Goal: Task Accomplishment & Management: Use online tool/utility

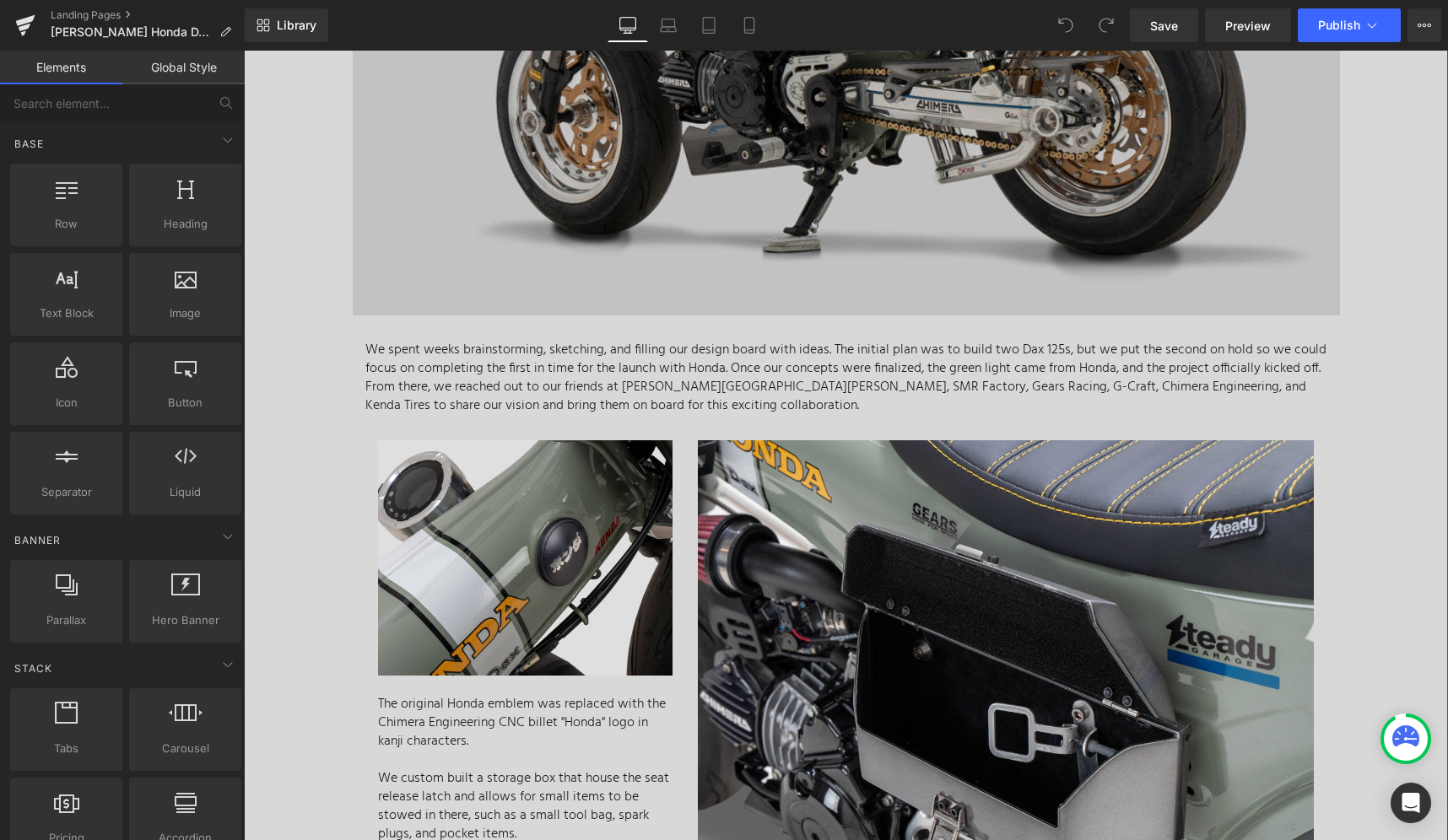
scroll to position [2685, 0]
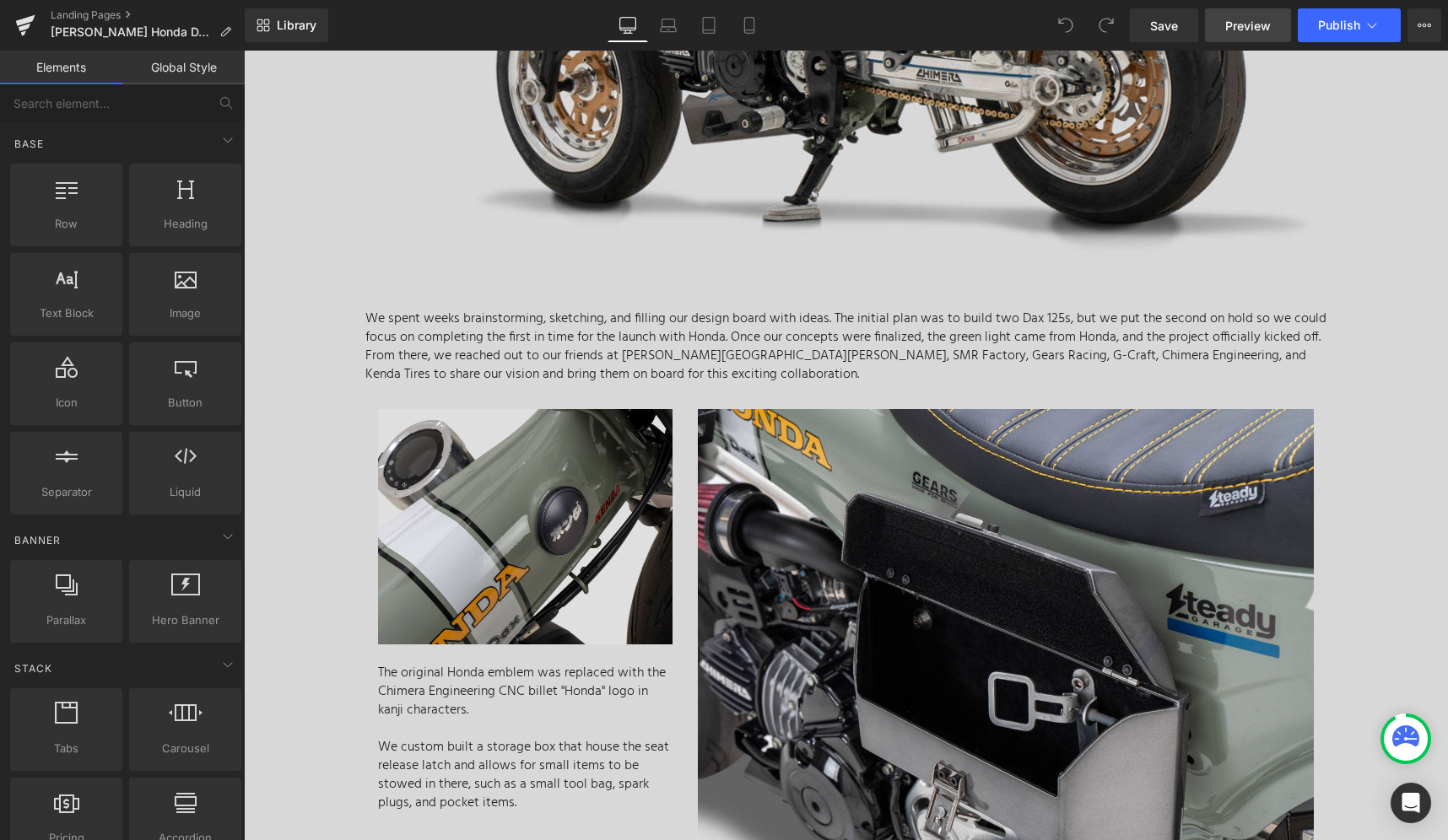
click at [1269, 26] on span "Preview" at bounding box center [1248, 25] width 45 height 18
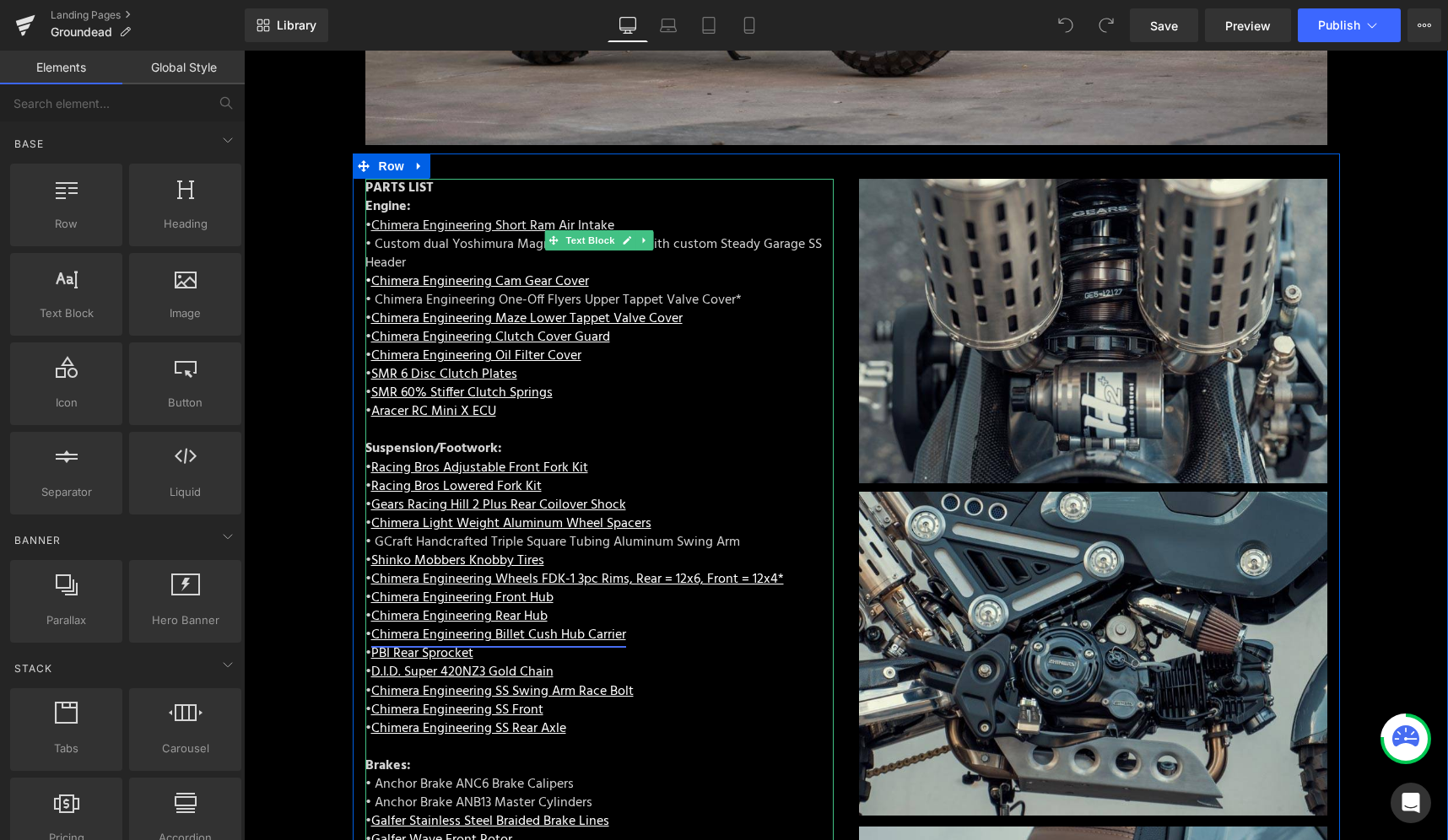
scroll to position [3020, 0]
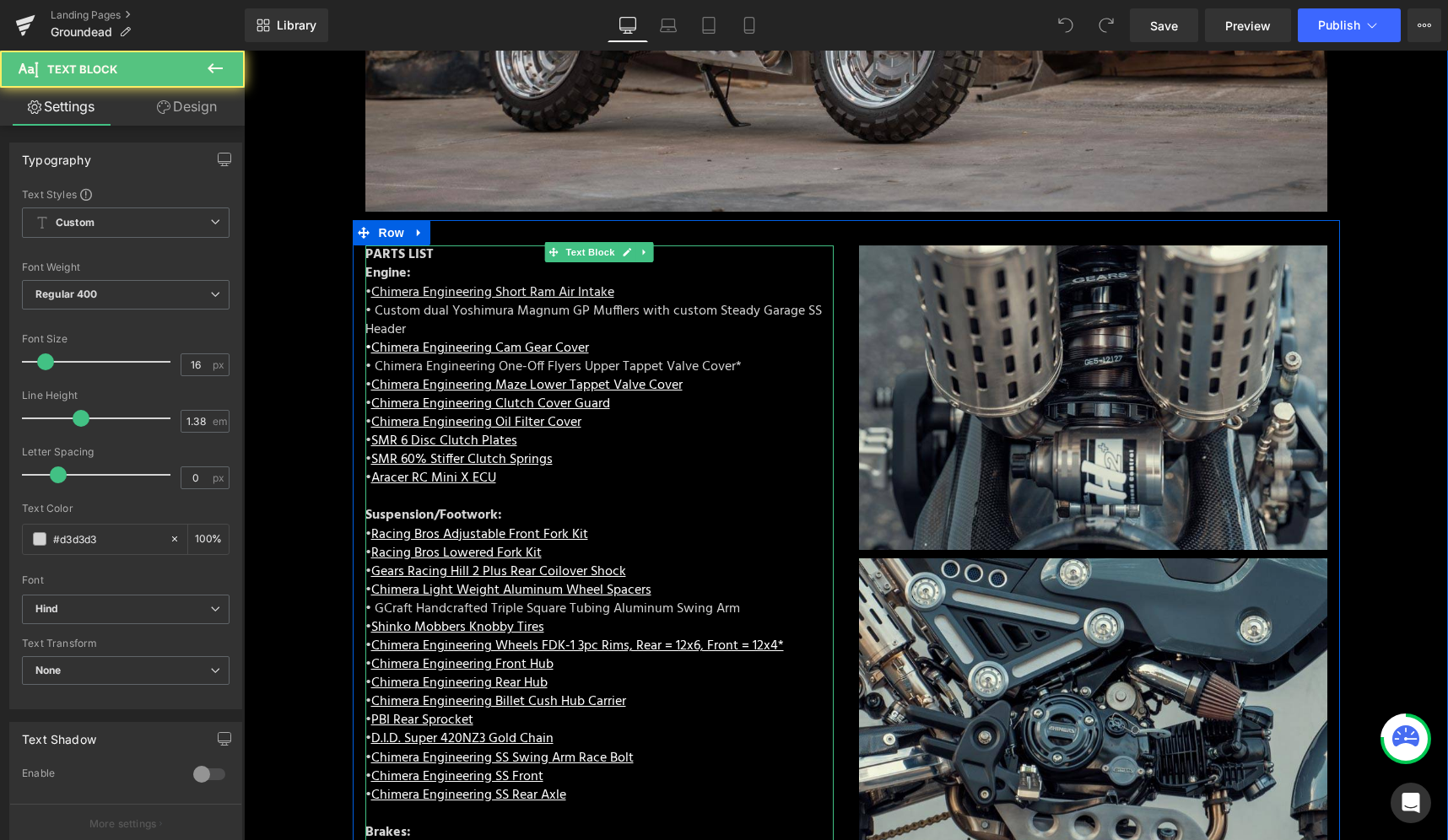
click at [691, 413] on p "• Chimera Engineering Oil Filter Cover" at bounding box center [599, 423] width 468 height 19
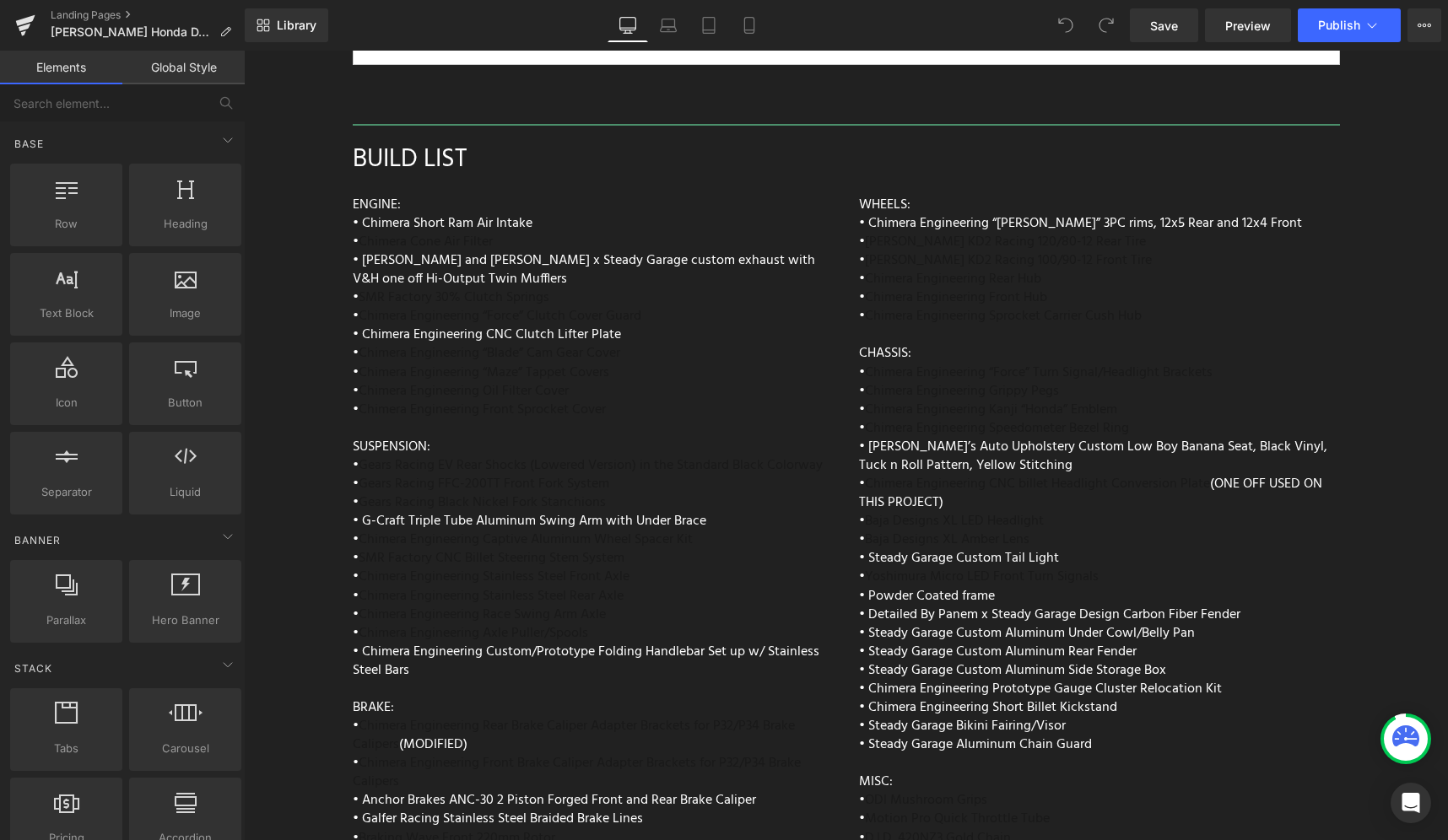
scroll to position [6944, 0]
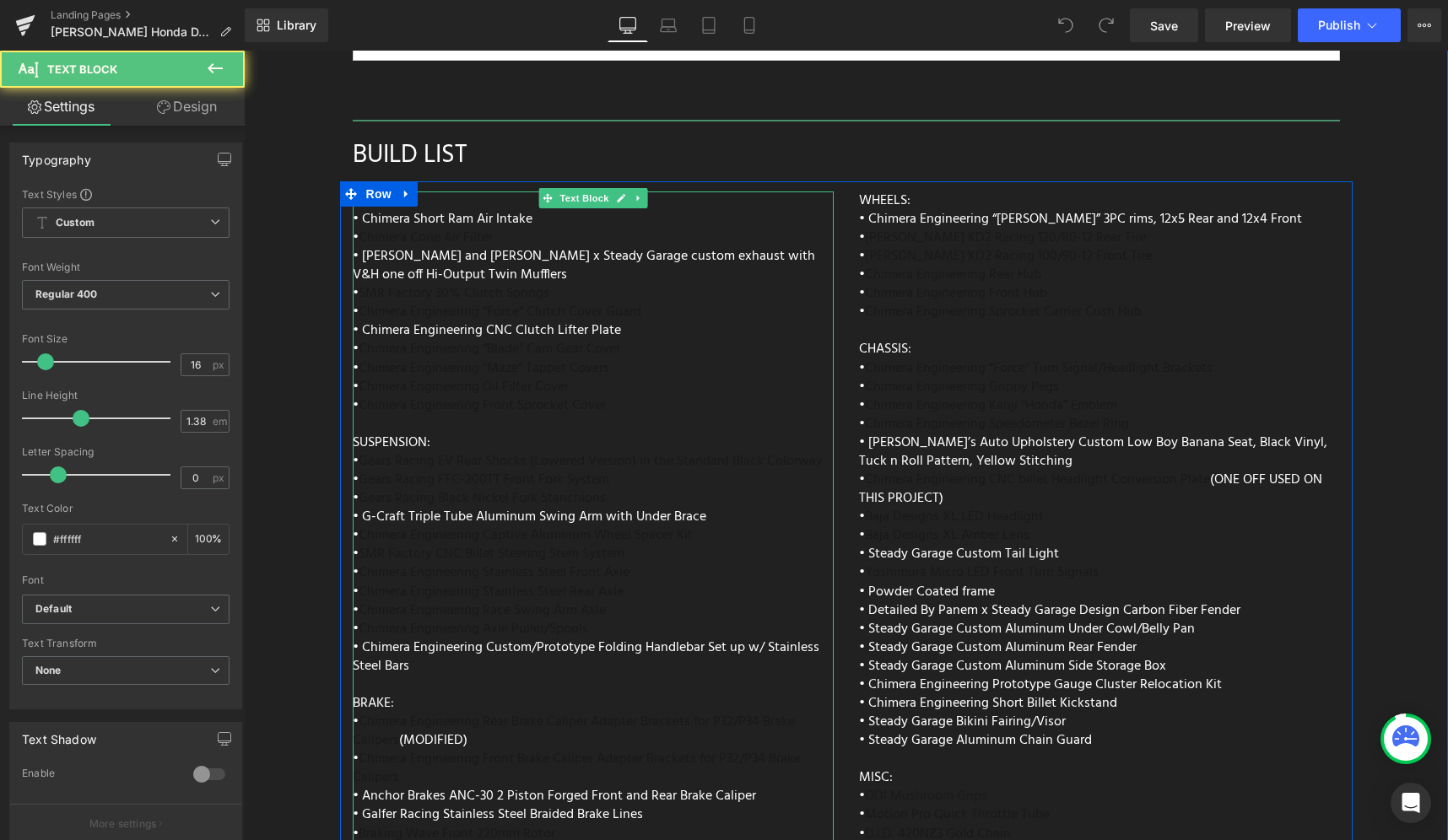
click at [718, 191] on div "ENGINE: • Chimera Short Ram Air Intake • Chimera Cone Air Filter • Vance and Hi…" at bounding box center [593, 589] width 481 height 796
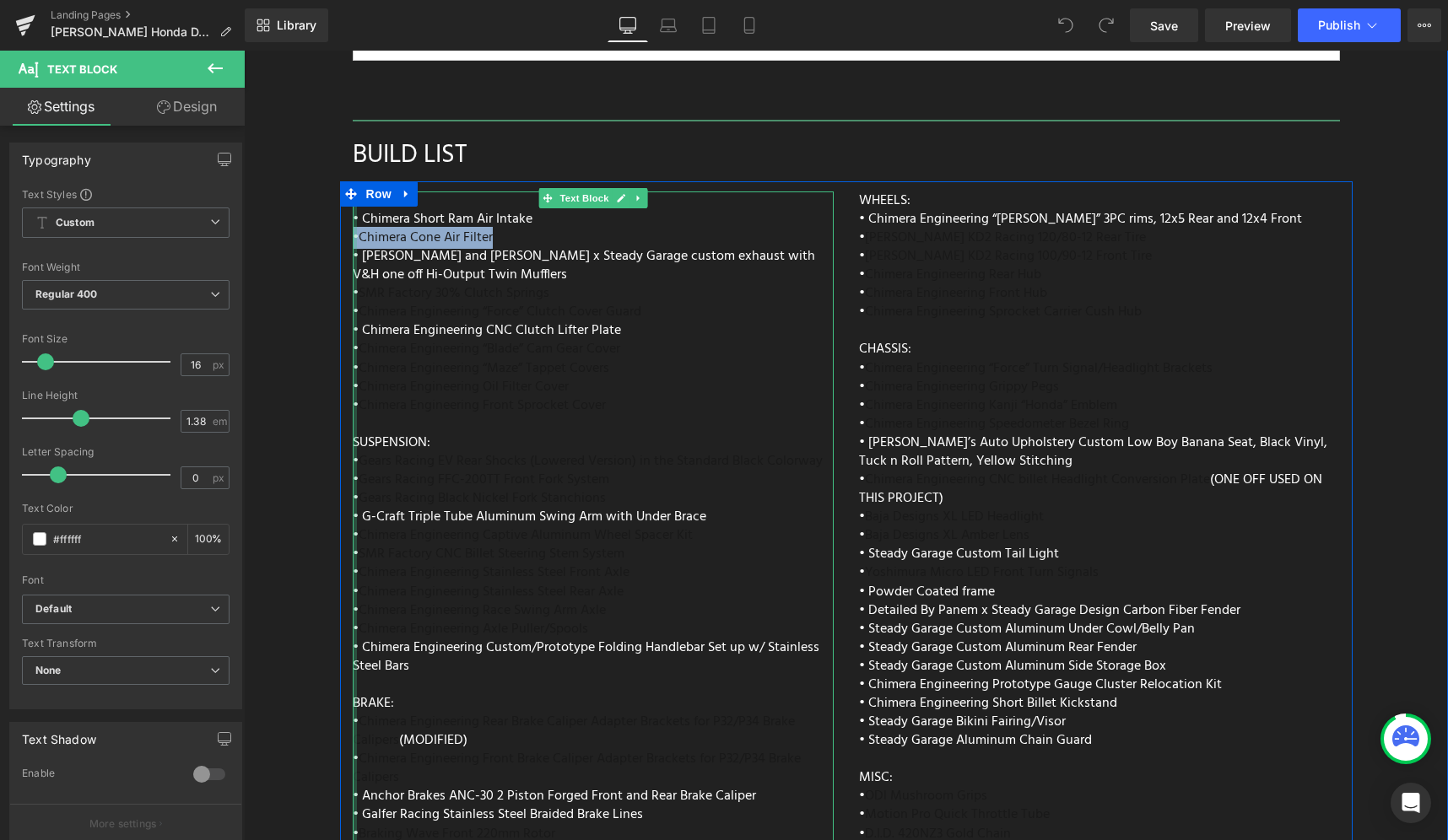
drag, startPoint x: 537, startPoint y: 190, endPoint x: 348, endPoint y: 194, distance: 189.0
click at [352, 194] on div "ENGINE: • Chimera Short Ram Air Intake • Chimera Cone Air Filter • Vance and Hi…" at bounding box center [593, 589] width 481 height 796
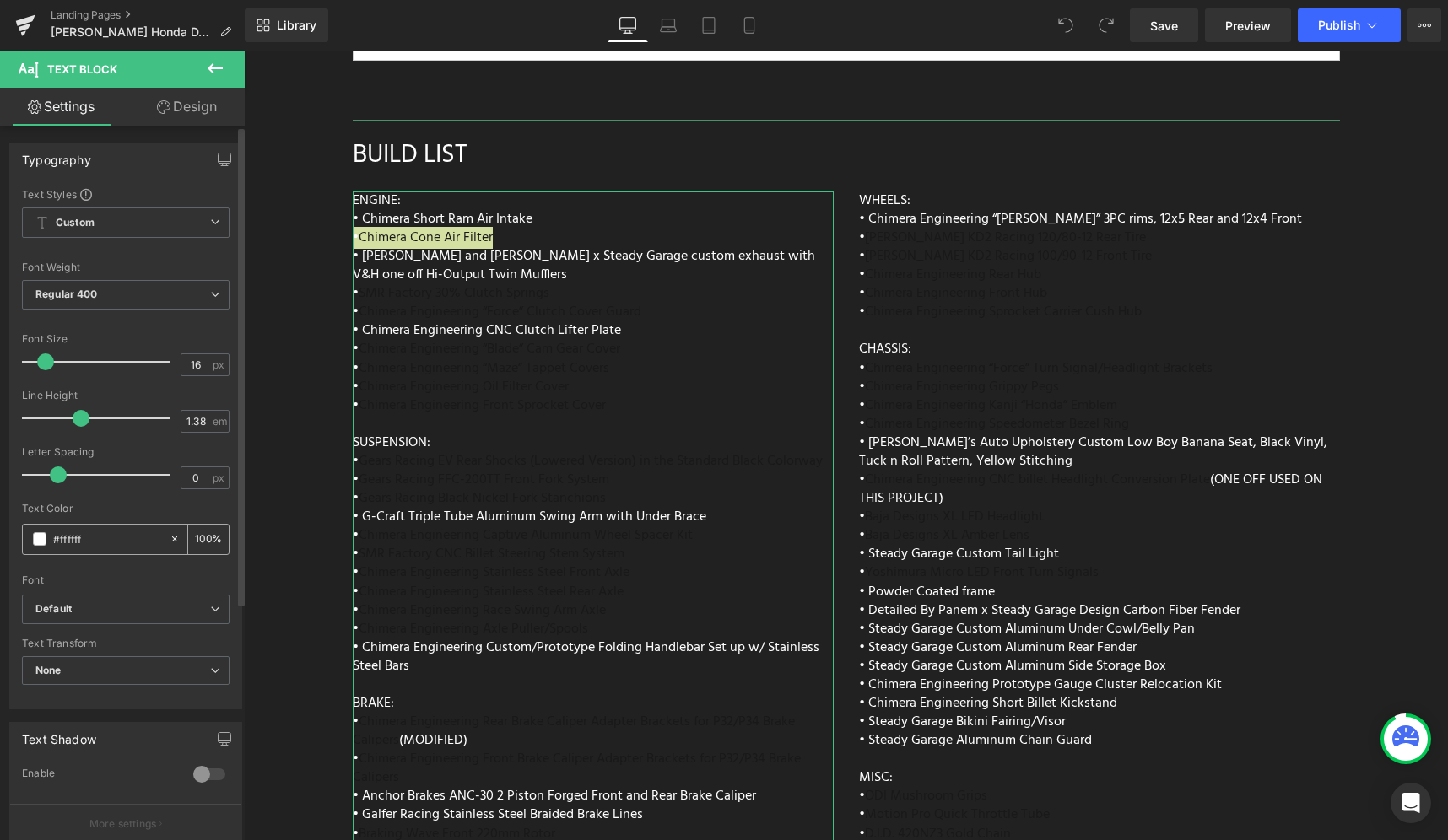
click at [38, 542] on span at bounding box center [40, 539] width 13 height 13
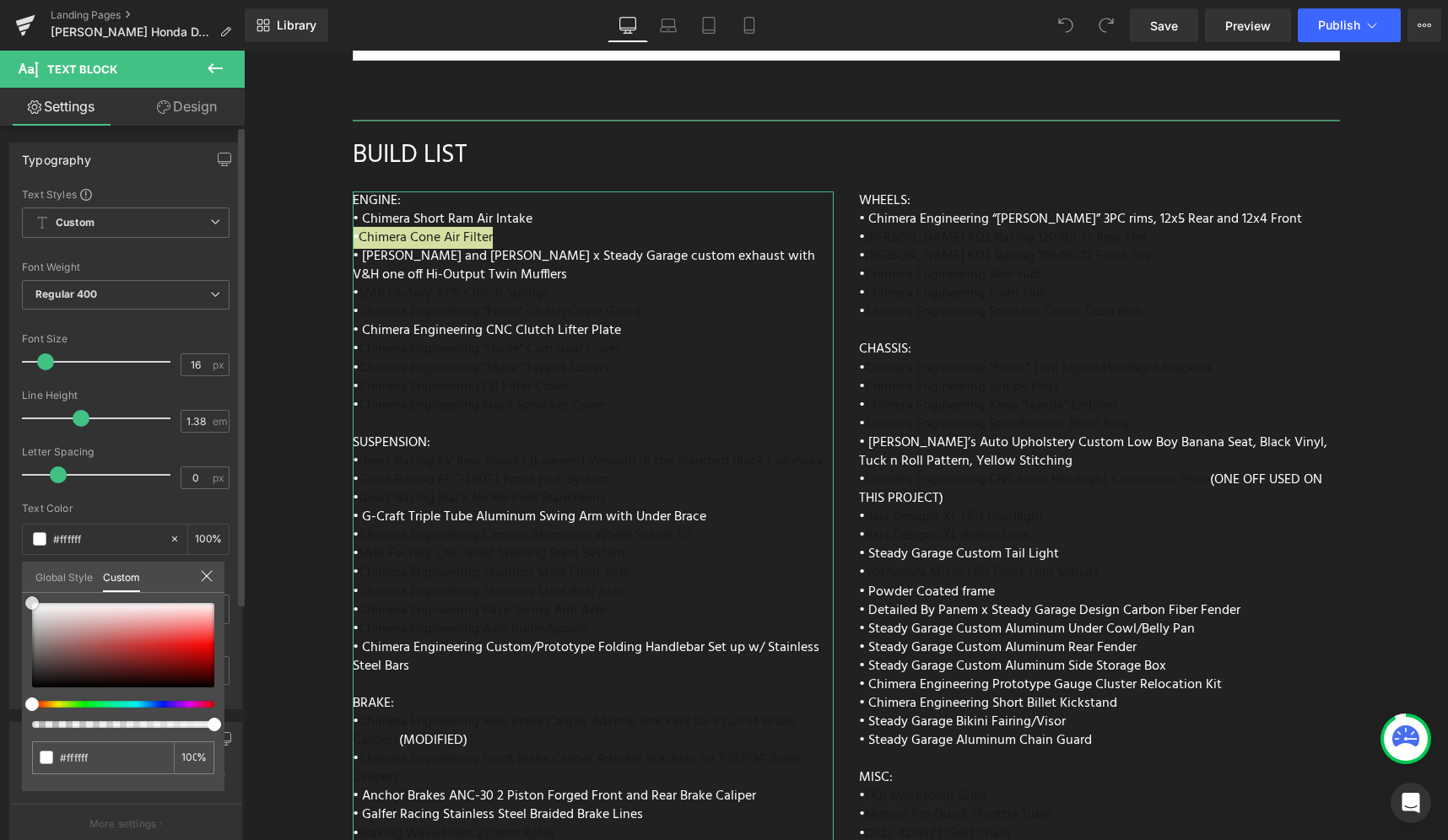
drag, startPoint x: 63, startPoint y: 635, endPoint x: 30, endPoint y: 577, distance: 66.7
click at [30, 577] on div "Global Style Custom Setup Global Style #ffffff 100 %" at bounding box center [122, 588] width 203 height 52
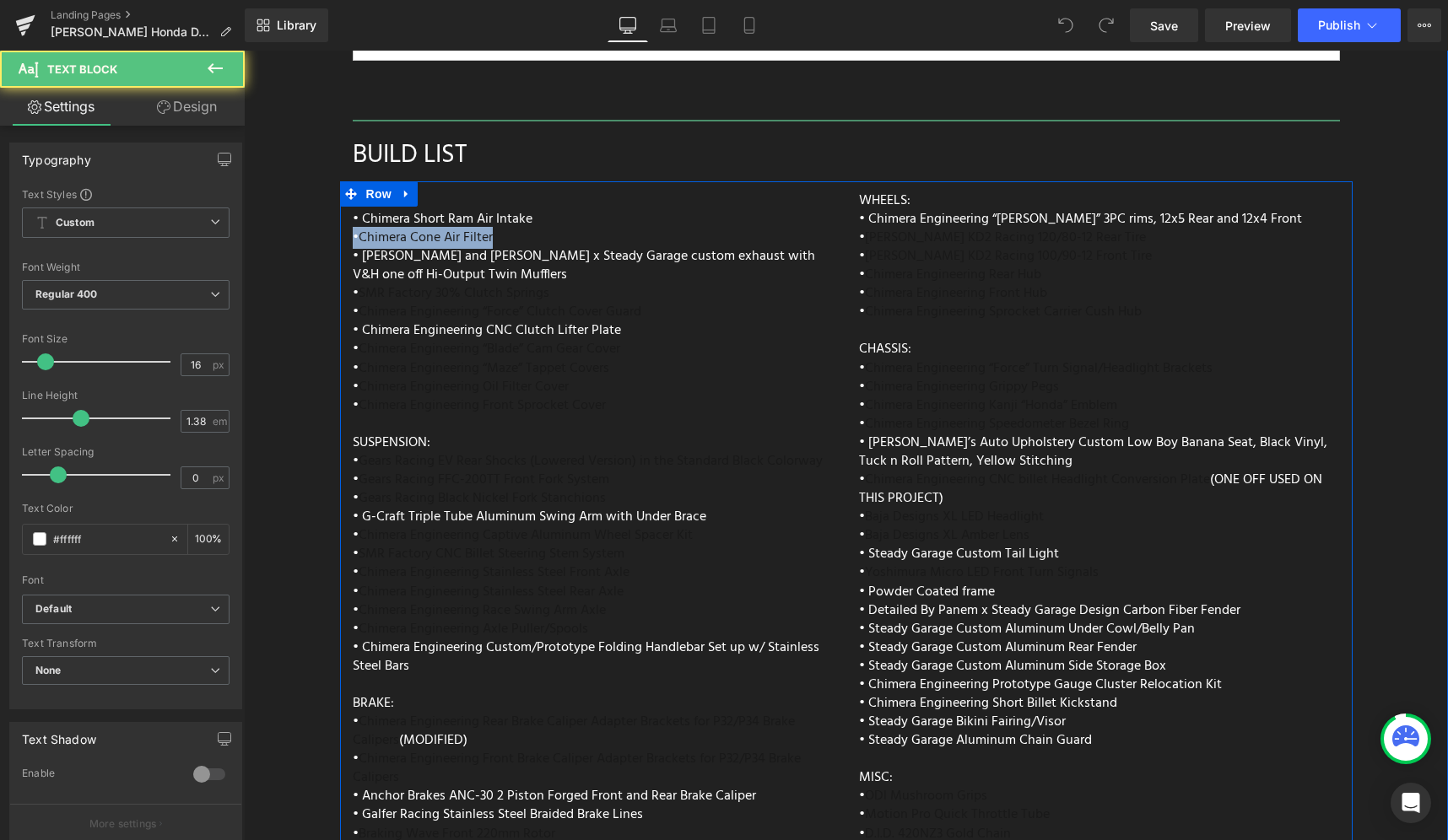
drag, startPoint x: 531, startPoint y: 194, endPoint x: 338, endPoint y: 194, distance: 193.0
click at [340, 194] on div "ENGINE: • Chimera Short Ram Air Intake • Chimera Cone Air Filter • Vance and Hi…" at bounding box center [593, 589] width 506 height 796
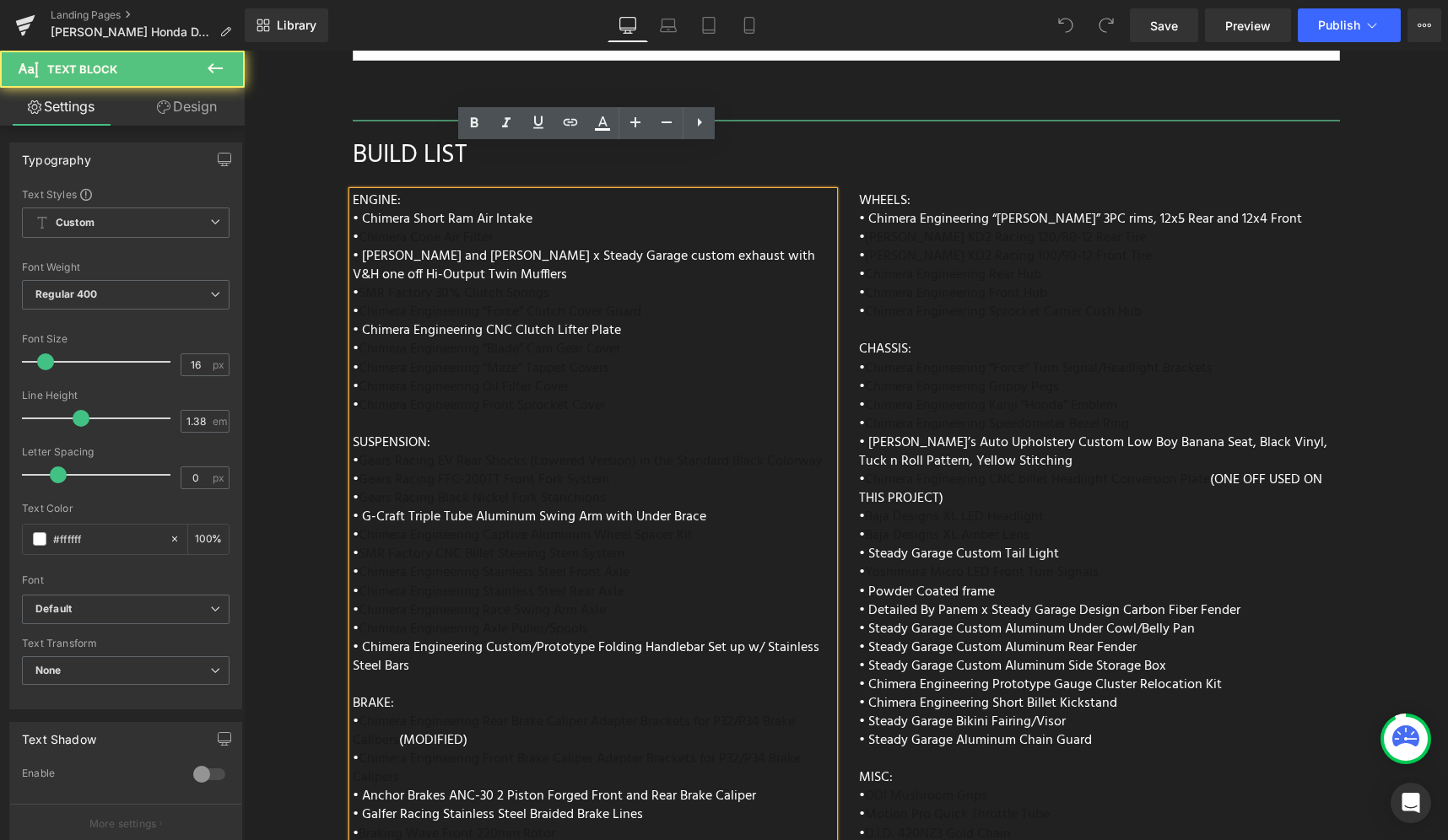
click at [546, 246] on span "• [PERSON_NAME] and [PERSON_NAME] x Steady Garage custom exhaust with V&H one o…" at bounding box center [583, 266] width 463 height 40
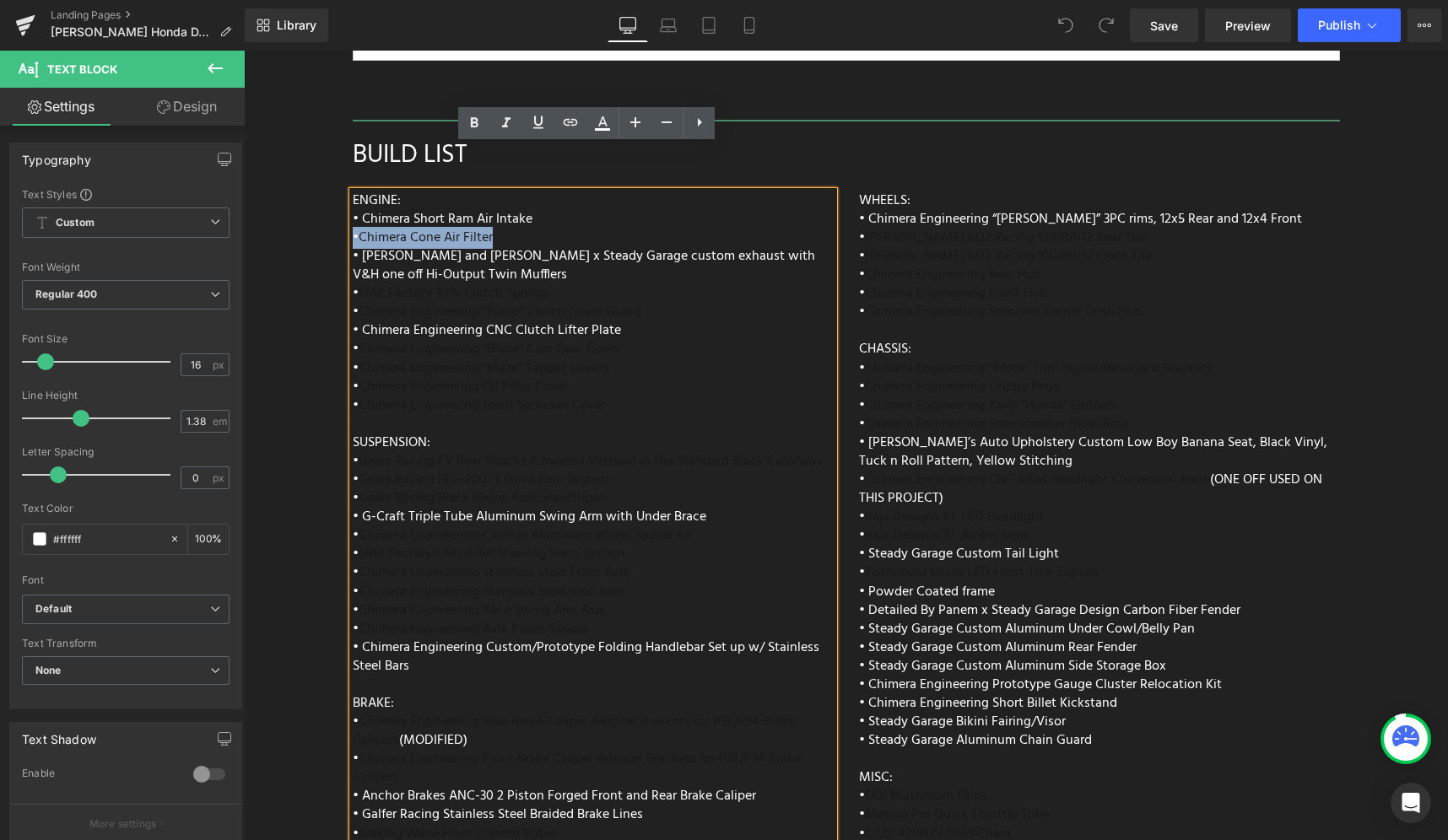
drag, startPoint x: 545, startPoint y: 186, endPoint x: 333, endPoint y: 197, distance: 212.3
click at [600, 127] on icon at bounding box center [602, 122] width 20 height 20
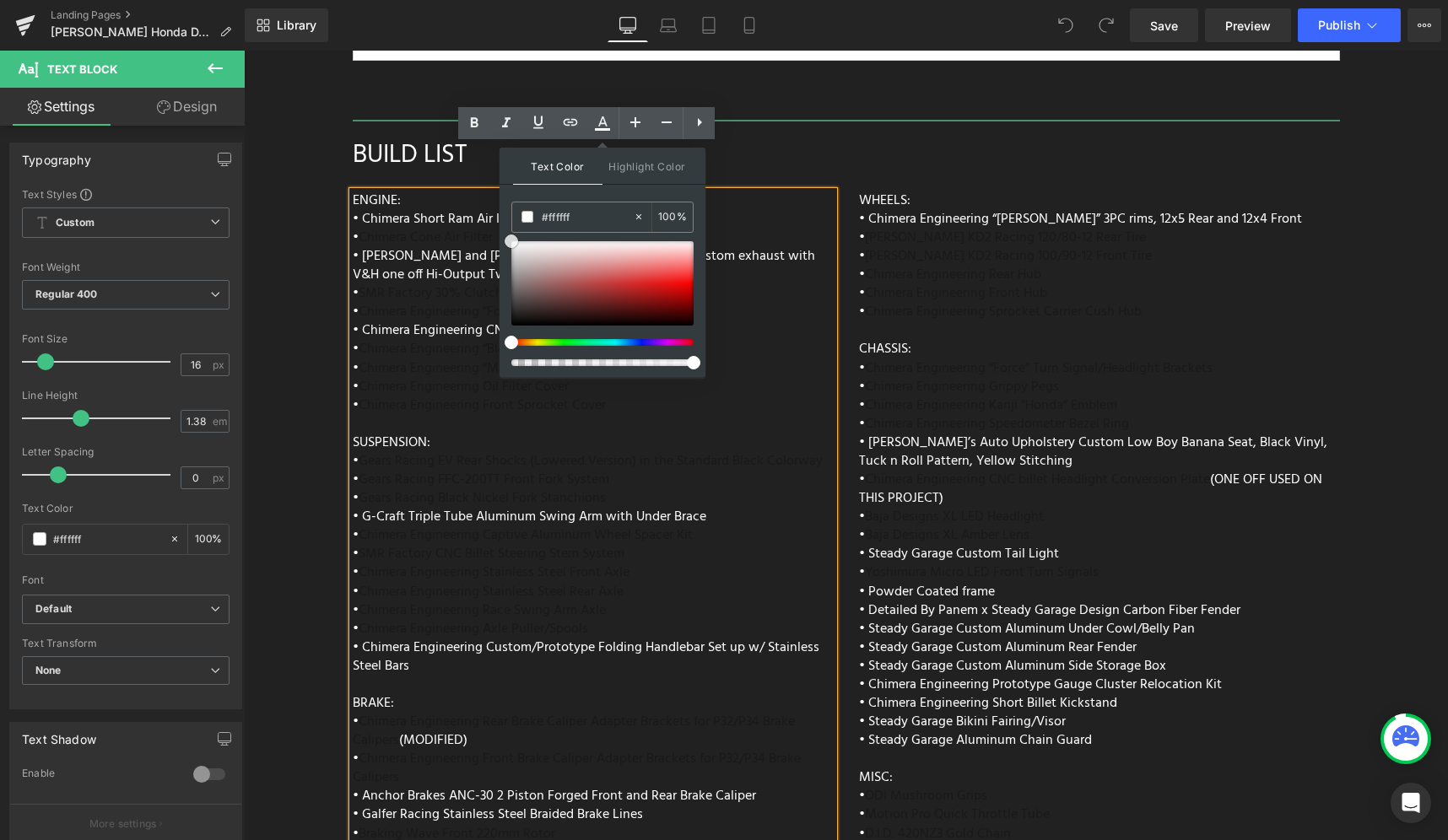
drag, startPoint x: 549, startPoint y: 252, endPoint x: 505, endPoint y: 231, distance: 48.8
click at [505, 231] on div "Text Color Highlight Color #333333 #ffffff 100 % transparent 0 %" at bounding box center [602, 263] width 206 height 230
click at [644, 179] on span "Highlight Color" at bounding box center [647, 166] width 89 height 37
drag, startPoint x: 797, startPoint y: 324, endPoint x: 496, endPoint y: 221, distance: 318.1
drag, startPoint x: 545, startPoint y: 267, endPoint x: 504, endPoint y: 234, distance: 52.6
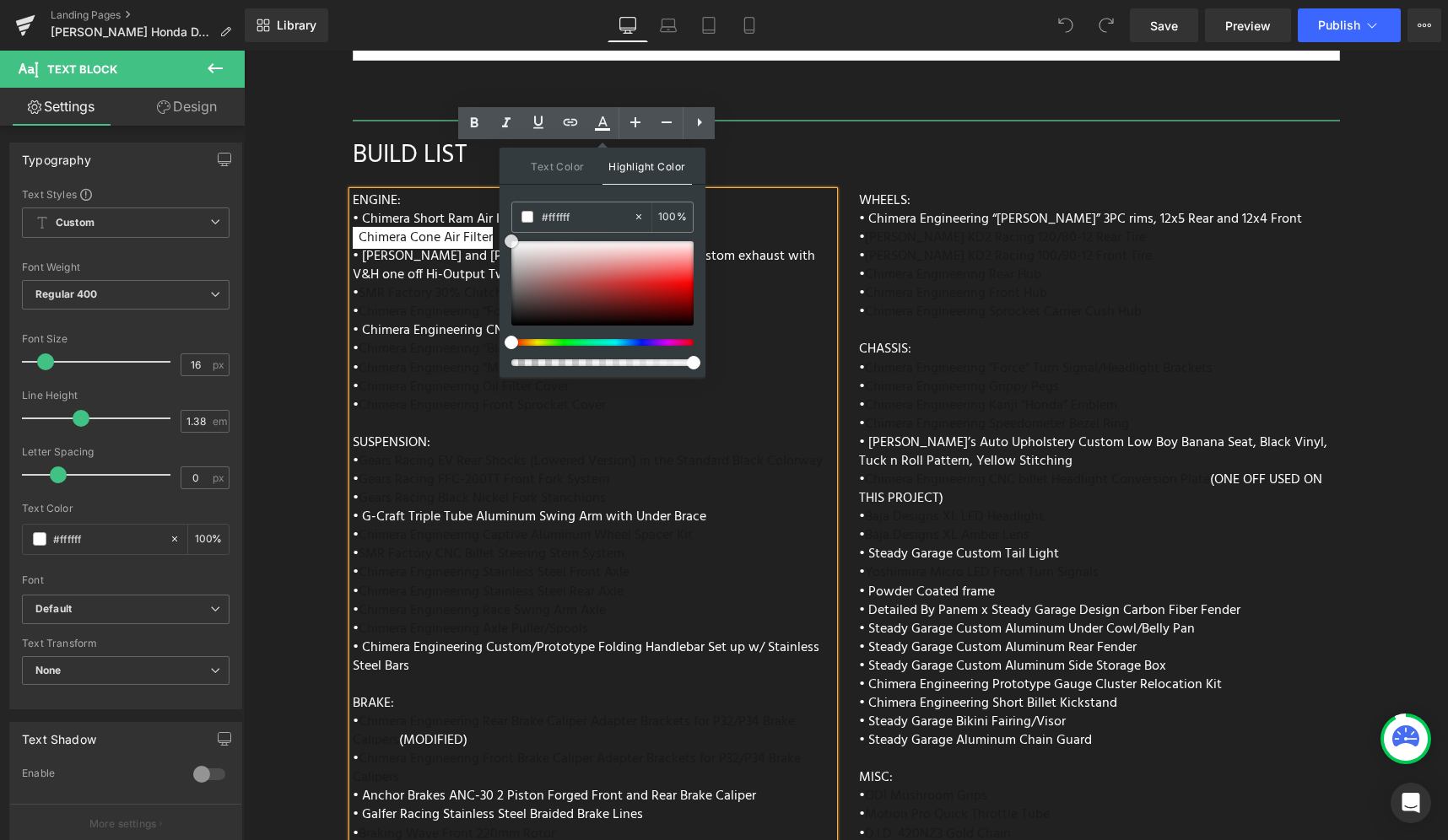
click at [504, 234] on div "Text Color Highlight Color #333333 #ffffff 100 % transparent 0 %" at bounding box center [602, 263] width 206 height 230
click at [816, 191] on div "ENGINE: • Chimera Short Ram Air Intake • Chimera Cone Air Filter • Vance and Hi…" at bounding box center [593, 589] width 481 height 796
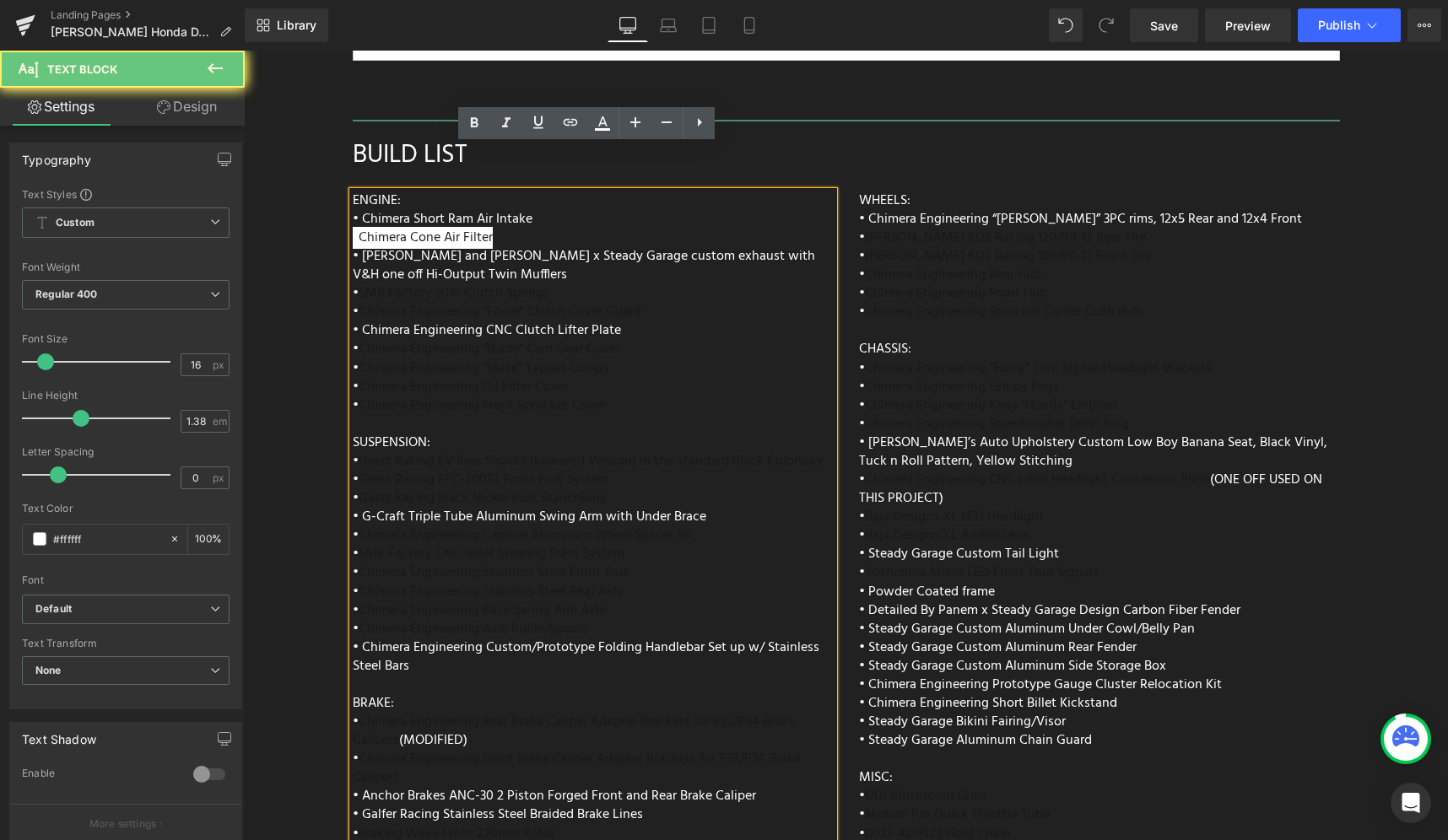
click at [789, 191] on div "ENGINE: • Chimera Short Ram Air Intake • Chimera Cone Air Filter • Vance and Hi…" at bounding box center [593, 589] width 481 height 796
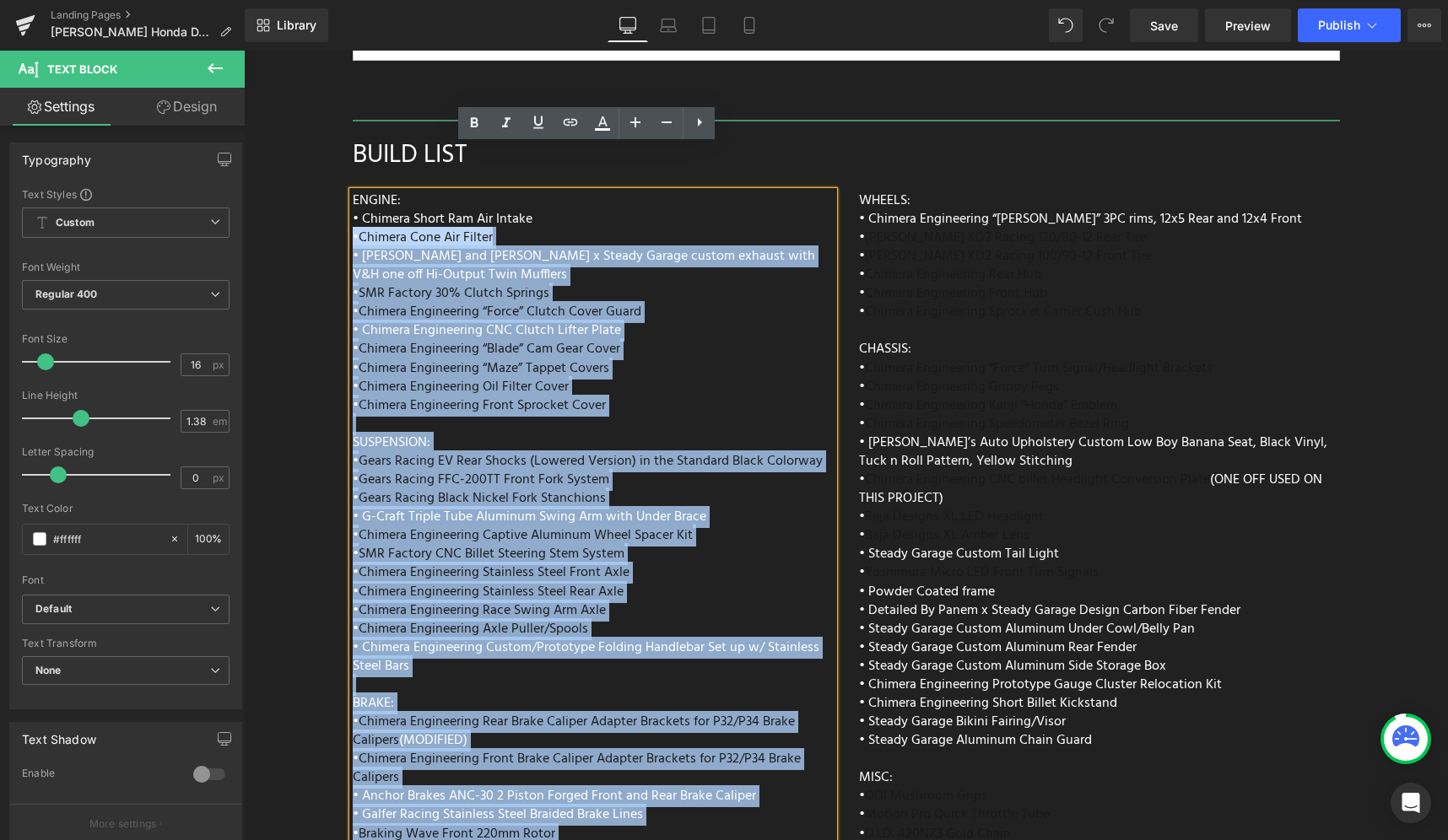
drag, startPoint x: 506, startPoint y: 193, endPoint x: 345, endPoint y: 179, distance: 161.6
click at [352, 191] on div "ENGINE: • Chimera Short Ram Air Intake • Chimera Cone Air Filter • Vance and Hi…" at bounding box center [593, 589] width 481 height 796
click at [570, 191] on div "ENGINE: • Chimera Short Ram Air Intake • Chimera Cone Air Filter • Vance and Hi…" at bounding box center [593, 589] width 481 height 796
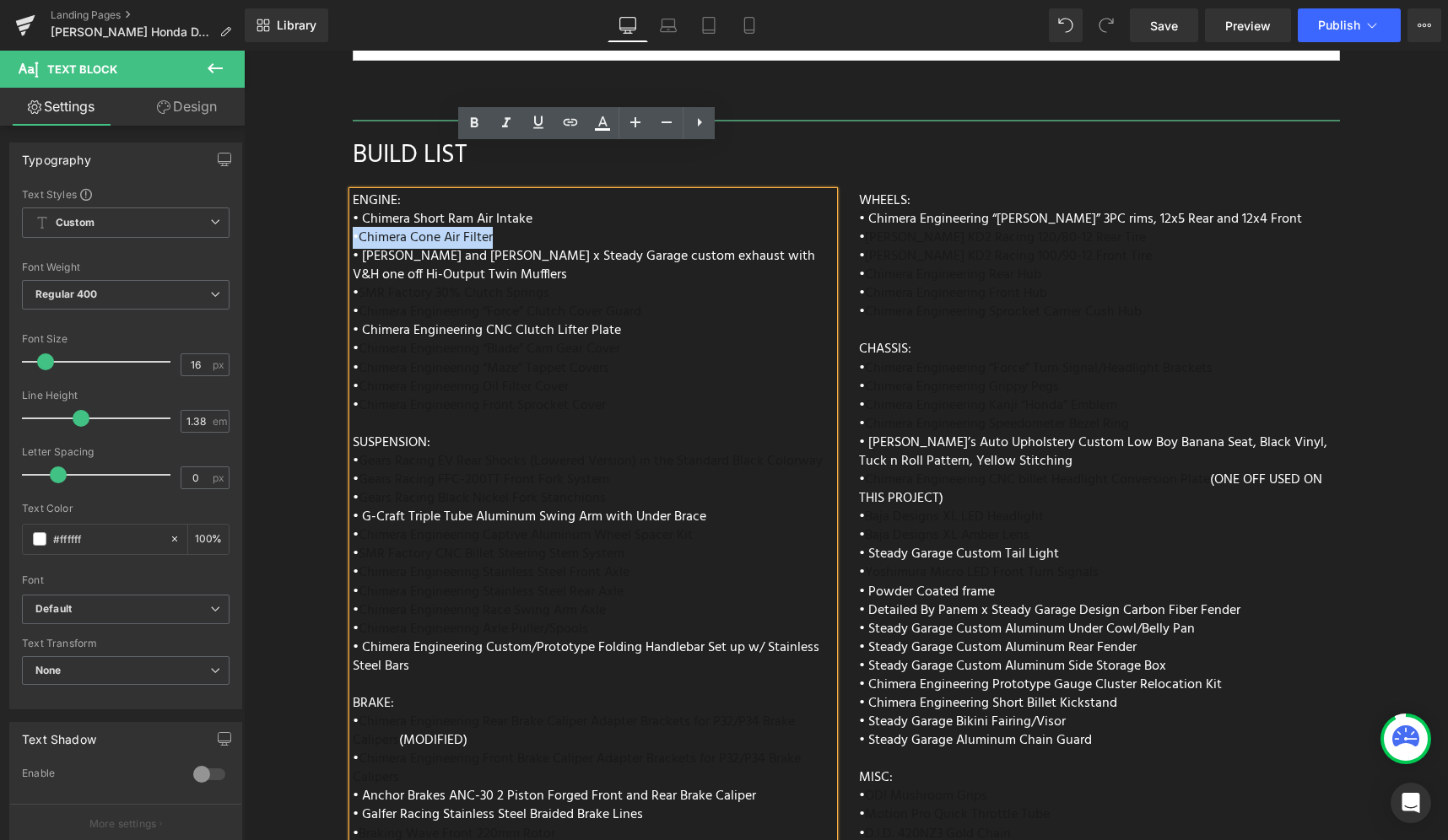
drag, startPoint x: 503, startPoint y: 188, endPoint x: 347, endPoint y: 188, distance: 156.0
click at [352, 191] on div "ENGINE: • Chimera Short Ram Air Intake • Chimera Cone Air Filter • Vance and Hi…" at bounding box center [593, 589] width 481 height 796
click at [597, 126] on icon at bounding box center [602, 122] width 20 height 20
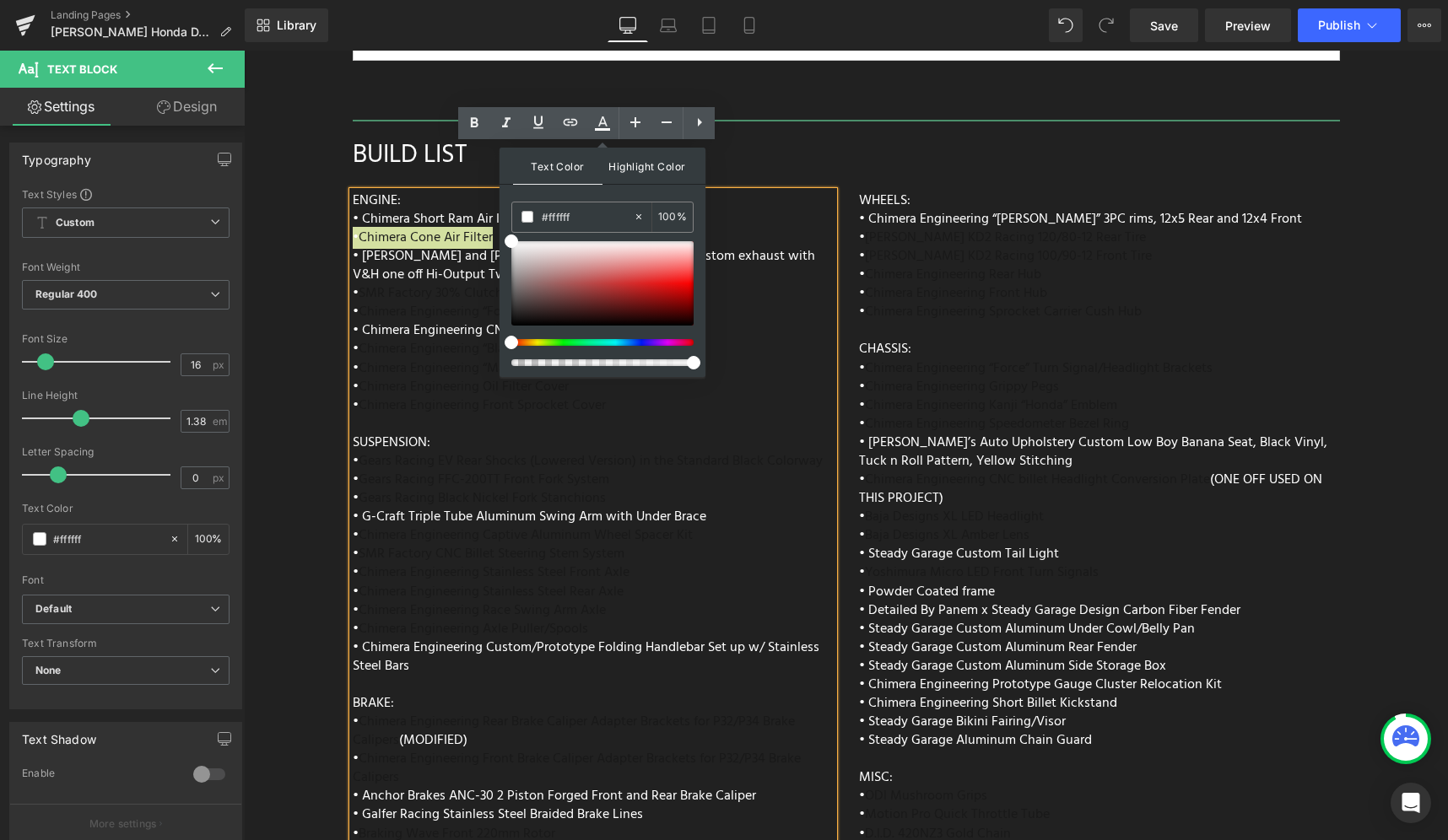
click at [649, 170] on span "Highlight Color" at bounding box center [647, 166] width 89 height 37
click at [527, 218] on span at bounding box center [528, 217] width 12 height 12
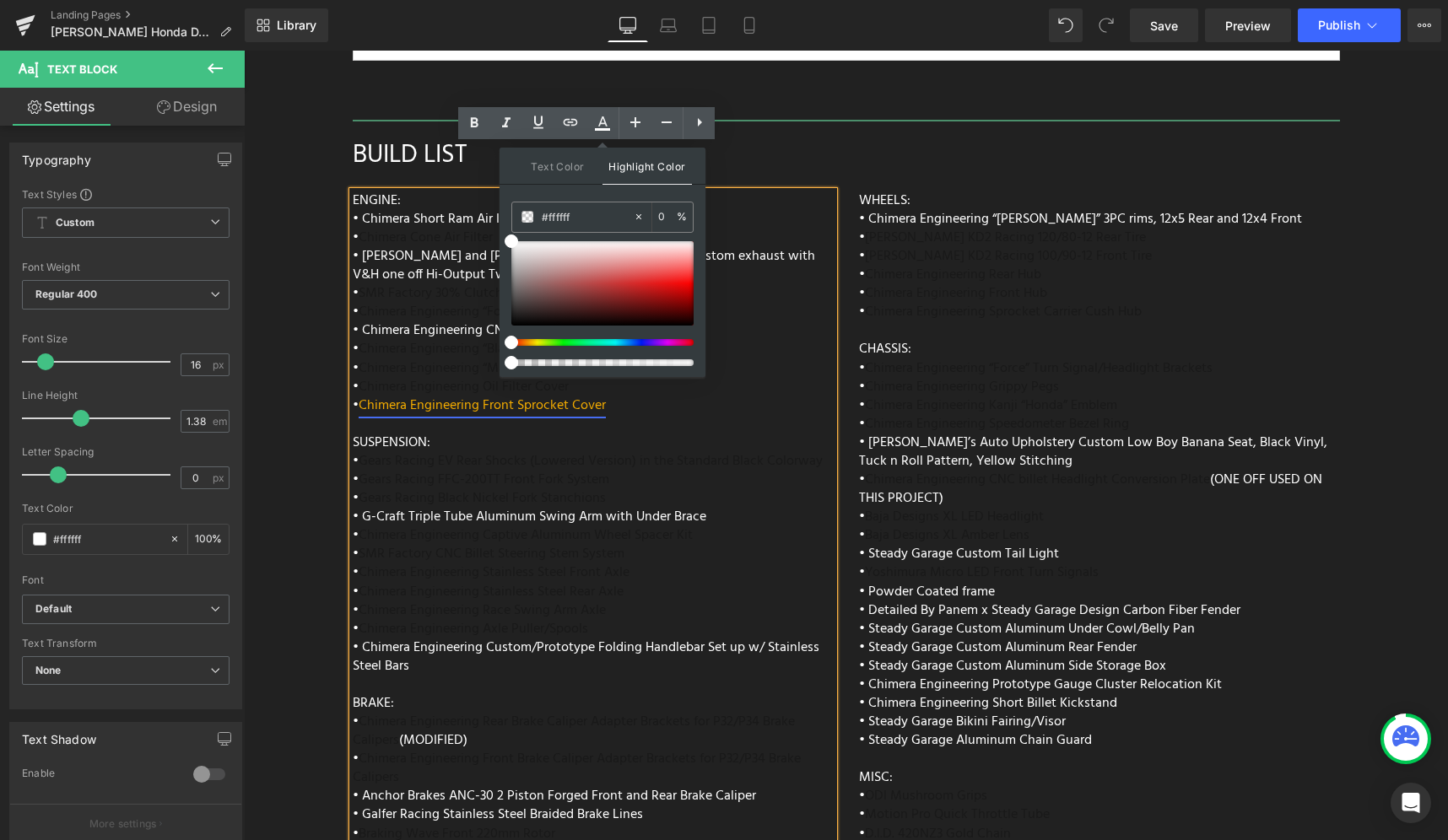
drag, startPoint x: 871, startPoint y: 412, endPoint x: 491, endPoint y: 363, distance: 383.1
click at [568, 174] on span "Text Color" at bounding box center [558, 166] width 89 height 37
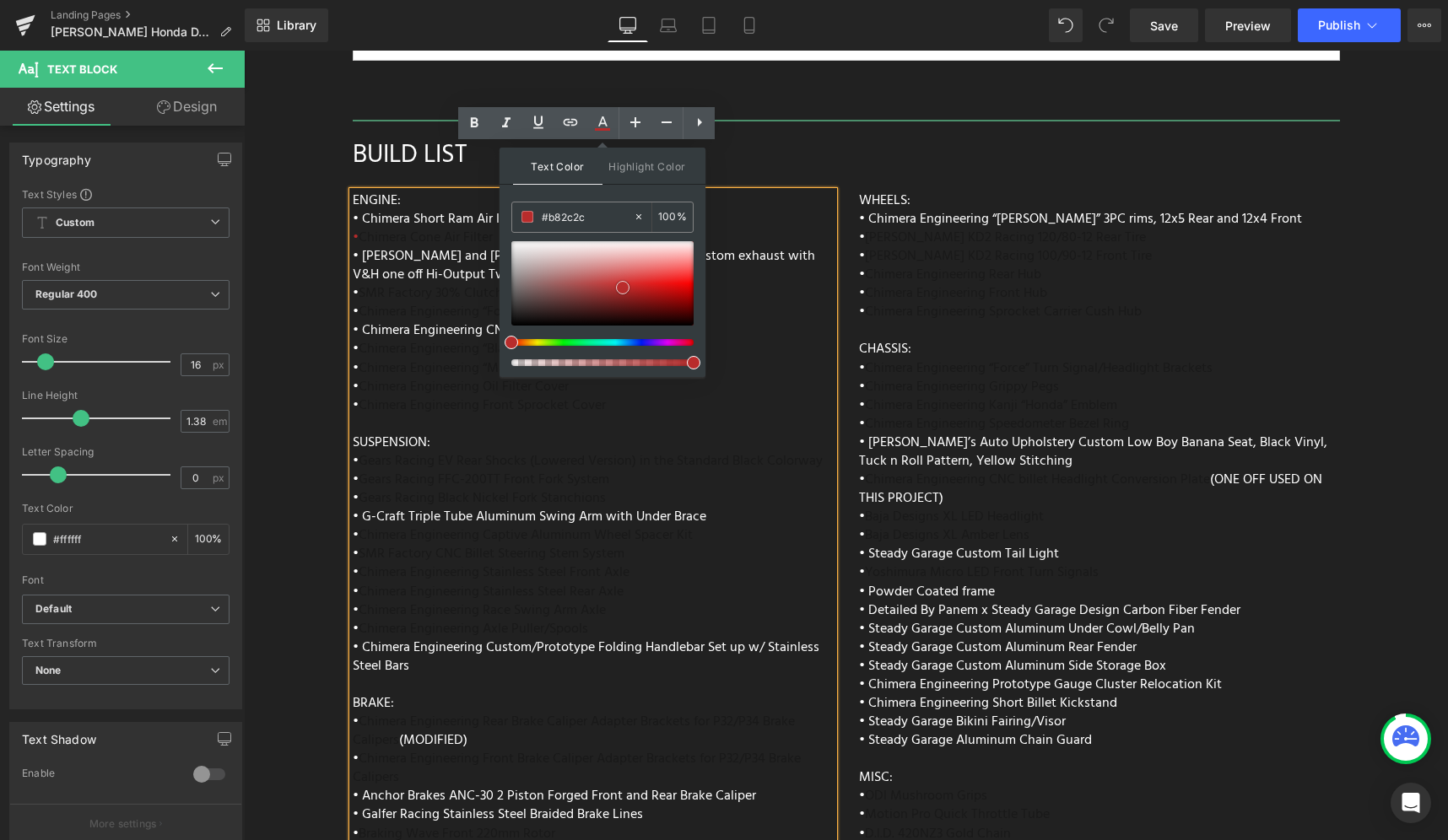
drag, startPoint x: 639, startPoint y: 264, endPoint x: 623, endPoint y: 288, distance: 28.8
click at [623, 288] on div at bounding box center [602, 283] width 182 height 85
drag, startPoint x: 870, startPoint y: 336, endPoint x: 477, endPoint y: 213, distance: 411.8
click at [818, 234] on div "ENGINE: • Chimera Short Ram Air Intake • Chimera Cone Air Filter • Vance and Hi…" at bounding box center [593, 589] width 481 height 796
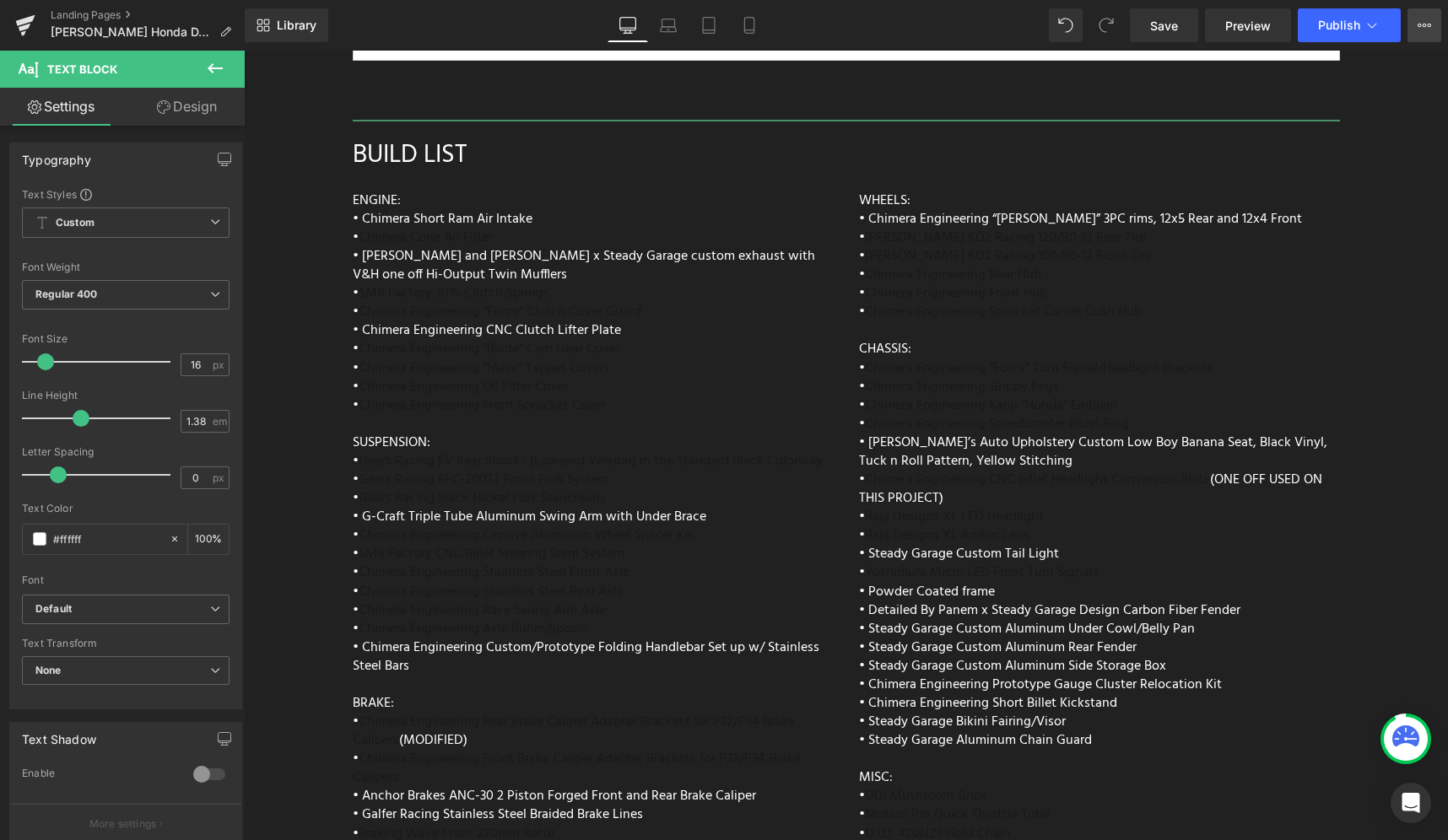
click at [1419, 29] on icon at bounding box center [1424, 25] width 13 height 13
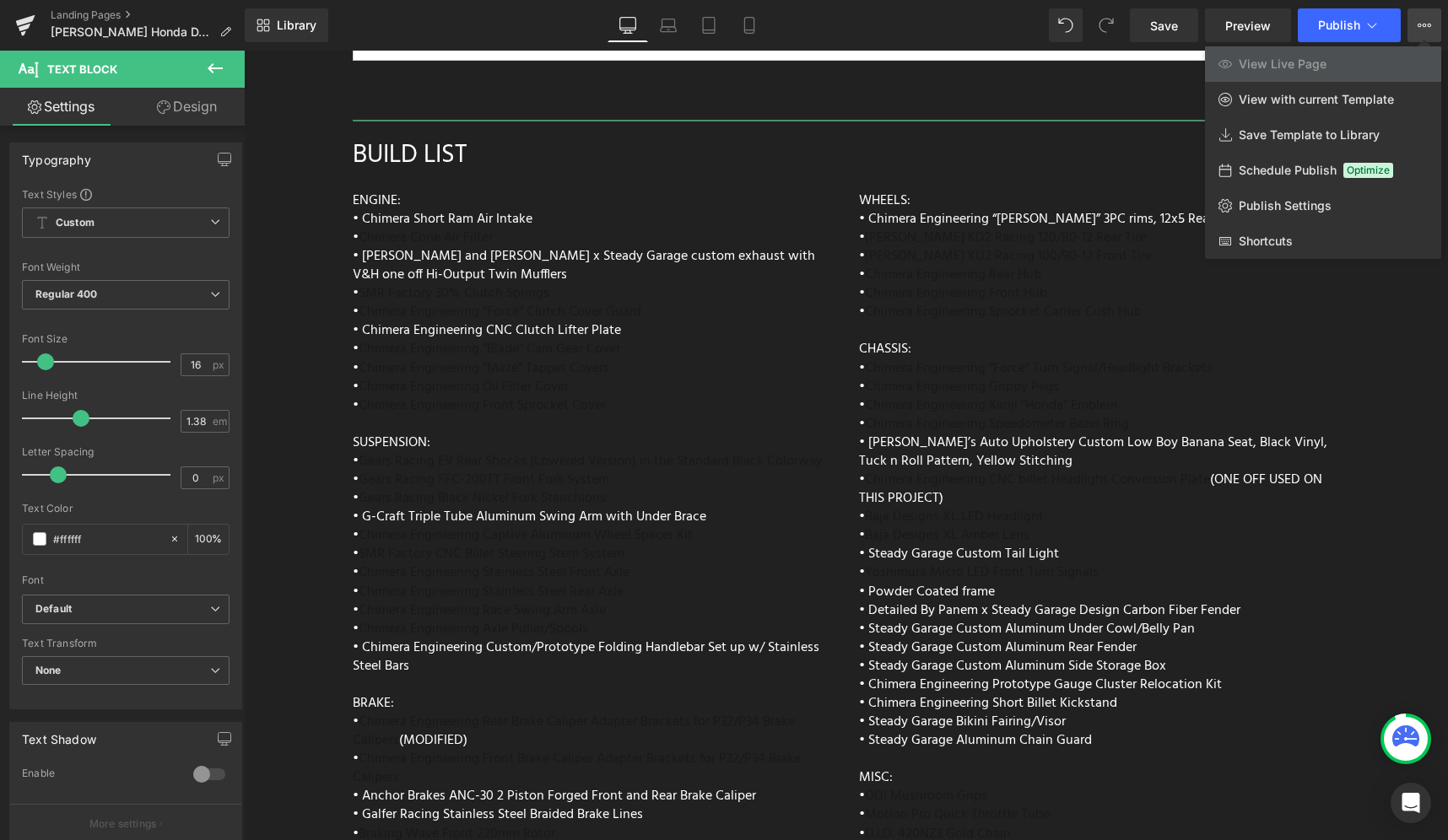
click at [533, 196] on div at bounding box center [846, 445] width 1204 height 789
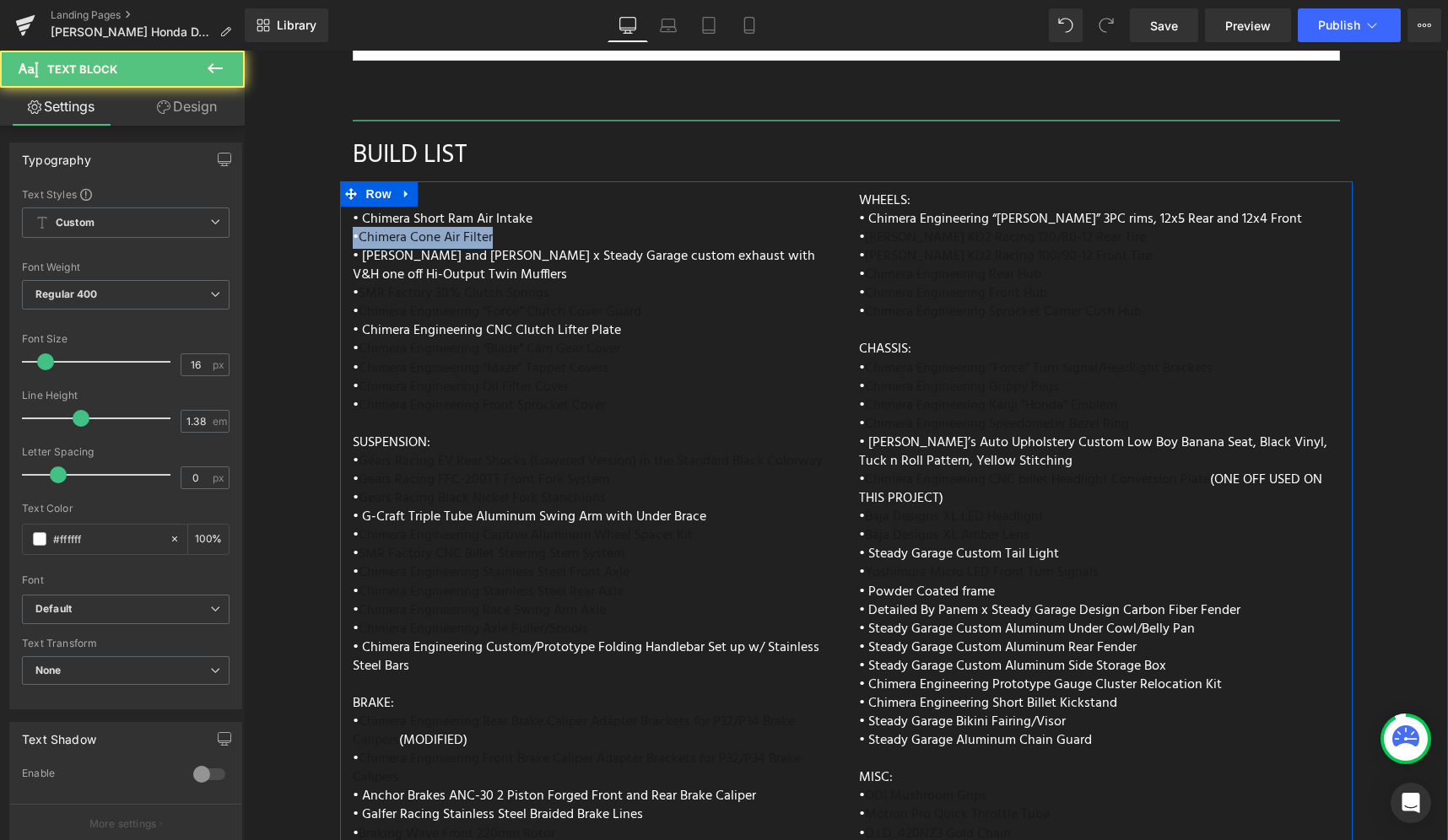
drag, startPoint x: 535, startPoint y: 194, endPoint x: 343, endPoint y: 196, distance: 192.0
click at [343, 196] on div "ENGINE: • Chimera Short Ram Air Intake • Chimera Cone Air Filter • Vance and Hi…" at bounding box center [593, 589] width 506 height 796
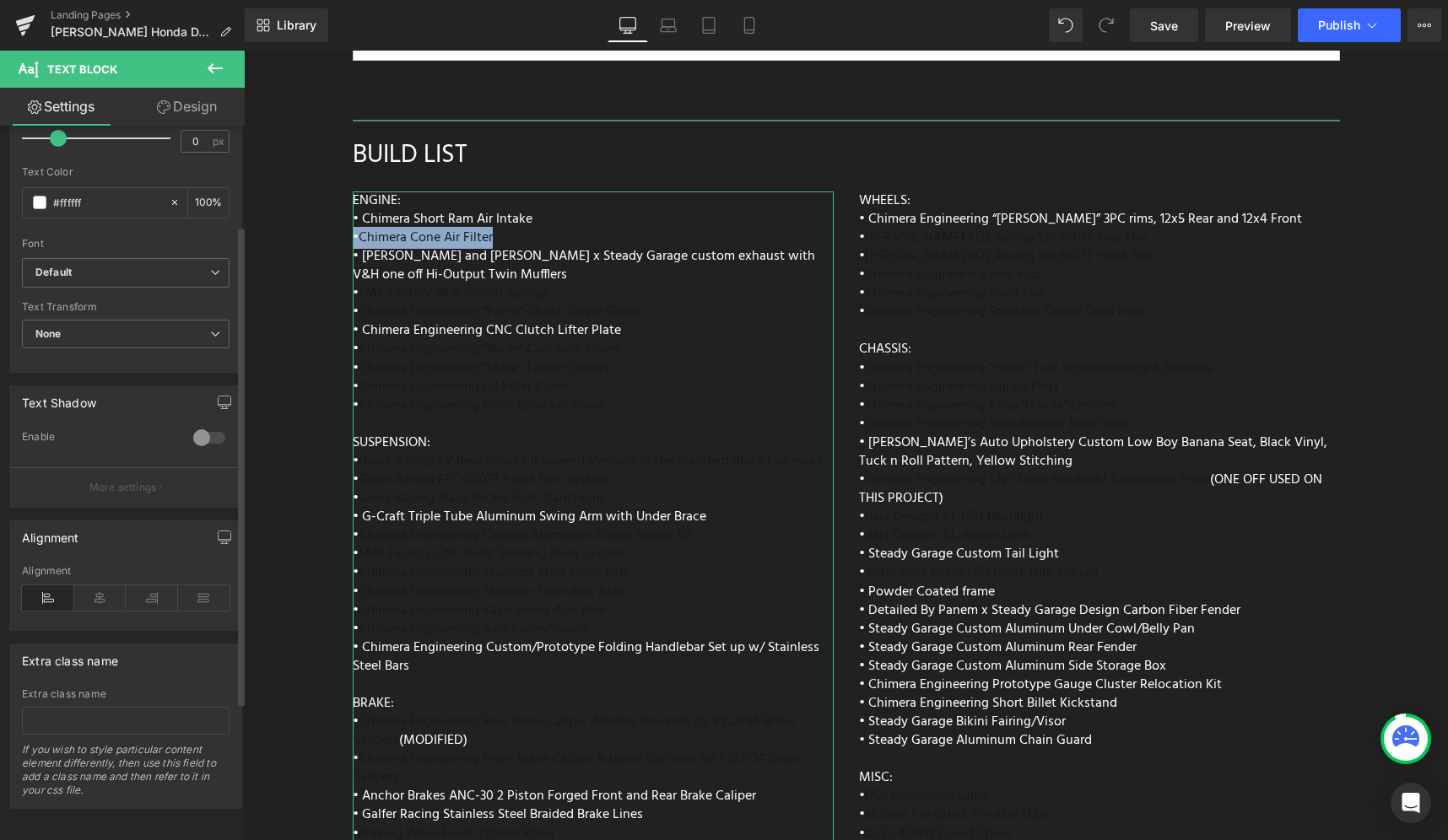
scroll to position [352, 0]
click at [205, 428] on div at bounding box center [209, 434] width 41 height 27
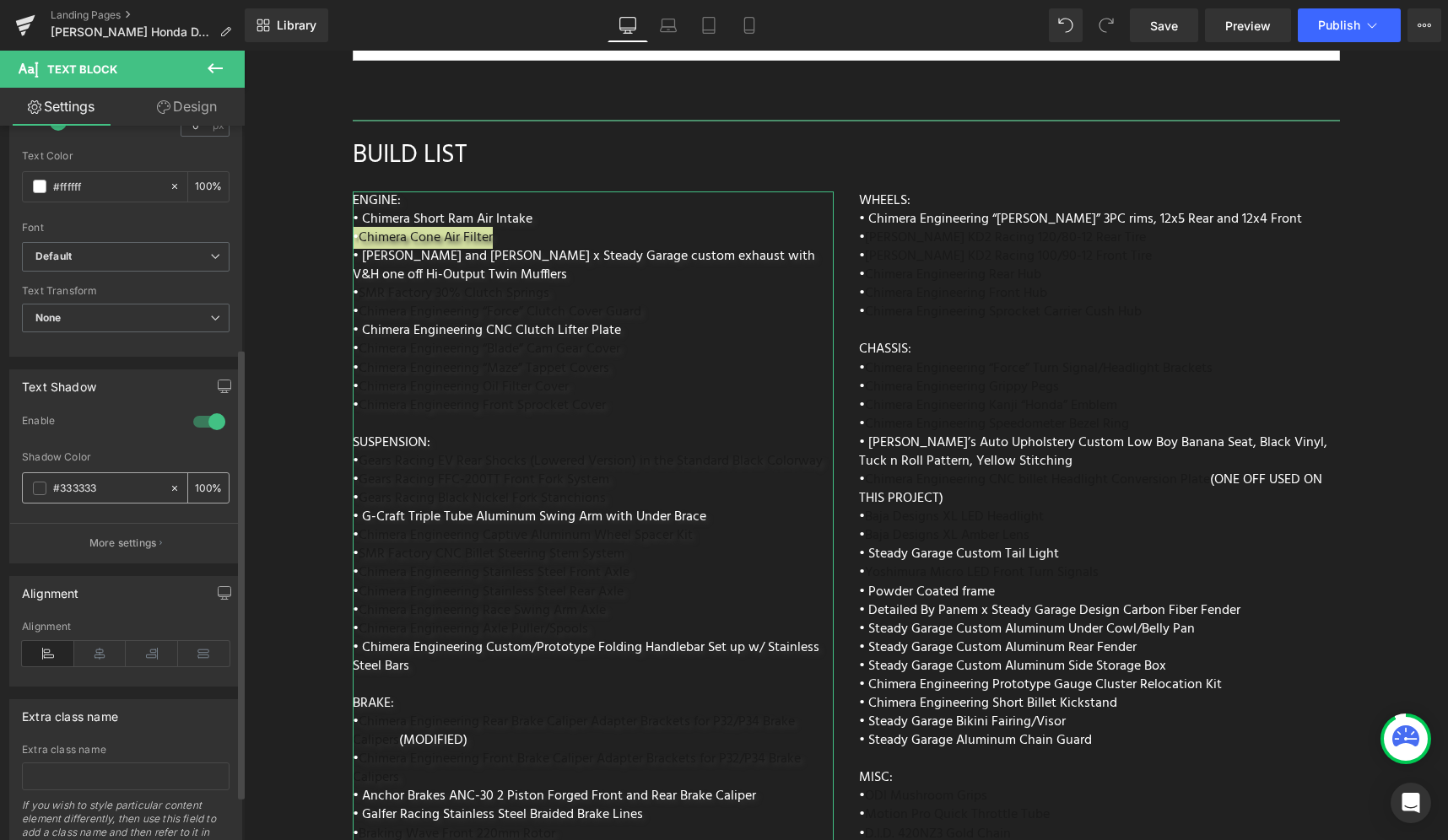
click at [39, 493] on span at bounding box center [40, 488] width 13 height 13
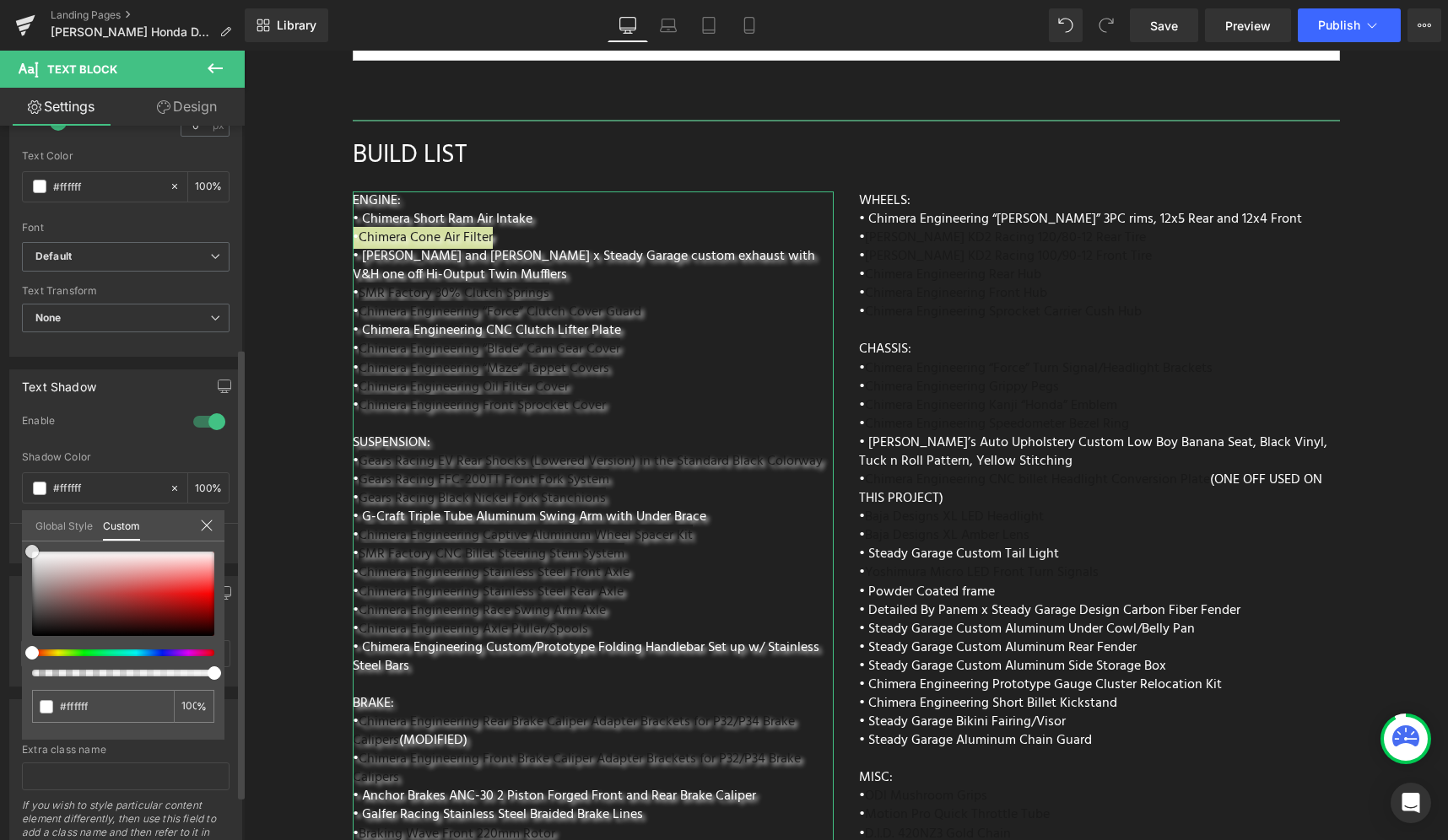
drag, startPoint x: 78, startPoint y: 615, endPoint x: 0, endPoint y: 533, distance: 113.2
click at [0, 534] on div "Text Shadow 0 Enable #333333 Shadow Color #333333 100 % More settings Global St…" at bounding box center [126, 460] width 252 height 206
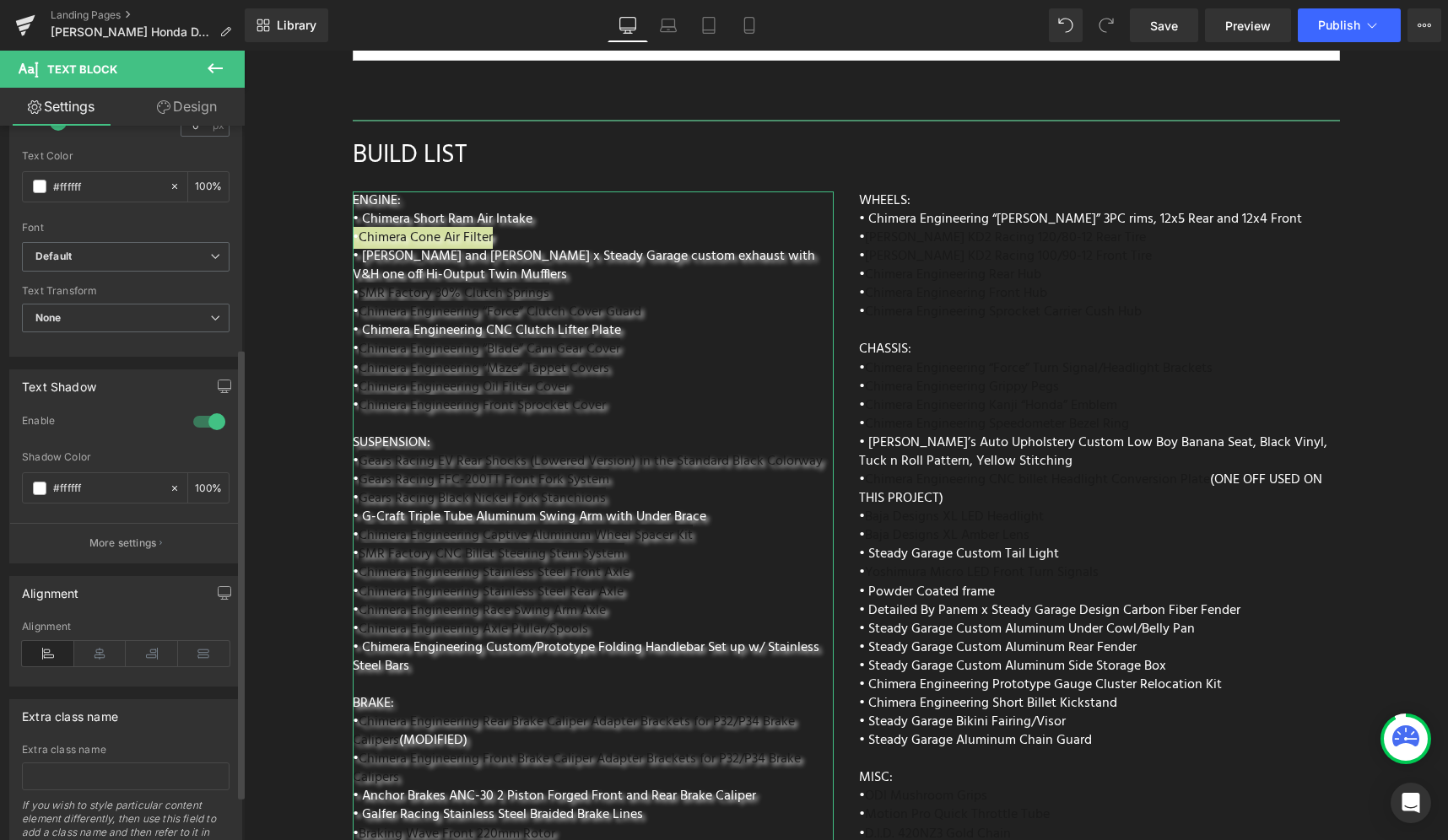
click at [200, 424] on div at bounding box center [209, 422] width 41 height 27
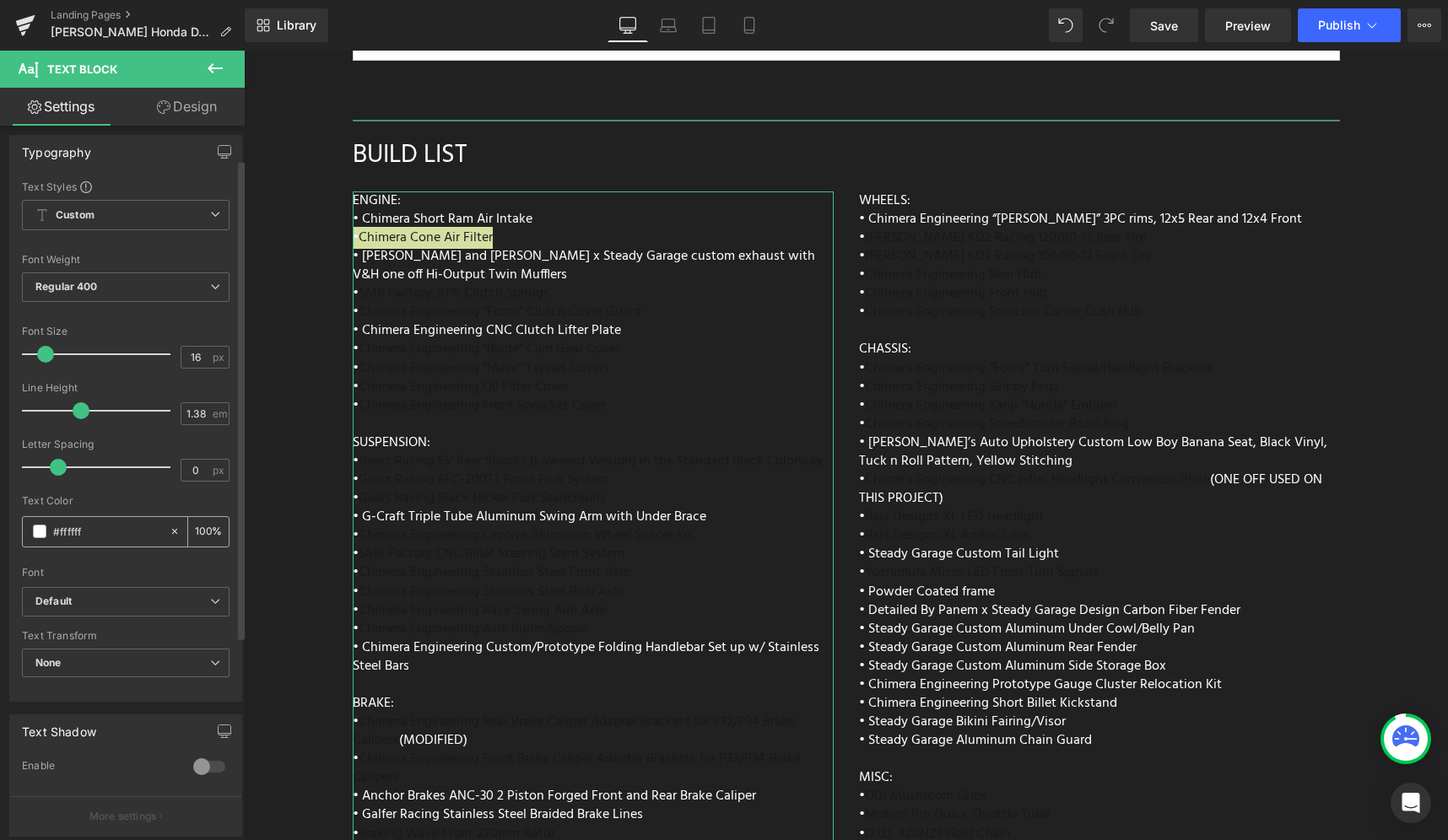
scroll to position [0, 0]
click at [176, 668] on span "None" at bounding box center [125, 670] width 207 height 29
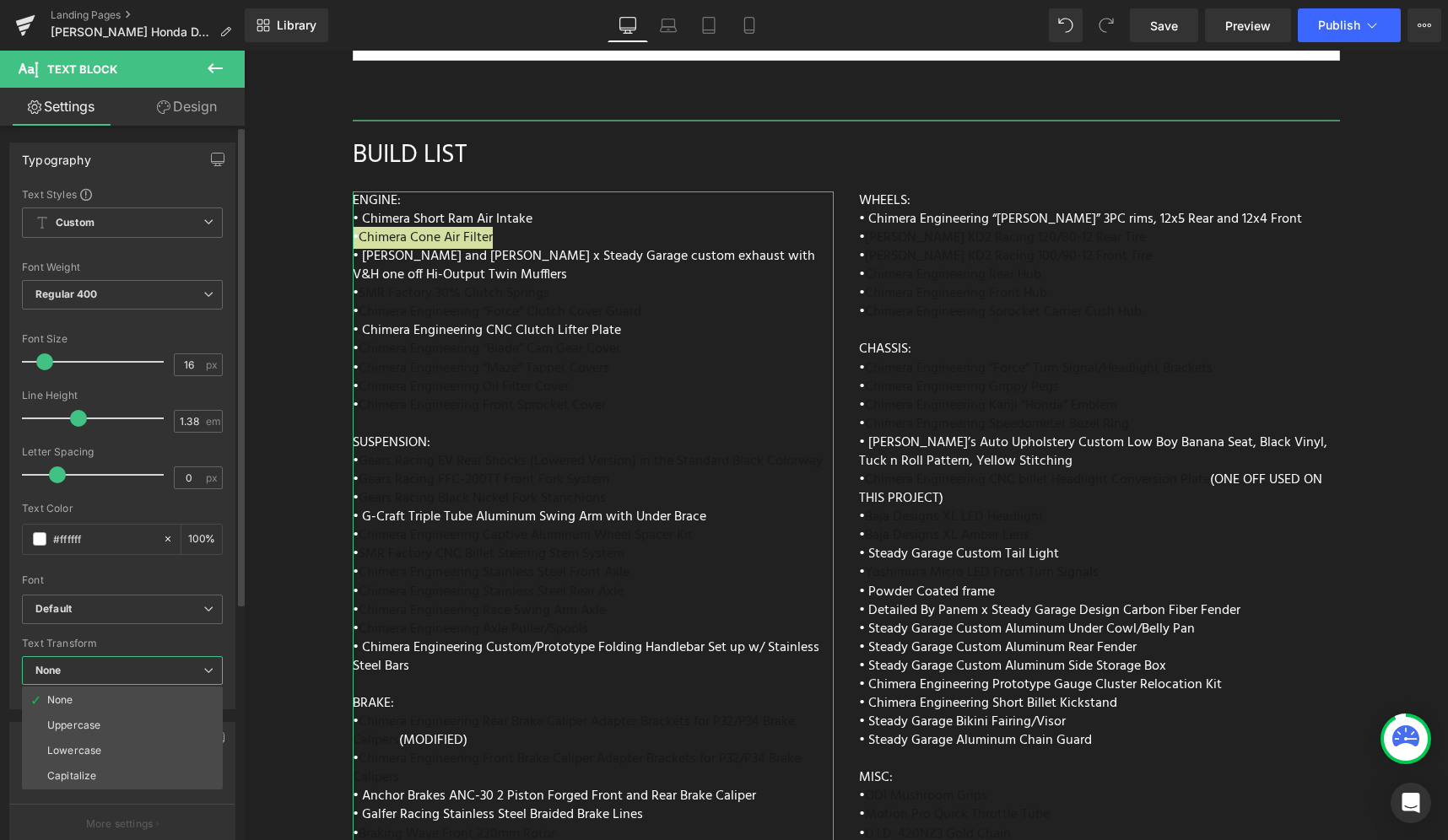
click at [164, 658] on span "None" at bounding box center [122, 670] width 201 height 29
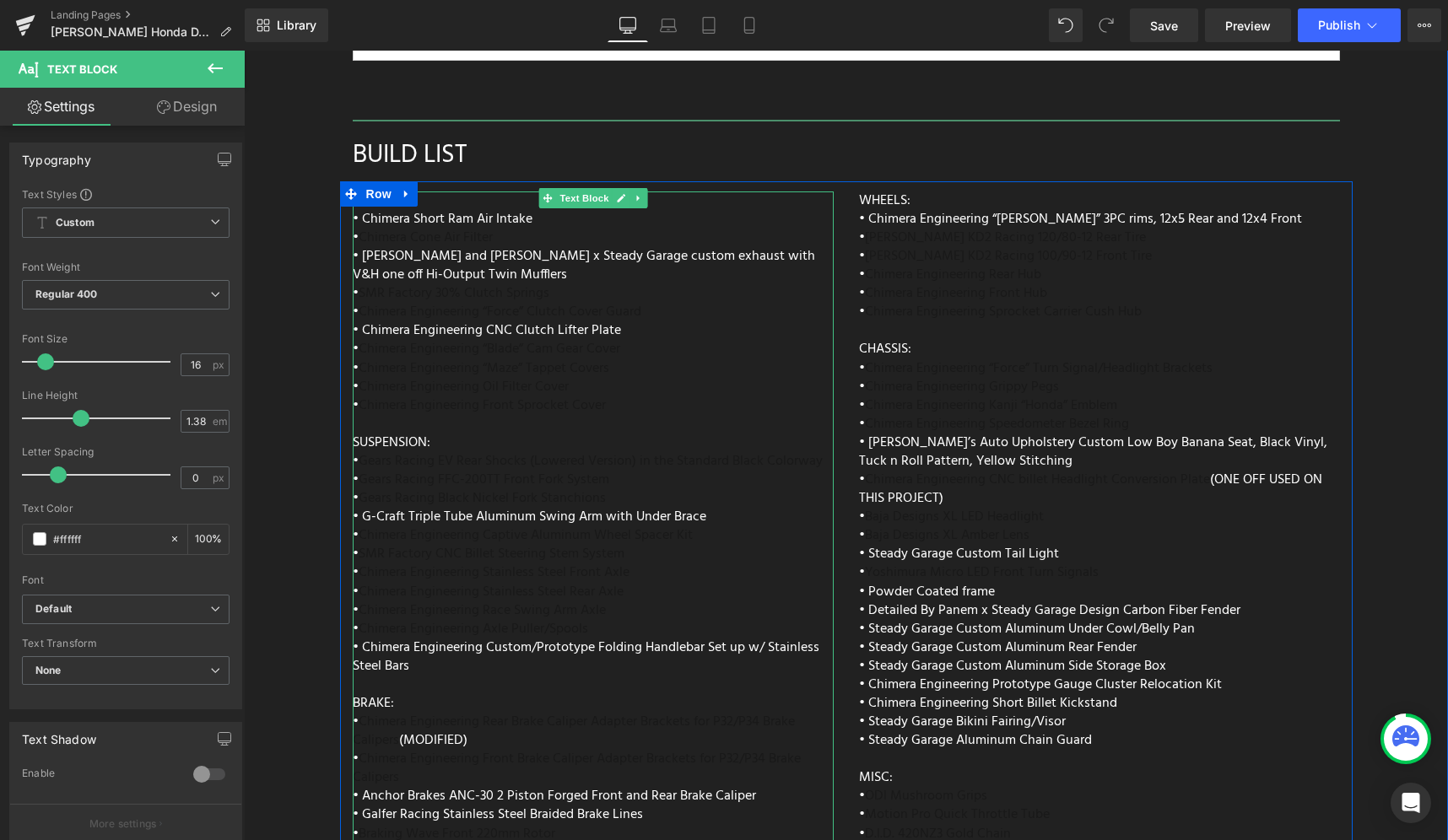
click at [510, 193] on div "ENGINE: • Chimera Short Ram Air Intake • Chimera Cone Air Filter • Vance and Hi…" at bounding box center [593, 589] width 481 height 796
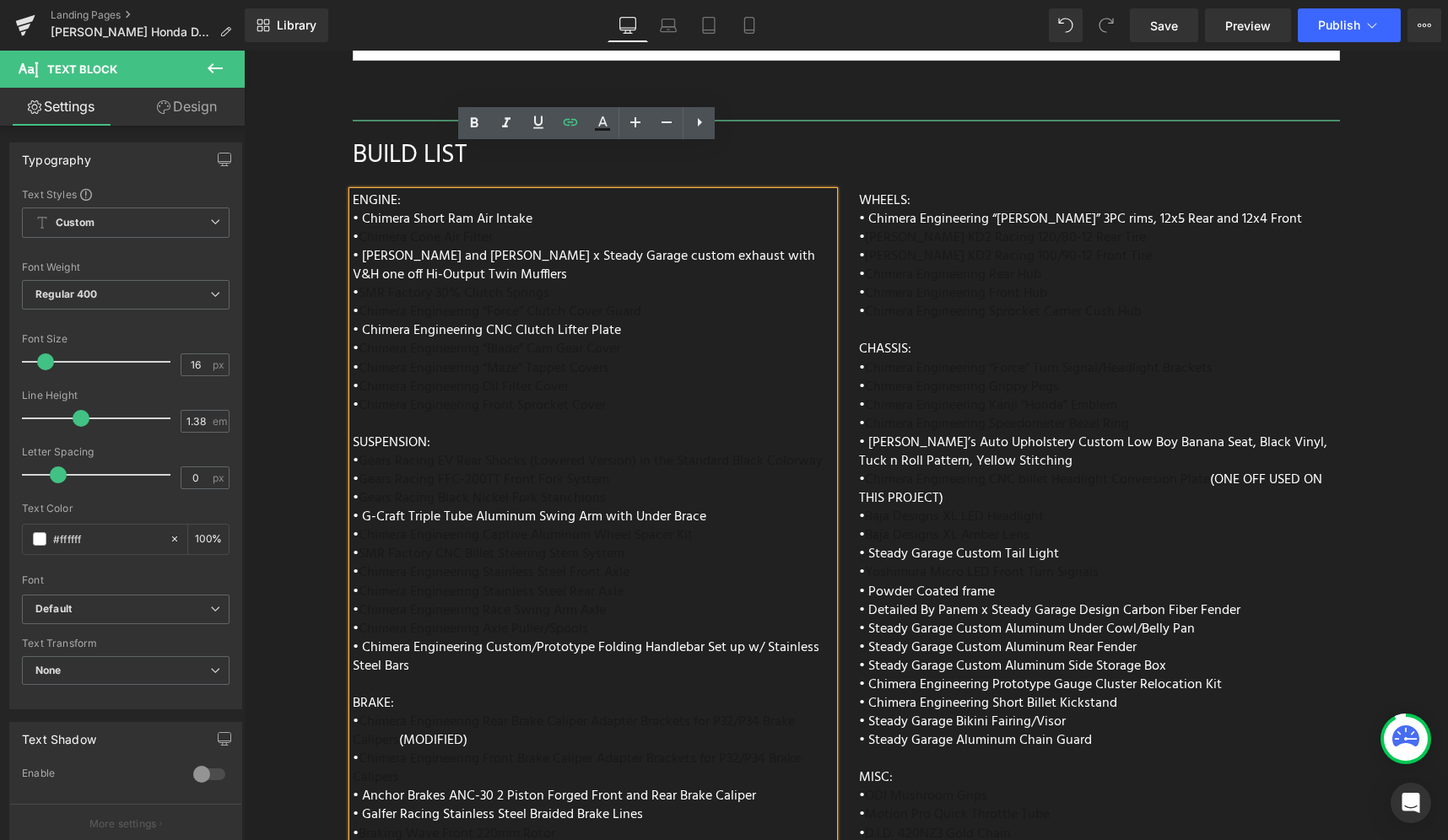
click at [512, 191] on div "ENGINE: • Chimera Short Ram Air Intake • Chimera Cone Air Filter • Vance and Hi…" at bounding box center [593, 589] width 481 height 796
click at [675, 191] on div "ENGINE: • Chimera Short Ram Air Intake • Chimera Cone Air Filter • Vance and Hi…" at bounding box center [593, 589] width 481 height 796
click at [597, 319] on span "• Chimera Engineering CNC Clutch Lifter Plate" at bounding box center [486, 330] width 268 height 22
click at [691, 296] on div "ENGINE: • Chimera Short Ram Air Intake • Chimera Cone Air Filter • Vance and Hi…" at bounding box center [593, 589] width 481 height 796
click at [651, 285] on div "ENGINE: • Chimera Short Ram Air Intake • Chimera Cone Air Filter • Vance and Hi…" at bounding box center [593, 589] width 481 height 796
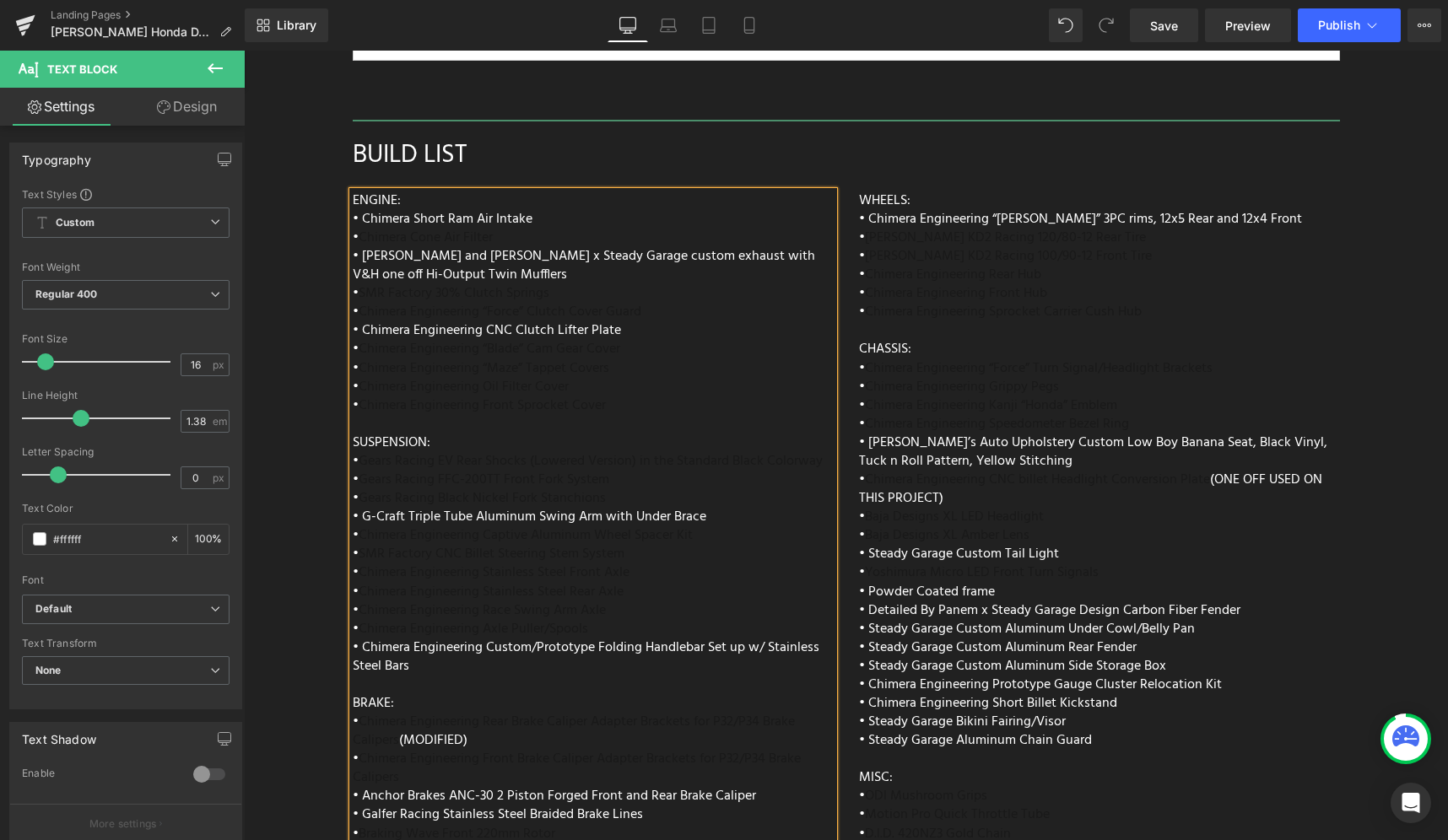
click at [618, 191] on div "ENGINE: • Chimera Short Ram Air Intake • Chimera Cone Air Filter • Vance and Hi…" at bounding box center [593, 589] width 481 height 796
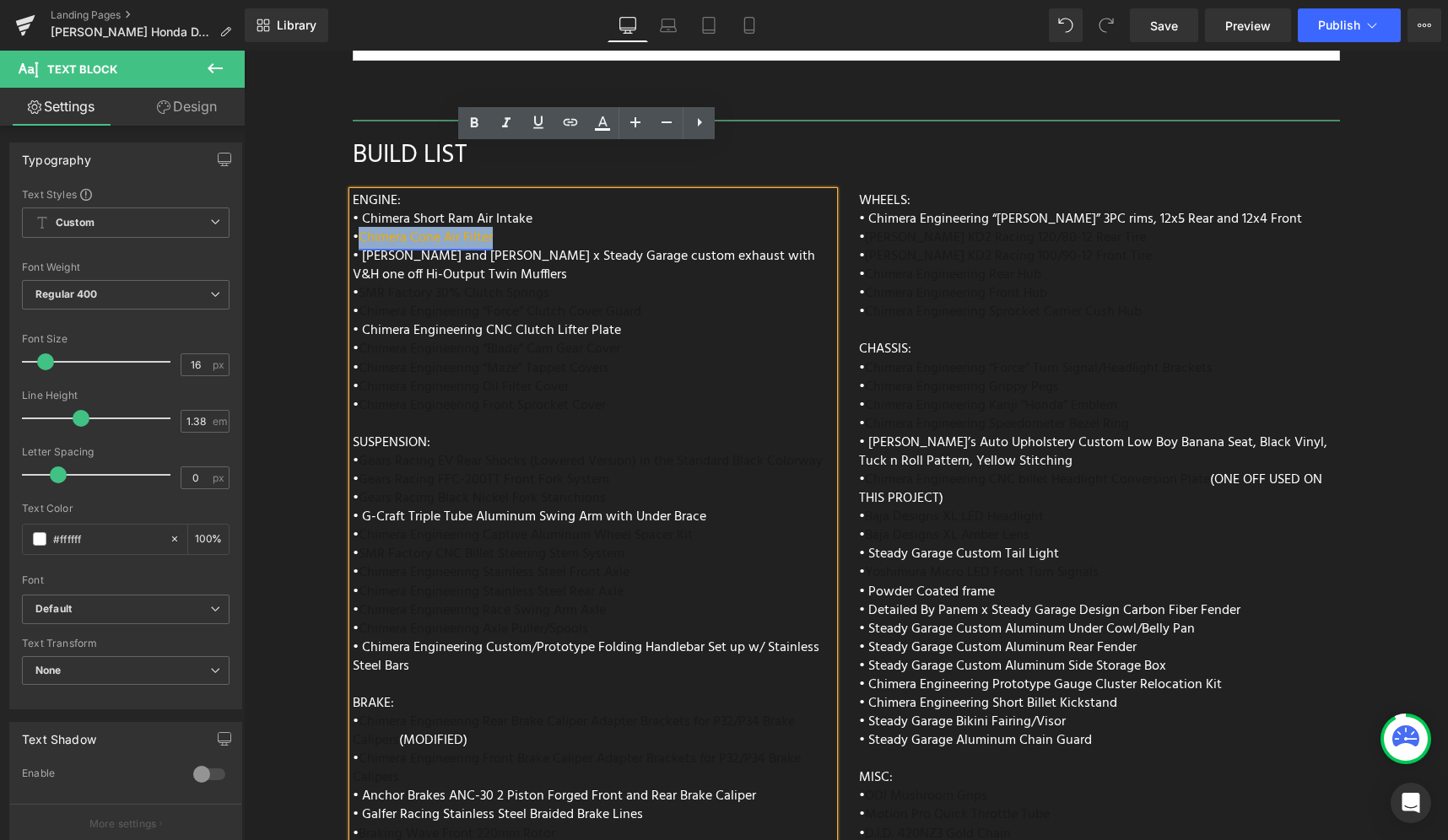
drag, startPoint x: 522, startPoint y: 188, endPoint x: 356, endPoint y: 189, distance: 166.0
click at [356, 191] on div "ENGINE: • Chimera Short Ram Air Intake • Chimera Cone Air Filter • Vance and Hi…" at bounding box center [593, 589] width 481 height 796
click at [605, 133] on link at bounding box center [603, 123] width 32 height 32
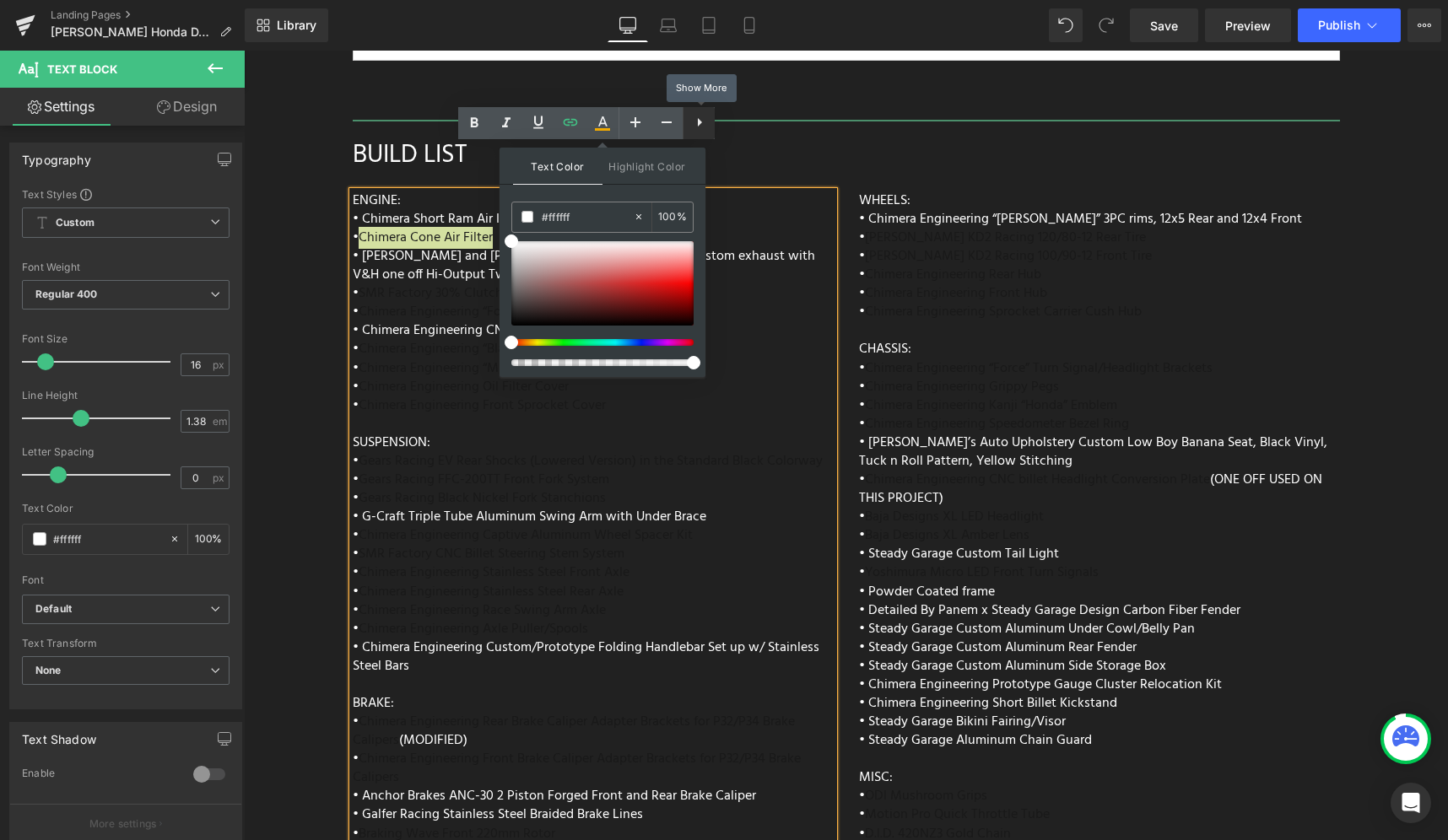
click at [695, 123] on icon at bounding box center [699, 121] width 20 height 20
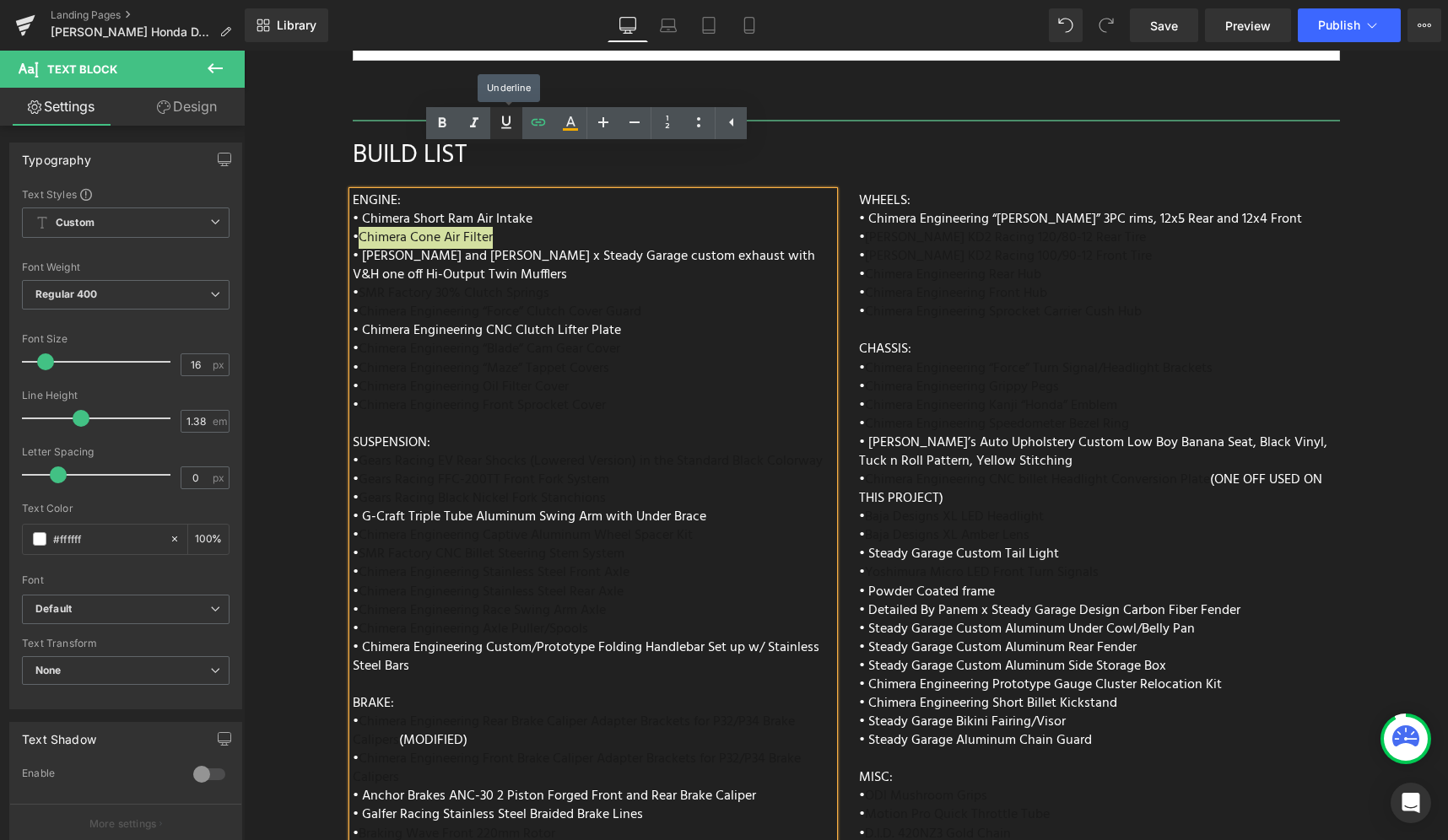
click at [503, 118] on icon at bounding box center [506, 121] width 10 height 12
click at [572, 128] on icon at bounding box center [570, 129] width 15 height 3
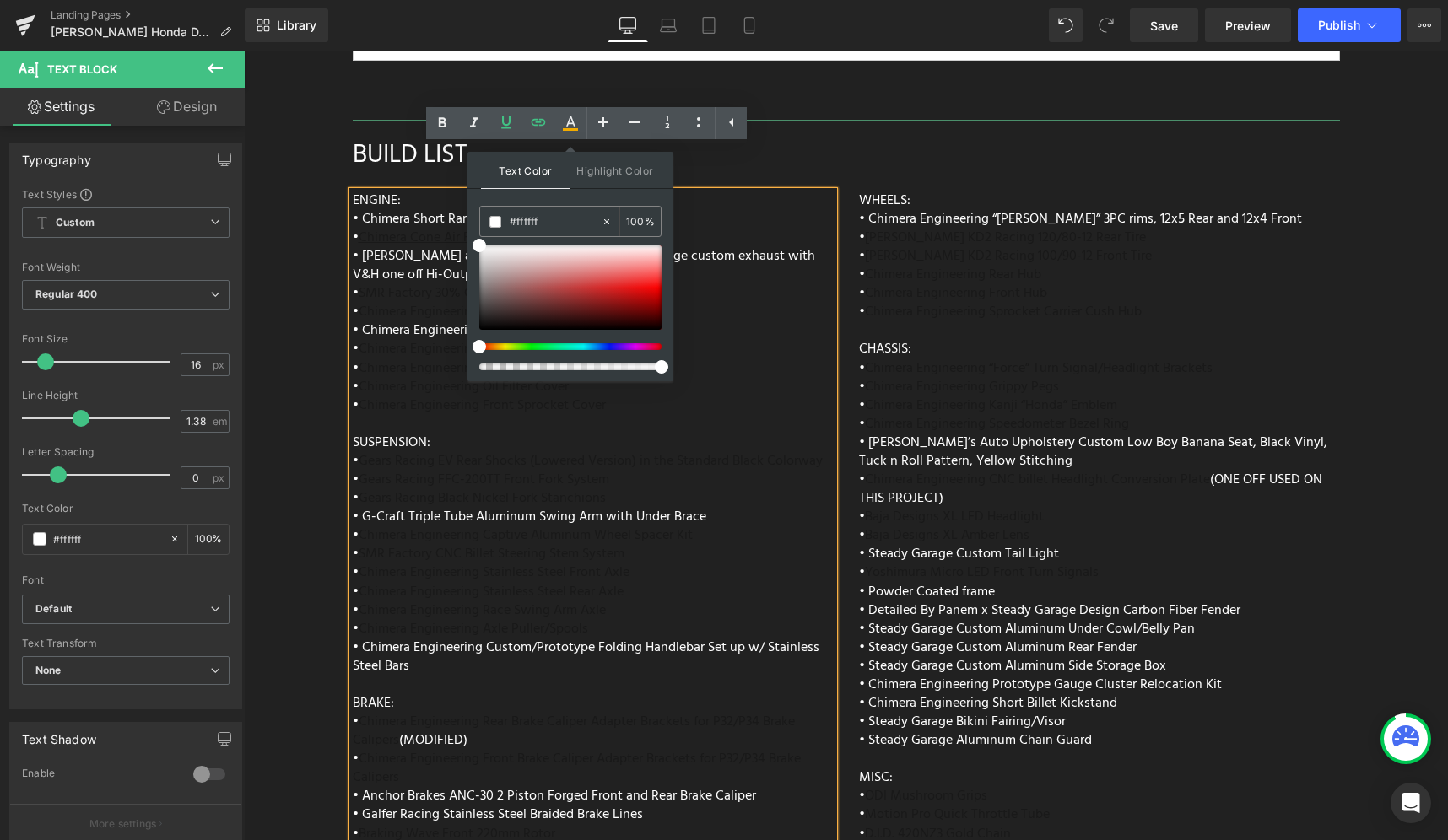
click at [746, 277] on div "ENGINE: • Chimera Short Ram Air Intake • Chimera Cone Air Filter • Vance and Hi…" at bounding box center [593, 589] width 481 height 796
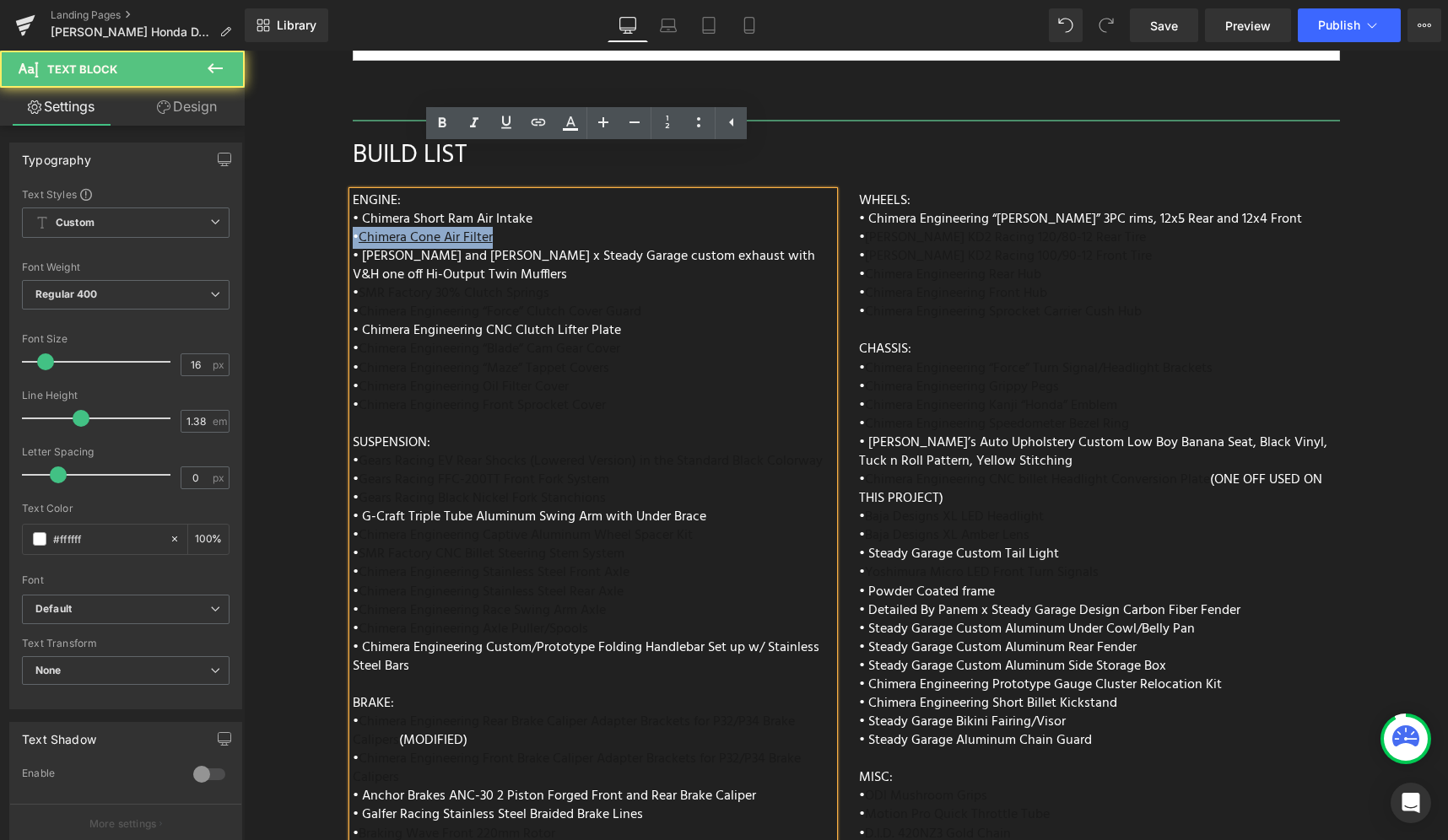
drag, startPoint x: 516, startPoint y: 192, endPoint x: 346, endPoint y: 185, distance: 170.1
click at [352, 191] on div "ENGINE: • Chimera Short Ram Air Intake • Chimera Cone Air Filter • Vance and Hi…" at bounding box center [593, 589] width 481 height 796
click at [554, 191] on div "ENGINE: • Chimera Short Ram Air Intake • Chimera Cone Air Filter • Vance and Hi…" at bounding box center [593, 589] width 481 height 796
drag, startPoint x: 544, startPoint y: 190, endPoint x: 347, endPoint y: 182, distance: 197.2
click at [352, 191] on div "ENGINE: • Chimera Short Ram Air Intake • Chimera Cone Air Filter • Vance and Hi…" at bounding box center [593, 589] width 481 height 796
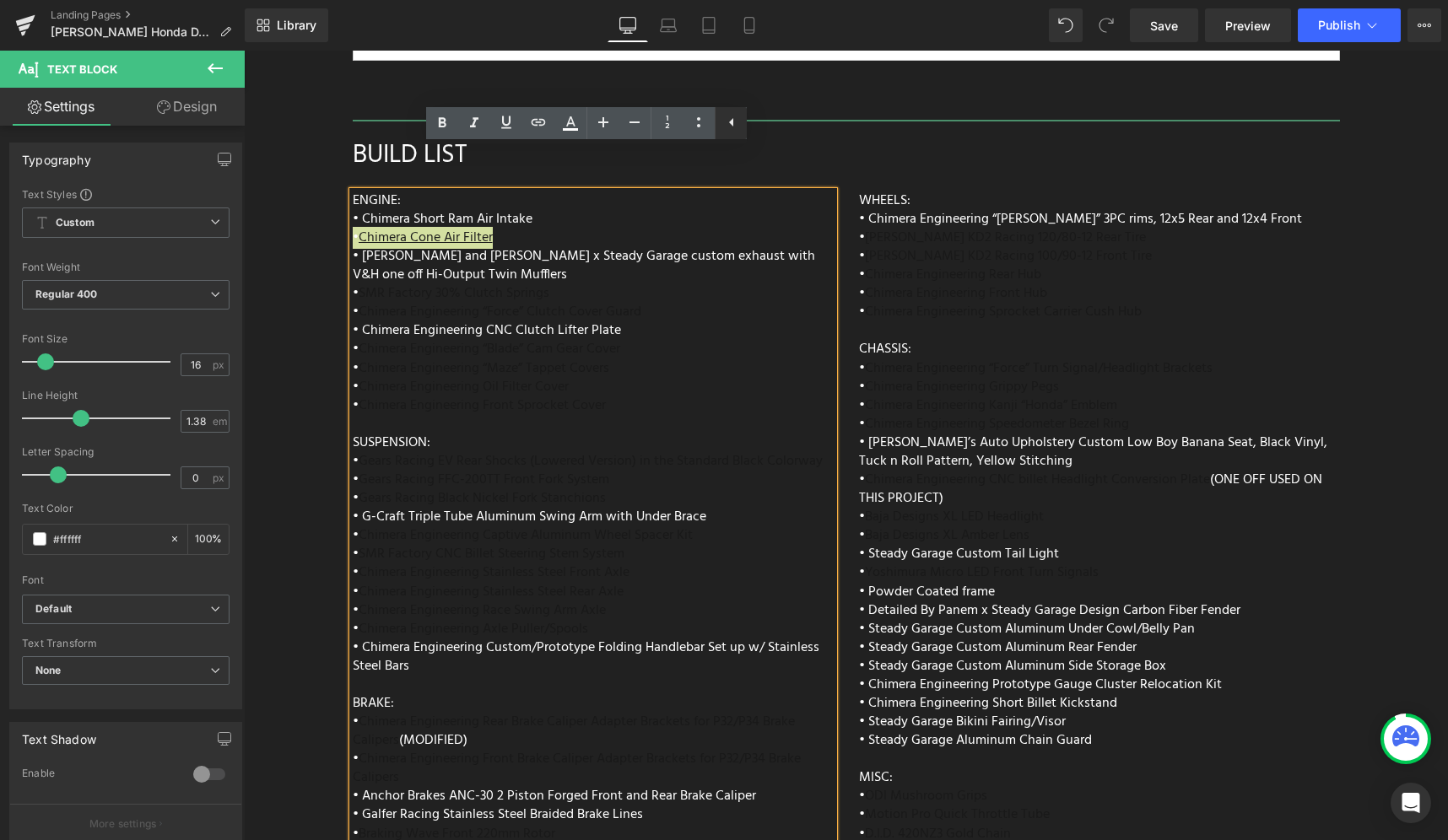
drag, startPoint x: 732, startPoint y: 125, endPoint x: 488, endPoint y: 75, distance: 249.1
click at [732, 125] on icon at bounding box center [731, 121] width 20 height 20
click at [699, 128] on icon at bounding box center [699, 121] width 20 height 20
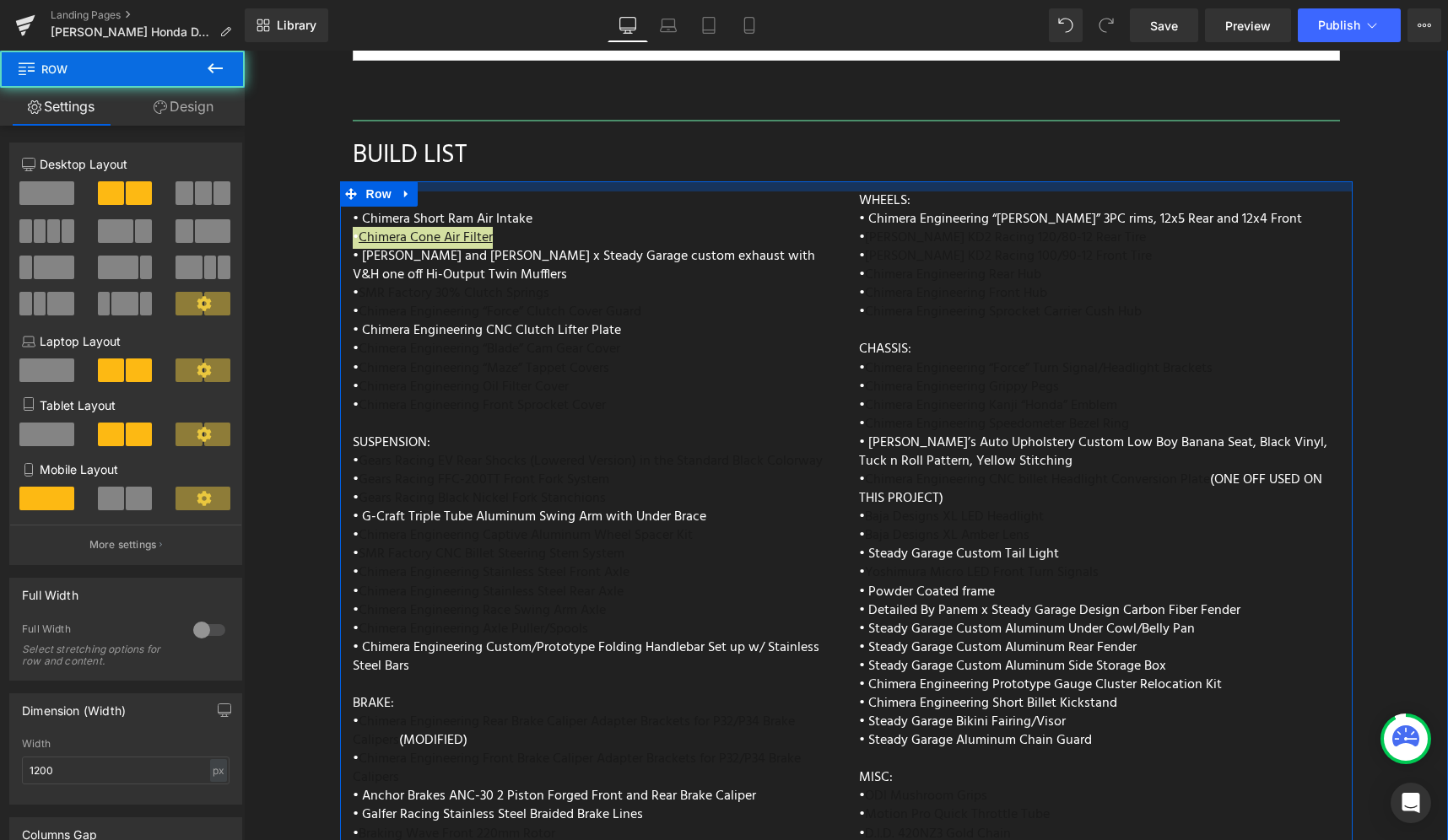
click at [659, 182] on div at bounding box center [846, 186] width 1013 height 10
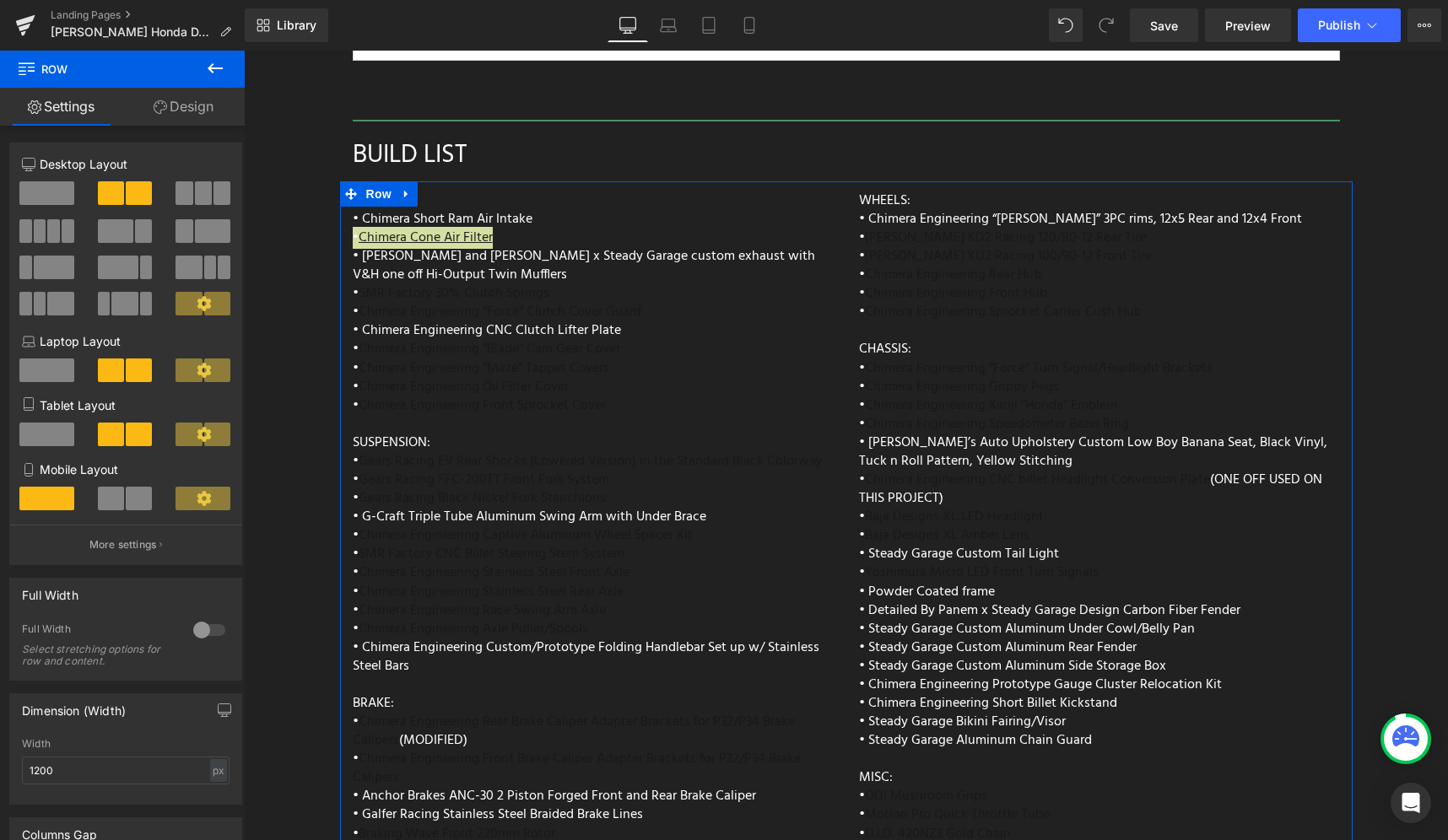
click at [188, 102] on link "Design" at bounding box center [184, 106] width 122 height 38
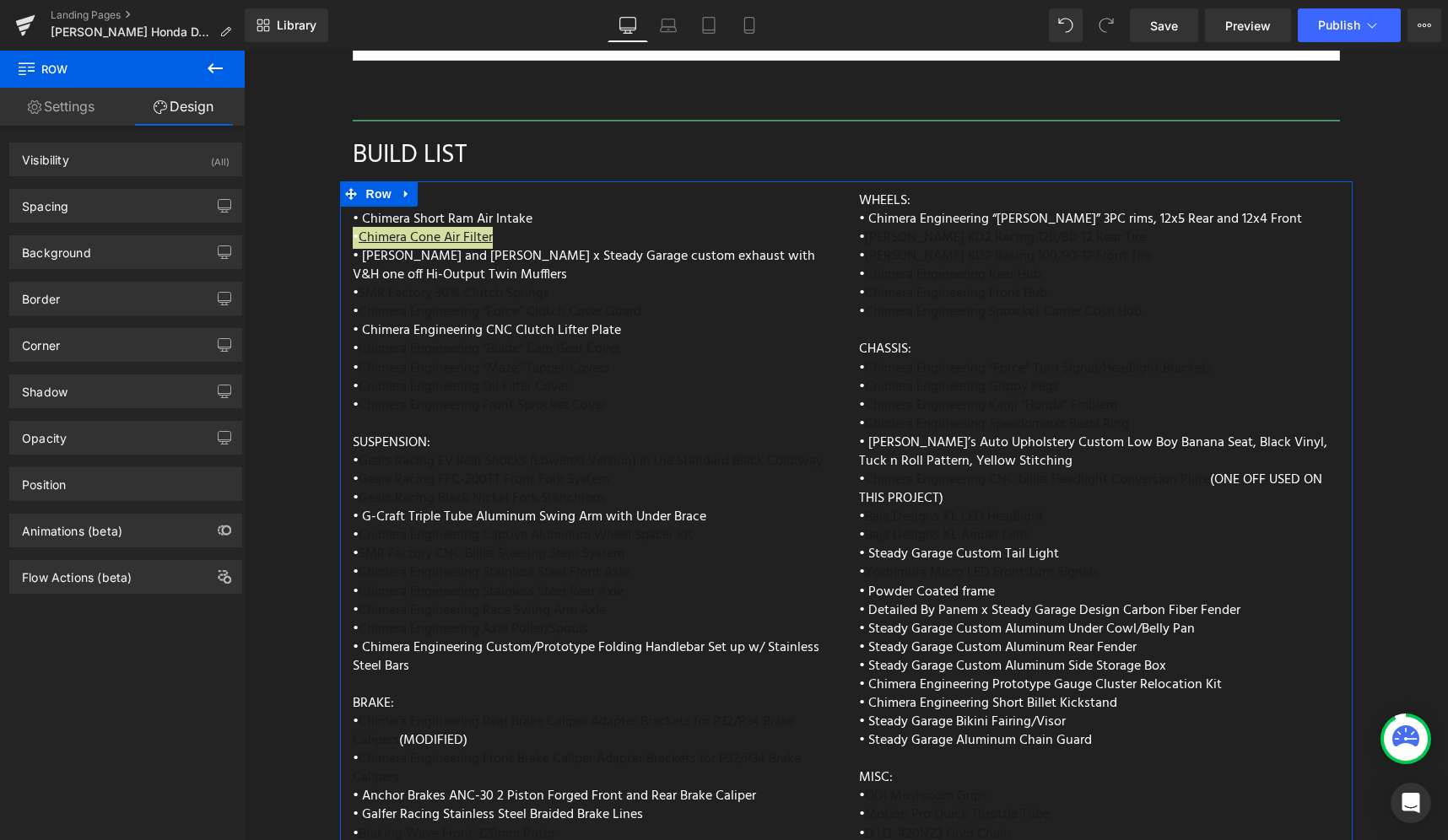
click at [69, 110] on link "Settings" at bounding box center [61, 106] width 122 height 38
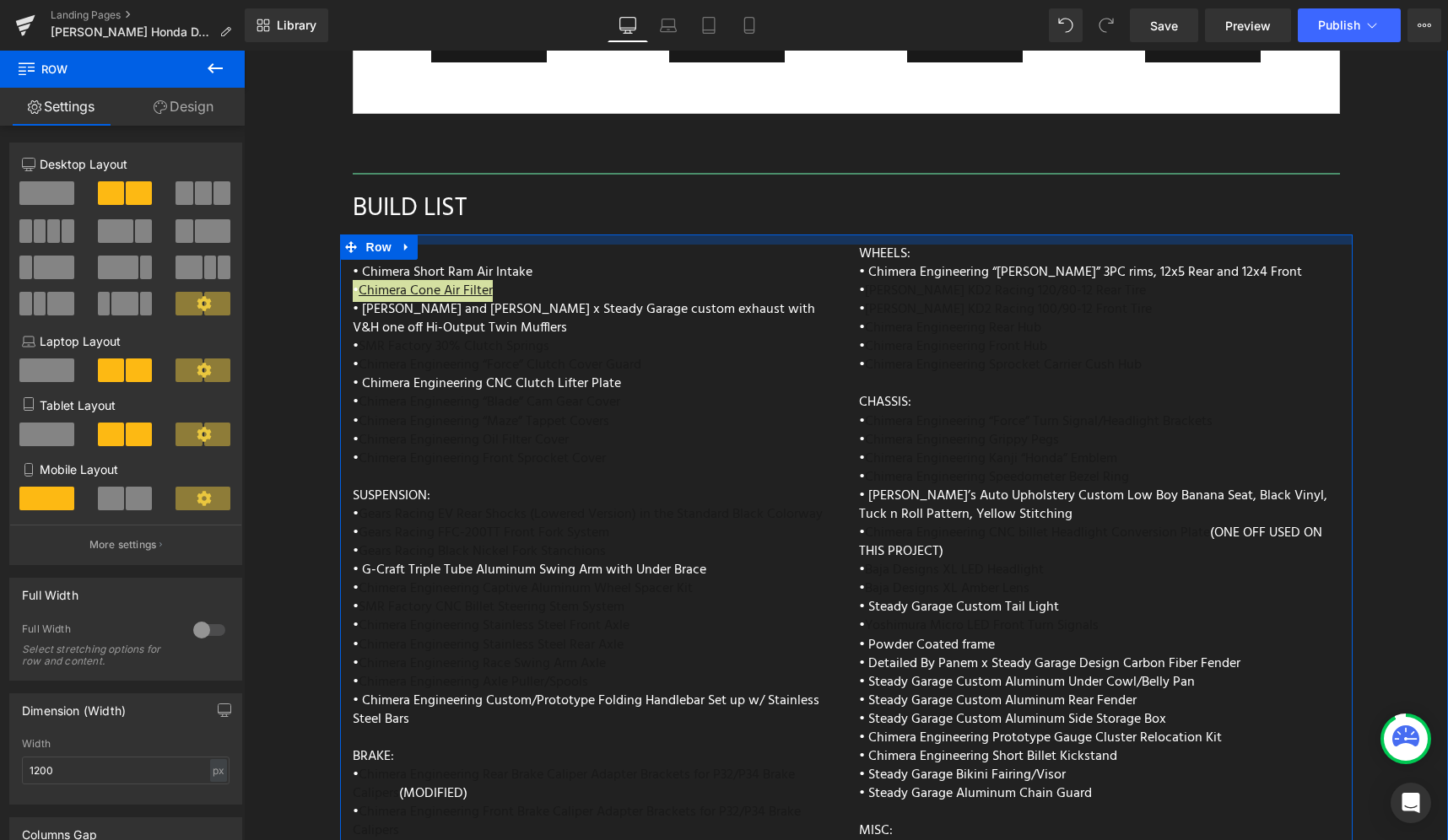
scroll to position [6863, 0]
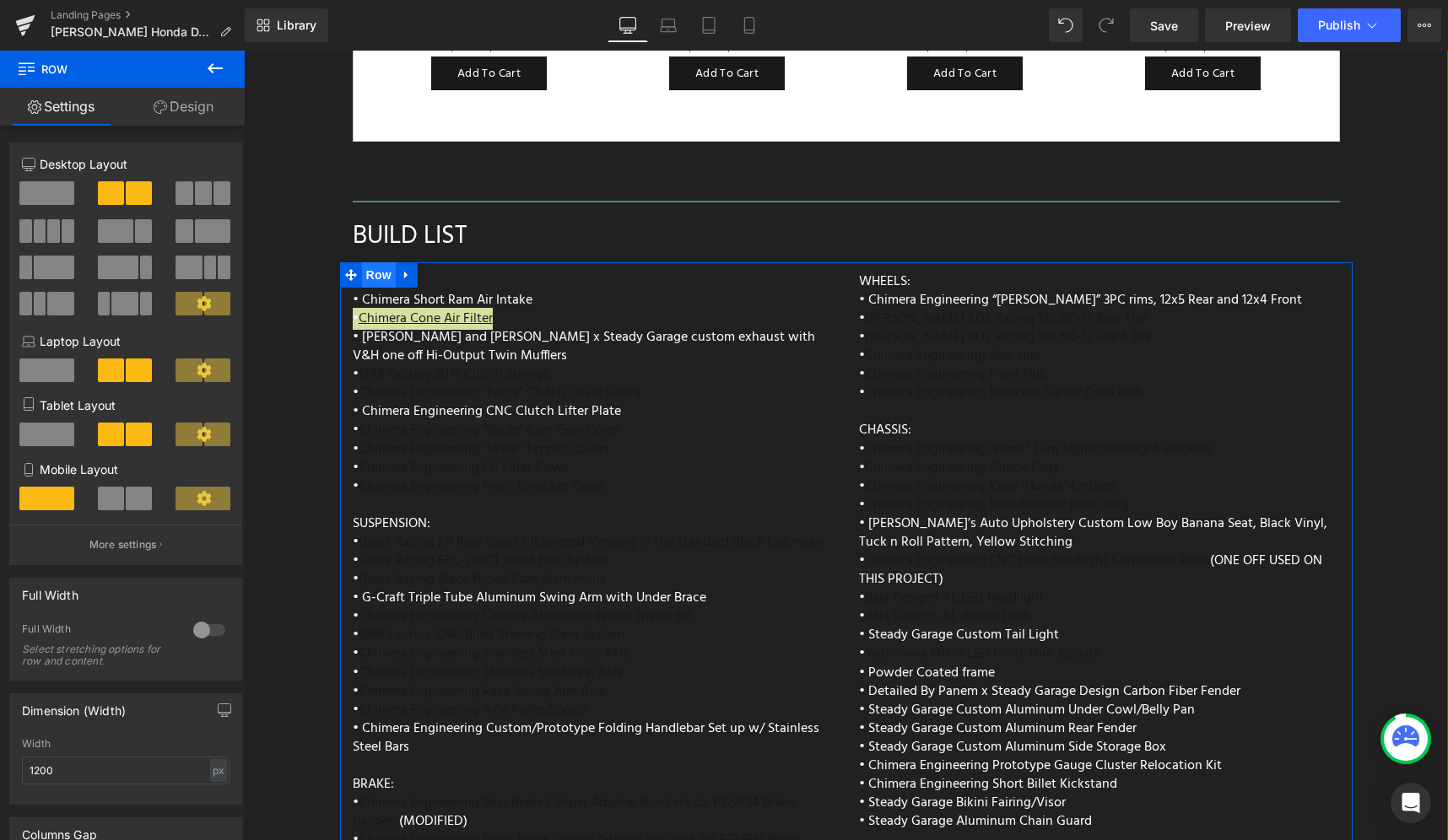
click at [371, 263] on span "Row" at bounding box center [379, 275] width 34 height 25
click at [406, 263] on link at bounding box center [406, 275] width 22 height 25
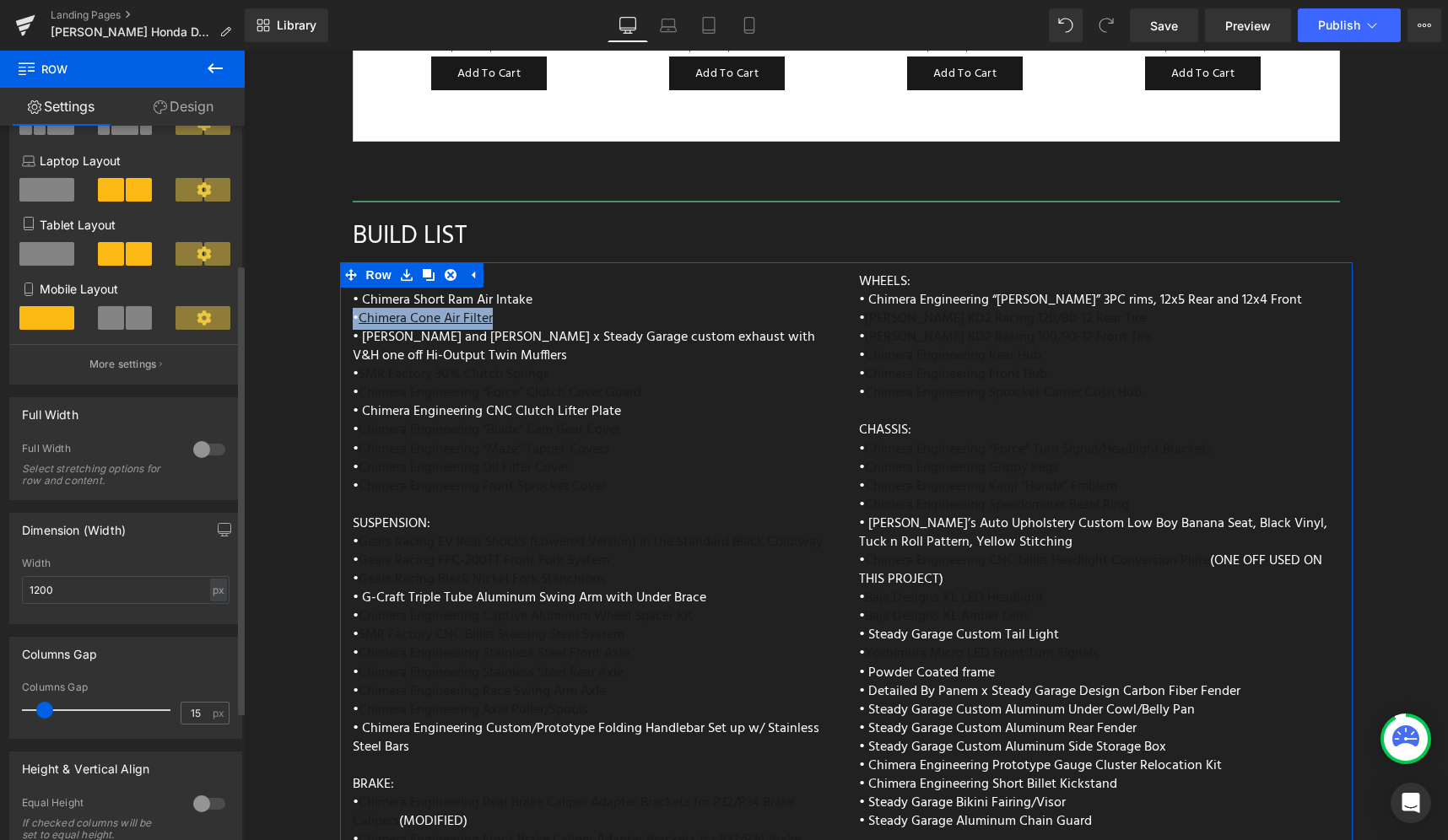
scroll to position [238, 0]
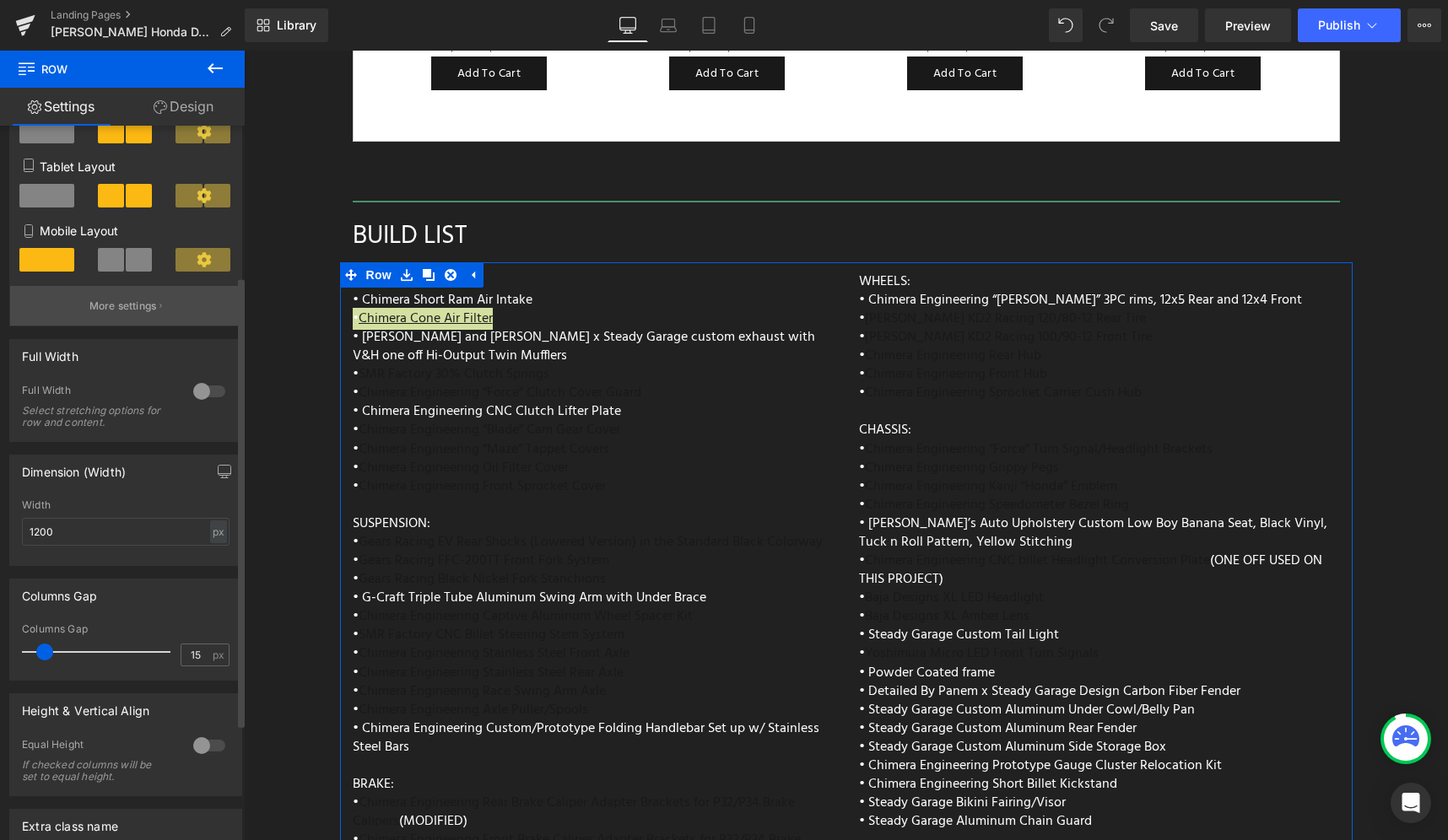
click at [147, 312] on p "More settings" at bounding box center [123, 306] width 68 height 15
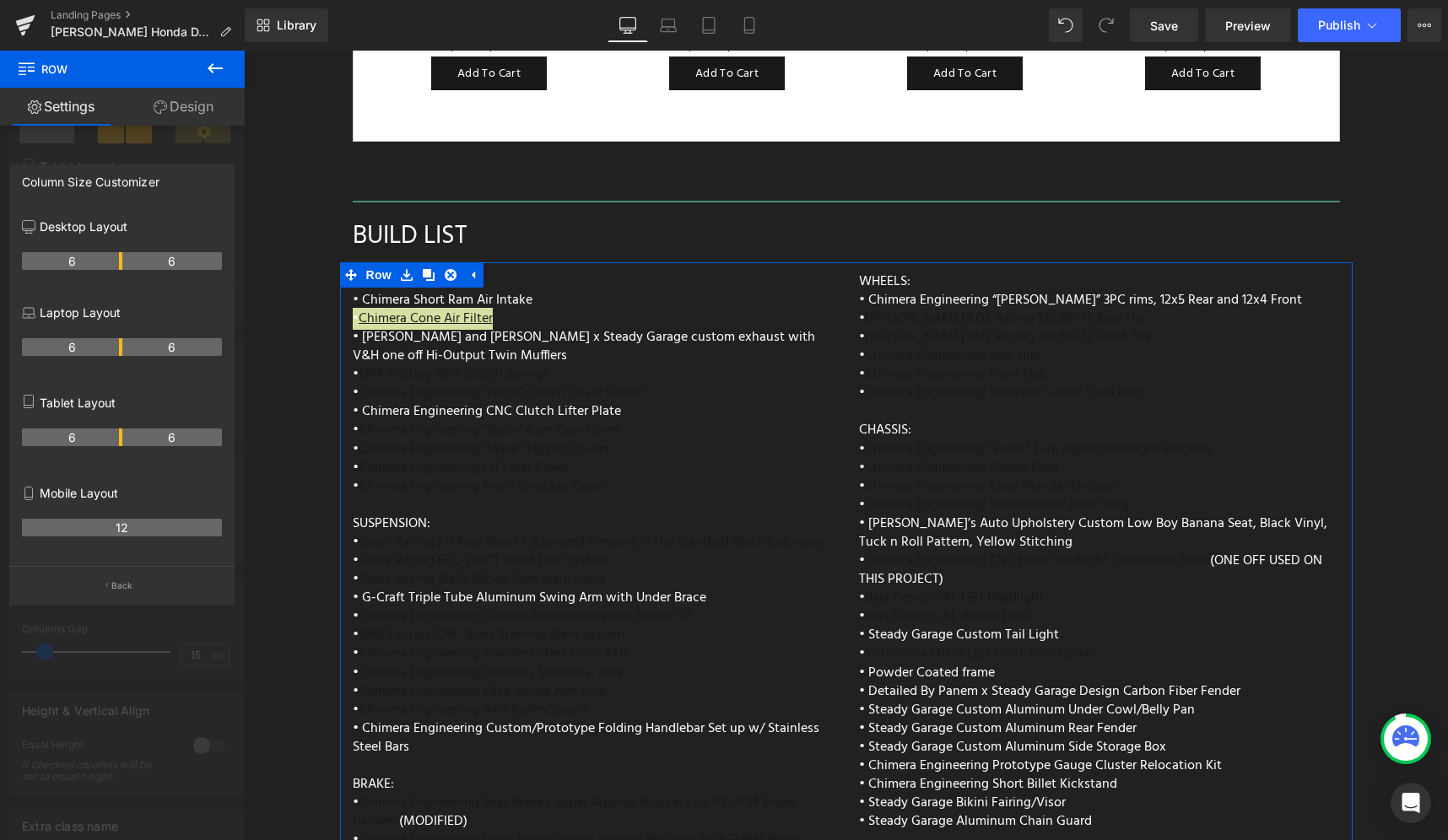
click at [154, 105] on icon at bounding box center [160, 107] width 13 height 13
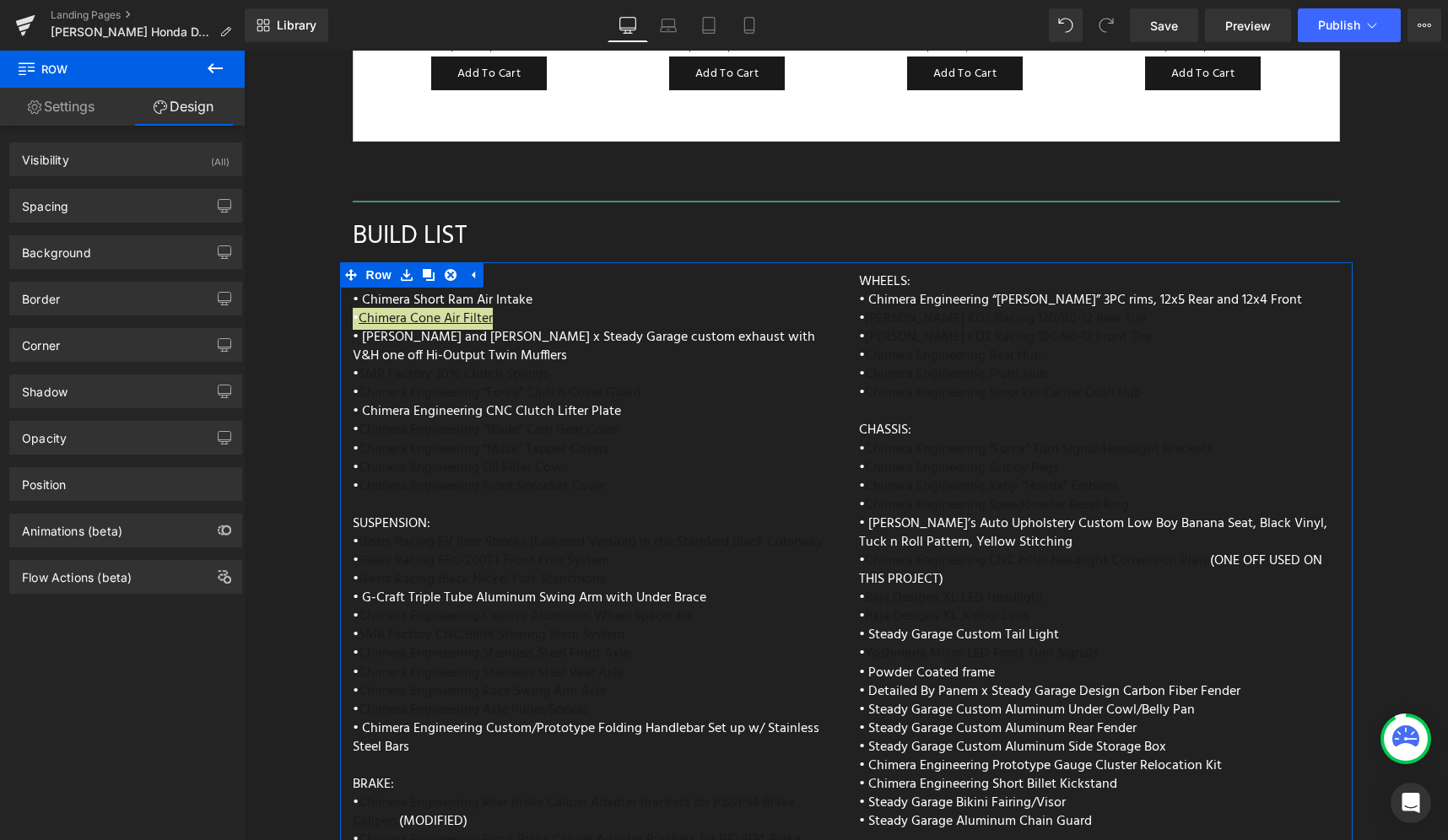
click at [53, 105] on link "Settings" at bounding box center [61, 106] width 122 height 38
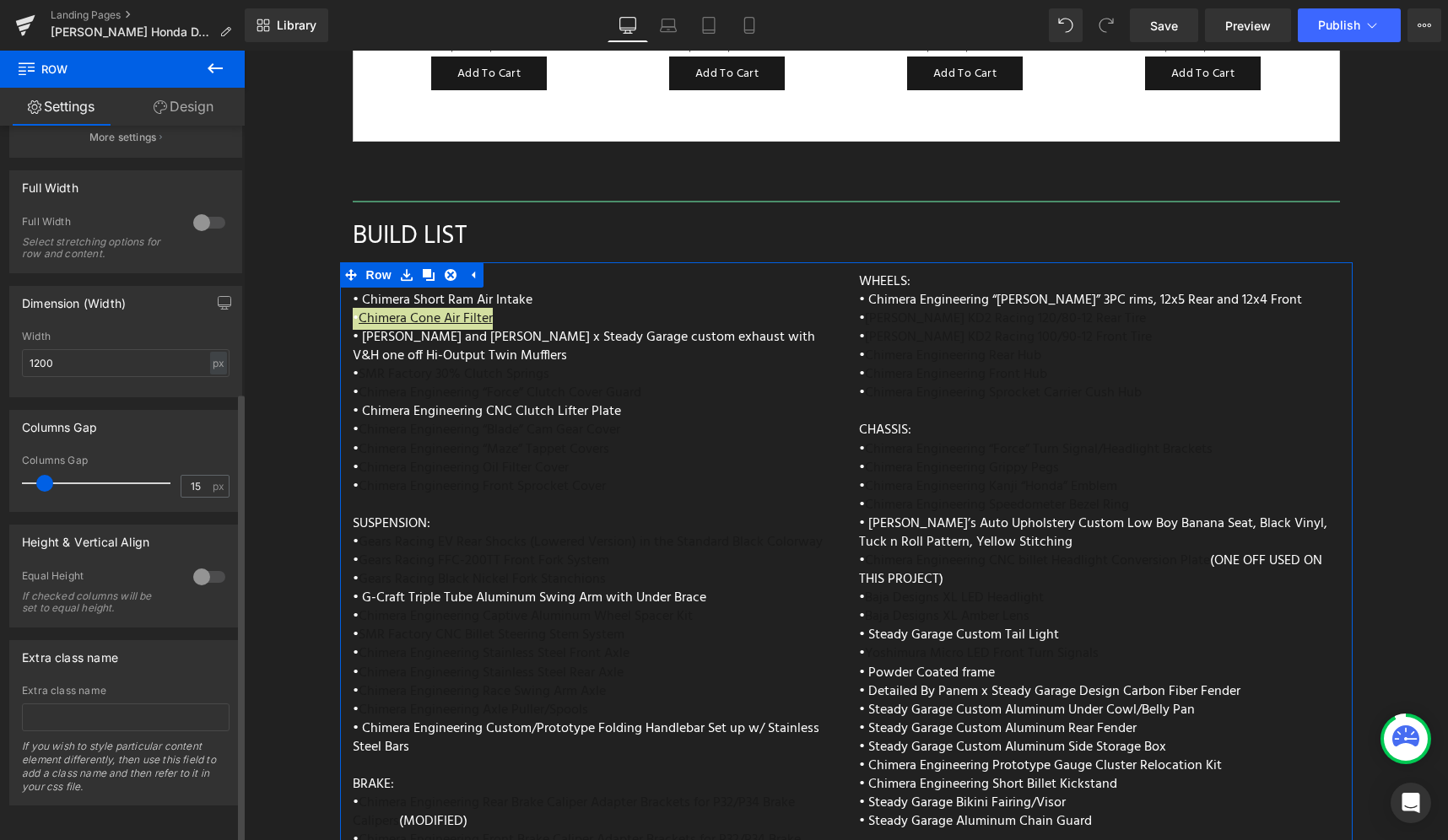
scroll to position [0, 0]
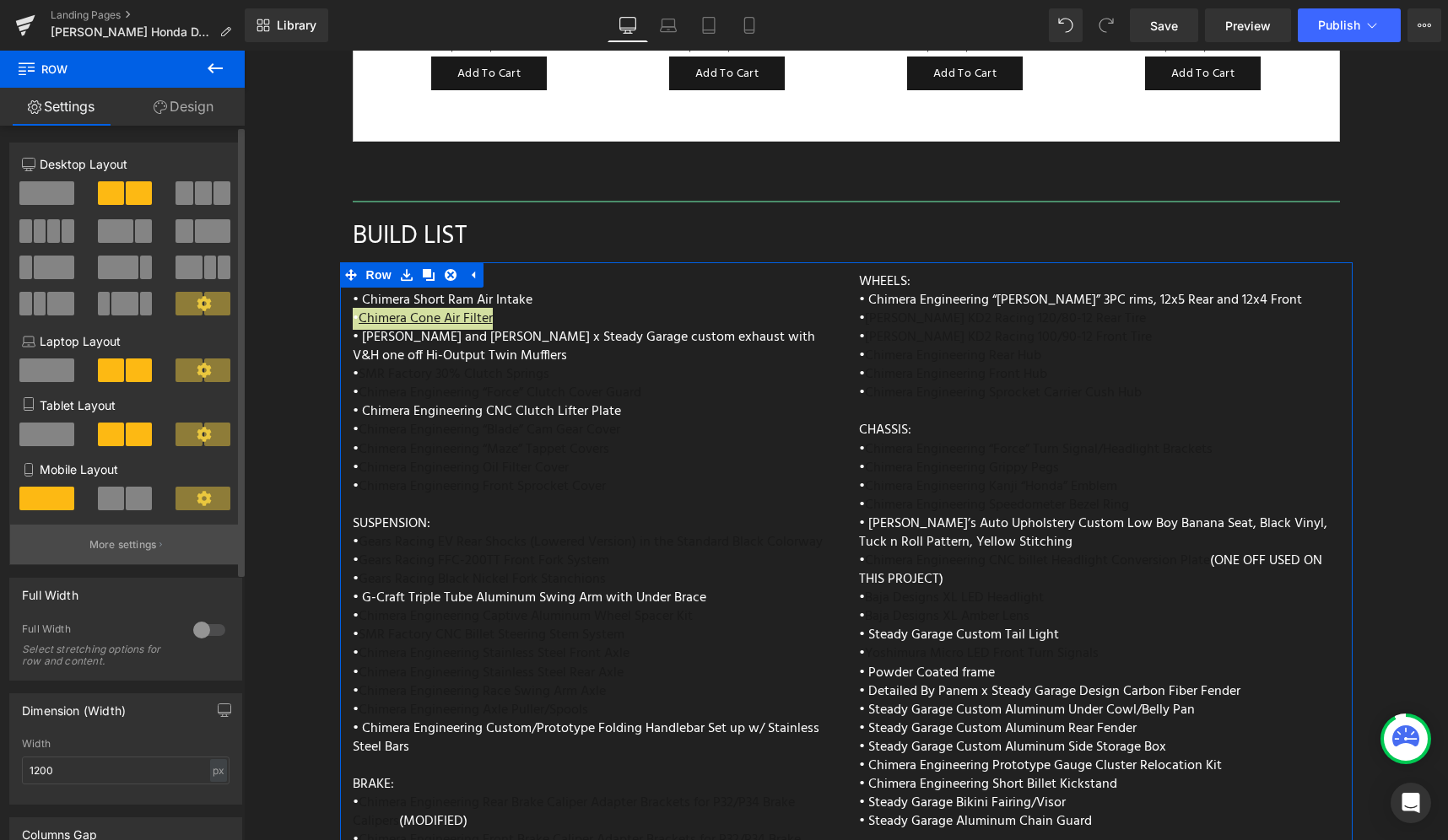
click at [144, 546] on p "More settings" at bounding box center [123, 545] width 68 height 15
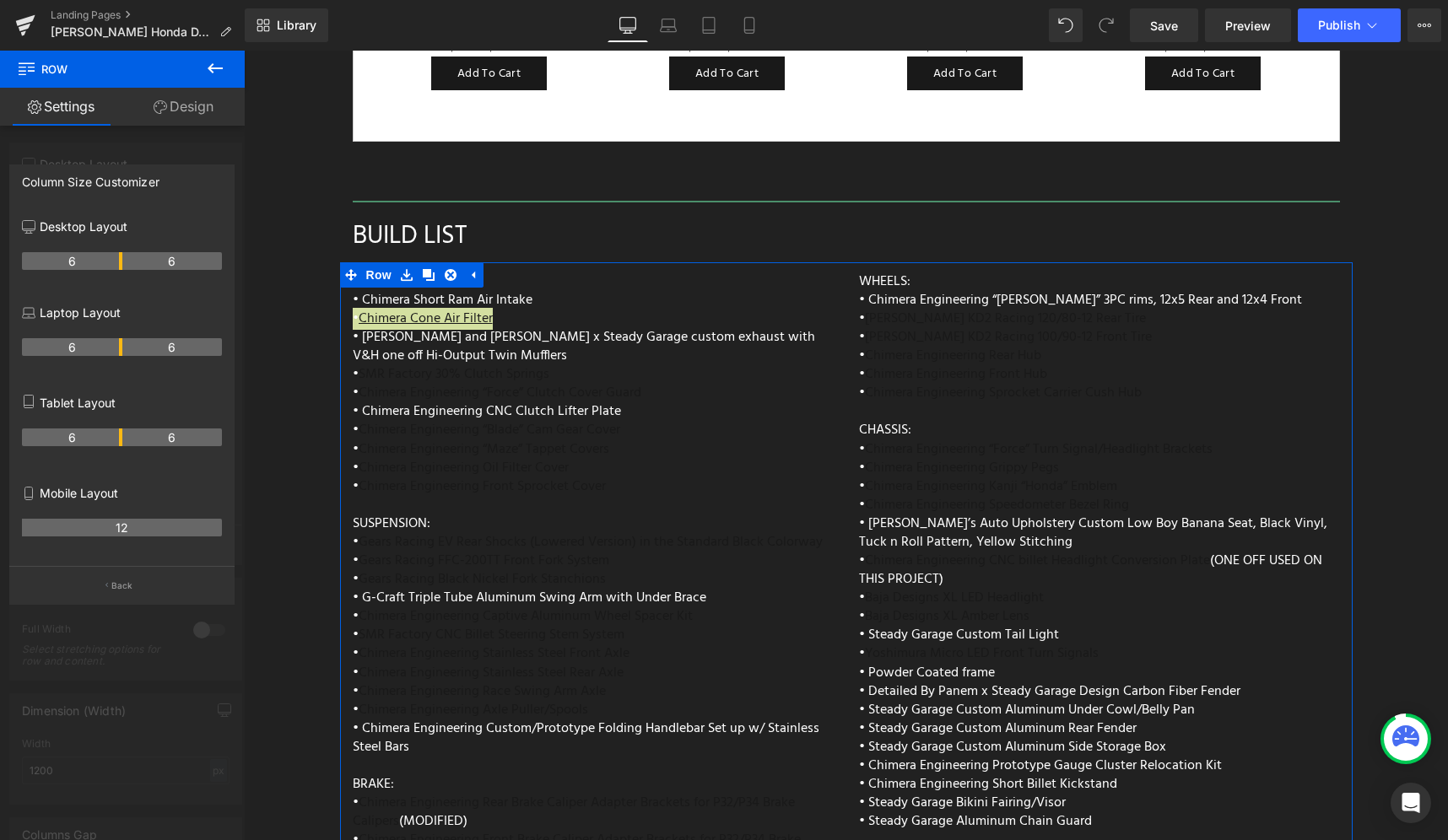
click at [122, 141] on div at bounding box center [122, 449] width 245 height 798
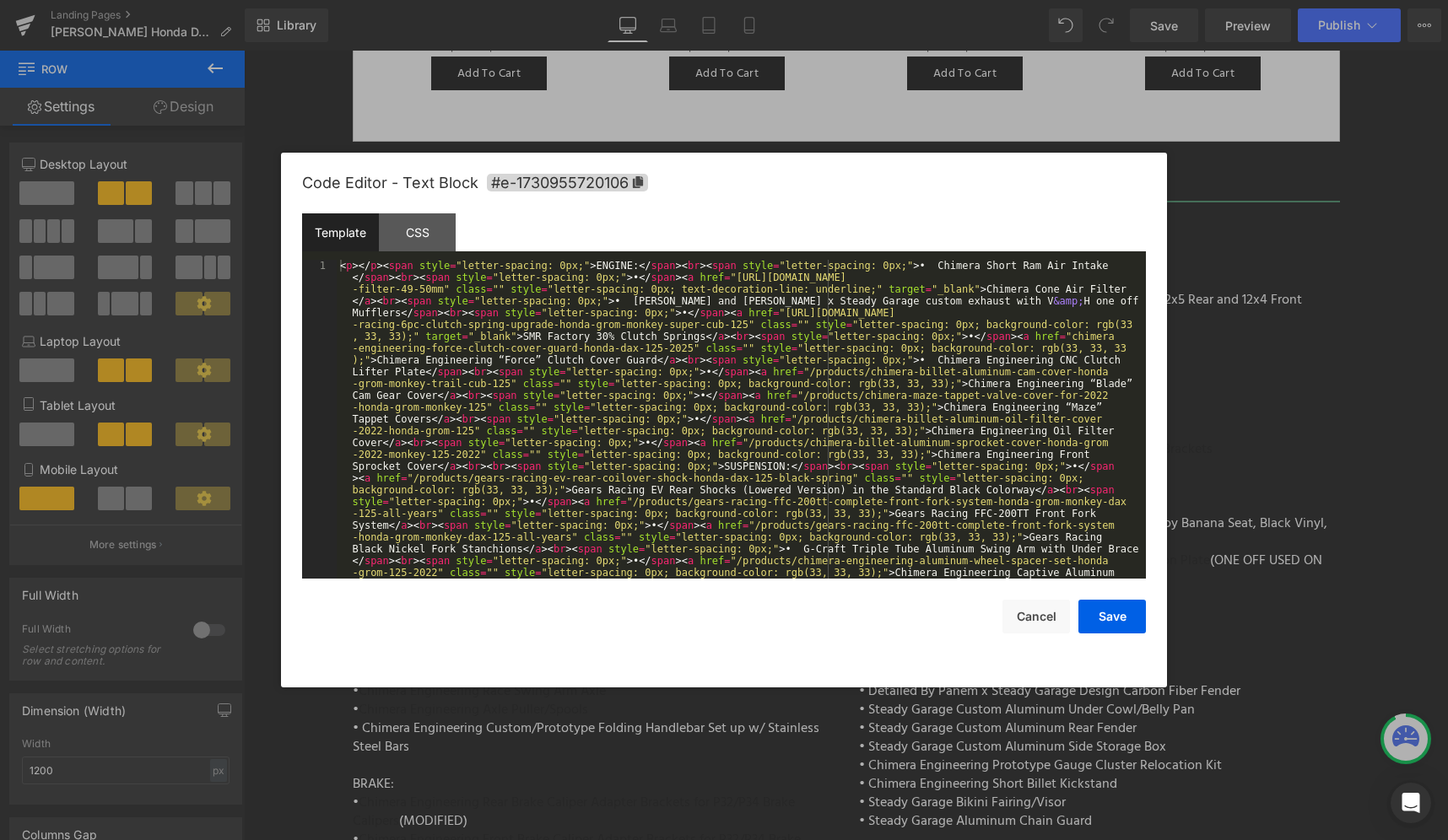
click at [445, 0] on div "Row You are previewing how the will restyle your page. You can not edit Element…" at bounding box center [724, 0] width 1448 height 0
click at [409, 239] on div "CSS" at bounding box center [417, 233] width 77 height 38
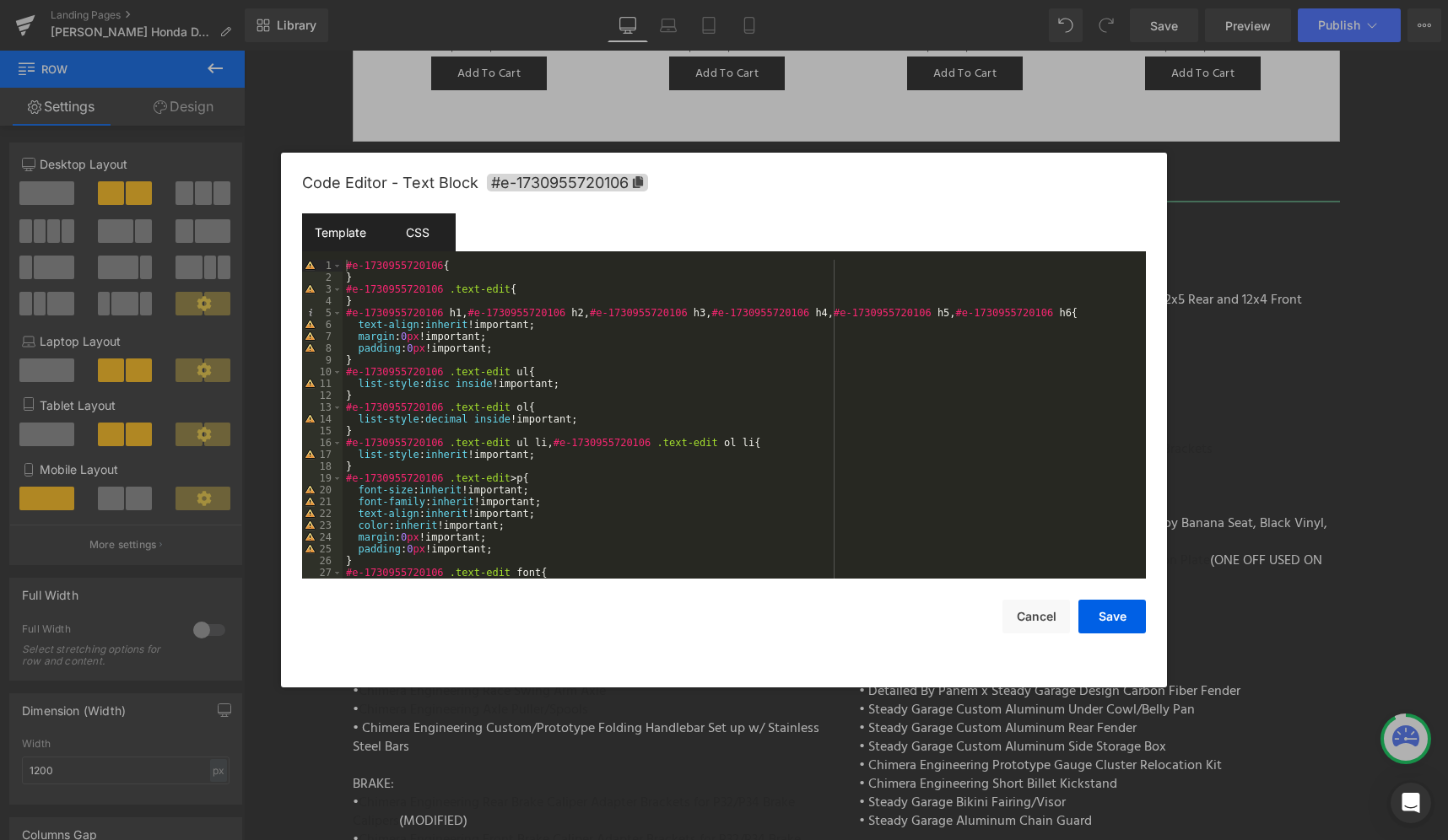
click at [370, 245] on div "Template" at bounding box center [341, 233] width 77 height 38
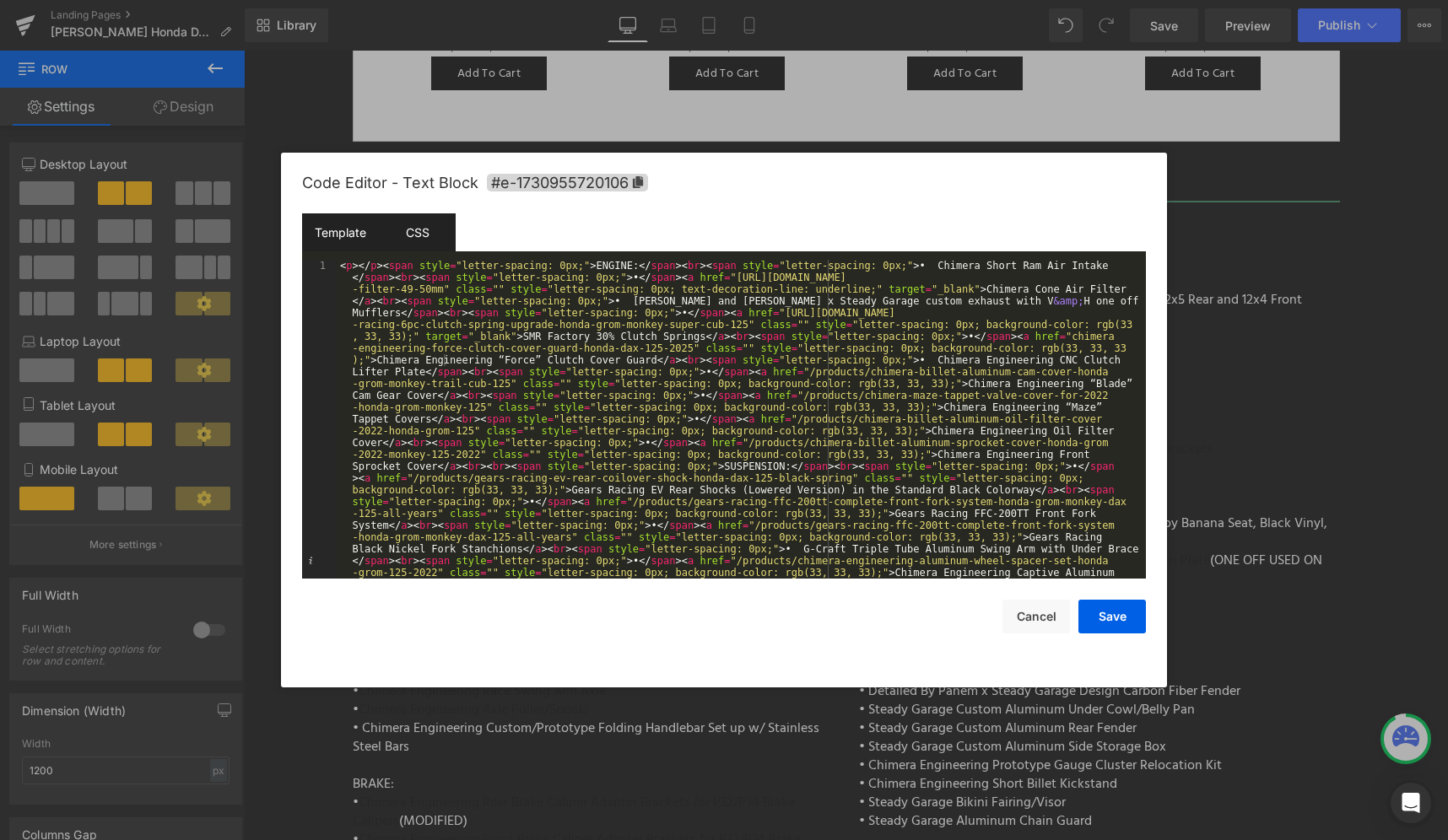
click at [417, 227] on div "CSS" at bounding box center [417, 233] width 77 height 38
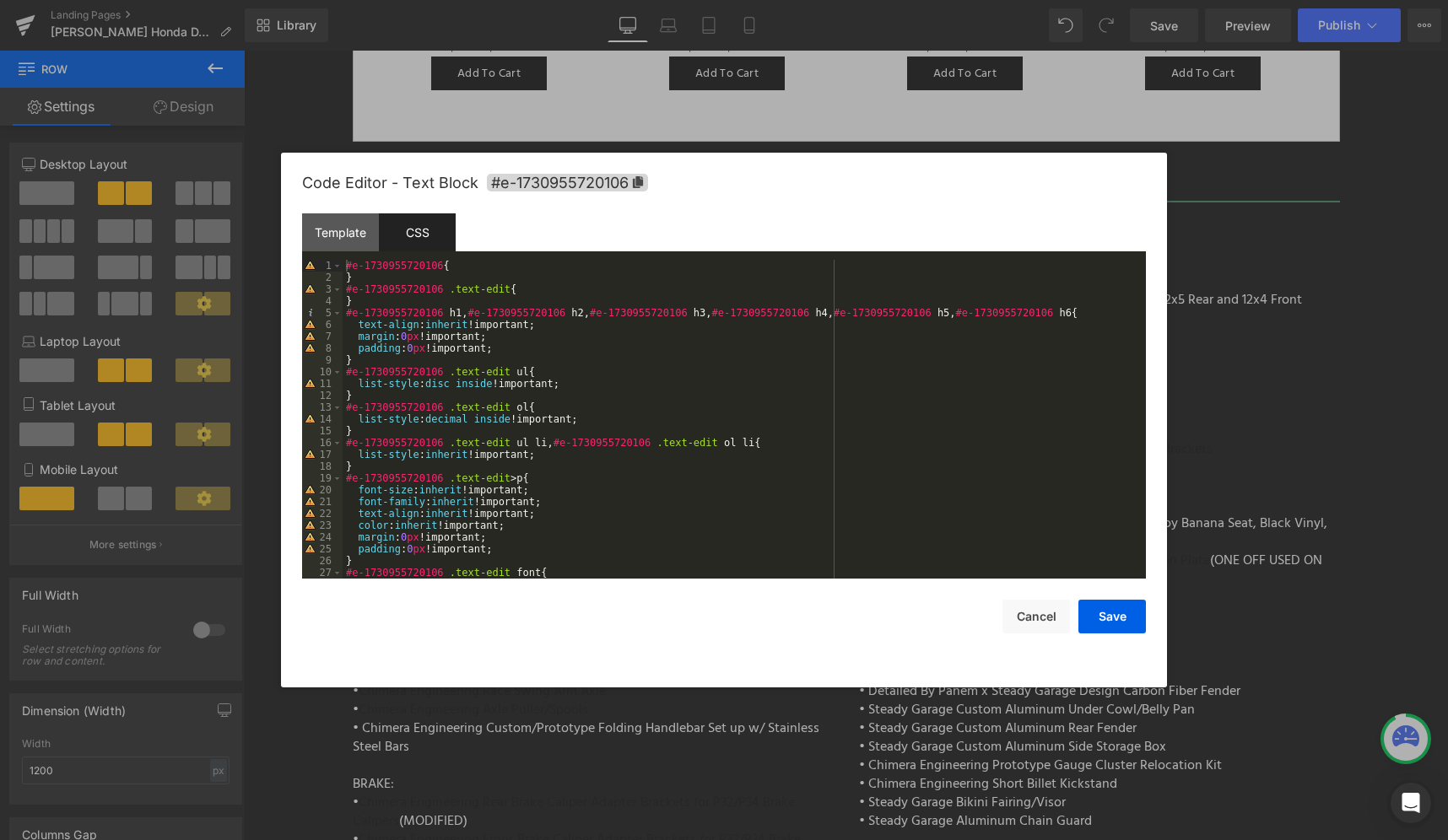
click at [397, 282] on div "#e-1730955720106 { } #e-1730955720106 .text-edit { } #e-1730955720106 h1 , #e-1…" at bounding box center [741, 431] width 797 height 343
click at [371, 269] on div "#e-1730955720106 { } #e-1730955720106 .text-edit { } #e-1730955720106 h1 , #e-1…" at bounding box center [741, 431] width 797 height 343
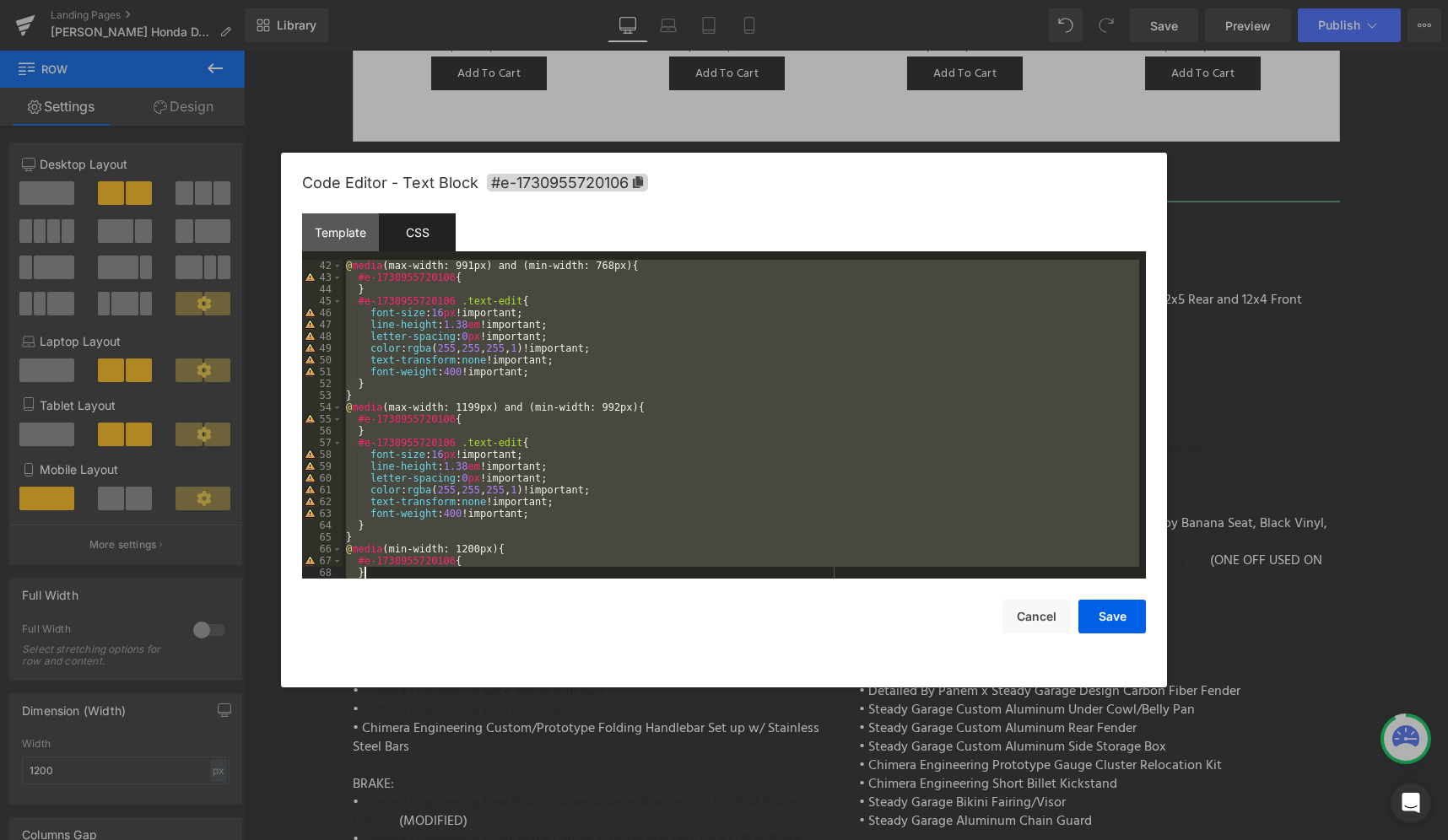
scroll to position [744, 0]
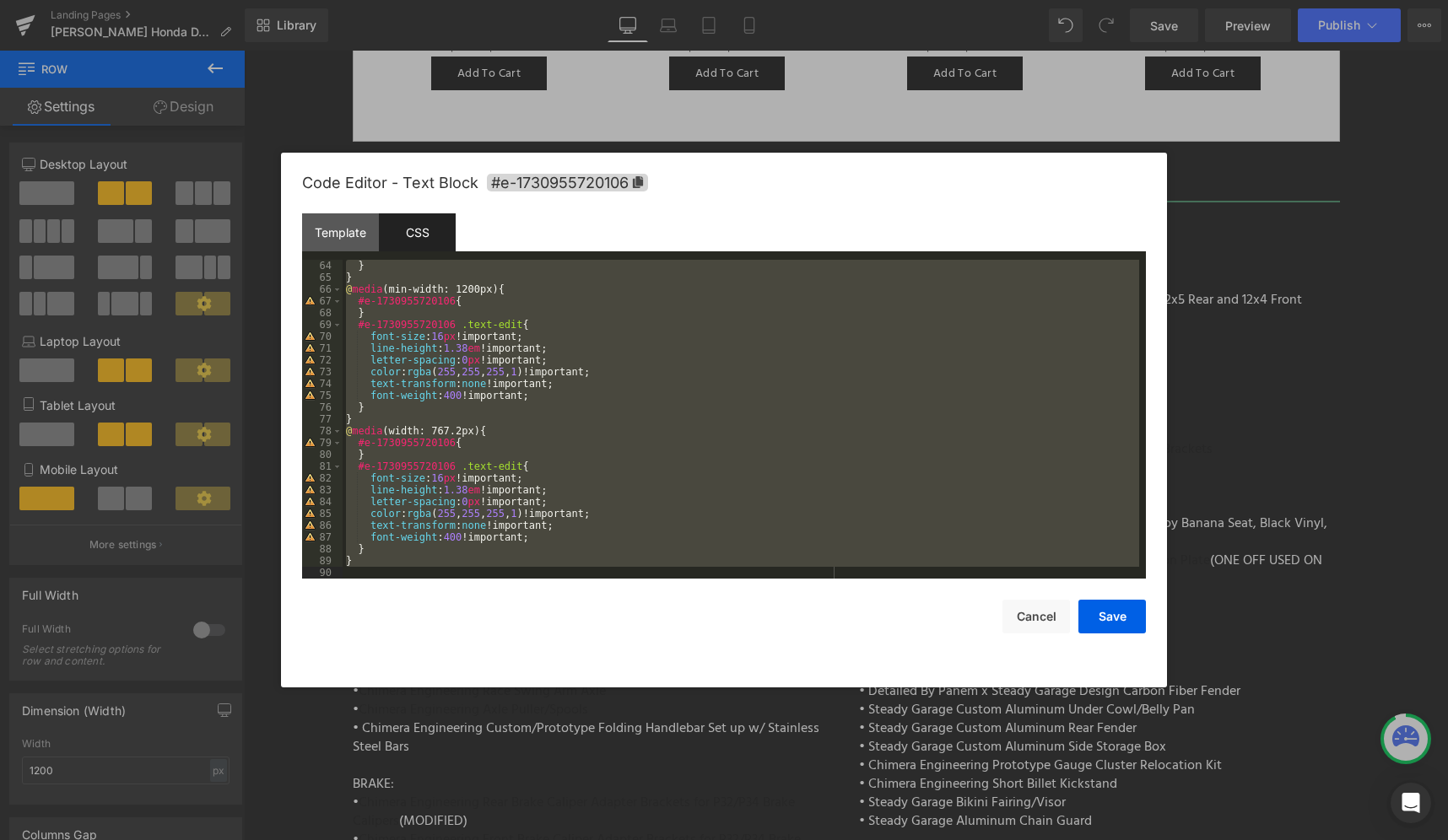
drag, startPoint x: 348, startPoint y: 266, endPoint x: 665, endPoint y: 589, distance: 452.6
click at [665, 589] on div "Code Editor - Text Block #e-1730955720106 Template CSS 1 < p > </ p > < span st…" at bounding box center [724, 420] width 844 height 535
click at [464, 469] on div "} } @ media (min-width: 1200px) { #e-1730955720106 { } #e-1730955720106 .text-e…" at bounding box center [741, 431] width 797 height 343
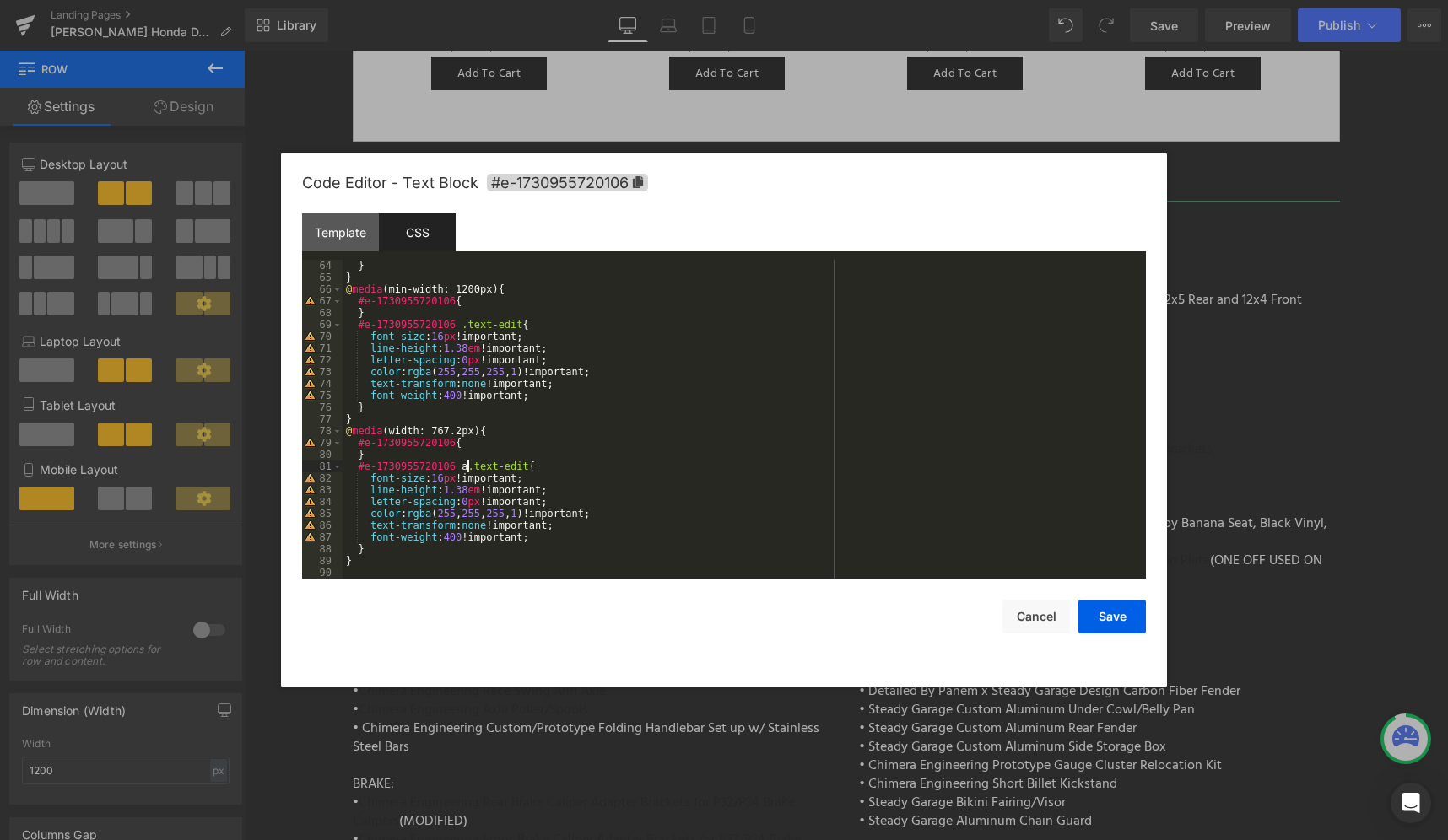
click at [462, 321] on div "} } @ media (min-width: 1200px) { #e-1730955720106 { } #e-1730955720106 .text-e…" at bounding box center [741, 431] width 797 height 343
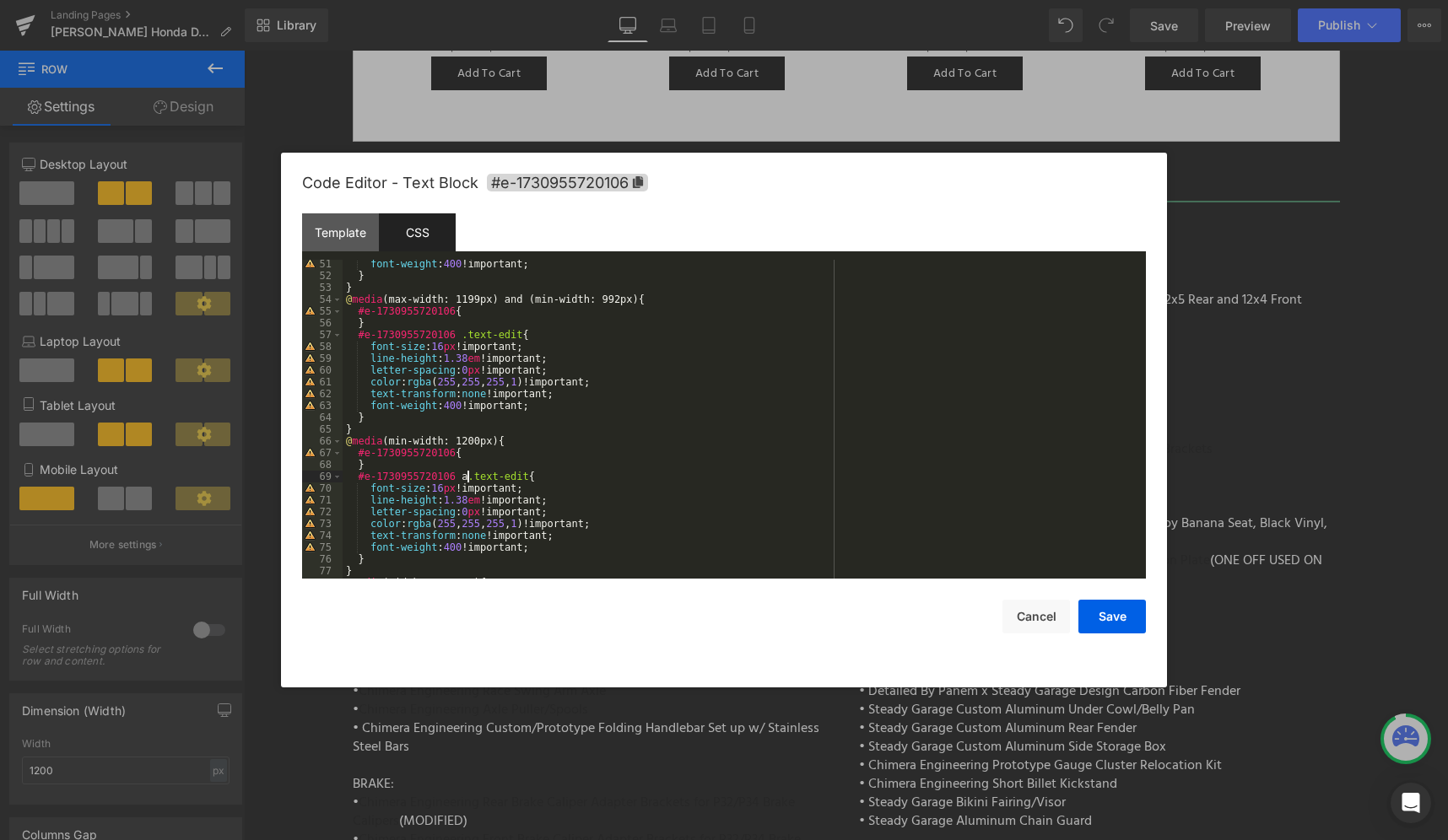
scroll to position [592, 0]
click at [466, 333] on div "font-weight : 400 !important; } } @ media (max-width: 1199px) and (min-width: 9…" at bounding box center [741, 429] width 797 height 343
click at [462, 332] on div "font-weight : 400 !important; } } @ media (max-width: 1199px) and (min-width: 9…" at bounding box center [741, 429] width 797 height 343
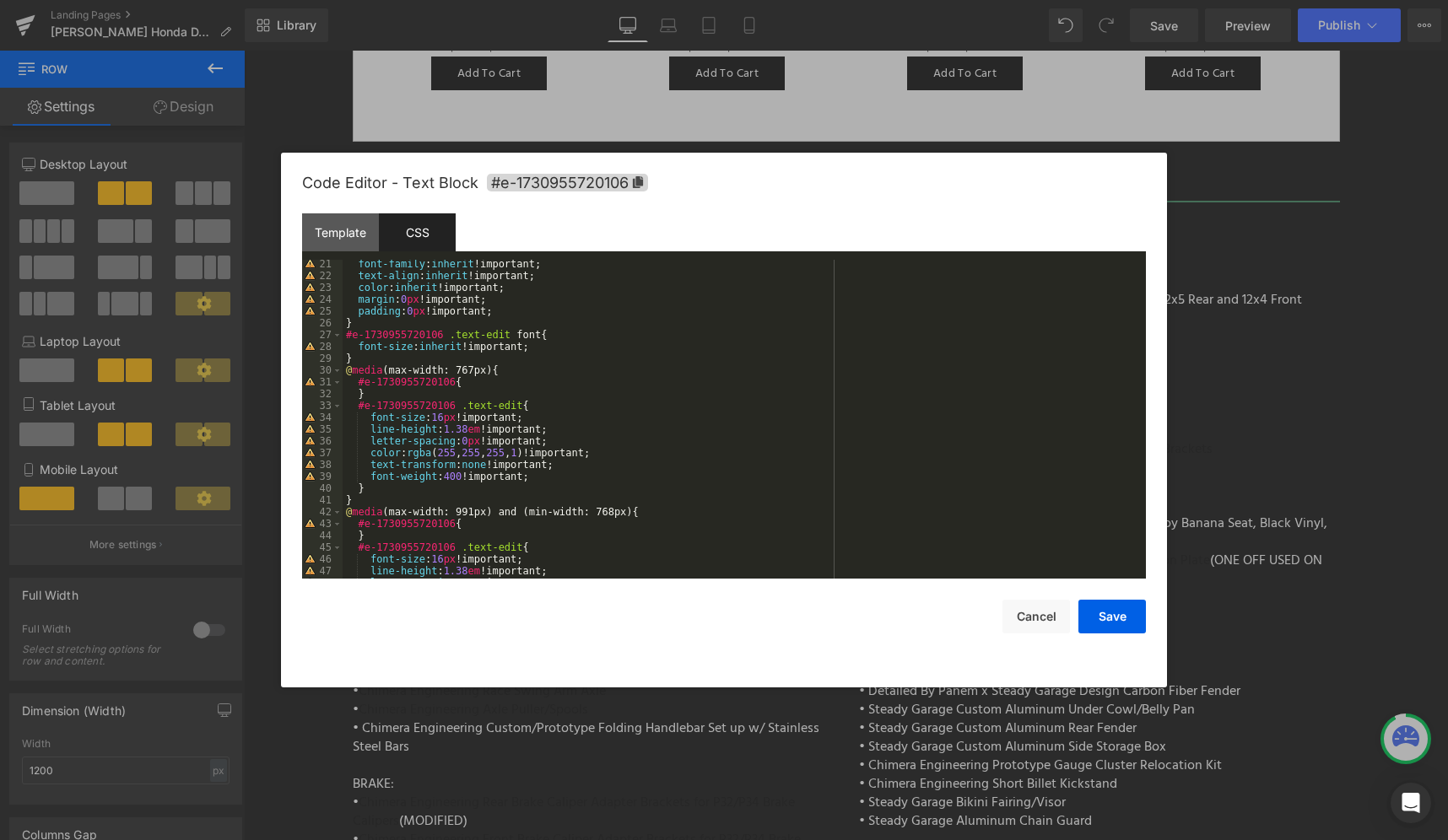
scroll to position [288, 0]
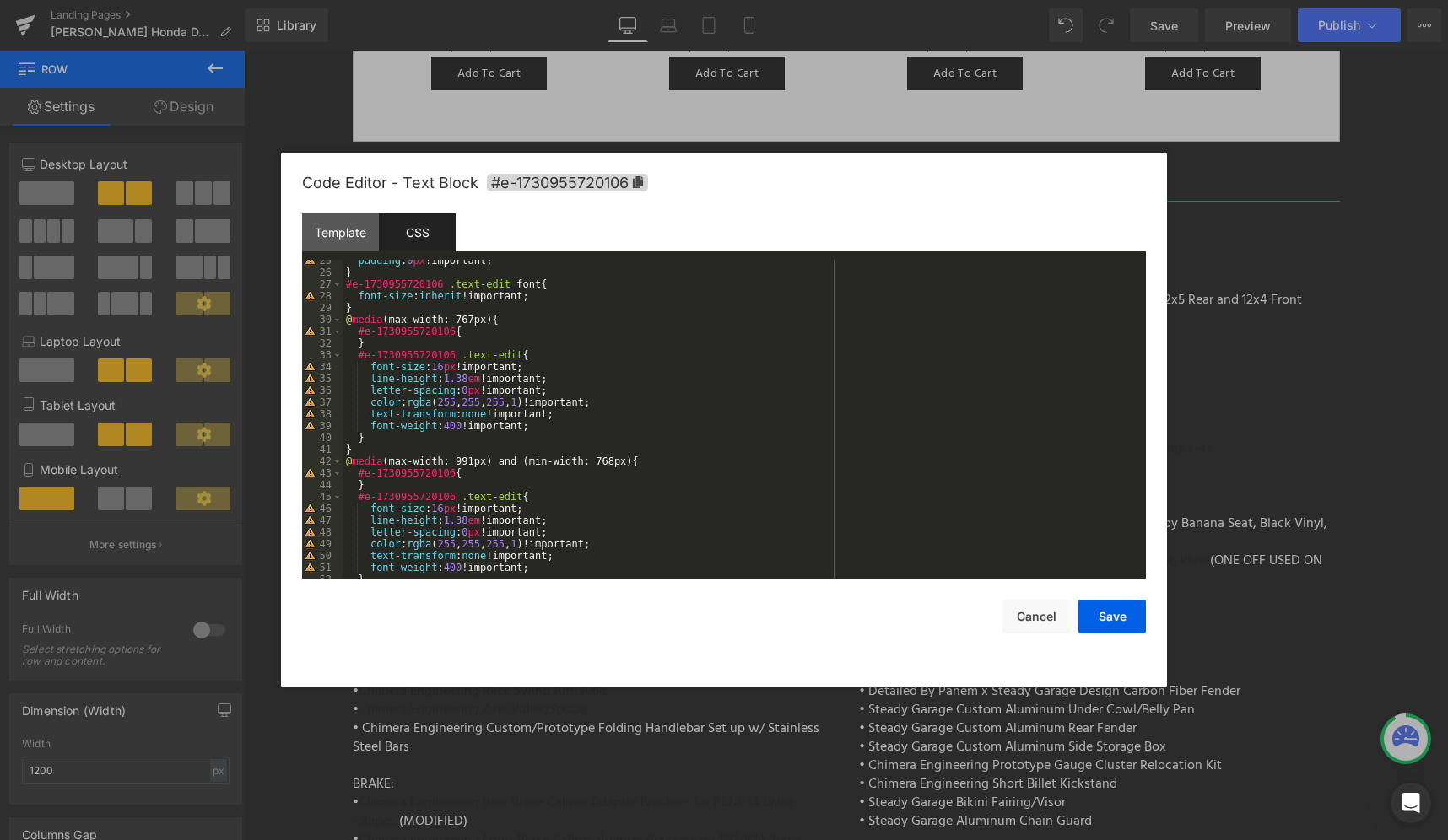
click at [464, 356] on div "padding : 0 px !important; } #e-1730955720106 .text-edit font { font-size : inh…" at bounding box center [741, 427] width 797 height 343
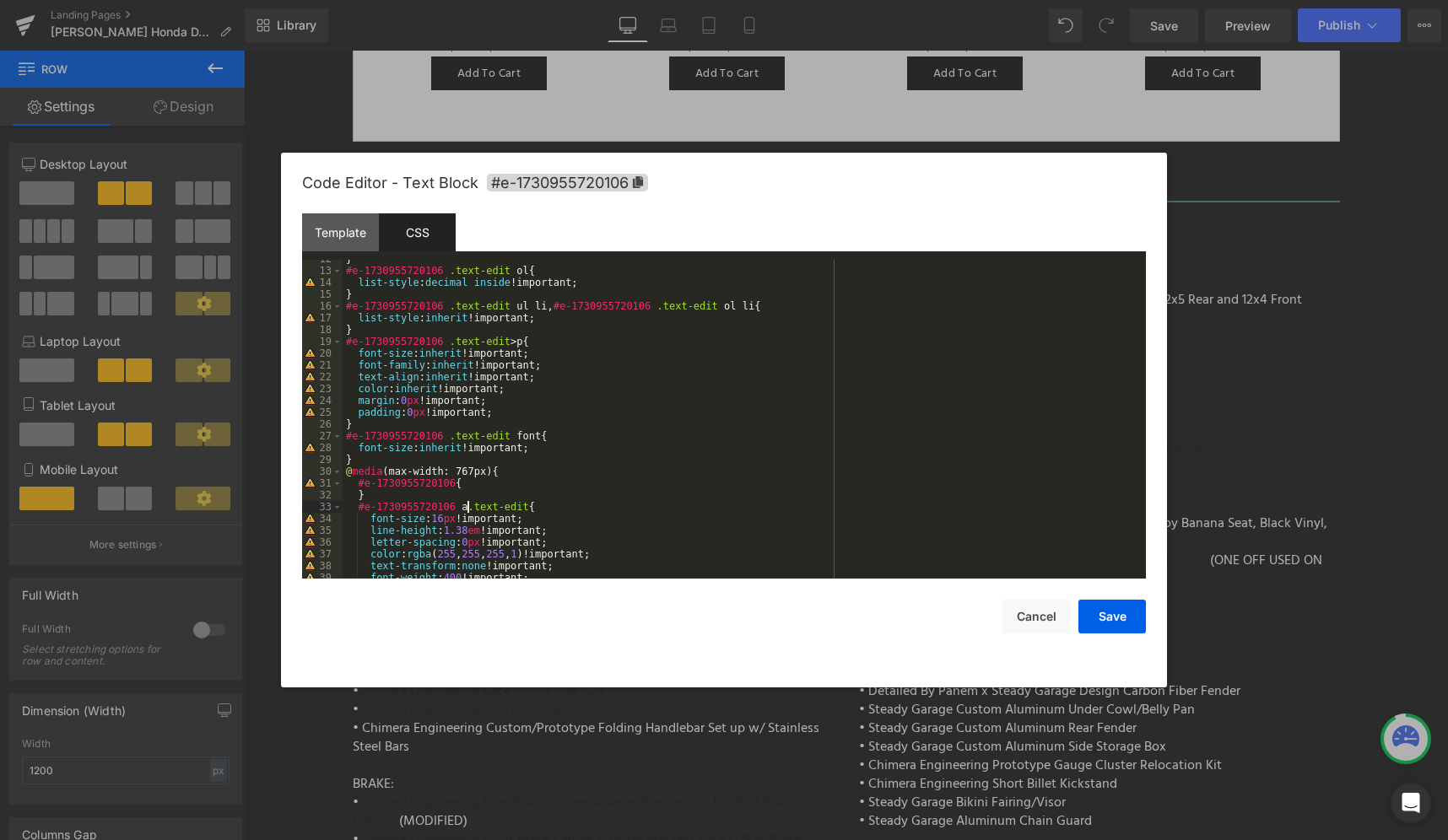
scroll to position [86, 0]
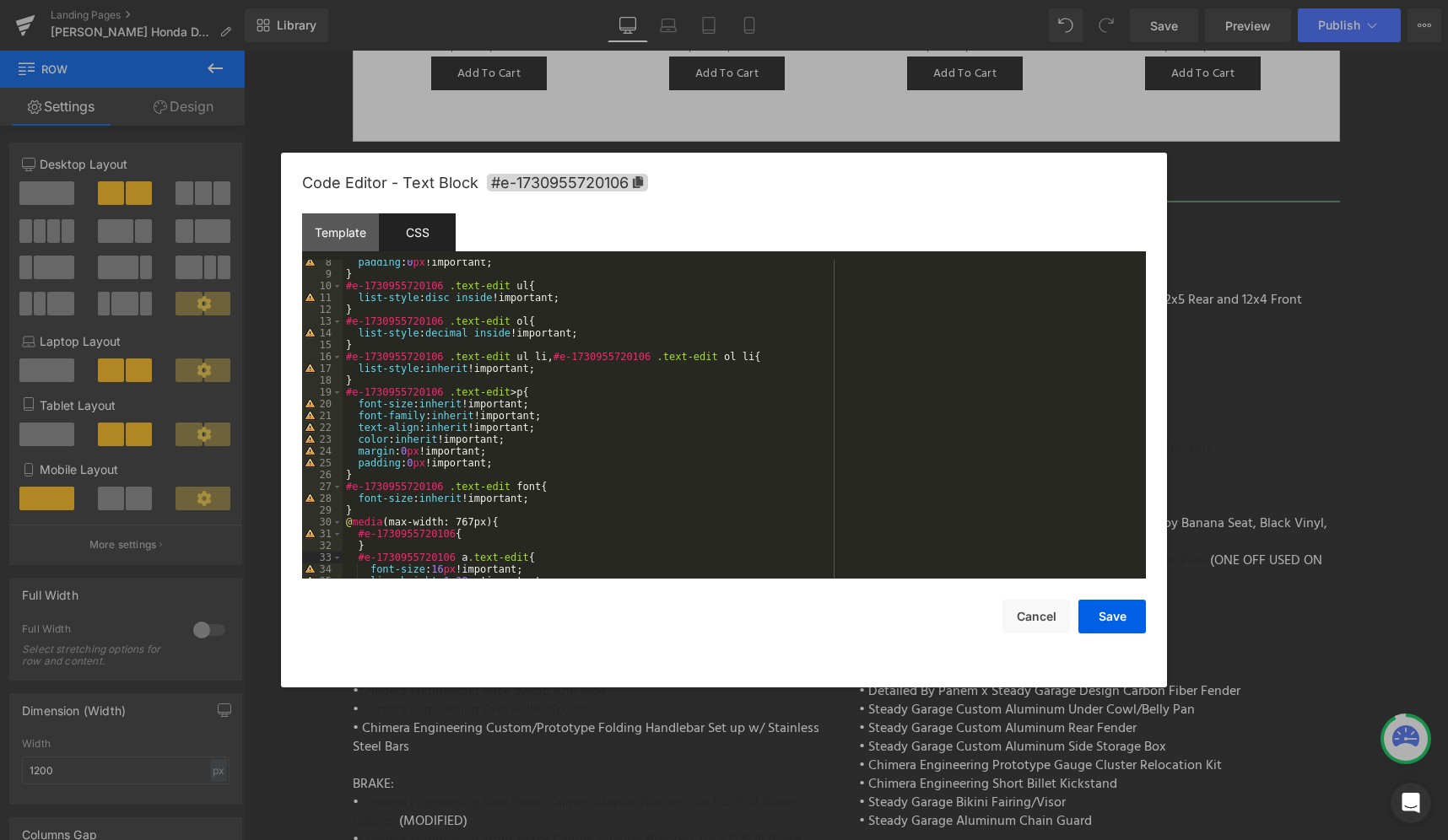
click at [453, 482] on div "padding : 0 px !important; } #e-1730955720106 .text-edit ul { list-style : disc…" at bounding box center [741, 428] width 797 height 343
click at [455, 485] on div "padding : 0 px !important; } #e-1730955720106 .text-edit ul { list-style : disc…" at bounding box center [741, 428] width 797 height 343
click at [450, 486] on div "padding : 0 px !important; } #e-1730955720106 .text-edit ul { list-style : disc…" at bounding box center [741, 428] width 797 height 343
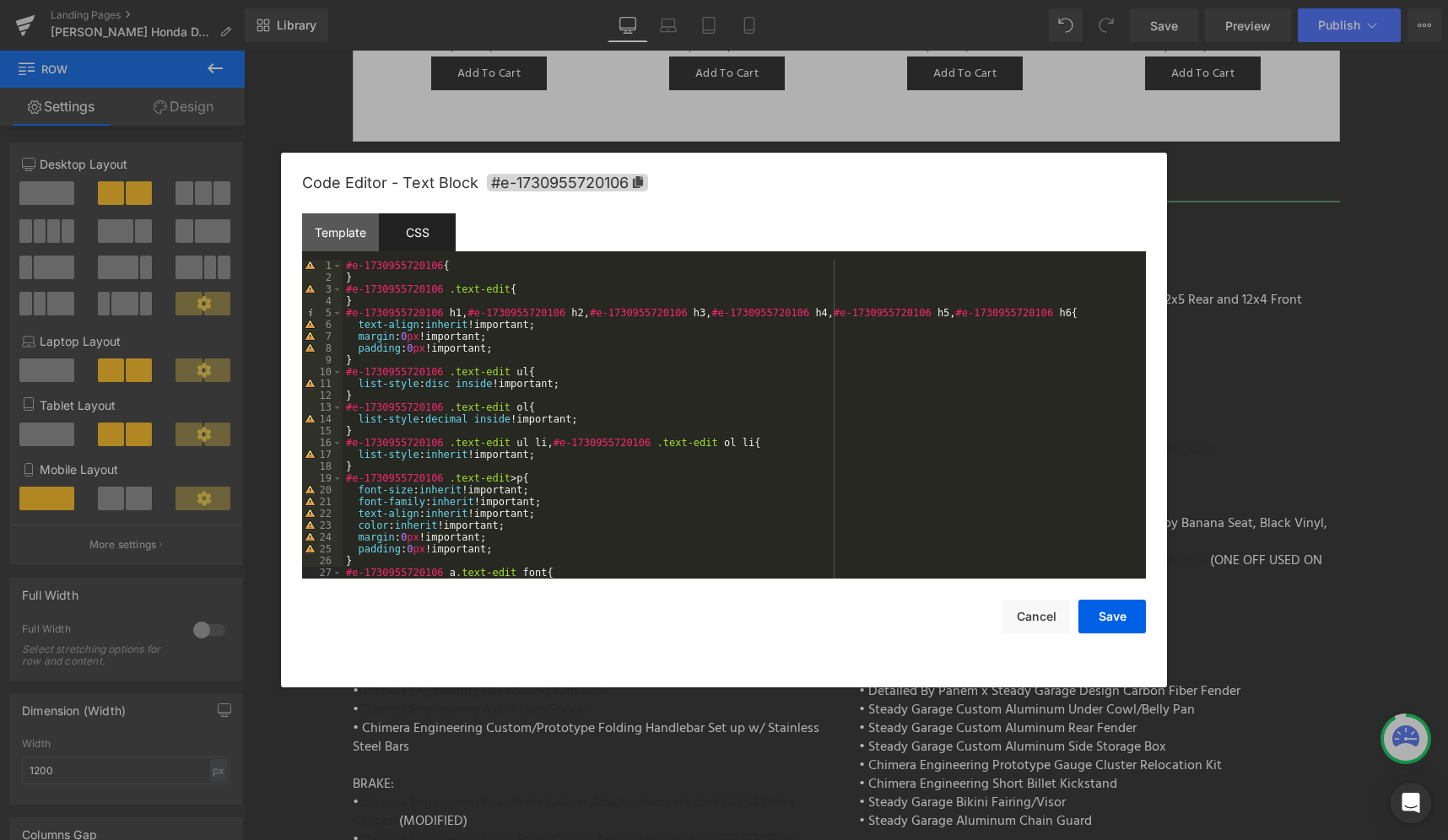
click at [449, 294] on div "#e-1730955720106 { } #e-1730955720106 .text-edit { } #e-1730955720106 h1 , #e-1…" at bounding box center [741, 431] width 797 height 343
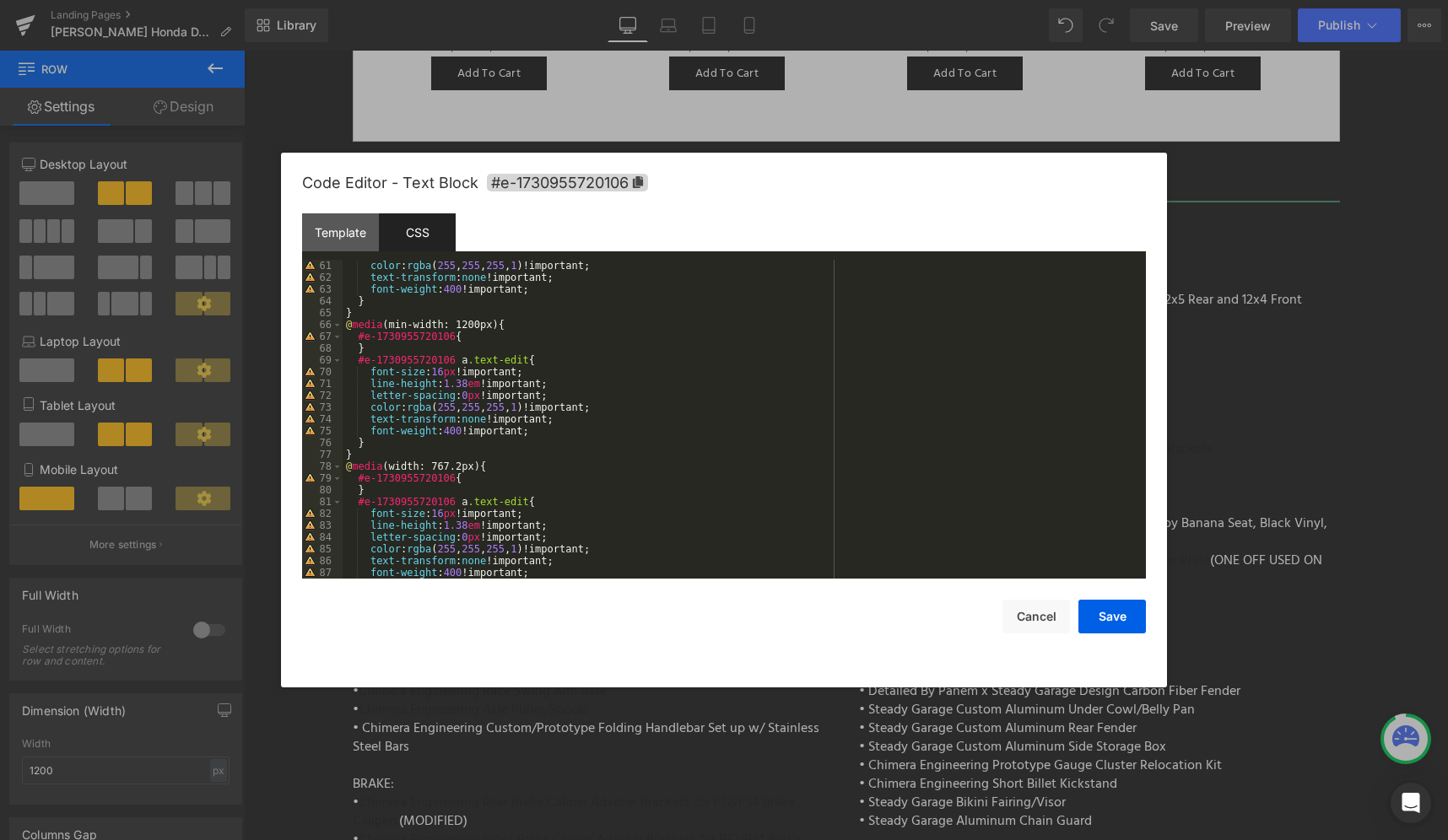
scroll to position [744, 0]
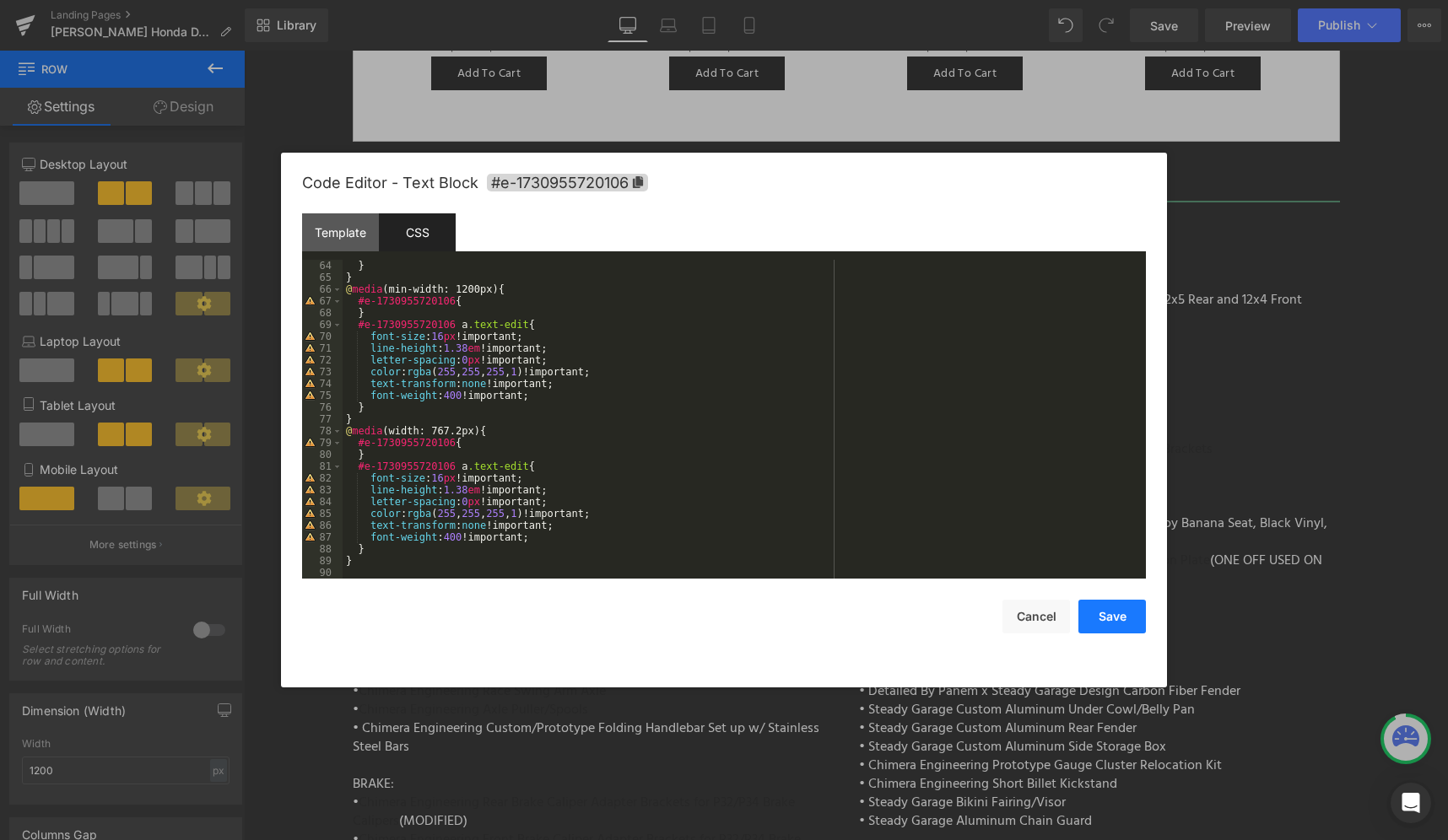
click at [1107, 617] on button "Save" at bounding box center [1113, 617] width 68 height 34
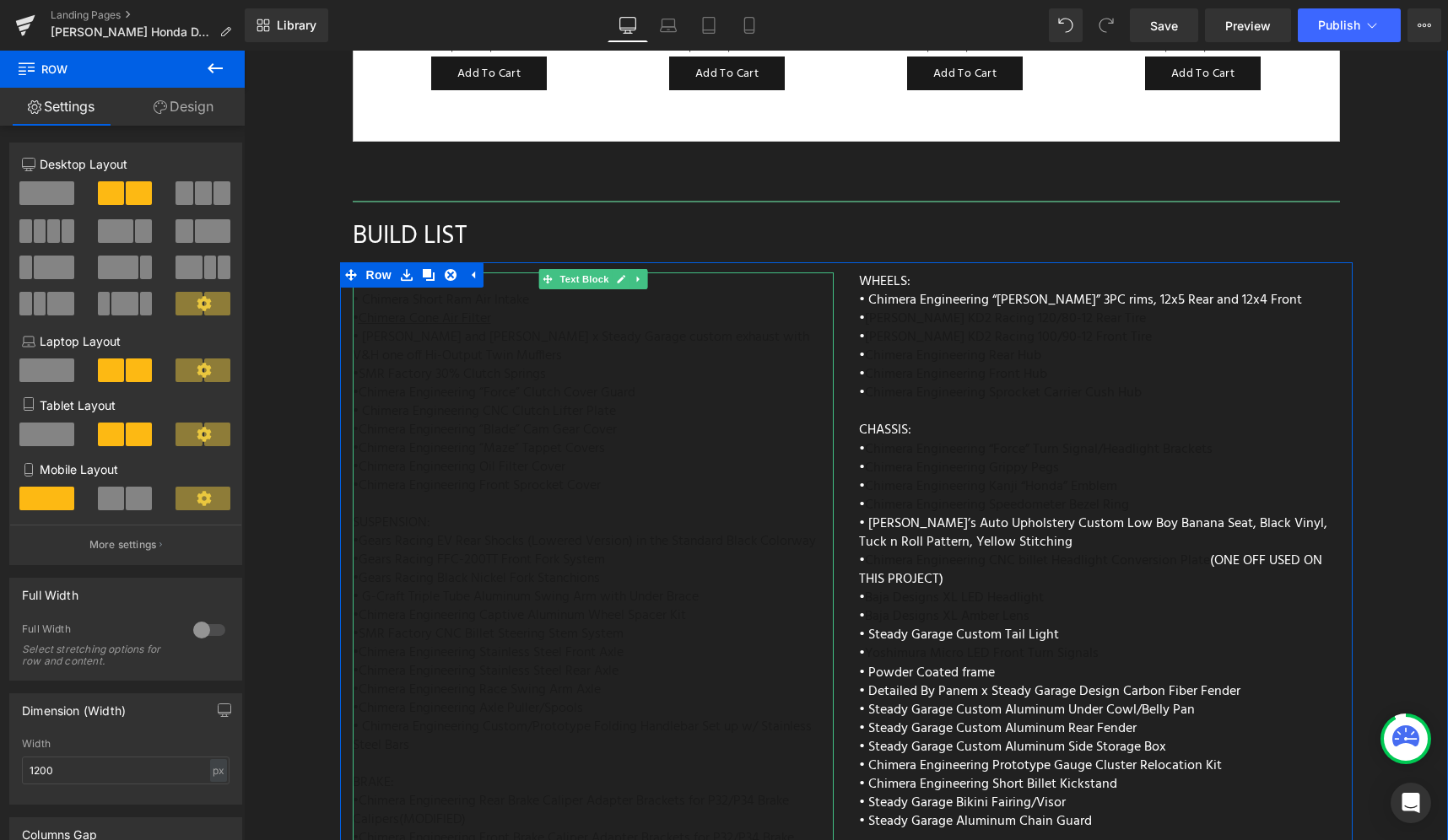
click at [652, 326] on div "ENGINE: • Chimera Short Ram Air Intake • Chimera Cone Air Filter • Vance and Hi…" at bounding box center [593, 669] width 481 height 793
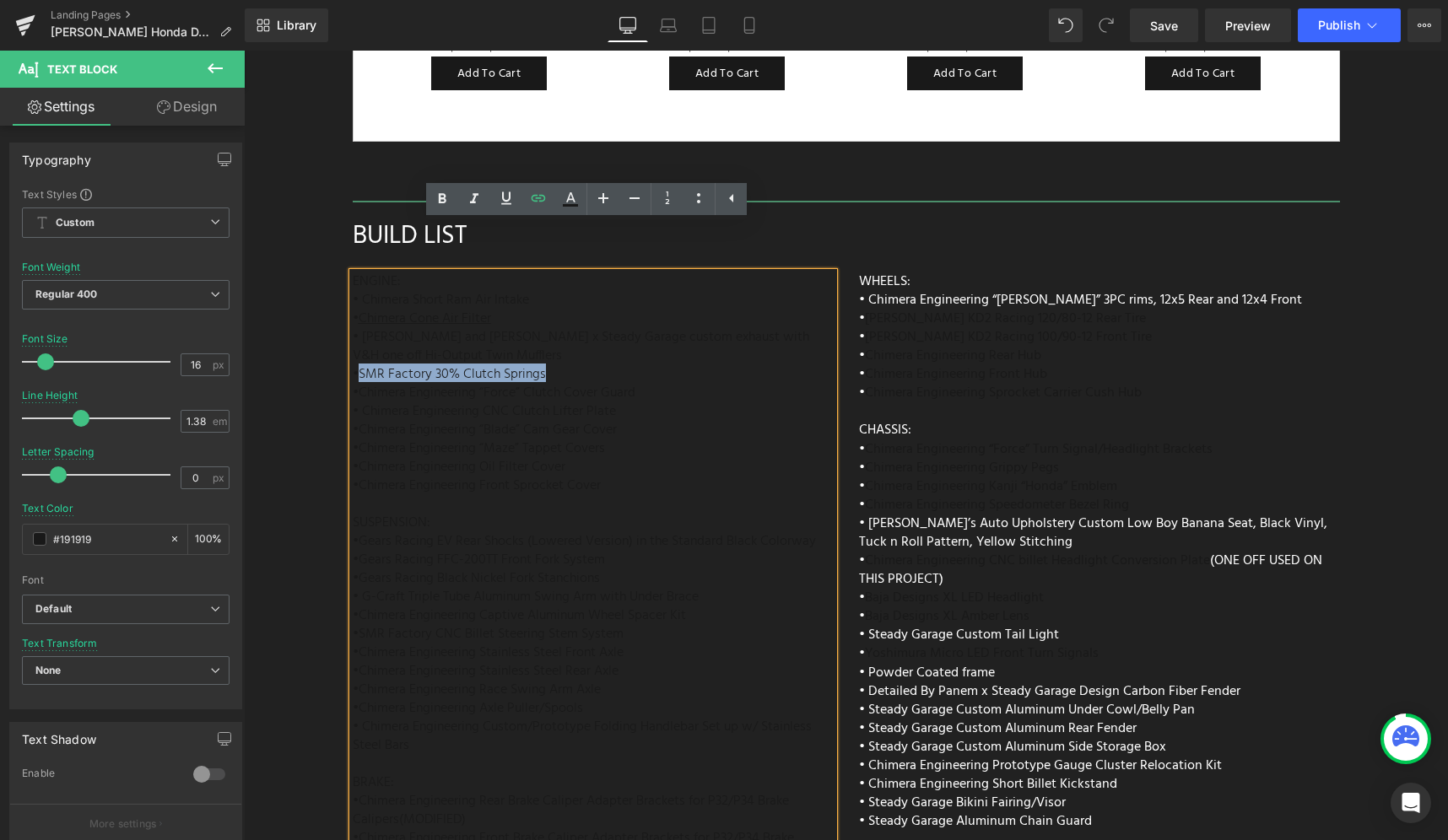
drag, startPoint x: 632, startPoint y: 322, endPoint x: 351, endPoint y: 324, distance: 281.0
click at [352, 324] on div "ENGINE: • Chimera Short Ram Air Intake • Chimera Cone Air Filter • Vance and Hi…" at bounding box center [593, 669] width 481 height 793
click at [572, 204] on icon at bounding box center [570, 199] width 20 height 20
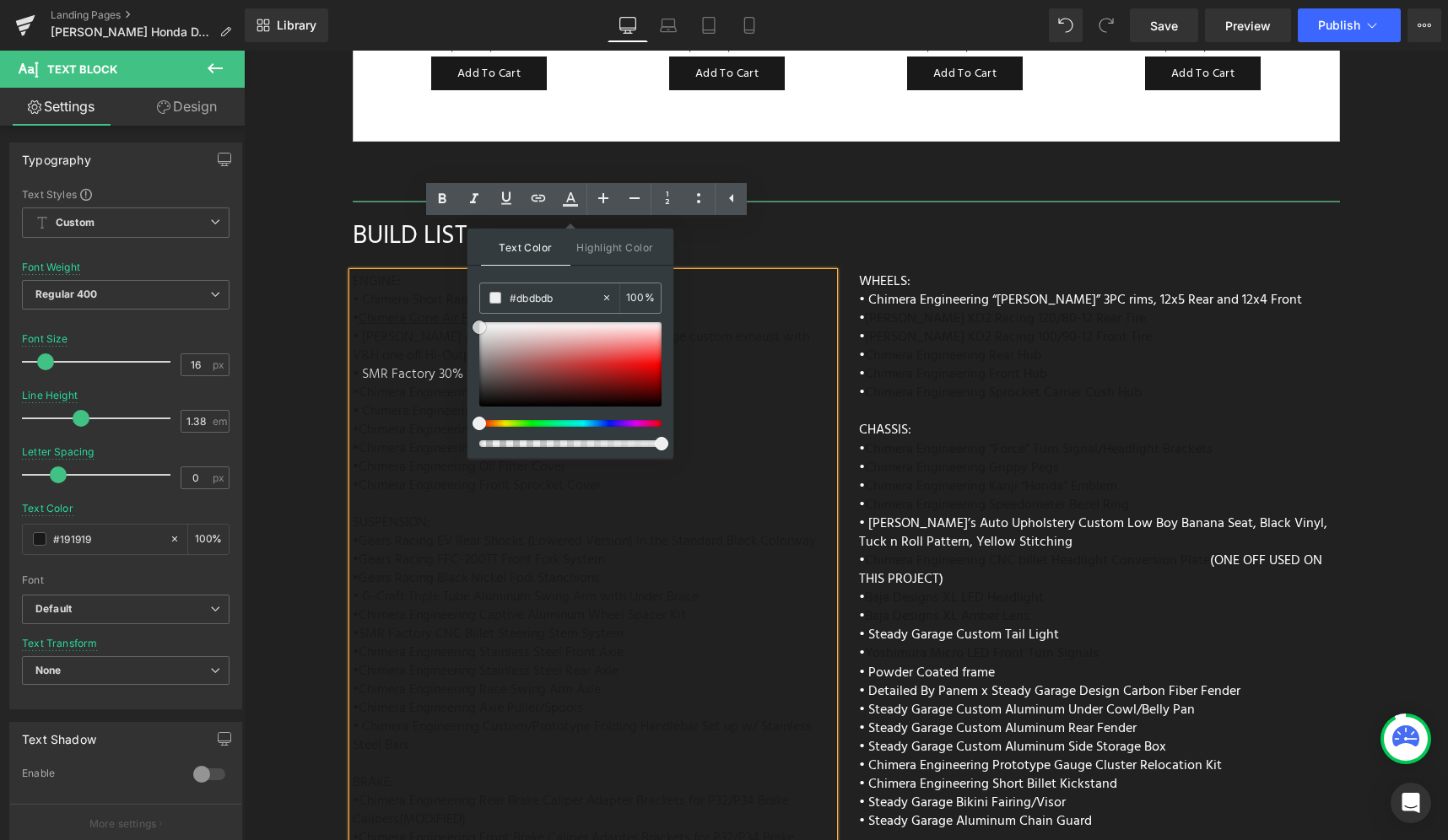
drag, startPoint x: 754, startPoint y: 416, endPoint x: 449, endPoint y: 299, distance: 326.7
click at [805, 327] on div "ENGINE: • Chimera Short Ram Air Intake • Chimera Cone Air Filter • Vance and Hi…" at bounding box center [593, 669] width 481 height 793
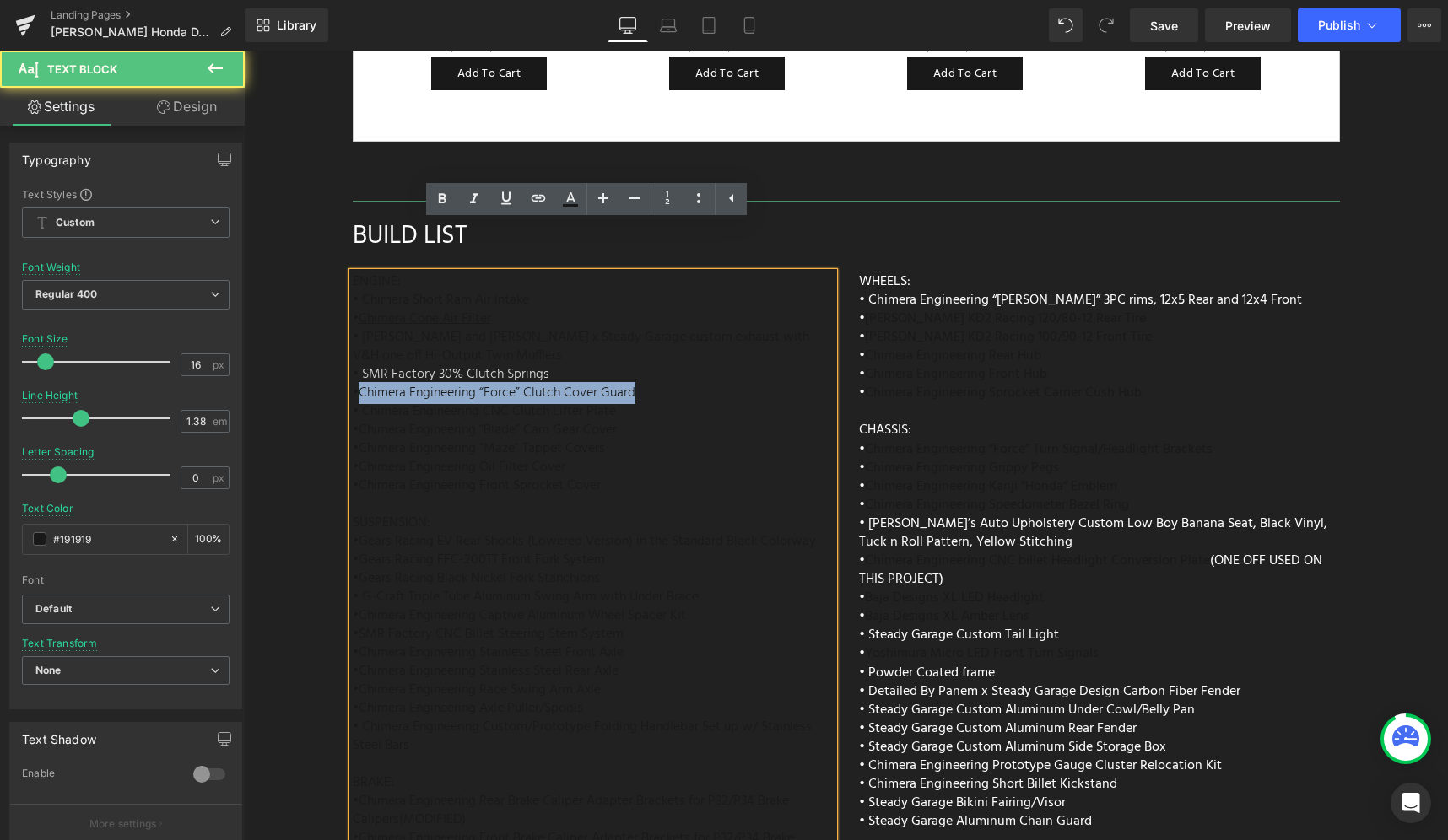
drag, startPoint x: 684, startPoint y: 355, endPoint x: 351, endPoint y: 349, distance: 333.1
click at [352, 349] on div "ENGINE: • Chimera Short Ram Air Intake • Chimera Cone Air Filter • Vance and Hi…" at bounding box center [593, 669] width 481 height 793
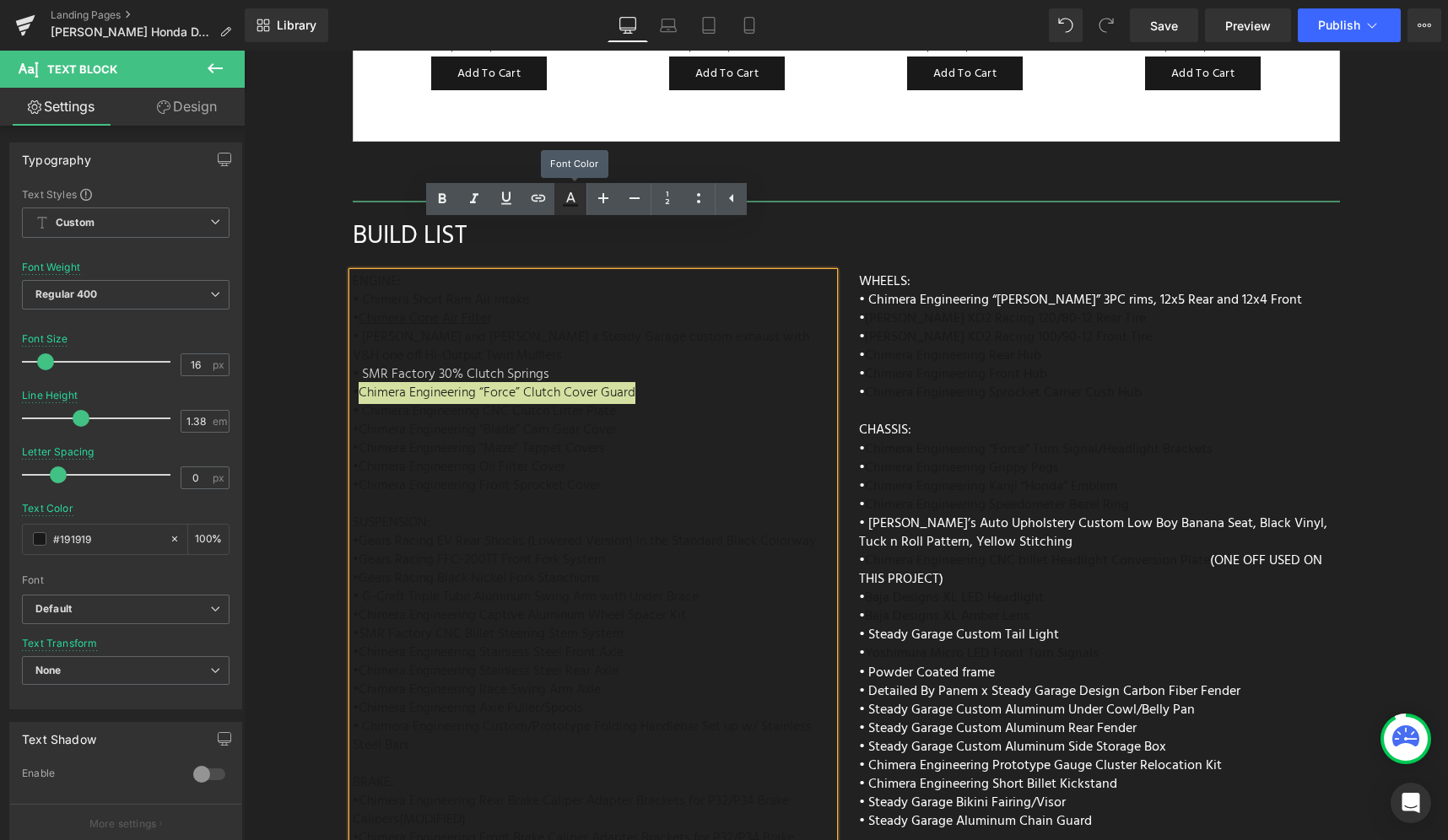
drag, startPoint x: 565, startPoint y: 204, endPoint x: 327, endPoint y: 178, distance: 239.4
click at [565, 204] on icon at bounding box center [570, 205] width 15 height 3
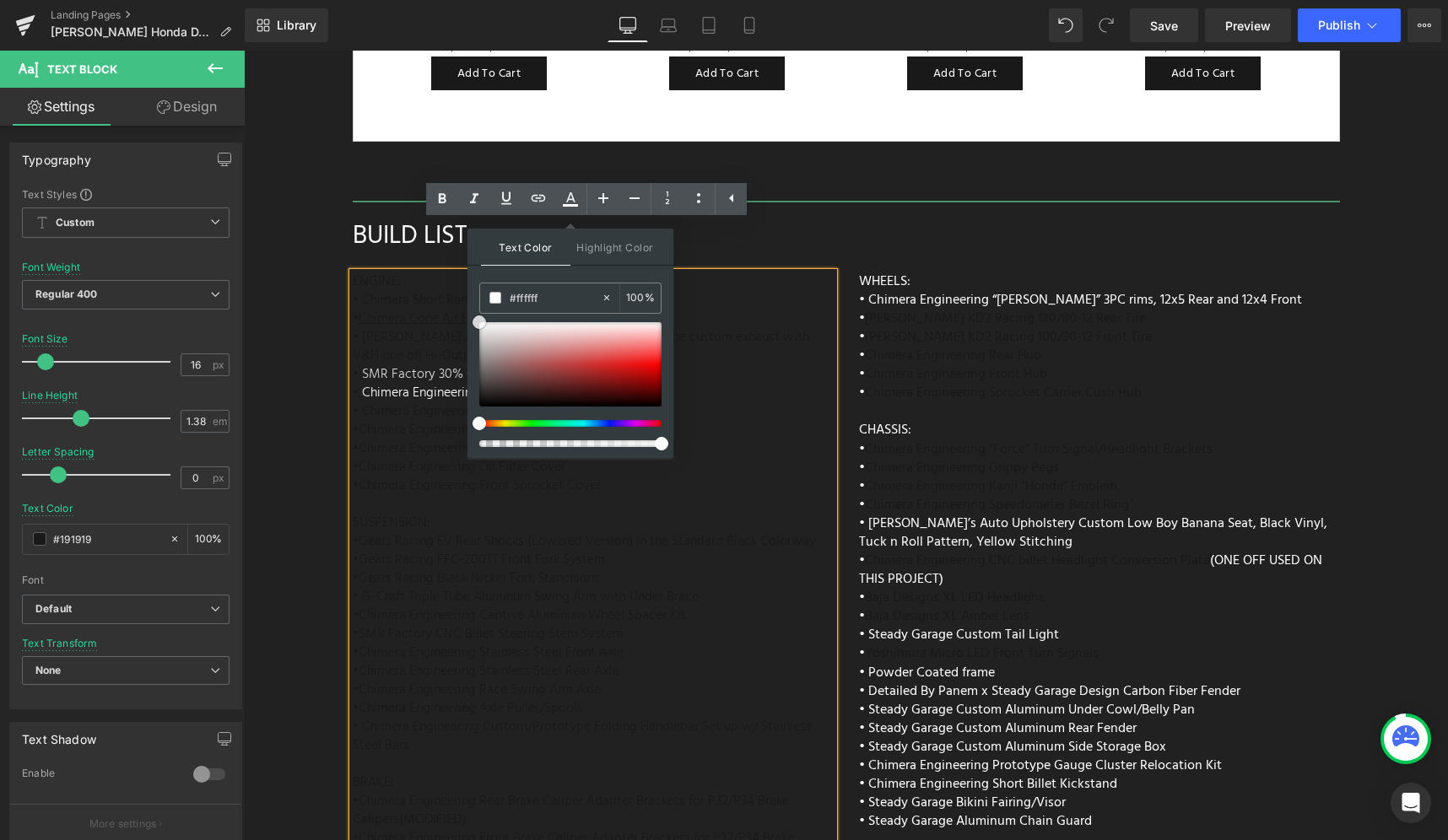
drag, startPoint x: 779, startPoint y: 383, endPoint x: 443, endPoint y: 306, distance: 344.7
click at [777, 335] on div "ENGINE: • Chimera Short Ram Air Intake • Chimera Cone Air Filter • Vance and Hi…" at bounding box center [593, 669] width 481 height 793
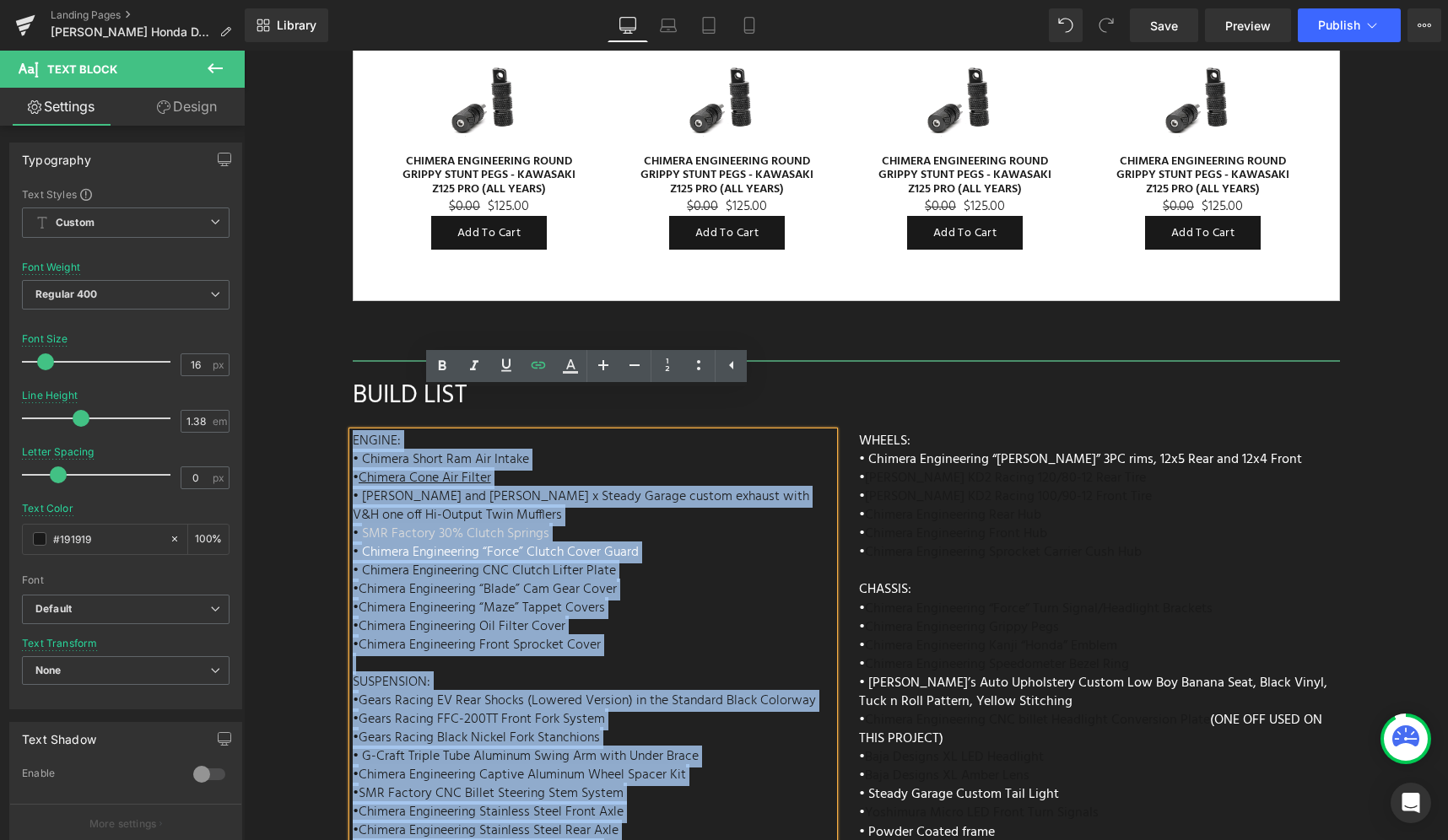
scroll to position [6655, 0]
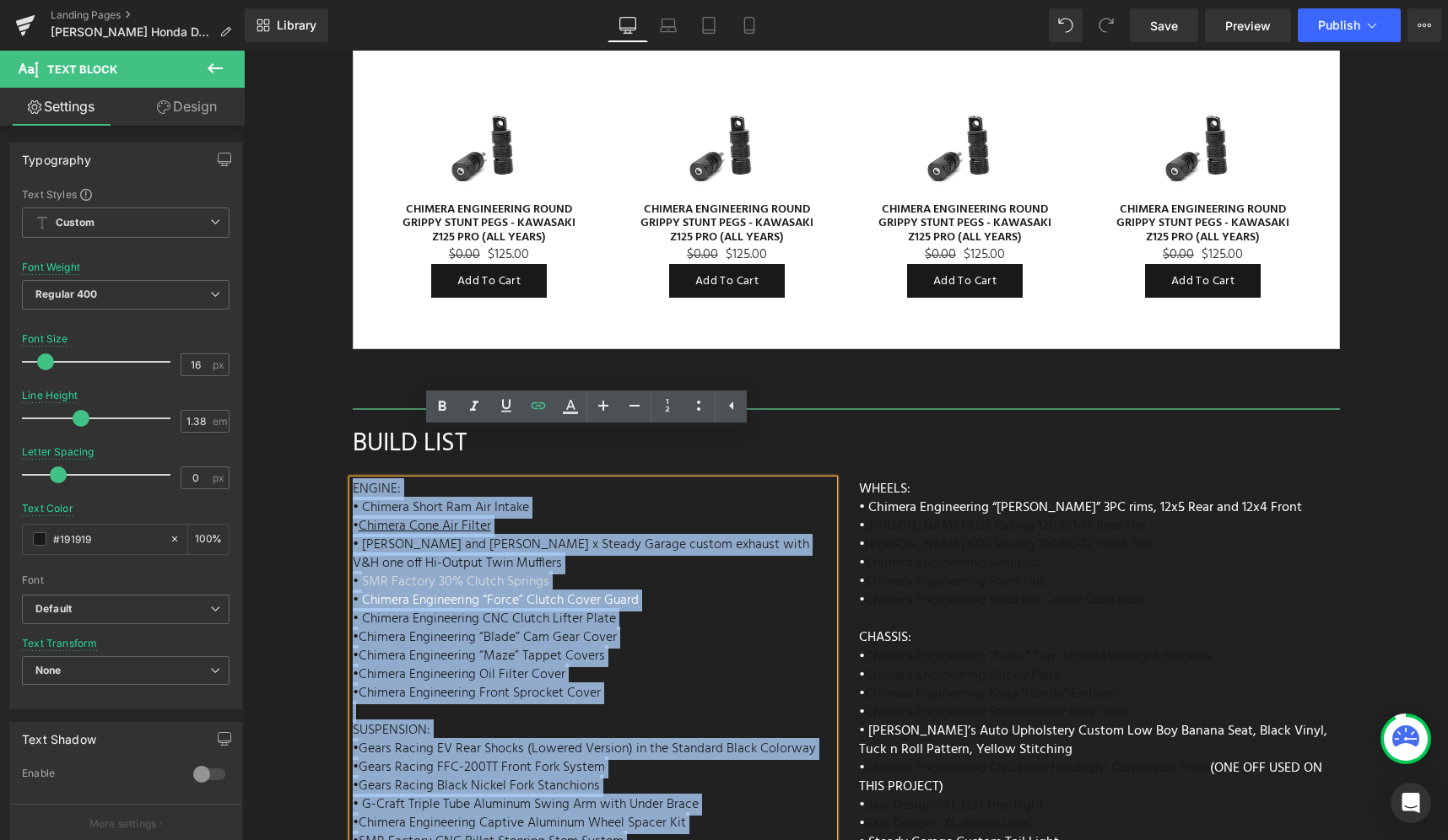
drag, startPoint x: 594, startPoint y: 646, endPoint x: 346, endPoint y: 443, distance: 320.5
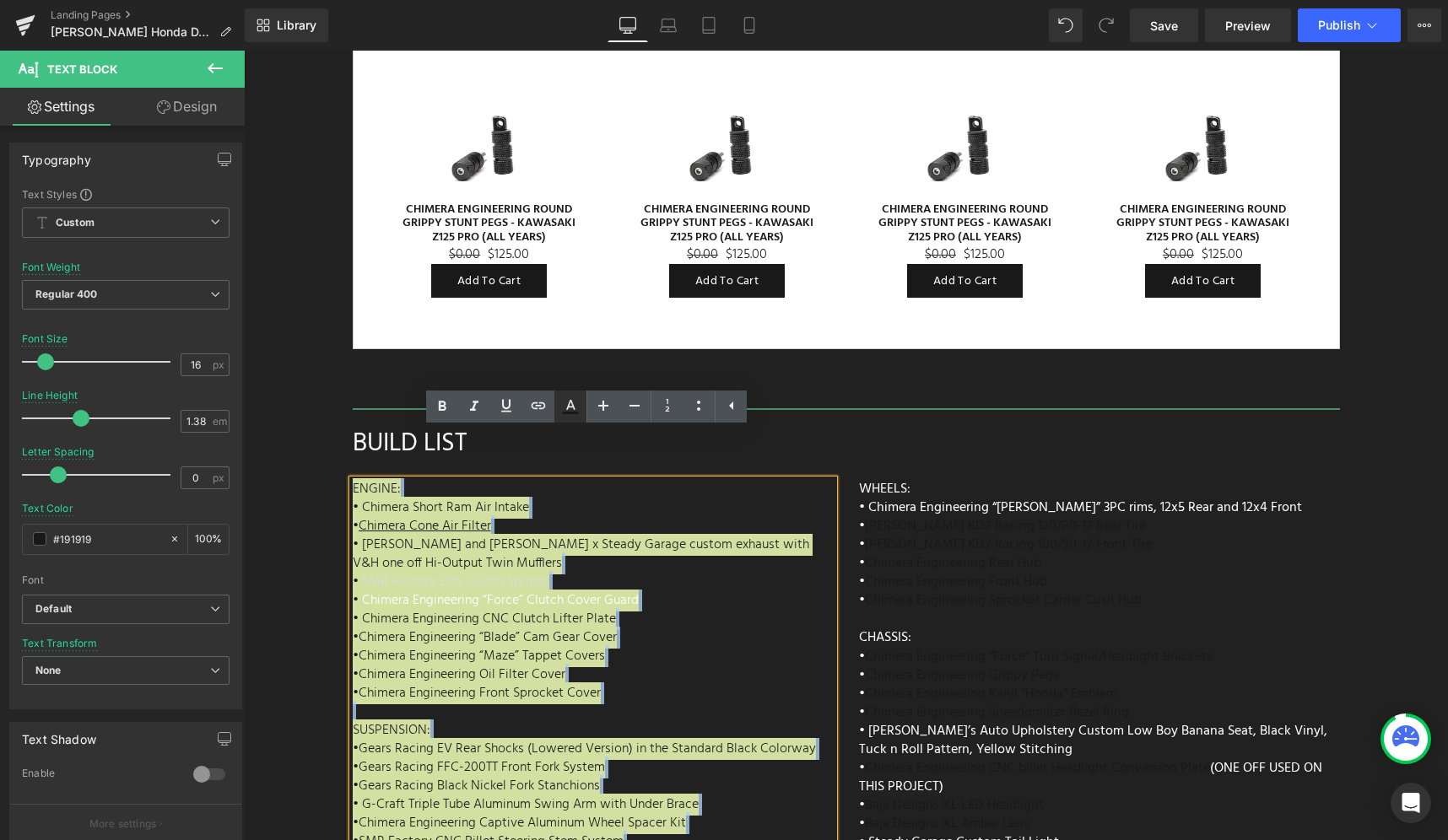
click at [568, 409] on icon at bounding box center [570, 406] width 20 height 20
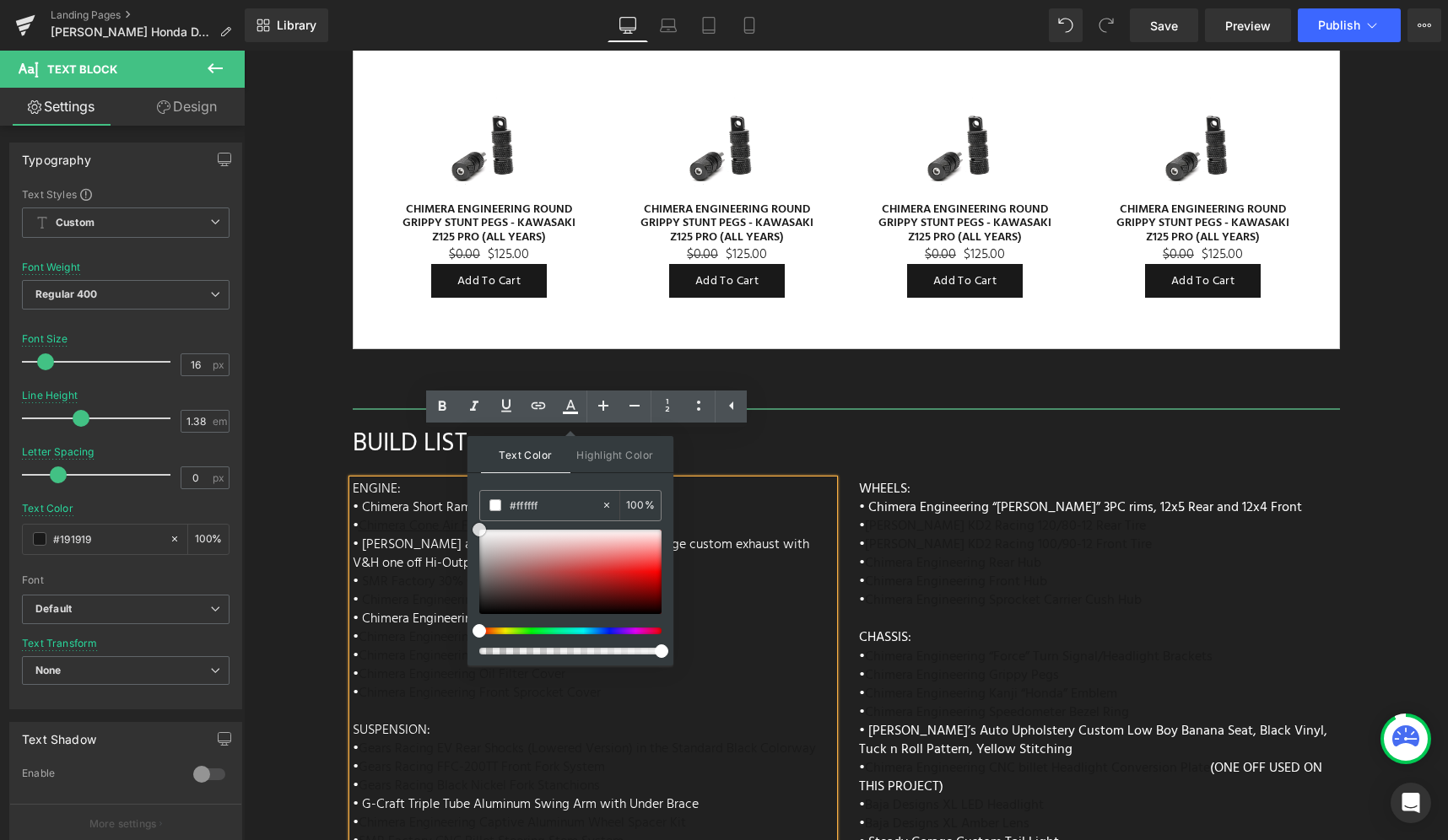
drag, startPoint x: 748, startPoint y: 589, endPoint x: 462, endPoint y: 521, distance: 294.0
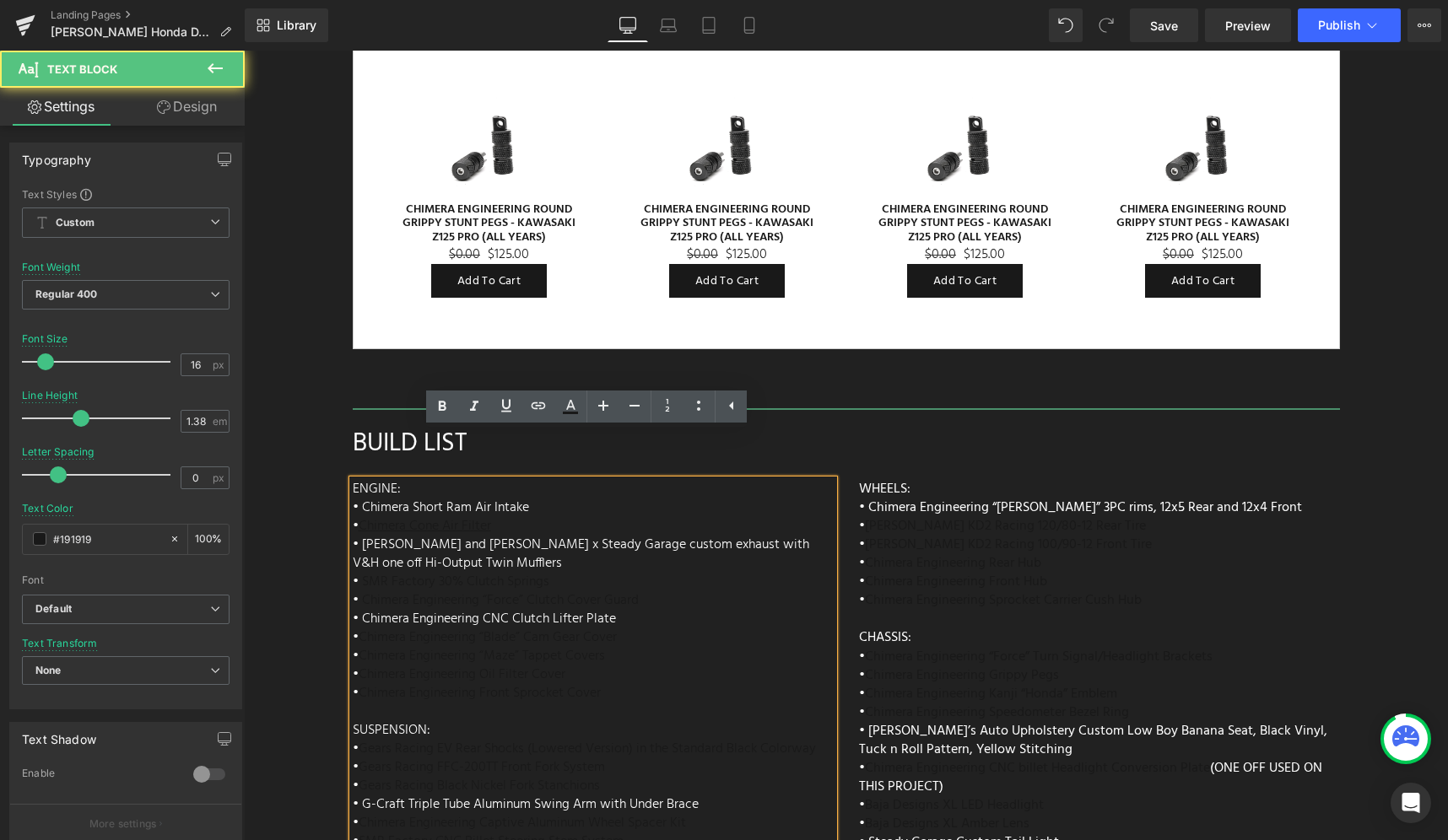
drag, startPoint x: 585, startPoint y: 643, endPoint x: 340, endPoint y: 594, distance: 249.9
click at [564, 410] on icon at bounding box center [570, 406] width 20 height 20
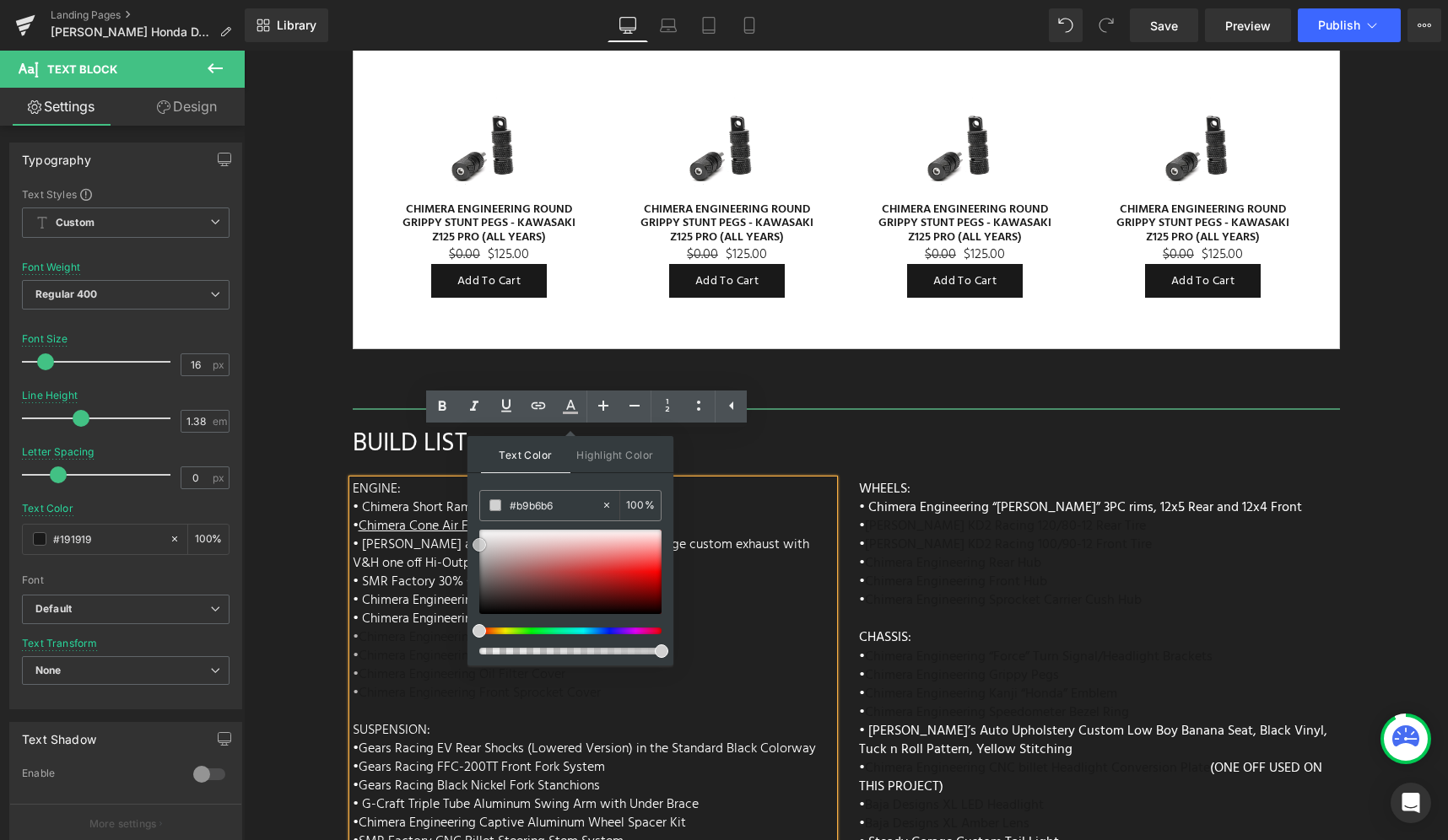
drag, startPoint x: 728, startPoint y: 610, endPoint x: 450, endPoint y: 520, distance: 292.2
drag, startPoint x: 480, startPoint y: 545, endPoint x: 480, endPoint y: 523, distance: 22.0
click at [480, 525] on span at bounding box center [480, 529] width 13 height 13
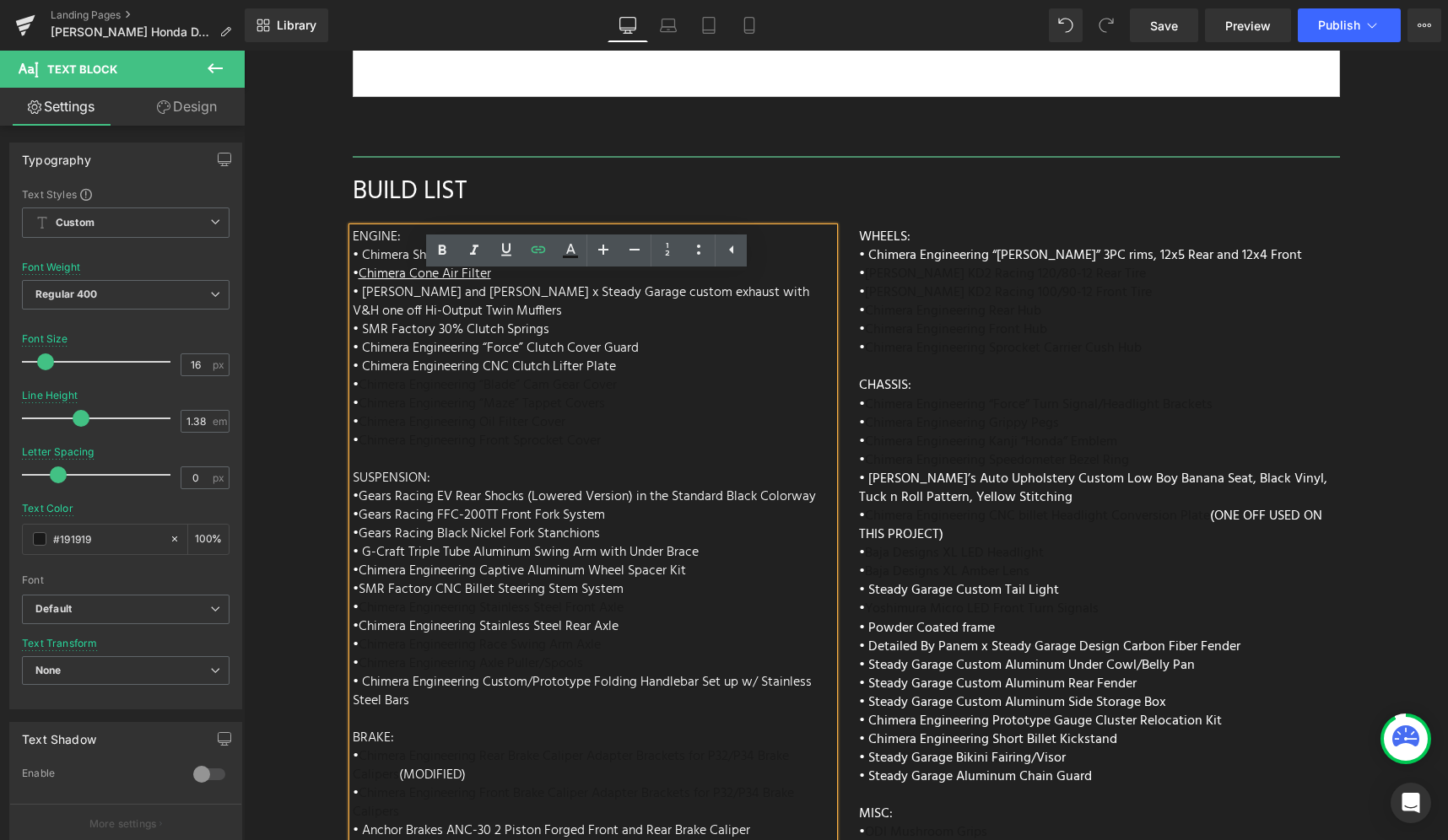
scroll to position [7094, 0]
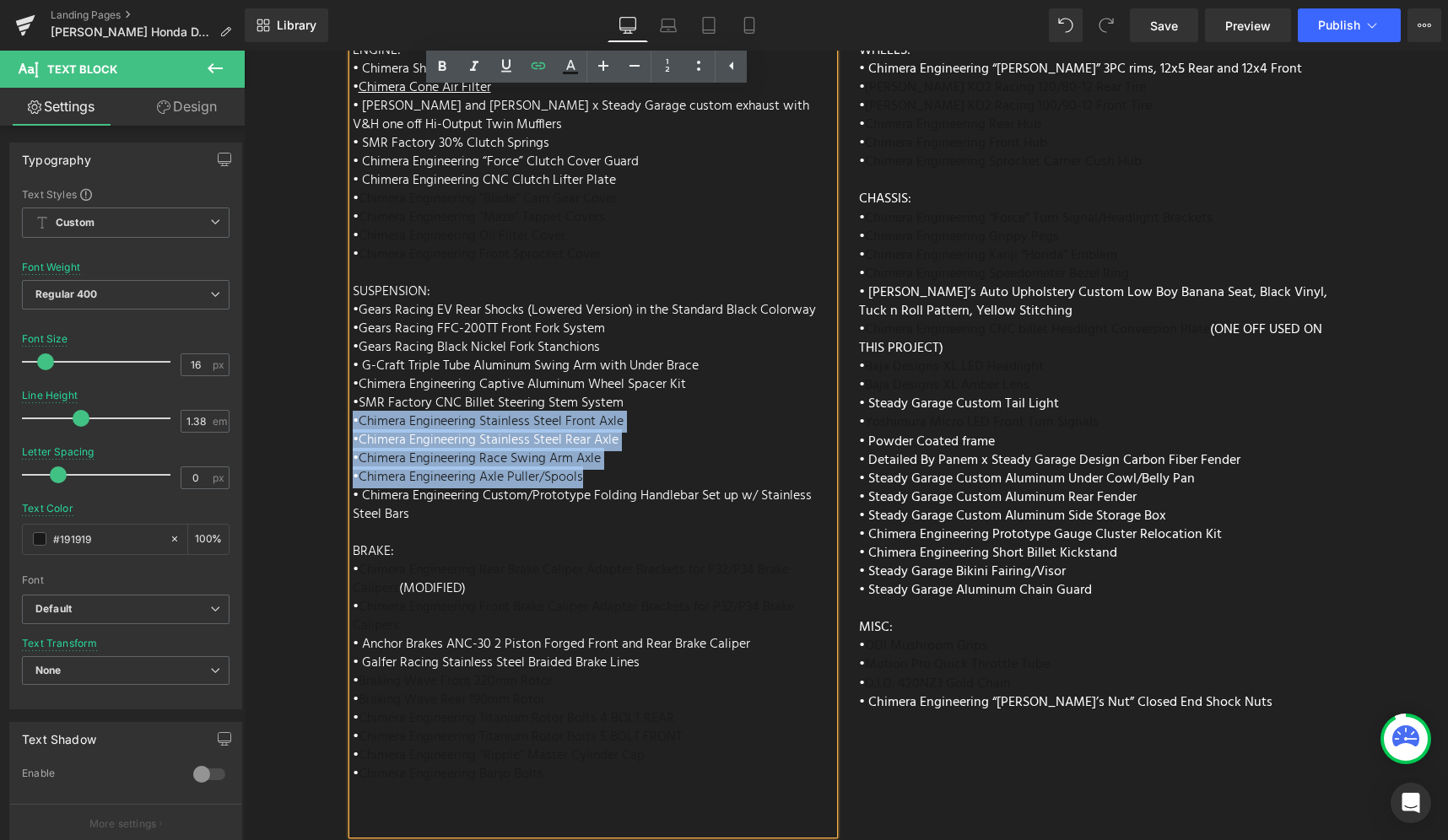
drag, startPoint x: 603, startPoint y: 428, endPoint x: 341, endPoint y: 376, distance: 267.1
click at [341, 376] on div "ENGINE: • Chimera Short Ram Air Intake • Chimera Cone Air Filter • Vance and Hi…" at bounding box center [593, 438] width 506 height 793
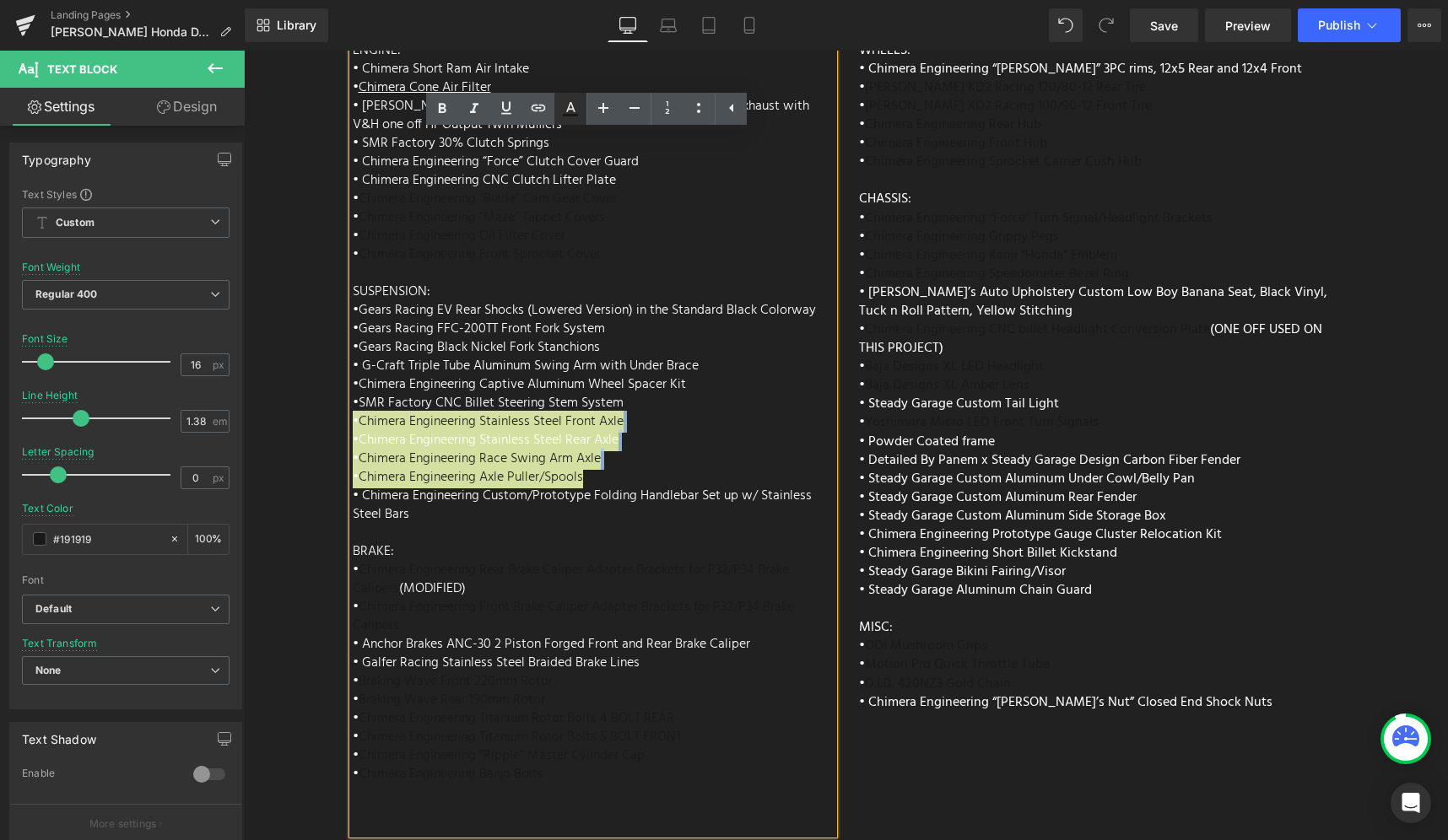
click at [573, 117] on icon at bounding box center [570, 108] width 20 height 20
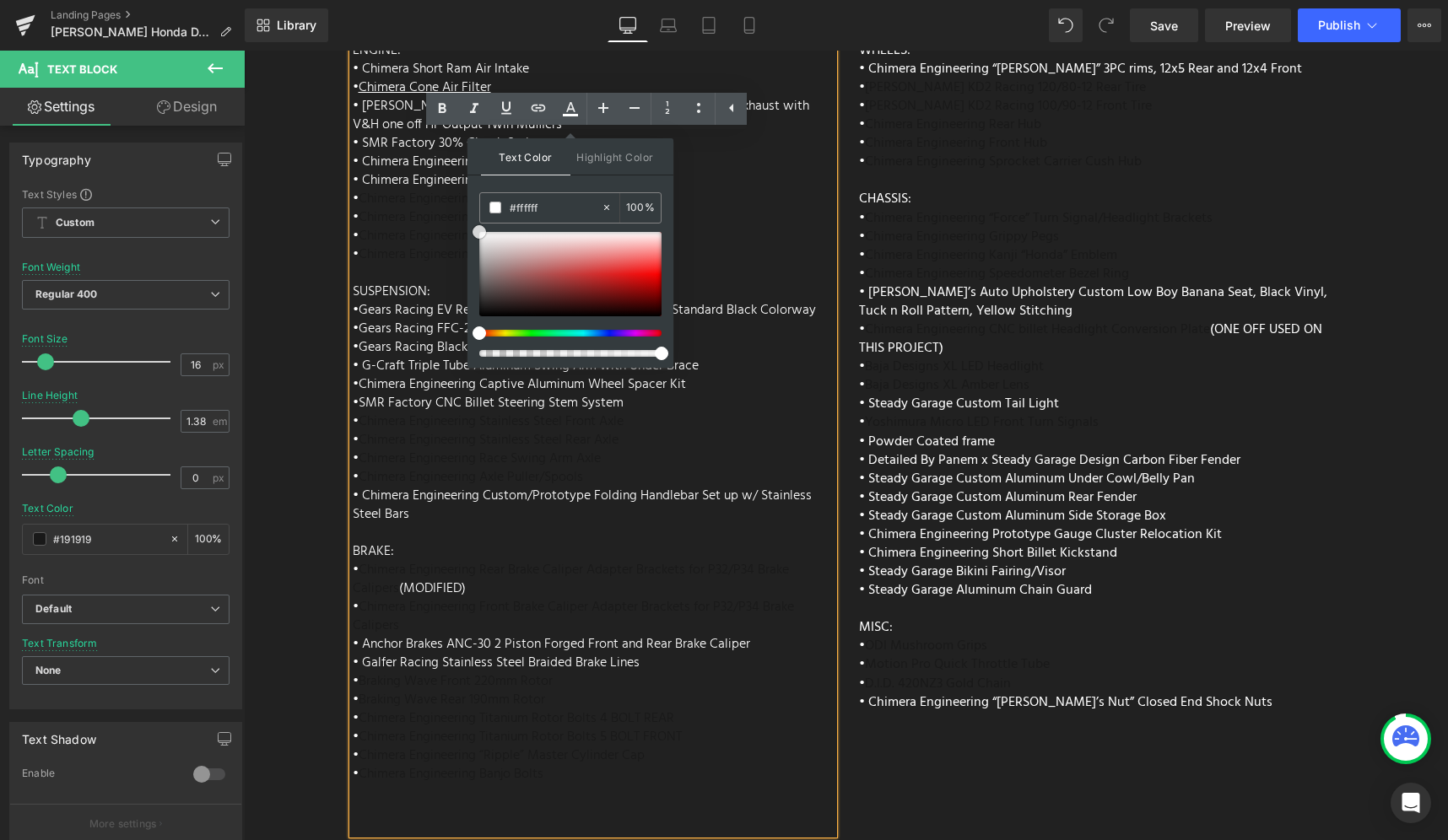
drag, startPoint x: 745, startPoint y: 290, endPoint x: 459, endPoint y: 222, distance: 294.0
click at [724, 406] on div "ENGINE: • Chimera Short Ram Air Intake • Chimera Cone Air Filter • Vance and Hi…" at bounding box center [593, 438] width 481 height 793
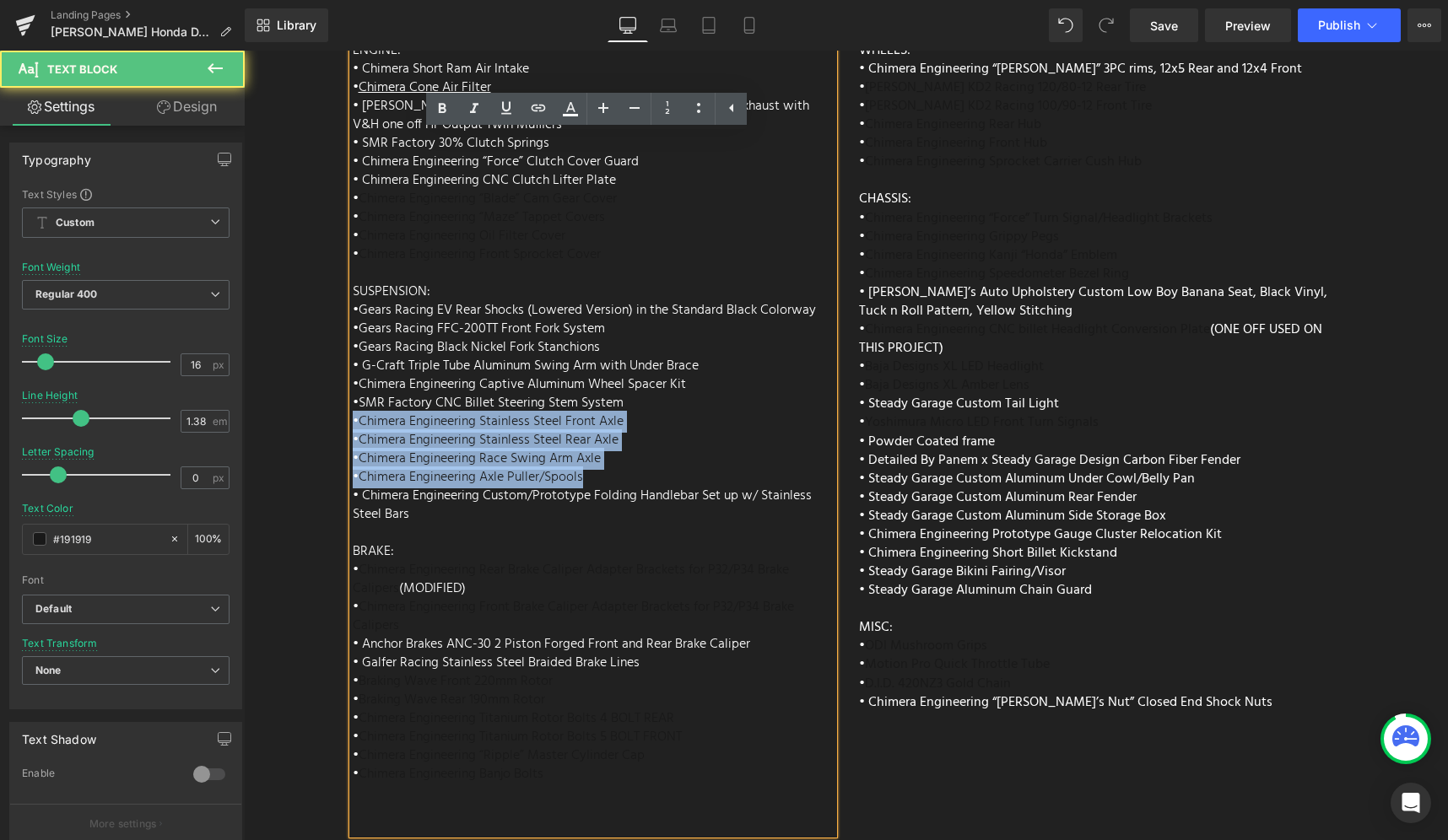
drag, startPoint x: 643, startPoint y: 433, endPoint x: 332, endPoint y: 375, distance: 316.4
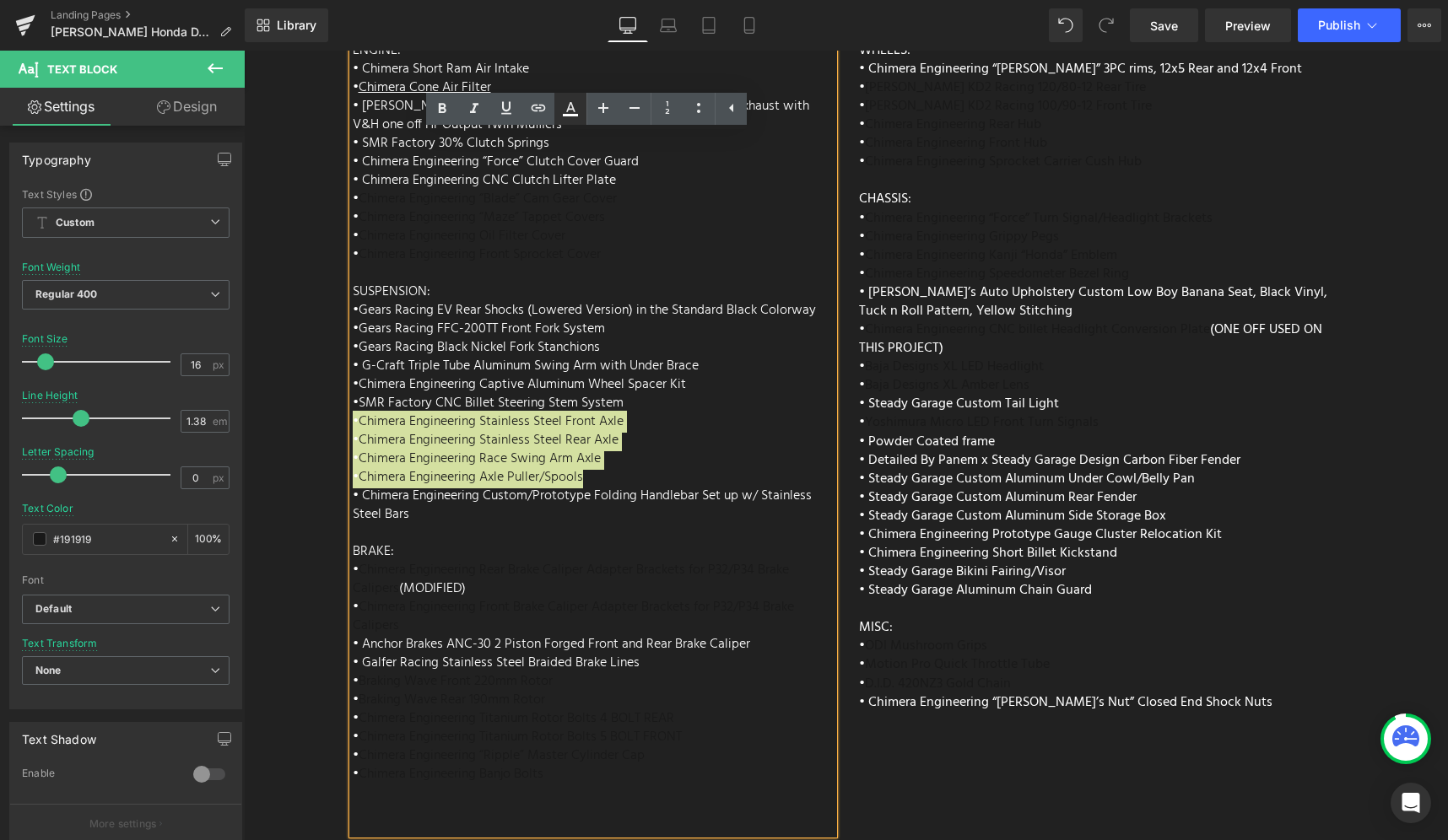
click at [577, 116] on icon at bounding box center [570, 115] width 15 height 3
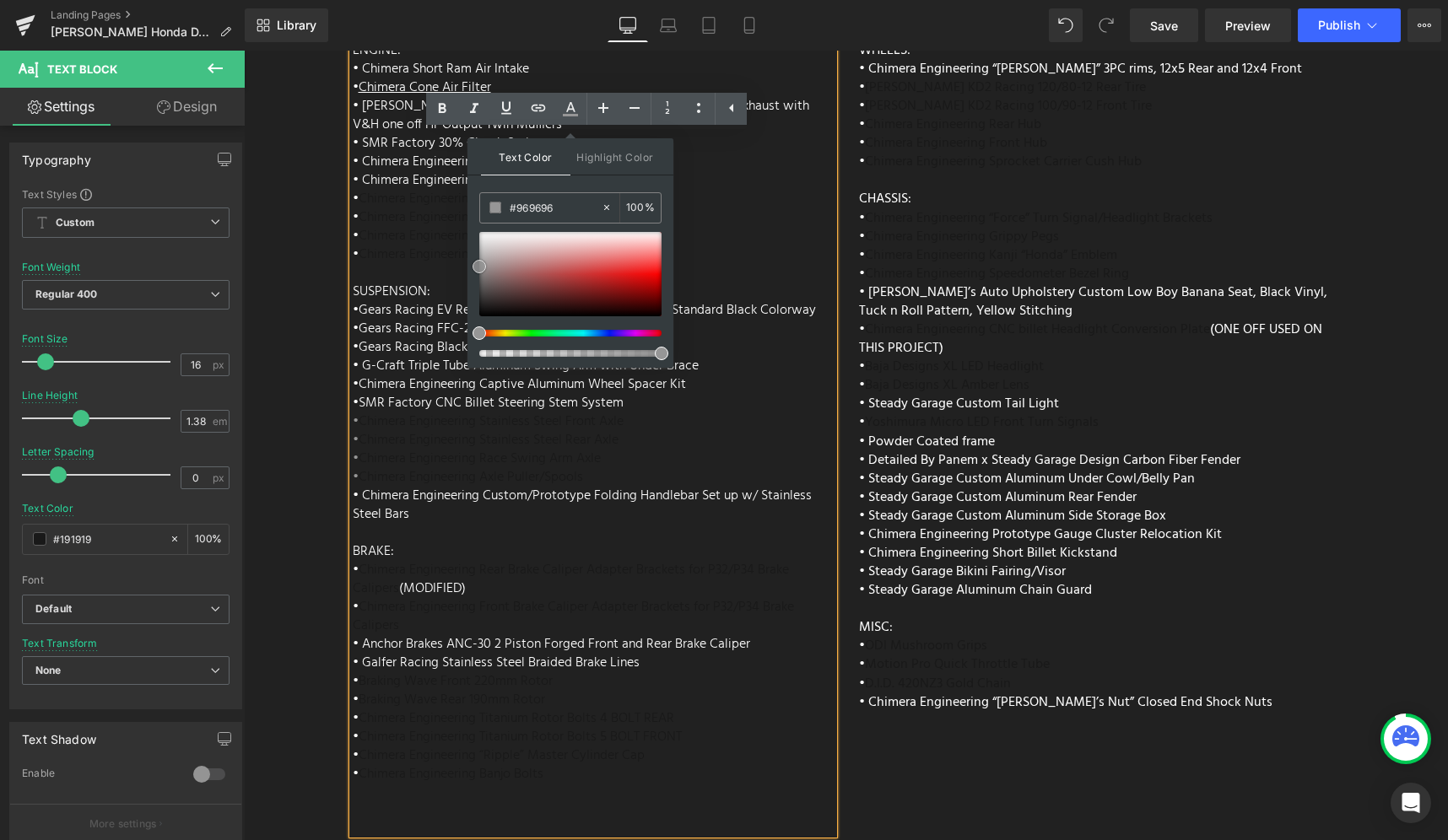
drag, startPoint x: 496, startPoint y: 267, endPoint x: 473, endPoint y: 267, distance: 23.0
click at [480, 267] on div at bounding box center [570, 274] width 182 height 85
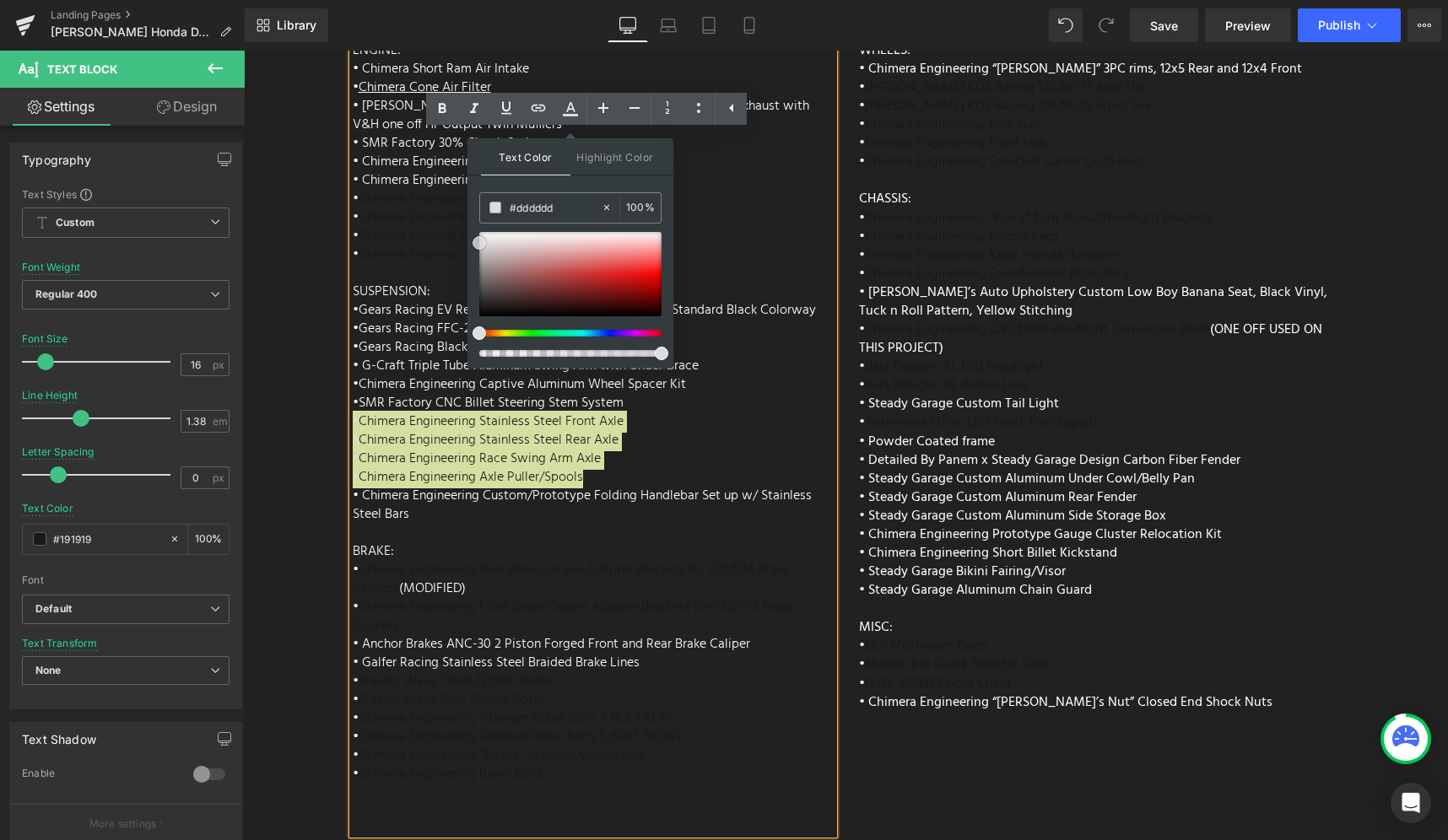
drag, startPoint x: 520, startPoint y: 263, endPoint x: 473, endPoint y: 241, distance: 51.9
click at [480, 241] on div at bounding box center [570, 274] width 182 height 85
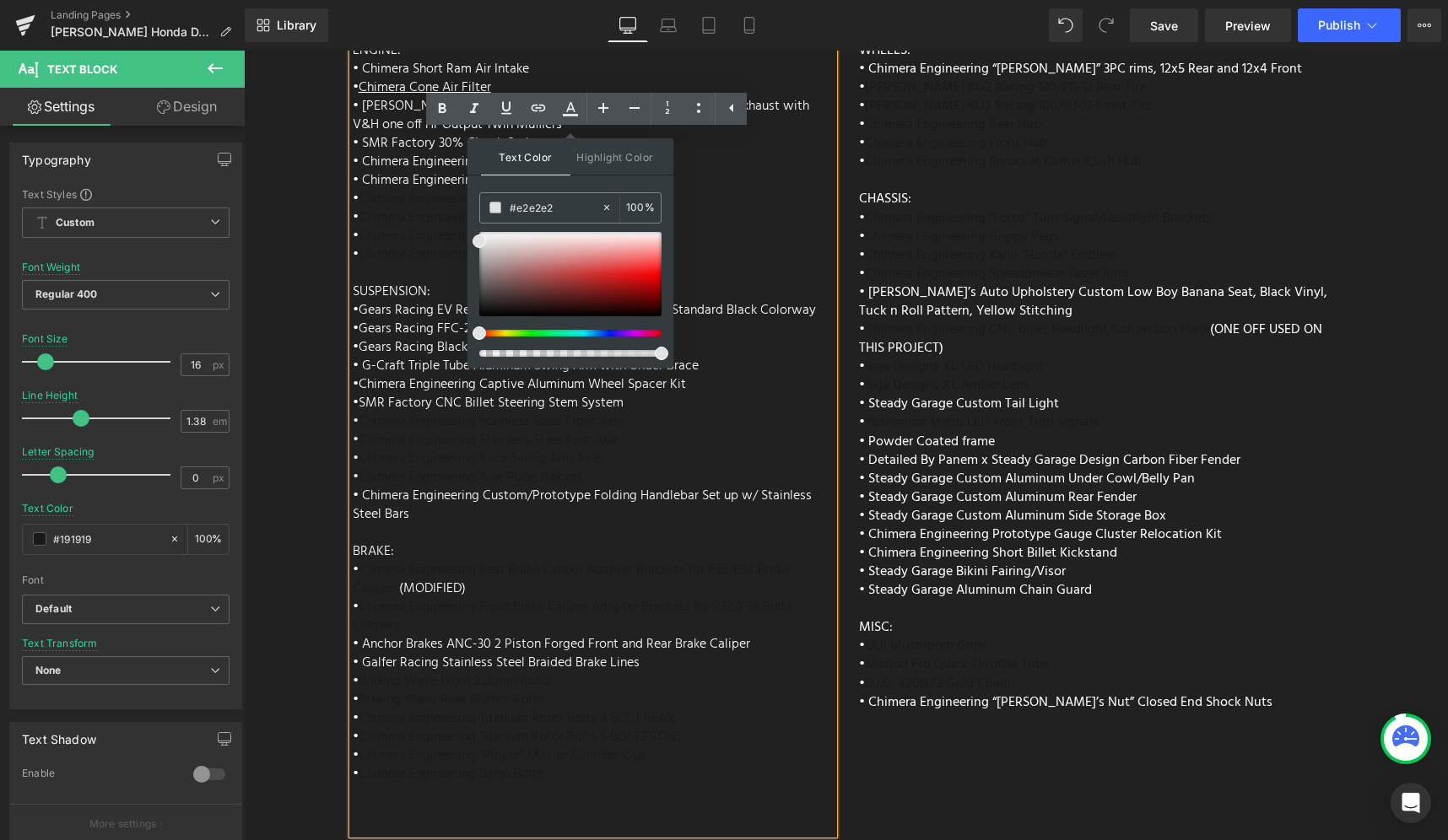
click at [739, 395] on div "ENGINE: • Chimera Short Ram Air Intake • Chimera Cone Air Filter • Vance and Hi…" at bounding box center [593, 438] width 481 height 793
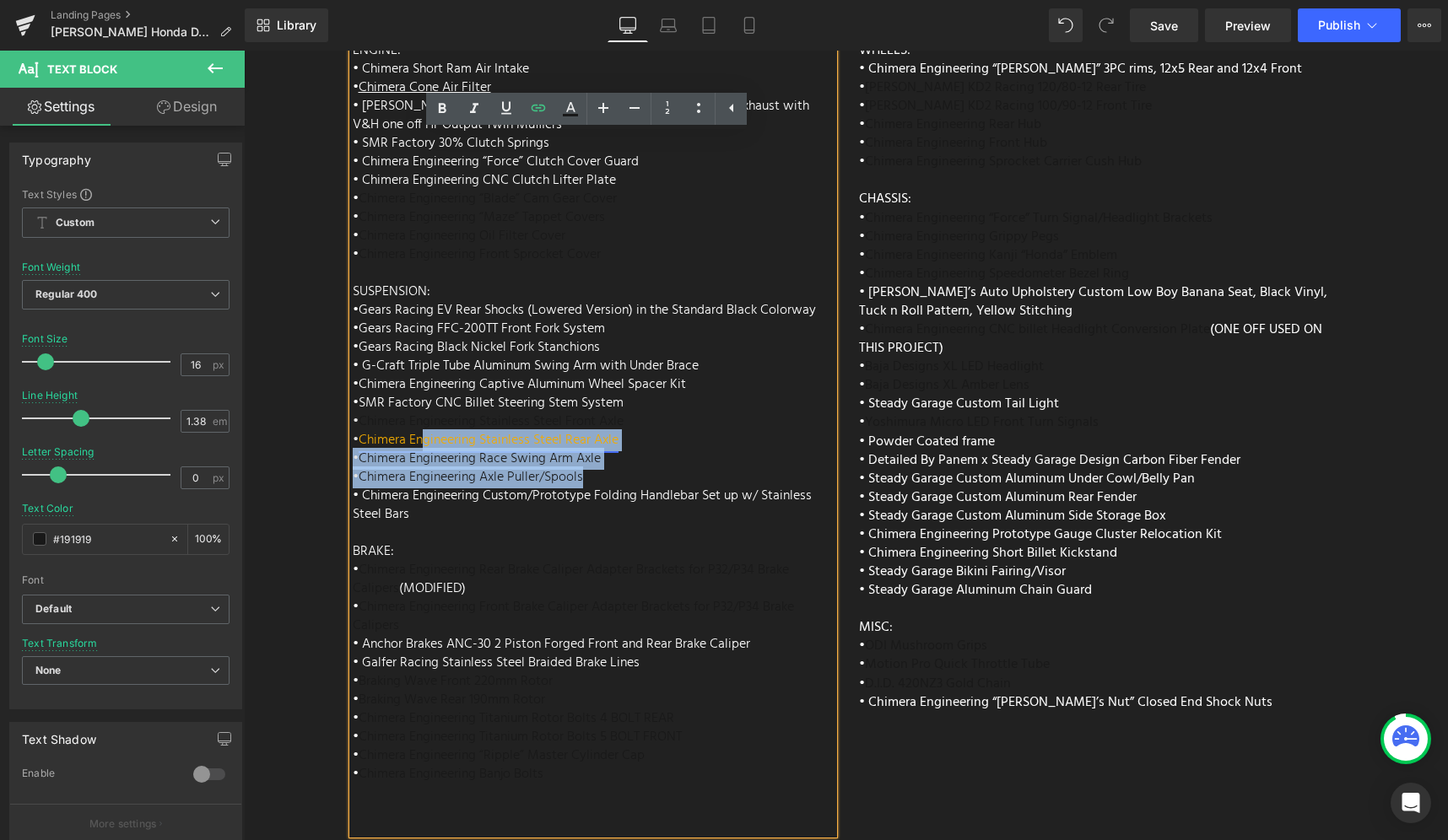
drag, startPoint x: 622, startPoint y: 433, endPoint x: 419, endPoint y: 393, distance: 206.9
click at [419, 393] on div "ENGINE: • Chimera Short Ram Air Intake • Chimera Cone Air Filter • Vance and Hi…" at bounding box center [593, 438] width 481 height 793
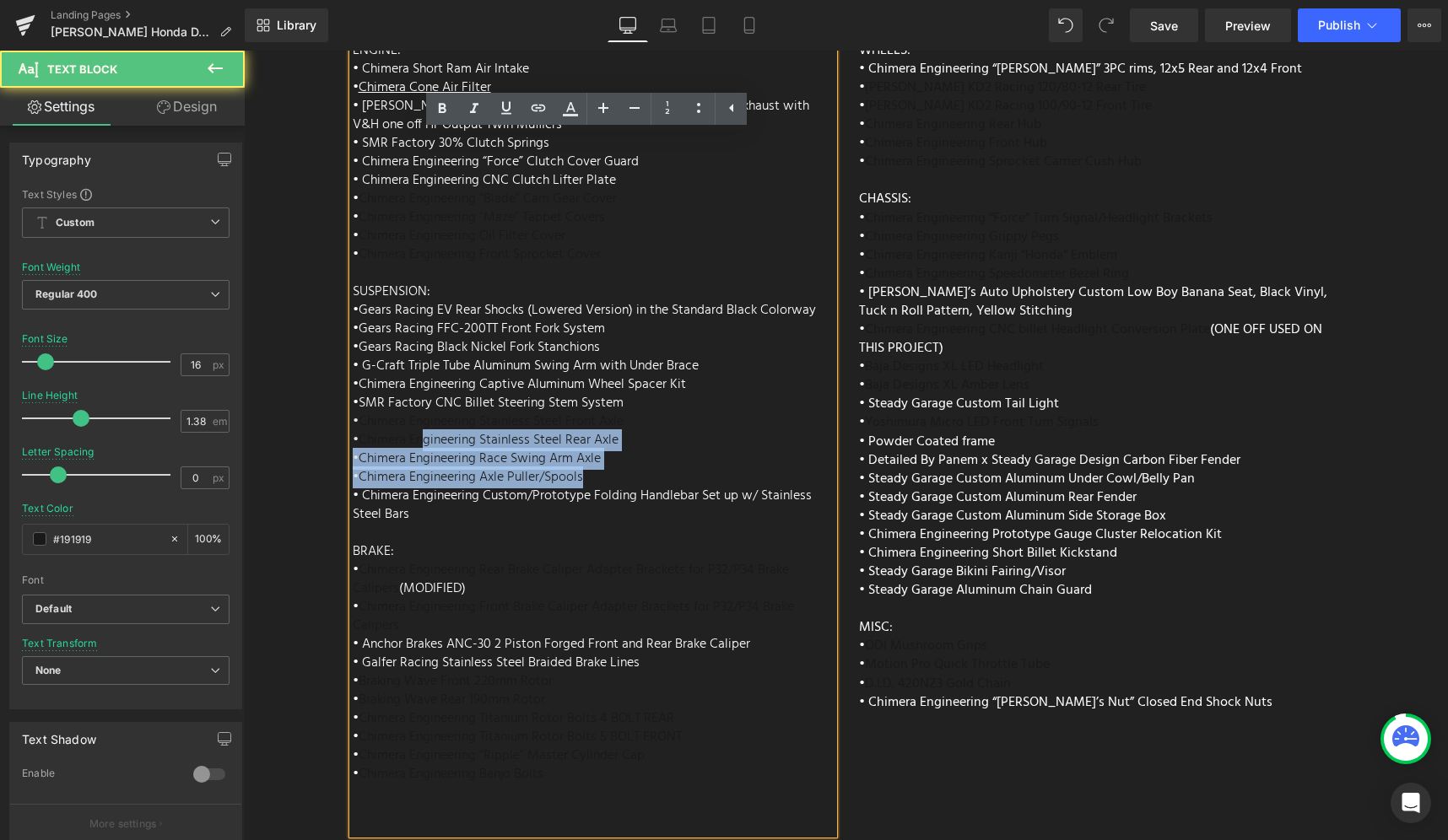
drag, startPoint x: 662, startPoint y: 388, endPoint x: 671, endPoint y: 382, distance: 10.8
click at [662, 387] on div "ENGINE: • Chimera Short Ram Air Intake • Chimera Cone Air Filter • Vance and Hi…" at bounding box center [593, 438] width 481 height 793
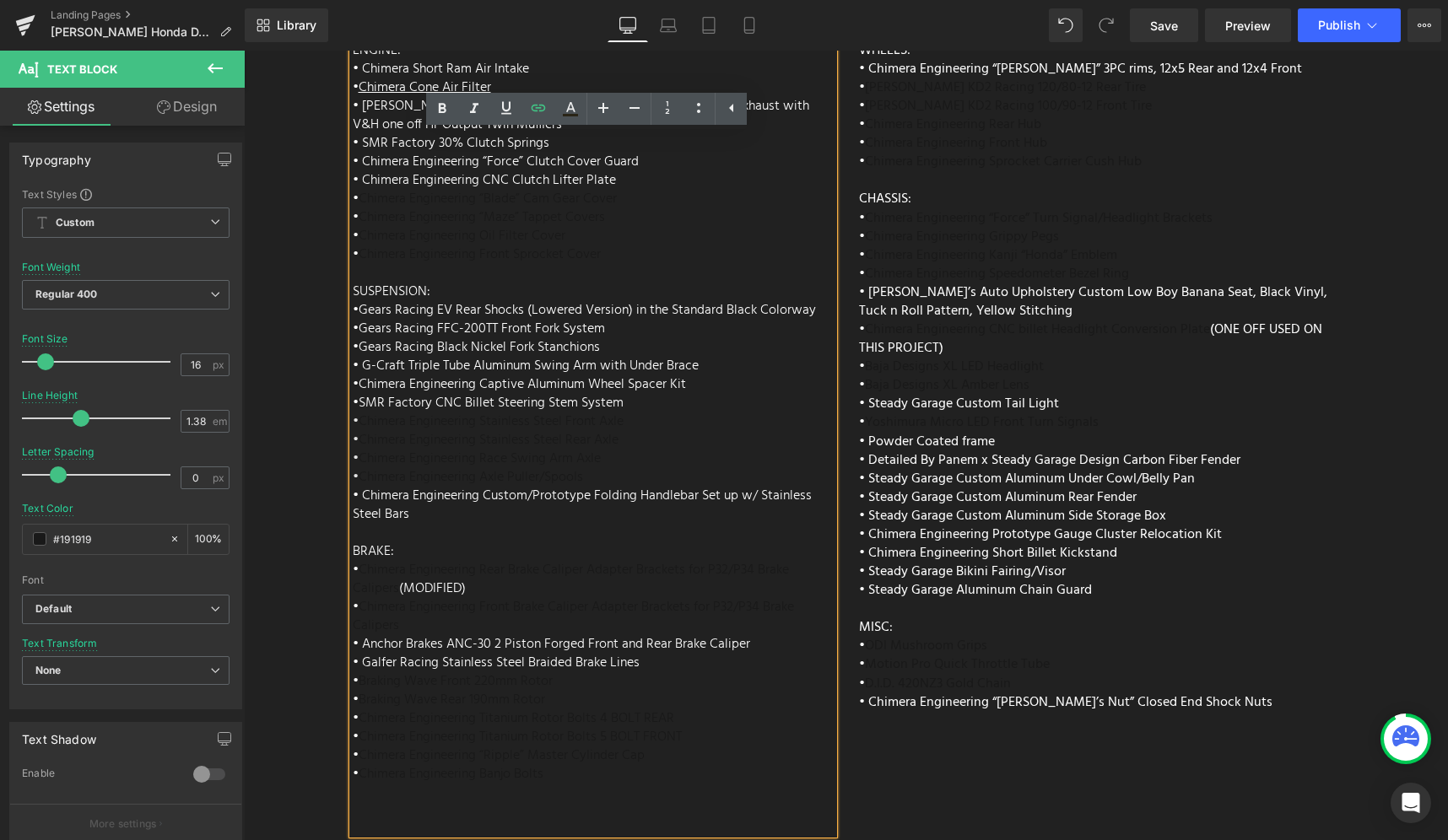
click at [641, 377] on div "ENGINE: • Chimera Short Ram Air Intake • Chimera Cone Air Filter • Vance and Hi…" at bounding box center [593, 438] width 481 height 793
click at [638, 383] on div "ENGINE: • Chimera Short Ram Air Intake • Chimera Cone Air Filter • Vance and Hi…" at bounding box center [593, 438] width 481 height 793
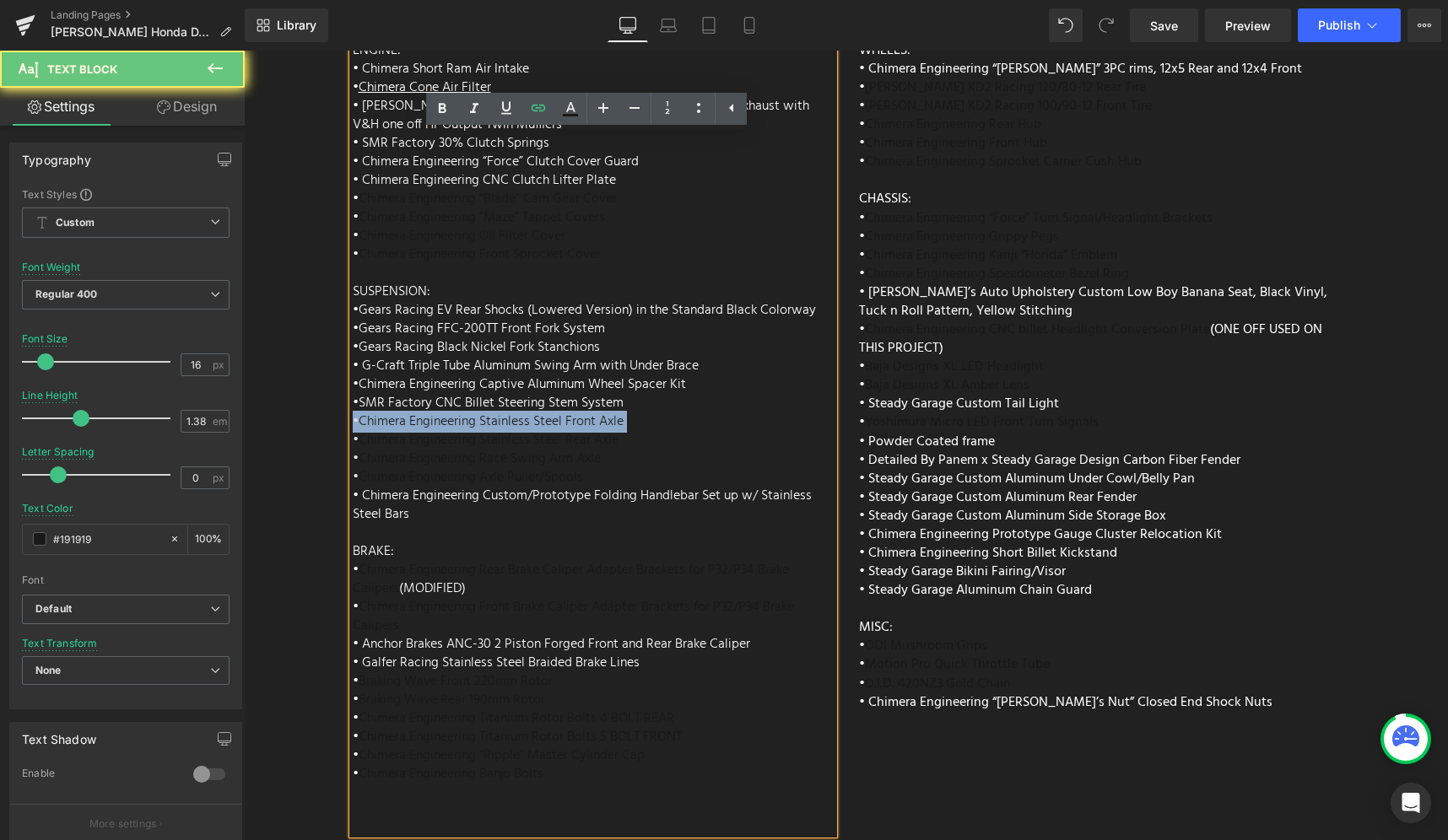
click at [638, 383] on div "ENGINE: • Chimera Short Ram Air Intake • Chimera Cone Air Filter • Vance and Hi…" at bounding box center [593, 438] width 481 height 793
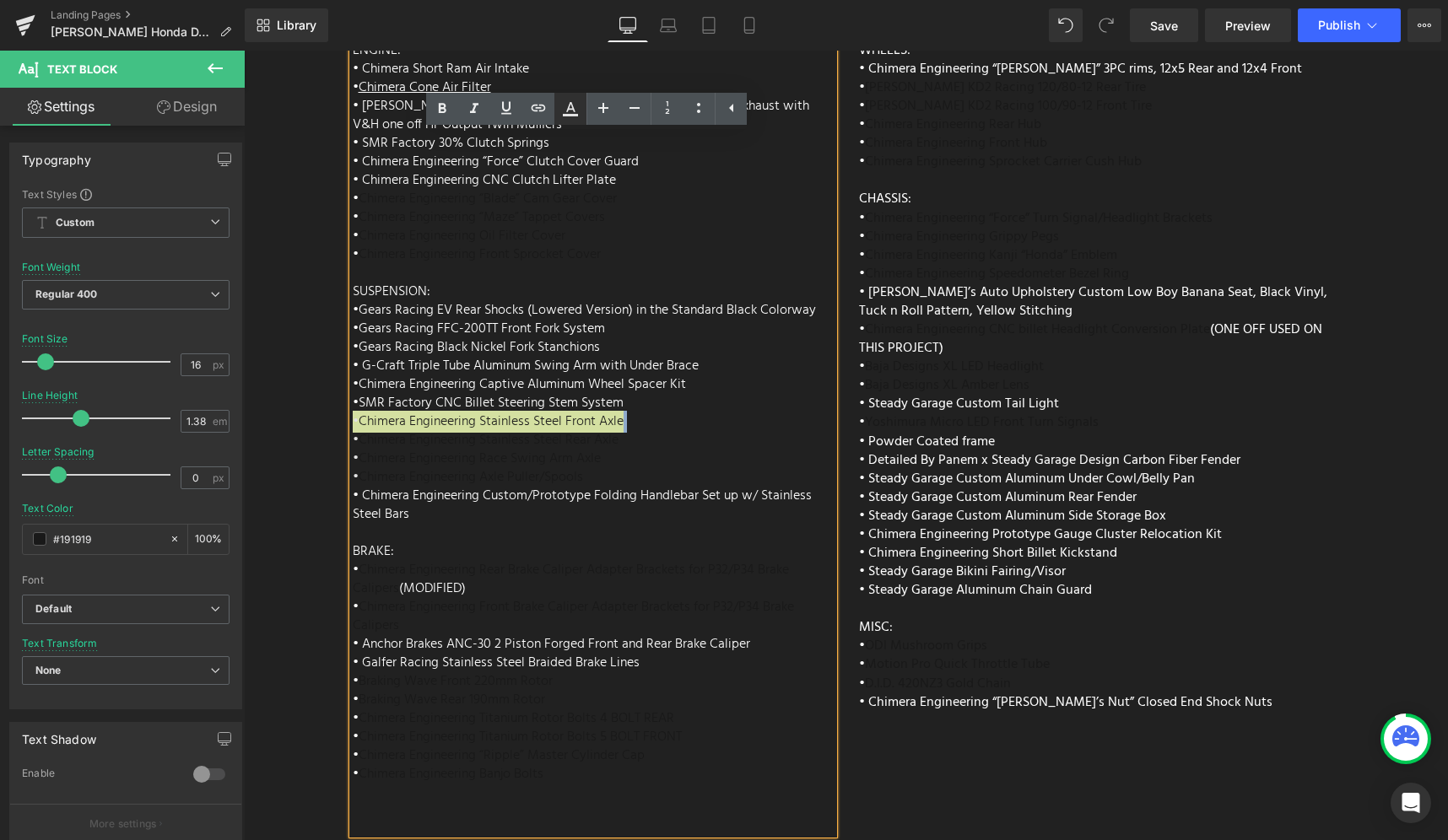
click at [574, 109] on icon at bounding box center [571, 106] width 9 height 10
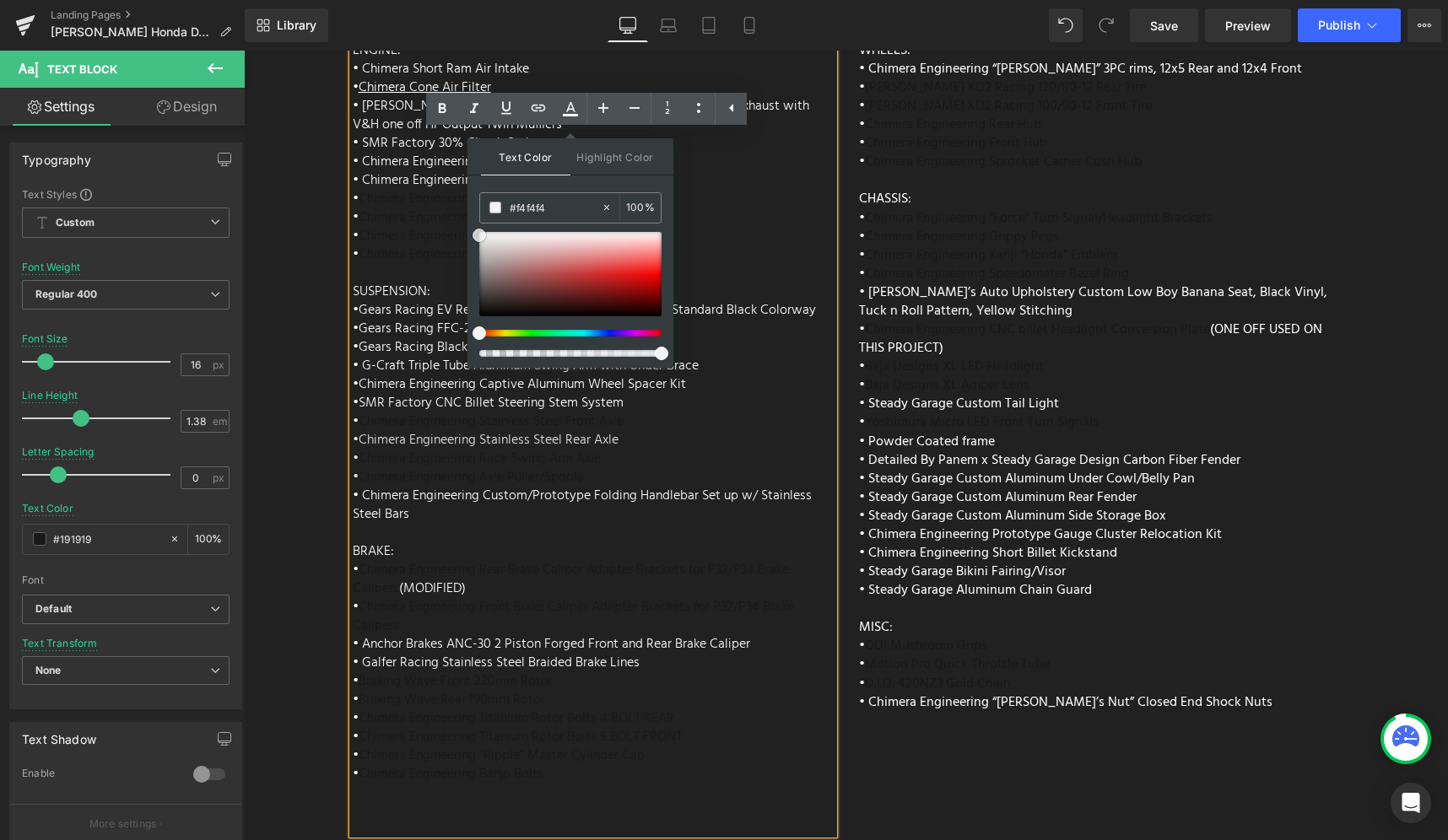
drag, startPoint x: 741, startPoint y: 304, endPoint x: 466, endPoint y: 234, distance: 283.8
click at [757, 401] on div "ENGINE: • Chimera Short Ram Air Intake • Chimera Cone Air Filter • Vance and Hi…" at bounding box center [593, 438] width 481 height 793
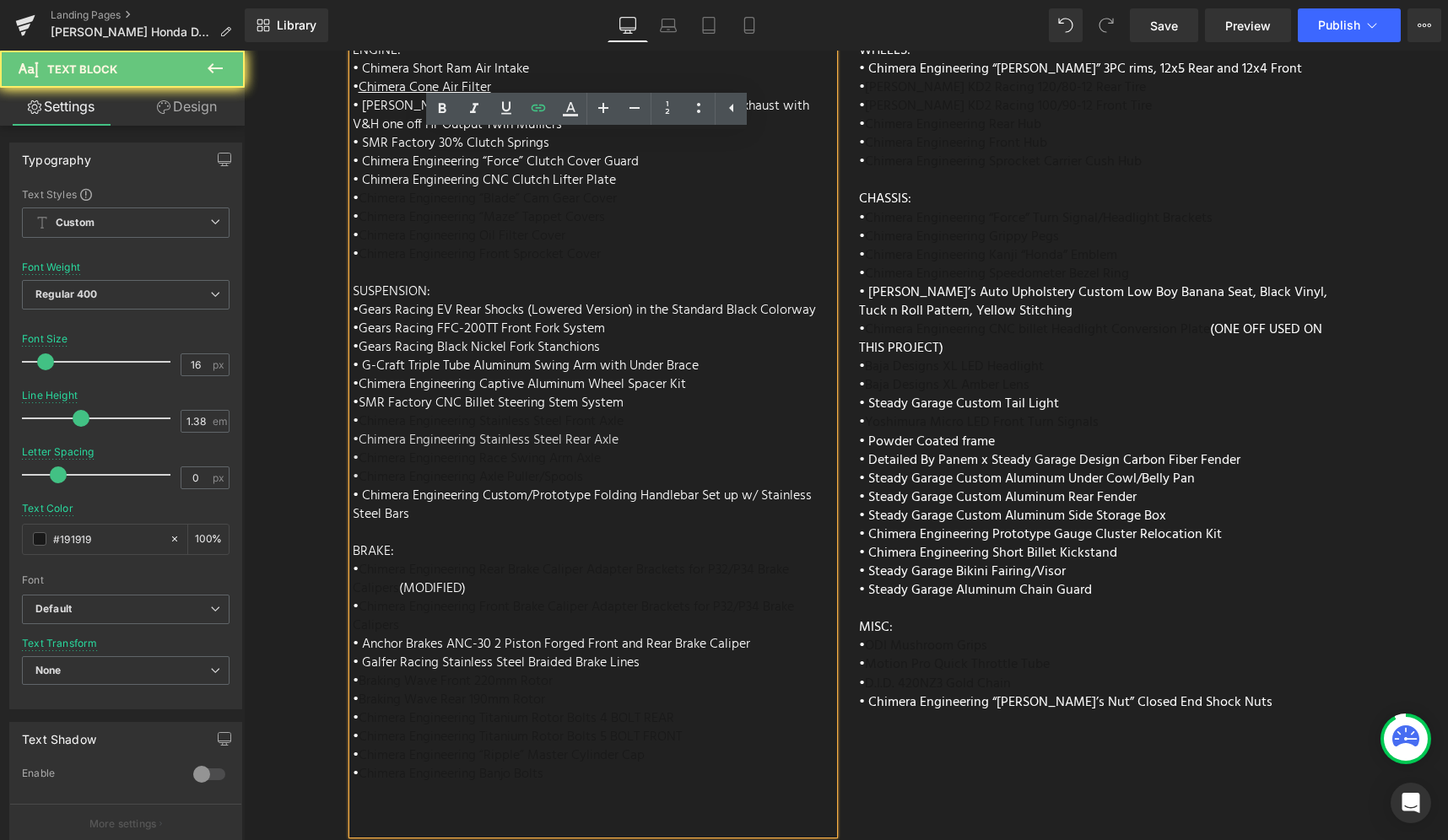
click at [721, 414] on div "ENGINE: • Chimera Short Ram Air Intake • Chimera Cone Air Filter • Vance and Hi…" at bounding box center [593, 438] width 481 height 793
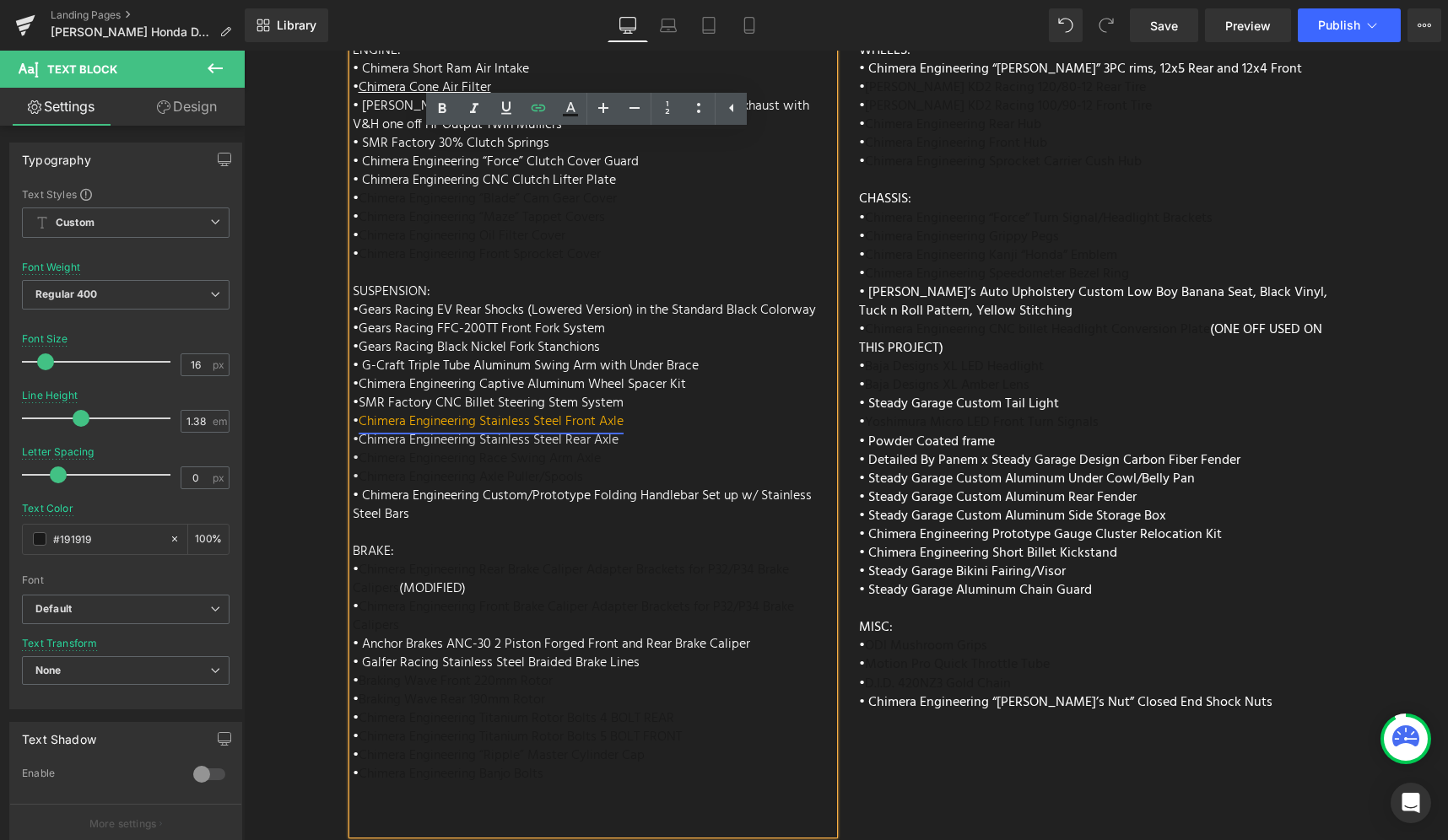
drag, startPoint x: 636, startPoint y: 376, endPoint x: 356, endPoint y: 374, distance: 280.0
click at [356, 374] on div "ENGINE: • Chimera Short Ram Air Intake • Chimera Cone Air Filter • Vance and Hi…" at bounding box center [593, 438] width 481 height 793
click at [570, 118] on icon at bounding box center [570, 108] width 20 height 20
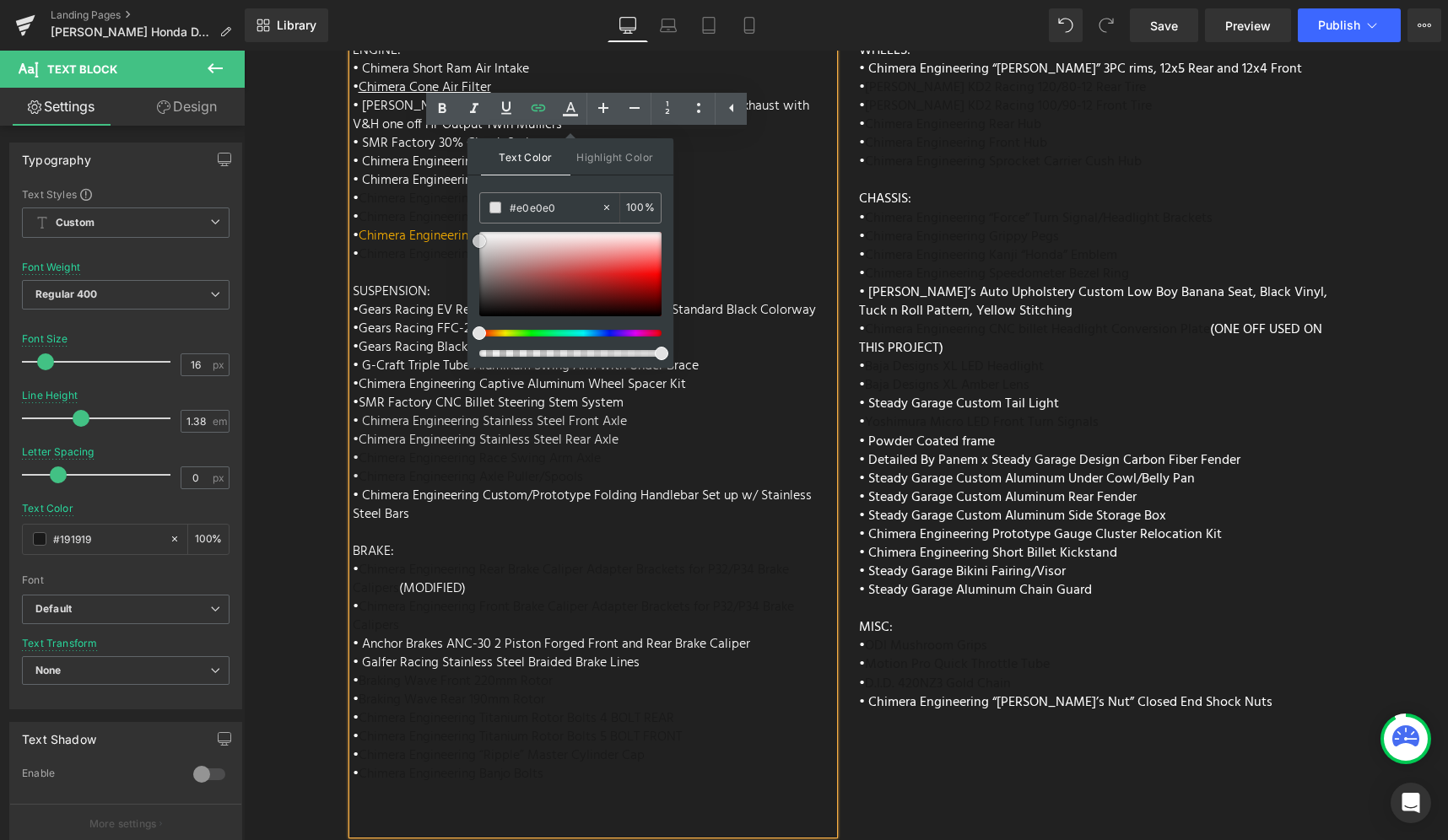
drag, startPoint x: 778, startPoint y: 313, endPoint x: 437, endPoint y: 192, distance: 361.8
click at [738, 386] on div "ENGINE: • Chimera Short Ram Air Intake • Chimera Cone Air Filter • Vance and Hi…" at bounding box center [593, 438] width 481 height 793
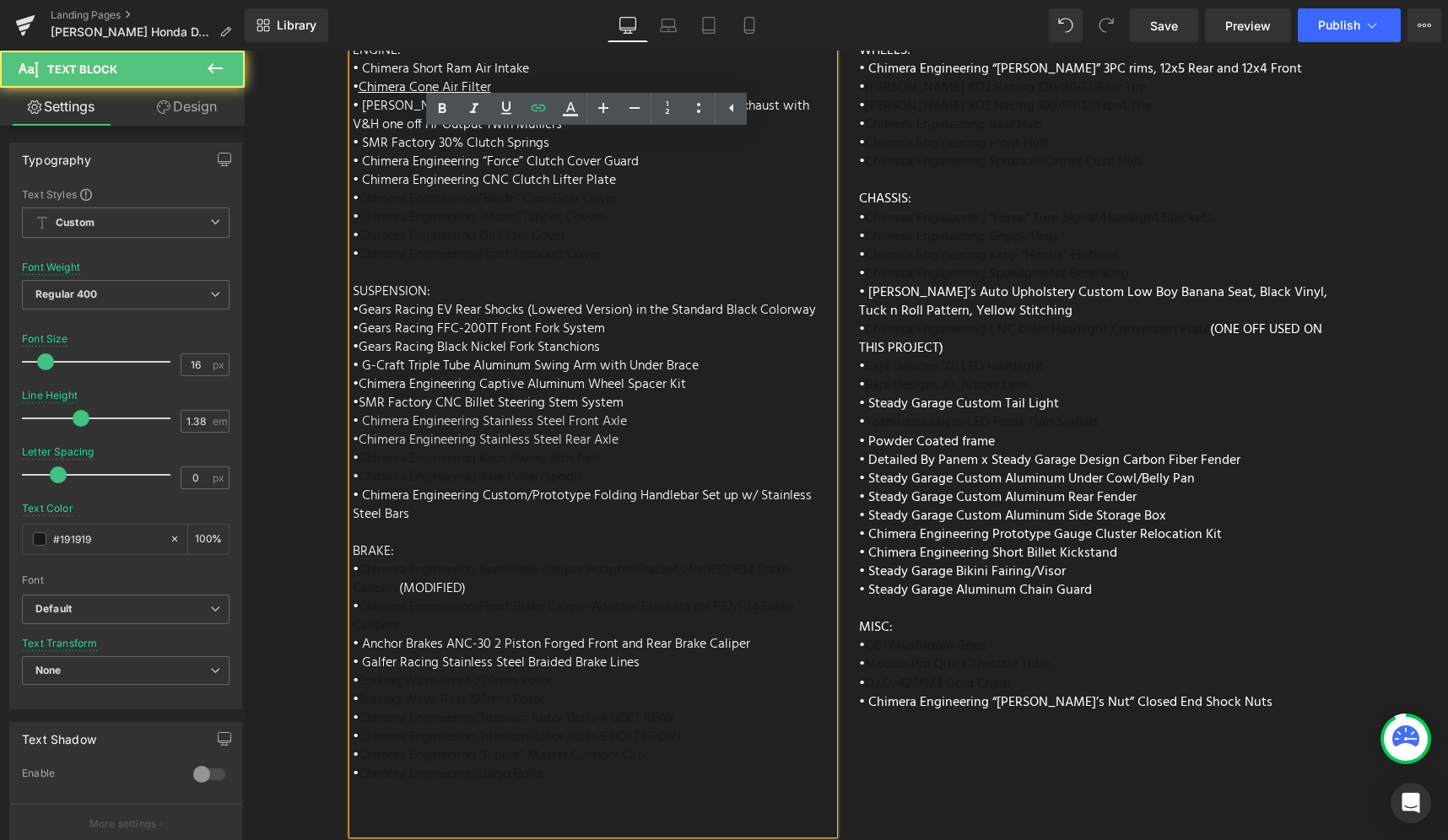
click at [656, 424] on div "ENGINE: • Chimera Short Ram Air Intake • Chimera Cone Air Filter • Vance and Hi…" at bounding box center [593, 438] width 481 height 793
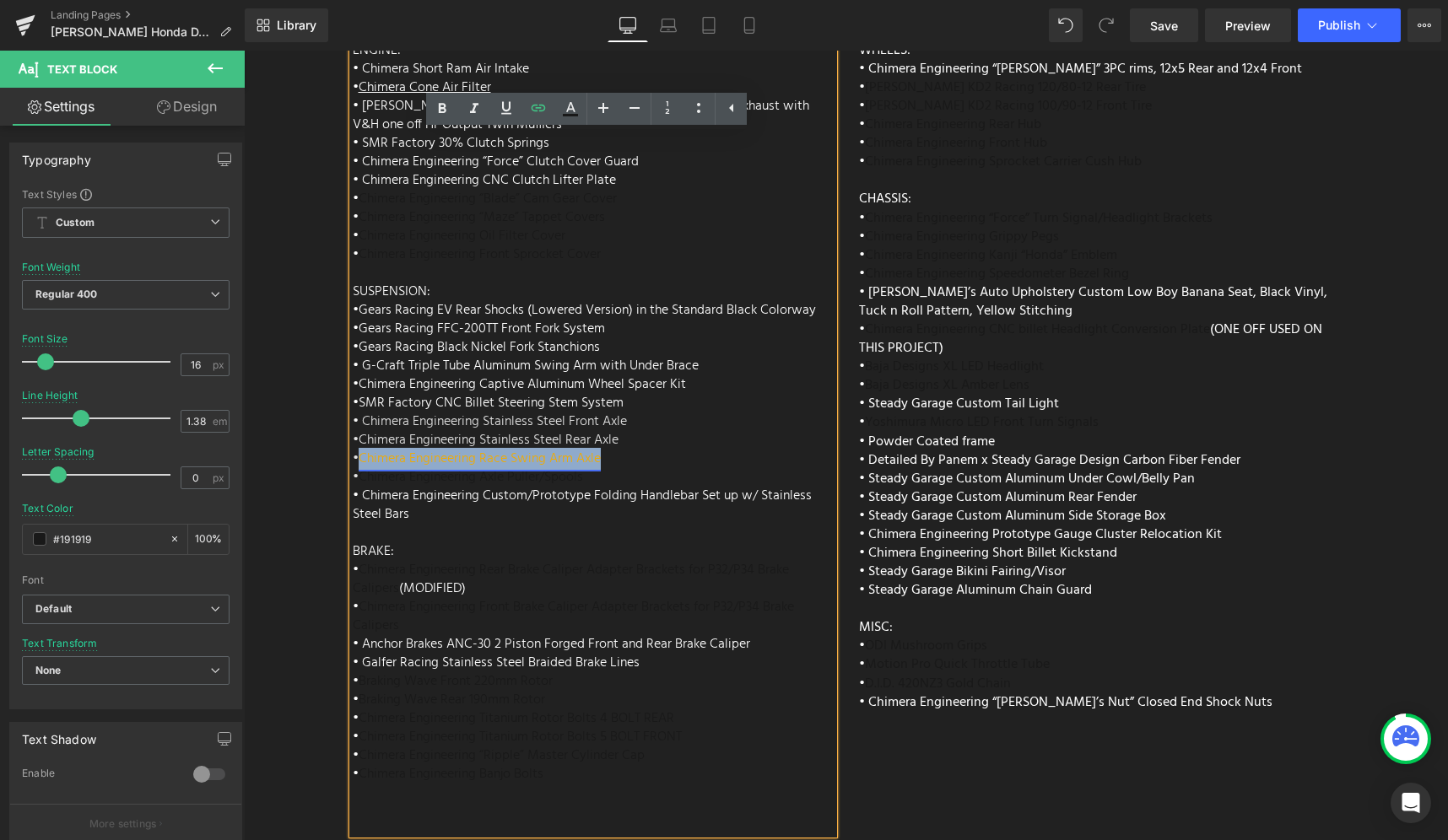
drag, startPoint x: 610, startPoint y: 415, endPoint x: 358, endPoint y: 412, distance: 252.0
click at [358, 412] on div "ENGINE: • Chimera Short Ram Air Intake • Chimera Cone Air Filter • Vance and Hi…" at bounding box center [593, 438] width 481 height 793
drag, startPoint x: 565, startPoint y: 120, endPoint x: 316, endPoint y: 84, distance: 251.6
click at [565, 120] on link at bounding box center [570, 109] width 32 height 32
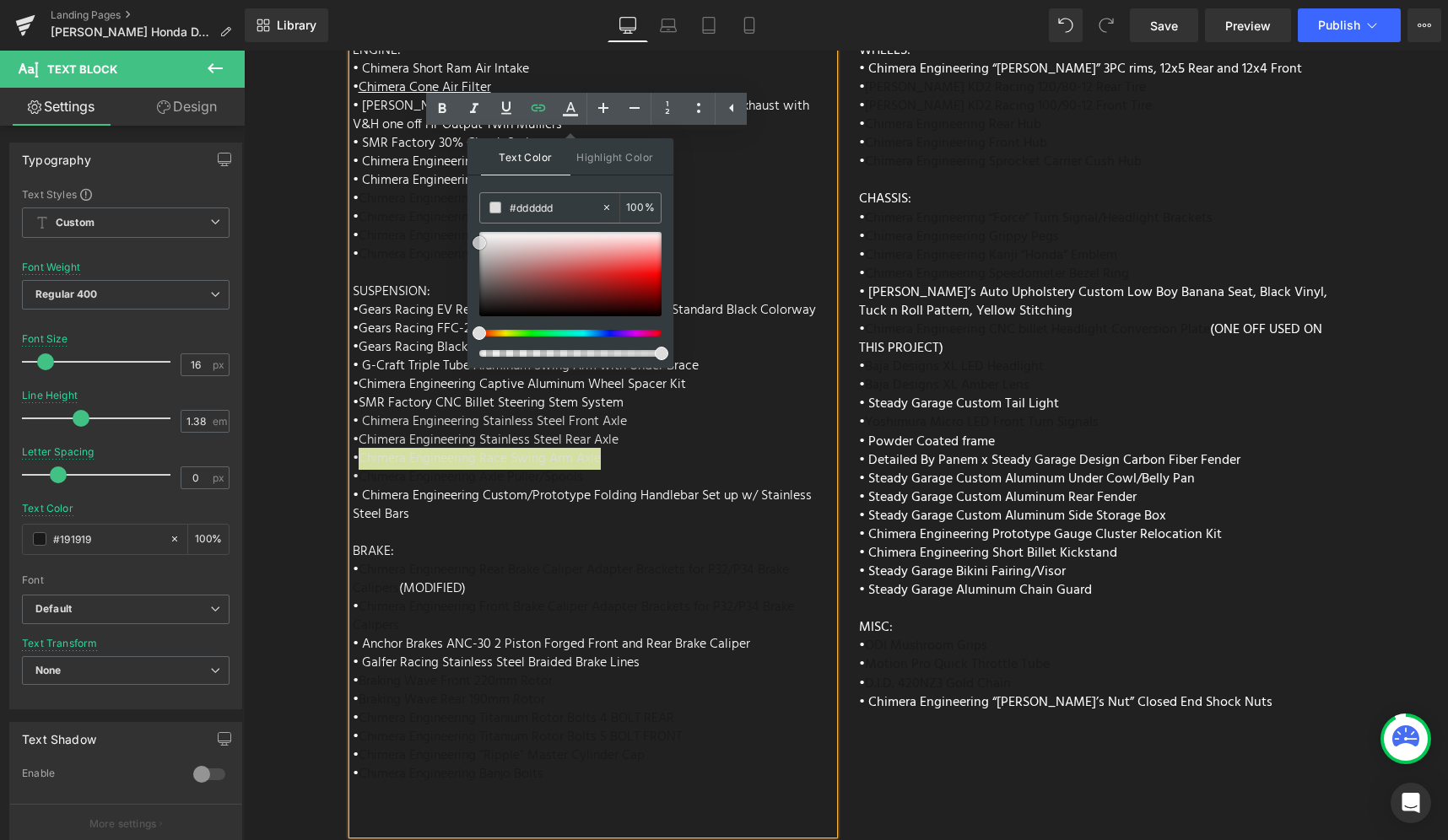
drag, startPoint x: 747, startPoint y: 307, endPoint x: 454, endPoint y: 224, distance: 304.5
click at [691, 411] on div "ENGINE: • Chimera Short Ram Air Intake • Chimera Cone Air Filter • Vance and Hi…" at bounding box center [593, 438] width 481 height 793
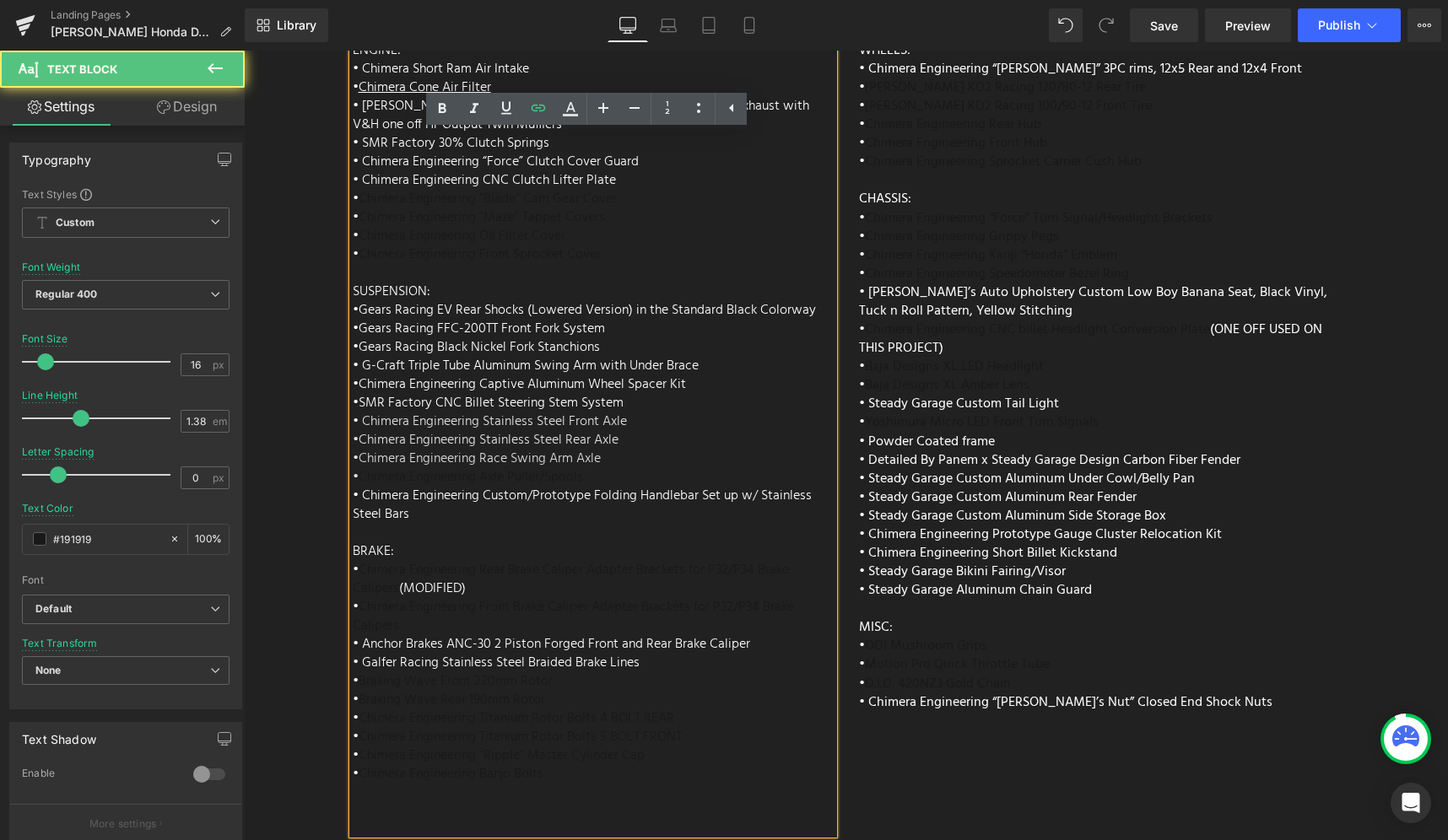
click at [668, 434] on div "ENGINE: • Chimera Short Ram Air Intake • Chimera Cone Air Filter • Vance and Hi…" at bounding box center [593, 438] width 481 height 793
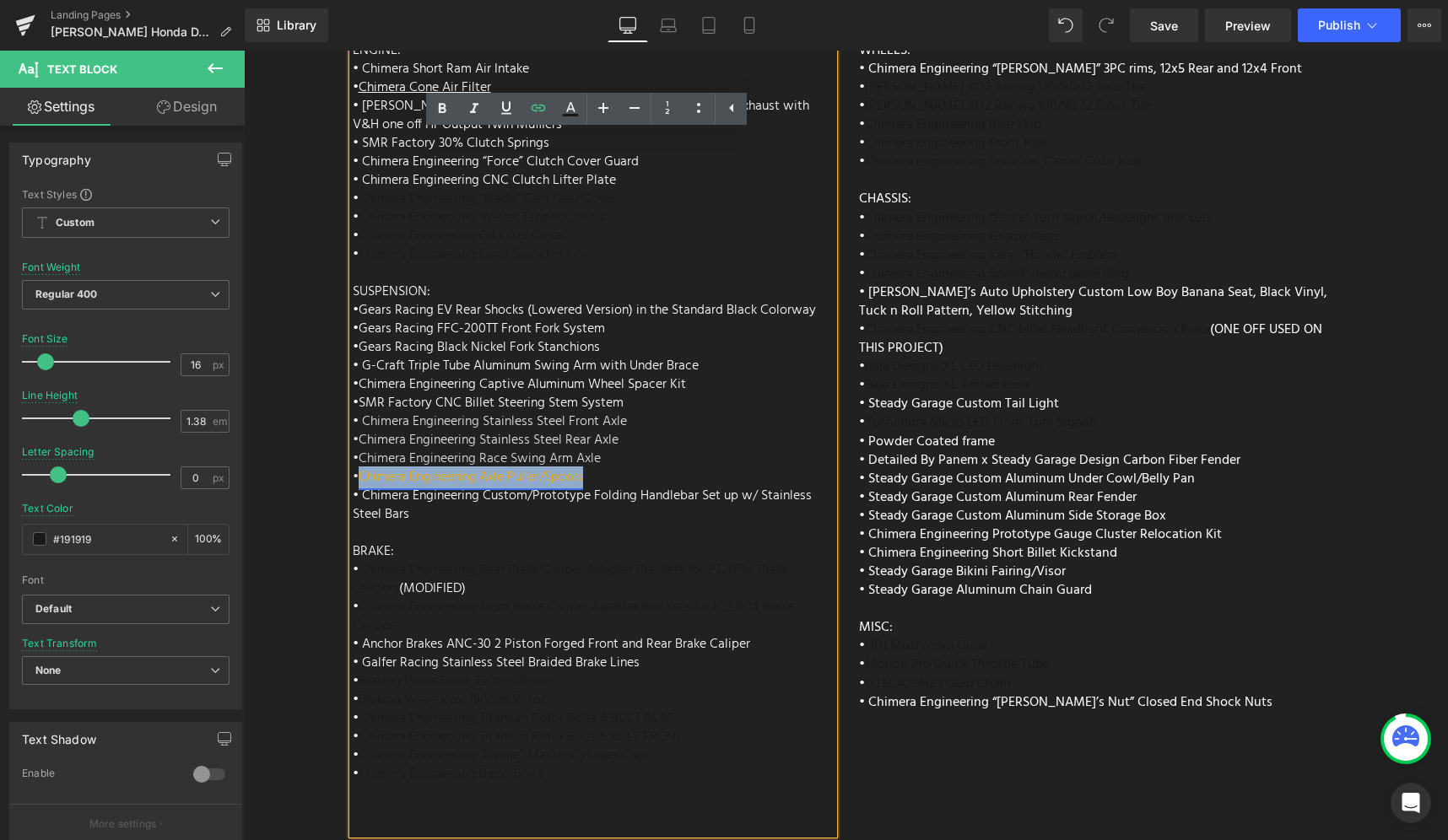
drag, startPoint x: 623, startPoint y: 430, endPoint x: 357, endPoint y: 433, distance: 266.0
click at [357, 433] on div "ENGINE: • Chimera Short Ram Air Intake • Chimera Cone Air Filter • Vance and Hi…" at bounding box center [593, 438] width 481 height 793
click at [579, 118] on icon at bounding box center [570, 108] width 20 height 20
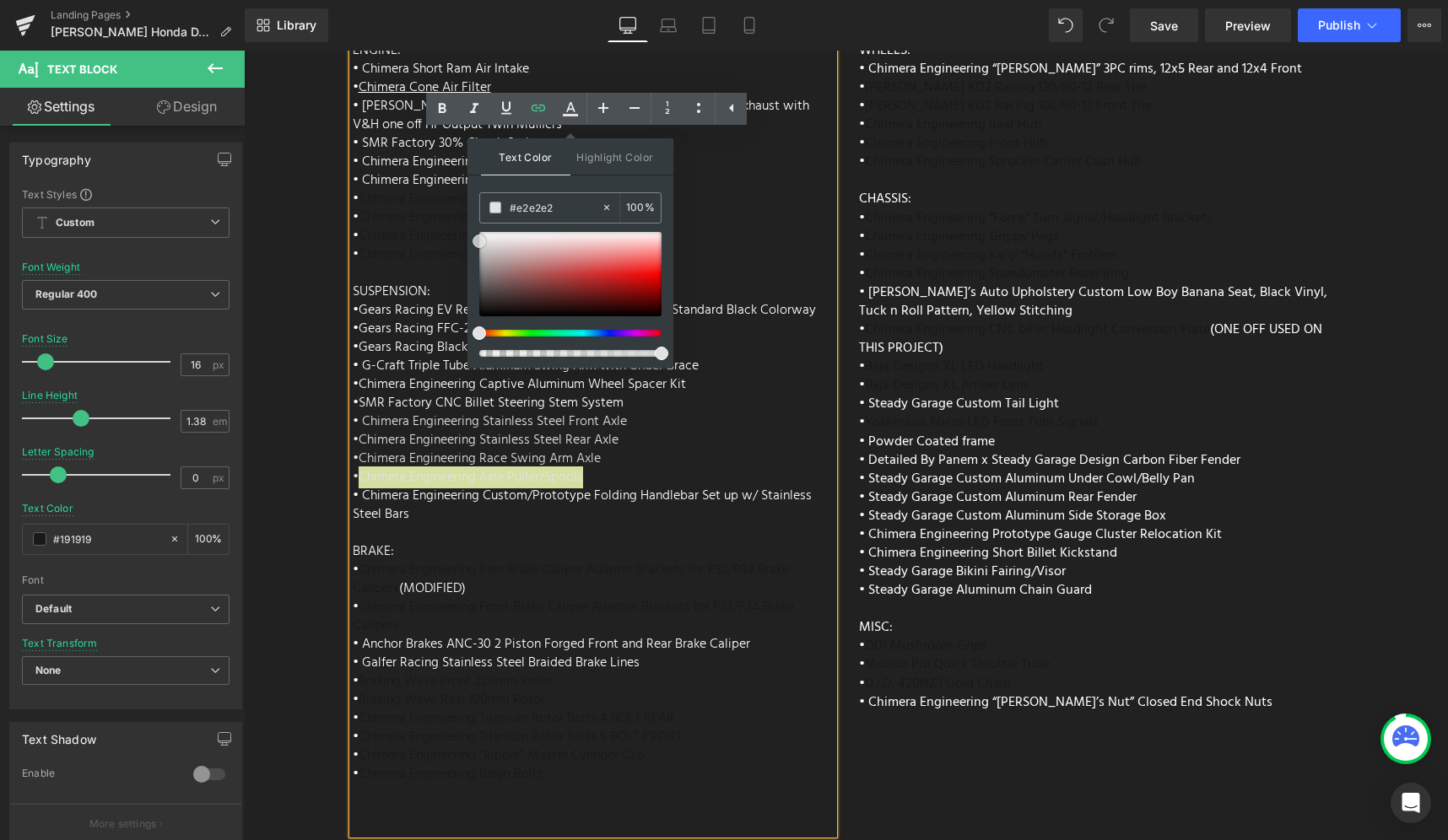
drag, startPoint x: 526, startPoint y: 283, endPoint x: 477, endPoint y: 263, distance: 52.9
click at [480, 241] on div at bounding box center [570, 274] width 182 height 85
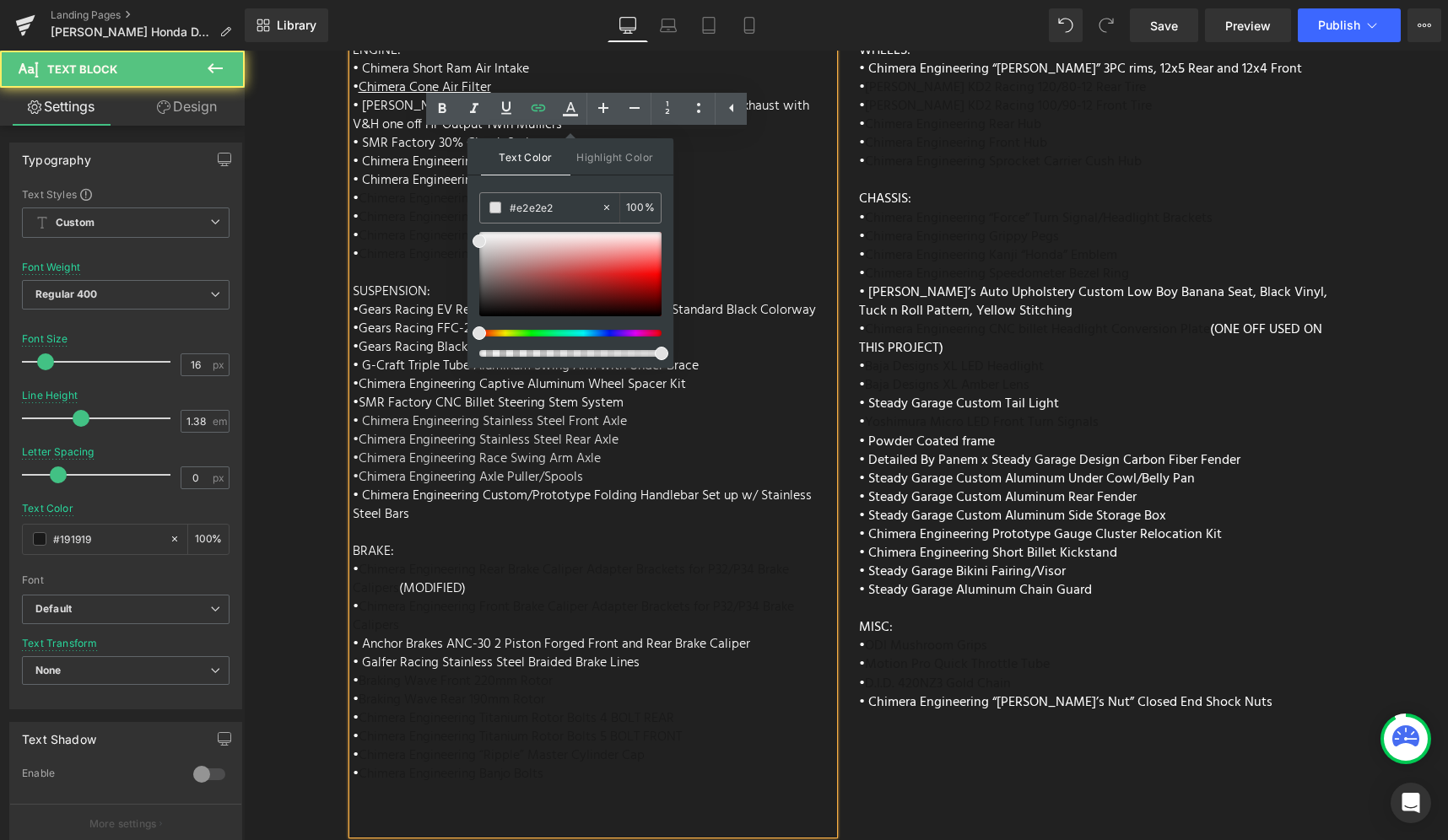
click at [745, 408] on div "ENGINE: • Chimera Short Ram Air Intake • Chimera Cone Air Filter • Vance and Hi…" at bounding box center [593, 438] width 481 height 793
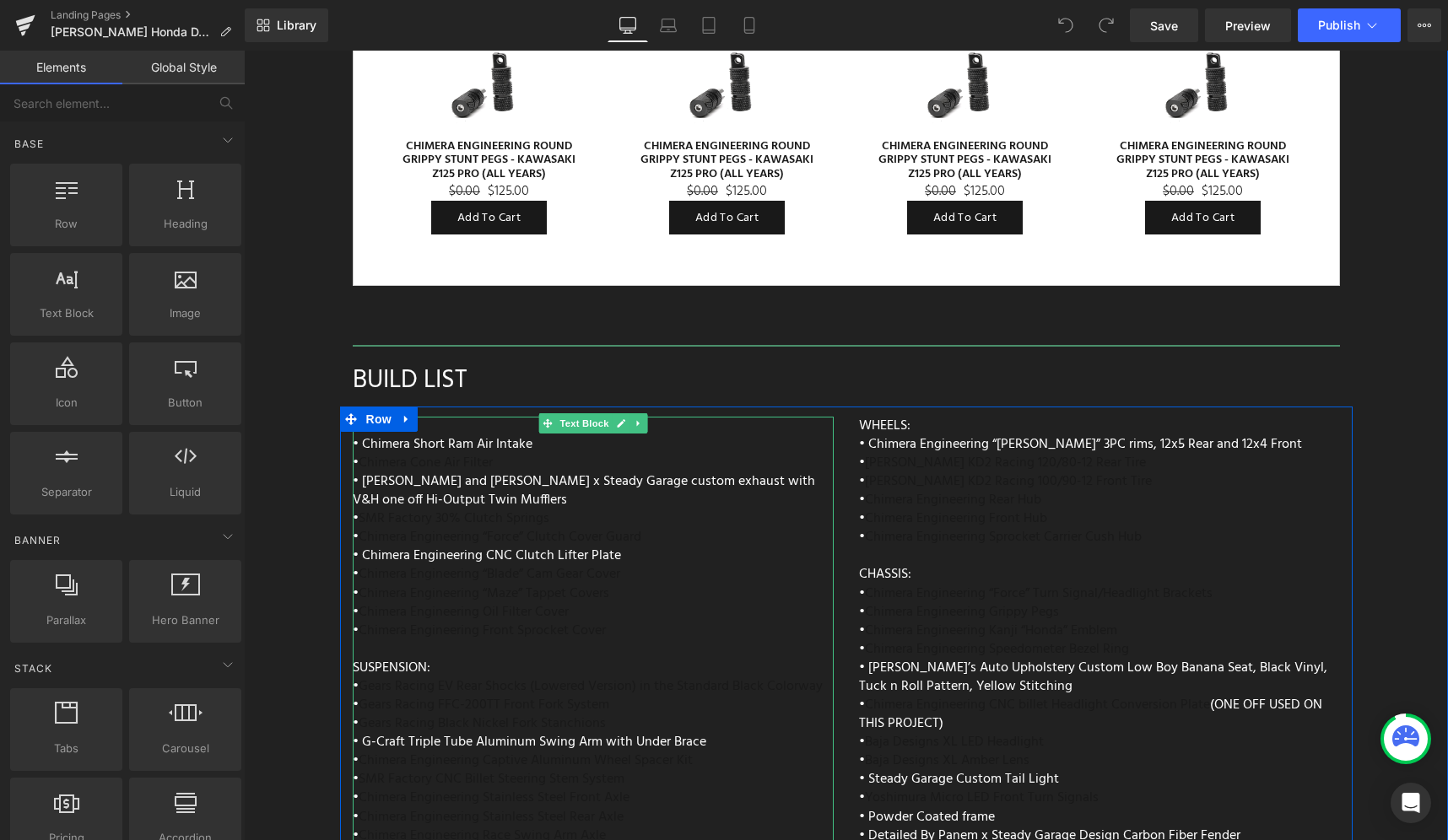
scroll to position [6720, 0]
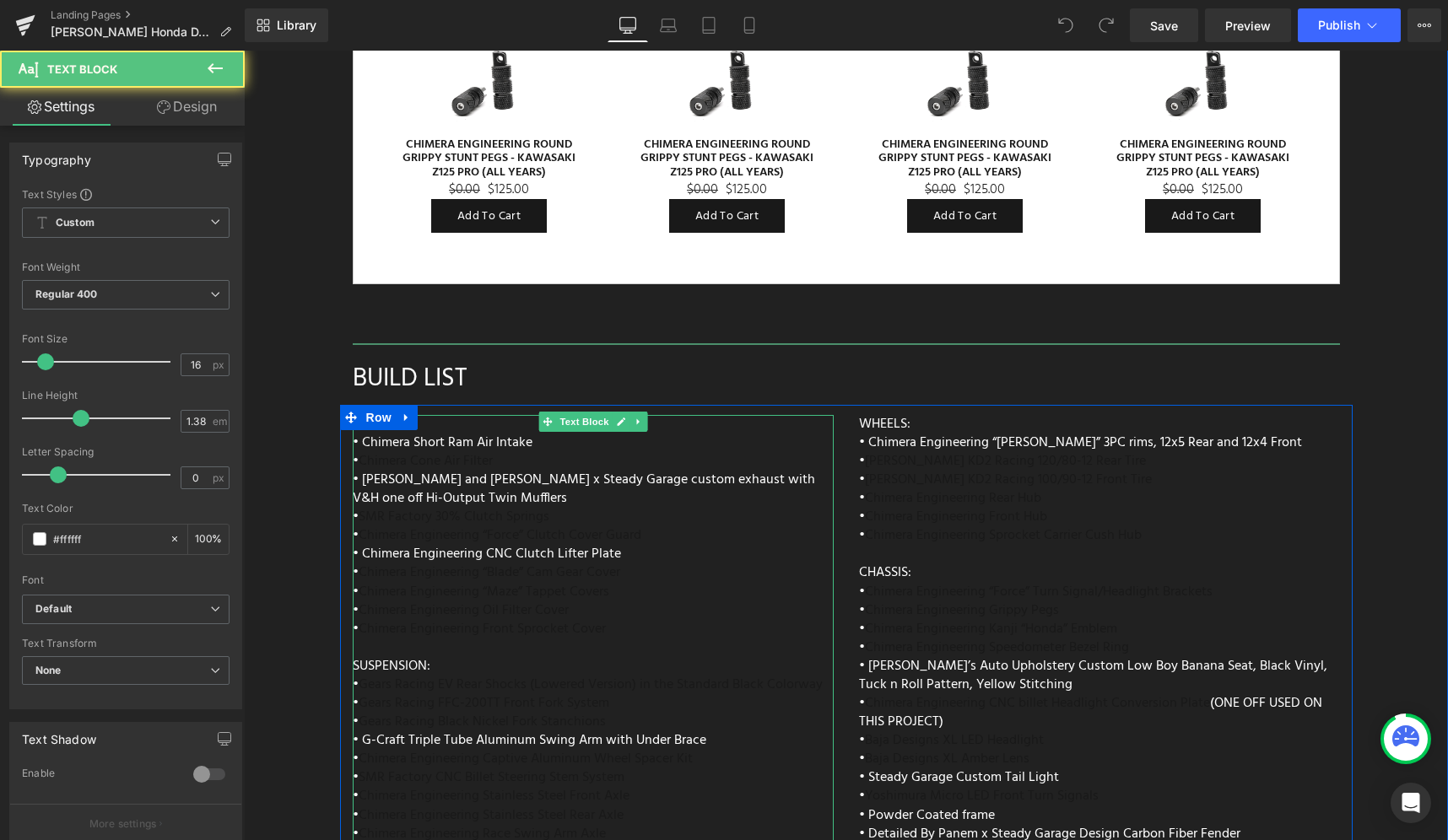
click at [610, 469] on span "• [PERSON_NAME] and [PERSON_NAME] x Steady Garage custom exhaust with V&H one o…" at bounding box center [583, 489] width 463 height 40
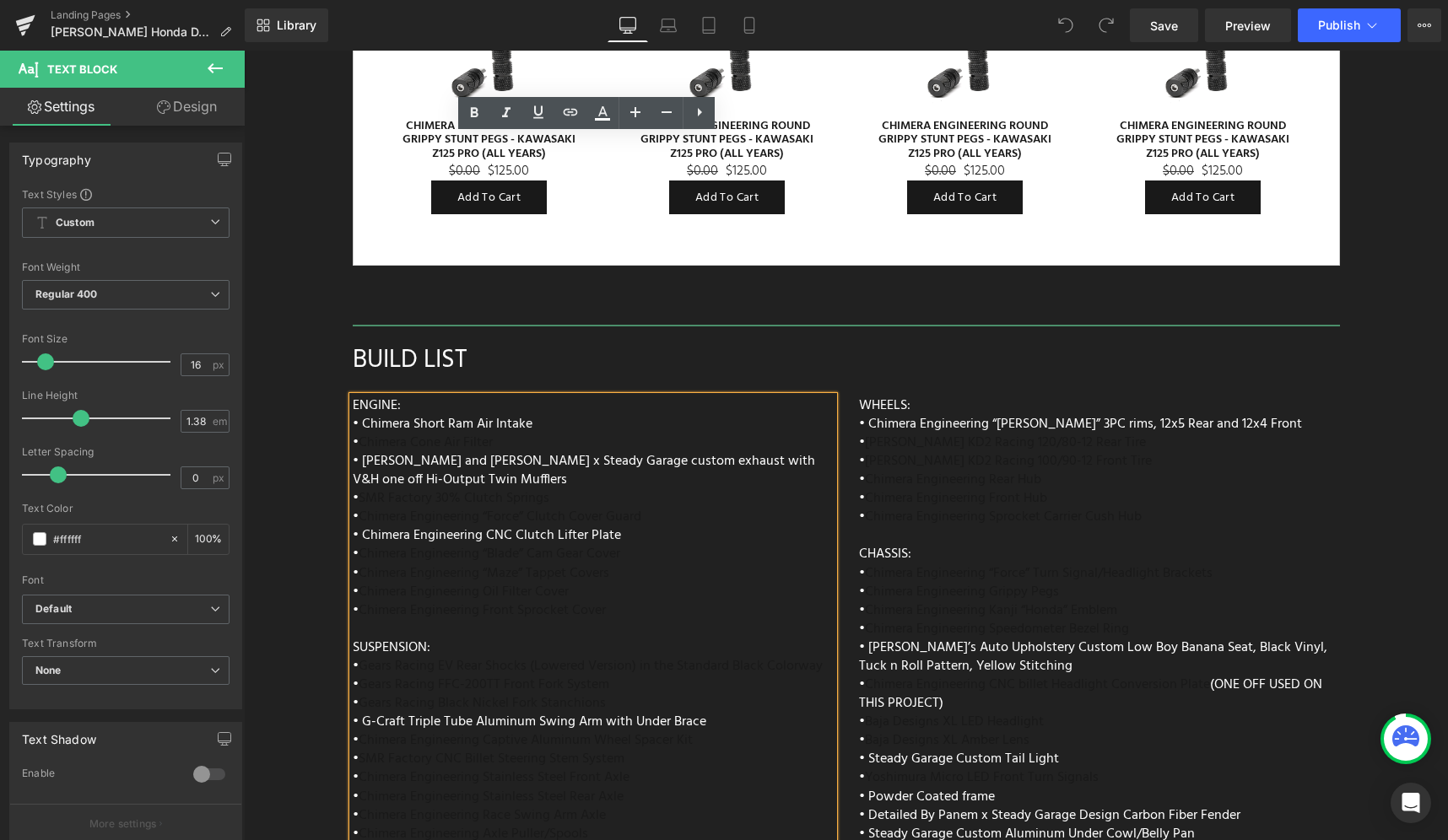
scroll to position [6689, 0]
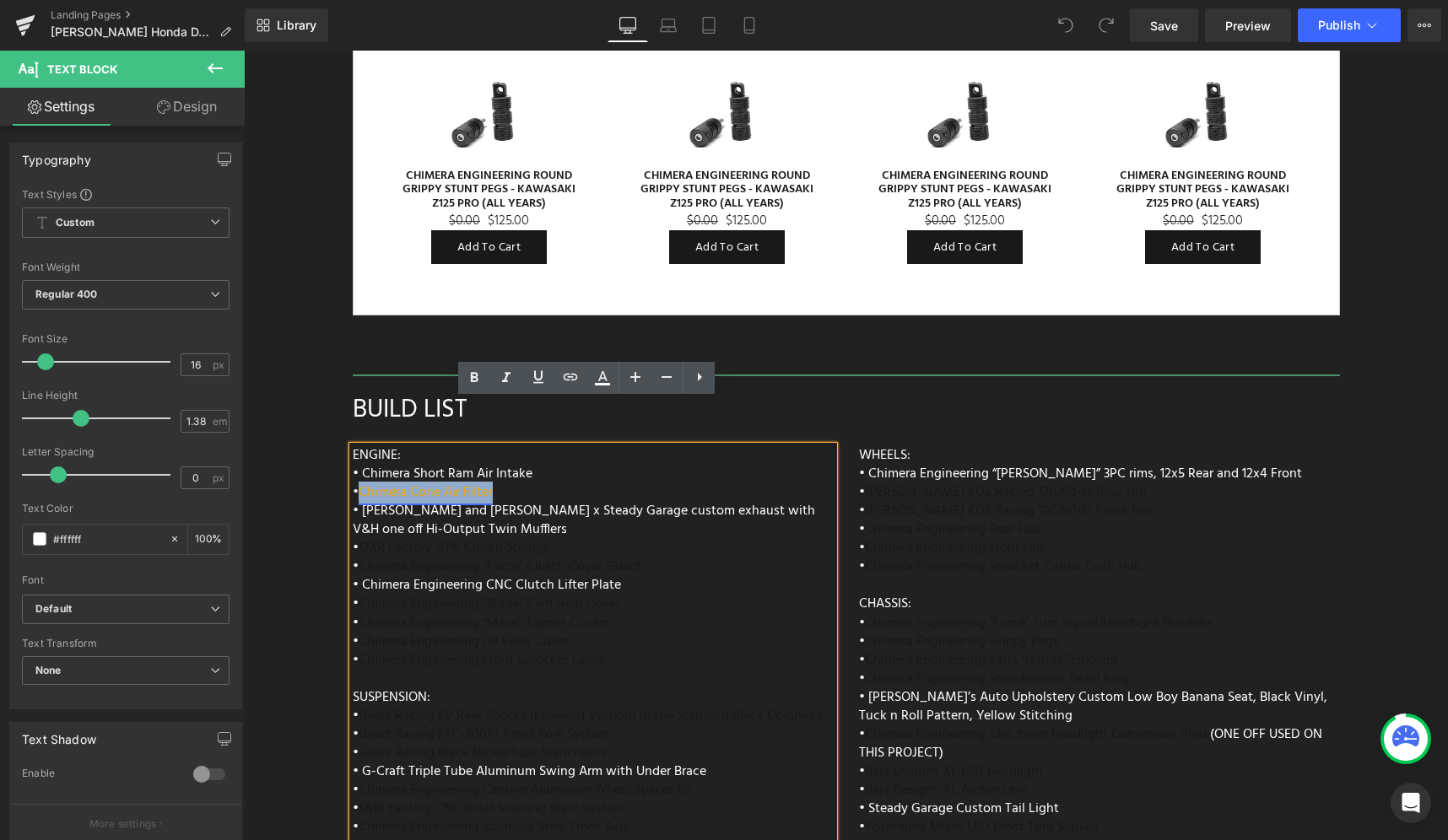
drag, startPoint x: 499, startPoint y: 448, endPoint x: 358, endPoint y: 442, distance: 141.1
click at [358, 446] on div "ENGINE: • Chimera Short Ram Air Intake • Chimera Cone Air Filter • Vance and Hi…" at bounding box center [593, 844] width 481 height 796
click at [603, 384] on icon at bounding box center [602, 384] width 15 height 3
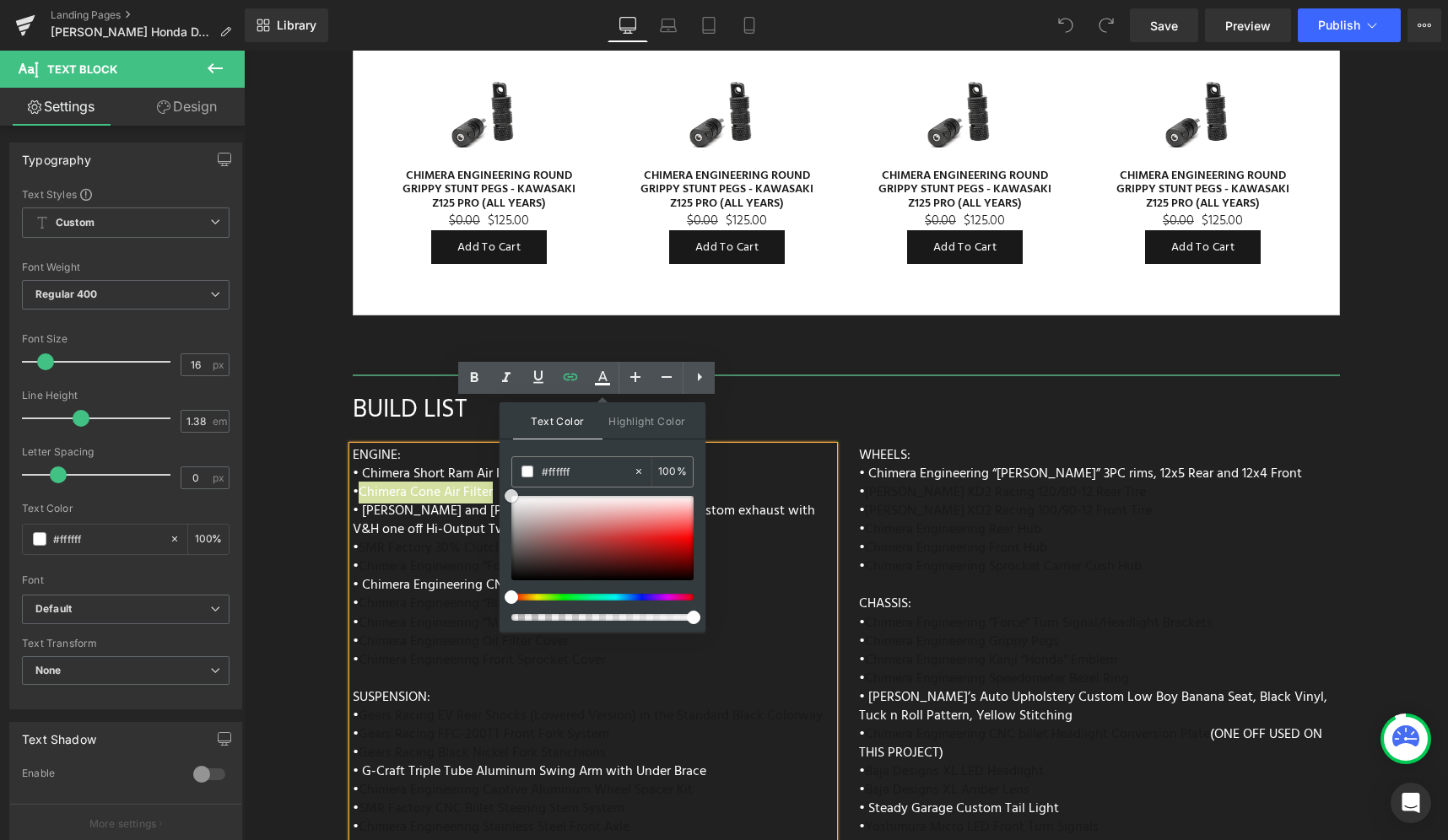
drag, startPoint x: 524, startPoint y: 513, endPoint x: 507, endPoint y: 495, distance: 24.8
click at [512, 496] on div at bounding box center [602, 539] width 182 height 85
click at [773, 446] on div "ENGINE: • Chimera Short Ram Air Intake • Chimera Cone Air Filter • Vance and Hi…" at bounding box center [593, 844] width 481 height 796
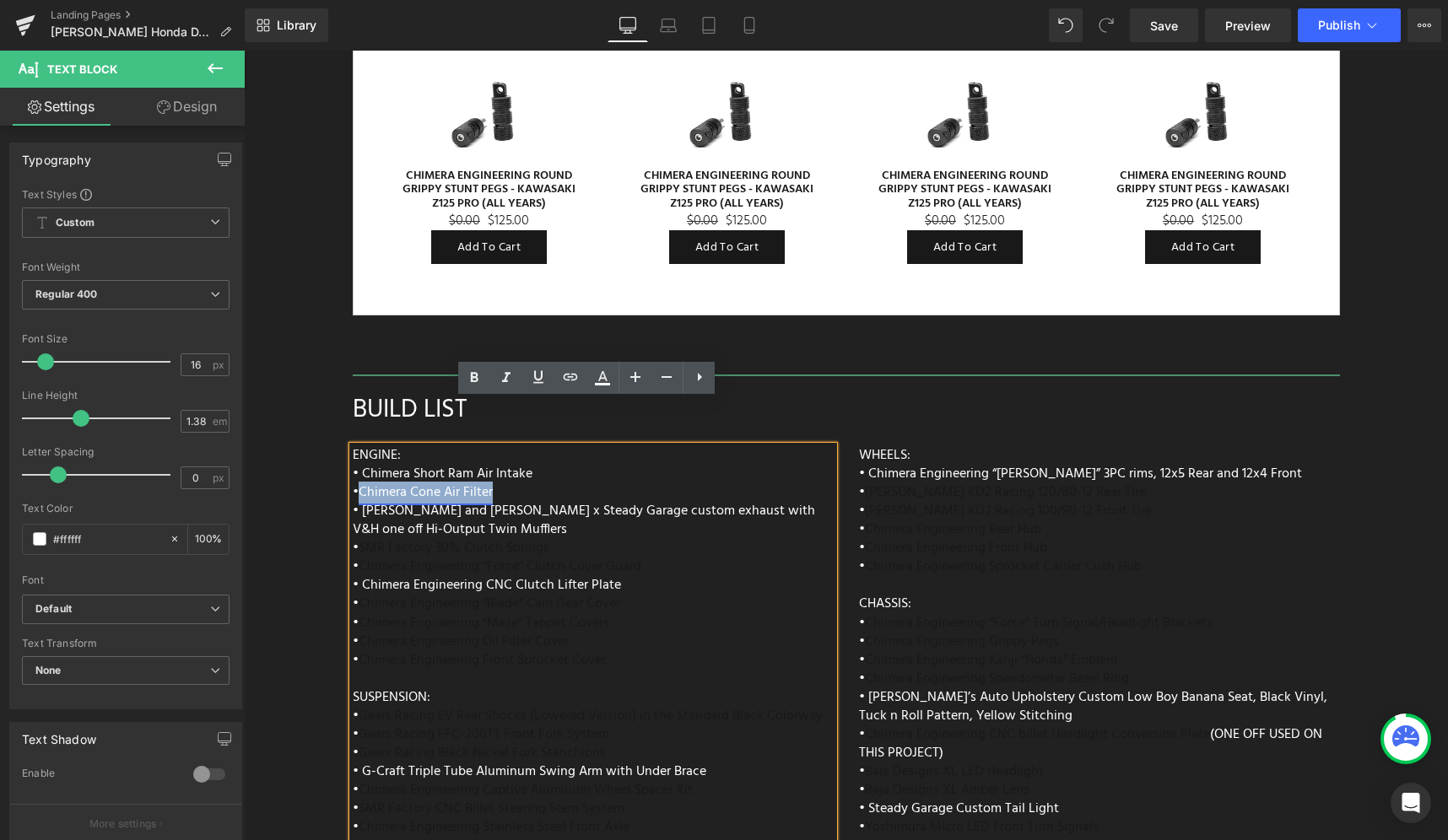
drag, startPoint x: 519, startPoint y: 444, endPoint x: 359, endPoint y: 445, distance: 160.0
click at [359, 446] on div "ENGINE: • Chimera Short Ram Air Intake • Chimera Cone Air Filter • Vance and Hi…" at bounding box center [593, 844] width 481 height 796
click at [607, 381] on icon at bounding box center [602, 378] width 20 height 20
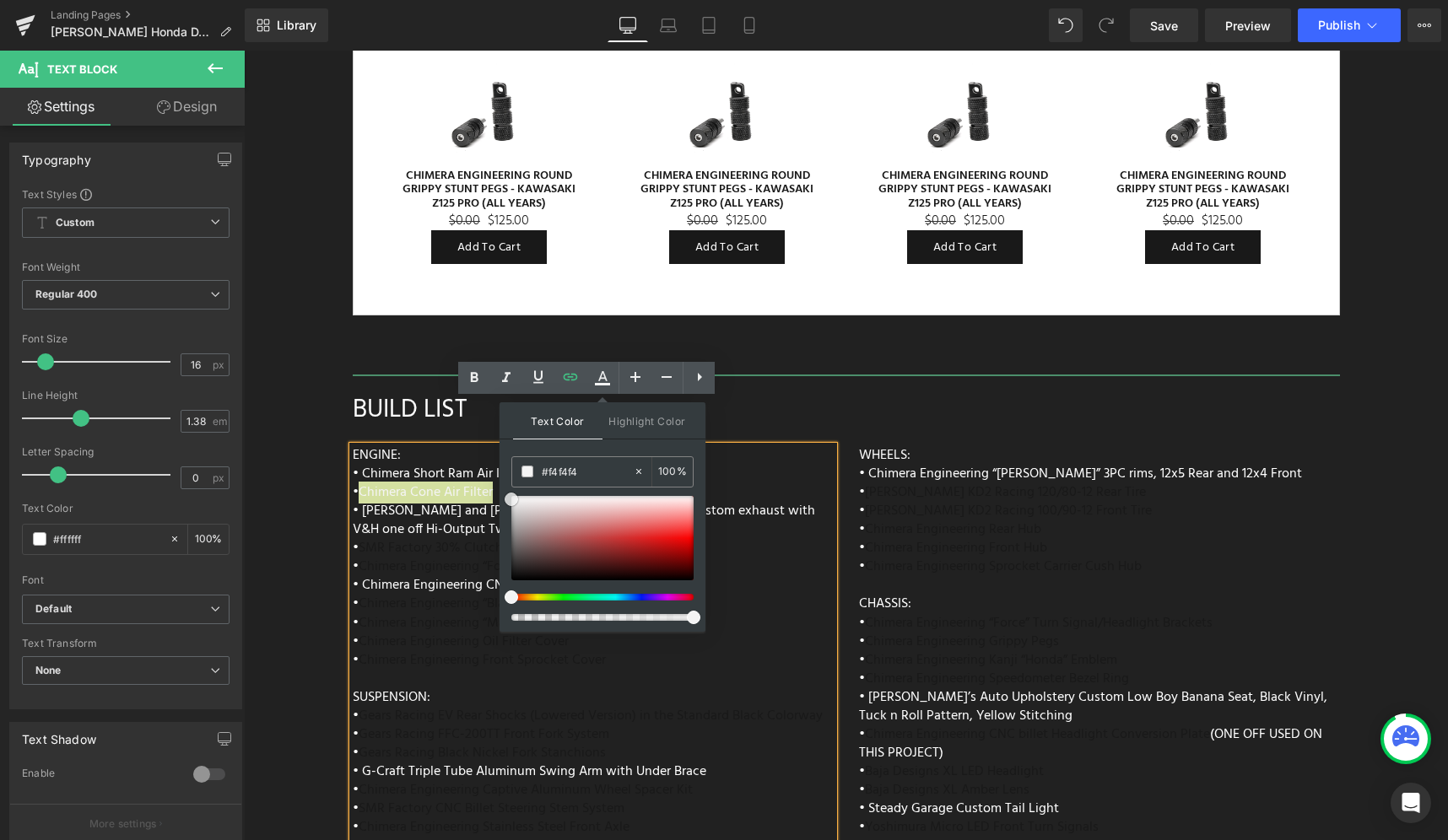
click at [506, 500] on span at bounding box center [512, 499] width 13 height 13
click at [567, 473] on input "#333333" at bounding box center [587, 472] width 91 height 19
click at [745, 553] on div "ENGINE: • Chimera Short Ram Air Intake • Chimera Cone Air Filter • Vance and Hi…" at bounding box center [593, 844] width 481 height 796
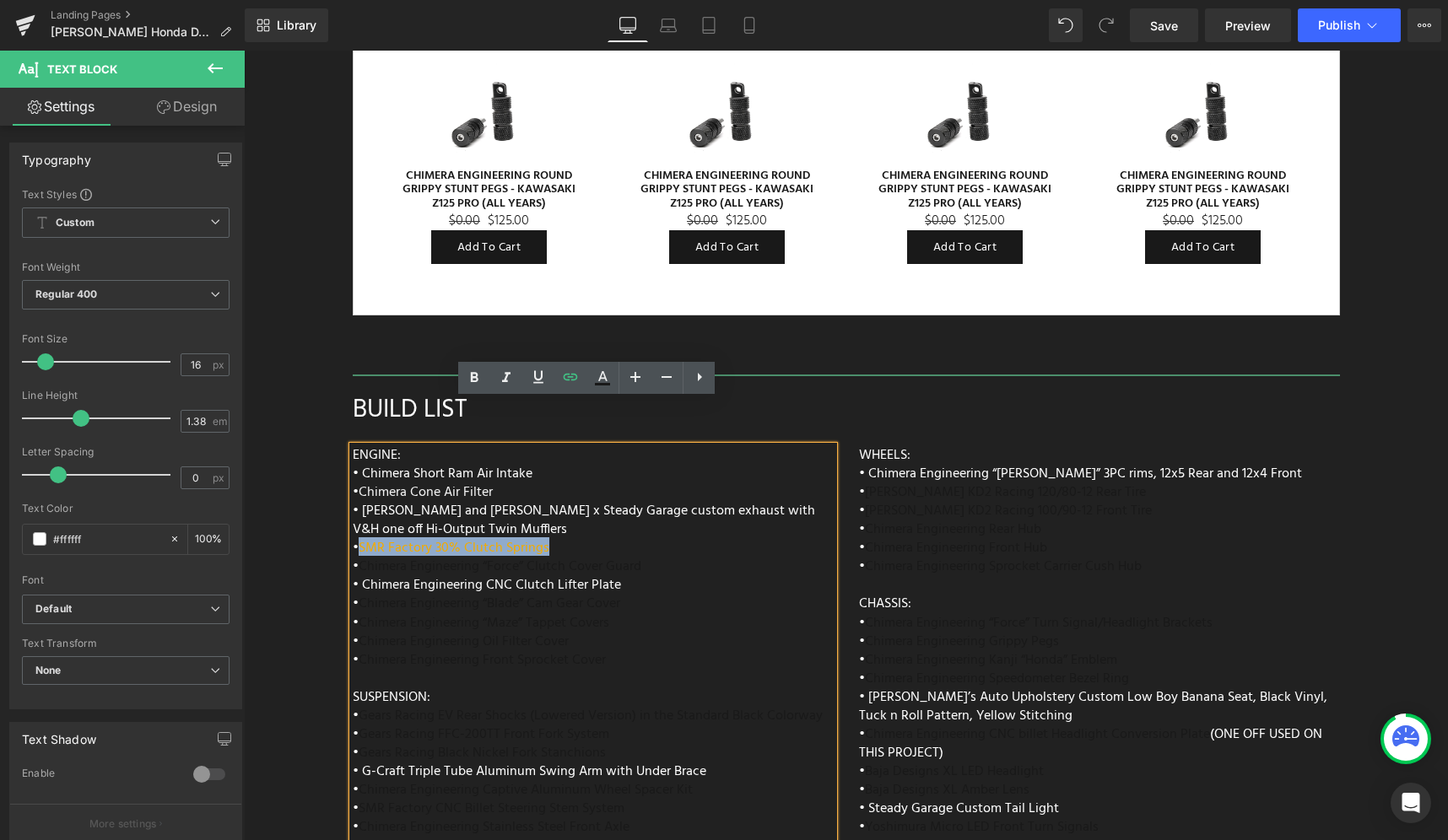
drag, startPoint x: 576, startPoint y: 503, endPoint x: 357, endPoint y: 497, distance: 219.1
click at [357, 497] on div "ENGINE: • Chimera Short Ram Air Intake • Chimera Cone Air Filter • Vance and Hi…" at bounding box center [593, 844] width 481 height 796
click at [610, 383] on icon at bounding box center [602, 378] width 20 height 20
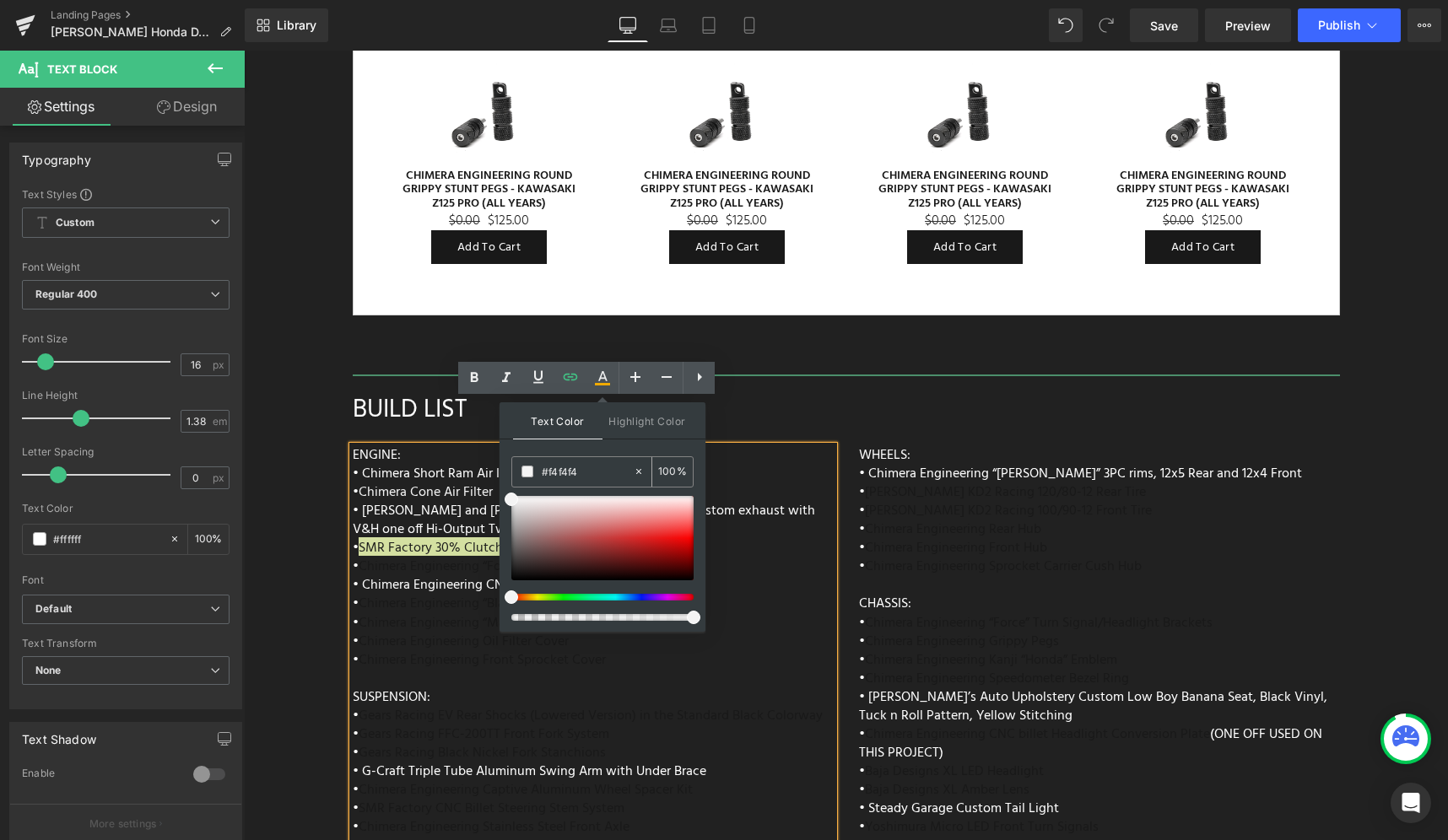
click at [558, 466] on input "#333333" at bounding box center [587, 472] width 91 height 19
click at [510, 497] on span at bounding box center [512, 499] width 13 height 13
click at [771, 541] on div "ENGINE: • Chimera Short Ram Air Intake • Chimera Cone Air Filter • Vance and Hi…" at bounding box center [593, 844] width 481 height 796
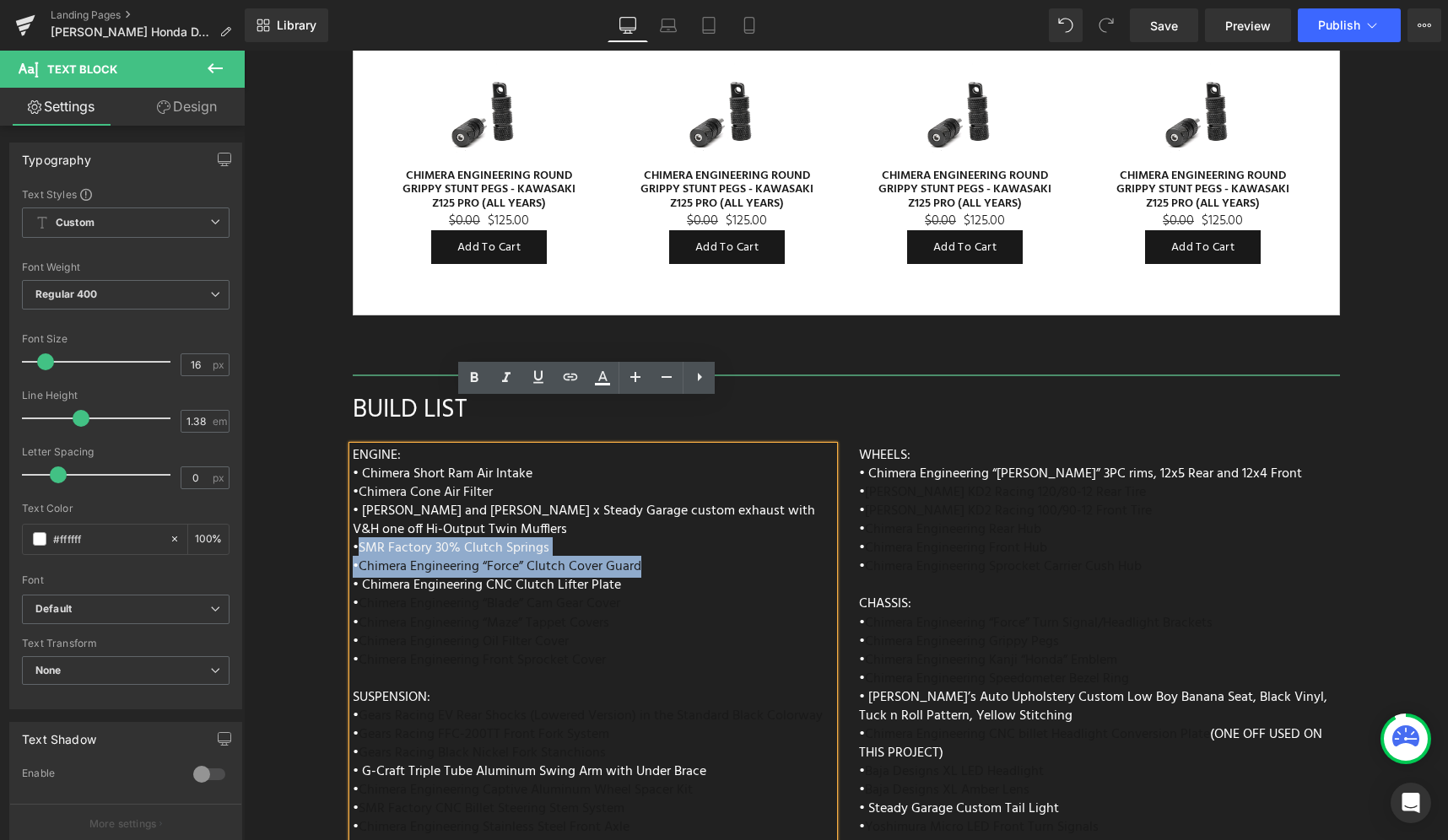
drag, startPoint x: 681, startPoint y: 524, endPoint x: 354, endPoint y: 506, distance: 327.5
click at [354, 506] on div "ENGINE: • Chimera Short Ram Air Intake • Chimera Cone Air Filter • Vance and Hi…" at bounding box center [593, 844] width 481 height 796
click at [608, 376] on icon at bounding box center [602, 378] width 20 height 20
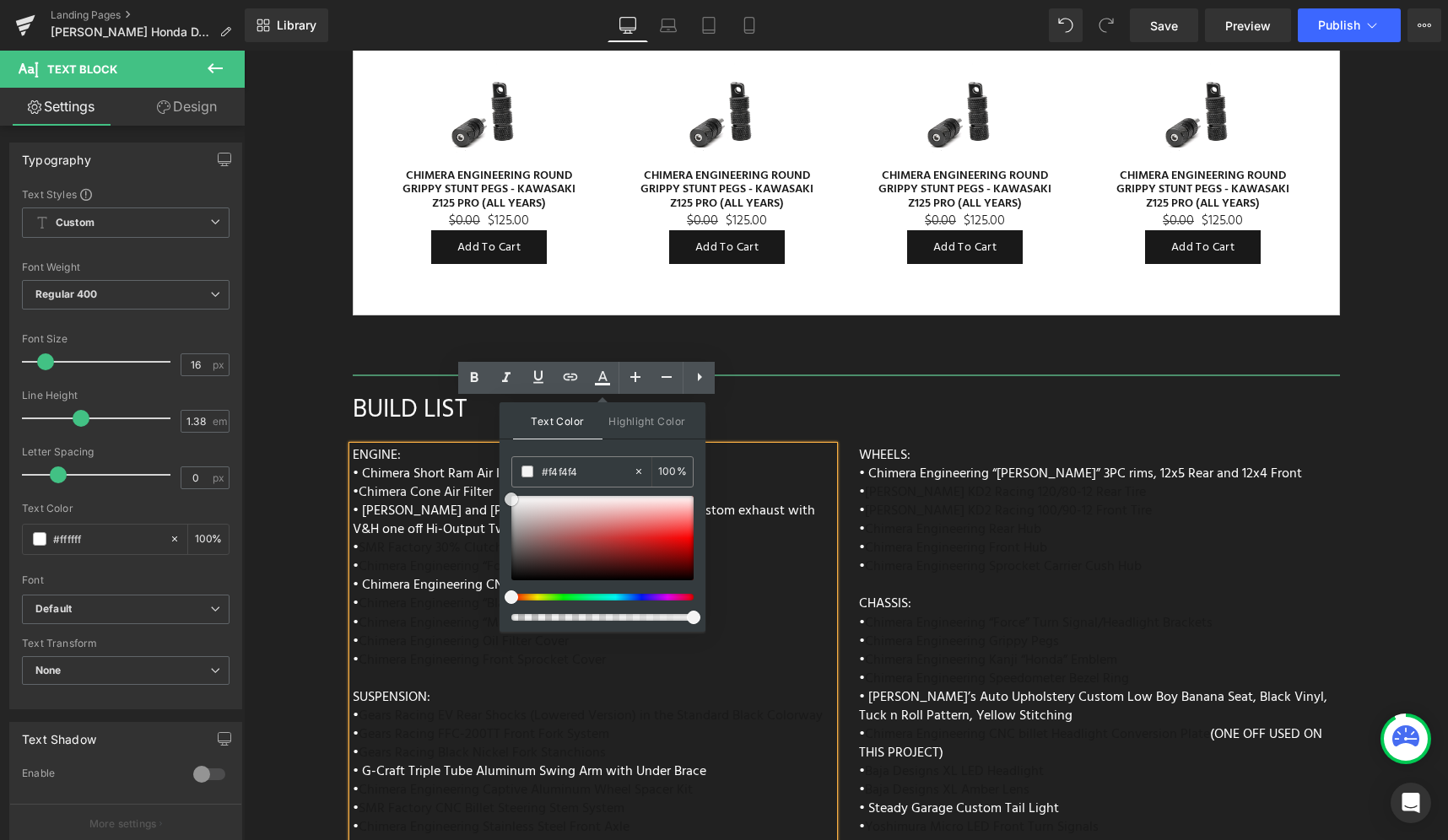
click at [507, 502] on span at bounding box center [512, 499] width 13 height 13
click at [783, 524] on div "ENGINE: • Chimera Short Ram Air Intake • Chimera Cone Air Filter • Vance and Hi…" at bounding box center [593, 844] width 481 height 796
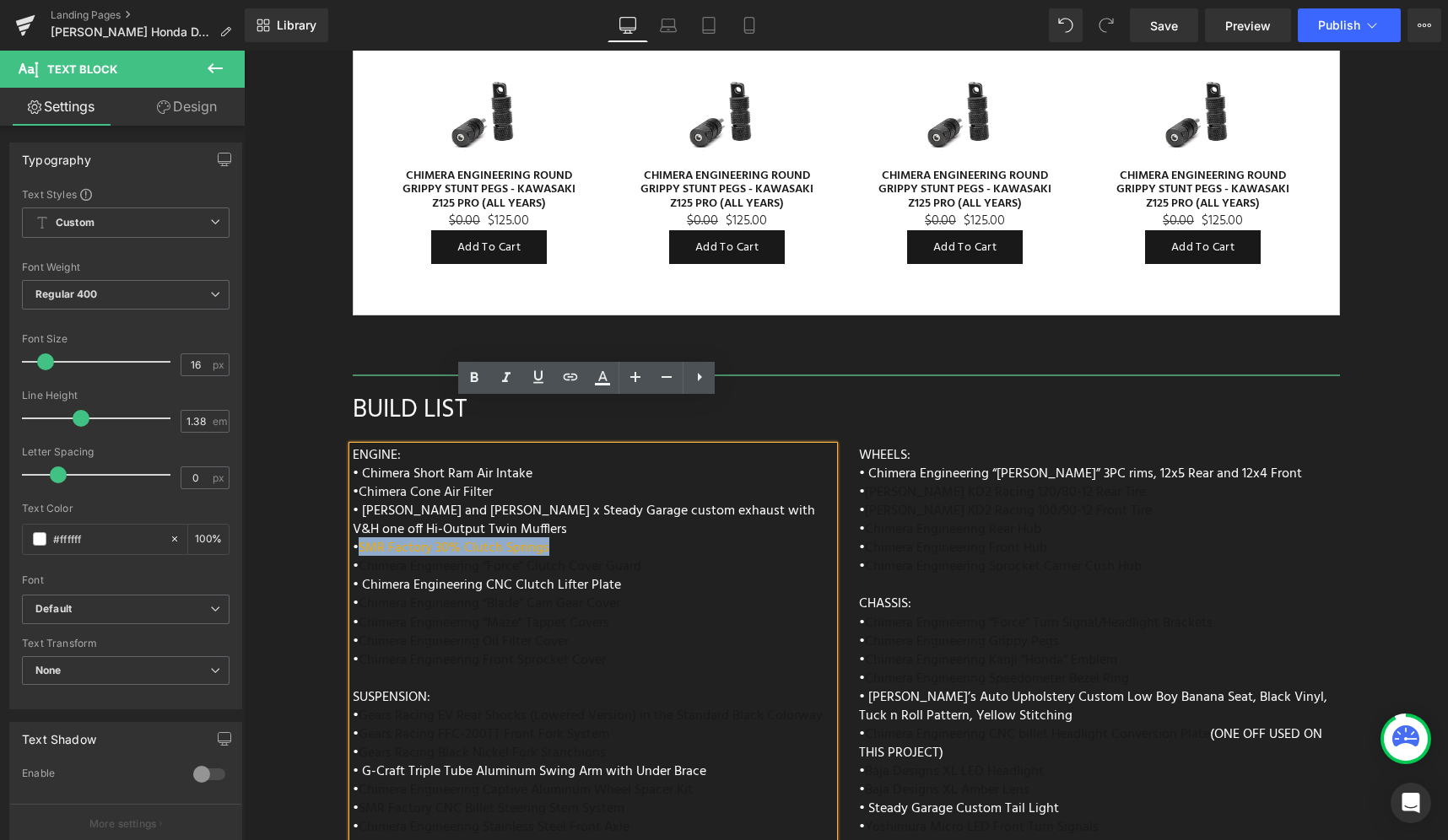
drag, startPoint x: 569, startPoint y: 502, endPoint x: 359, endPoint y: 498, distance: 210.0
click at [359, 498] on div "ENGINE: • Chimera Short Ram Air Intake • Chimera Cone Air Filter • Vance and Hi…" at bounding box center [593, 844] width 481 height 796
click at [605, 385] on icon at bounding box center [602, 378] width 20 height 20
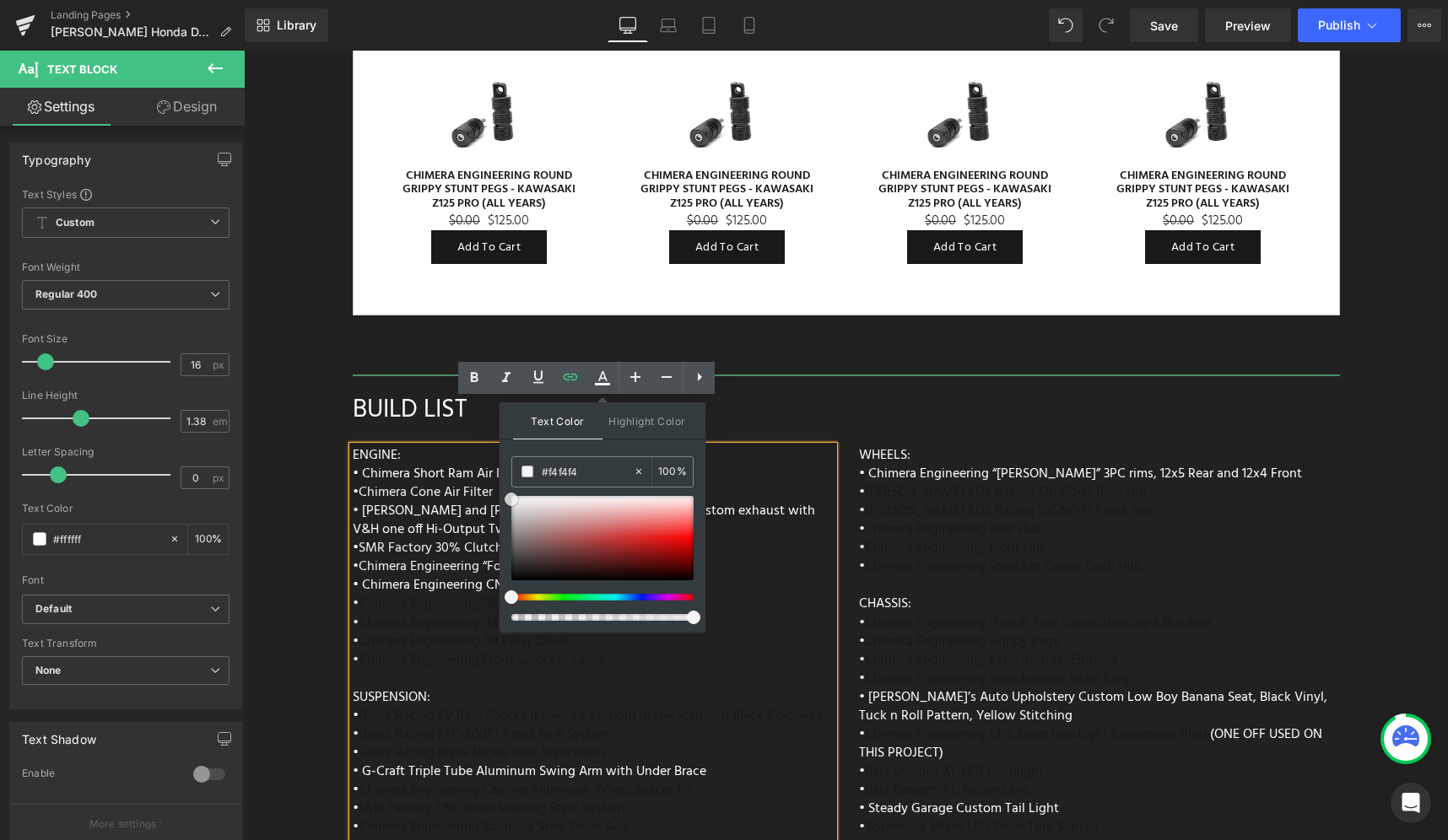
click at [512, 499] on span at bounding box center [512, 499] width 13 height 13
click at [804, 518] on div "ENGINE: • Chimera Short Ram Air Intake • Chimera Cone Air Filter • Vance and Hi…" at bounding box center [593, 844] width 481 height 796
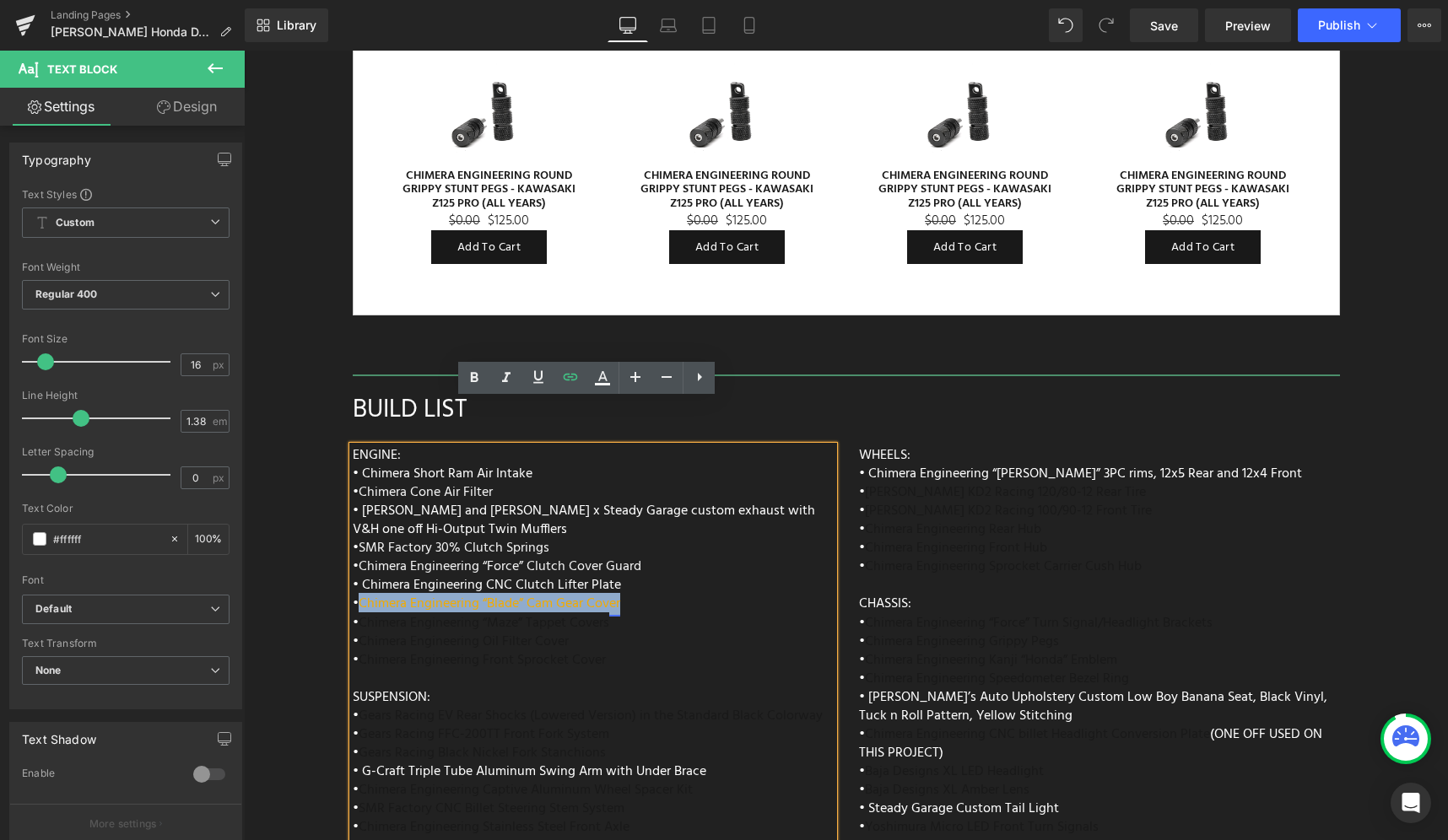
drag, startPoint x: 620, startPoint y: 559, endPoint x: 356, endPoint y: 556, distance: 264.0
click at [356, 556] on div "ENGINE: • Chimera Short Ram Air Intake • Chimera Cone Air Filter • Vance and Hi…" at bounding box center [593, 844] width 481 height 796
click at [601, 388] on link at bounding box center [603, 378] width 32 height 32
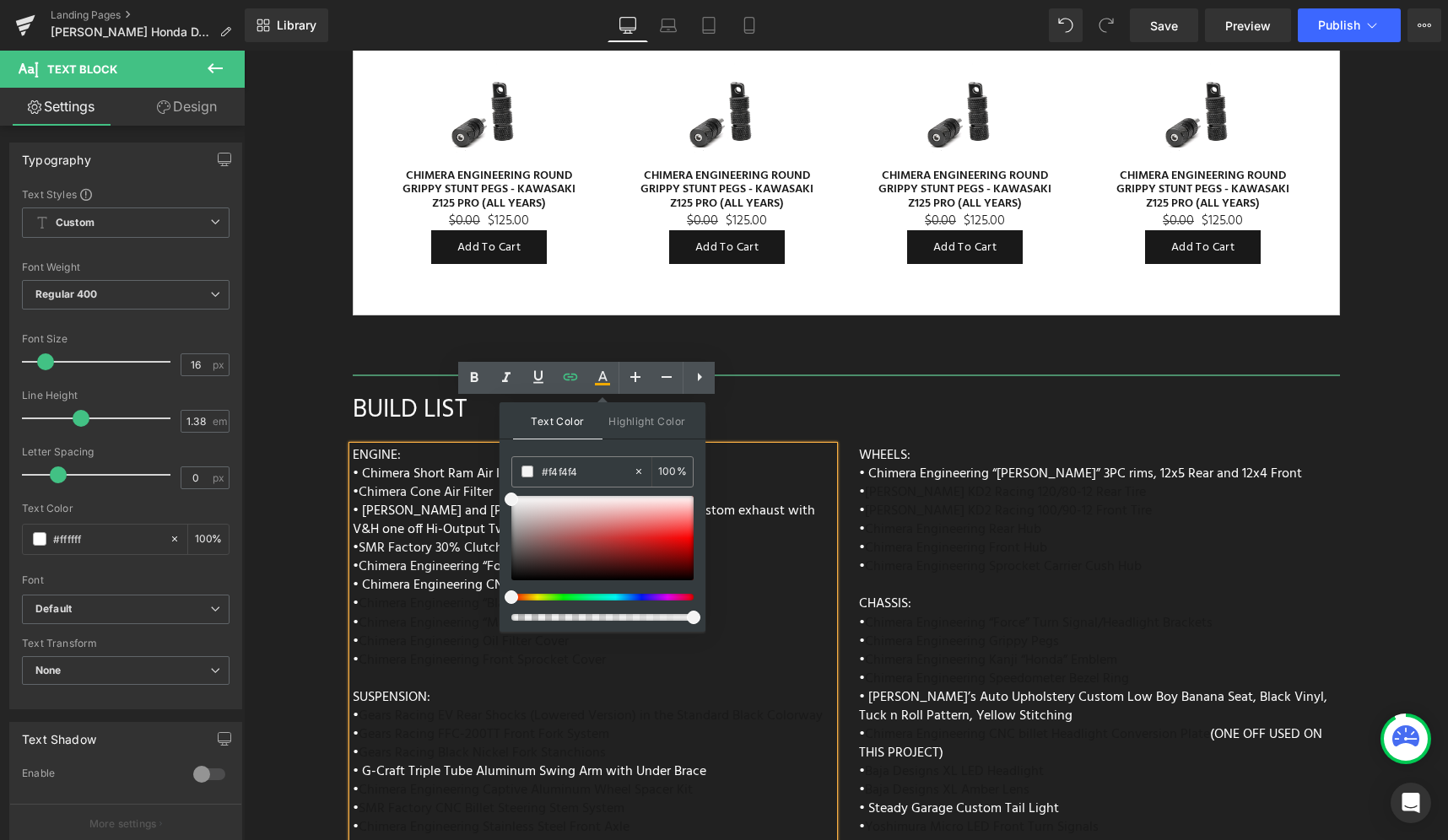
click at [756, 529] on div "ENGINE: • Chimera Short Ram Air Intake • Chimera Cone Air Filter • Vance and Hi…" at bounding box center [593, 844] width 481 height 796
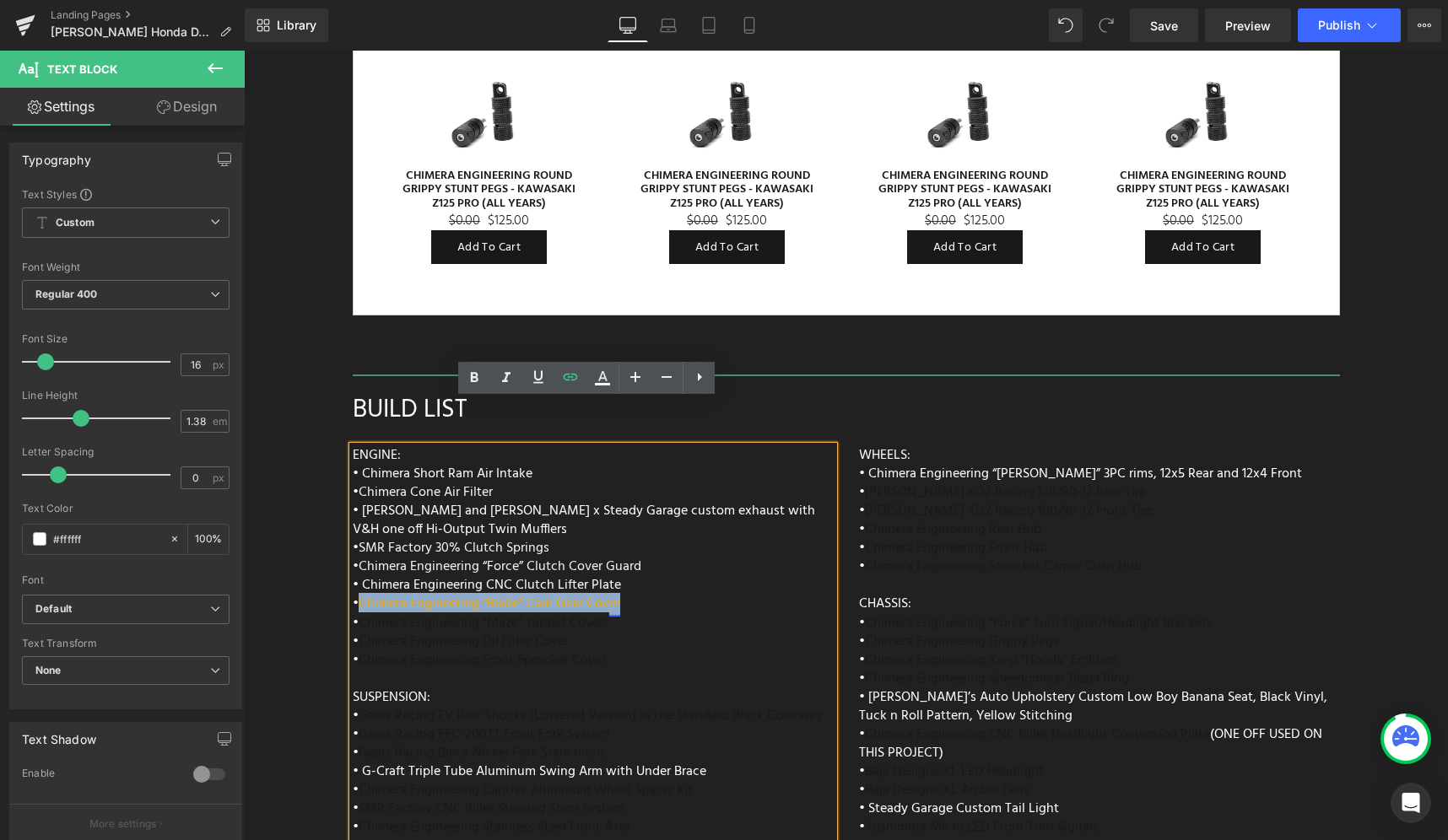
drag, startPoint x: 629, startPoint y: 556, endPoint x: 359, endPoint y: 560, distance: 270.0
click at [359, 560] on div "ENGINE: • Chimera Short Ram Air Intake • Chimera Cone Air Filter • Vance and Hi…" at bounding box center [593, 844] width 481 height 796
click at [599, 387] on icon at bounding box center [602, 378] width 20 height 20
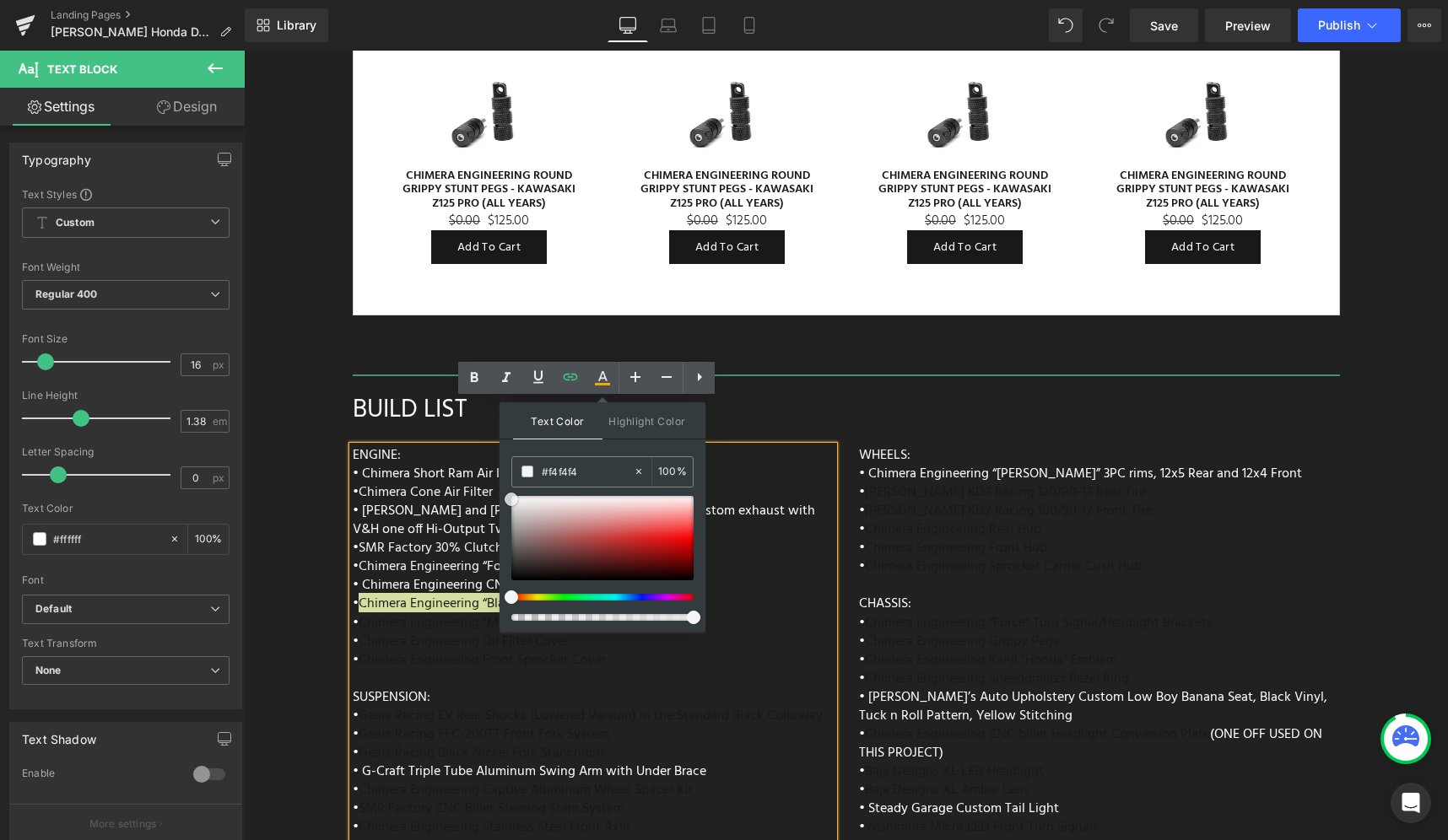
click at [508, 499] on span at bounding box center [512, 499] width 13 height 13
click at [768, 532] on div "ENGINE: • Chimera Short Ram Air Intake • Chimera Cone Air Filter • Vance and Hi…" at bounding box center [593, 844] width 481 height 796
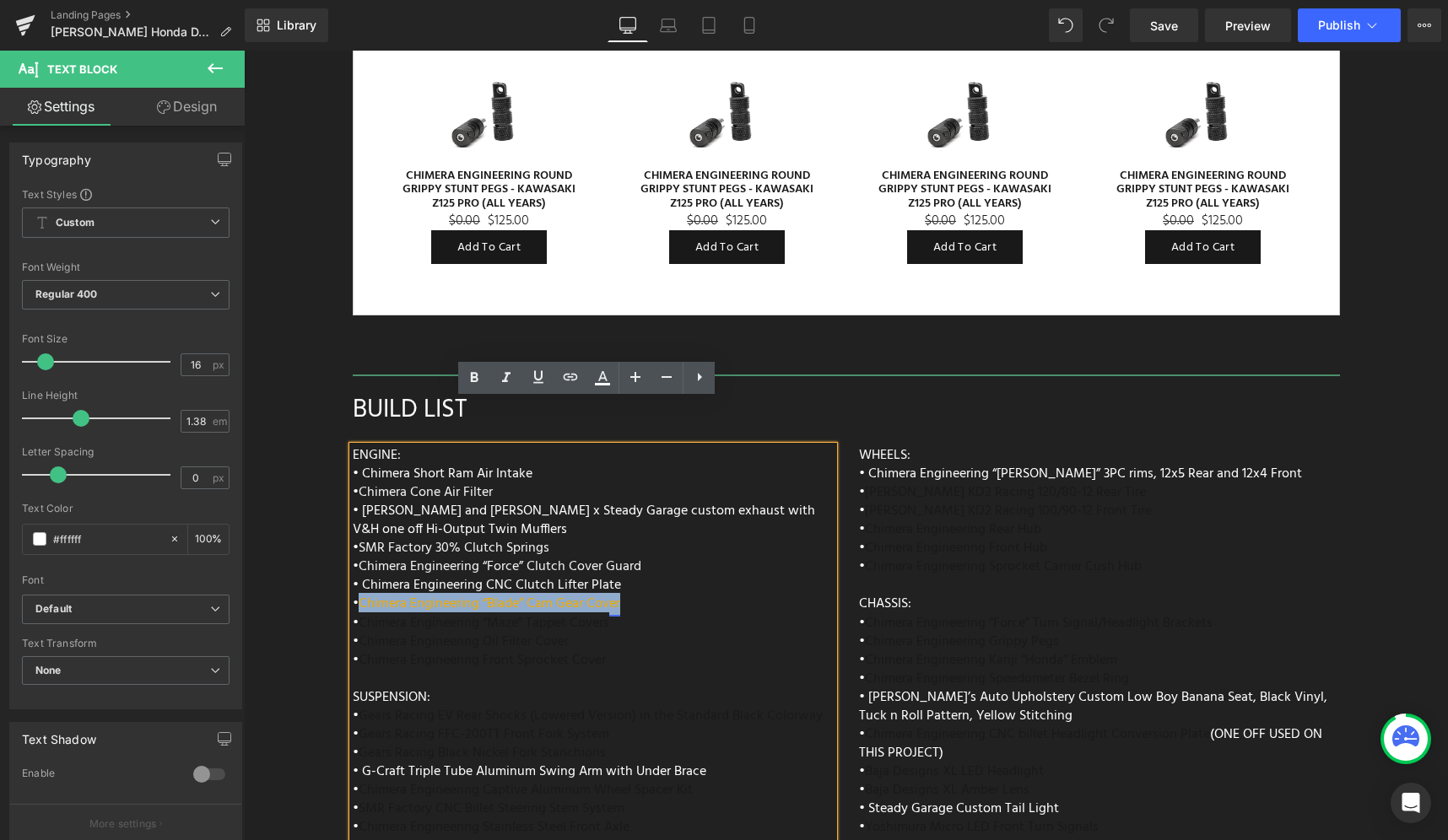
drag, startPoint x: 627, startPoint y: 559, endPoint x: 360, endPoint y: 554, distance: 267.0
click at [359, 554] on div "ENGINE: • Chimera Short Ram Air Intake • Chimera Cone Air Filter • Vance and Hi…" at bounding box center [593, 844] width 481 height 796
click at [604, 384] on icon at bounding box center [602, 384] width 15 height 3
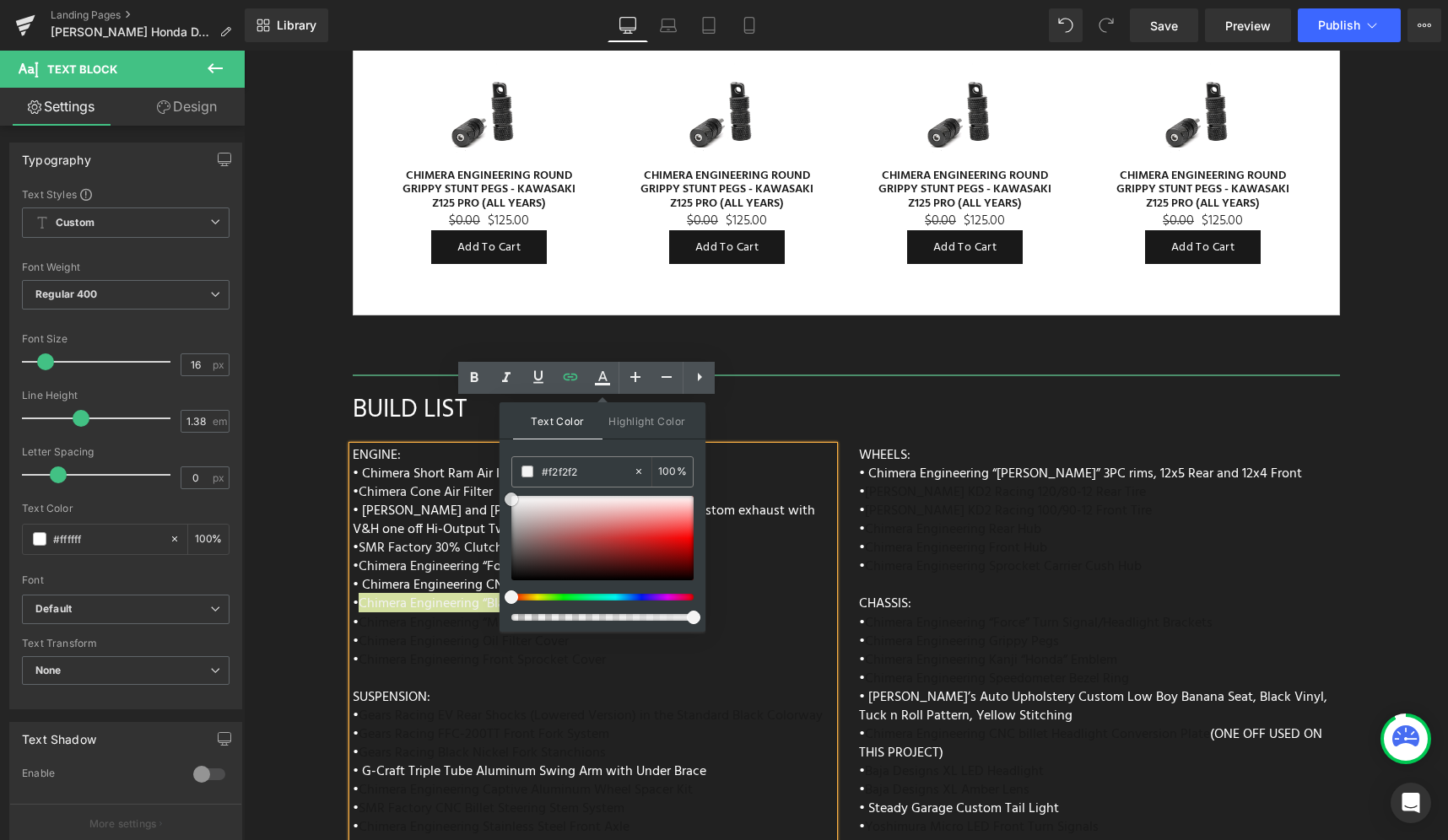
click at [512, 499] on span at bounding box center [512, 499] width 13 height 13
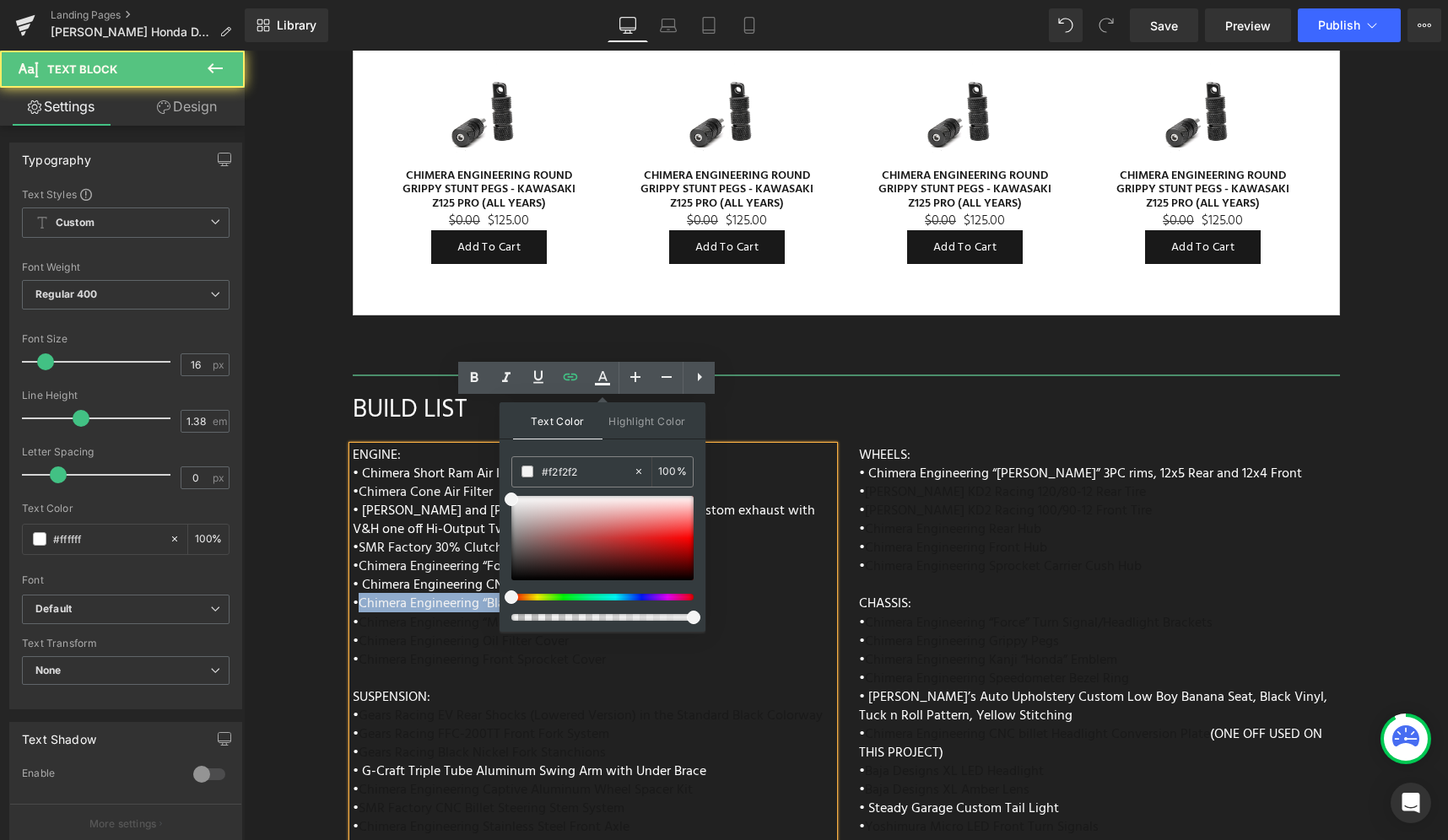
click at [799, 560] on div "ENGINE: • Chimera Short Ram Air Intake • Chimera Cone Air Filter • Vance and Hi…" at bounding box center [593, 844] width 481 height 796
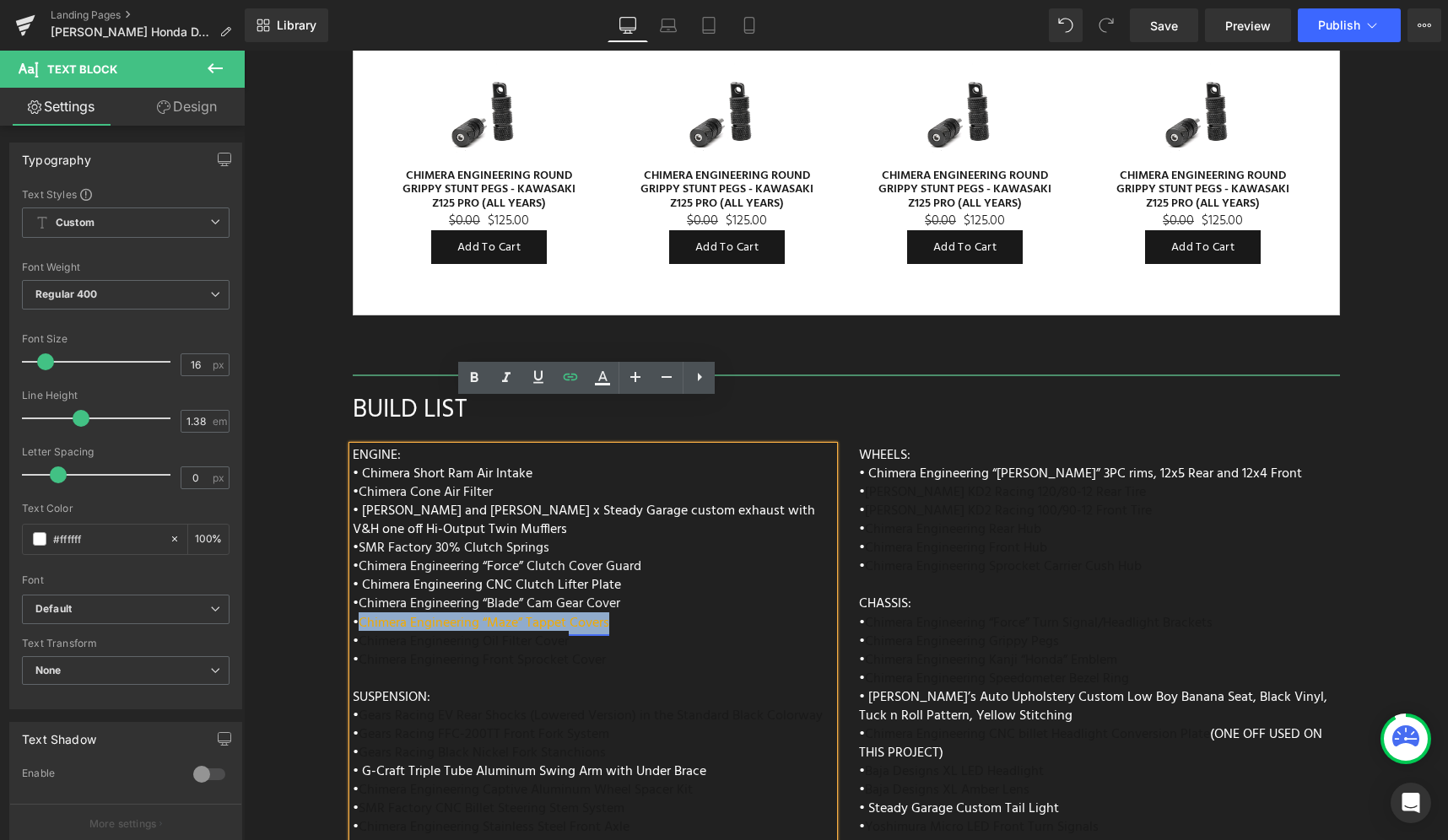
drag, startPoint x: 642, startPoint y: 578, endPoint x: 359, endPoint y: 579, distance: 283.0
click at [359, 579] on div "ENGINE: • Chimera Short Ram Air Intake • Chimera Cone Air Filter • Vance and Hi…" at bounding box center [593, 844] width 481 height 796
click at [594, 385] on icon at bounding box center [602, 378] width 20 height 20
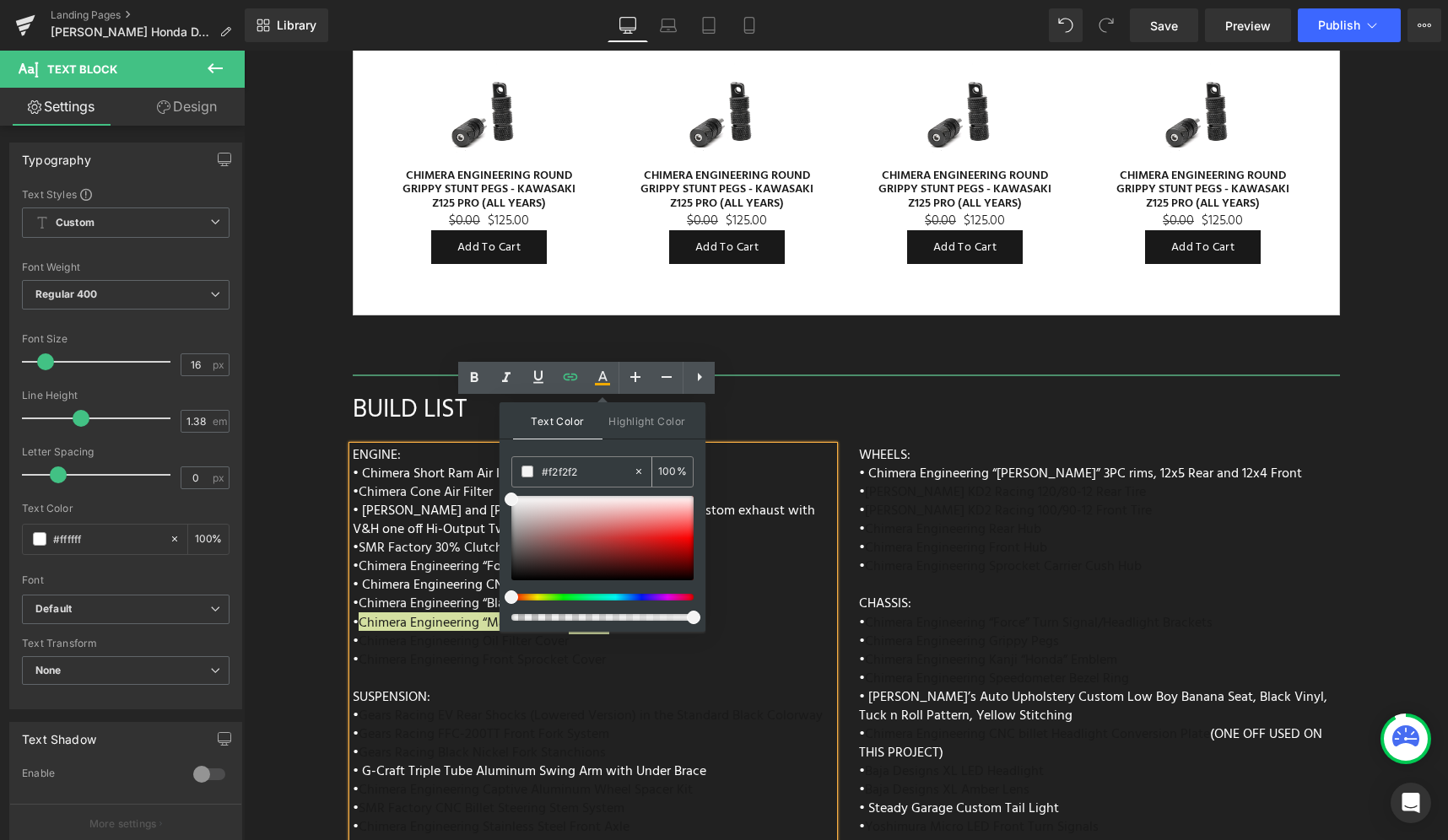
click at [525, 475] on span at bounding box center [528, 471] width 12 height 12
click at [506, 500] on span at bounding box center [512, 499] width 13 height 13
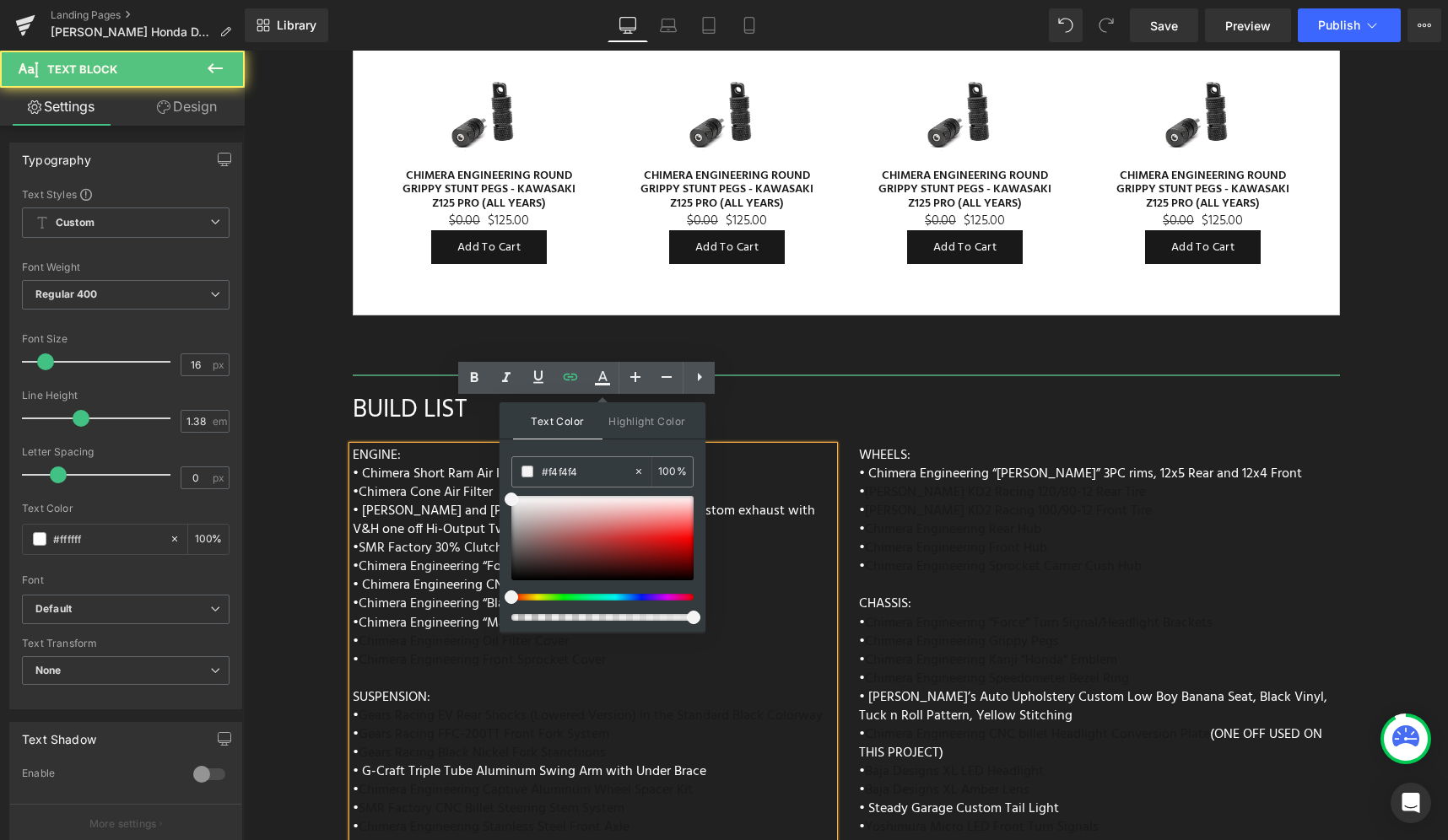
click at [757, 528] on div "ENGINE: • Chimera Short Ram Air Intake • Chimera Cone Air Filter • Vance and Hi…" at bounding box center [593, 844] width 481 height 796
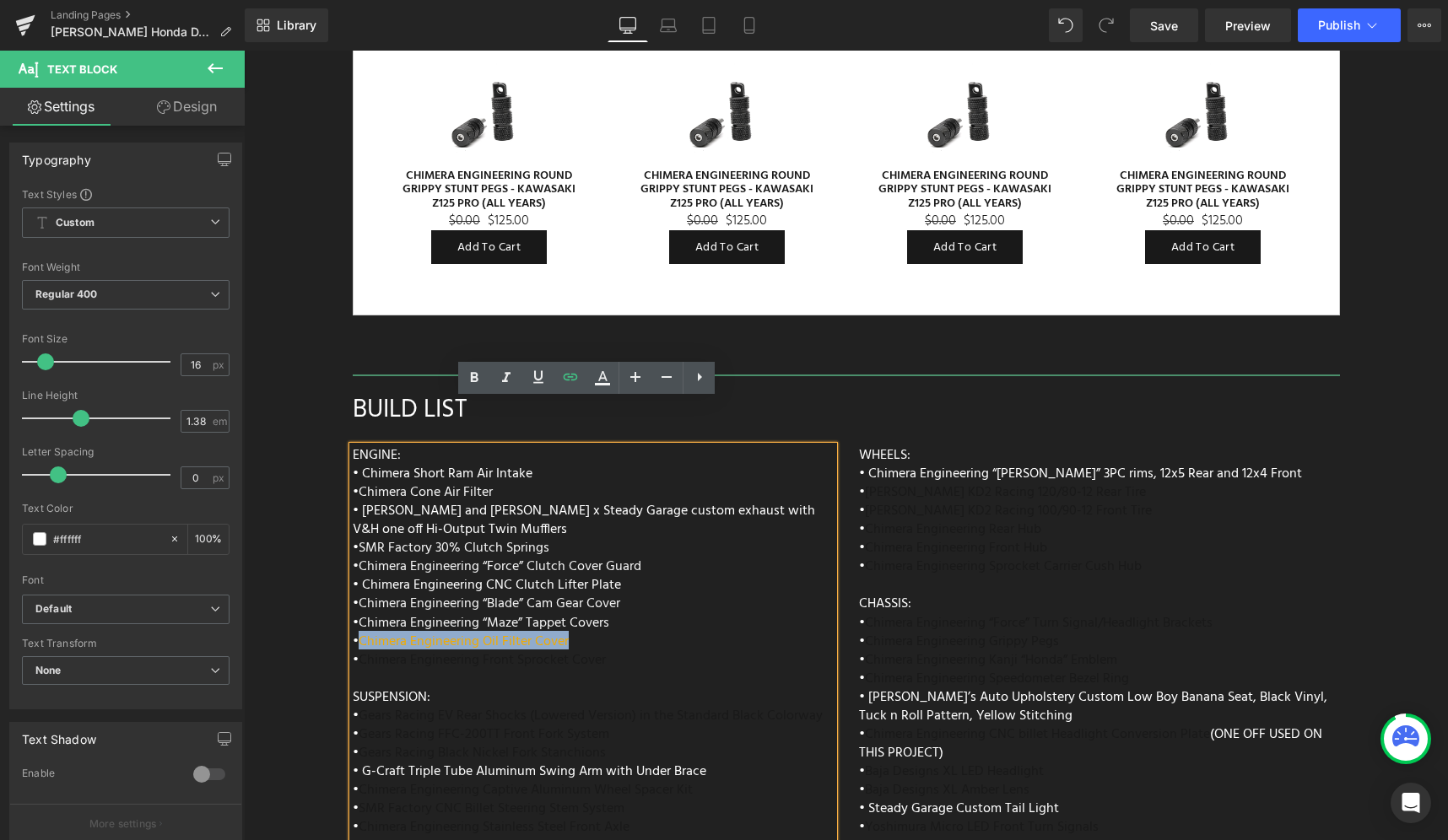
drag, startPoint x: 608, startPoint y: 594, endPoint x: 358, endPoint y: 590, distance: 250.0
click at [358, 590] on div "ENGINE: • Chimera Short Ram Air Intake • Chimera Cone Air Filter • Vance and Hi…" at bounding box center [593, 844] width 481 height 796
click at [607, 390] on link at bounding box center [603, 378] width 32 height 32
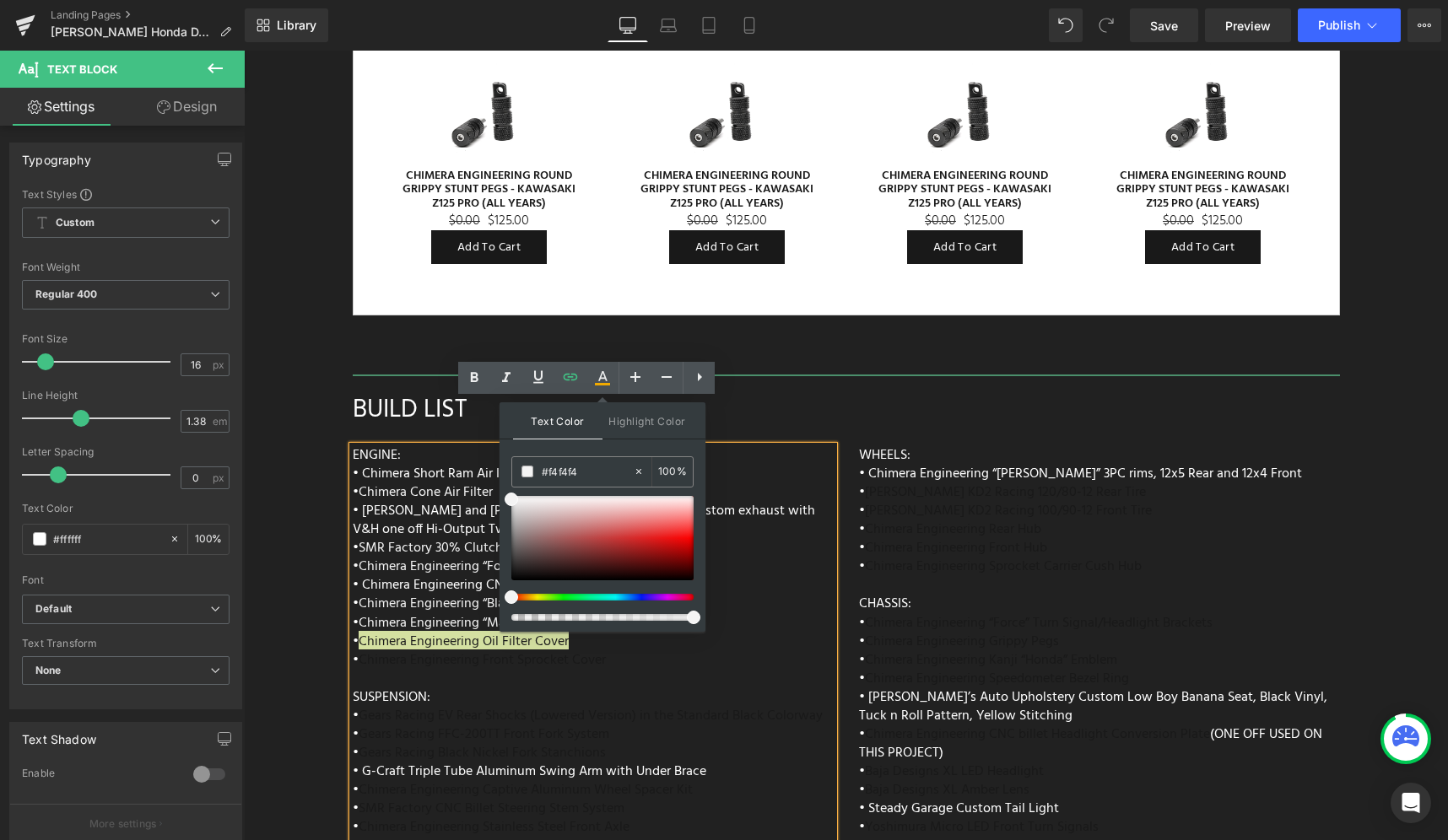
drag, startPoint x: 499, startPoint y: 521, endPoint x: 525, endPoint y: 501, distance: 32.8
click at [505, 494] on div "Text Color Highlight Color #333333 #333333 100 % #212121 100 %" at bounding box center [602, 517] width 206 height 230
drag, startPoint x: 752, startPoint y: 553, endPoint x: 490, endPoint y: 479, distance: 272.2
click at [793, 538] on div "ENGINE: • Chimera Short Ram Air Intake • Chimera Cone Air Filter • Vance and Hi…" at bounding box center [593, 844] width 481 height 796
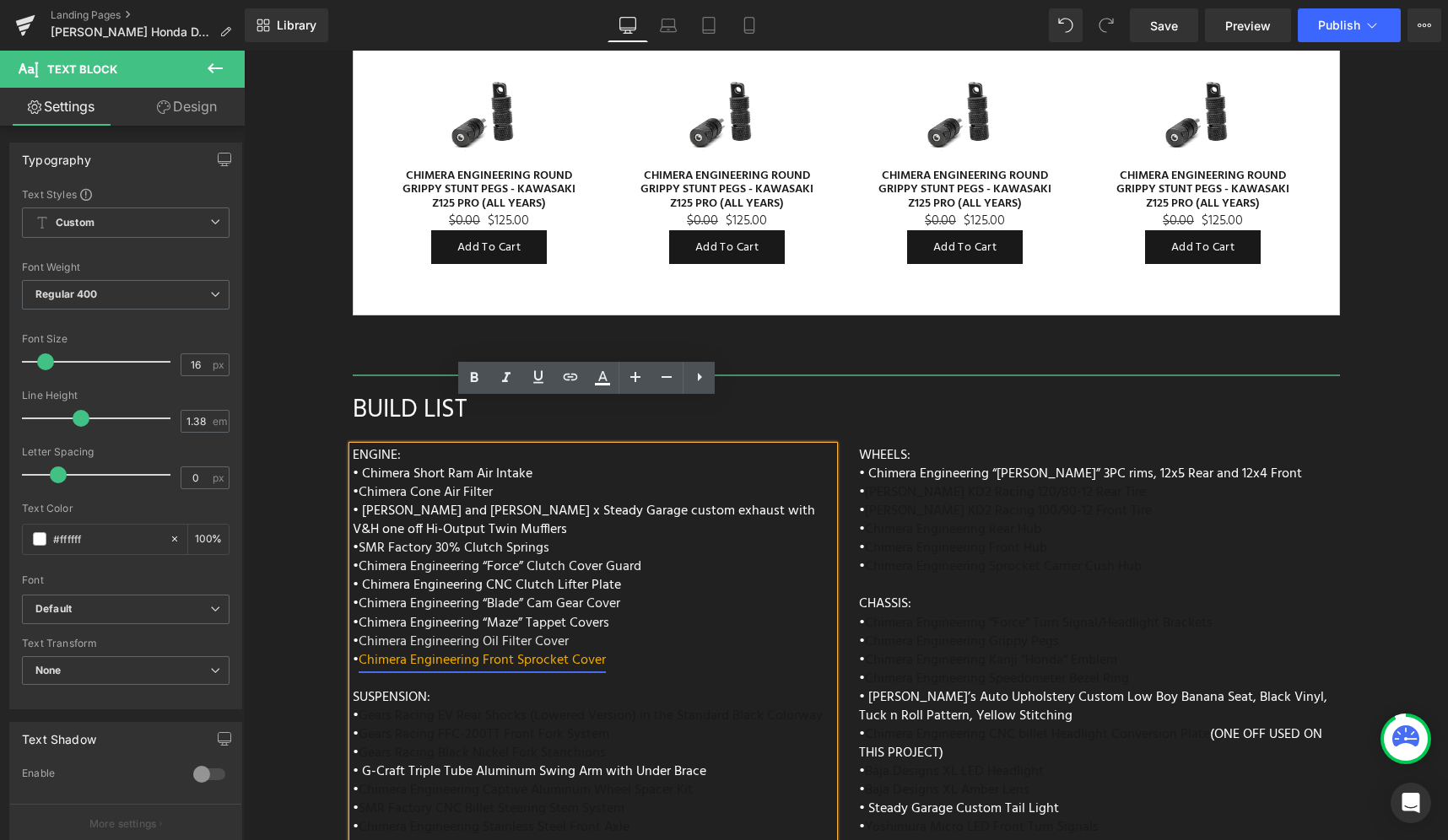
drag, startPoint x: 612, startPoint y: 618, endPoint x: 358, endPoint y: 618, distance: 254.0
click at [358, 618] on div "ENGINE: • Chimera Short Ram Air Intake • Chimera Cone Air Filter • Vance and Hi…" at bounding box center [593, 844] width 481 height 796
drag, startPoint x: 607, startPoint y: 385, endPoint x: 364, endPoint y: 347, distance: 246.0
click at [607, 385] on icon at bounding box center [602, 378] width 20 height 20
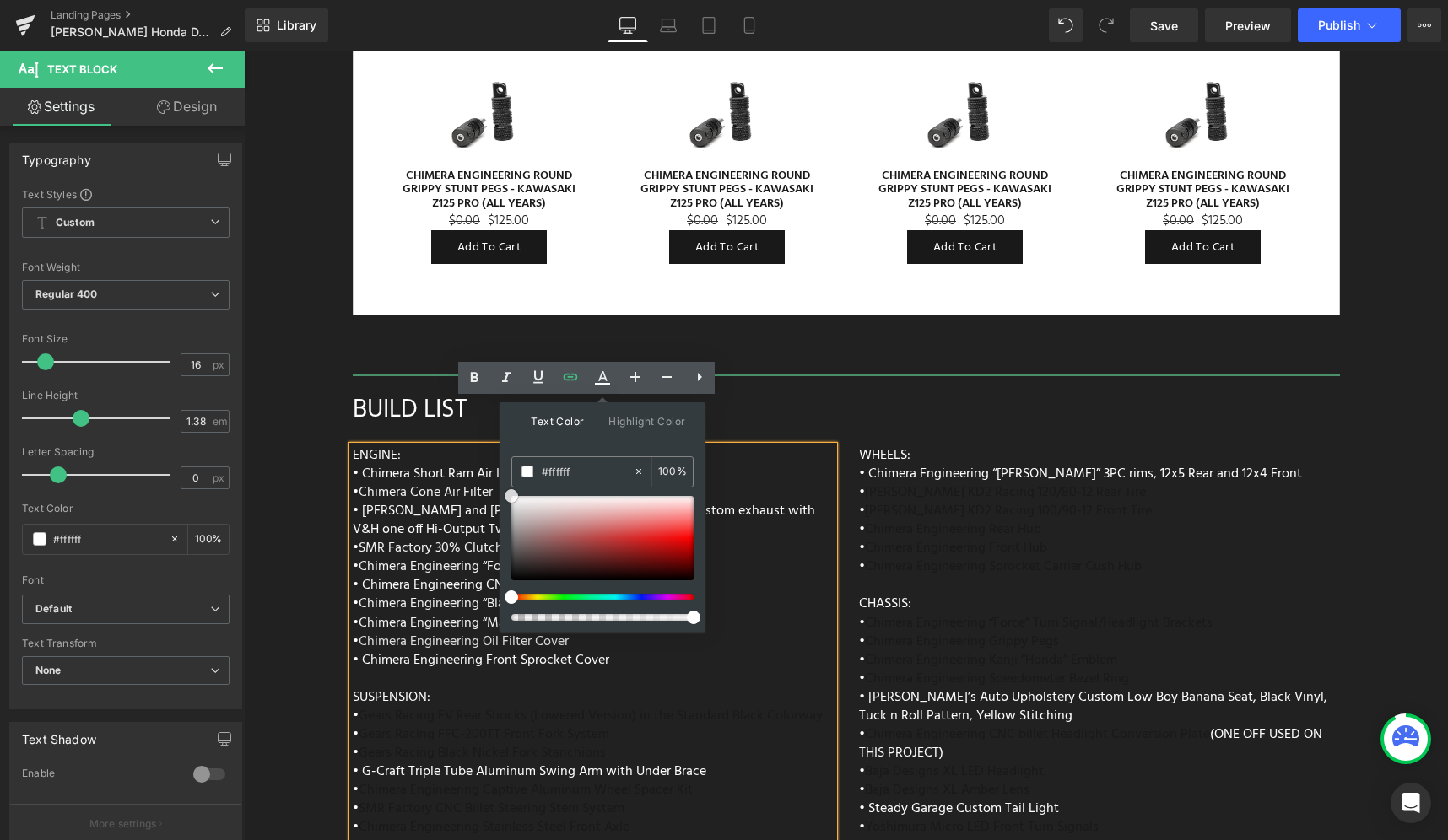
drag, startPoint x: 807, startPoint y: 571, endPoint x: 498, endPoint y: 487, distance: 320.2
click at [773, 538] on div "ENGINE: • Chimera Short Ram Air Intake • Chimera Cone Air Filter • Vance and Hi…" at bounding box center [593, 844] width 481 height 796
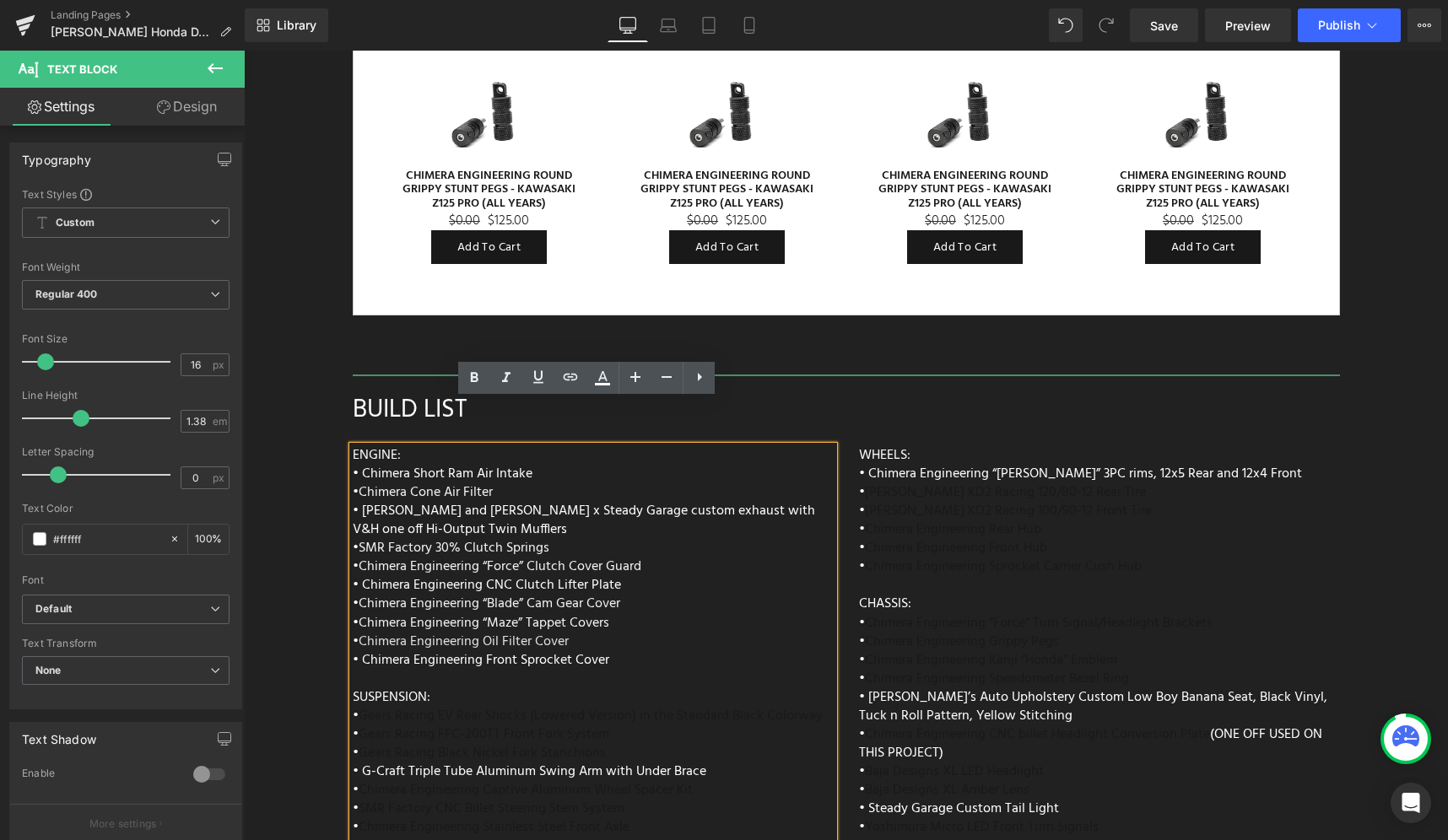
click at [543, 639] on div "ENGINE: • Chimera Short Ram Air Intake • Chimera Cone Air Filter • Vance and Hi…" at bounding box center [593, 844] width 481 height 796
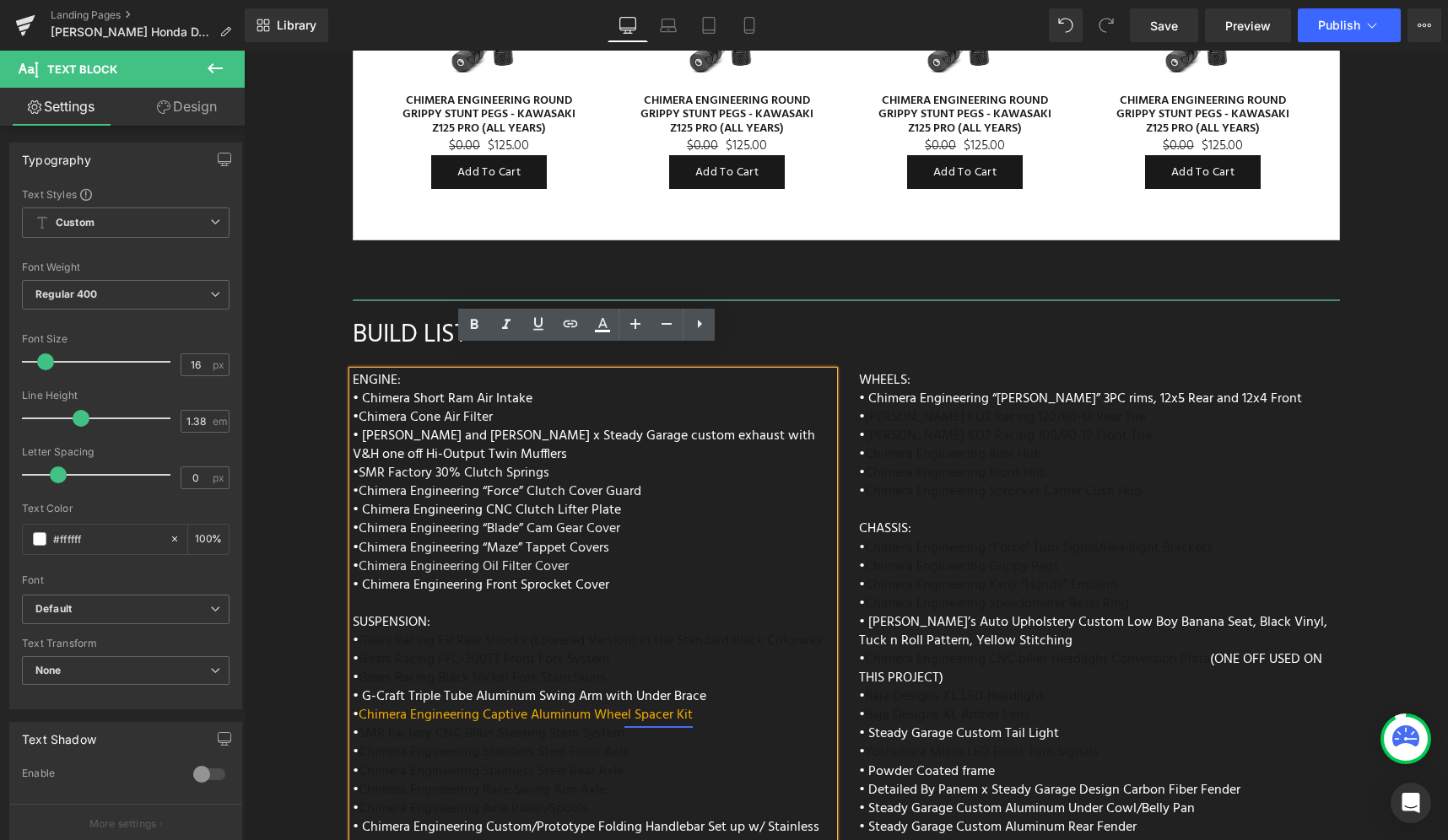
scroll to position [6766, 0]
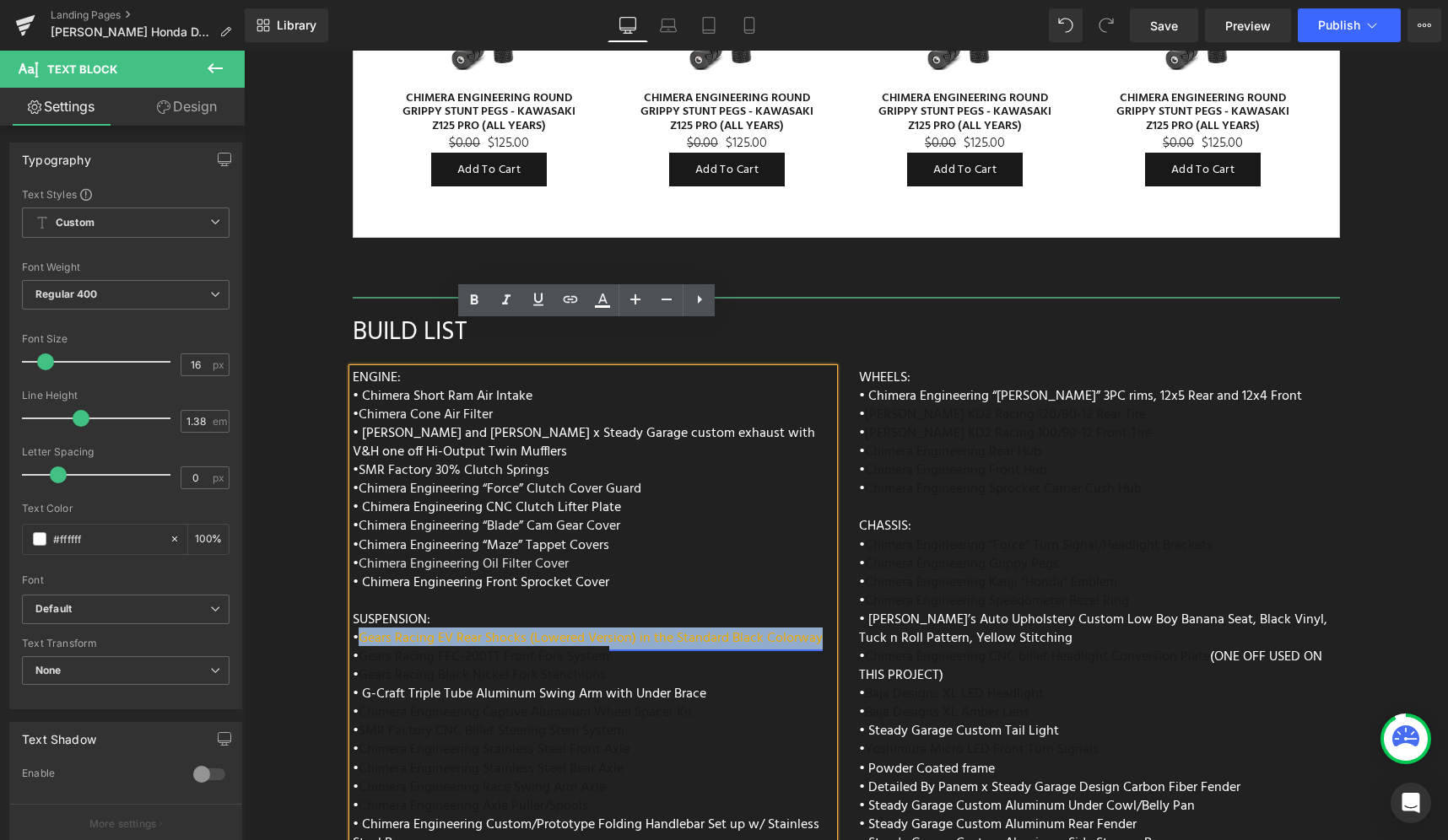
drag, startPoint x: 820, startPoint y: 592, endPoint x: 357, endPoint y: 593, distance: 463.0
click at [357, 593] on div "ENGINE: • Chimera Short Ram Air Intake • Chimera Cone Air Filter • Vance and Hi…" at bounding box center [593, 766] width 481 height 796
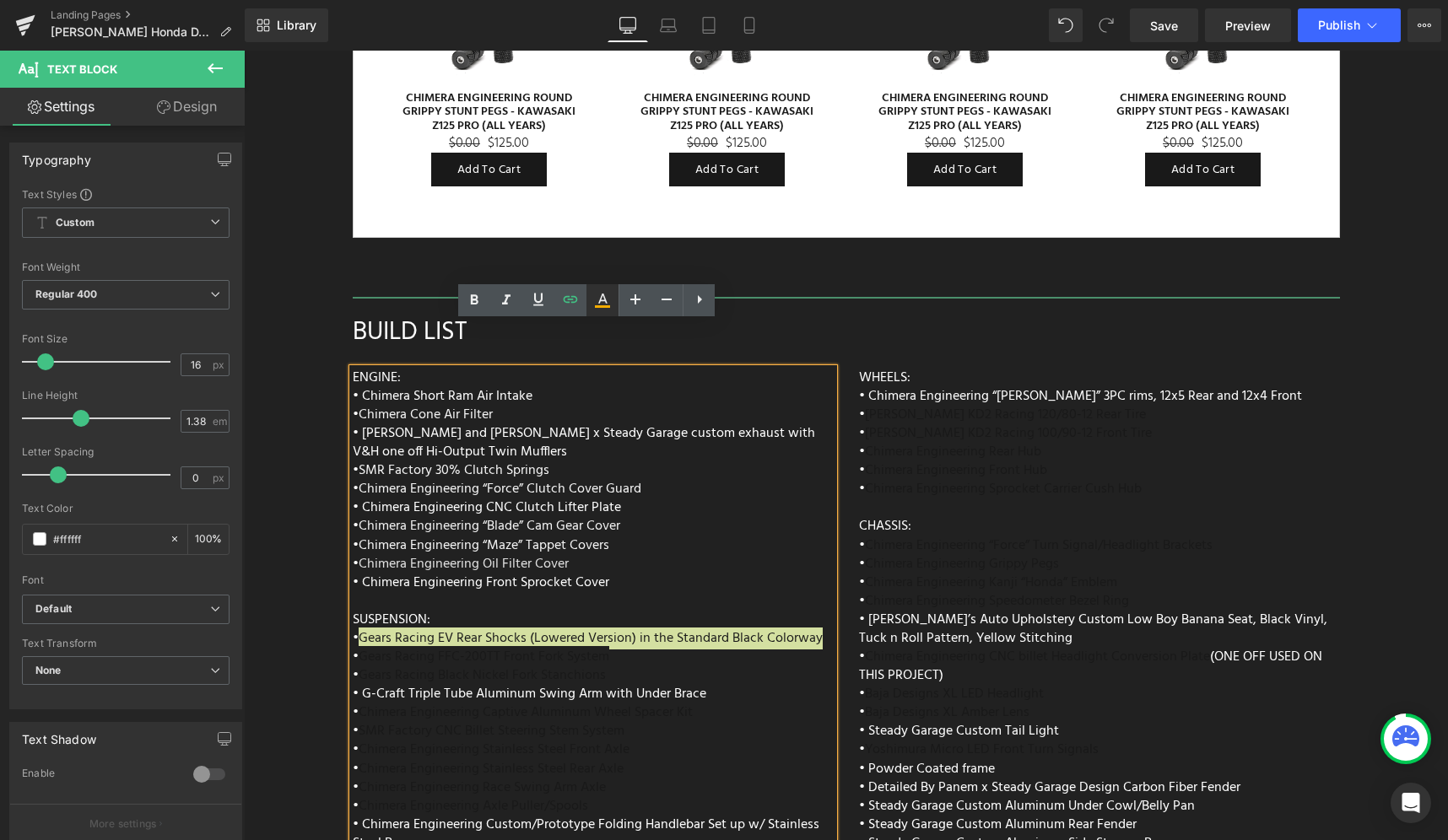
drag, startPoint x: 608, startPoint y: 306, endPoint x: 345, endPoint y: 283, distance: 264.0
click at [608, 306] on icon at bounding box center [602, 306] width 15 height 3
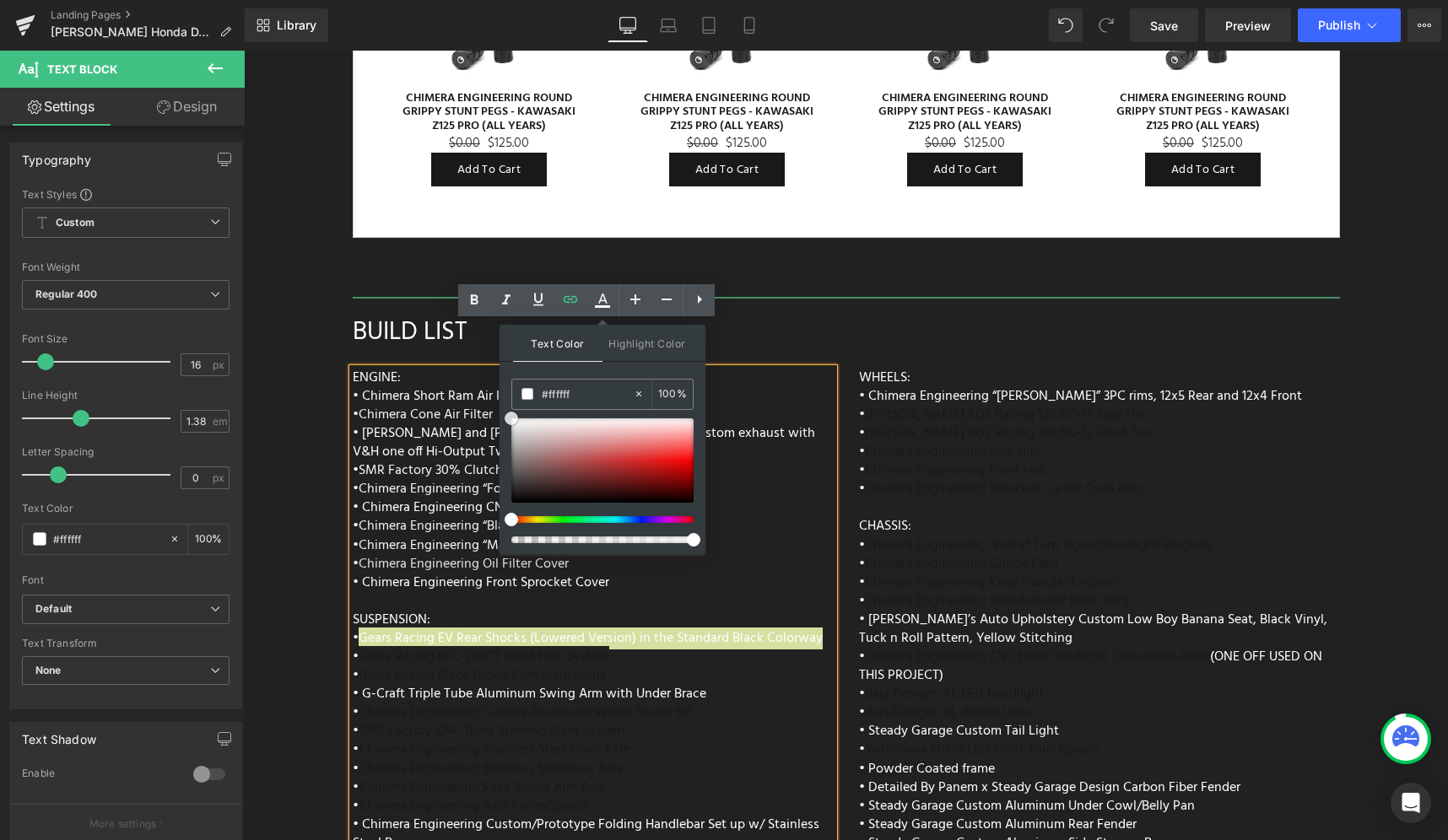
drag, startPoint x: 494, startPoint y: 457, endPoint x: 483, endPoint y: 400, distance: 58.1
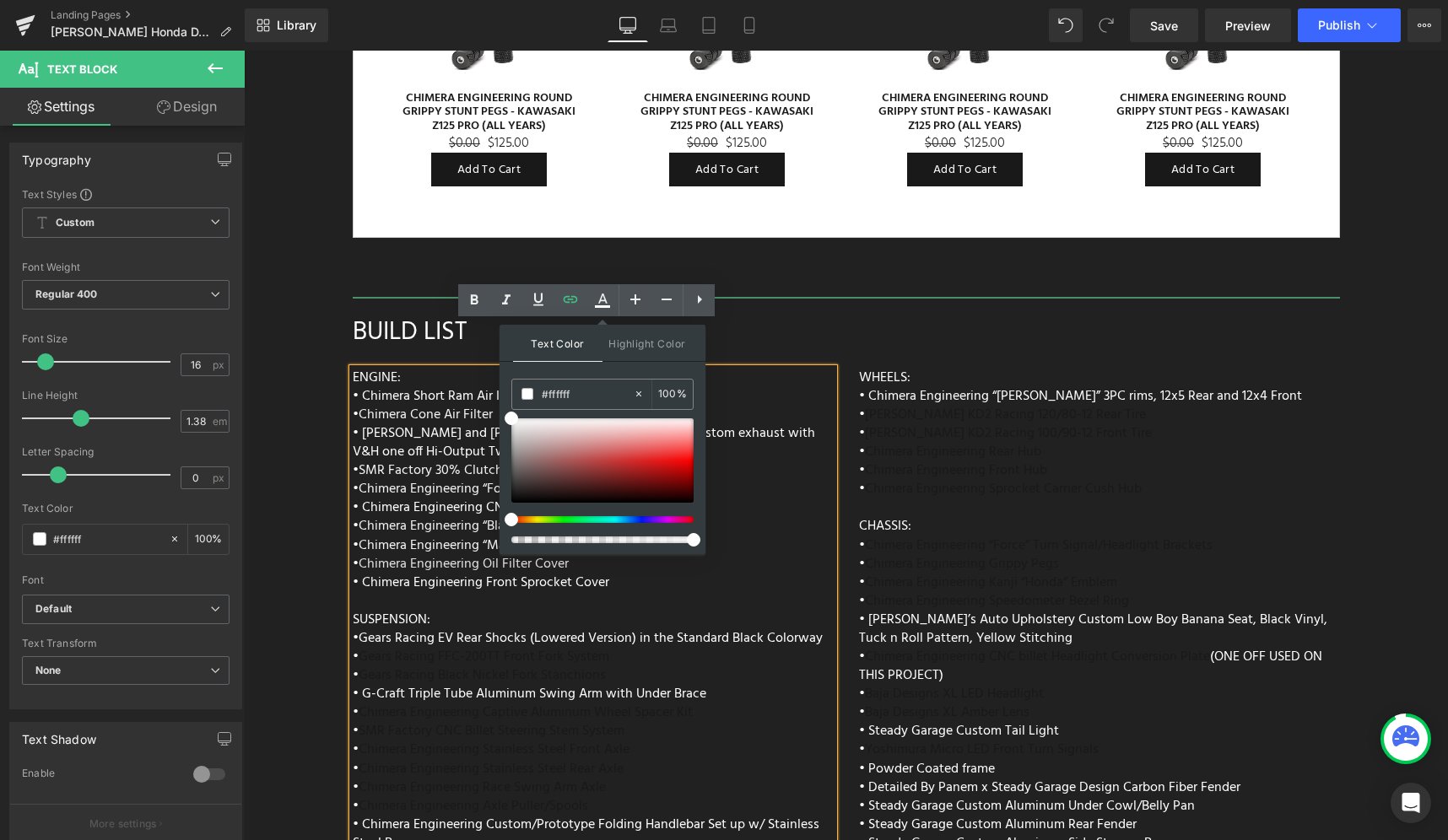
click at [762, 465] on div "ENGINE: • Chimera Short Ram Air Intake • Chimera Cone Air Filter • Vance and Hi…" at bounding box center [593, 766] width 481 height 796
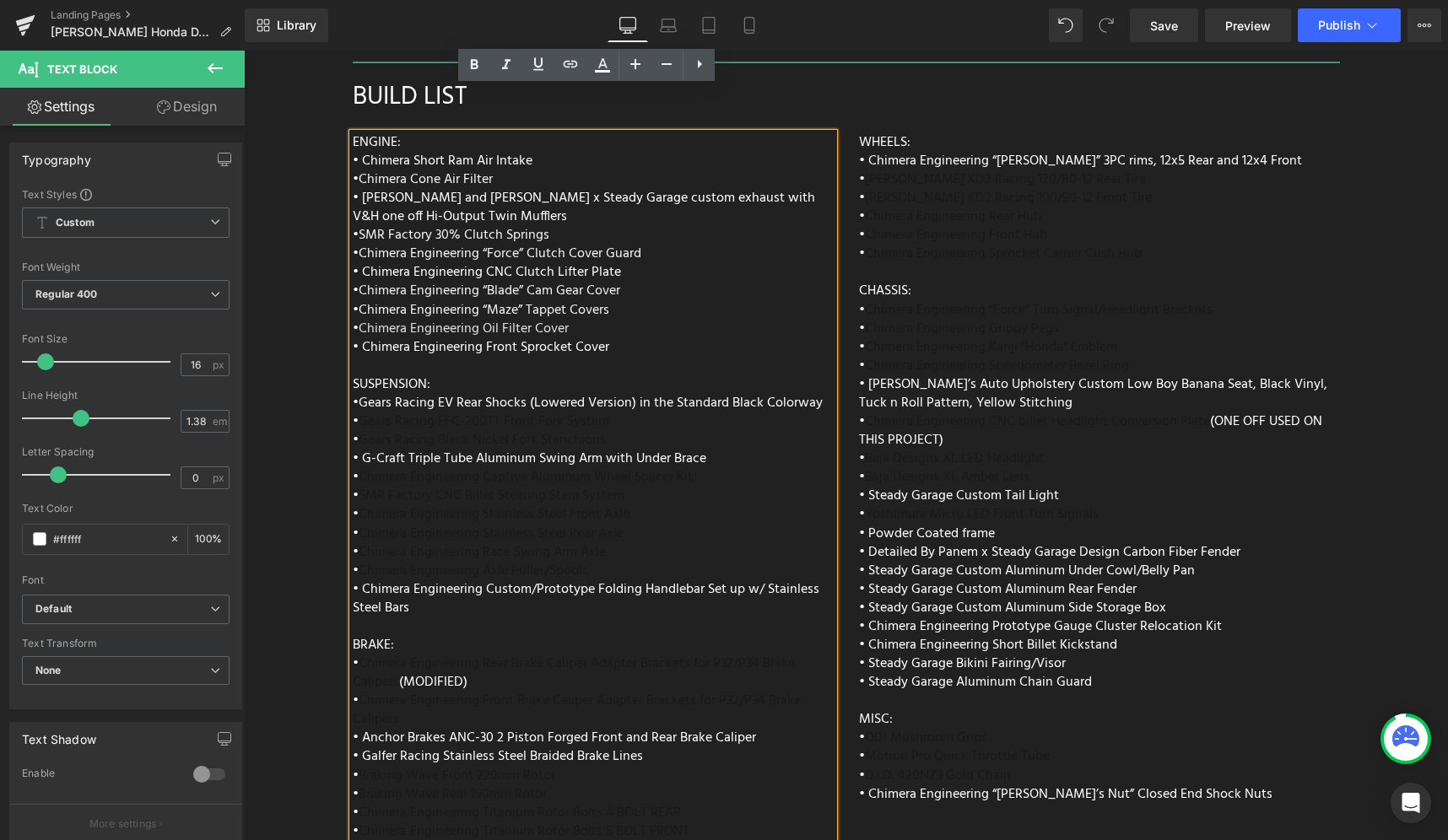
scroll to position [6999, 0]
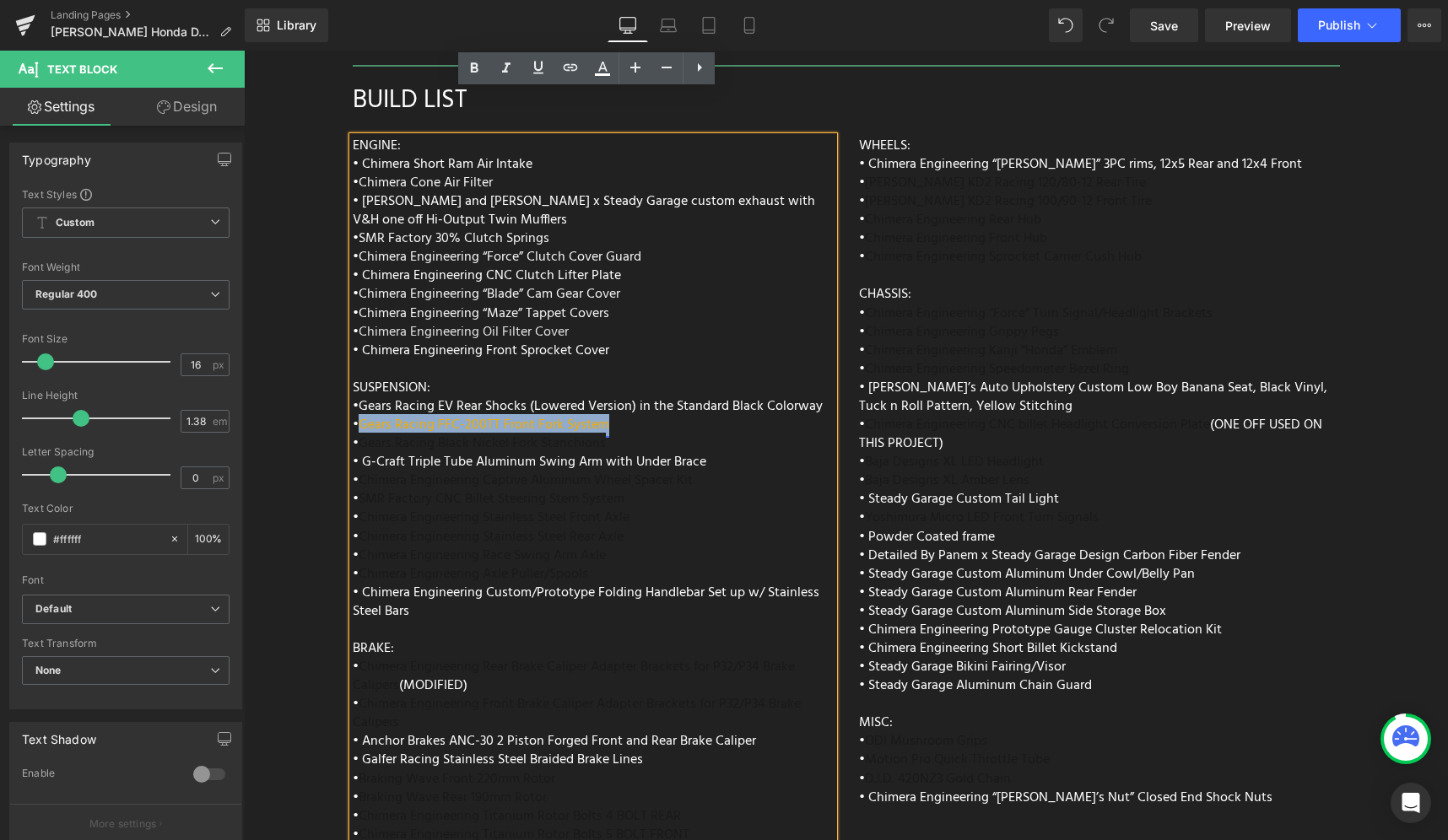
drag, startPoint x: 606, startPoint y: 378, endPoint x: 358, endPoint y: 381, distance: 248.0
click at [358, 381] on div "ENGINE: • Chimera Short Ram Air Intake • Chimera Cone Air Filter • Vance and Hi…" at bounding box center [593, 534] width 481 height 796
click at [608, 73] on icon at bounding box center [602, 68] width 20 height 20
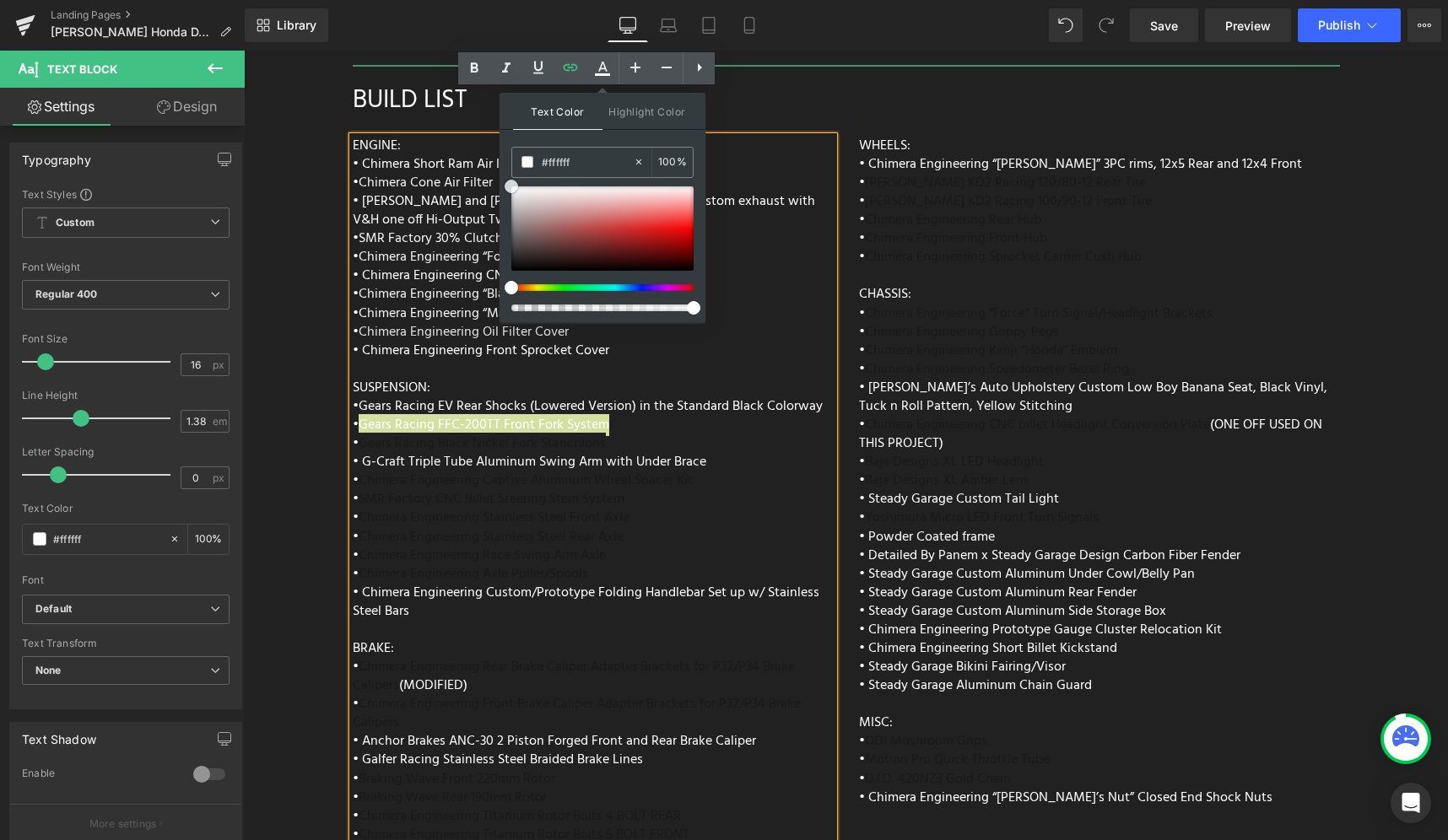
drag, startPoint x: 772, startPoint y: 244, endPoint x: 479, endPoint y: 166, distance: 303.2
click at [732, 380] on div "ENGINE: • Chimera Short Ram Air Intake • Chimera Cone Air Filter • Vance and Hi…" at bounding box center [593, 534] width 481 height 796
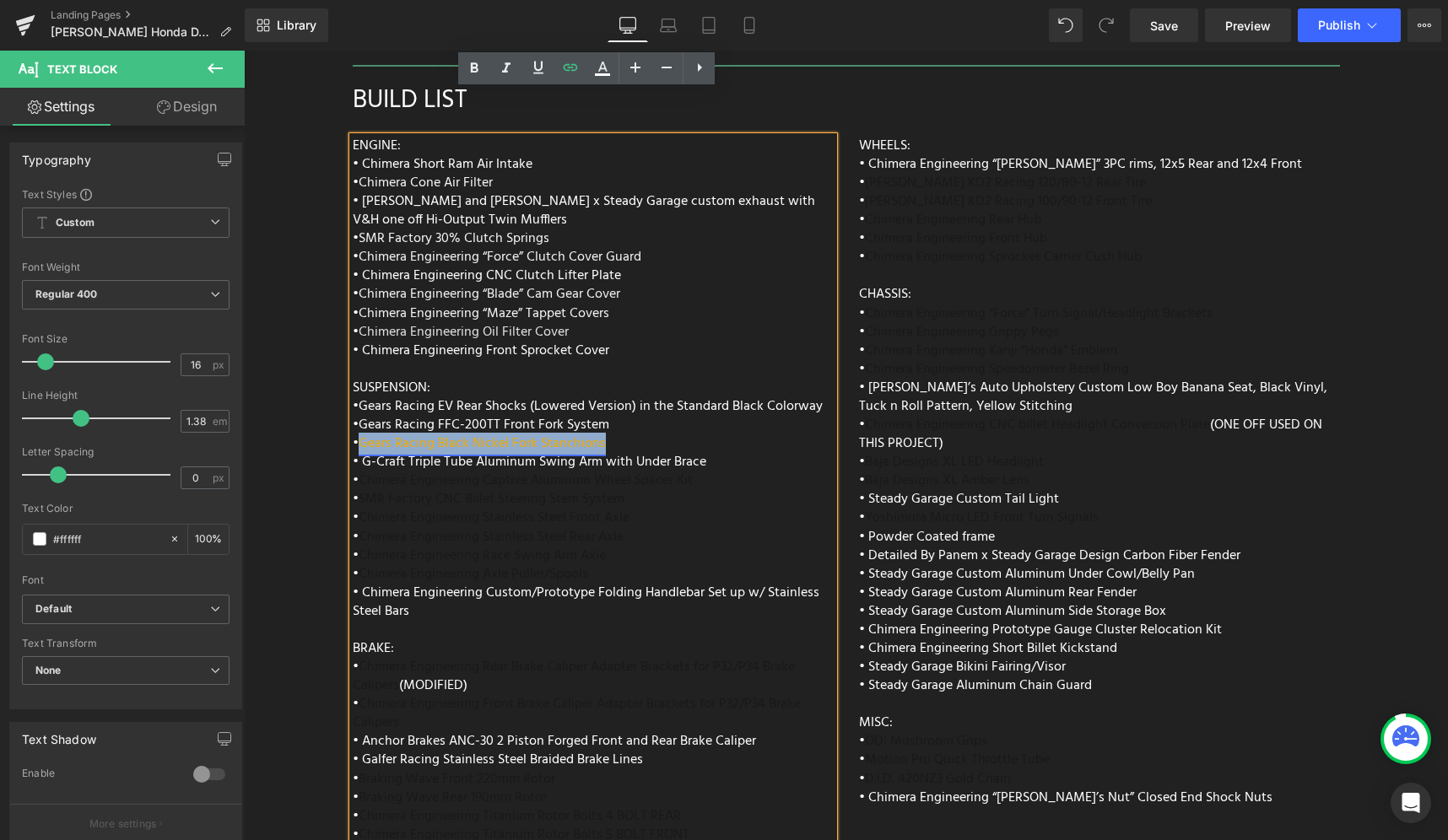
drag, startPoint x: 600, startPoint y: 395, endPoint x: 355, endPoint y: 396, distance: 245.0
click at [355, 396] on div "ENGINE: • Chimera Short Ram Air Intake • Chimera Cone Air Filter • Vance and Hi…" at bounding box center [593, 534] width 481 height 796
click at [601, 72] on icon at bounding box center [602, 68] width 20 height 20
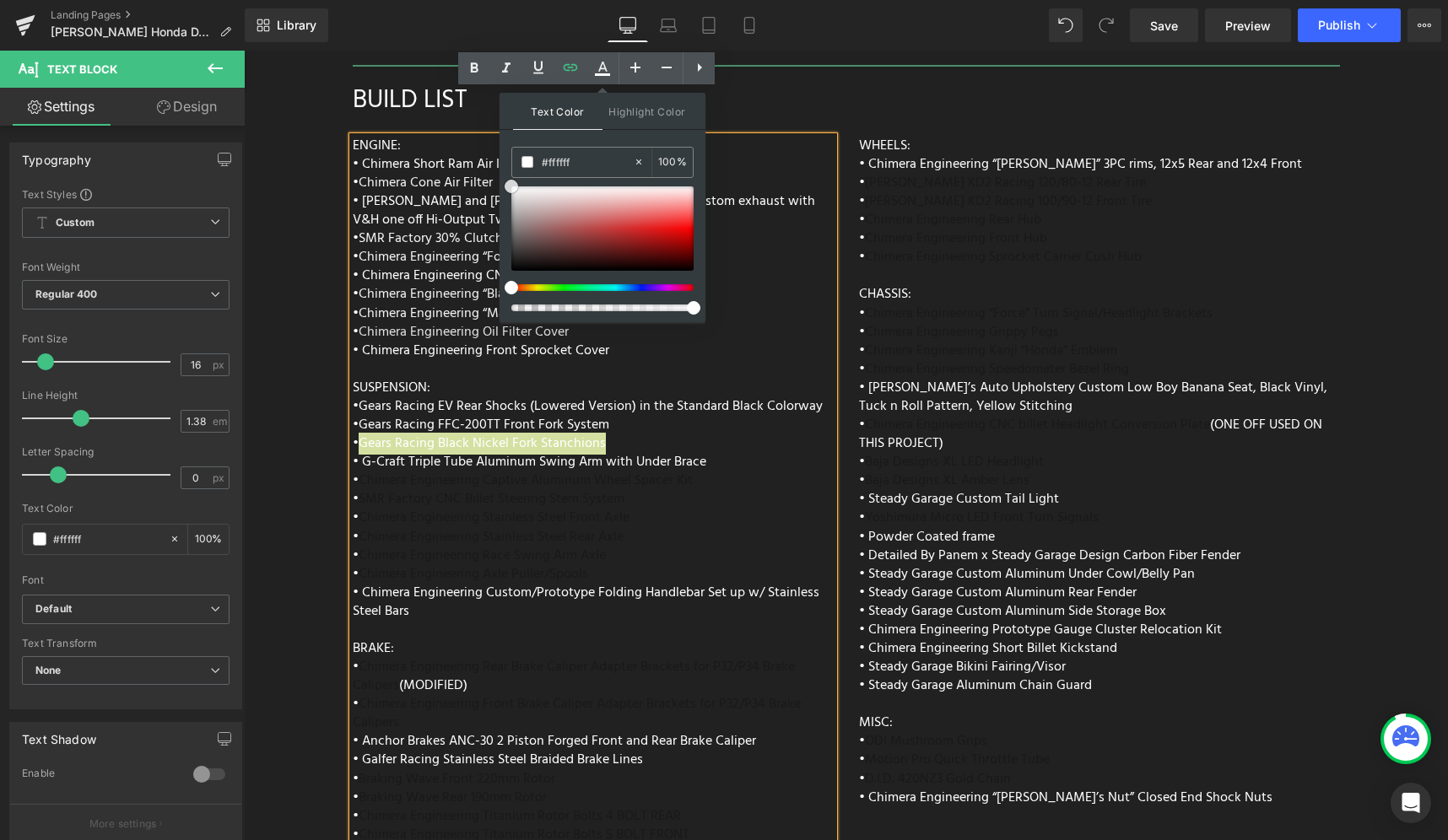
drag, startPoint x: 789, startPoint y: 296, endPoint x: 465, endPoint y: 168, distance: 348.4
click at [704, 396] on div "ENGINE: • Chimera Short Ram Air Intake • Chimera Cone Air Filter • Vance and Hi…" at bounding box center [593, 534] width 481 height 796
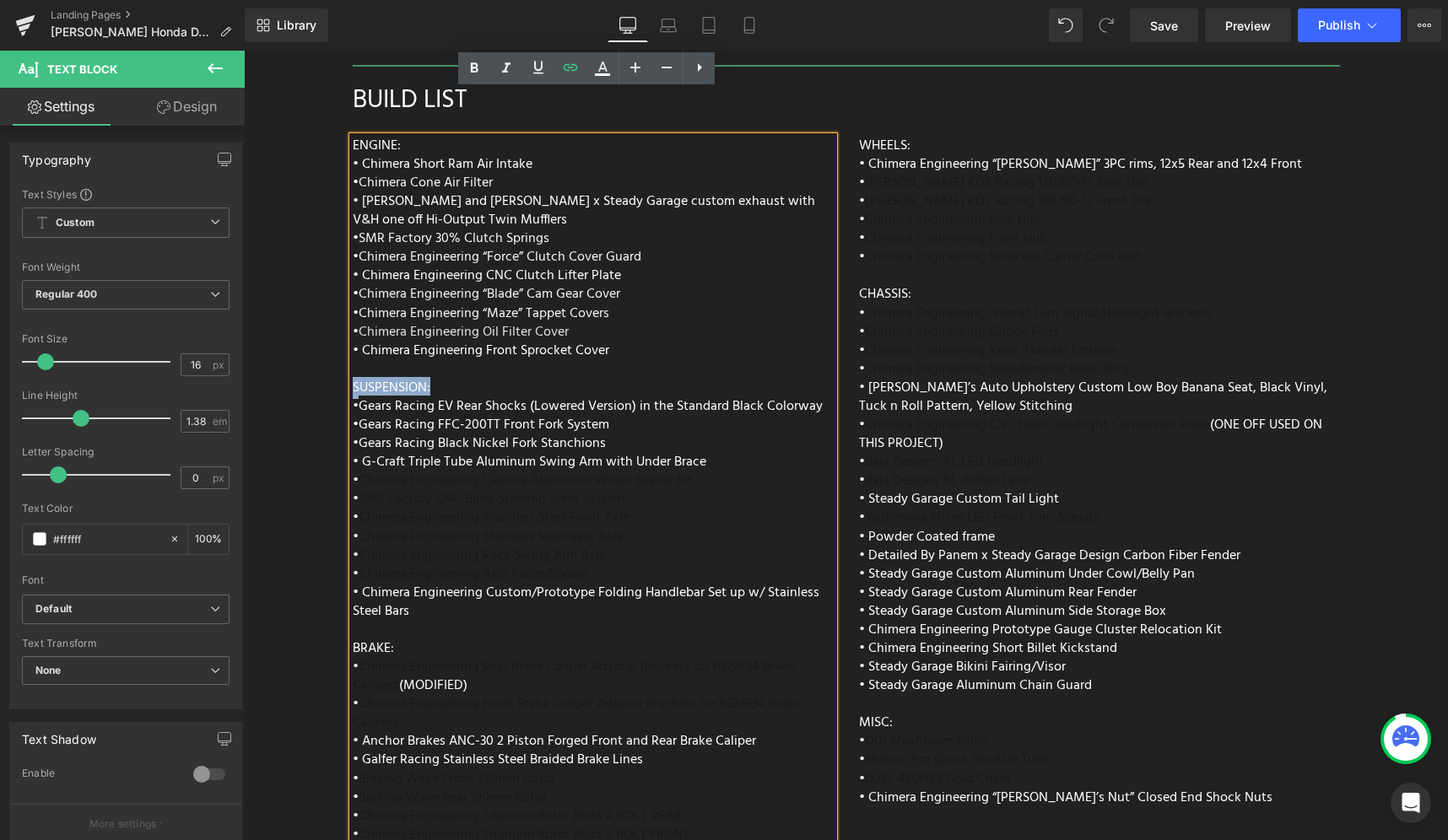
drag, startPoint x: 431, startPoint y: 340, endPoint x: 350, endPoint y: 335, distance: 81.2
click at [352, 335] on div "ENGINE: • Chimera Short Ram Air Intake • Chimera Cone Air Filter • Vance and Hi…" at bounding box center [593, 534] width 481 height 796
click at [473, 65] on icon at bounding box center [475, 67] width 8 height 10
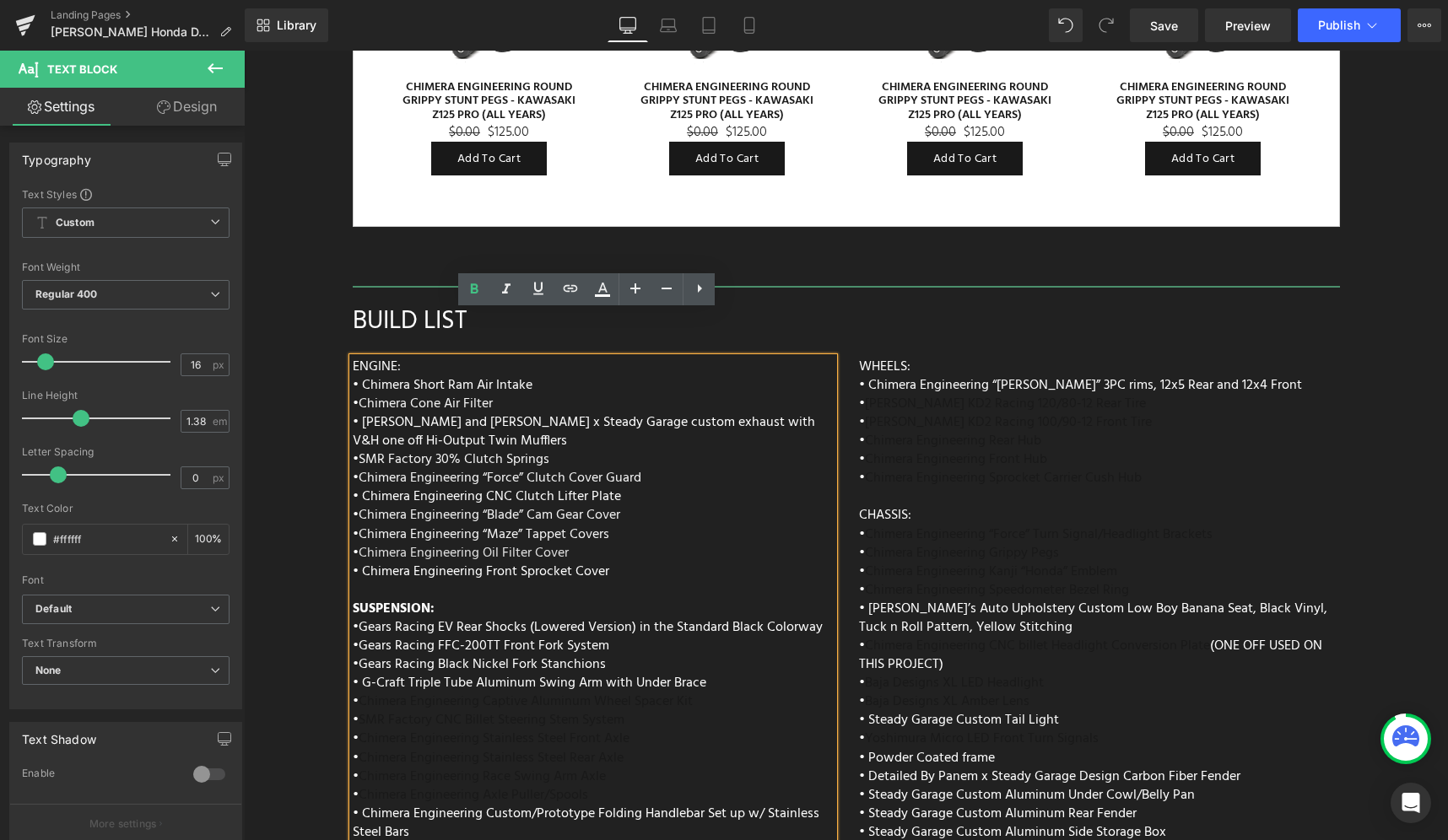
scroll to position [6777, 0]
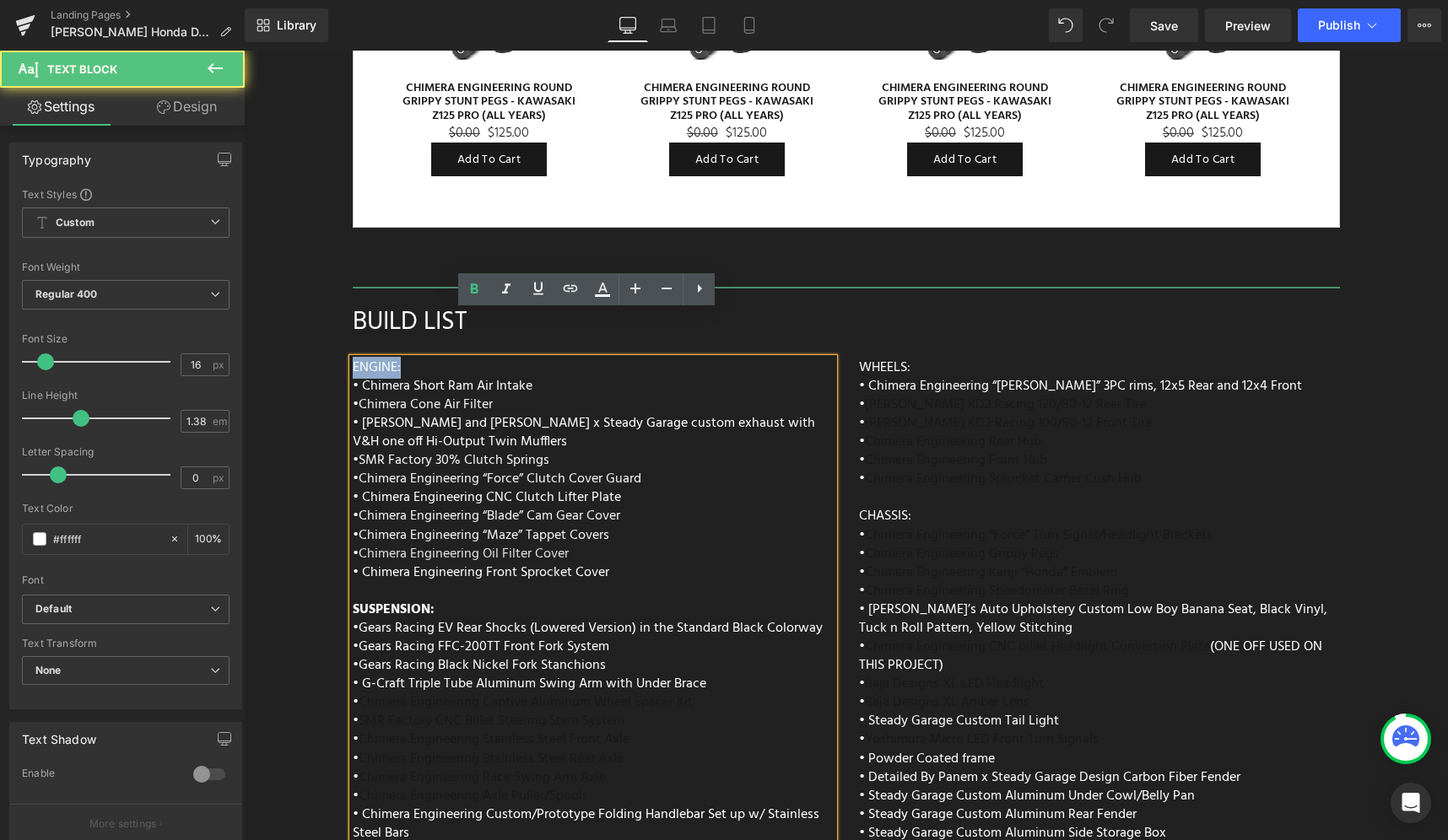
drag, startPoint x: 403, startPoint y: 323, endPoint x: 347, endPoint y: 319, distance: 56.1
click at [352, 359] on div "ENGINE: • Chimera Short Ram Air Intake • Chimera Cone Air Filter • Vance and Hi…" at bounding box center [593, 756] width 481 height 796
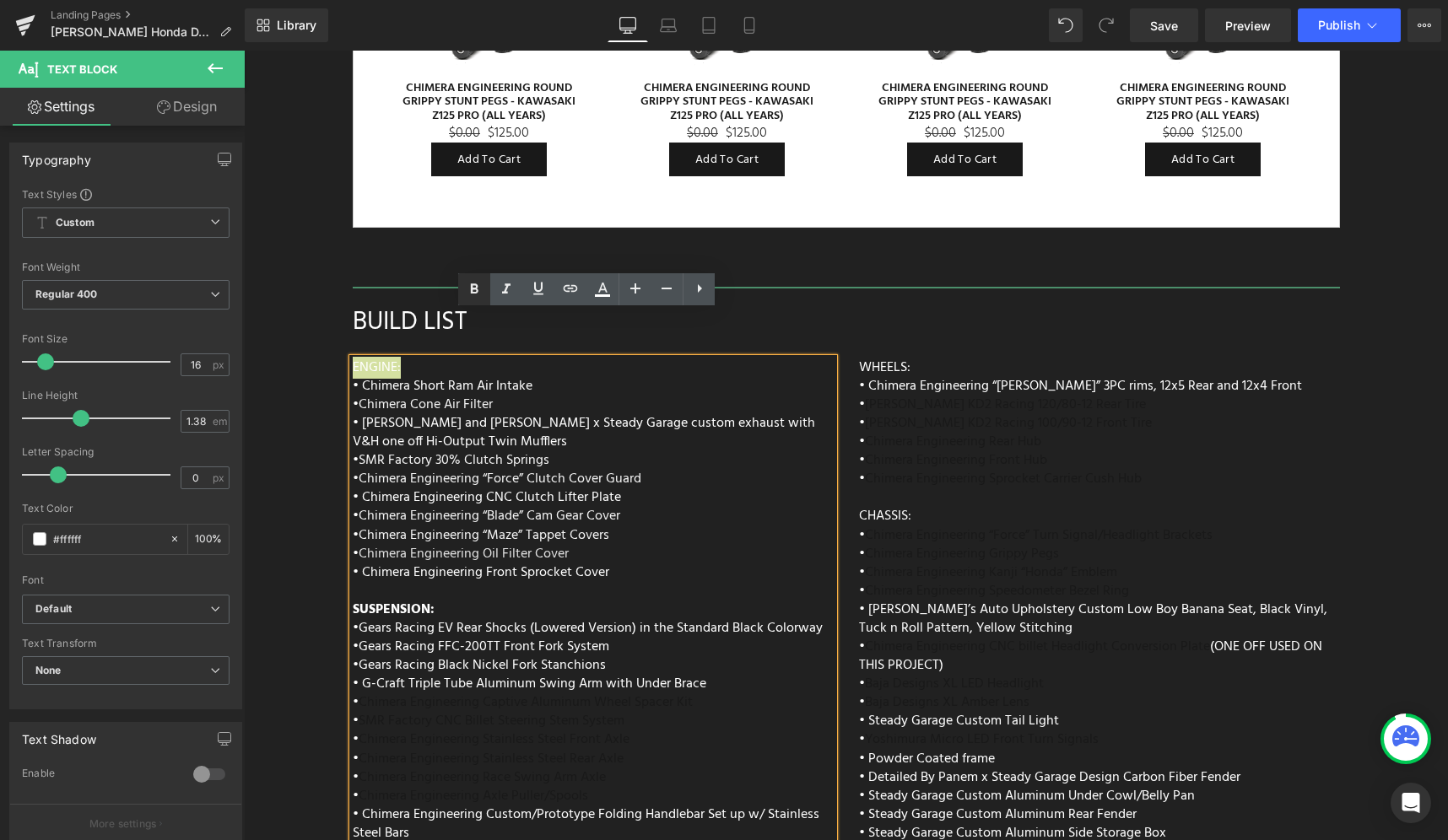
click at [481, 286] on icon at bounding box center [474, 288] width 20 height 20
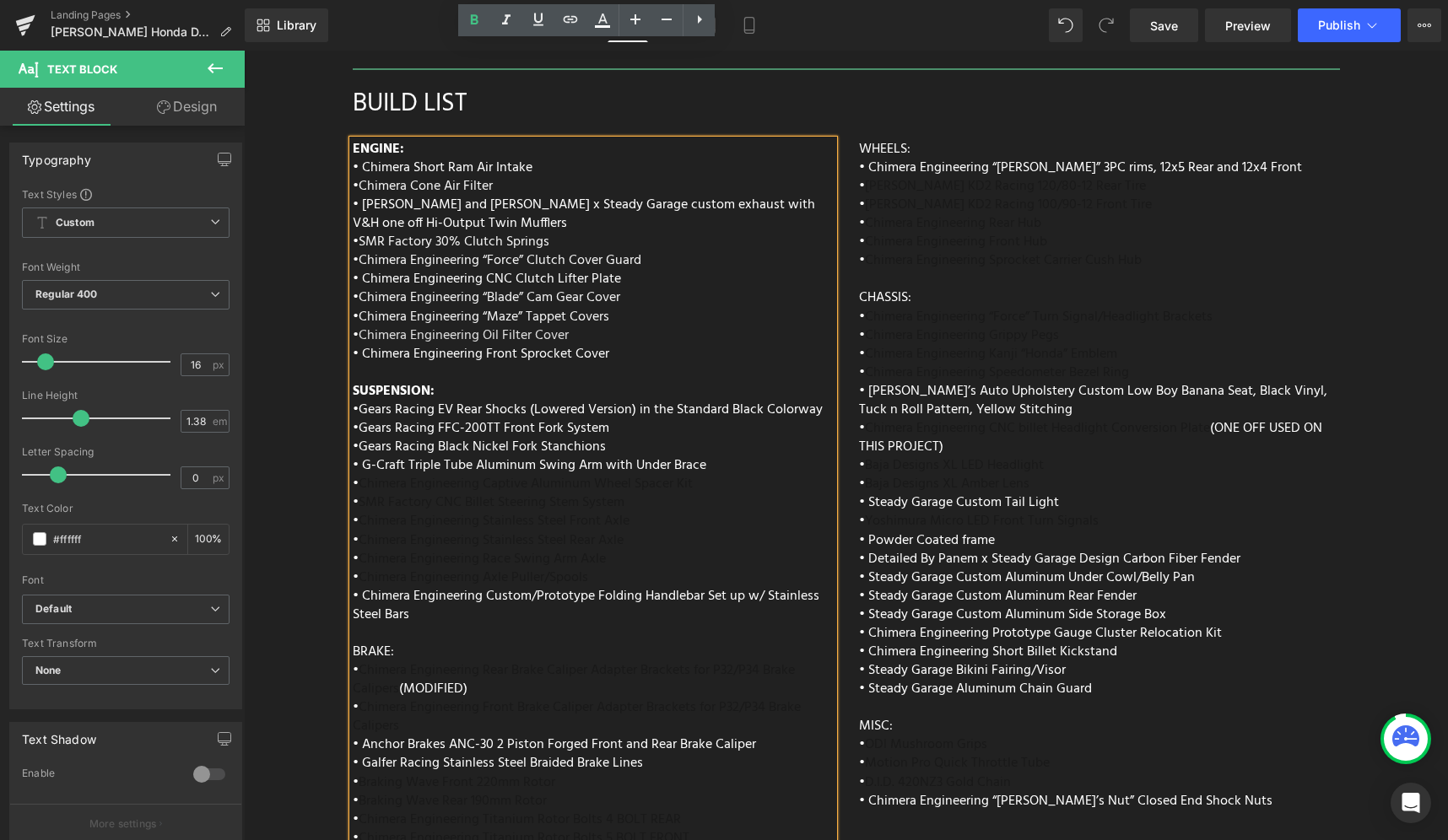
scroll to position [6983, 0]
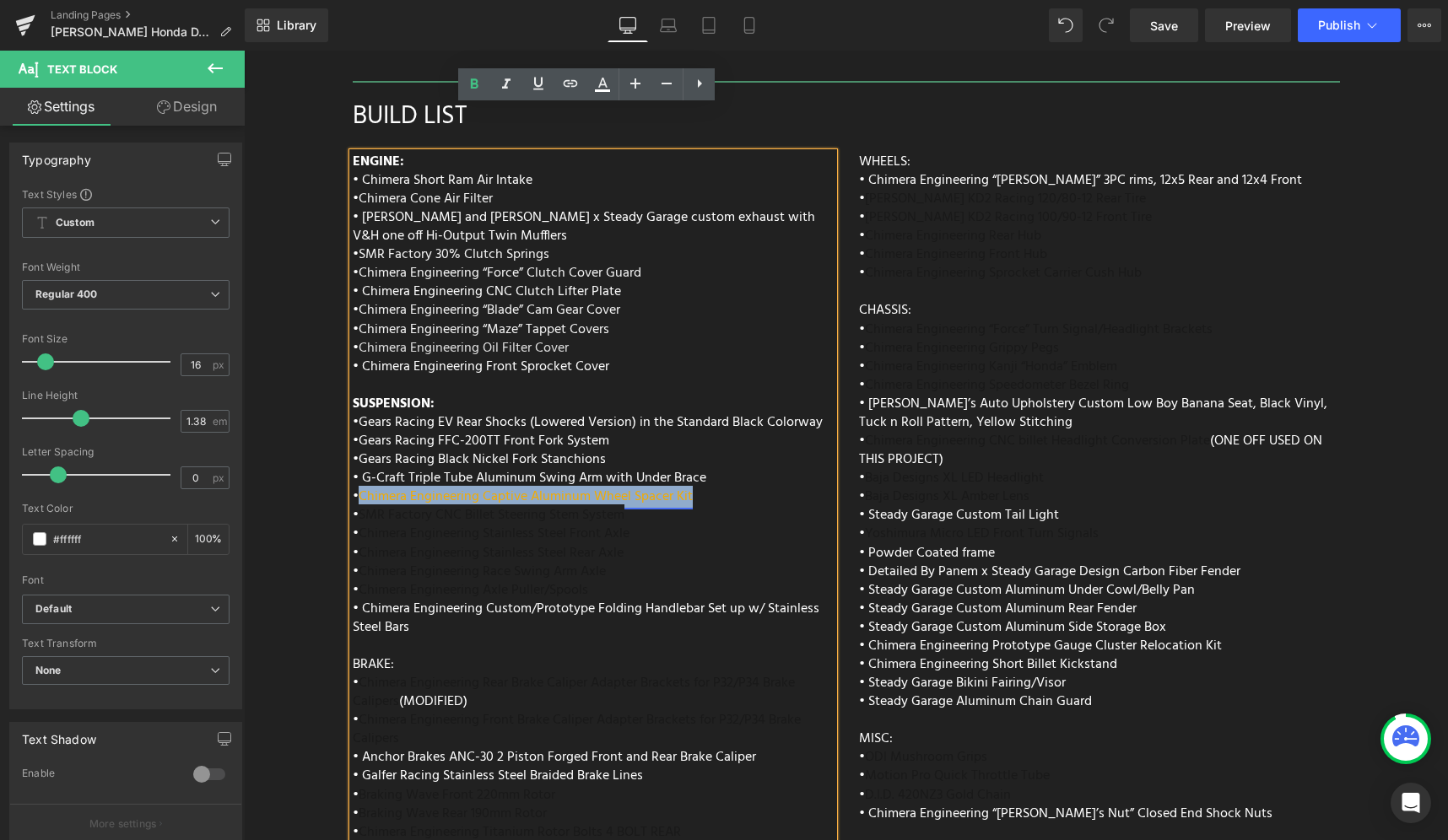
drag, startPoint x: 703, startPoint y: 449, endPoint x: 358, endPoint y: 451, distance: 345.0
click at [358, 451] on div "ENGINE: • Chimera Short Ram Air Intake • Chimera Cone Air Filter • Vance and Hi…" at bounding box center [593, 550] width 481 height 796
click at [595, 85] on icon at bounding box center [602, 84] width 20 height 20
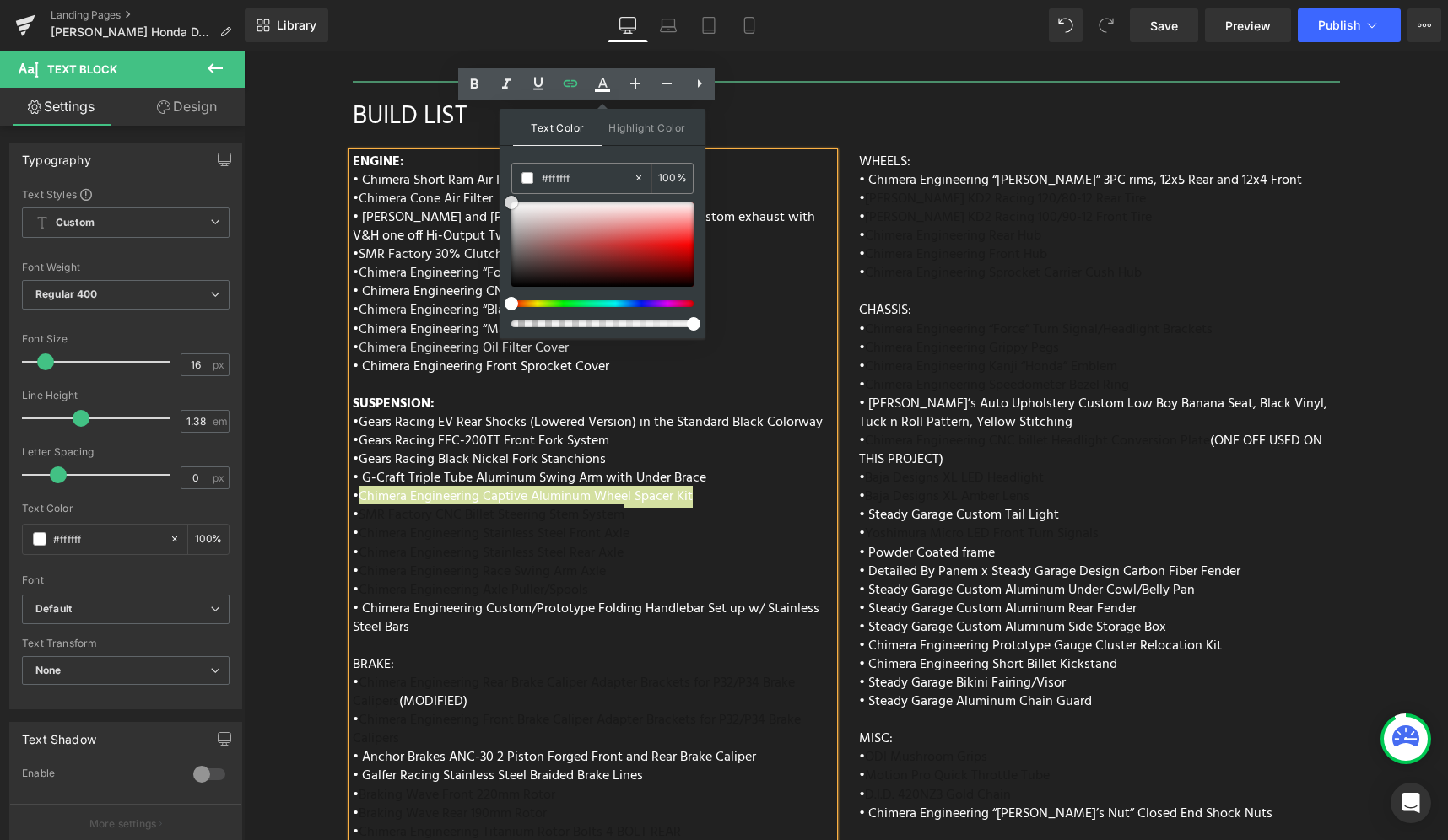
drag, startPoint x: 540, startPoint y: 229, endPoint x: 506, endPoint y: 191, distance: 51.0
click at [506, 191] on div "Text Color Highlight Color #333333 #333333 100 % #212121 100 %" at bounding box center [602, 224] width 206 height 230
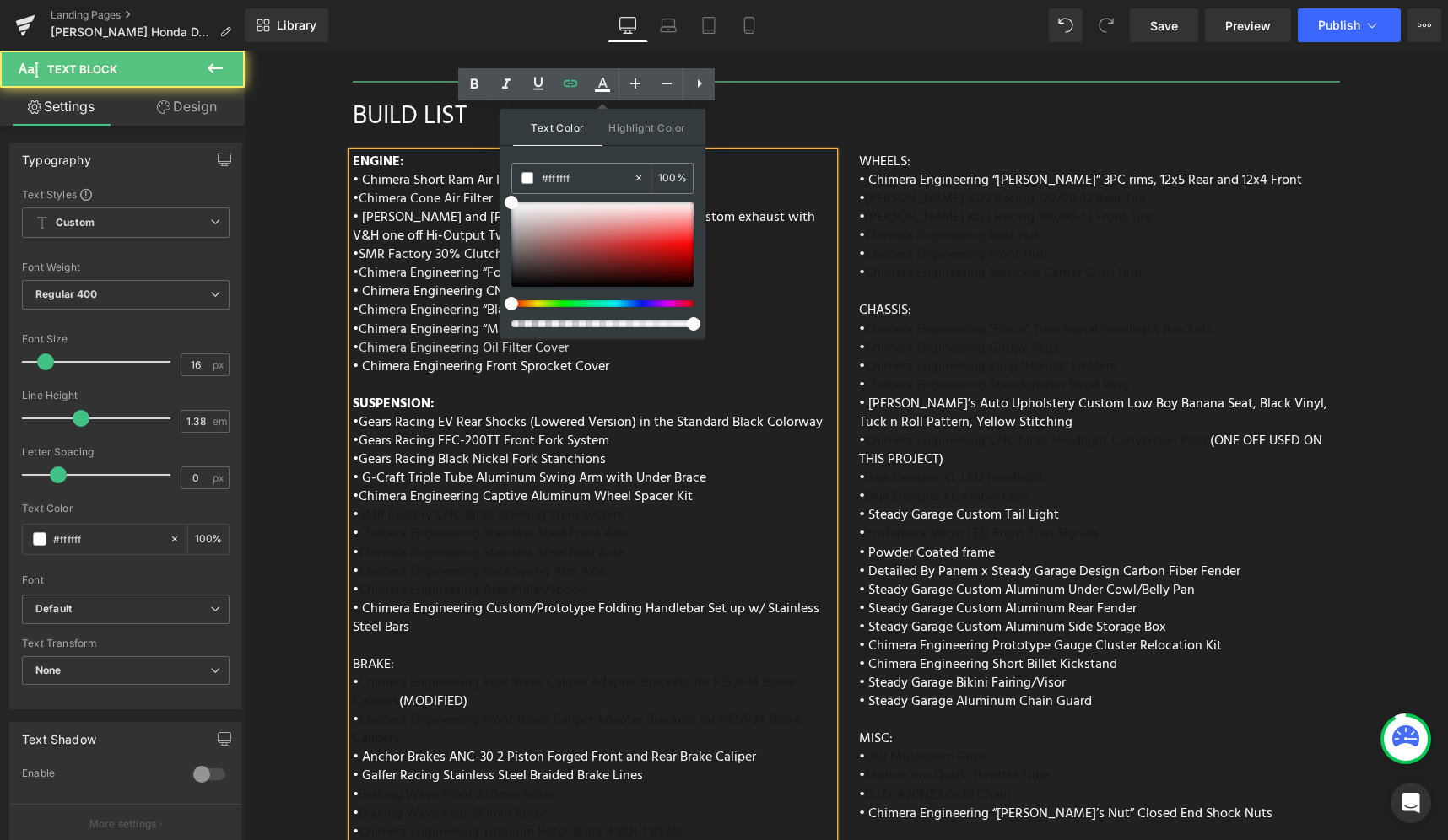
click at [706, 456] on div "ENGINE: • Chimera Short Ram Air Intake • Chimera Cone Air Filter • Vance and Hi…" at bounding box center [593, 550] width 481 height 796
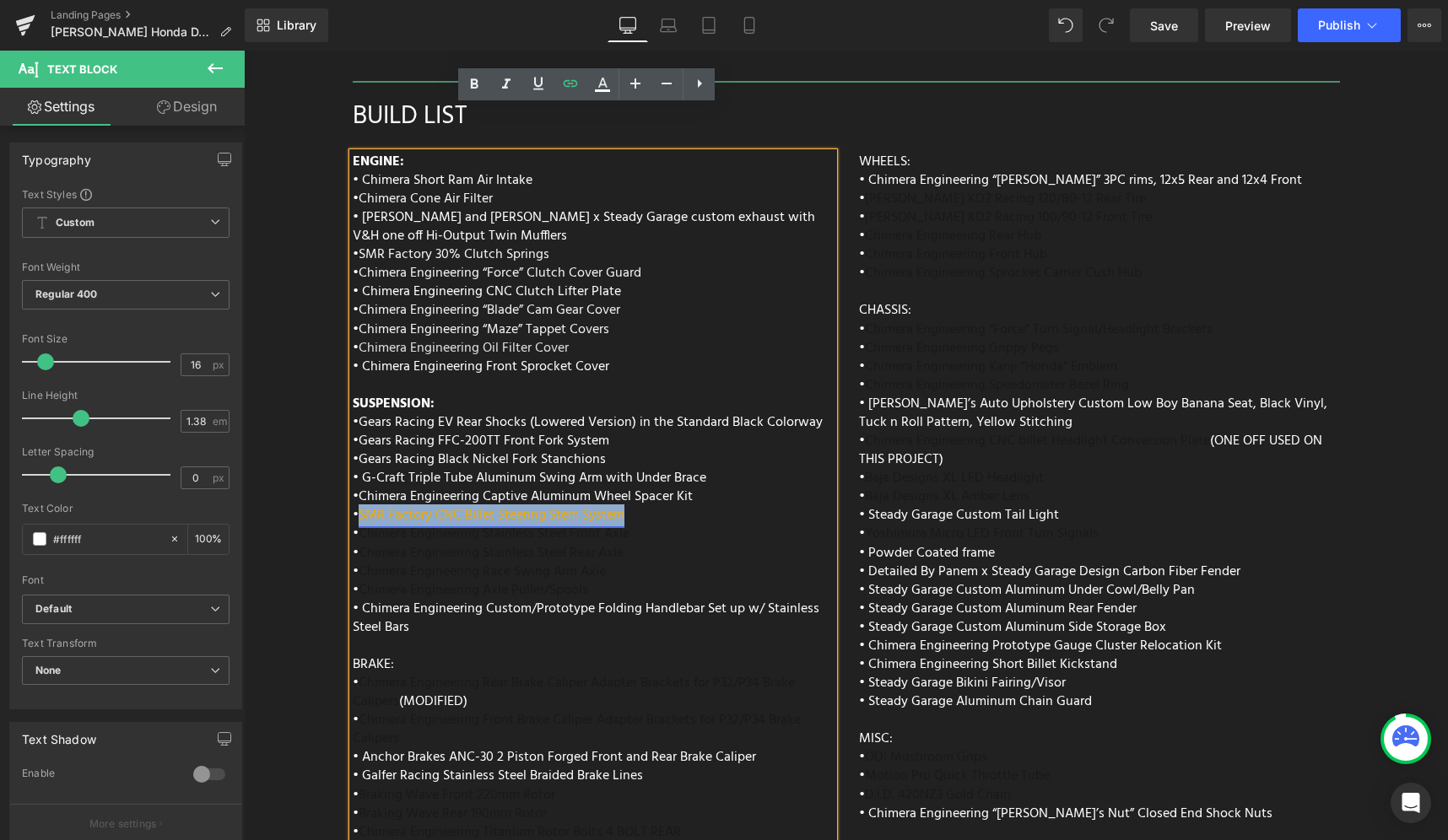
drag, startPoint x: 653, startPoint y: 472, endPoint x: 358, endPoint y: 473, distance: 295.0
click at [358, 473] on div "ENGINE: • Chimera Short Ram Air Intake • Chimera Cone Air Filter • Vance and Hi…" at bounding box center [593, 550] width 481 height 796
click at [603, 85] on icon at bounding box center [602, 84] width 20 height 20
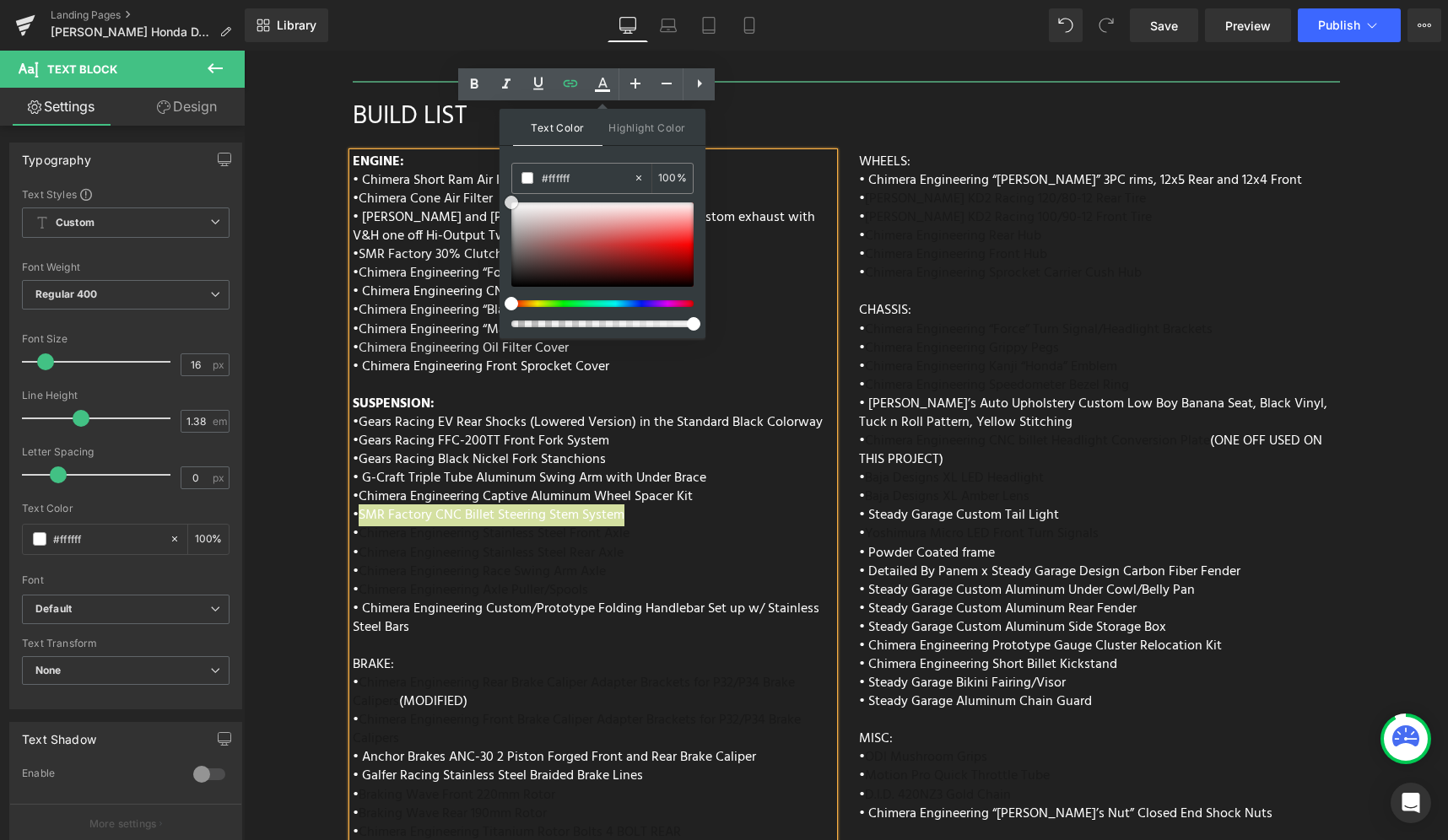
drag, startPoint x: 854, startPoint y: 285, endPoint x: 480, endPoint y: 202, distance: 383.1
click at [756, 443] on div "ENGINE: • Chimera Short Ram Air Intake • Chimera Cone Air Filter • Vance and Hi…" at bounding box center [593, 550] width 481 height 796
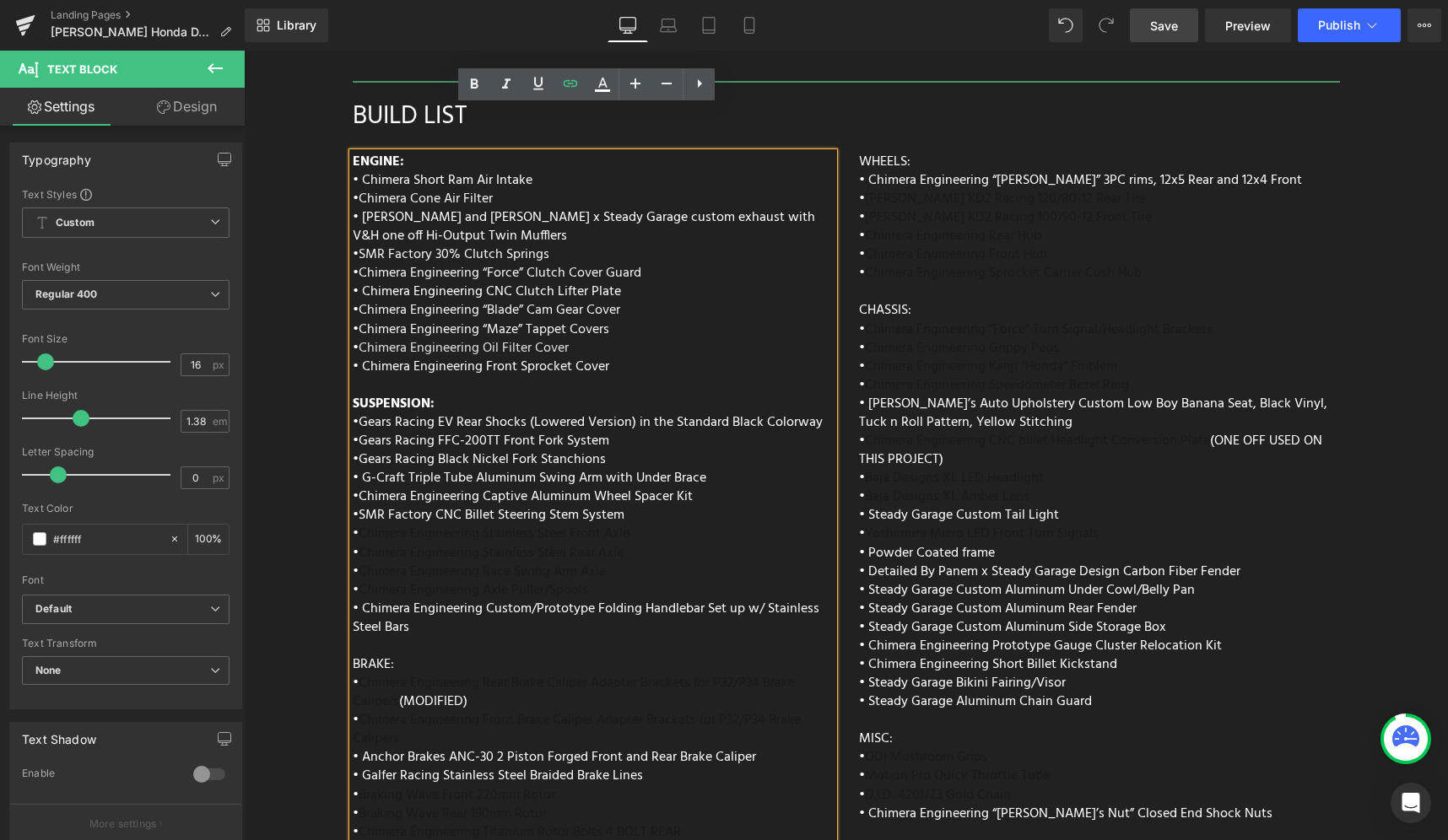
click at [1163, 20] on span "Save" at bounding box center [1164, 25] width 28 height 18
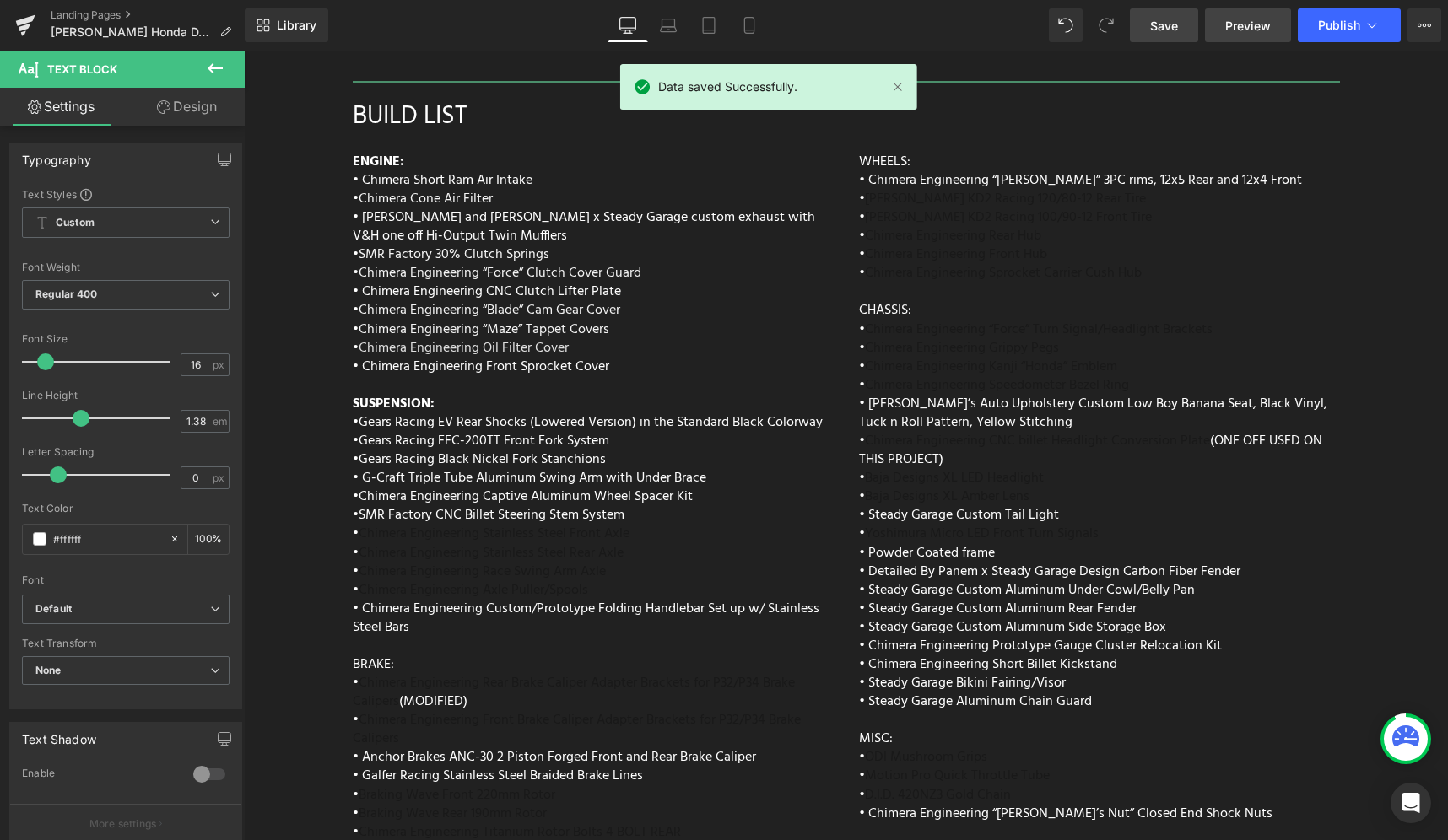
click at [1249, 22] on span "Preview" at bounding box center [1248, 25] width 45 height 18
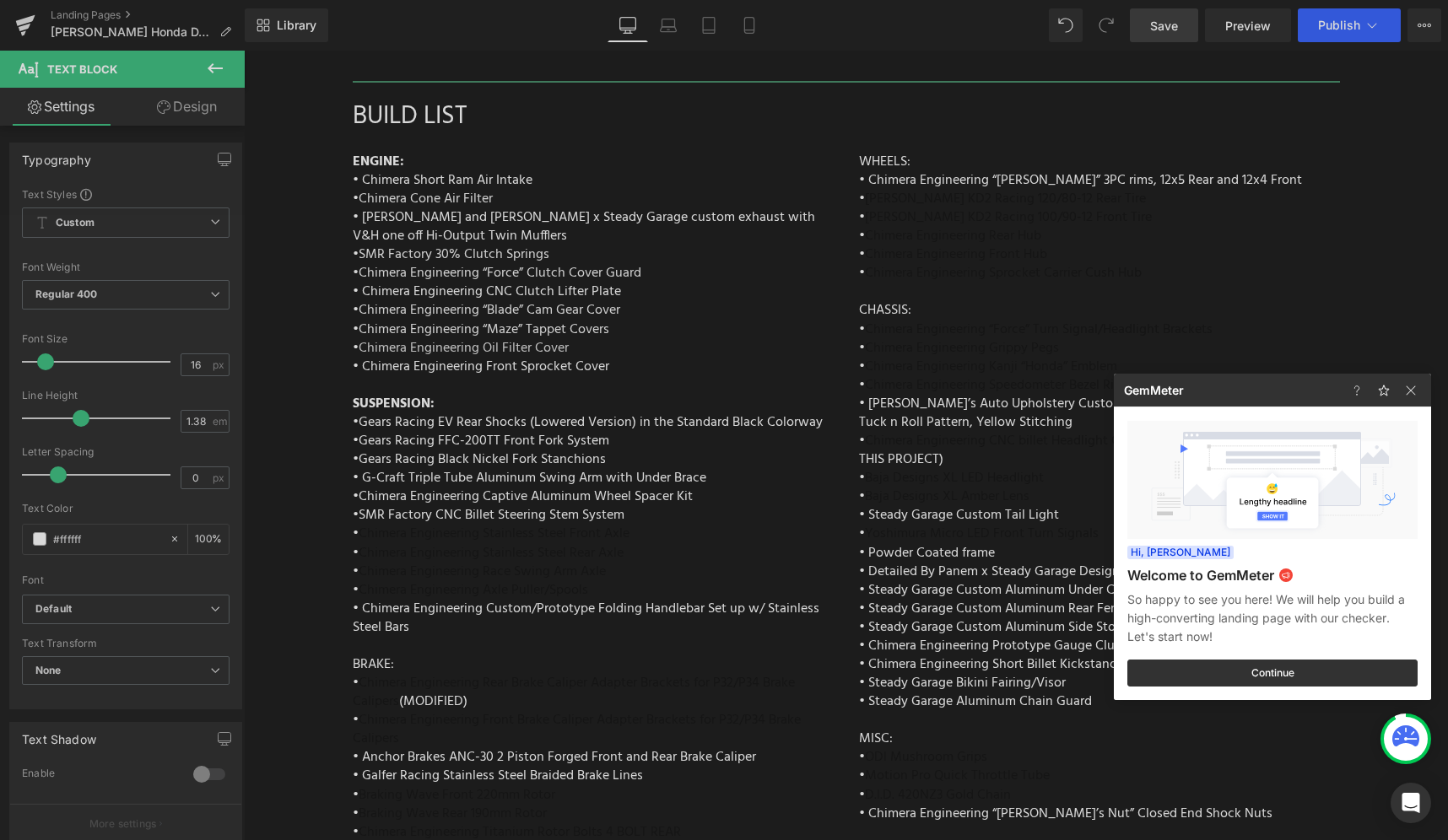
click at [722, 473] on div at bounding box center [724, 420] width 1448 height 840
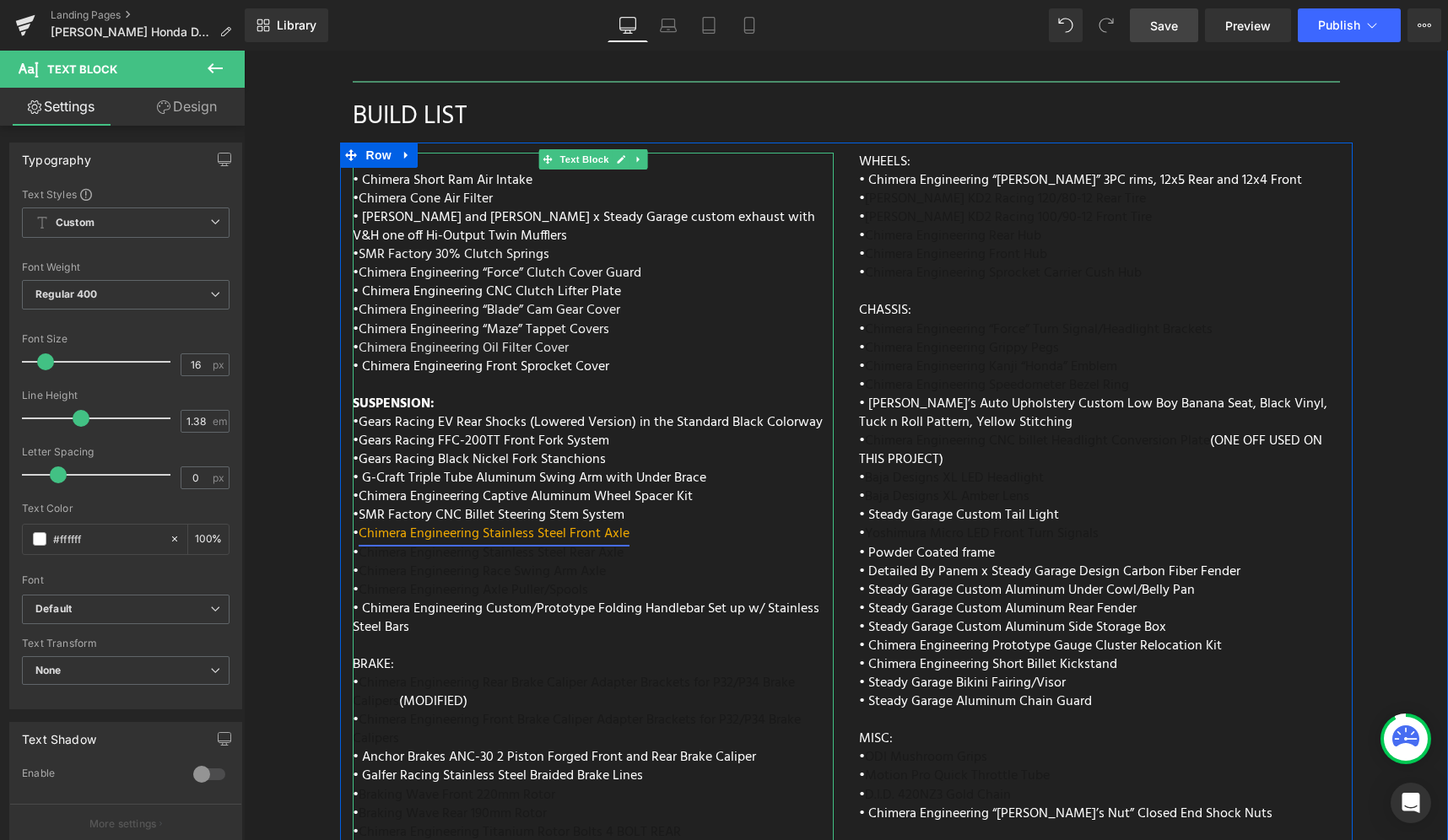
drag, startPoint x: 484, startPoint y: 491, endPoint x: 359, endPoint y: 493, distance: 125.0
click at [359, 493] on div "ENGINE: • Chimera Short Ram Air Intake • Chimera Cone Air Filter • Vance and Hi…" at bounding box center [593, 550] width 481 height 796
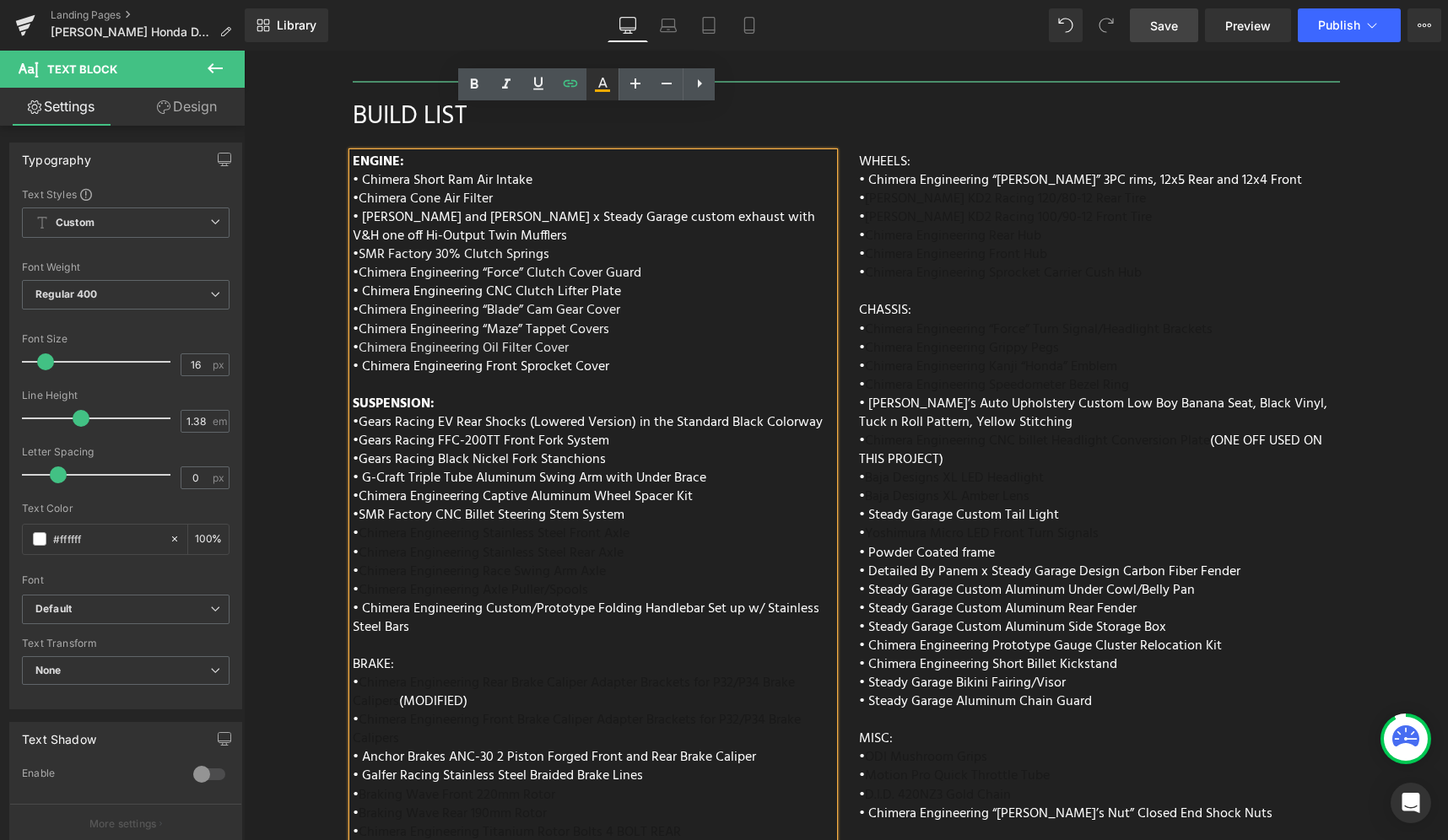
click at [603, 81] on icon at bounding box center [602, 84] width 20 height 20
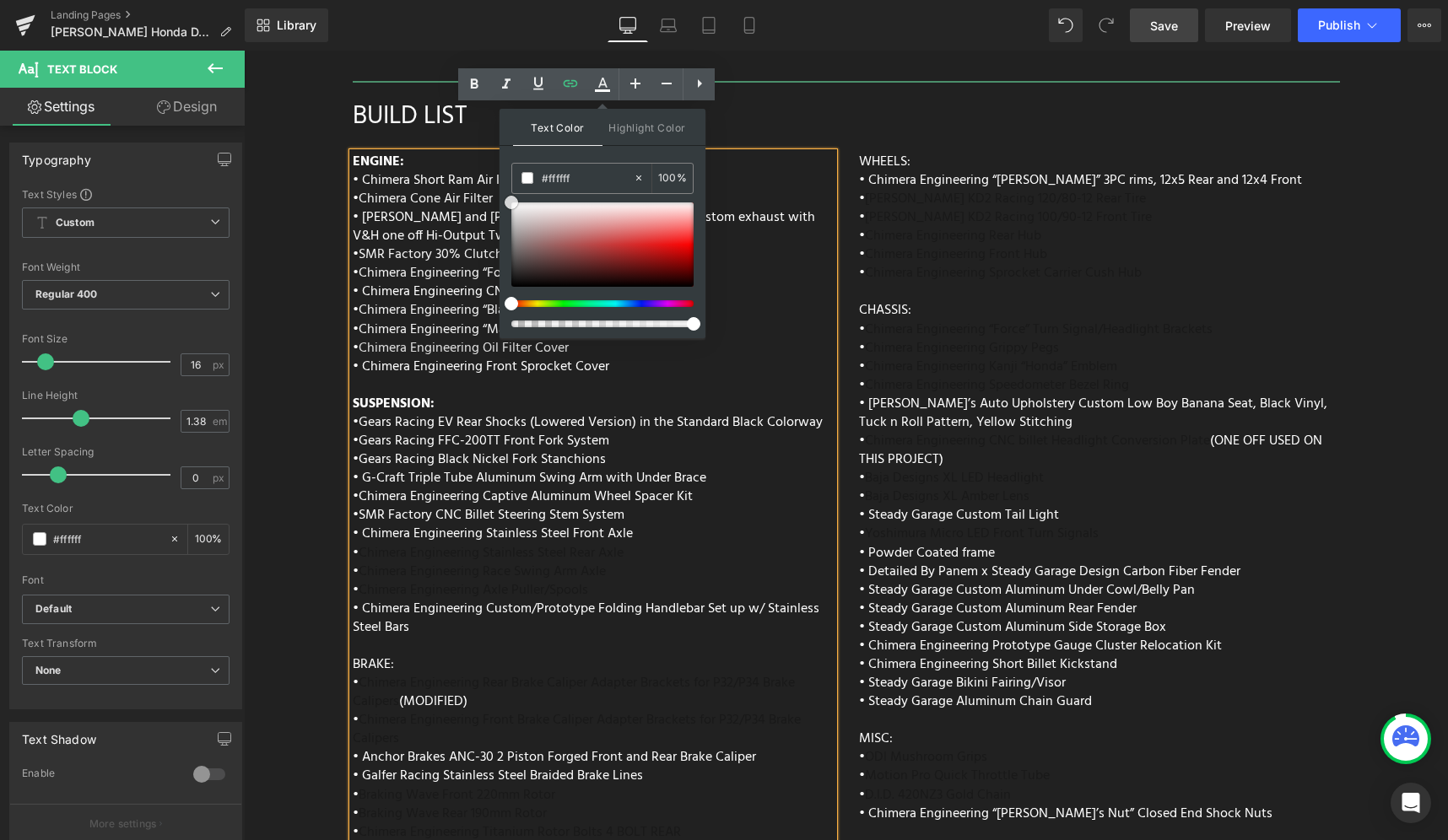
drag, startPoint x: 780, startPoint y: 314, endPoint x: 455, endPoint y: 183, distance: 350.4
click at [714, 483] on div "ENGINE: • Chimera Short Ram Air Intake • Chimera Cone Air Filter • Vance and Hi…" at bounding box center [593, 550] width 481 height 796
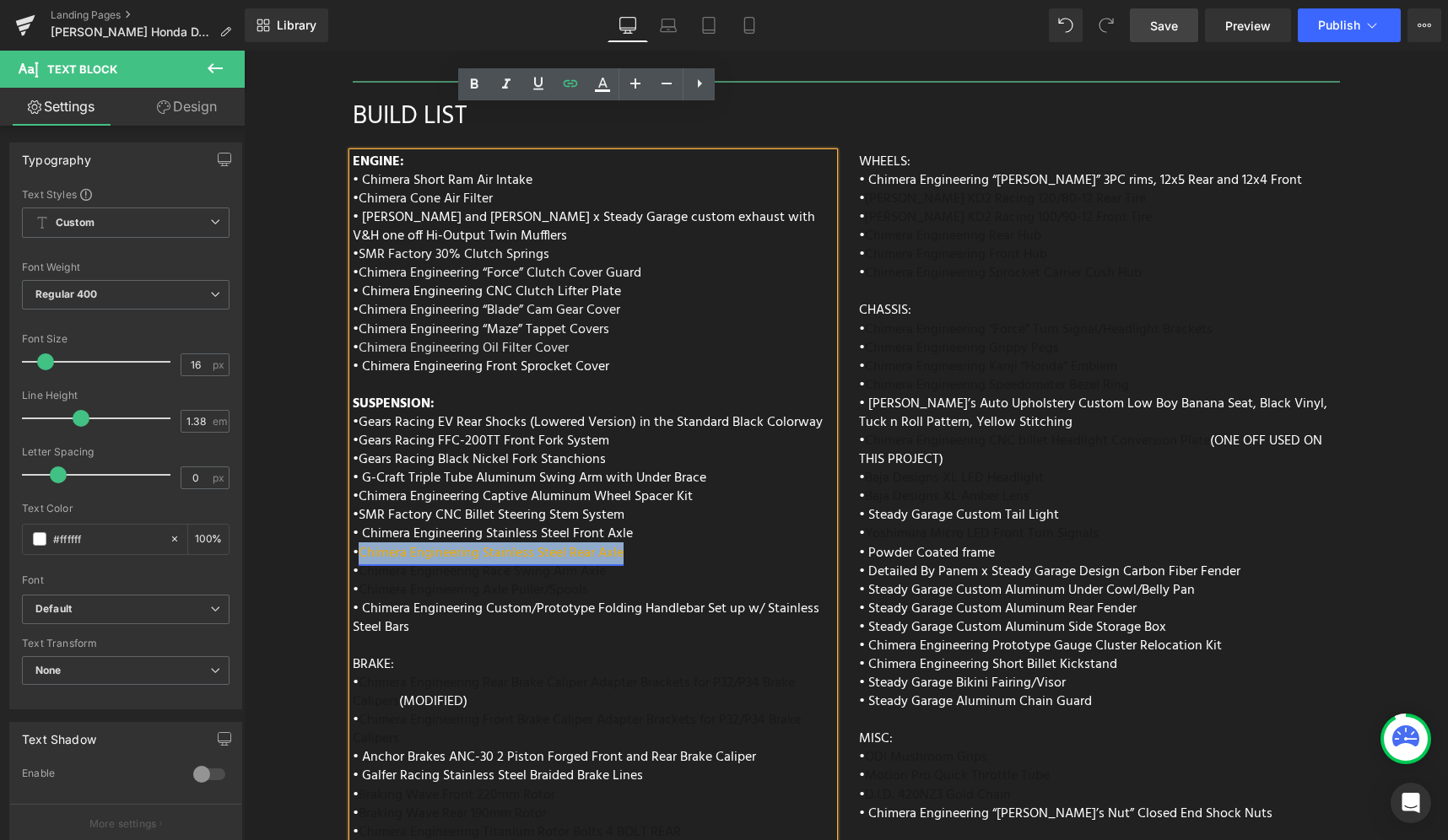
drag, startPoint x: 630, startPoint y: 507, endPoint x: 357, endPoint y: 506, distance: 273.0
click at [357, 506] on div "ENGINE: • Chimera Short Ram Air Intake • Chimera Cone Air Filter • Vance and Hi…" at bounding box center [593, 550] width 481 height 796
click at [605, 85] on icon at bounding box center [603, 82] width 9 height 10
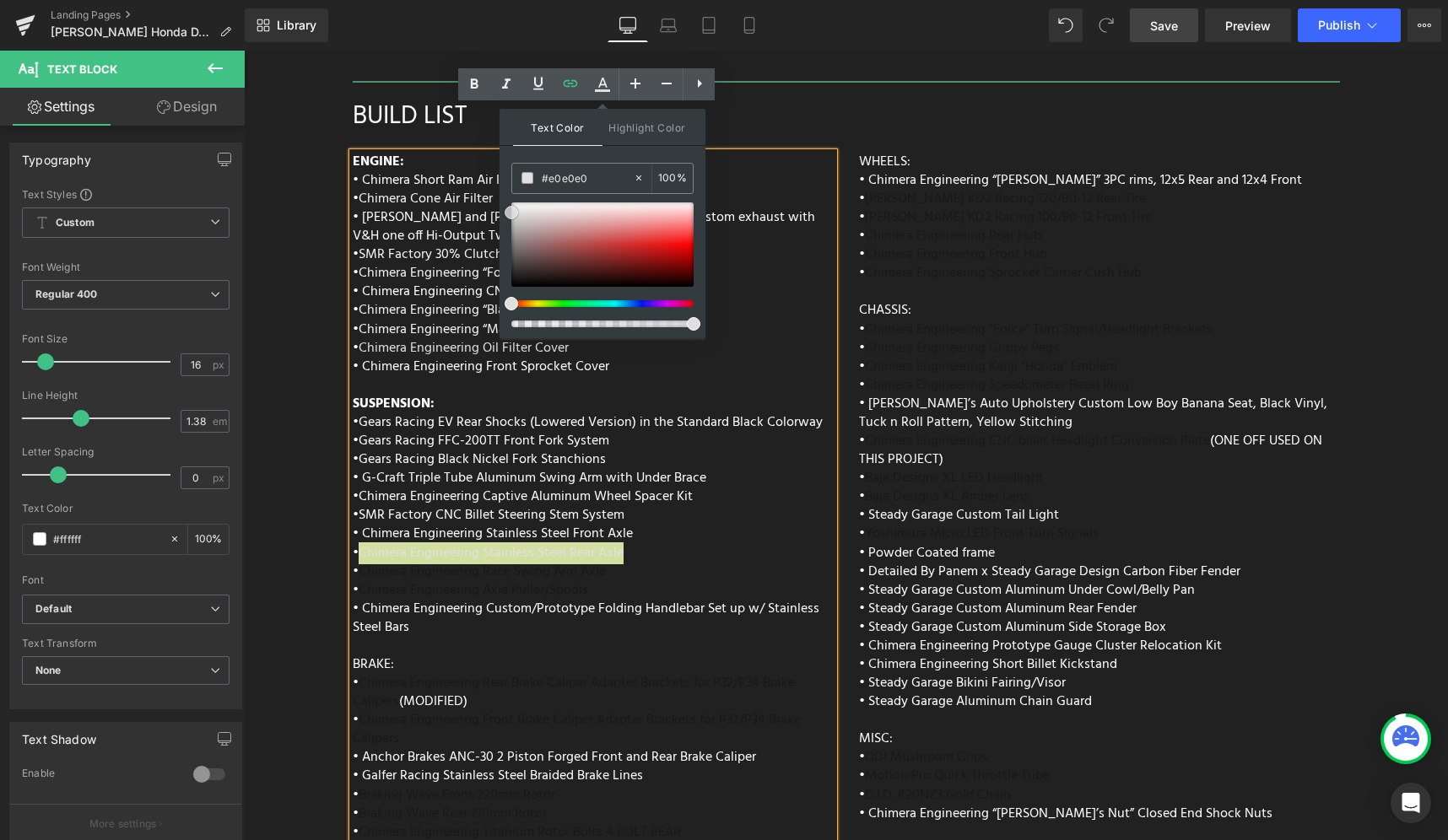
drag, startPoint x: 838, startPoint y: 288, endPoint x: 419, endPoint y: 170, distance: 435.3
drag, startPoint x: 778, startPoint y: 265, endPoint x: 486, endPoint y: 188, distance: 302.0
click at [708, 473] on div "ENGINE: • Chimera Short Ram Air Intake • Chimera Cone Air Filter • Vance and Hi…" at bounding box center [593, 550] width 481 height 796
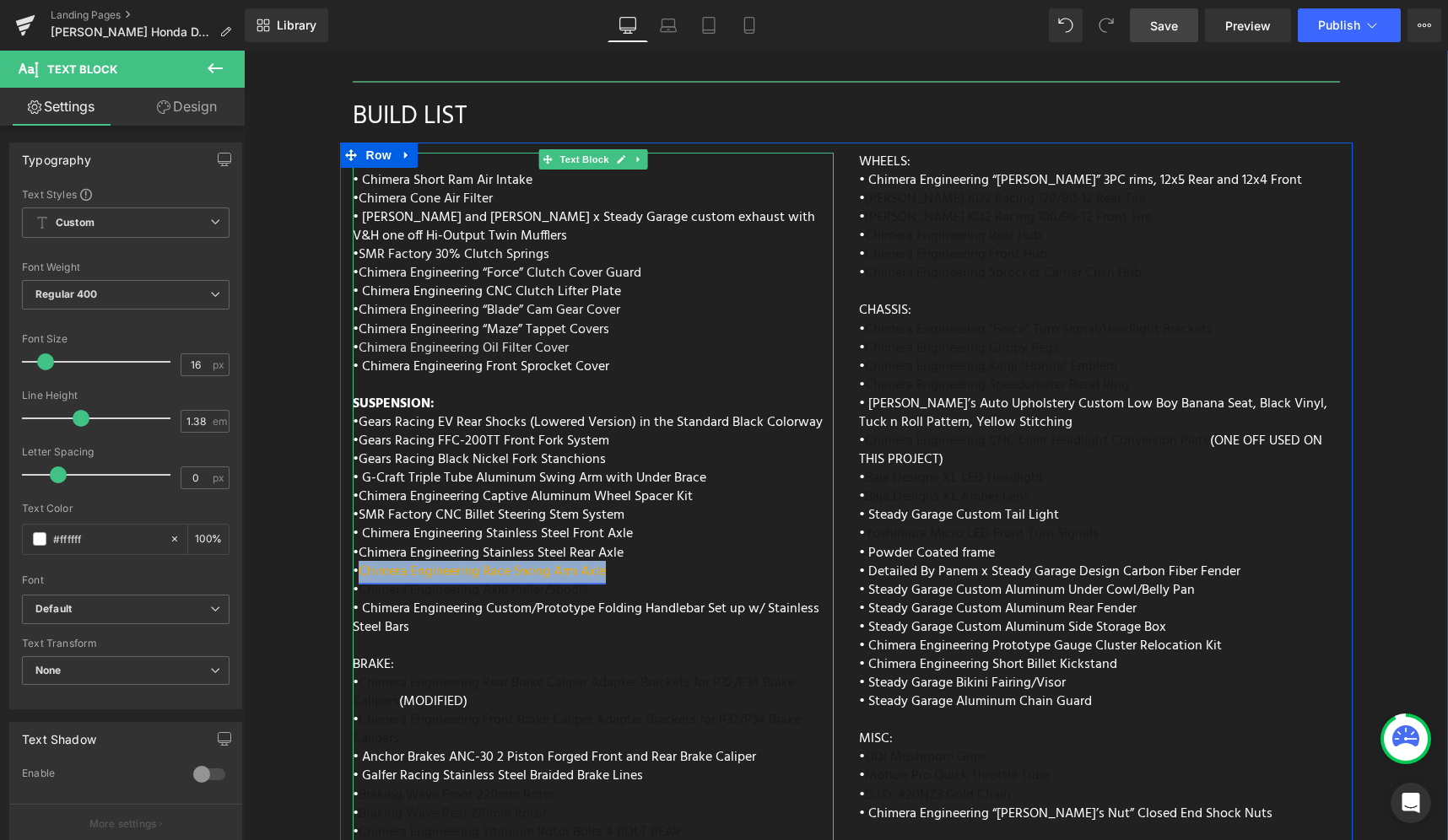
drag, startPoint x: 610, startPoint y: 525, endPoint x: 356, endPoint y: 525, distance: 254.0
click at [356, 525] on div "ENGINE: • Chimera Short Ram Air Intake • Chimera Cone Air Filter • Vance and Hi…" at bounding box center [593, 550] width 481 height 796
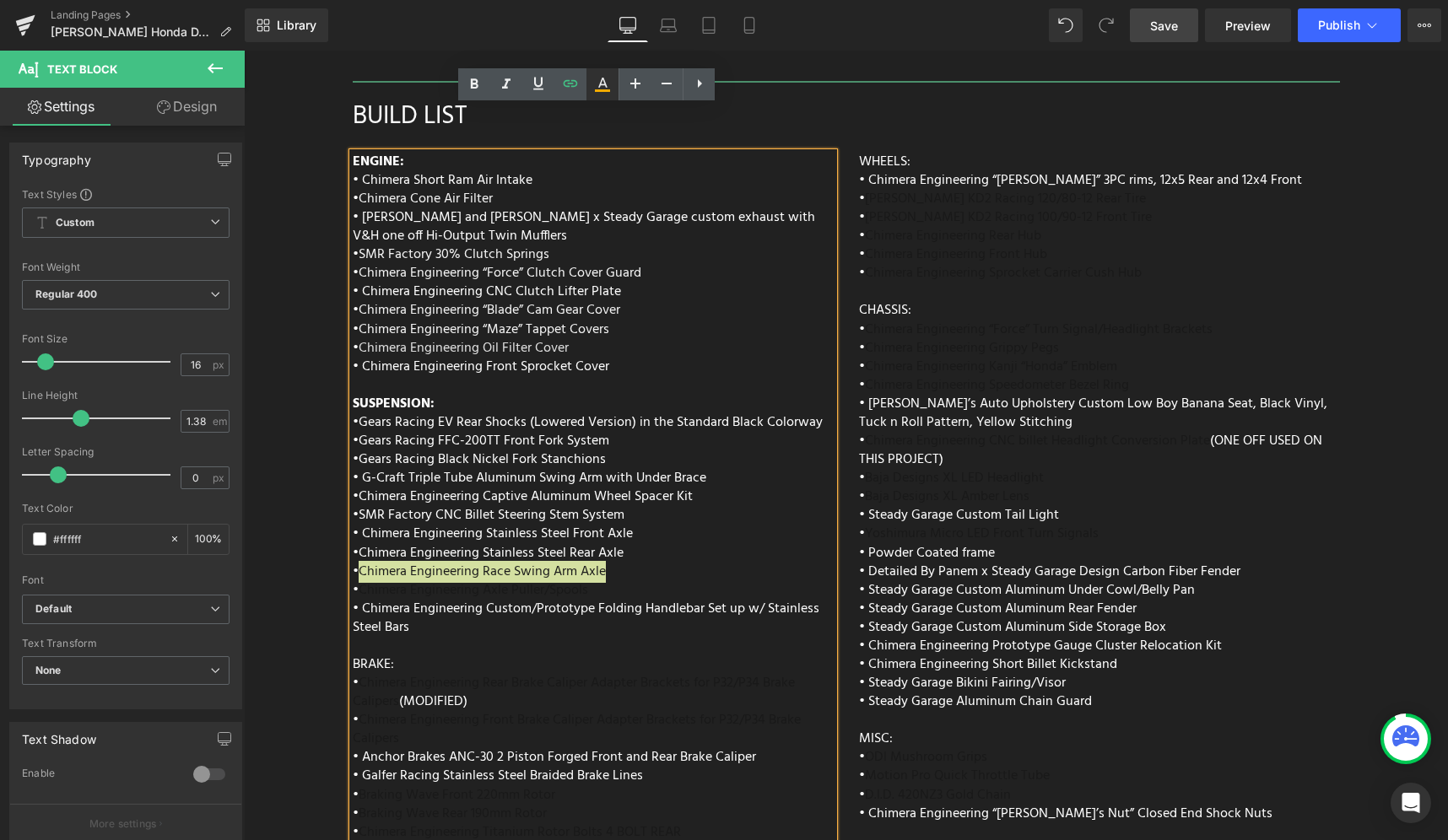
click at [603, 87] on icon at bounding box center [602, 84] width 20 height 20
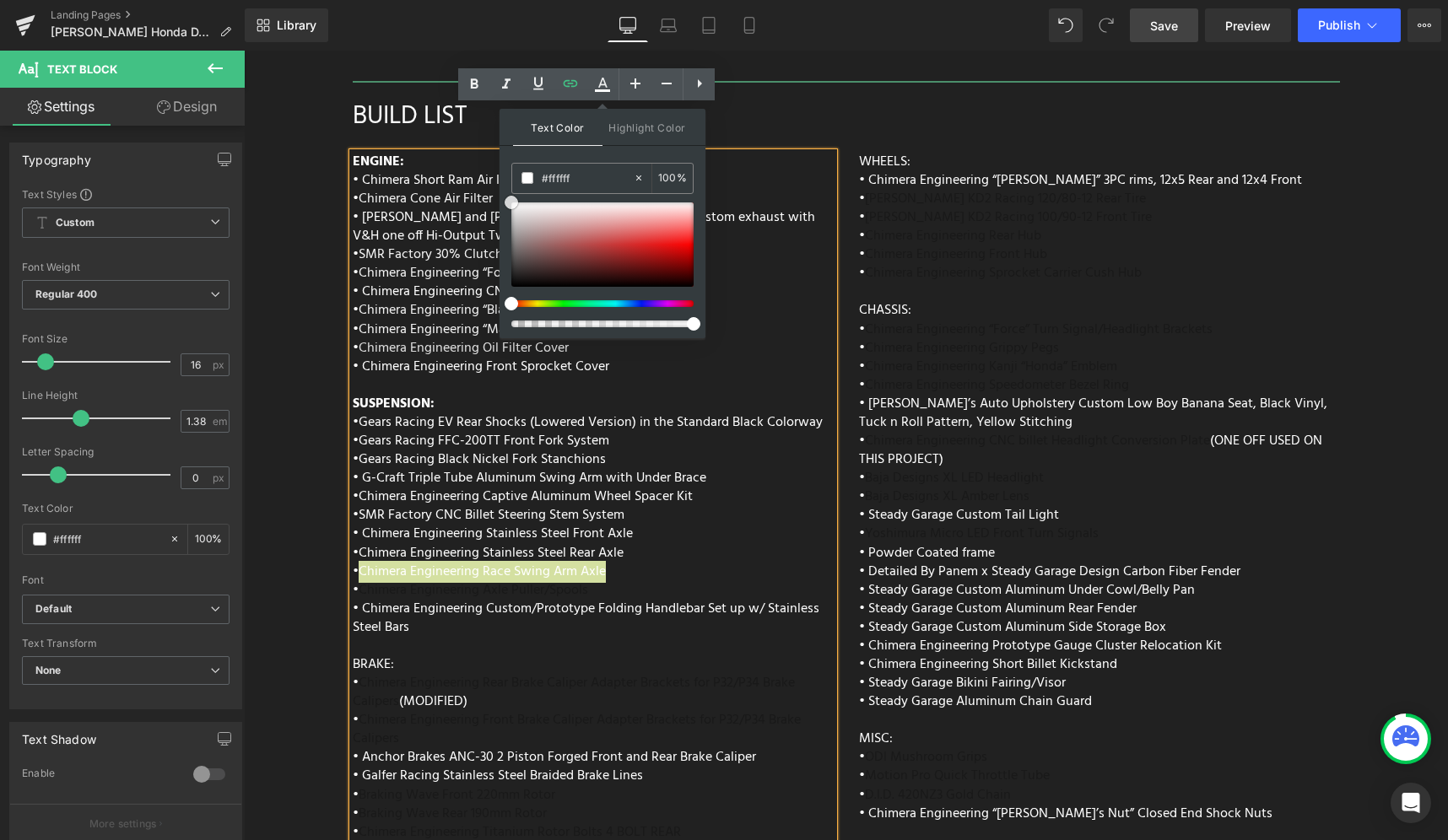
drag, startPoint x: 793, startPoint y: 294, endPoint x: 492, endPoint y: 186, distance: 319.8
click at [759, 511] on div "ENGINE: • Chimera Short Ram Air Intake • Chimera Cone Air Filter • Vance and Hi…" at bounding box center [593, 550] width 481 height 796
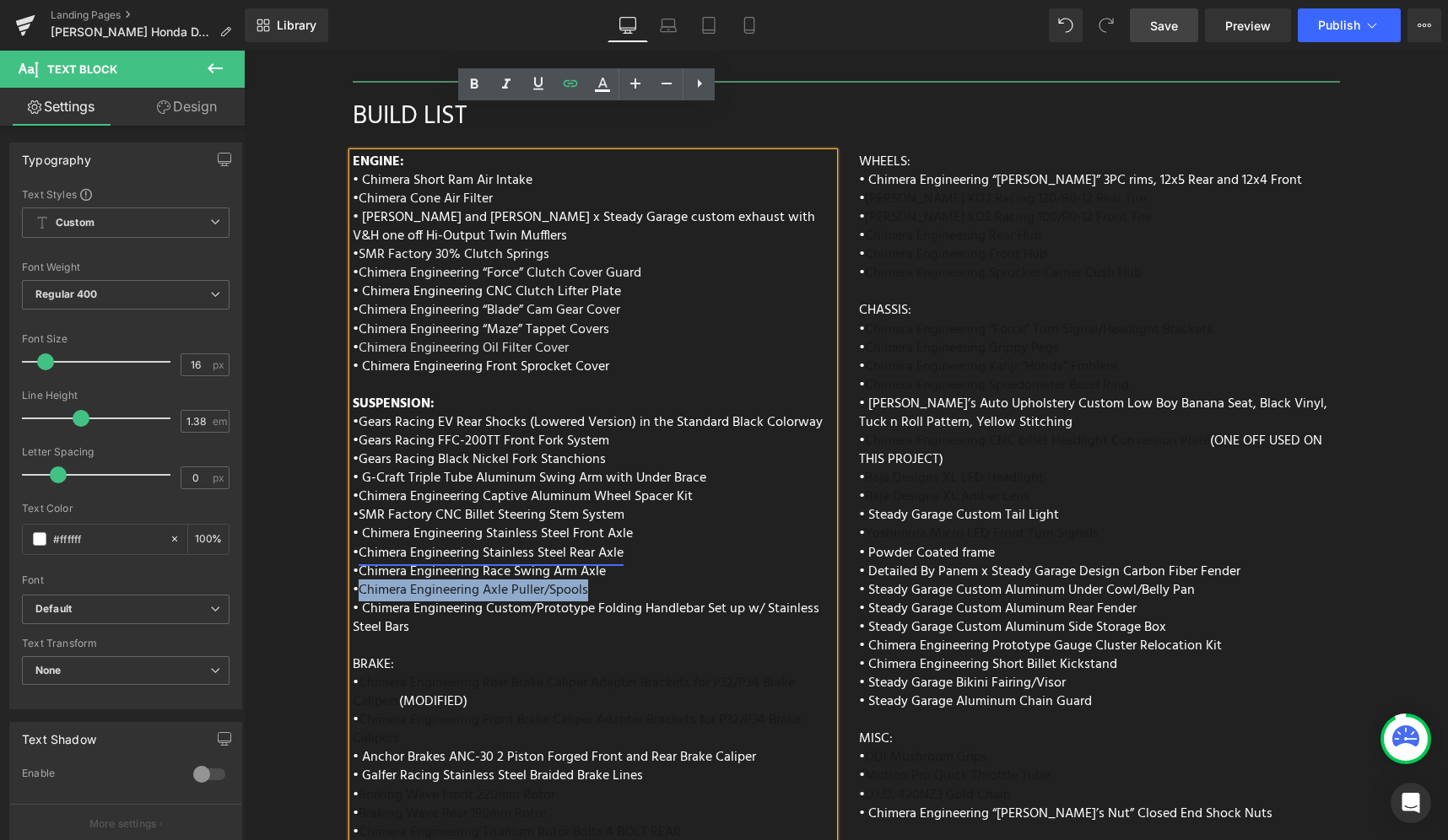
drag, startPoint x: 591, startPoint y: 544, endPoint x: 407, endPoint y: 507, distance: 187.7
click at [358, 540] on div "ENGINE: • Chimera Short Ram Air Intake • Chimera Cone Air Filter • Vance and Hi…" at bounding box center [593, 550] width 481 height 796
click at [599, 93] on link at bounding box center [603, 85] width 32 height 32
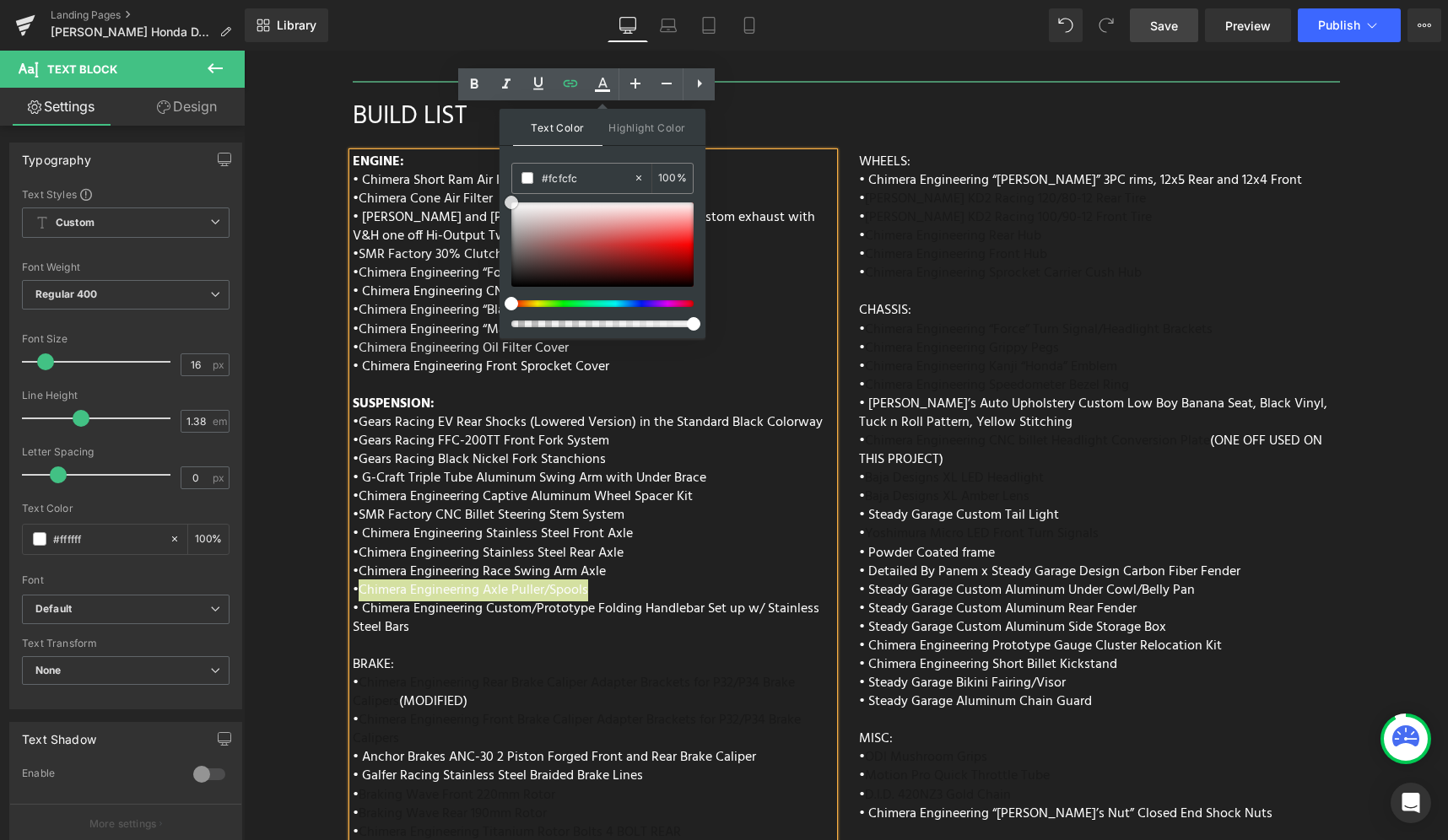
drag, startPoint x: 796, startPoint y: 277, endPoint x: 481, endPoint y: 186, distance: 327.9
click at [700, 470] on div "ENGINE: • Chimera Short Ram Air Intake • Chimera Cone Air Filter • Vance and Hi…" at bounding box center [593, 550] width 481 height 796
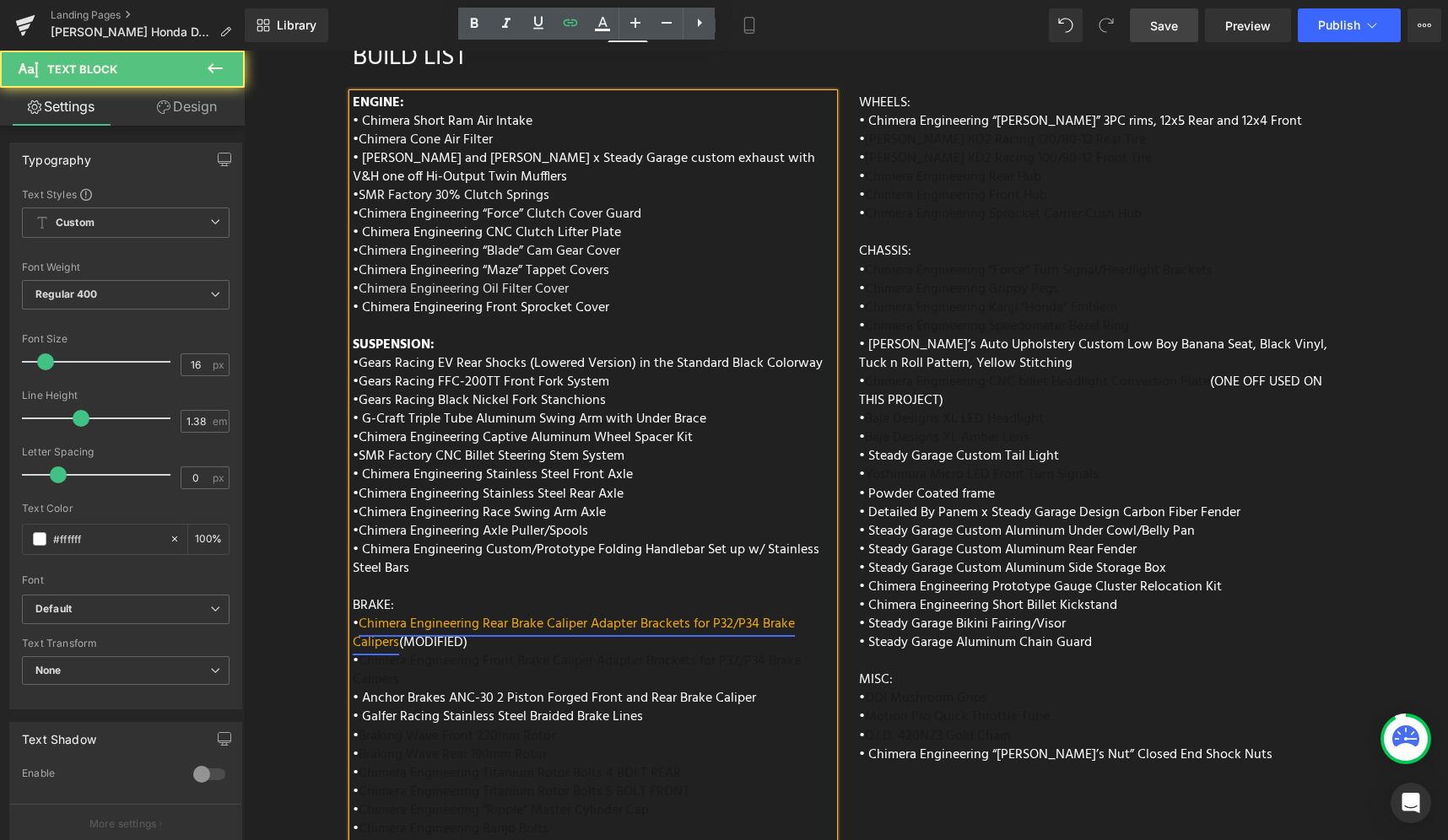
scroll to position [7048, 0]
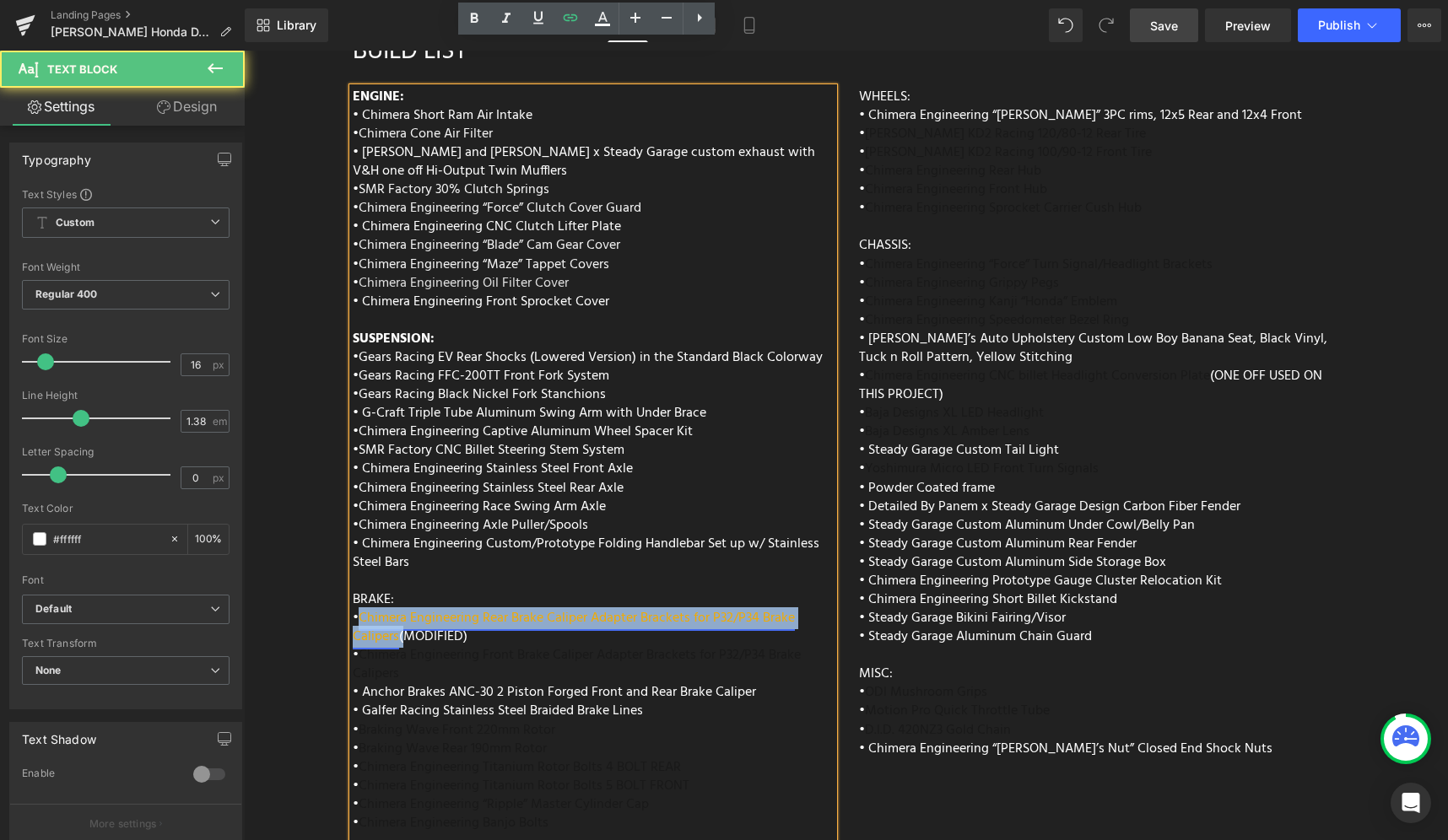
drag, startPoint x: 395, startPoint y: 590, endPoint x: 359, endPoint y: 566, distance: 43.3
click at [359, 607] on span "• Chimera Engineering Rear Brake Caliper Adapter Brackets for P32/P34 Brake Cal…" at bounding box center [573, 627] width 442 height 40
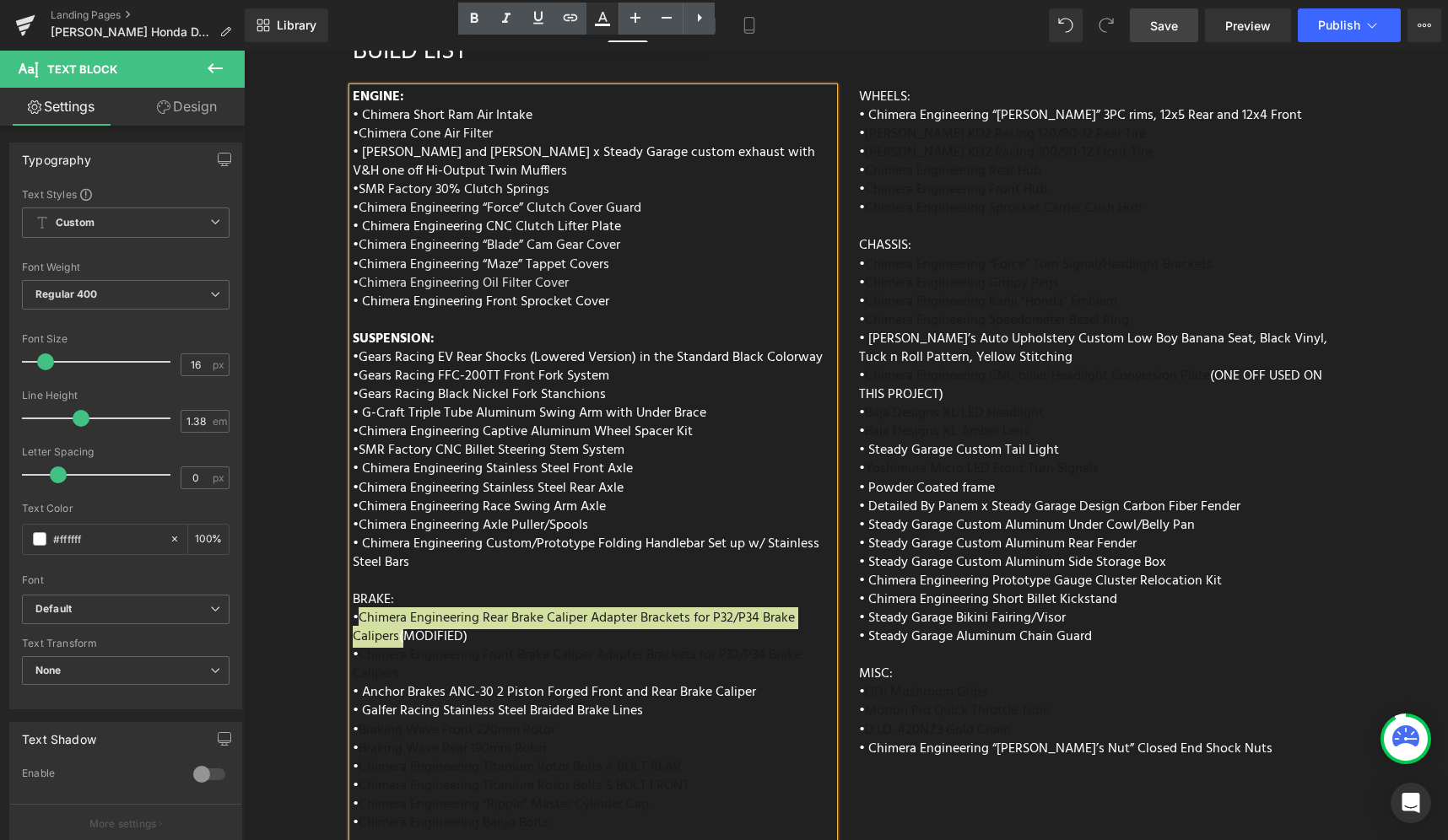
click at [606, 12] on icon at bounding box center [602, 18] width 20 height 20
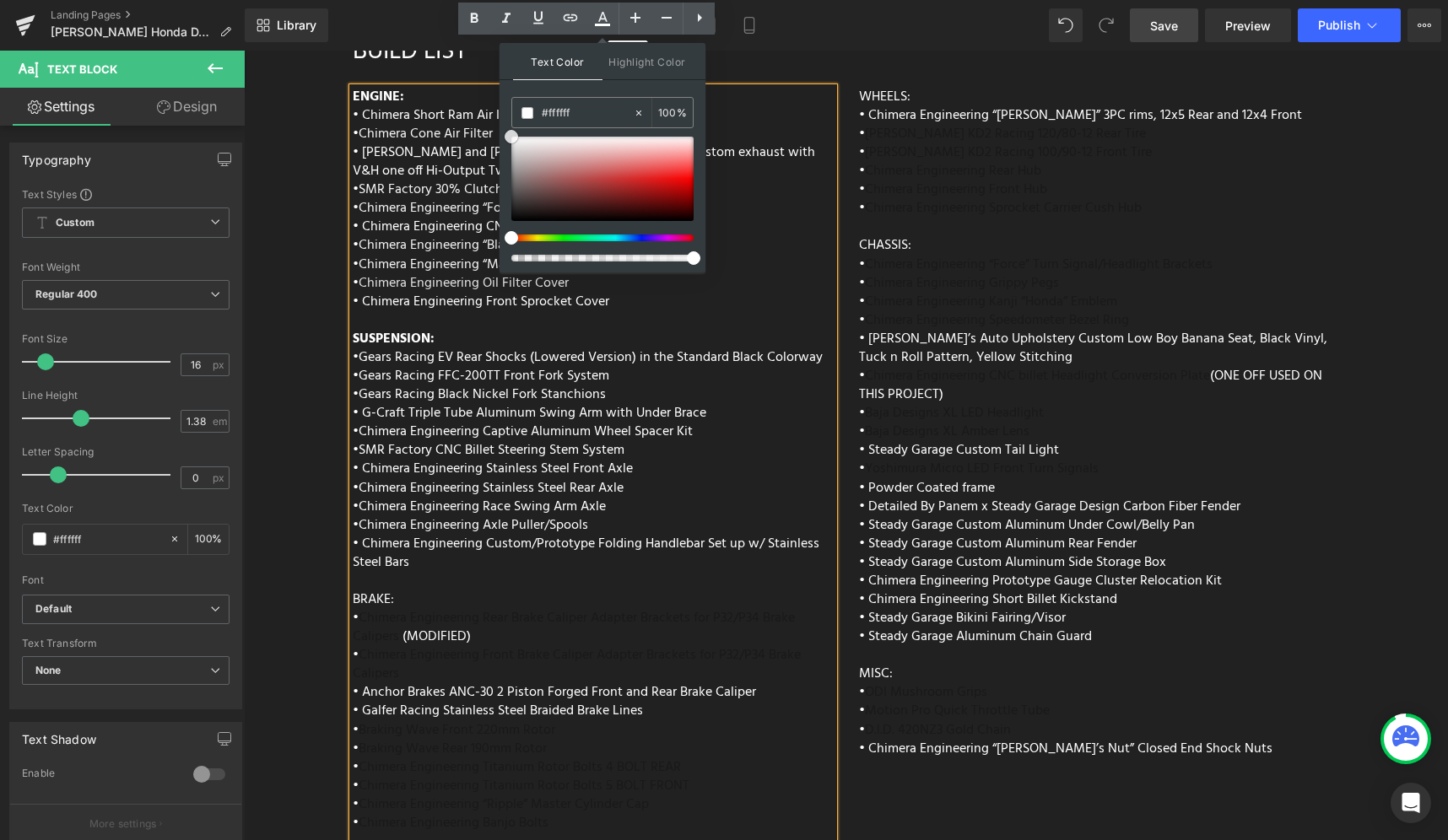
drag, startPoint x: 815, startPoint y: 211, endPoint x: 482, endPoint y: 114, distance: 346.8
click at [720, 527] on div "ENGINE: • Chimera Short Ram Air Intake • Chimera Cone Air Filter • Vance and Hi…" at bounding box center [593, 485] width 481 height 796
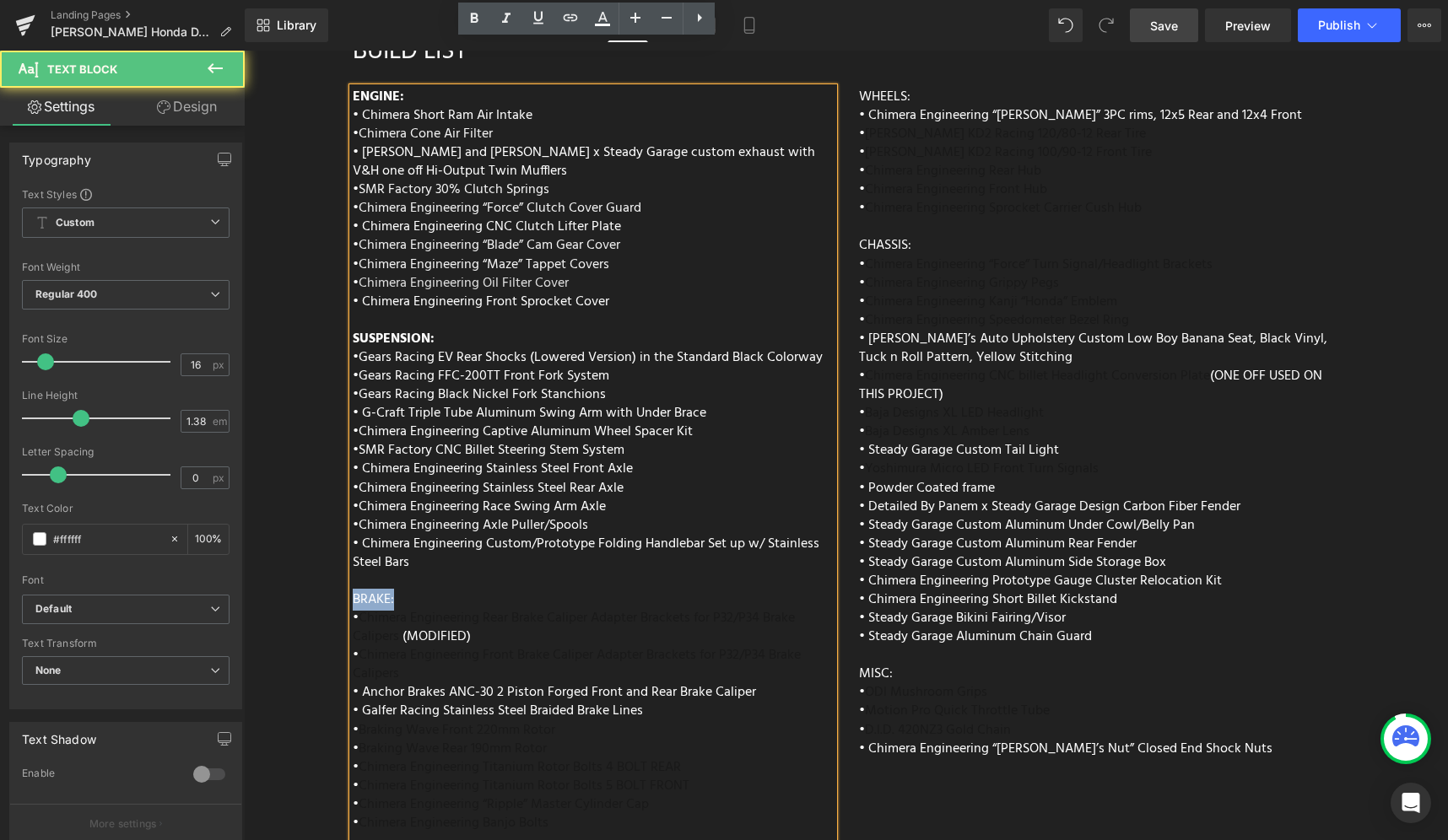
drag, startPoint x: 362, startPoint y: 546, endPoint x: 337, endPoint y: 546, distance: 25.0
click at [340, 546] on div "ENGINE: • Chimera Short Ram Air Intake • Chimera Cone Air Filter • Vance and Hi…" at bounding box center [593, 485] width 506 height 796
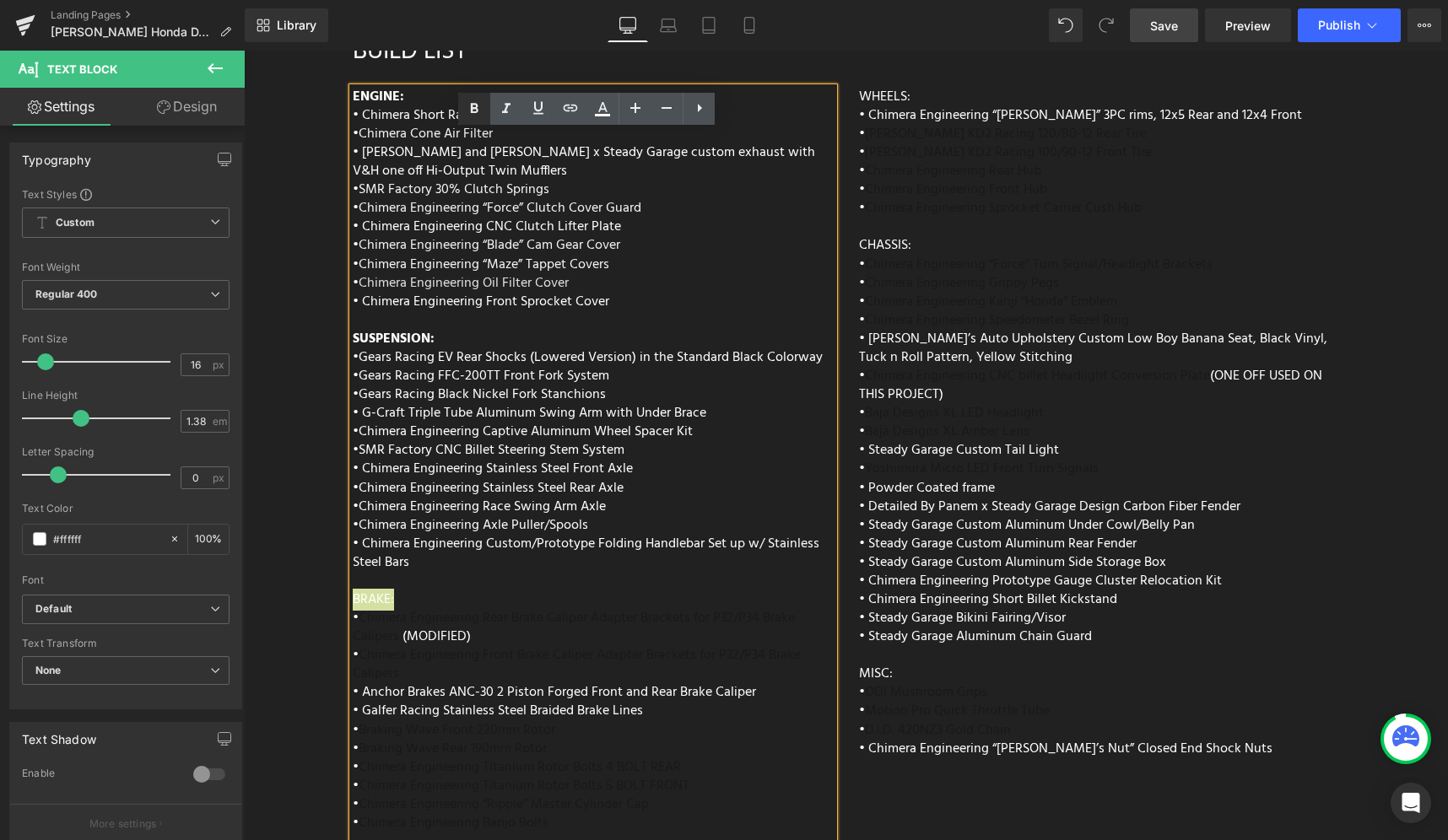
click at [471, 108] on icon at bounding box center [475, 107] width 8 height 10
click at [464, 555] on div "ENGINE: • Chimera Short Ram Air Intake • Chimera Cone Air Filter • Vance and Hi…" at bounding box center [593, 485] width 481 height 796
drag, startPoint x: 410, startPoint y: 550, endPoint x: 332, endPoint y: 544, distance: 78.2
click at [411, 555] on div "ENGINE: • Chimera Short Ram Air Intake • Chimera Cone Air Filter • Vance and Hi…" at bounding box center [593, 485] width 481 height 796
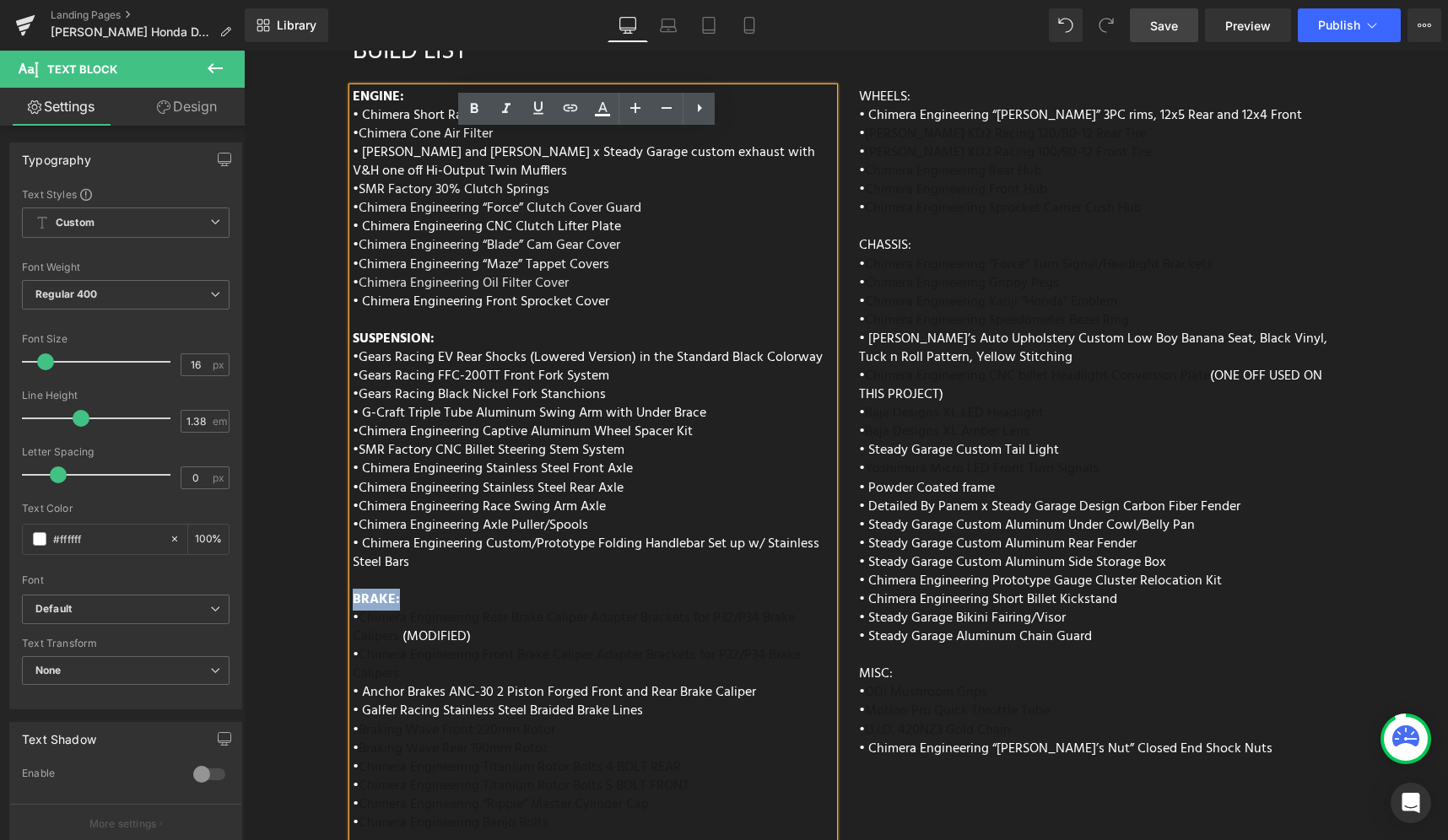
drag, startPoint x: 397, startPoint y: 554, endPoint x: 347, endPoint y: 552, distance: 50.0
click at [352, 552] on div "ENGINE: • Chimera Short Ram Air Intake • Chimera Cone Air Filter • Vance and Hi…" at bounding box center [593, 485] width 481 height 796
click at [715, 141] on span "• Vance and Hines x Steady Garage custom exhaust with V&H one off Hi-Output Twi…" at bounding box center [583, 161] width 463 height 40
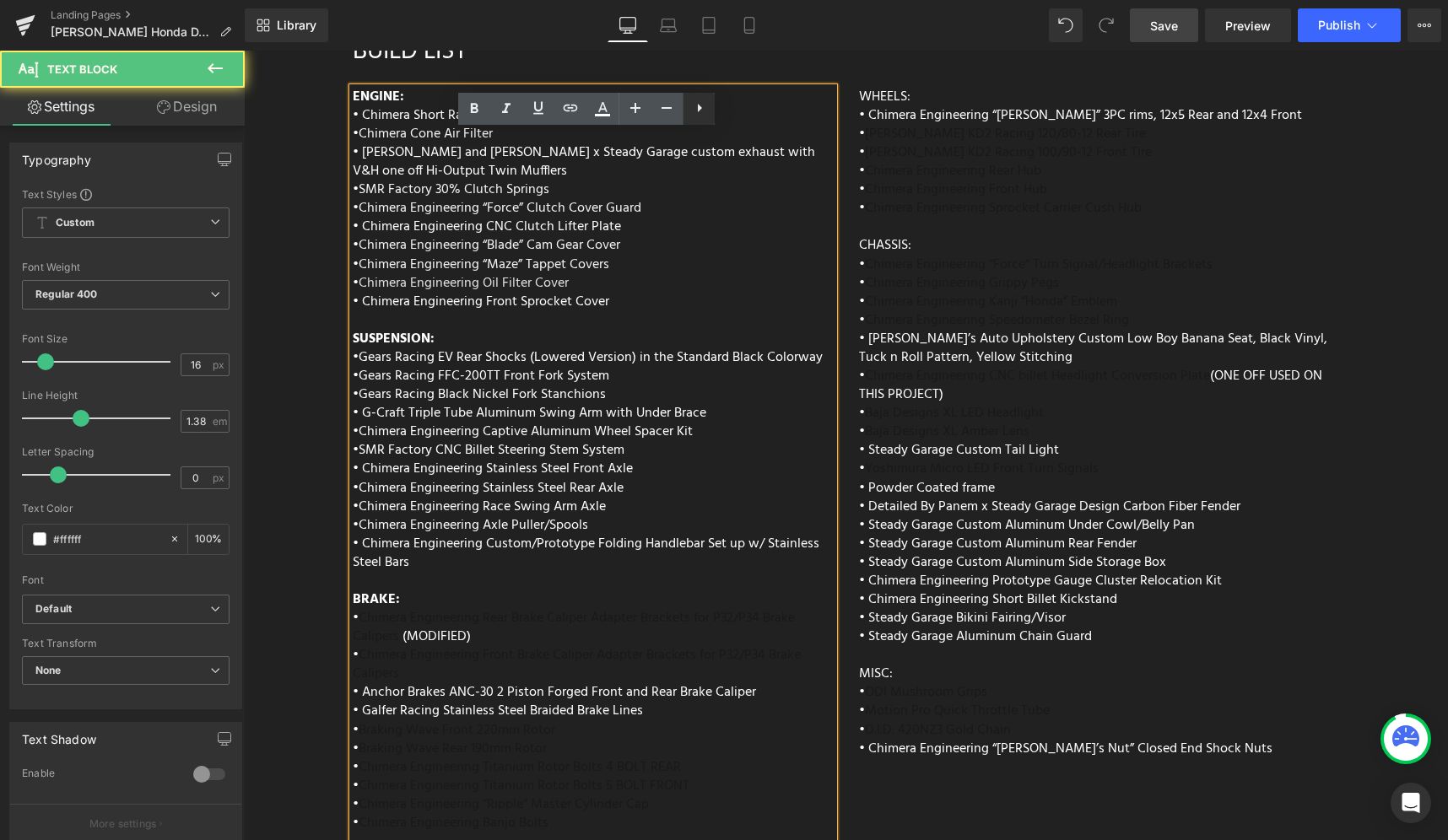
click at [703, 111] on icon at bounding box center [699, 107] width 20 height 20
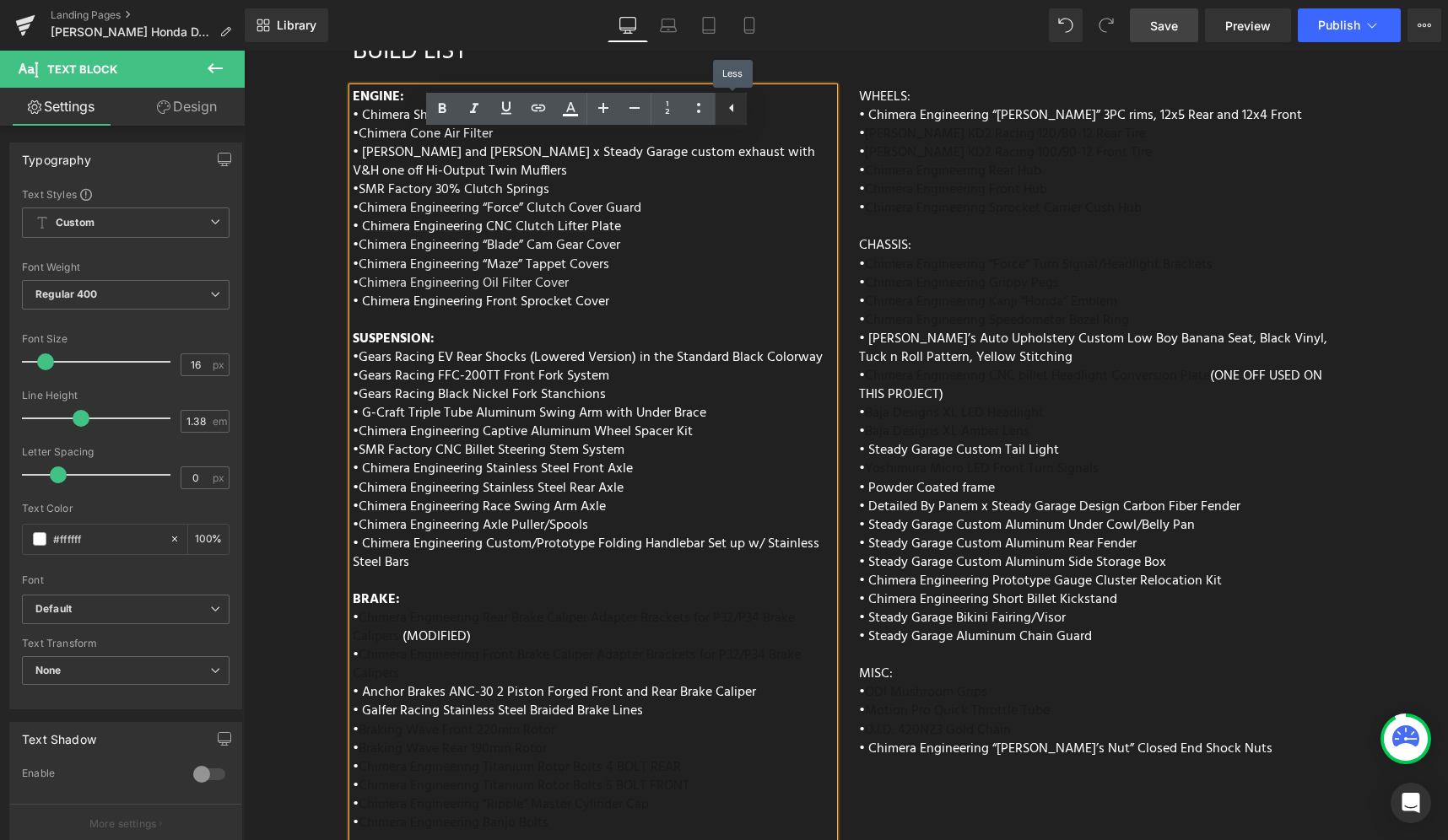
click at [739, 114] on icon at bounding box center [731, 107] width 20 height 20
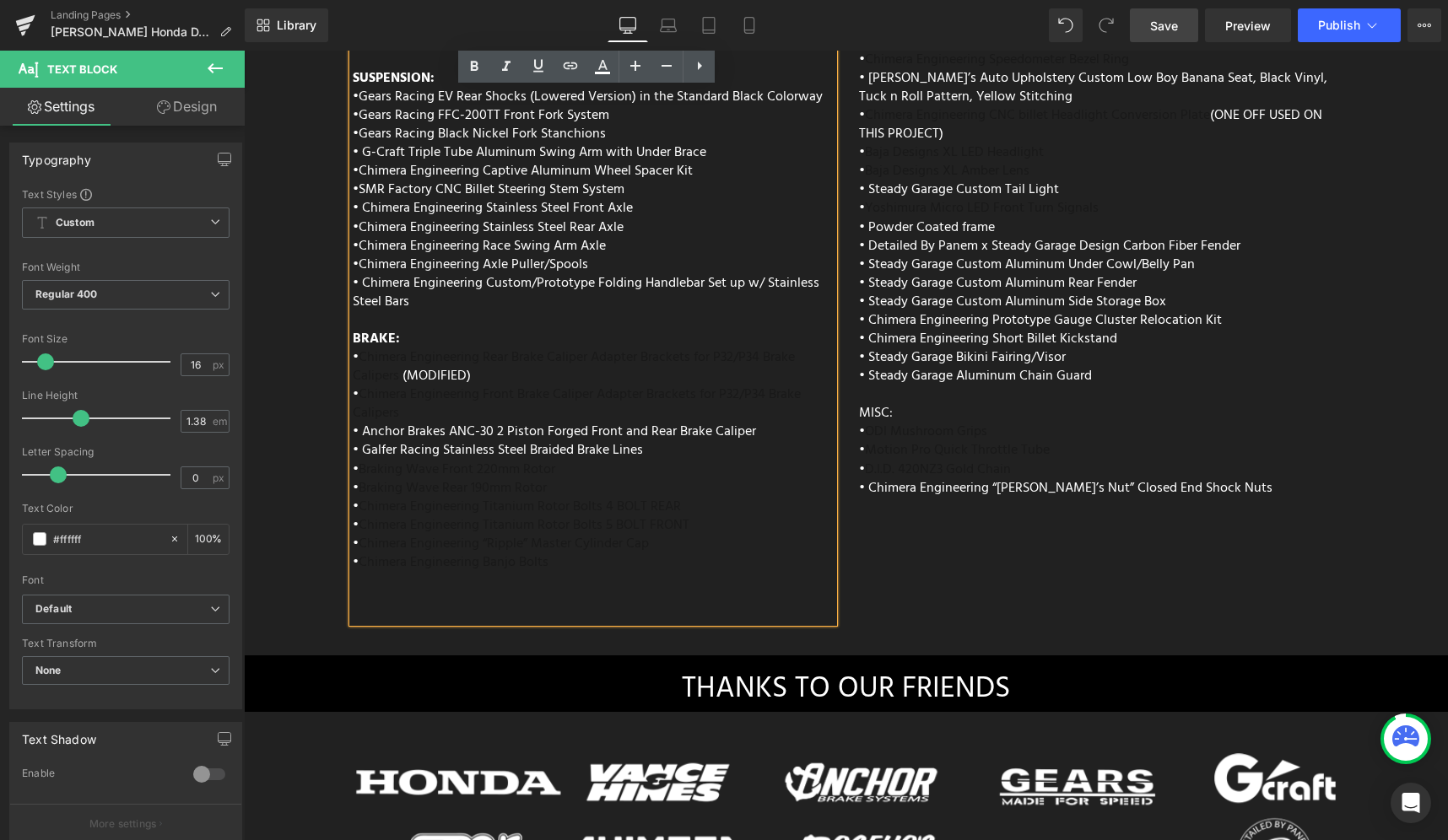
scroll to position [7251, 0]
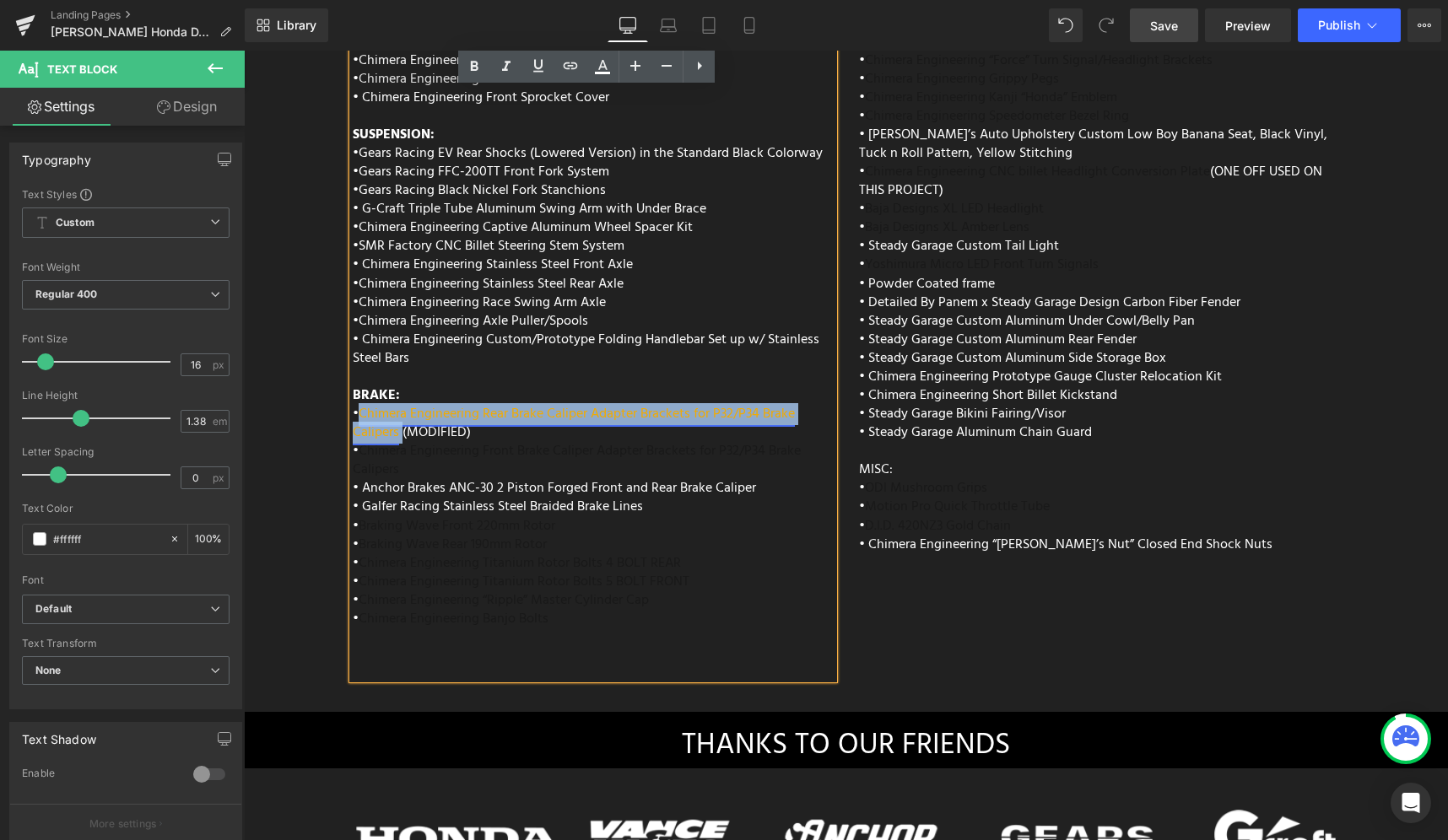
drag, startPoint x: 394, startPoint y: 384, endPoint x: 359, endPoint y: 370, distance: 37.7
click at [359, 403] on span "Chimera Engineering Rear Brake Caliper Adapter Brackets for P32/P34 Brake Calip…" at bounding box center [573, 423] width 442 height 40
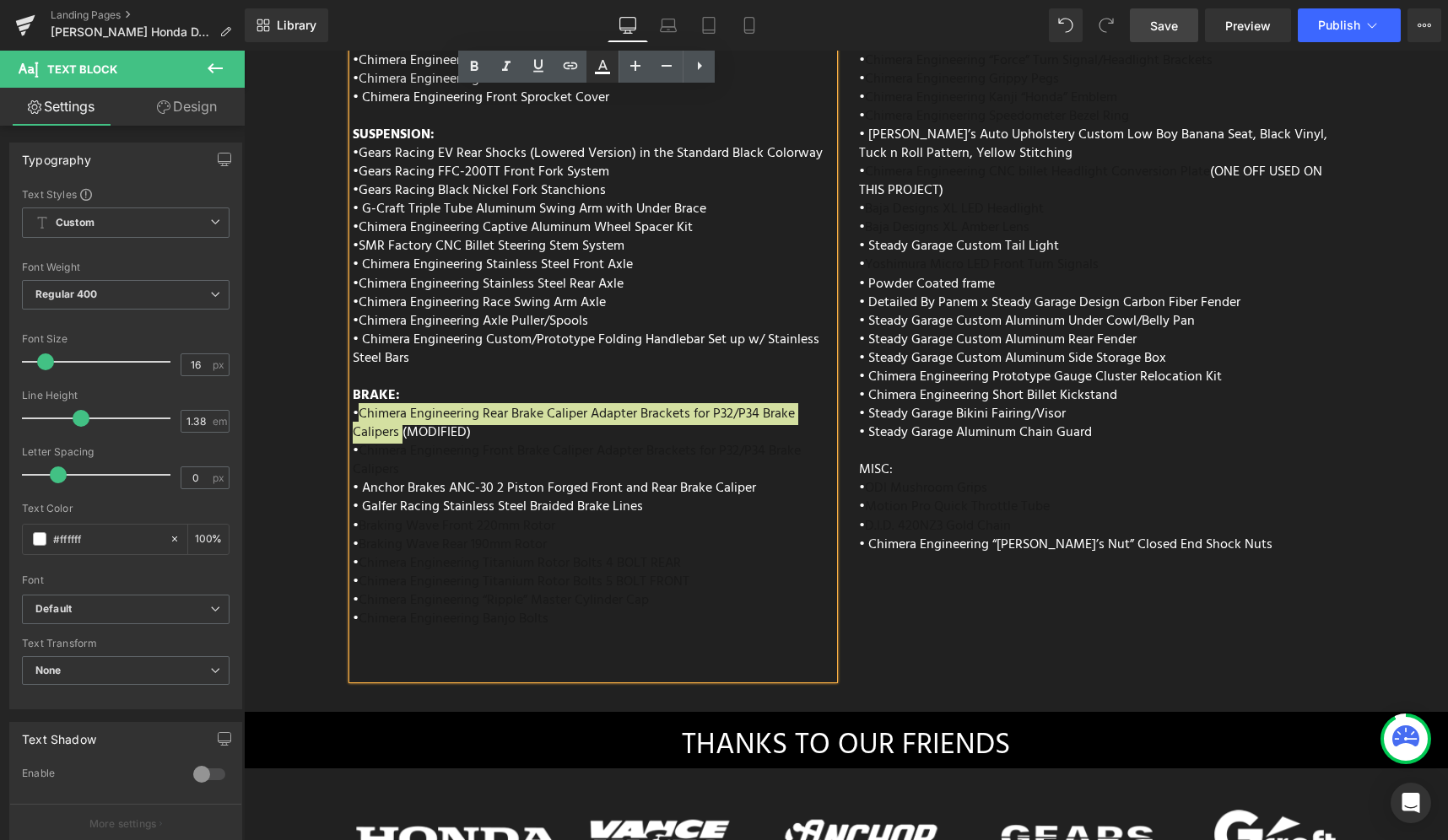
click at [603, 70] on icon at bounding box center [602, 66] width 20 height 20
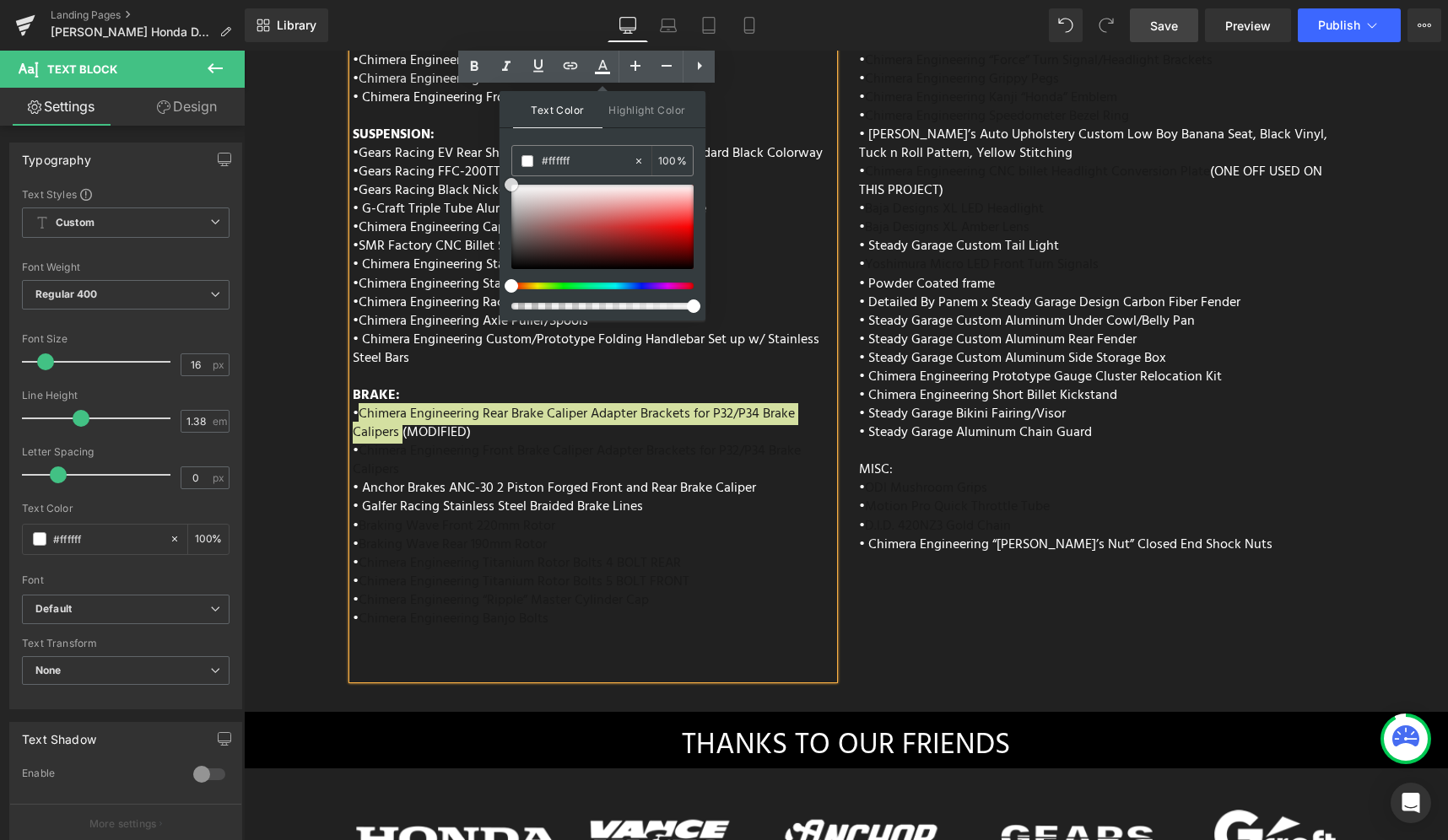
drag, startPoint x: 543, startPoint y: 233, endPoint x: 505, endPoint y: 167, distance: 76.2
click at [505, 167] on div "Text Color Highlight Color #333333 #333333 100 % #212121 100 %" at bounding box center [602, 206] width 206 height 230
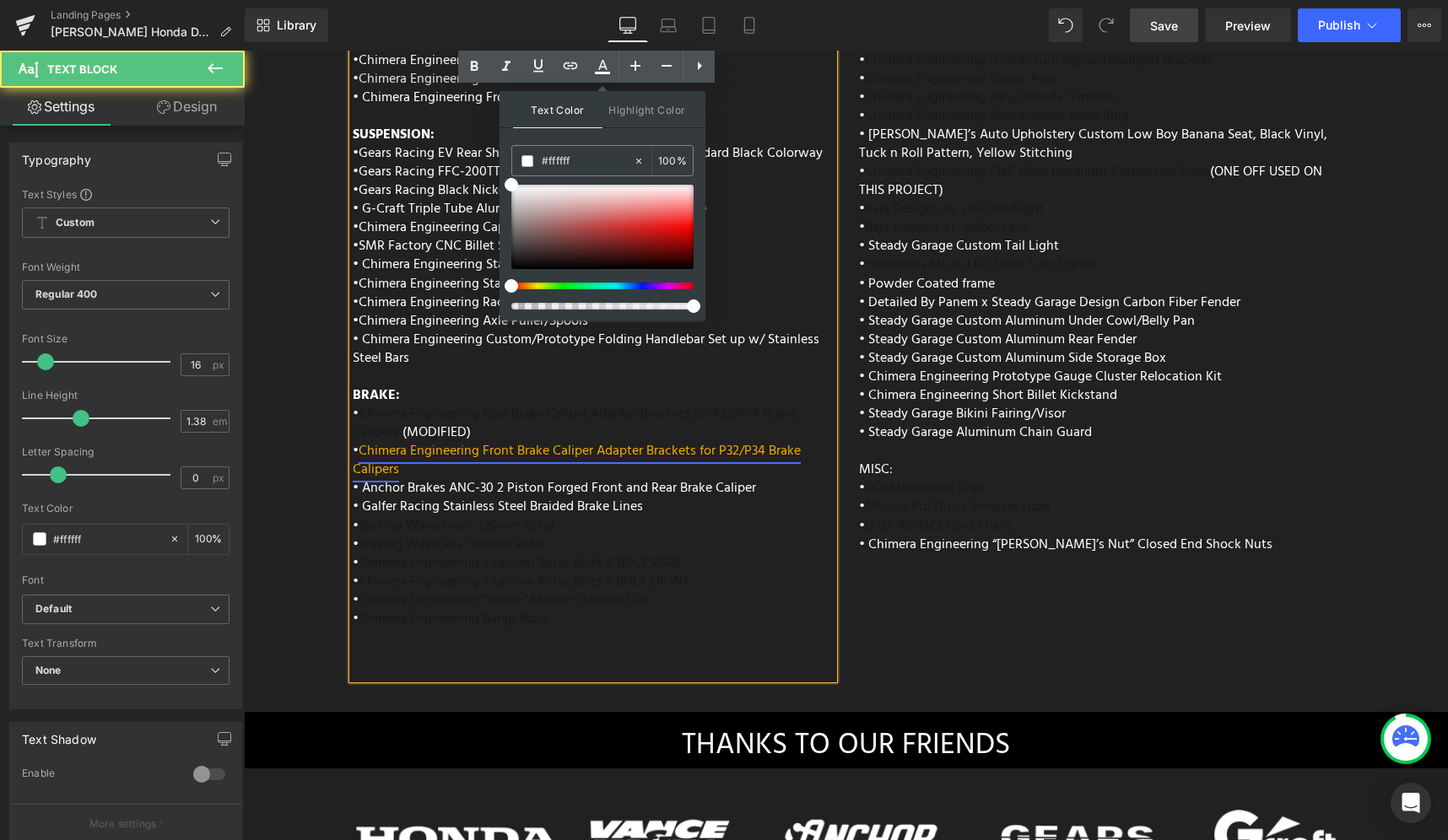
click at [571, 441] on link "Chimera Engineering Front Brake Caliper Adapter Brackets for P32/P34 Brake Cali…" at bounding box center [577, 460] width 448 height 40
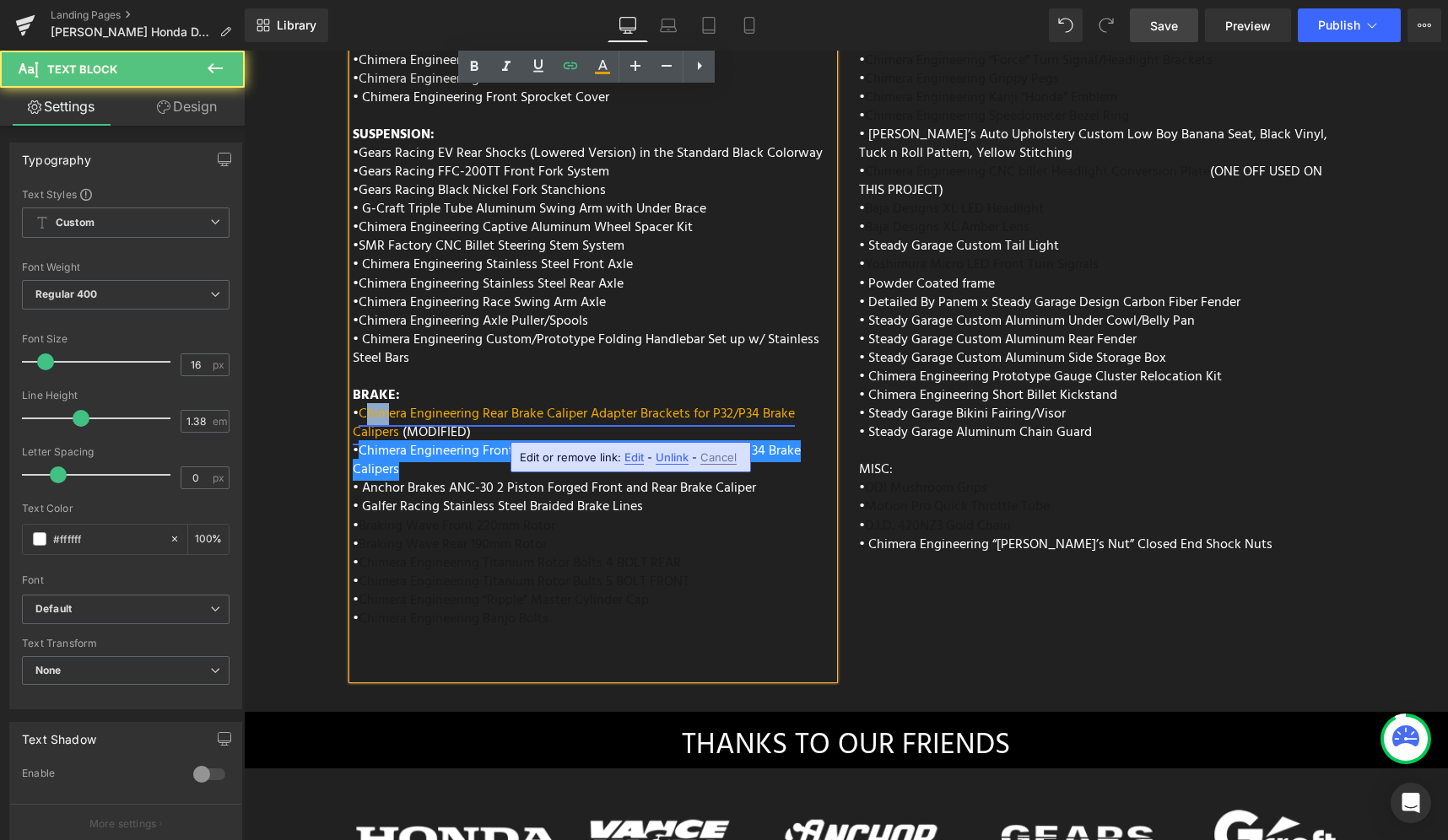
drag, startPoint x: 360, startPoint y: 368, endPoint x: 381, endPoint y: 372, distance: 21.4
click at [381, 403] on link "Chimera Engineering Rear Brake Caliper Adapter Brackets for P32/P34 Brake Calip…" at bounding box center [573, 423] width 442 height 40
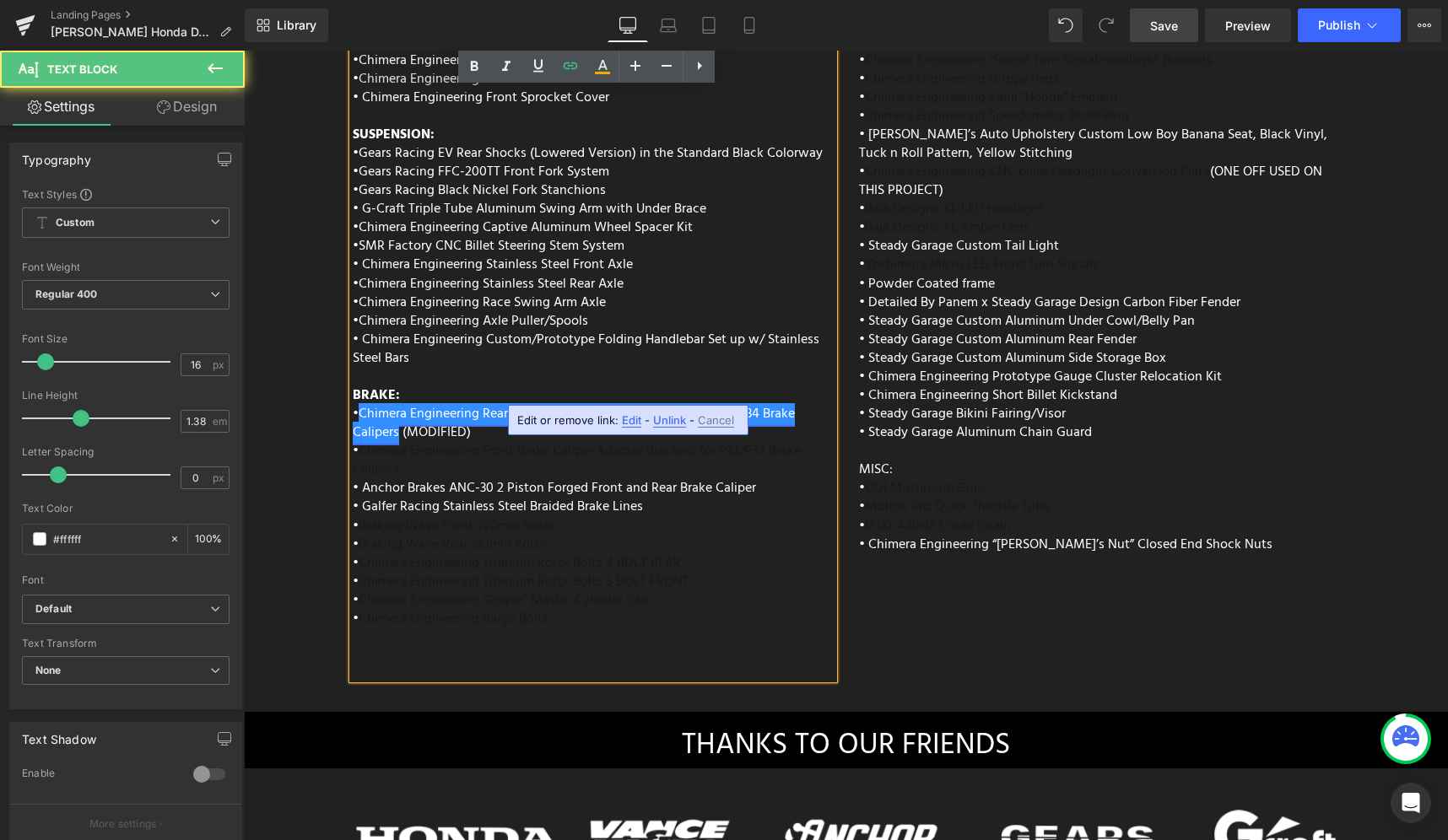
click at [359, 403] on link "Chimera Engineering Rear Brake Caliper Adapter Brackets for P32/P34 Brake Calip…" at bounding box center [573, 423] width 442 height 40
drag, startPoint x: 359, startPoint y: 368, endPoint x: 372, endPoint y: 371, distance: 13.3
click at [372, 403] on link "Chimera Engineering Rear Brake Caliper Adapter Brackets for P32/P34 Brake Calip…" at bounding box center [573, 423] width 442 height 40
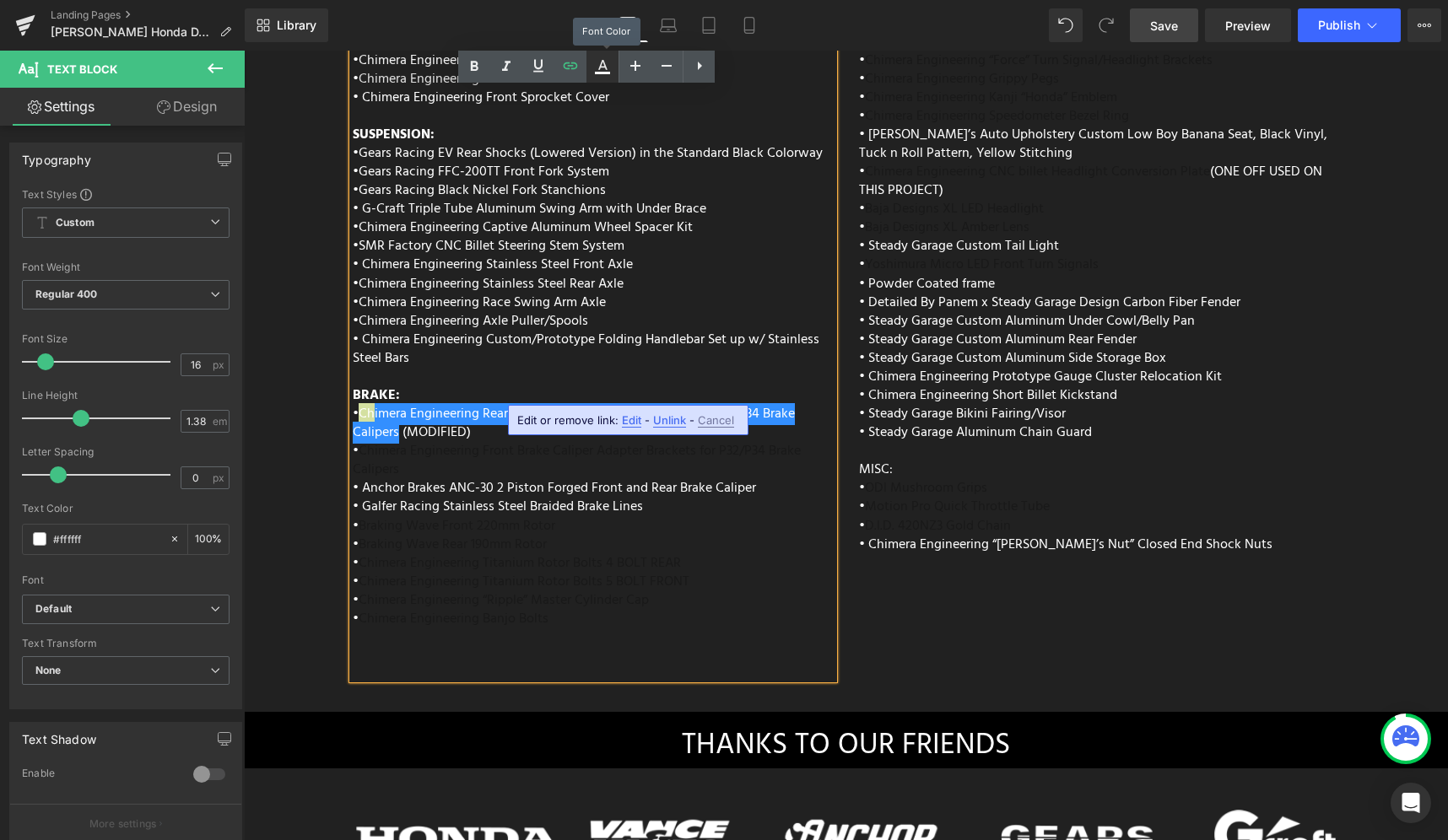
click at [606, 63] on icon at bounding box center [602, 66] width 20 height 20
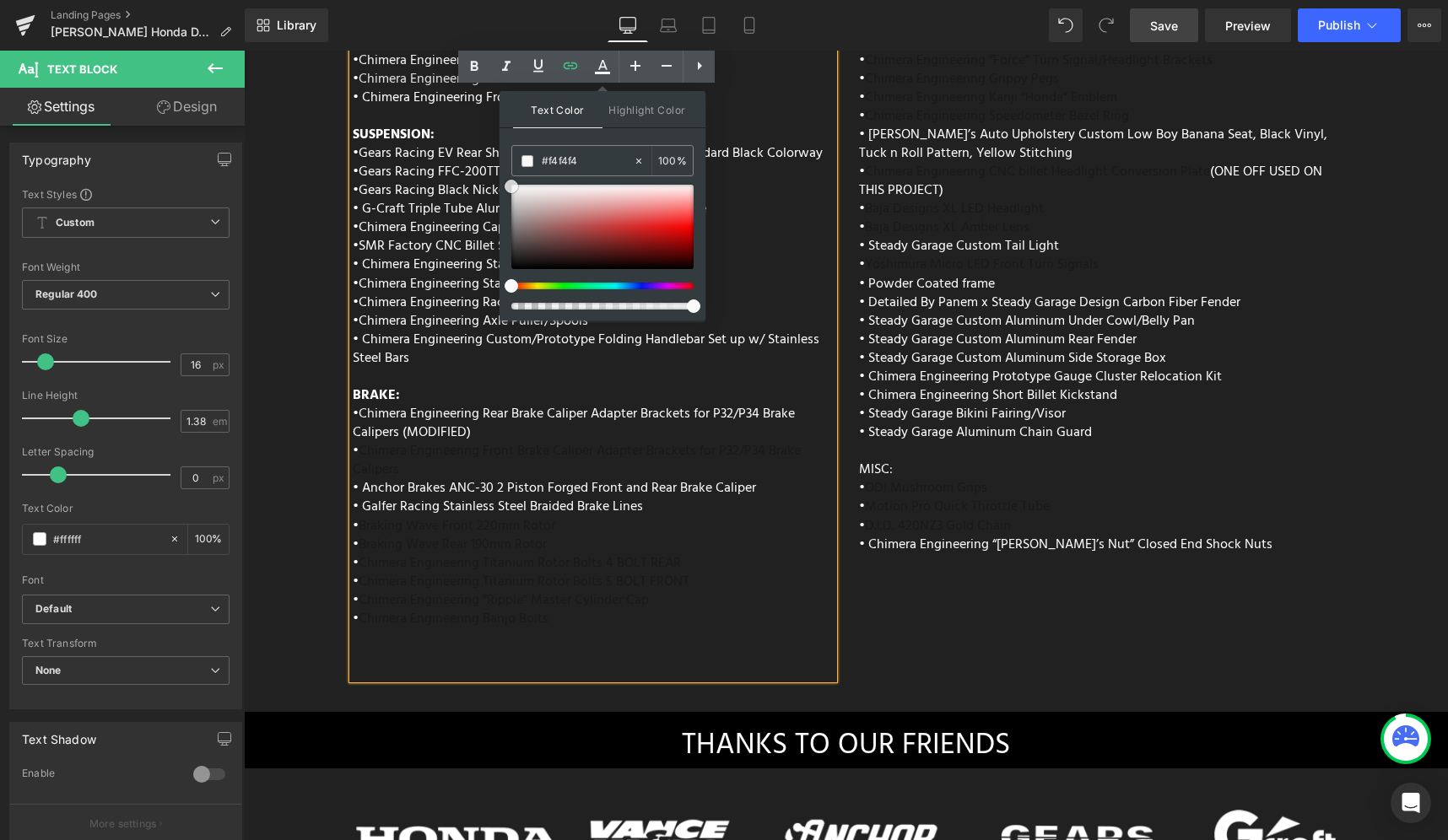
drag, startPoint x: 794, startPoint y: 279, endPoint x: 449, endPoint y: 168, distance: 362.4
click at [780, 403] on span "imera Engineering Rear Brake Caliper Adapter Brackets for P32/P34 Brake Calipers" at bounding box center [573, 423] width 442 height 40
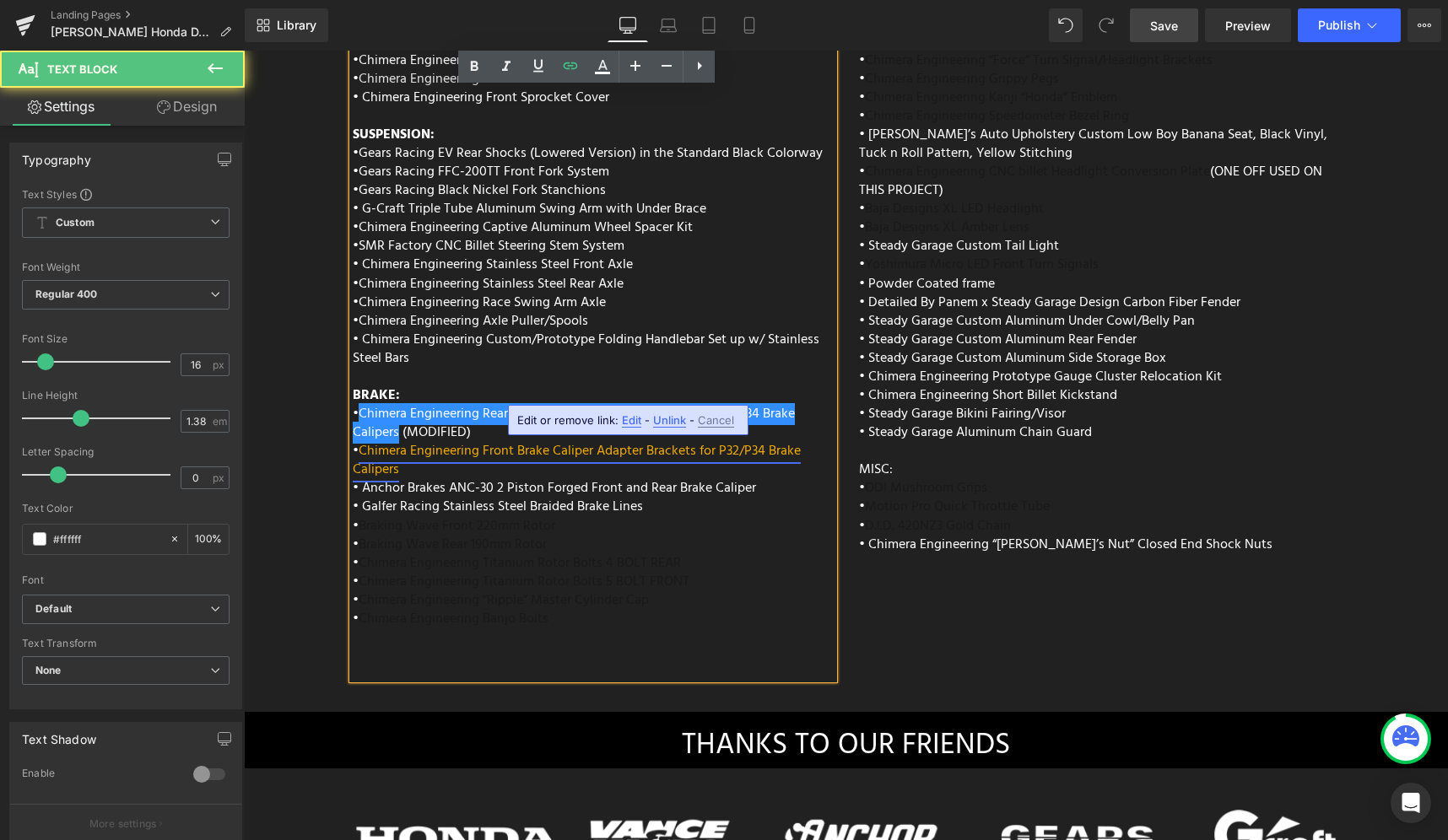
click at [795, 441] on link "Chimera Engineering Front Brake Caliper Adapter Brackets for P32/P34 Brake Cali…" at bounding box center [577, 460] width 448 height 40
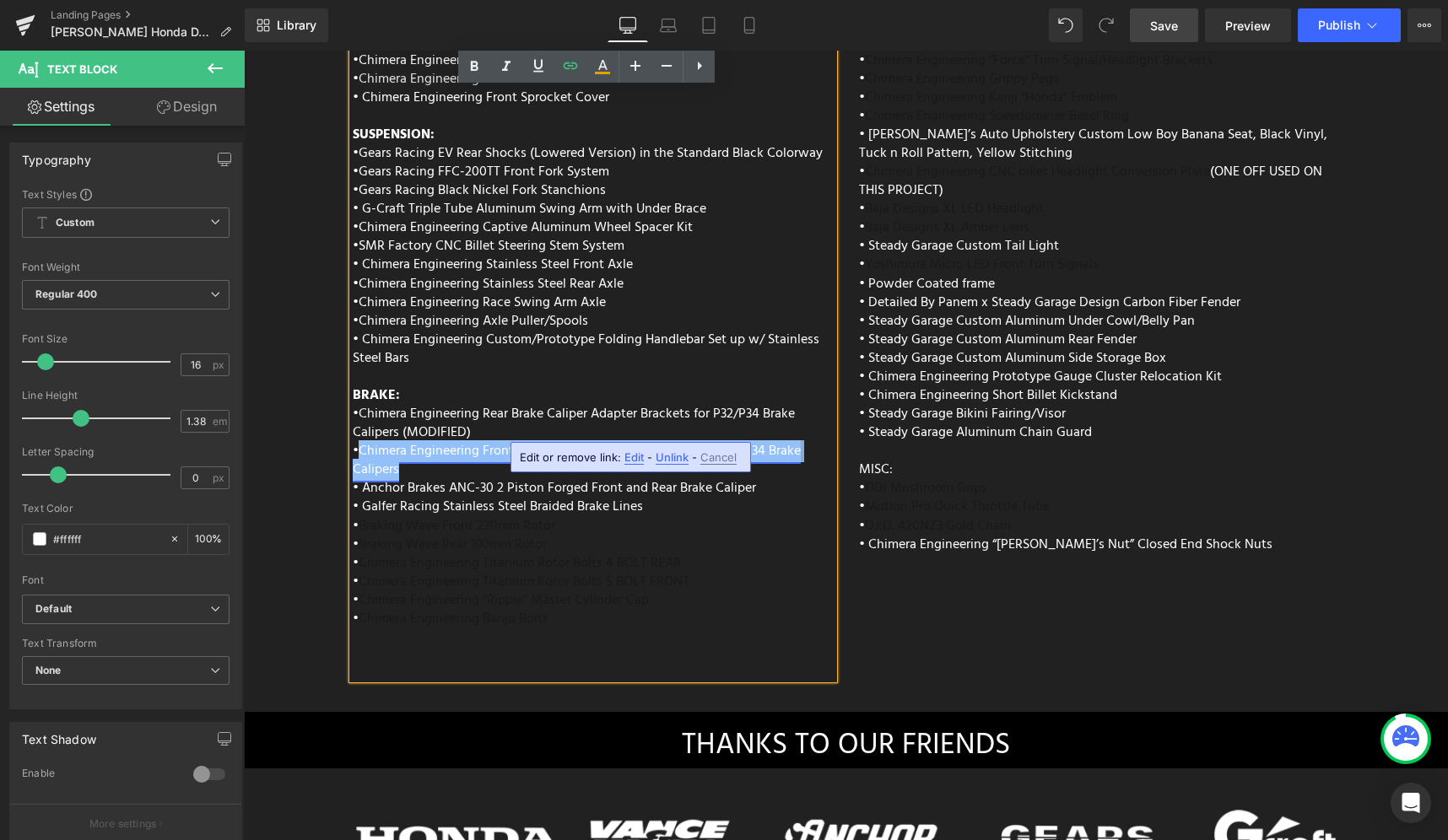
drag, startPoint x: 395, startPoint y: 424, endPoint x: 356, endPoint y: 407, distance: 42.5
click at [356, 442] on div "• Chimera Engineering Front Brake Caliper Adapter Brackets for P32/P34 Brake Ca…" at bounding box center [593, 507] width 481 height 131
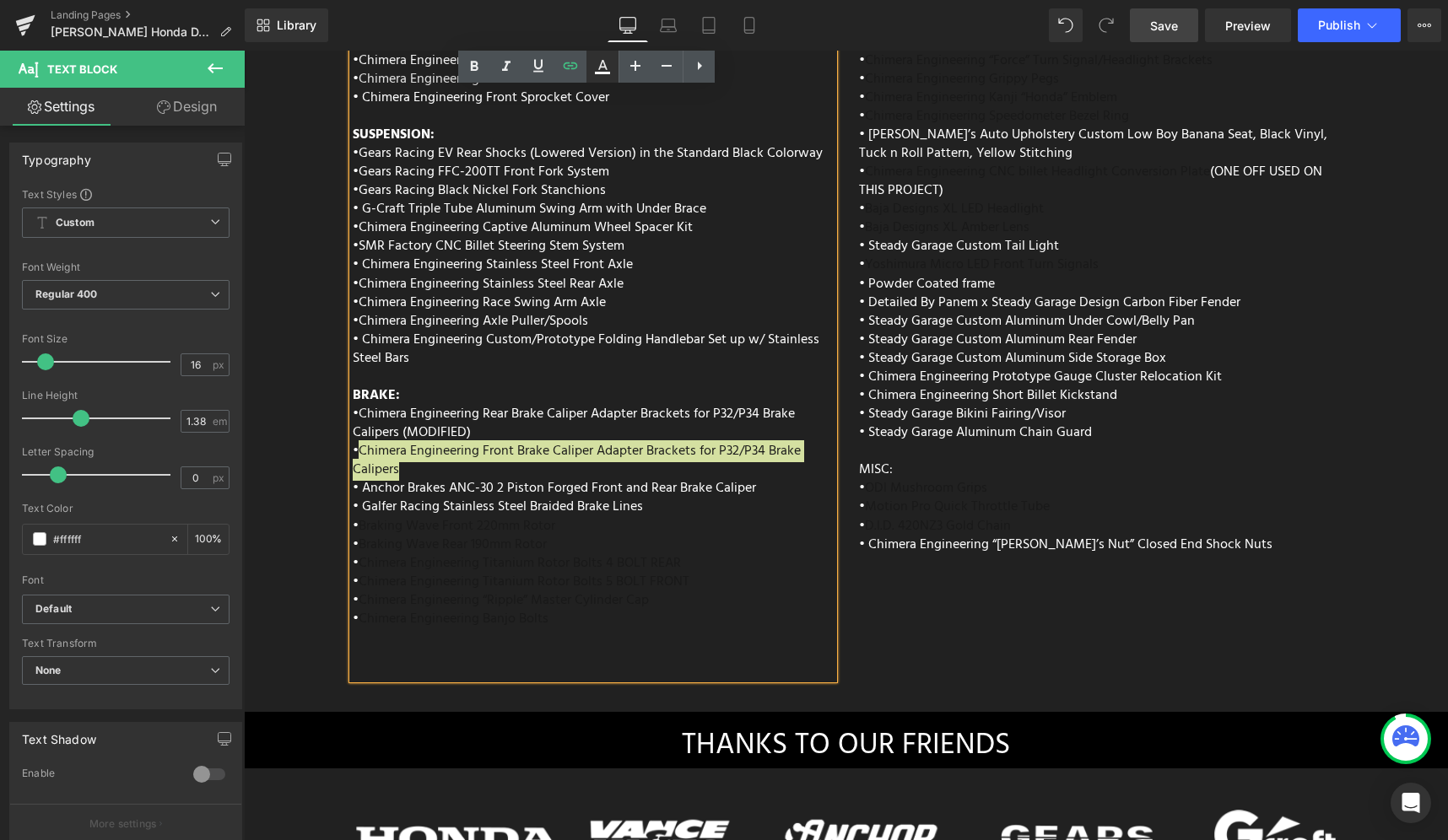
click at [609, 74] on icon at bounding box center [602, 66] width 20 height 20
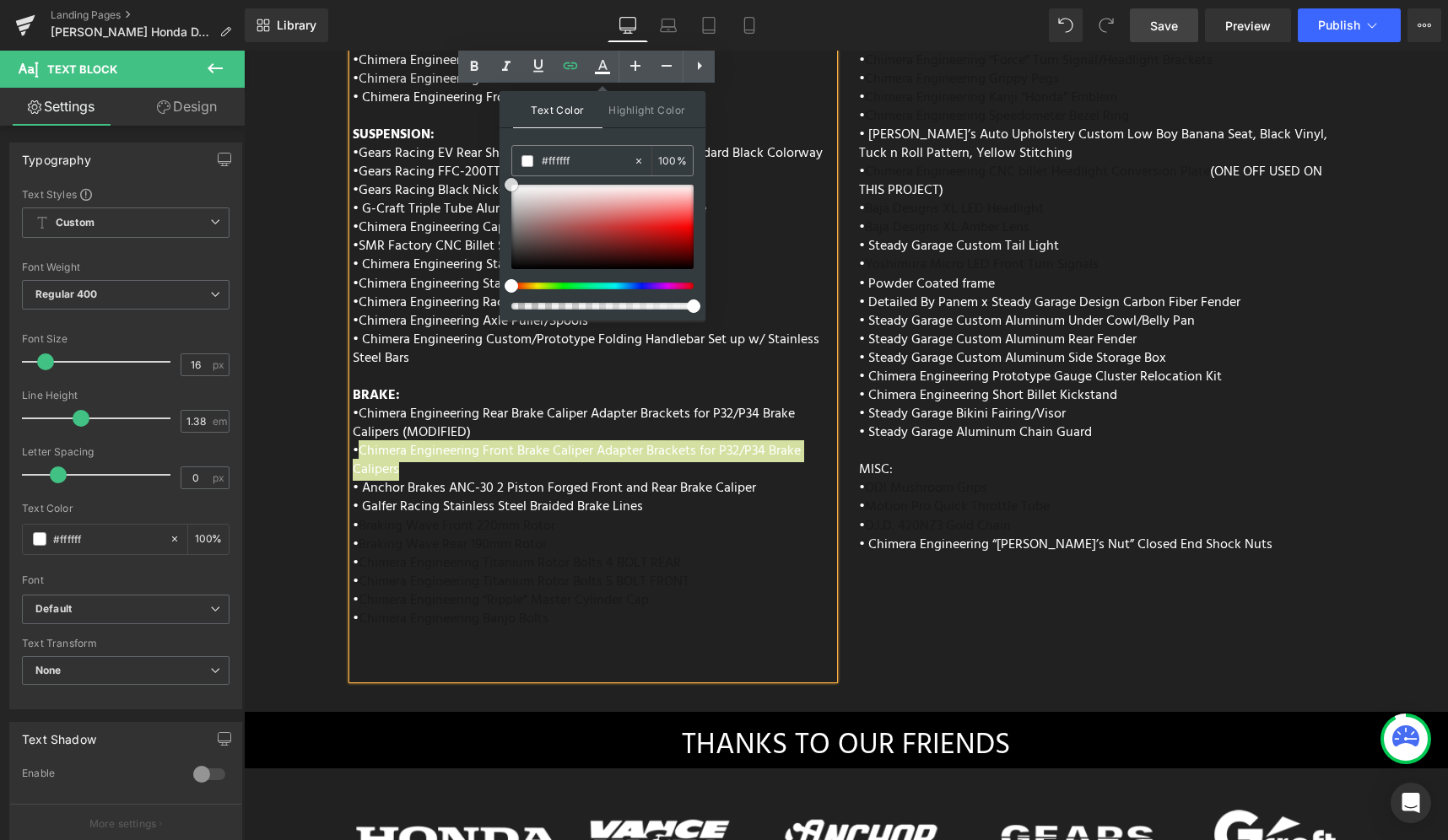
drag, startPoint x: 813, startPoint y: 270, endPoint x: 483, endPoint y: 164, distance: 346.6
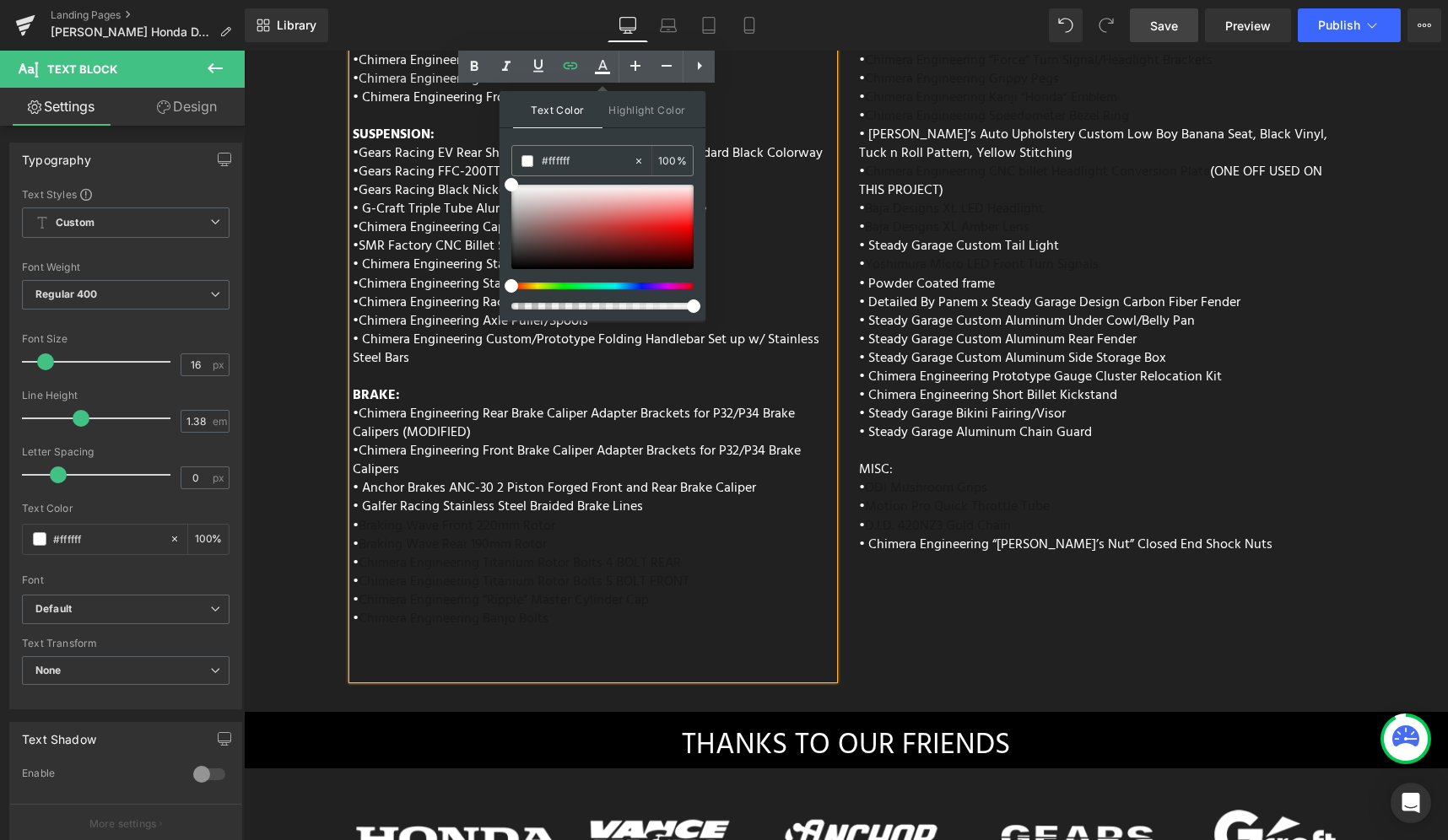
click at [711, 585] on div "• Chimera Engineering Titanium Rotor Bolts 5 BOLT FRONT • Chimera Engineering “…" at bounding box center [593, 625] width 481 height 106
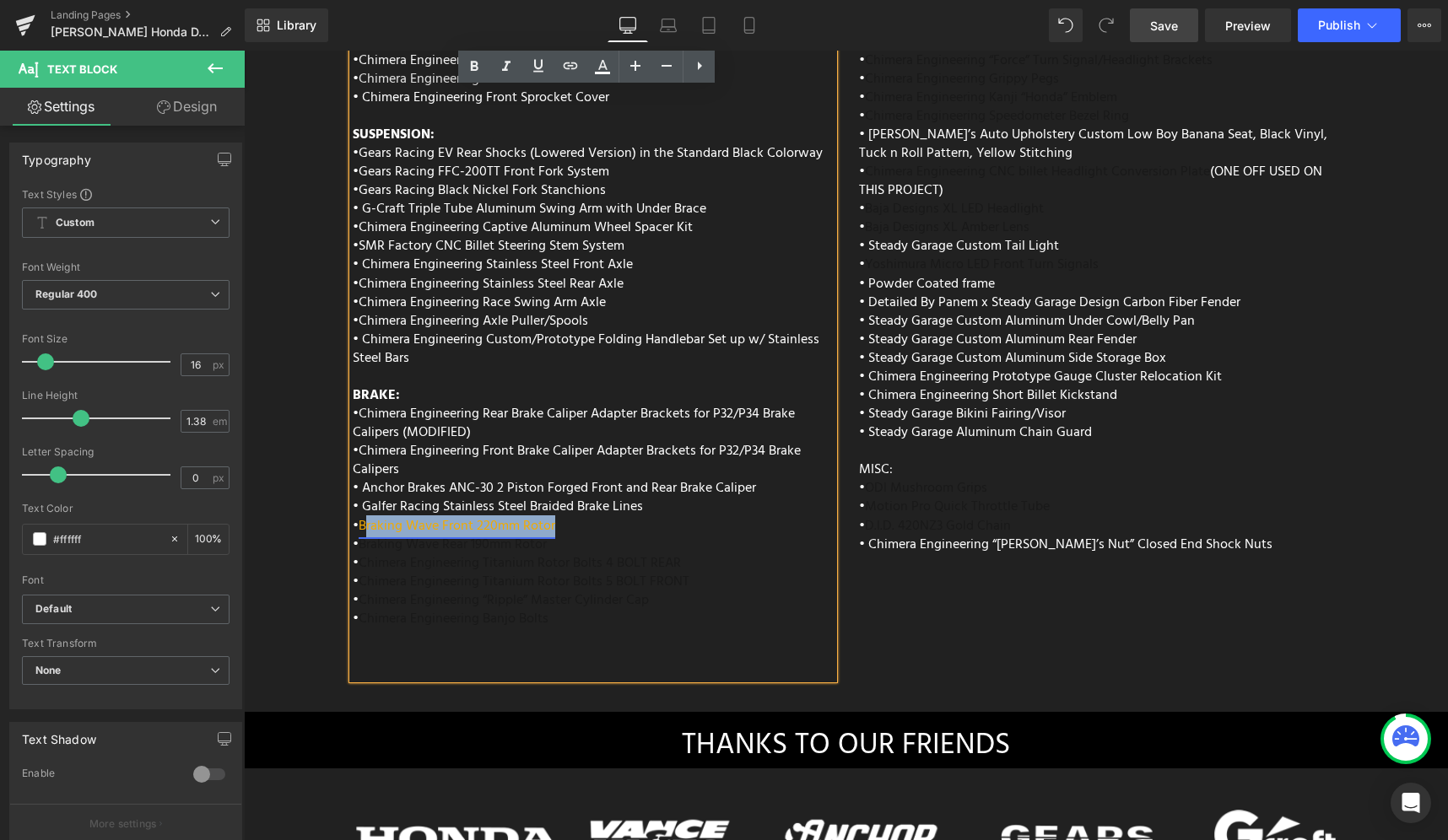
drag, startPoint x: 561, startPoint y: 479, endPoint x: 360, endPoint y: 478, distance: 201.0
click at [360, 478] on div "• Chimera Engineering Front Brake Caliper Adapter Brackets for P32/P34 Brake Ca…" at bounding box center [593, 507] width 481 height 131
click at [605, 72] on icon at bounding box center [602, 73] width 15 height 3
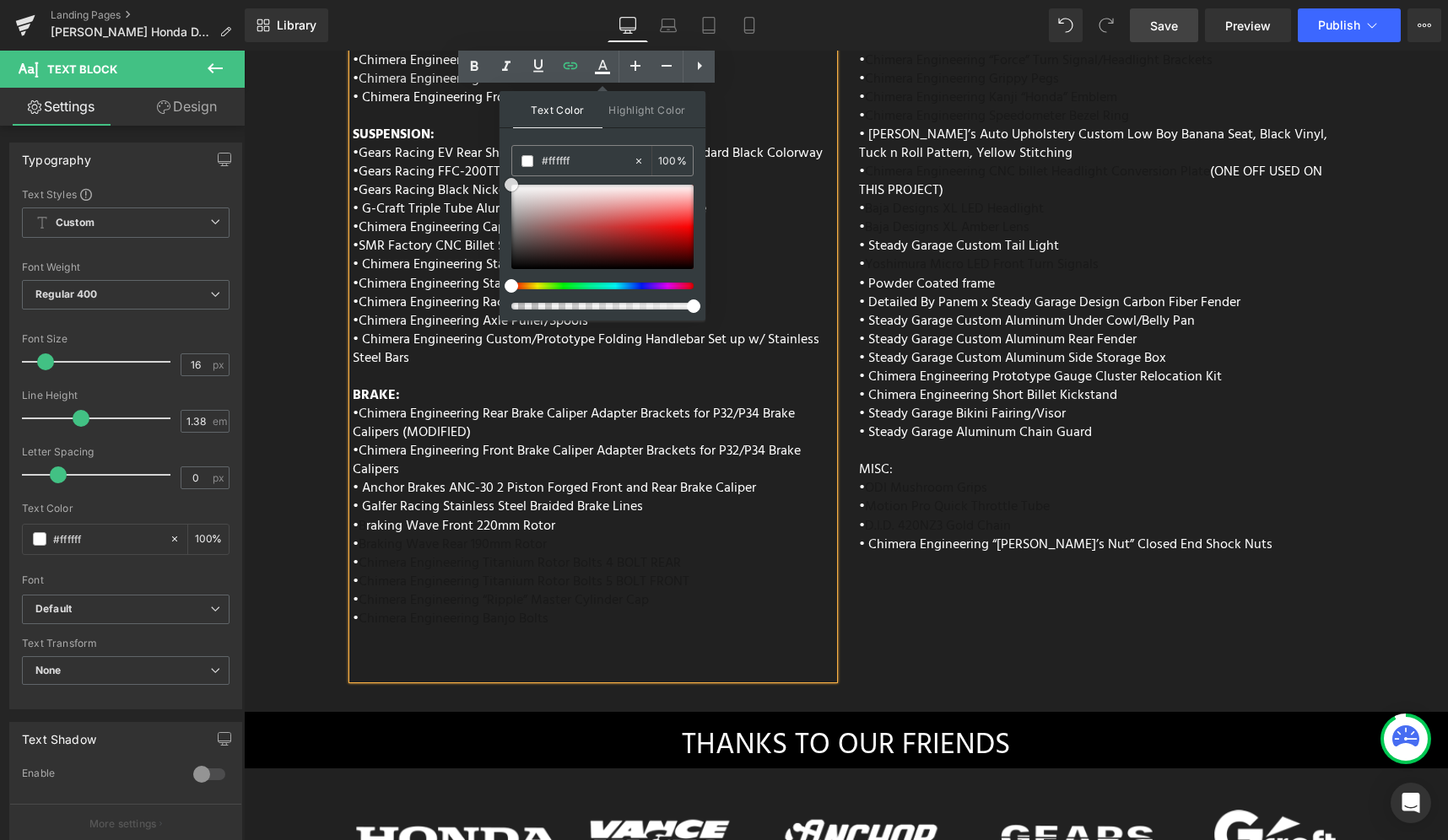
drag, startPoint x: 836, startPoint y: 264, endPoint x: 473, endPoint y: 166, distance: 376.0
click at [689, 499] on div "• Chimera Engineering Front Brake Caliper Adapter Brackets for P32/P34 Brake Ca…" at bounding box center [593, 507] width 481 height 131
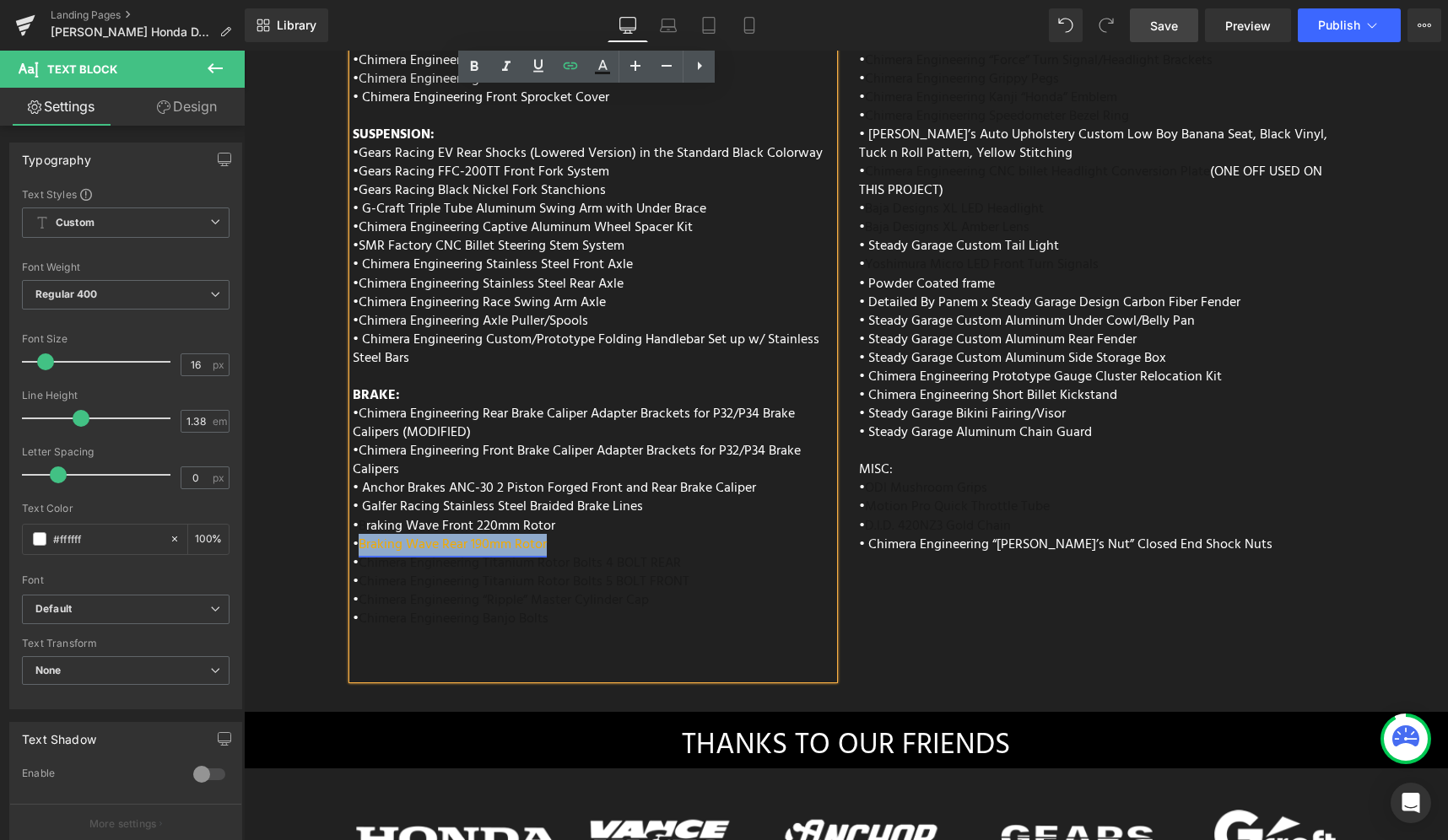
drag, startPoint x: 554, startPoint y: 496, endPoint x: 356, endPoint y: 491, distance: 198.1
click at [356, 491] on div "• Chimera Engineering Front Brake Caliper Adapter Brackets for P32/P34 Brake Ca…" at bounding box center [593, 507] width 481 height 131
click at [599, 79] on link at bounding box center [603, 67] width 32 height 32
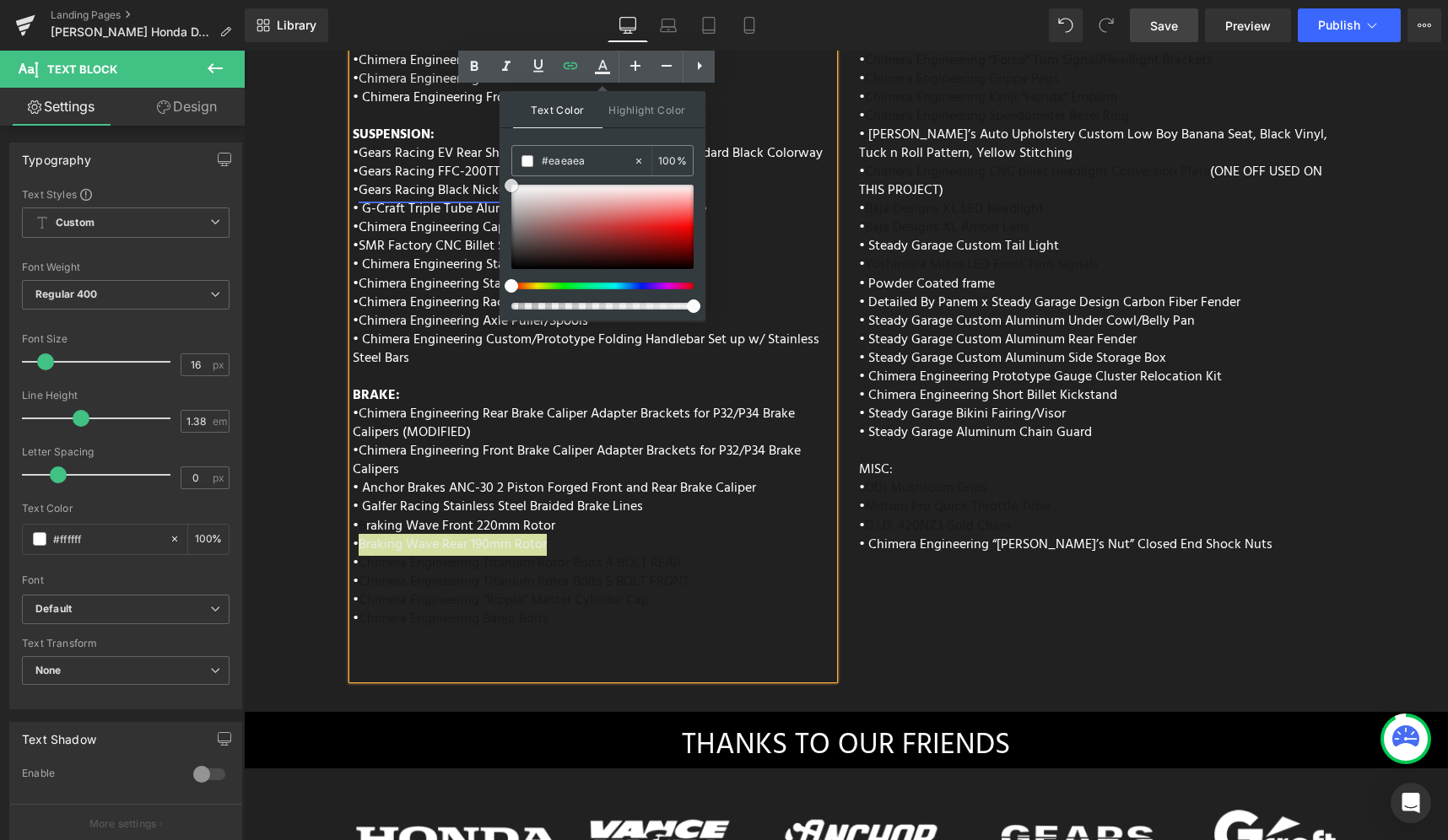
drag, startPoint x: 807, startPoint y: 285, endPoint x: 462, endPoint y: 149, distance: 370.8
click at [659, 460] on div "• Chimera Engineering Front Brake Caliper Adapter Brackets for P32/P34 Brake Ca…" at bounding box center [593, 507] width 481 height 131
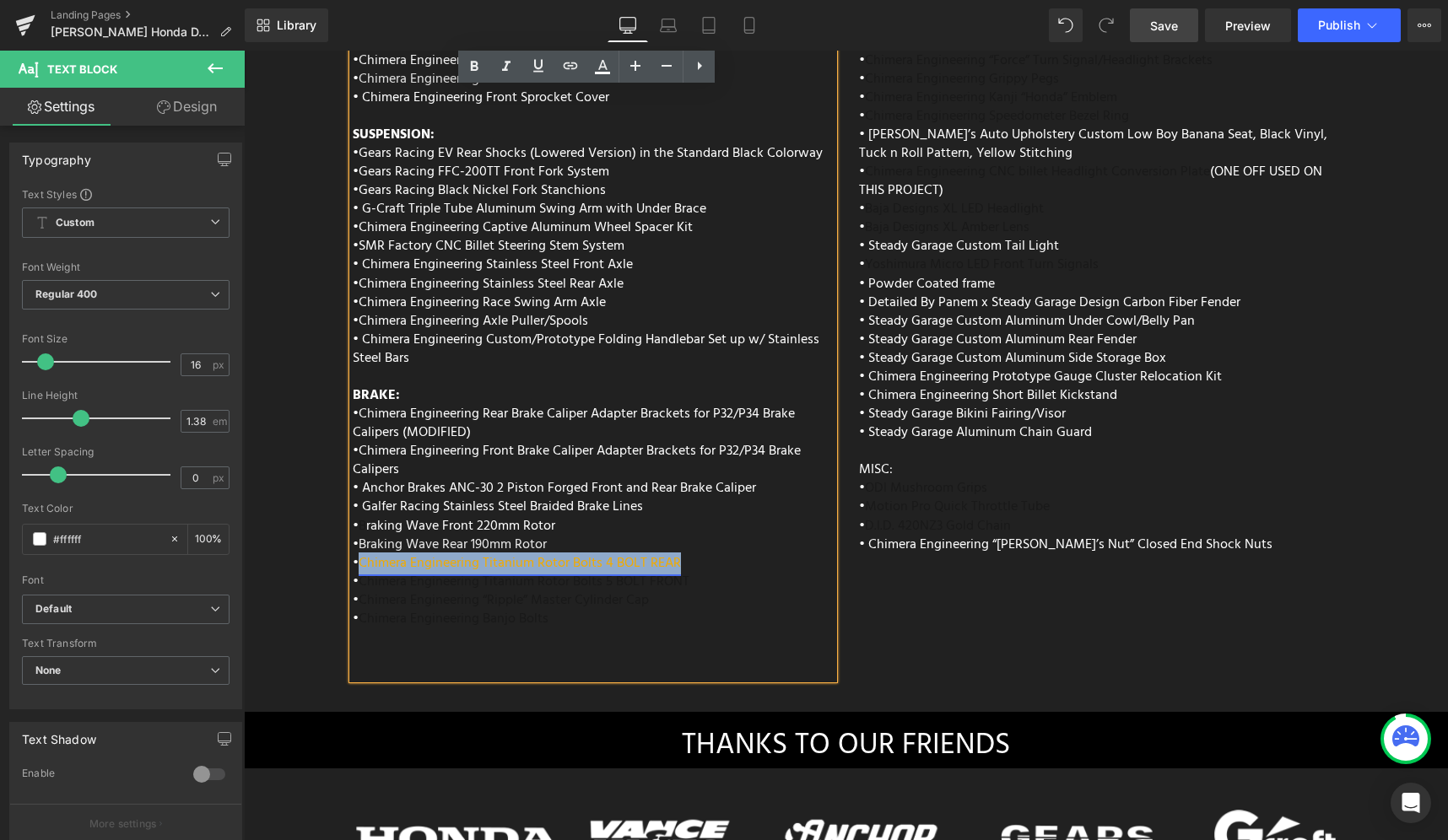
drag, startPoint x: 684, startPoint y: 513, endPoint x: 357, endPoint y: 509, distance: 327.0
click at [357, 509] on div "• Chimera Engineering Front Brake Caliper Adapter Brackets for P32/P34 Brake Ca…" at bounding box center [593, 507] width 481 height 131
drag, startPoint x: 595, startPoint y: 75, endPoint x: 383, endPoint y: 53, distance: 213.1
click at [595, 75] on icon at bounding box center [602, 66] width 20 height 20
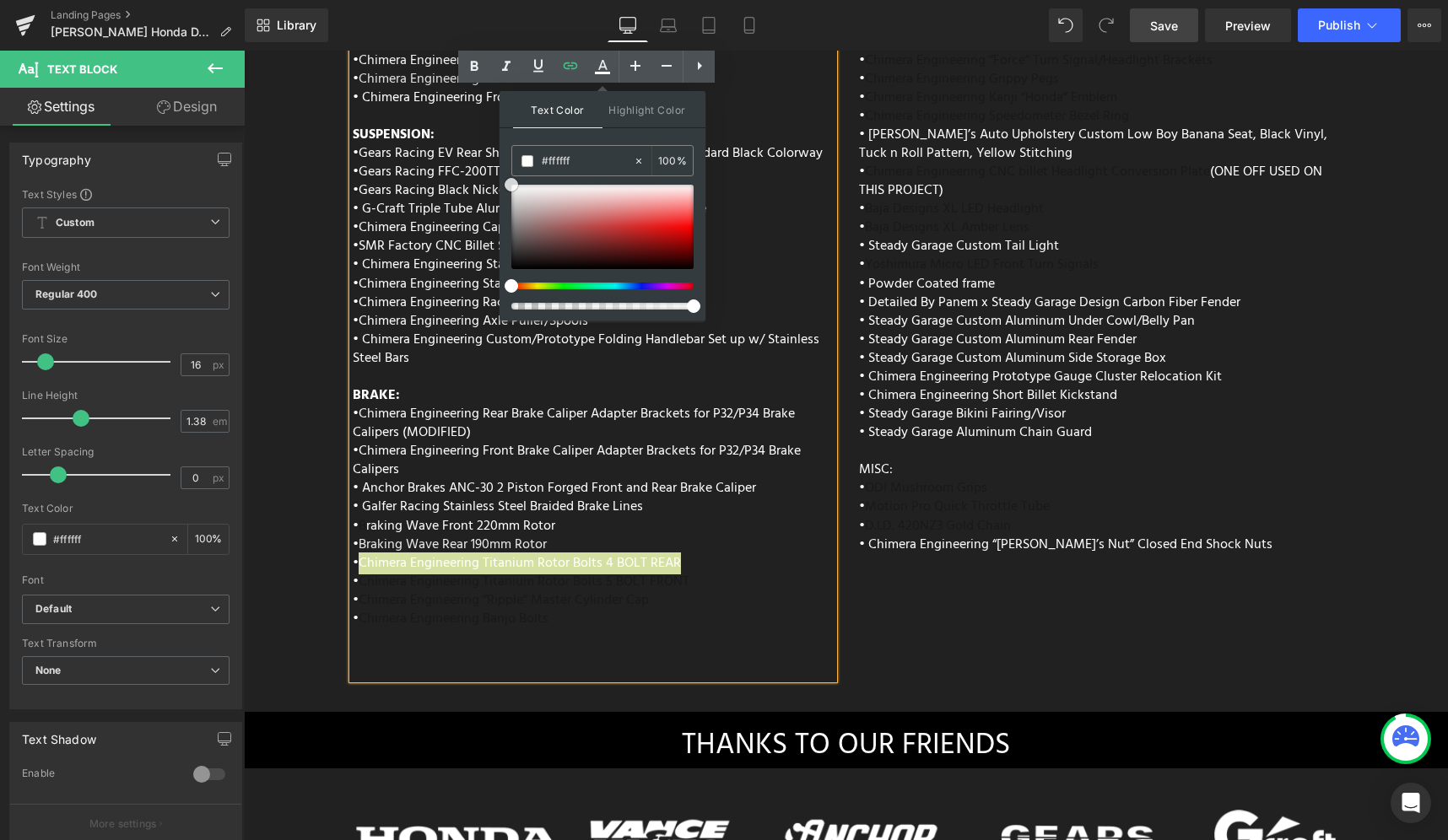
drag, startPoint x: 848, startPoint y: 267, endPoint x: 487, endPoint y: 171, distance: 373.5
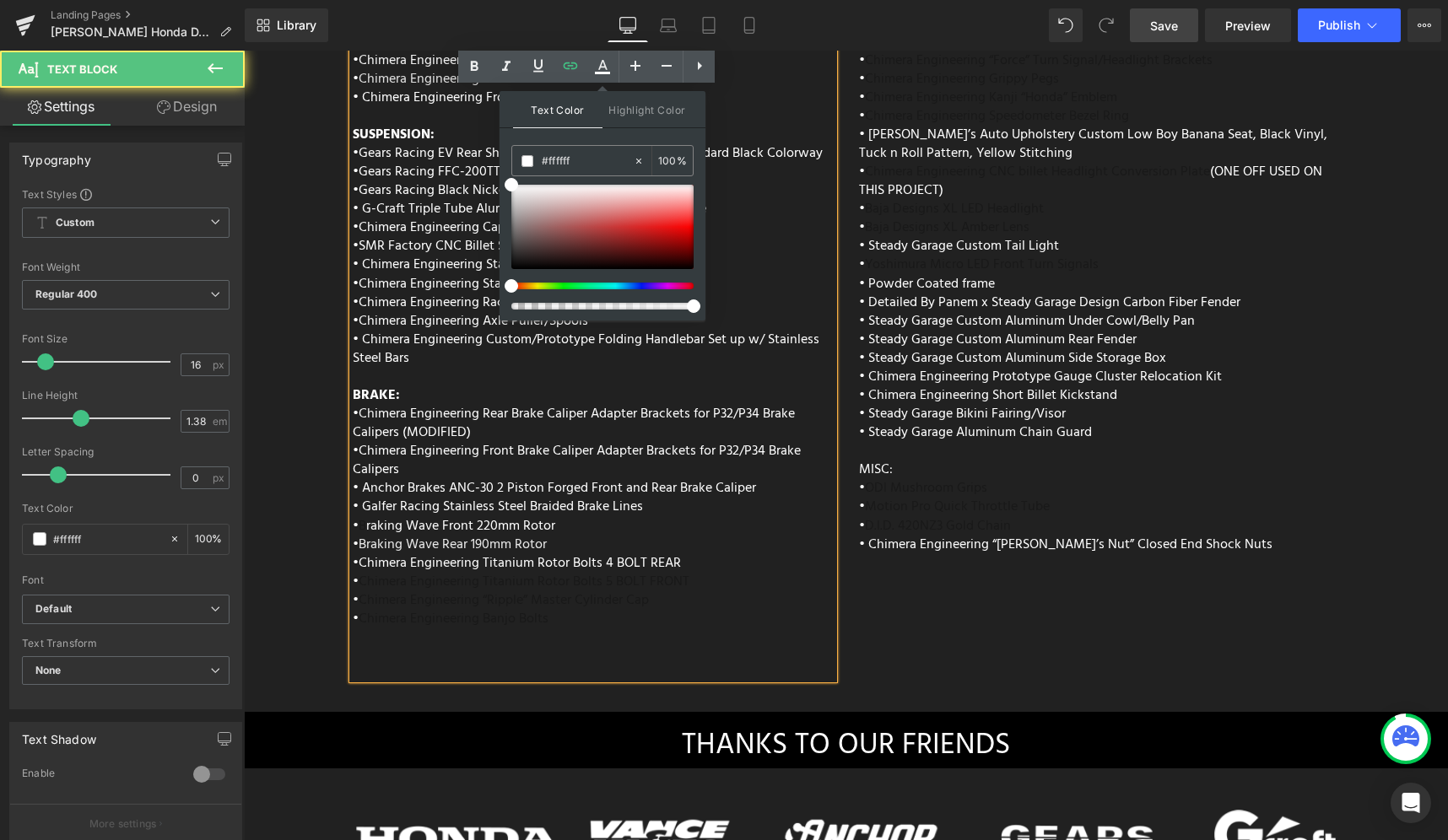
click at [750, 468] on div "• Chimera Engineering Front Brake Caliper Adapter Brackets for P32/P34 Brake Ca…" at bounding box center [593, 507] width 481 height 131
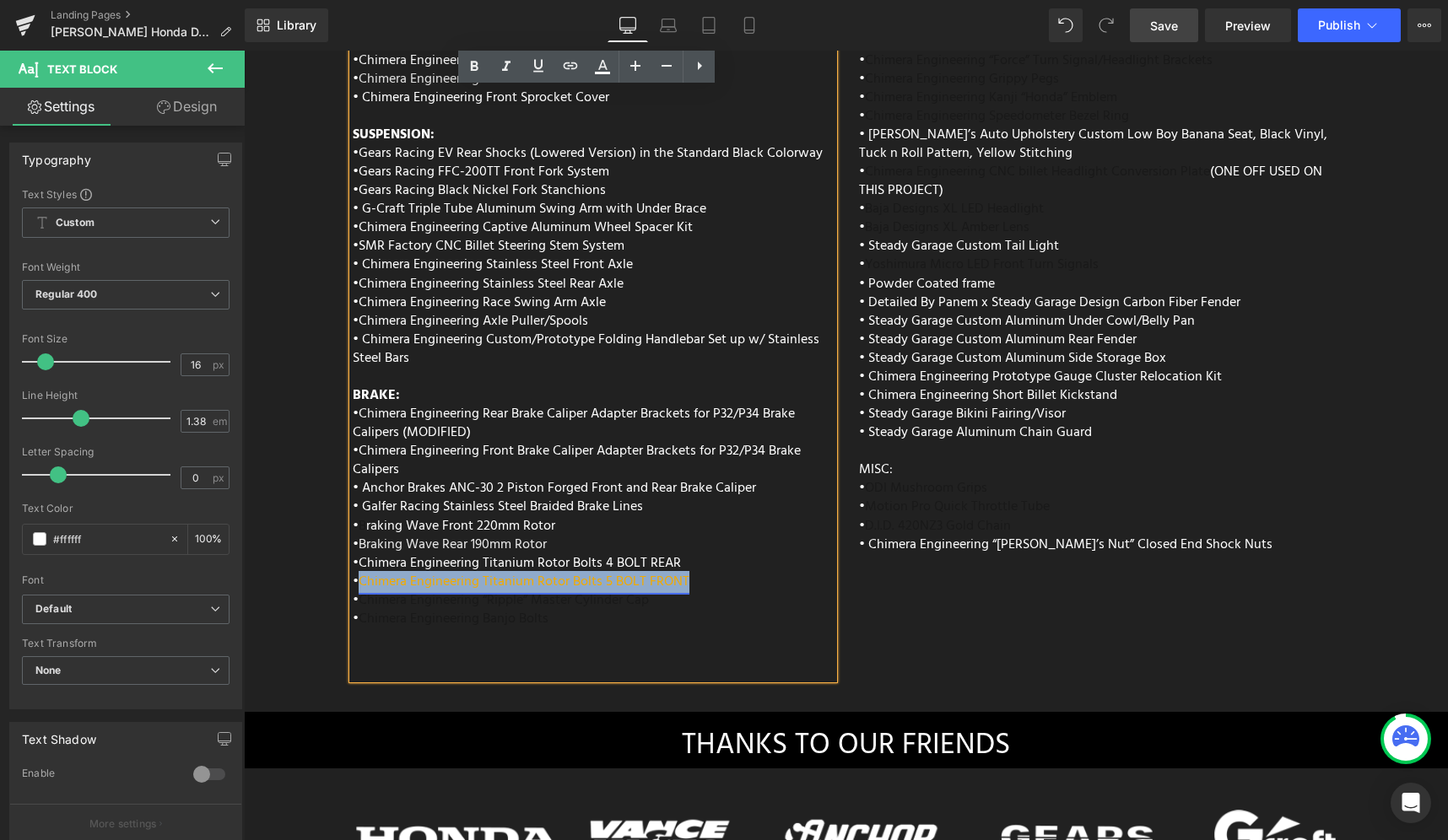
drag, startPoint x: 693, startPoint y: 538, endPoint x: 356, endPoint y: 534, distance: 337.0
click at [356, 573] on div "• Chimera Engineering Titanium Rotor Bolts 5 BOLT FRONT • Chimera Engineering “…" at bounding box center [593, 625] width 481 height 106
drag, startPoint x: 604, startPoint y: 72, endPoint x: 360, endPoint y: 42, distance: 245.8
click at [604, 72] on icon at bounding box center [602, 73] width 15 height 3
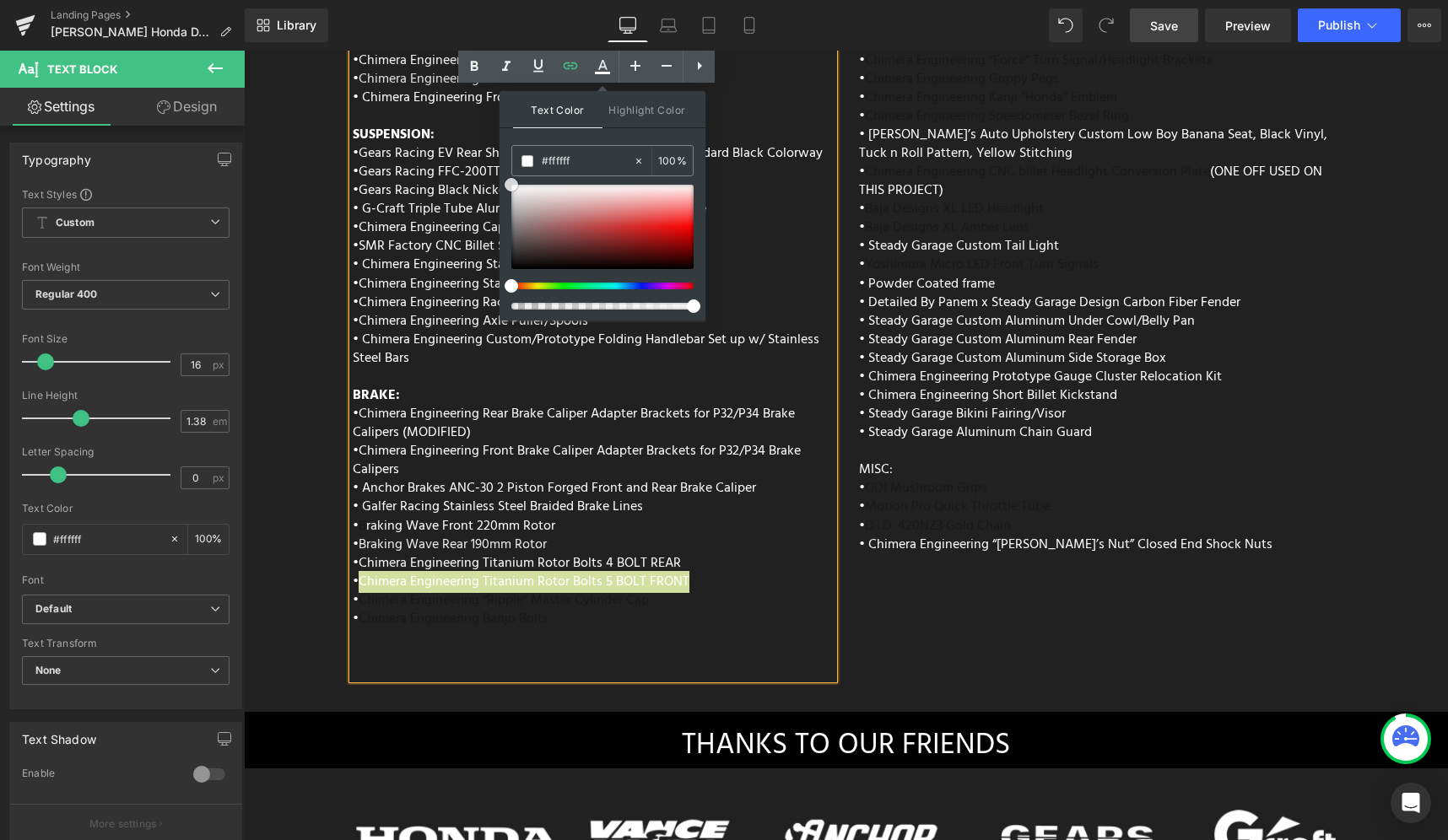
drag, startPoint x: 806, startPoint y: 263, endPoint x: 459, endPoint y: 153, distance: 364.0
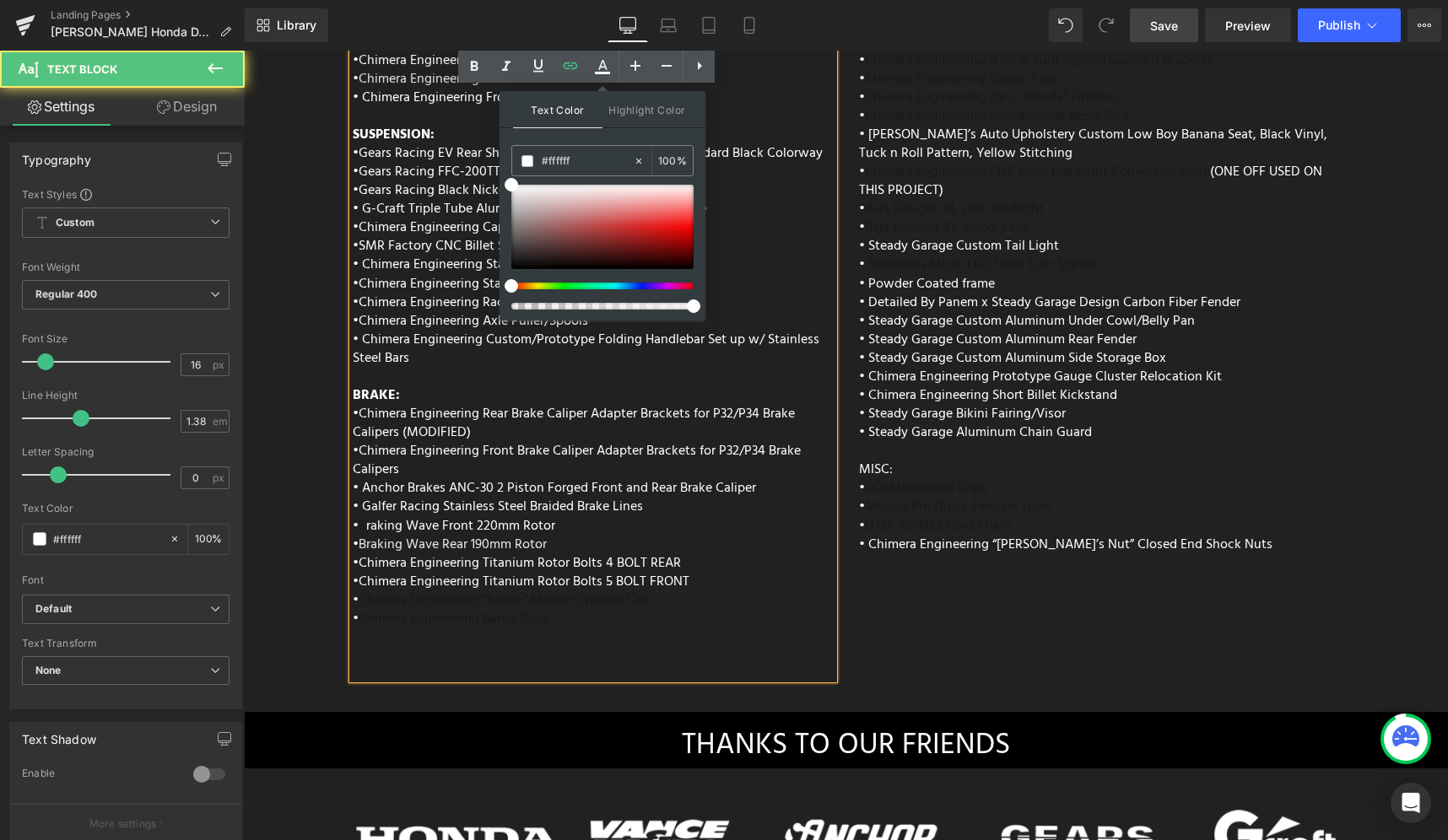
click at [692, 575] on div "• Chimera Engineering Titanium Rotor Bolts 5 BOLT FRONT • Chimera Engineering “…" at bounding box center [593, 625] width 481 height 106
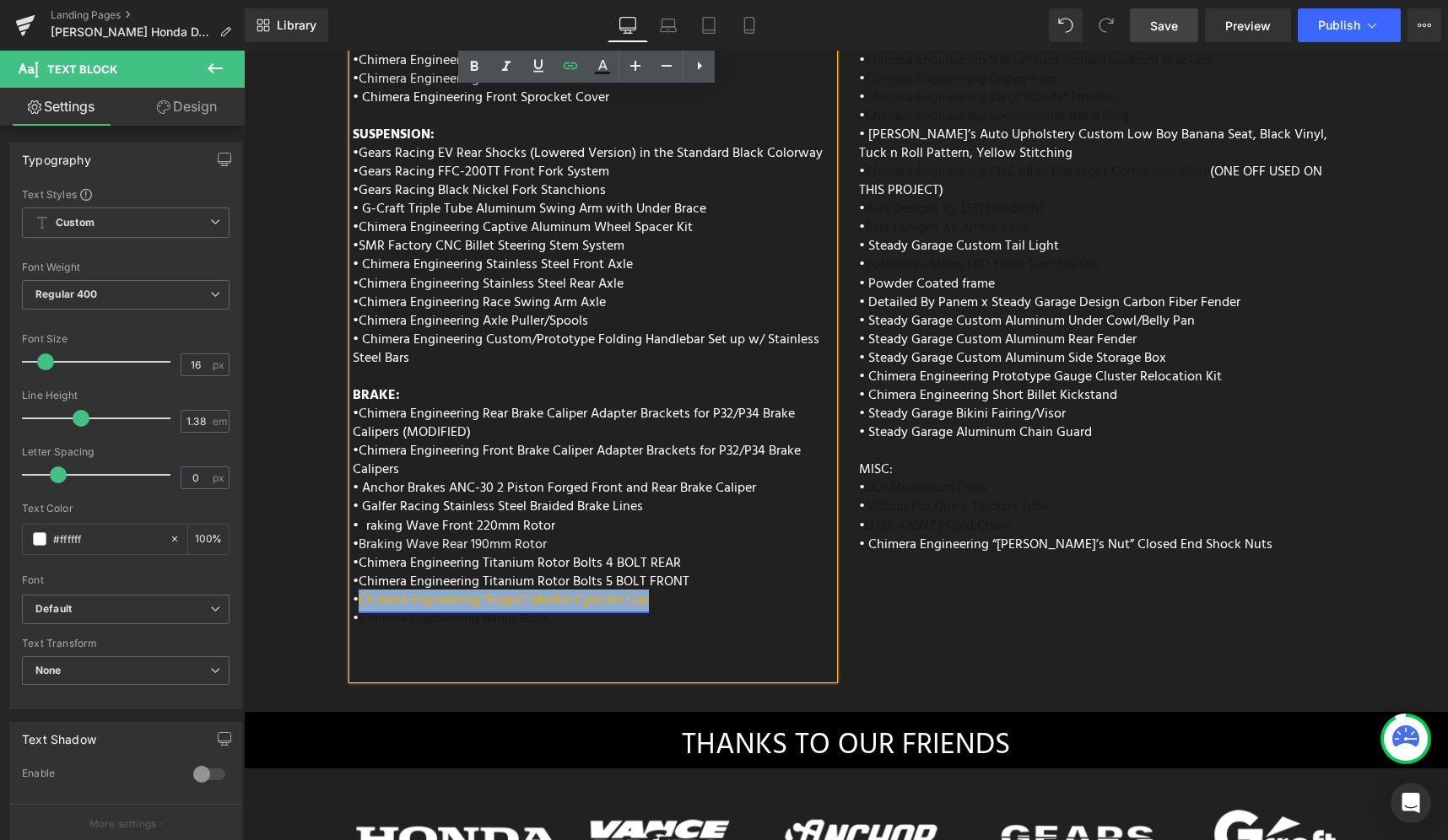
drag, startPoint x: 652, startPoint y: 557, endPoint x: 359, endPoint y: 557, distance: 293.0
click at [359, 573] on div "• Chimera Engineering Titanium Rotor Bolts 5 BOLT FRONT • Chimera Engineering “…" at bounding box center [593, 625] width 481 height 106
click at [605, 76] on icon at bounding box center [602, 66] width 20 height 20
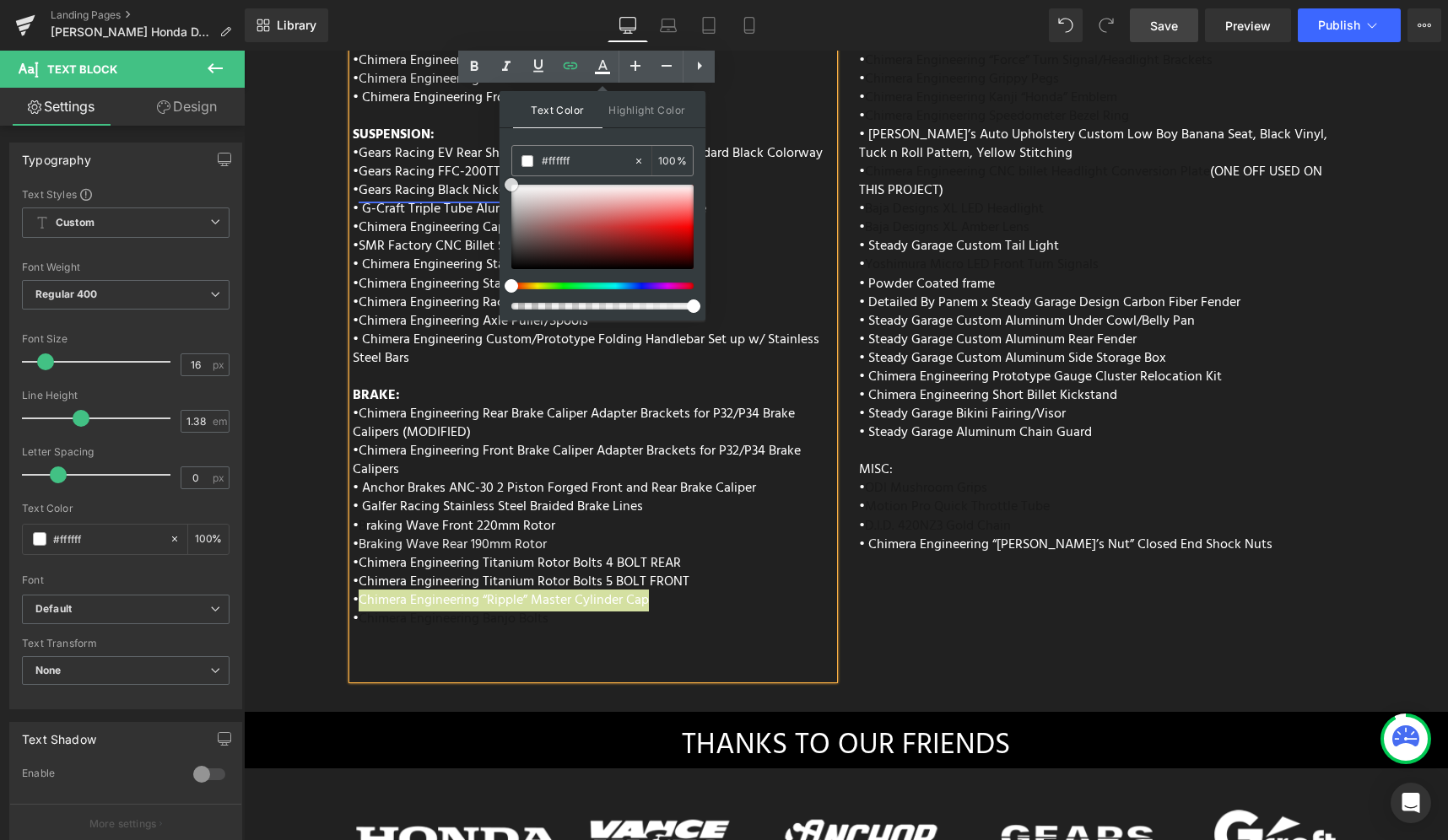
drag, startPoint x: 770, startPoint y: 249, endPoint x: 451, endPoint y: 145, distance: 335.5
click at [703, 573] on div "• Chimera Engineering Titanium Rotor Bolts 5 BOLT FRONT • Chimera Engineering “…" at bounding box center [593, 625] width 481 height 106
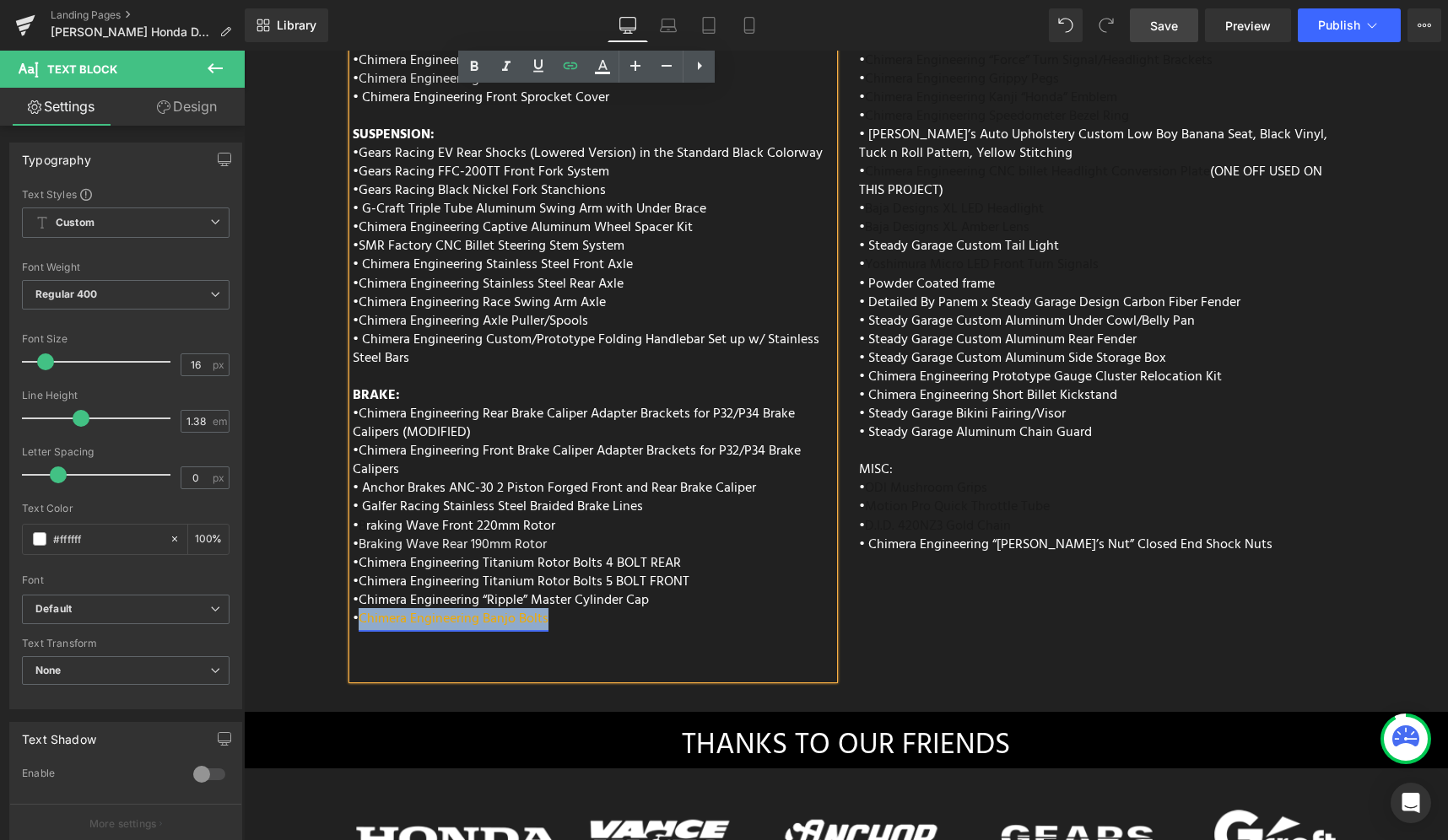
drag, startPoint x: 522, startPoint y: 572, endPoint x: 357, endPoint y: 572, distance: 165.0
click at [357, 573] on div "• Chimera Engineering Titanium Rotor Bolts 5 BOLT FRONT • Chimera Engineering “…" at bounding box center [593, 625] width 481 height 106
click at [615, 79] on link at bounding box center [603, 67] width 32 height 32
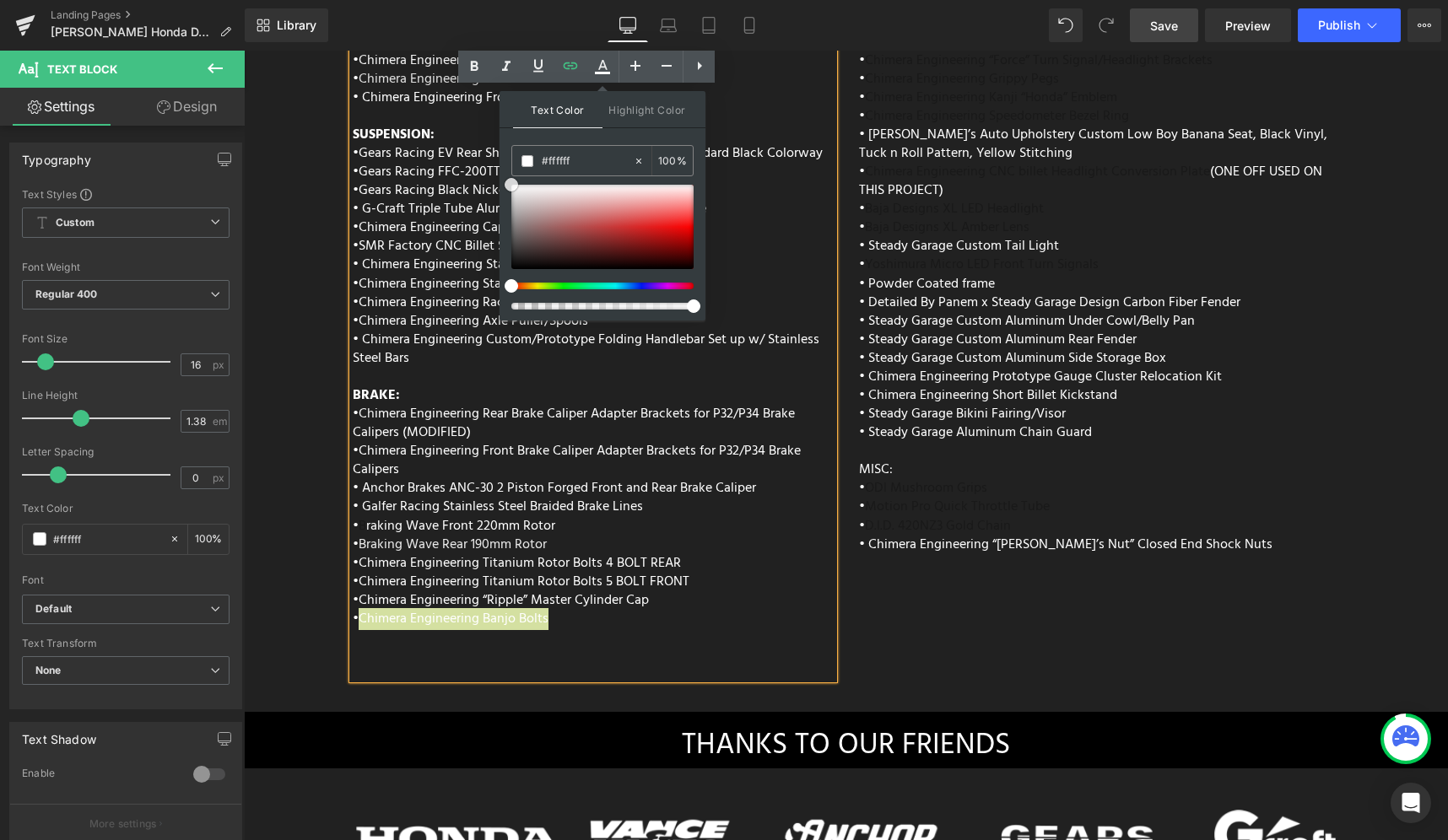
drag, startPoint x: 791, startPoint y: 279, endPoint x: 492, endPoint y: 165, distance: 320.0
click at [746, 522] on div "• Chimera Engineering Front Brake Caliper Adapter Brackets for P32/P34 Brake Ca…" at bounding box center [593, 507] width 481 height 131
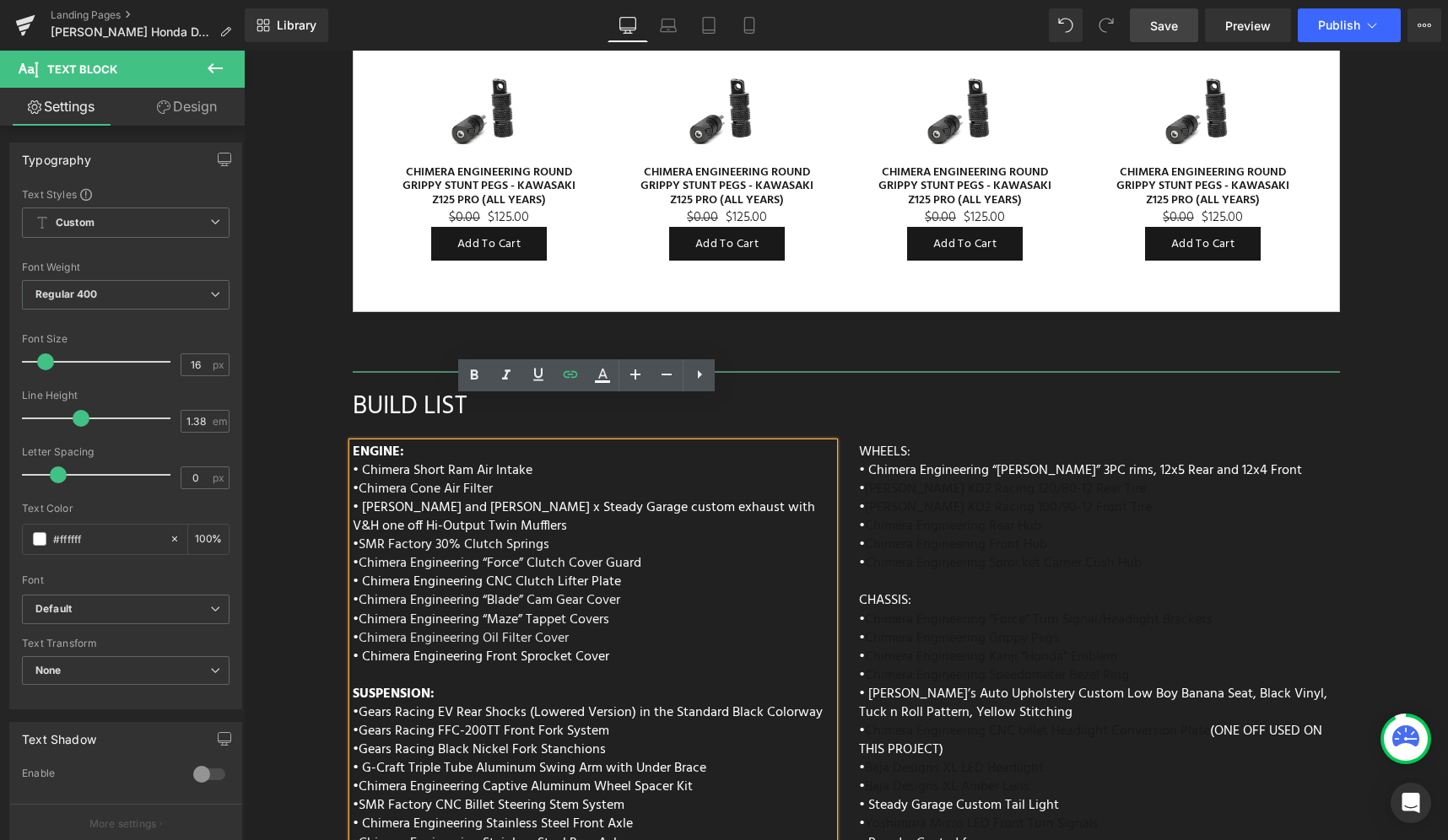
scroll to position [6694, 0]
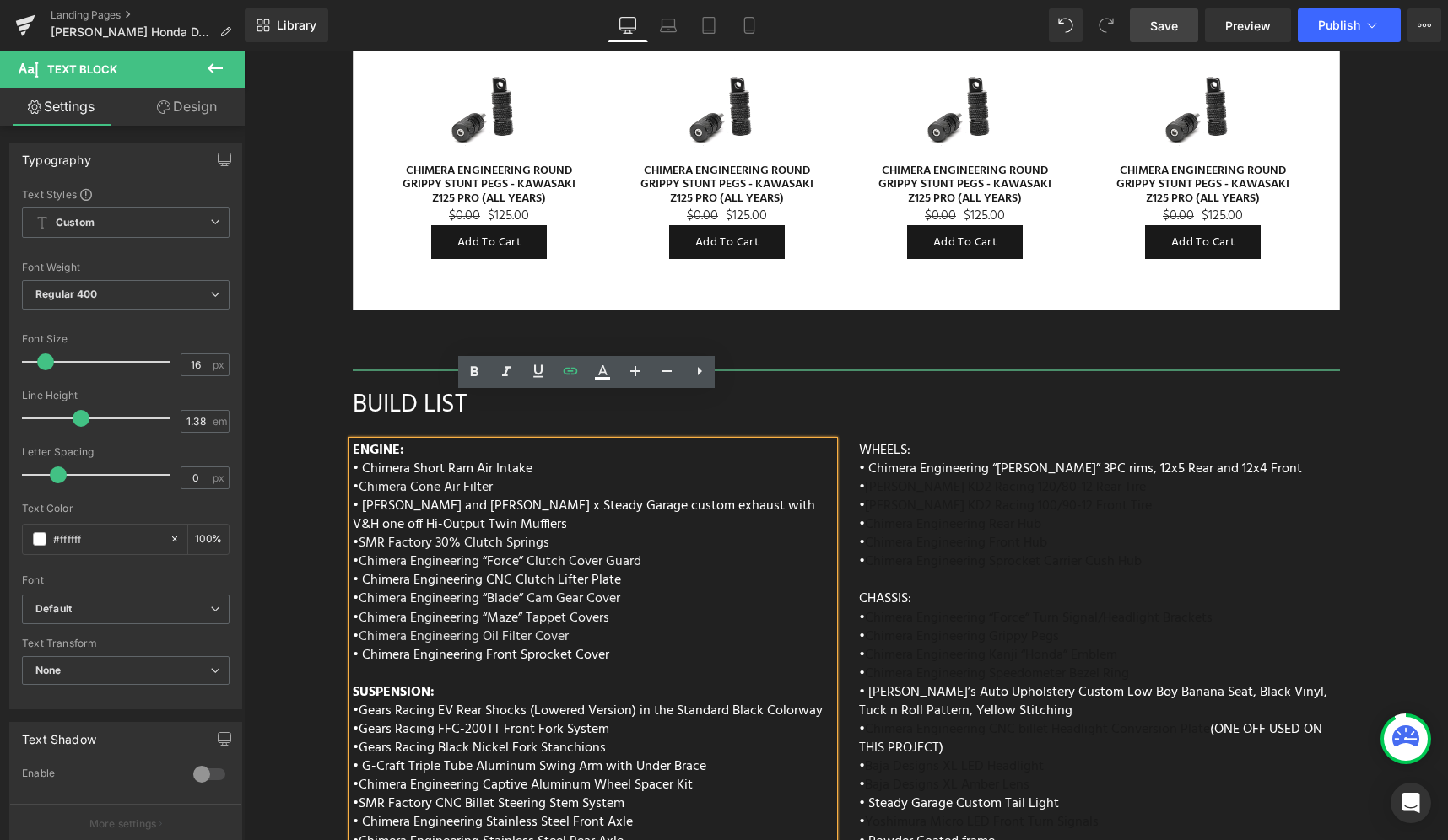
click at [1148, 18] on link "Save" at bounding box center [1163, 25] width 69 height 34
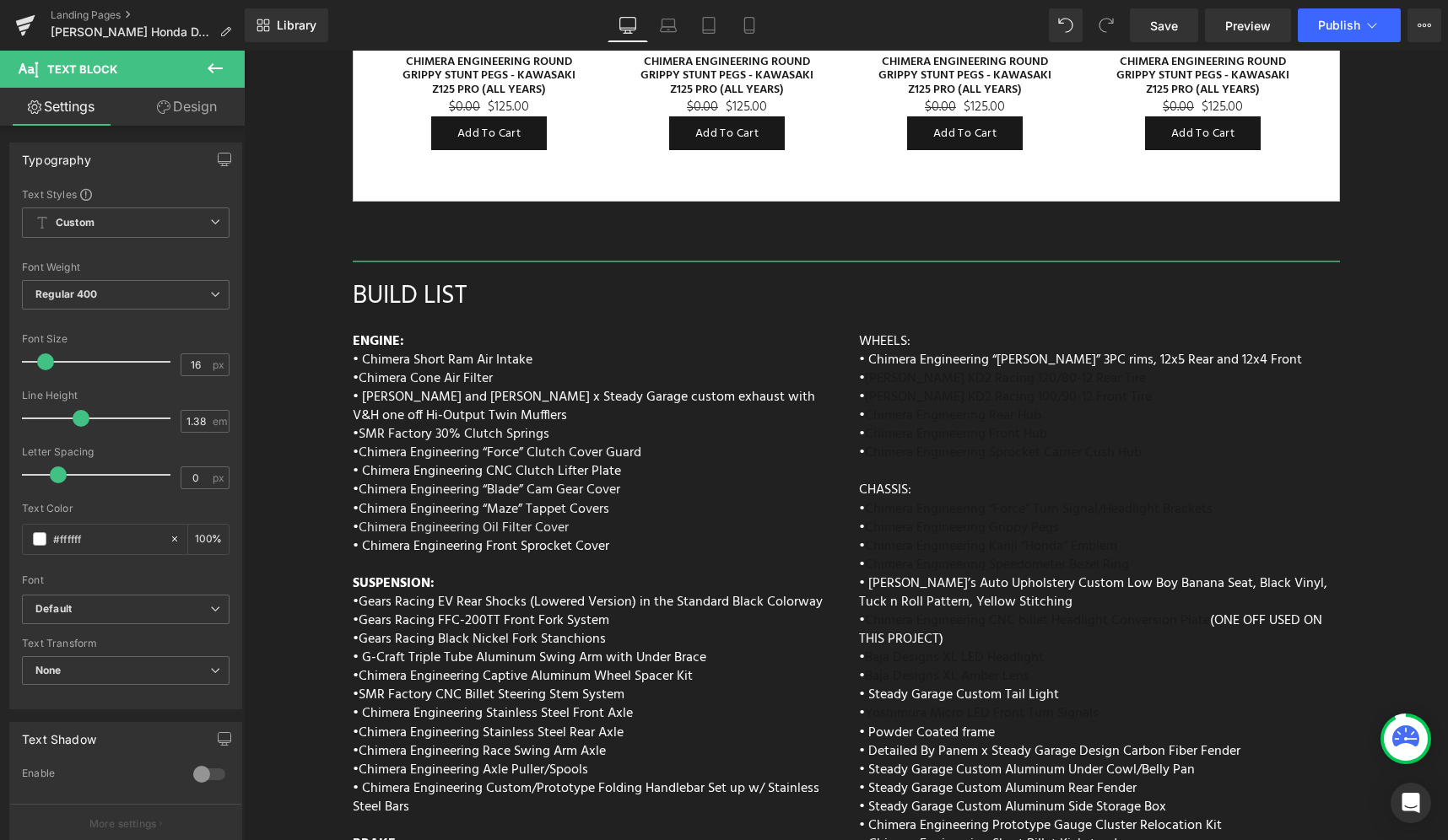
scroll to position [6799, 0]
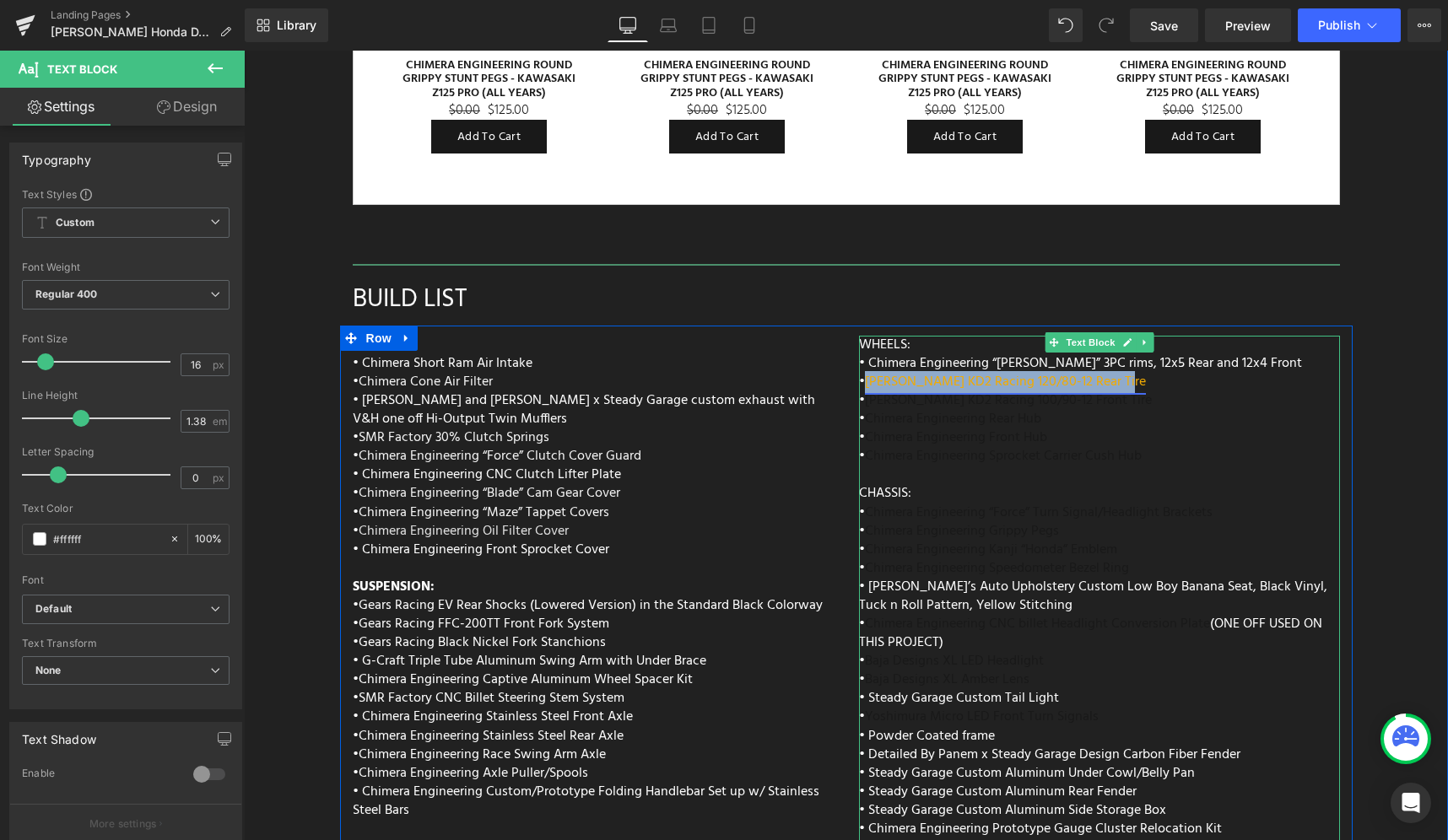
drag, startPoint x: 1126, startPoint y: 329, endPoint x: 863, endPoint y: 335, distance: 263.1
click at [863, 373] on p "• Kenda Kwick KD2 Racing 120/80-12 Rear Tire" at bounding box center [1099, 382] width 481 height 19
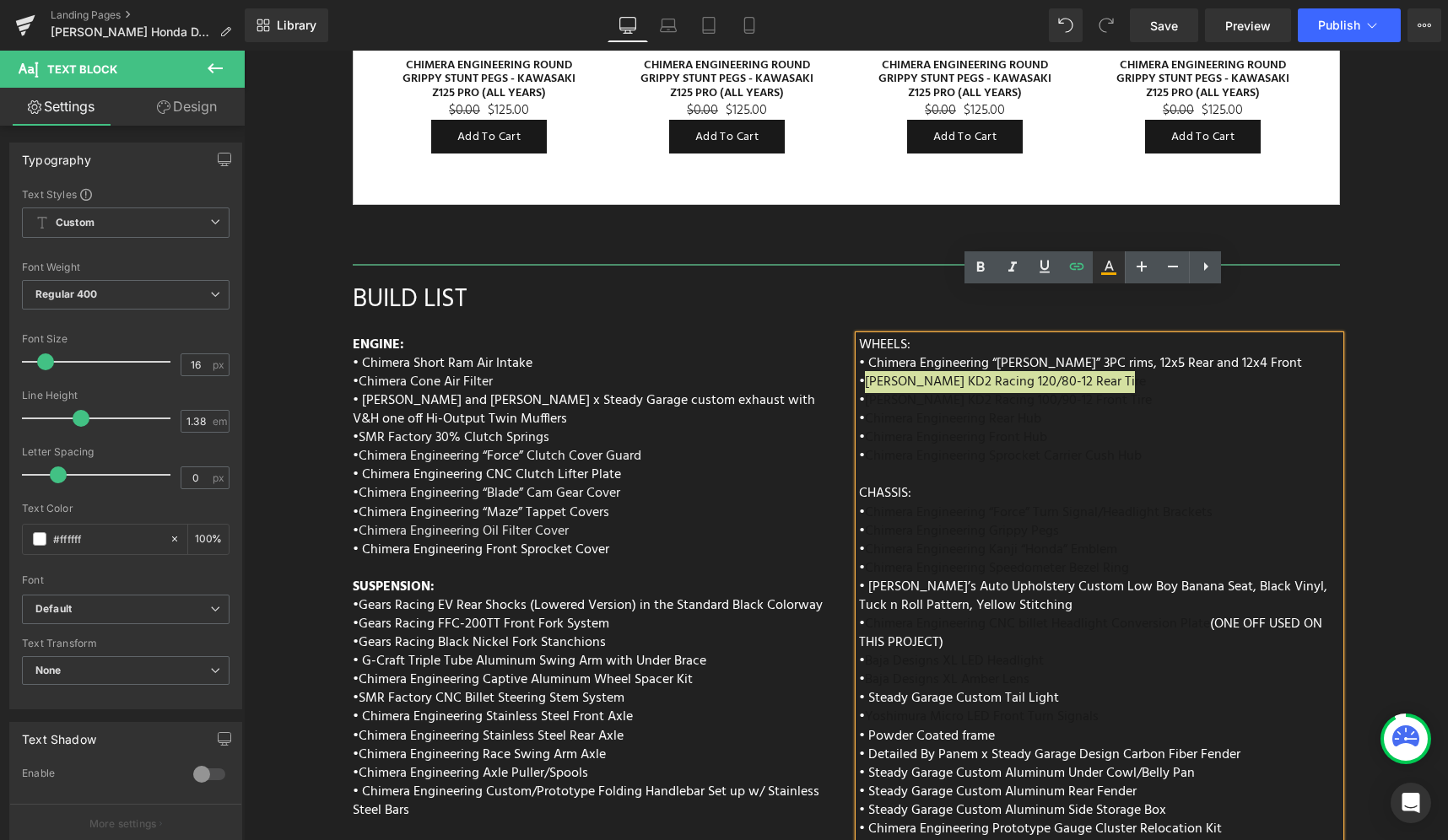
click at [1109, 271] on icon at bounding box center [1108, 267] width 20 height 20
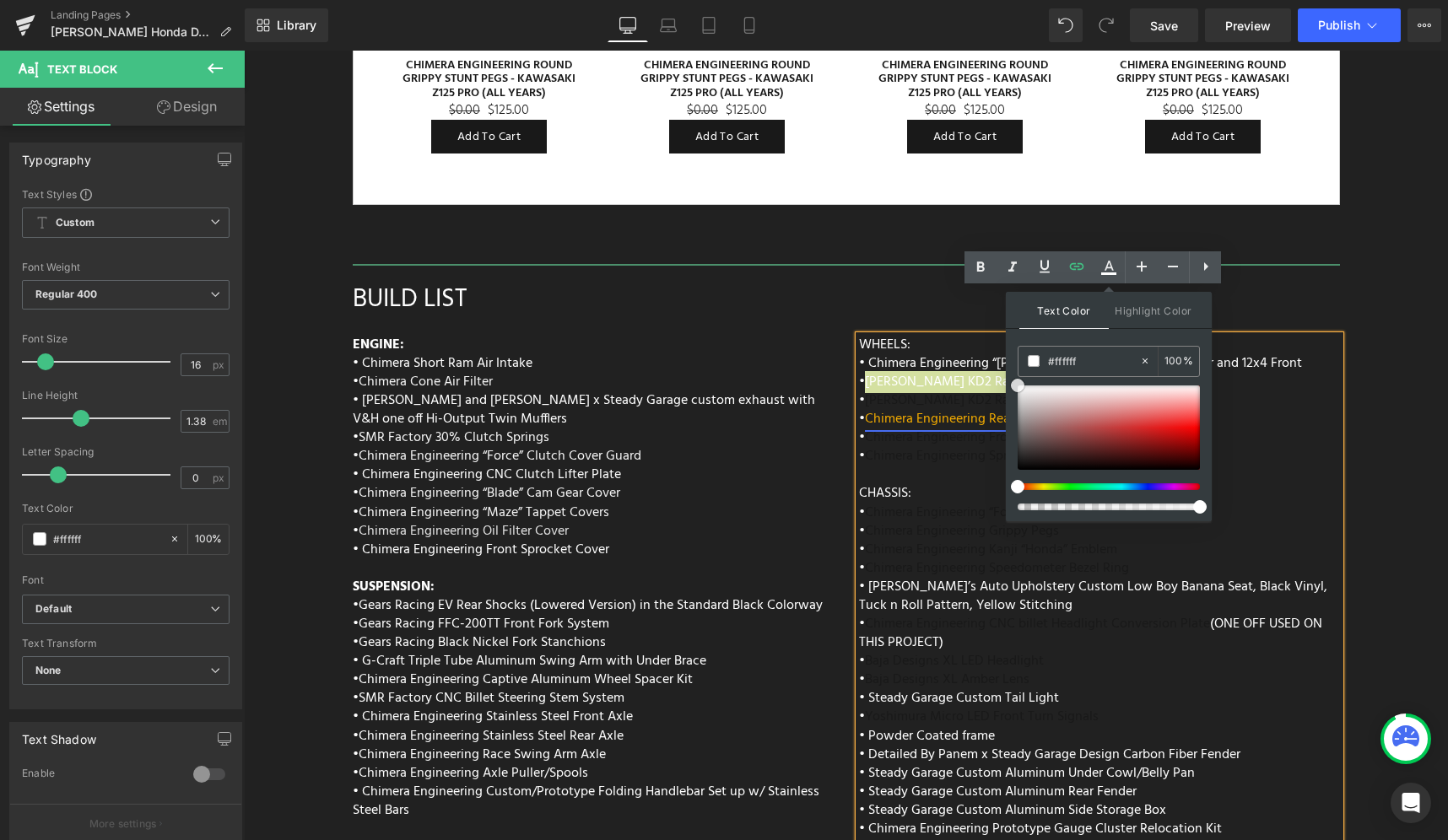
drag, startPoint x: 1293, startPoint y: 447, endPoint x: 984, endPoint y: 368, distance: 318.9
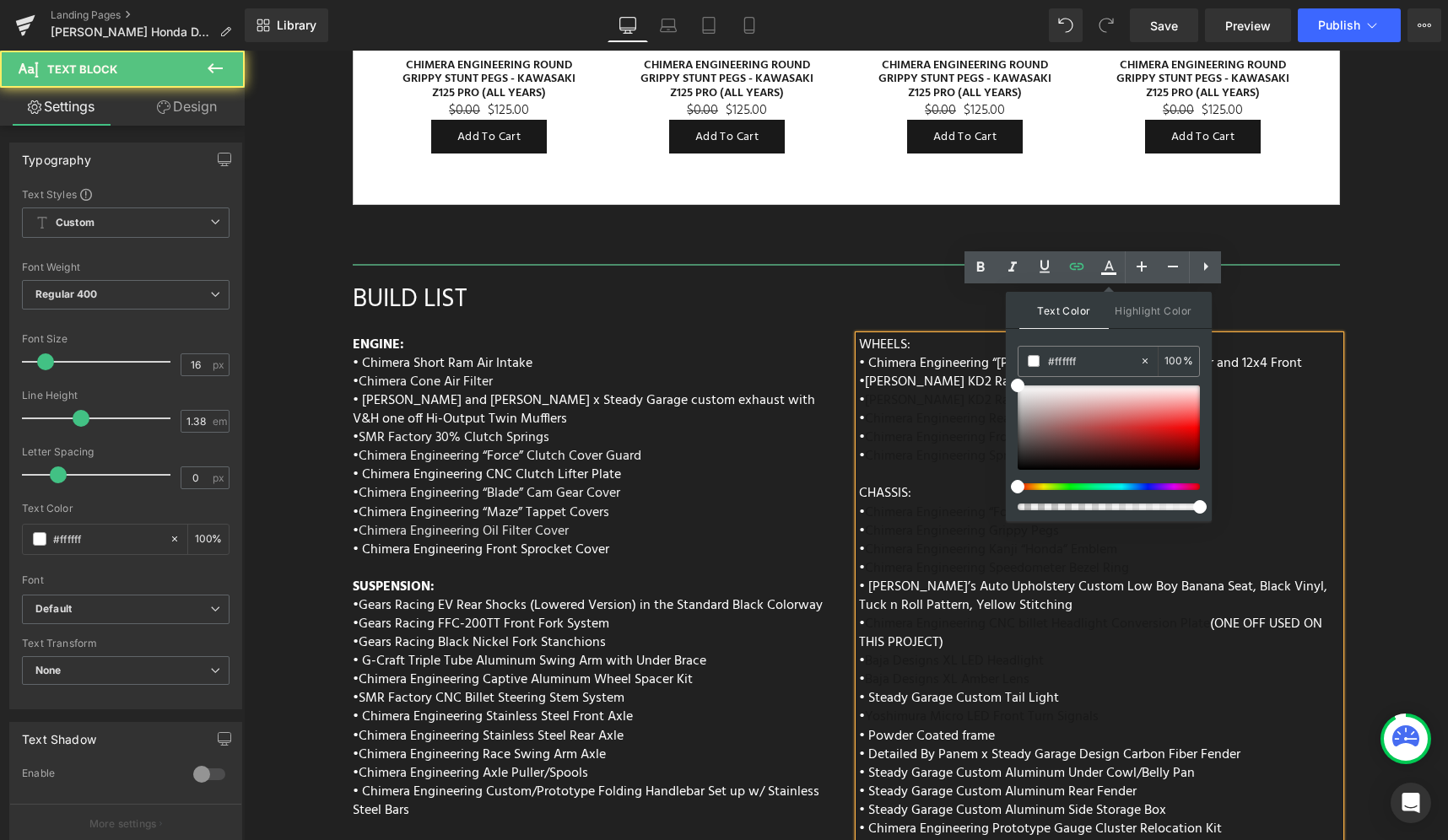
drag, startPoint x: 1299, startPoint y: 435, endPoint x: 1287, endPoint y: 426, distance: 15.0
click at [1299, 465] on p at bounding box center [1099, 475] width 481 height 19
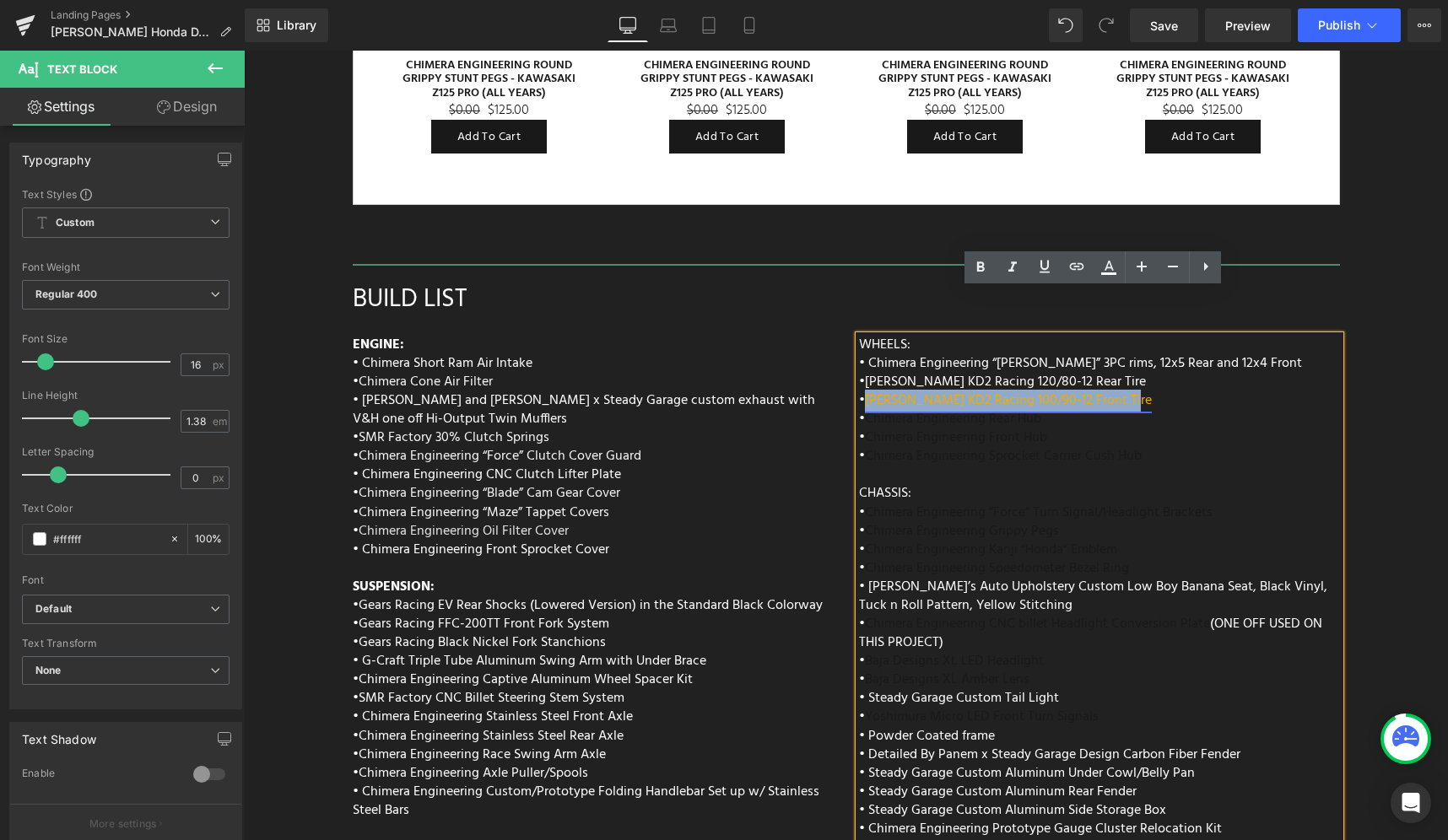
drag, startPoint x: 1135, startPoint y: 356, endPoint x: 862, endPoint y: 355, distance: 273.0
click at [861, 392] on p "• Kenda Kwick KD2 Racing 100/90-12 Front Tire" at bounding box center [1099, 401] width 481 height 19
click at [1107, 264] on icon at bounding box center [1109, 266] width 9 height 10
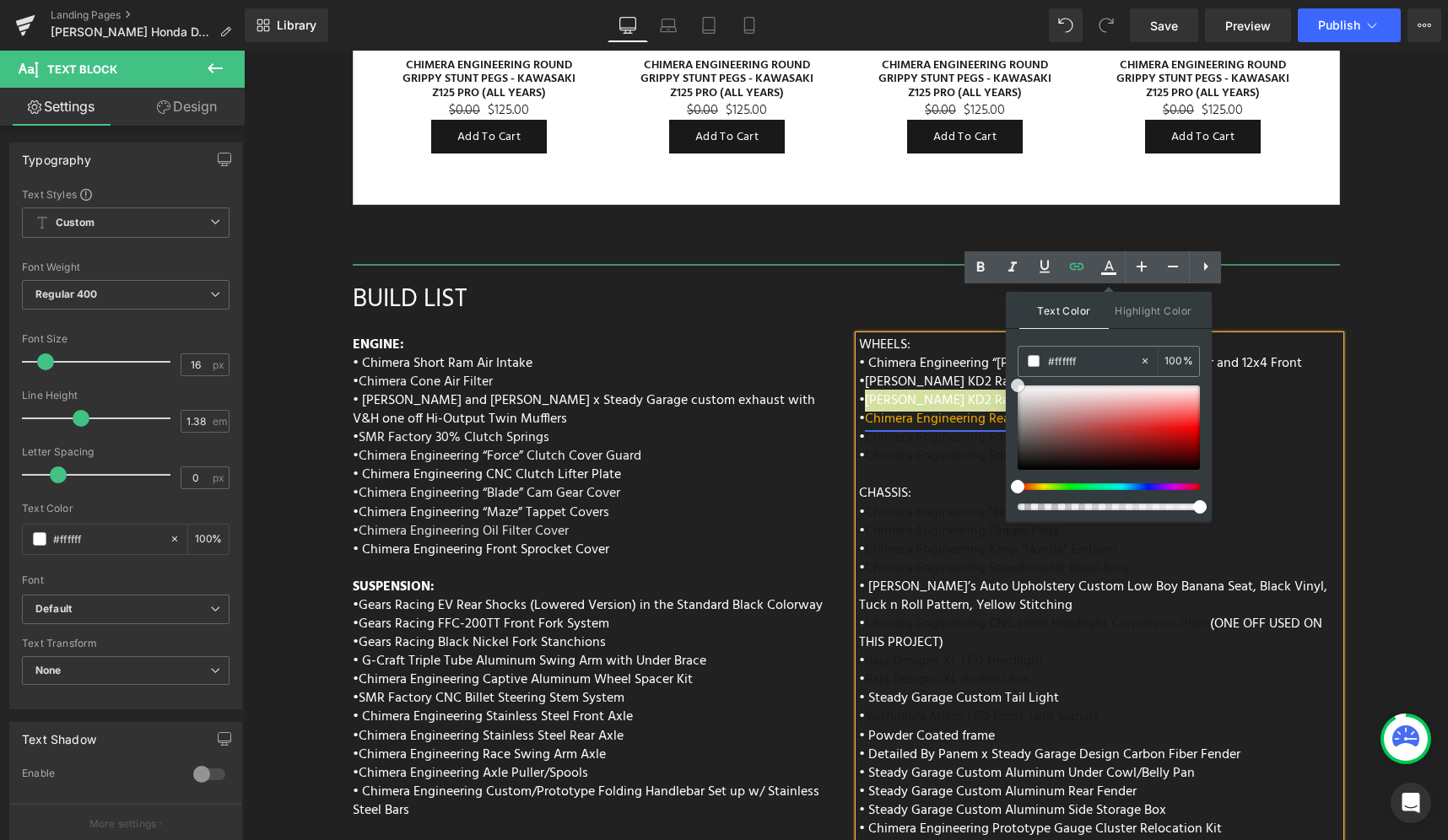
drag, startPoint x: 1293, startPoint y: 444, endPoint x: 986, endPoint y: 370, distance: 315.8
click at [1273, 428] on p "• Chimera Engineering Front Hub" at bounding box center [1099, 438] width 481 height 19
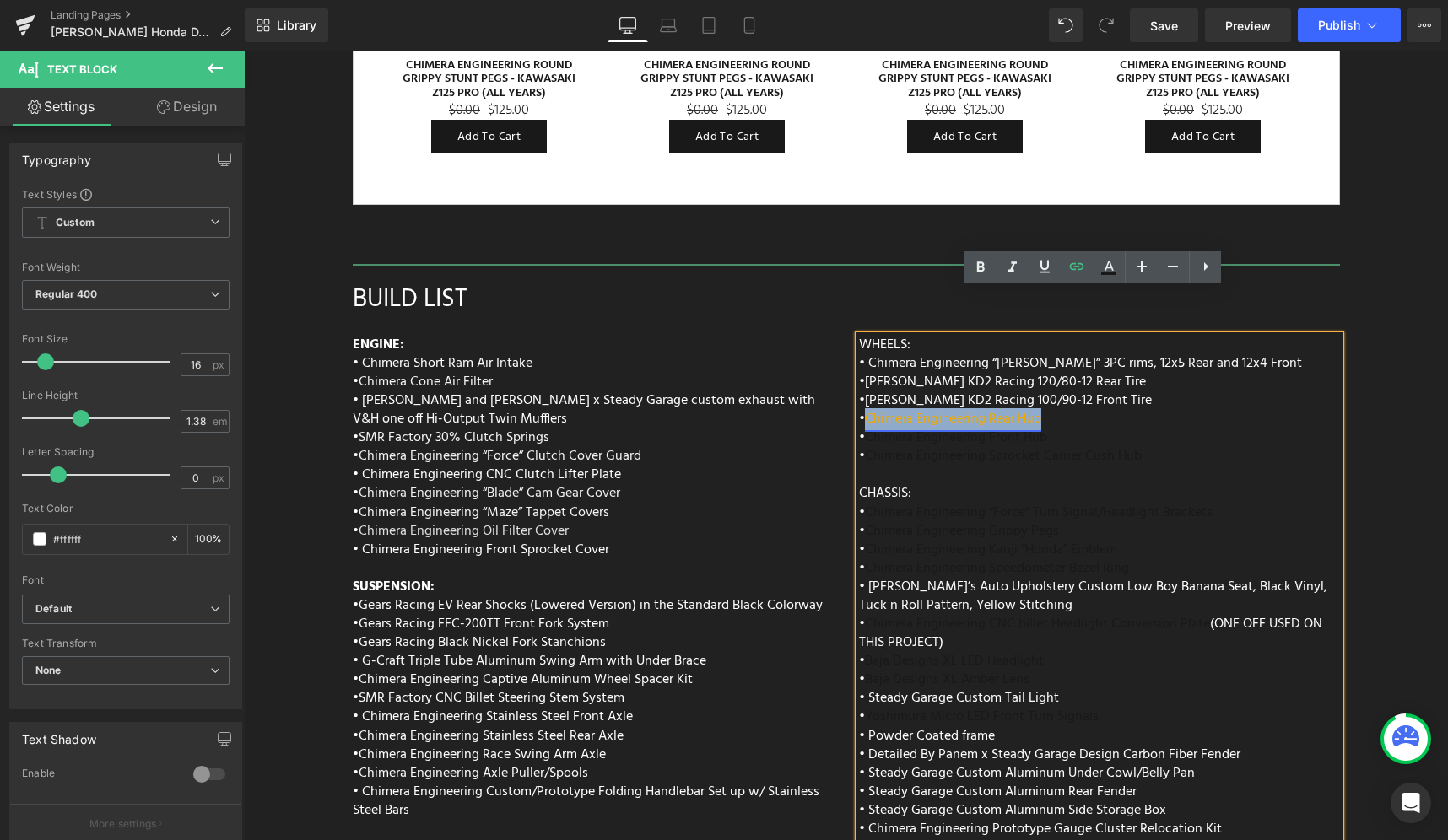
drag, startPoint x: 1056, startPoint y: 376, endPoint x: 863, endPoint y: 368, distance: 193.2
click at [863, 410] on p "• Chimera Engineering Rear Hub" at bounding box center [1099, 419] width 481 height 19
click at [1110, 272] on icon at bounding box center [1109, 273] width 15 height 3
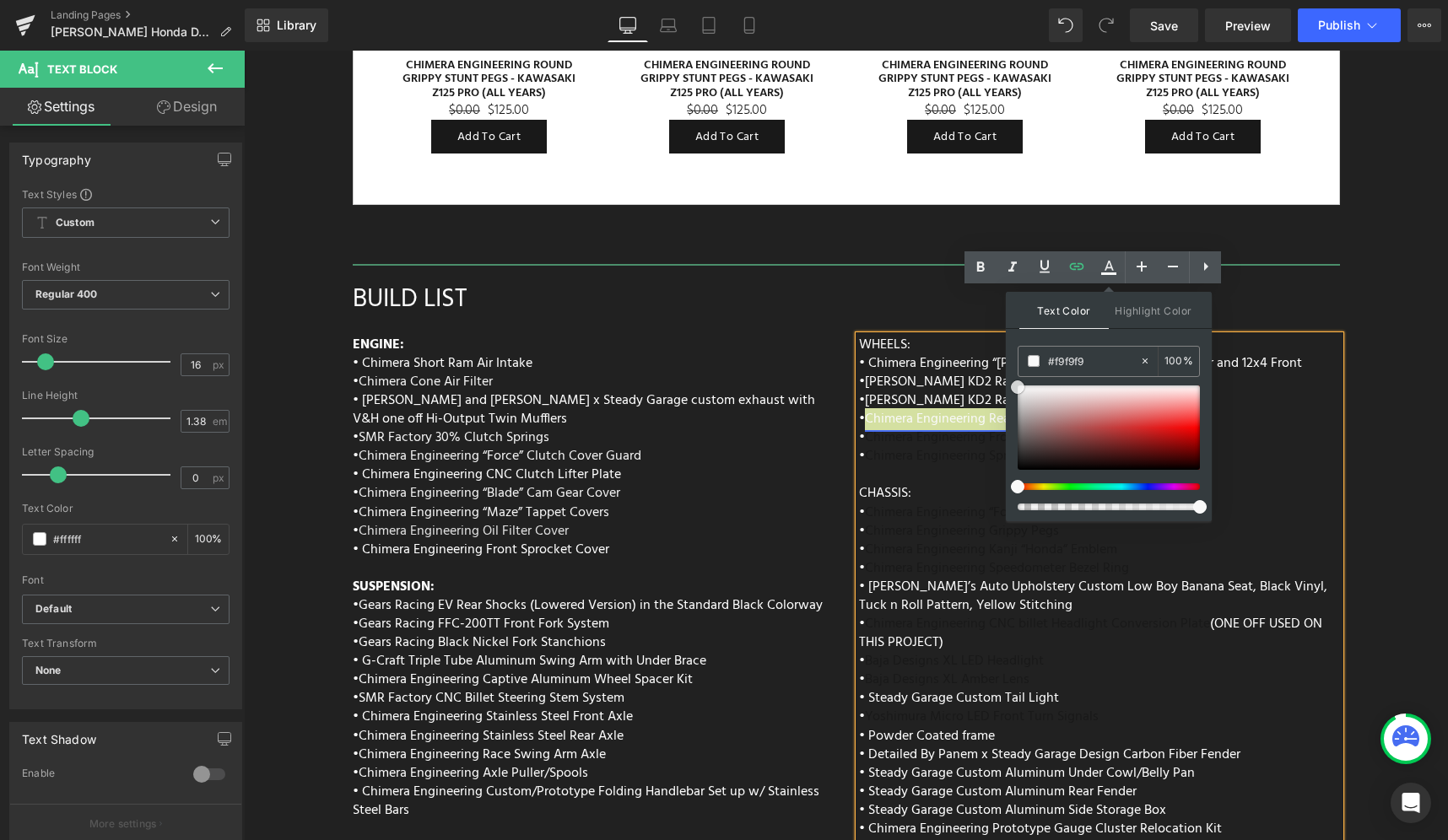
drag, startPoint x: 1315, startPoint y: 444, endPoint x: 966, endPoint y: 376, distance: 355.6
click at [1264, 447] on p "• Chimera Engineering Sprocket Carrier Cush Hub" at bounding box center [1099, 457] width 481 height 19
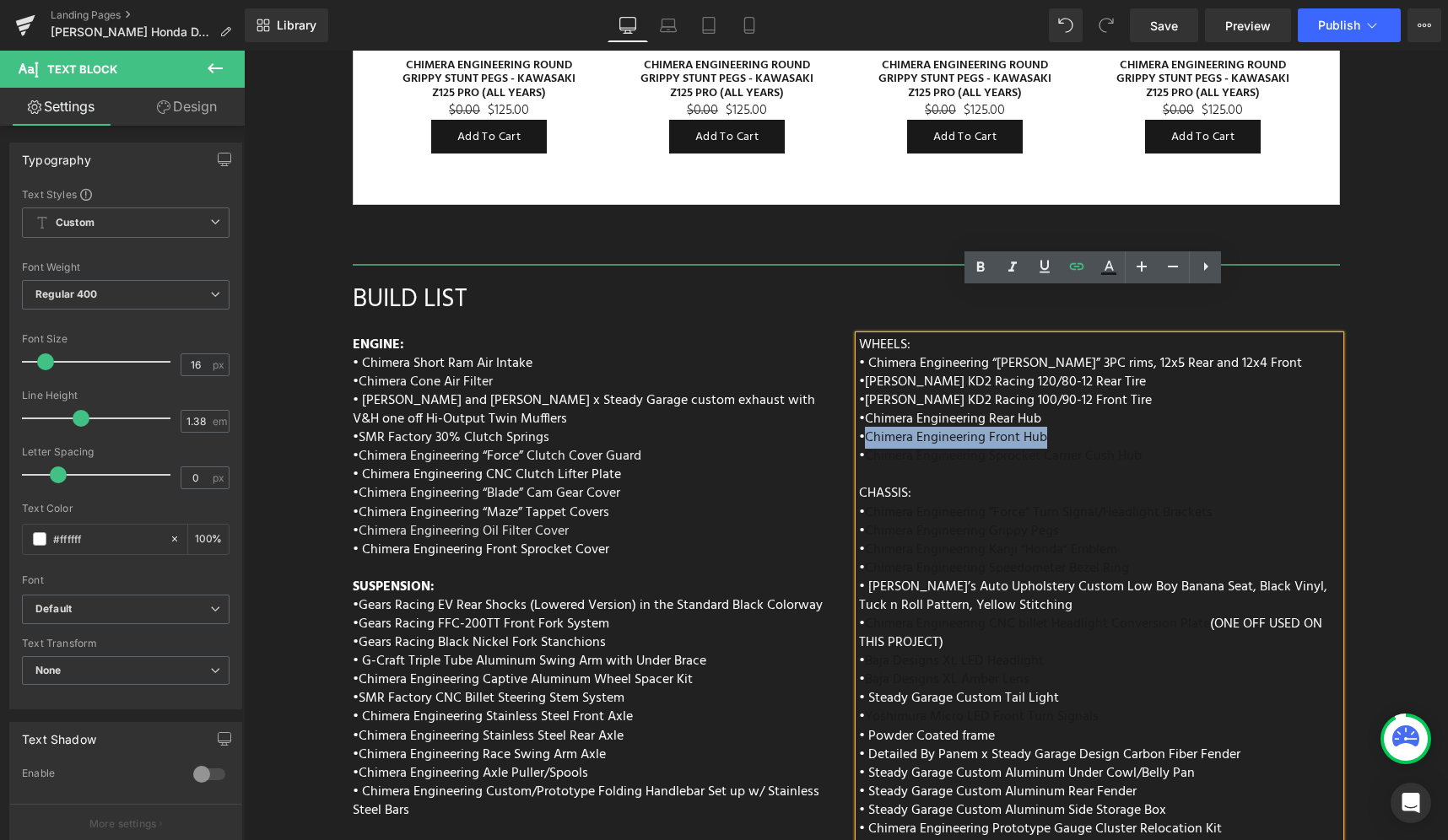
drag, startPoint x: 1059, startPoint y: 387, endPoint x: 861, endPoint y: 386, distance: 198.0
click at [861, 428] on p "• Chimera Engineering Front Hub" at bounding box center [1099, 438] width 481 height 19
click at [1105, 269] on icon at bounding box center [1109, 266] width 9 height 10
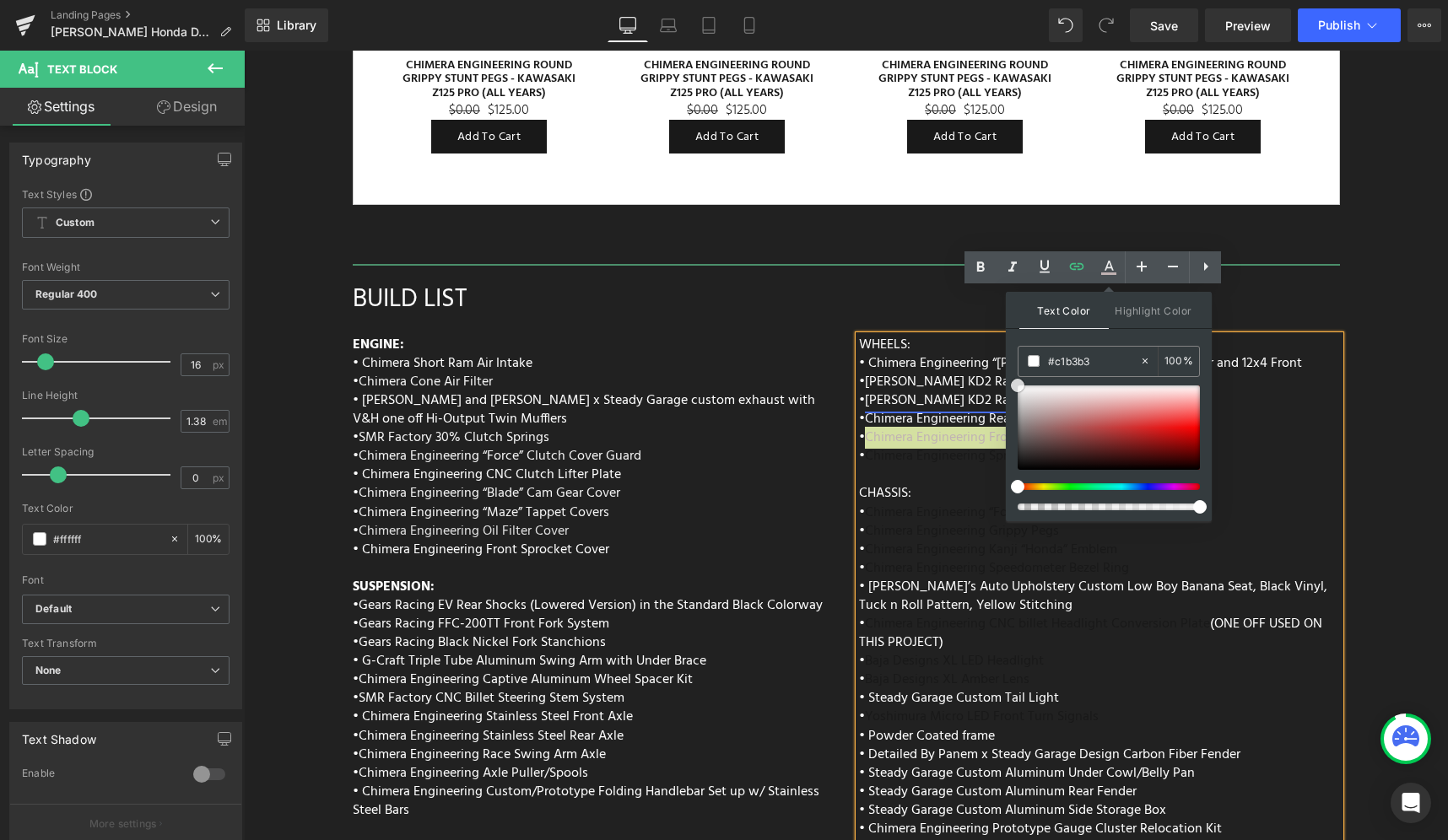
drag, startPoint x: 1291, startPoint y: 469, endPoint x: 954, endPoint y: 348, distance: 358.1
click at [1281, 447] on p "• Chimera Engineering Sprocket Carrier Cush Hub" at bounding box center [1099, 457] width 481 height 19
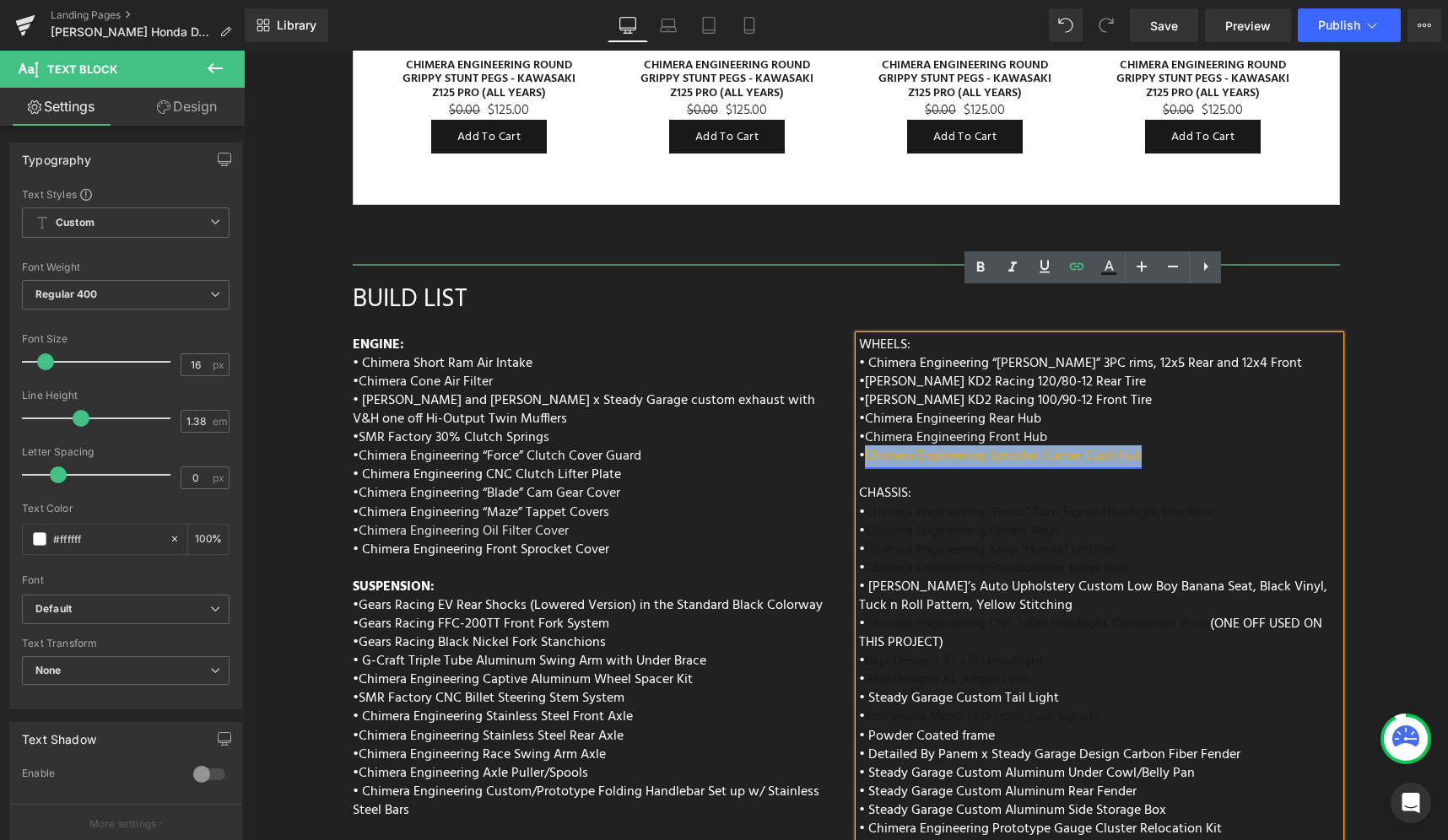
drag, startPoint x: 1162, startPoint y: 412, endPoint x: 862, endPoint y: 412, distance: 300.0
click at [862, 447] on p "• Chimera Engineering Sprocket Carrier Cush Hub" at bounding box center [1099, 457] width 481 height 19
click at [1112, 271] on icon at bounding box center [1108, 267] width 20 height 20
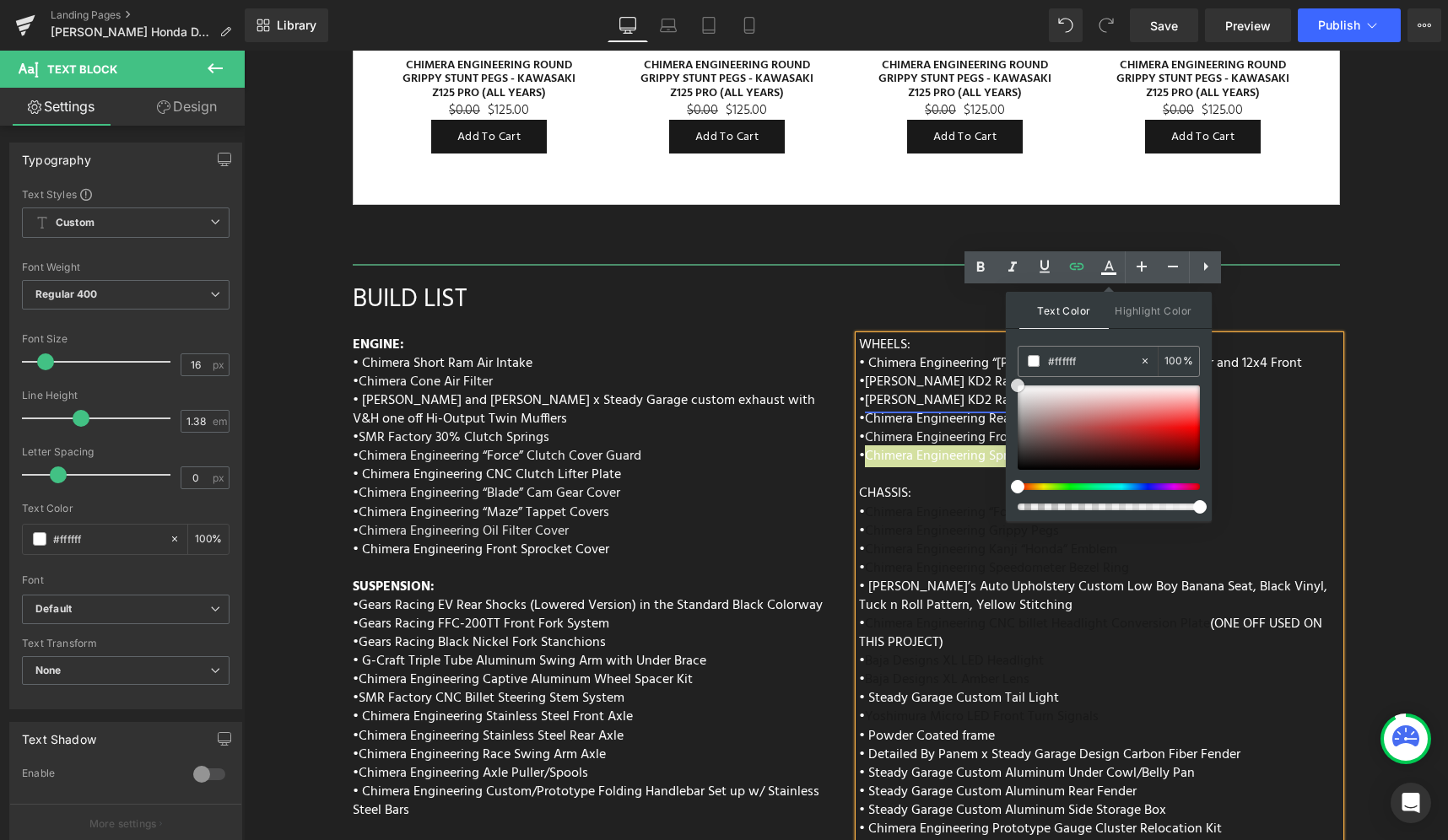
drag, startPoint x: 1299, startPoint y: 451, endPoint x: 971, endPoint y: 350, distance: 343.2
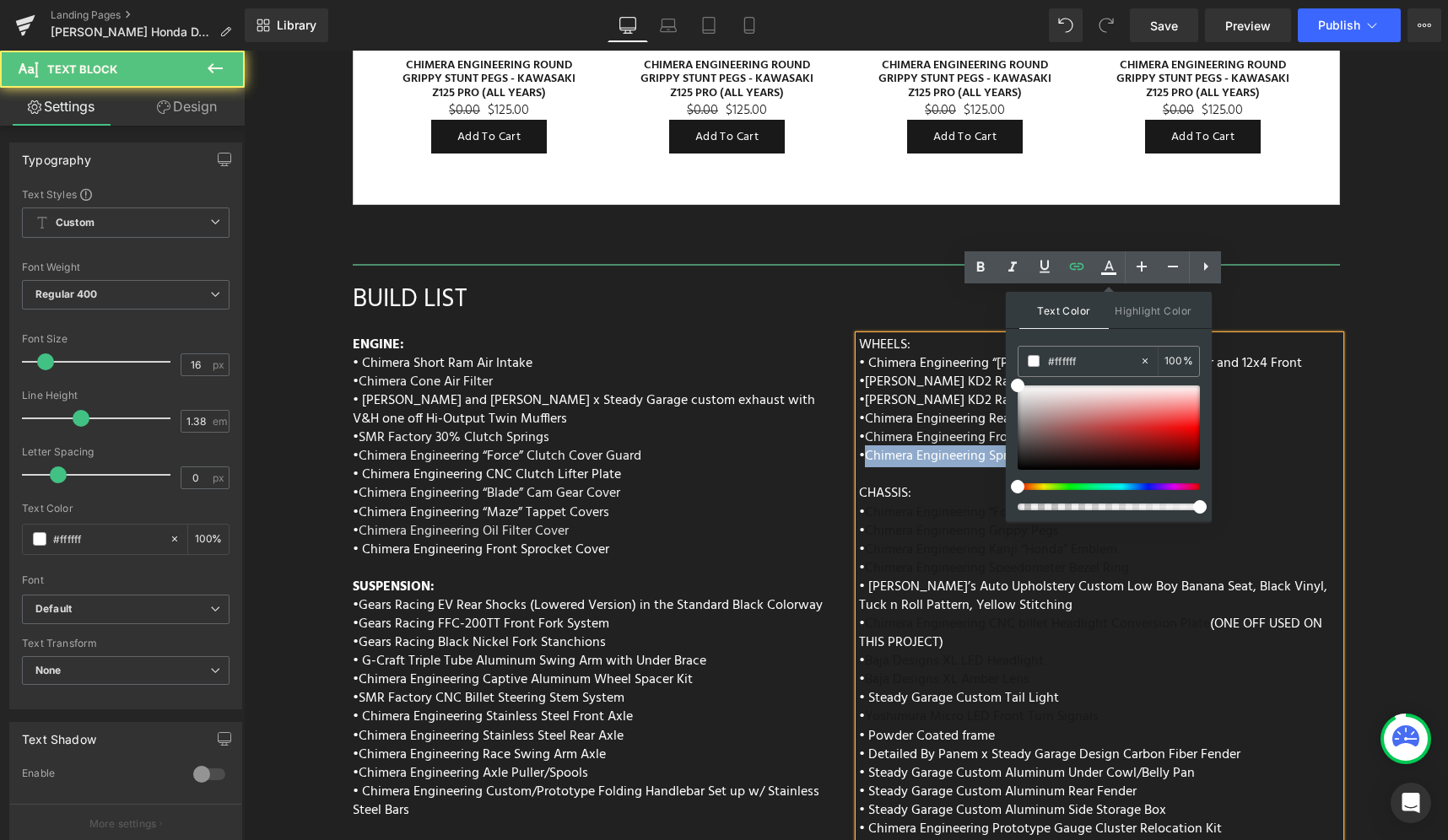
click at [1239, 447] on p "• Chimera Engineering Sprocket Carrier Cush Hub" at bounding box center [1099, 457] width 481 height 19
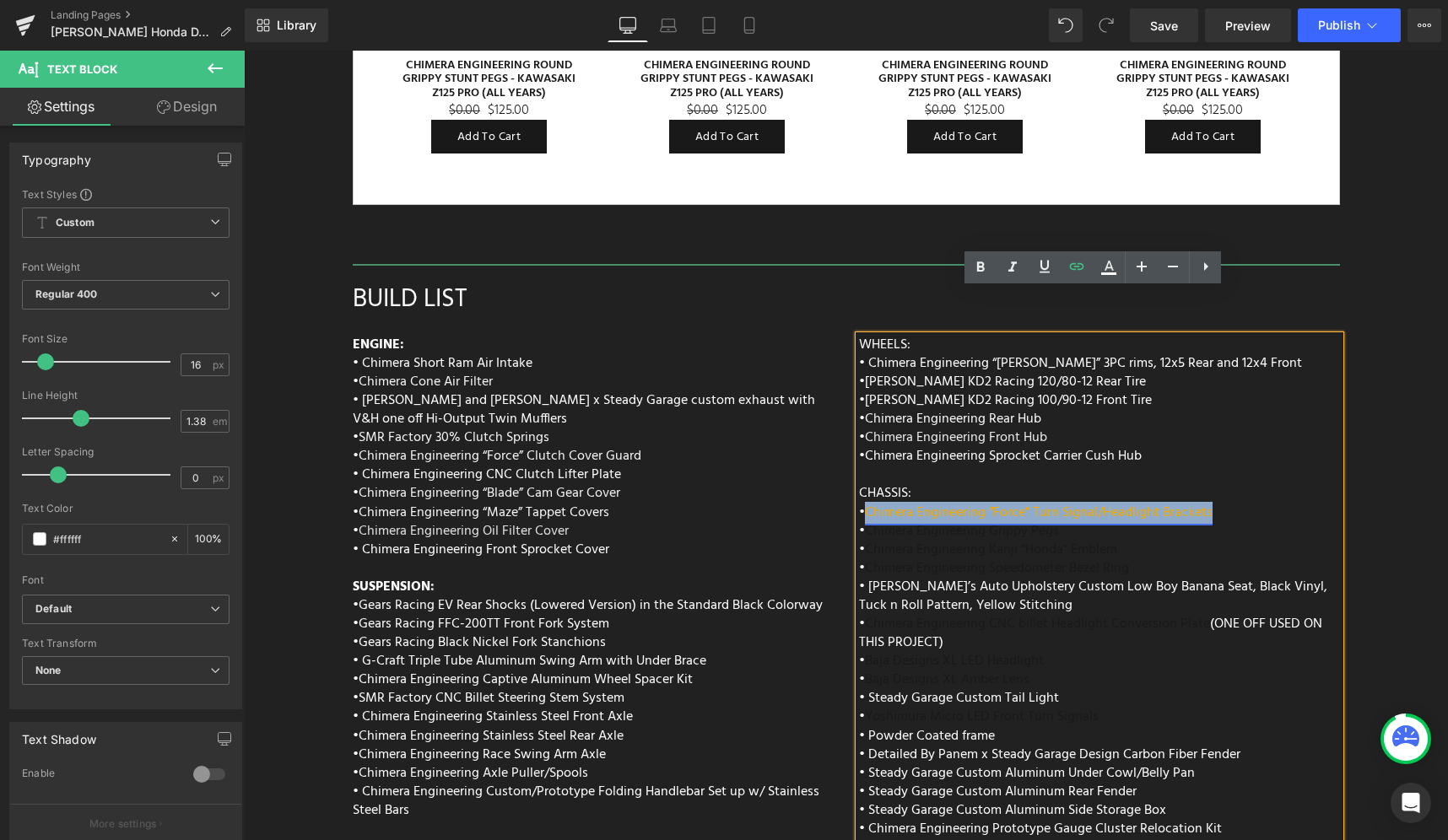
drag, startPoint x: 1230, startPoint y: 468, endPoint x: 864, endPoint y: 465, distance: 366.0
click at [864, 504] on p "• Chimera Engineering “Force” Turn Signal/Headlight Brackets" at bounding box center [1099, 513] width 481 height 19
click at [1103, 279] on link at bounding box center [1109, 267] width 32 height 32
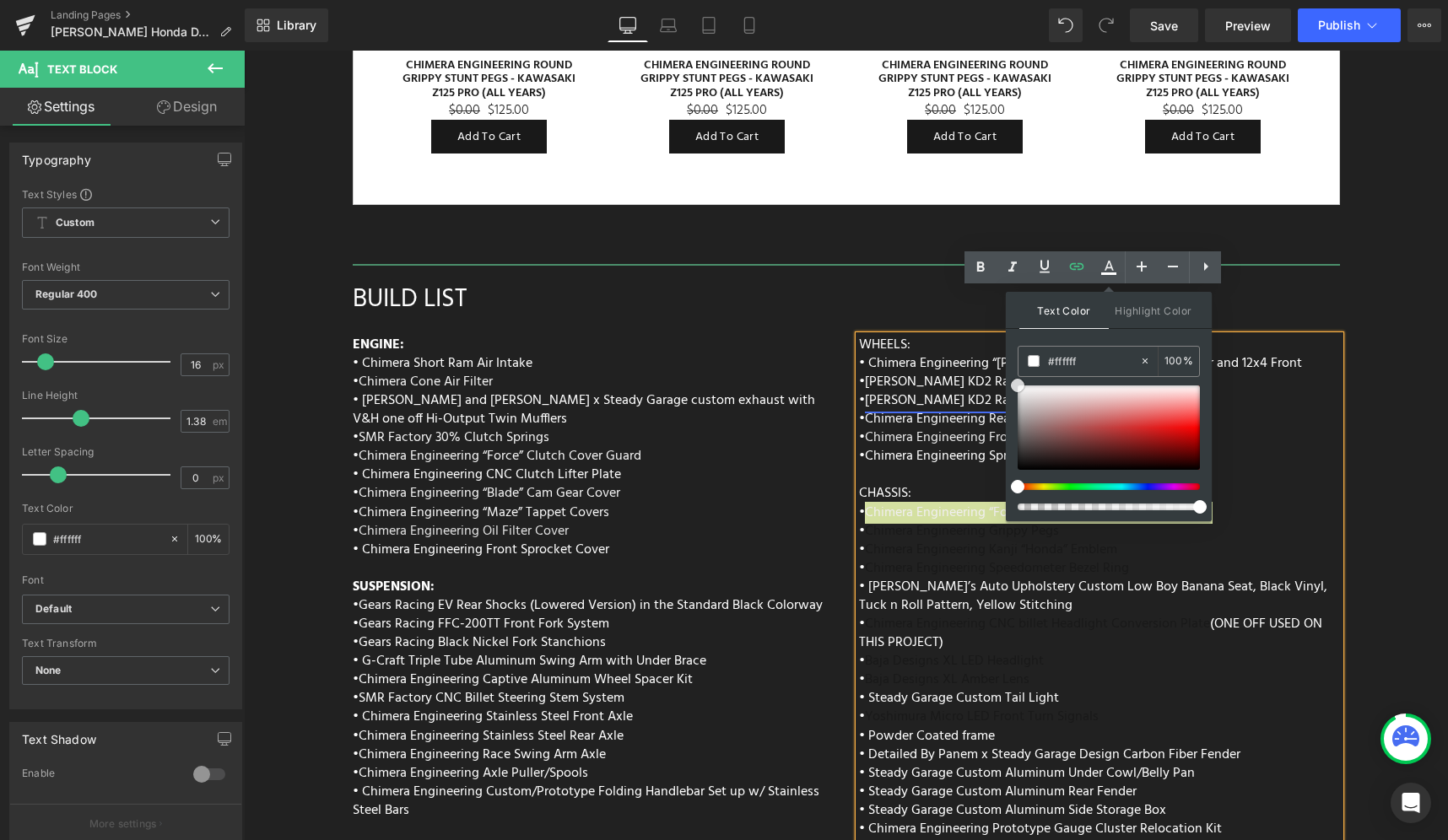
drag, startPoint x: 1289, startPoint y: 466, endPoint x: 985, endPoint y: 358, distance: 322.6
click at [1245, 465] on p at bounding box center [1099, 475] width 481 height 19
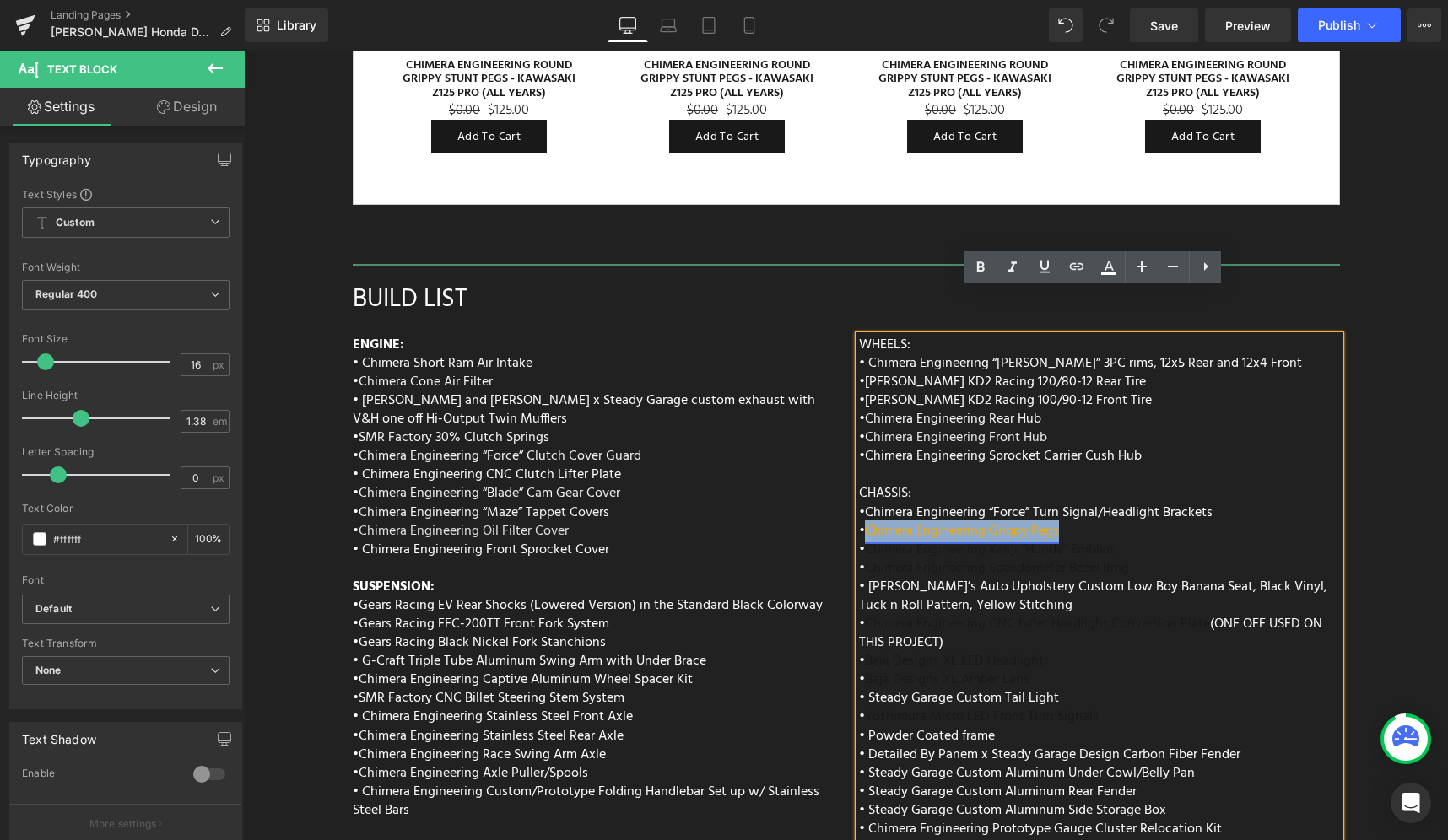
drag, startPoint x: 1064, startPoint y: 481, endPoint x: 865, endPoint y: 486, distance: 199.1
click at [865, 522] on p "• Chimera Engineering Grippy Pegs" at bounding box center [1099, 531] width 481 height 19
click at [1104, 263] on icon at bounding box center [1108, 267] width 20 height 20
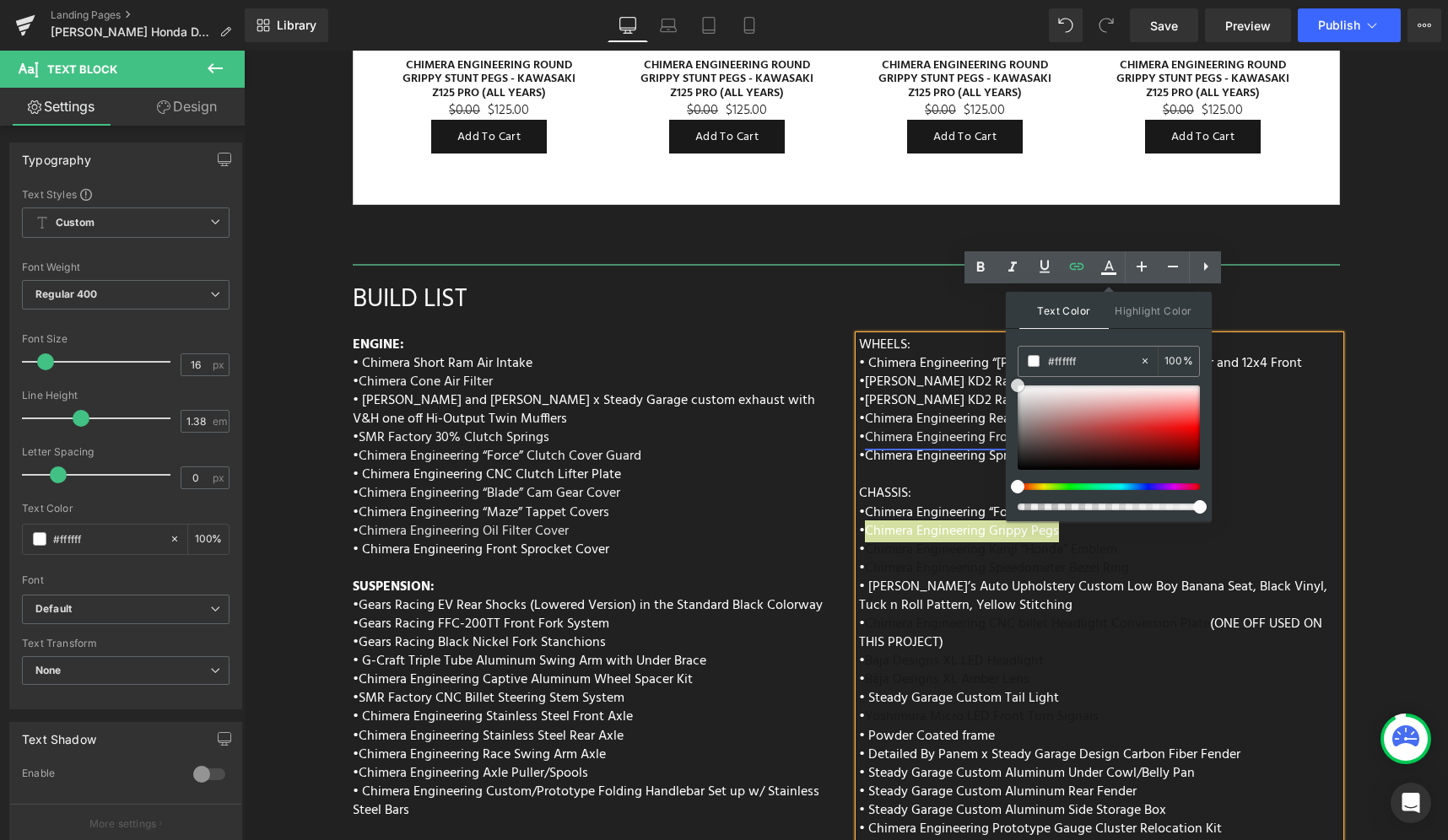
drag, startPoint x: 1307, startPoint y: 450, endPoint x: 997, endPoint y: 388, distance: 316.1
click at [1262, 504] on p "• Chimera Engineering “Force” Turn Signal/Headlight Brackets" at bounding box center [1099, 513] width 481 height 19
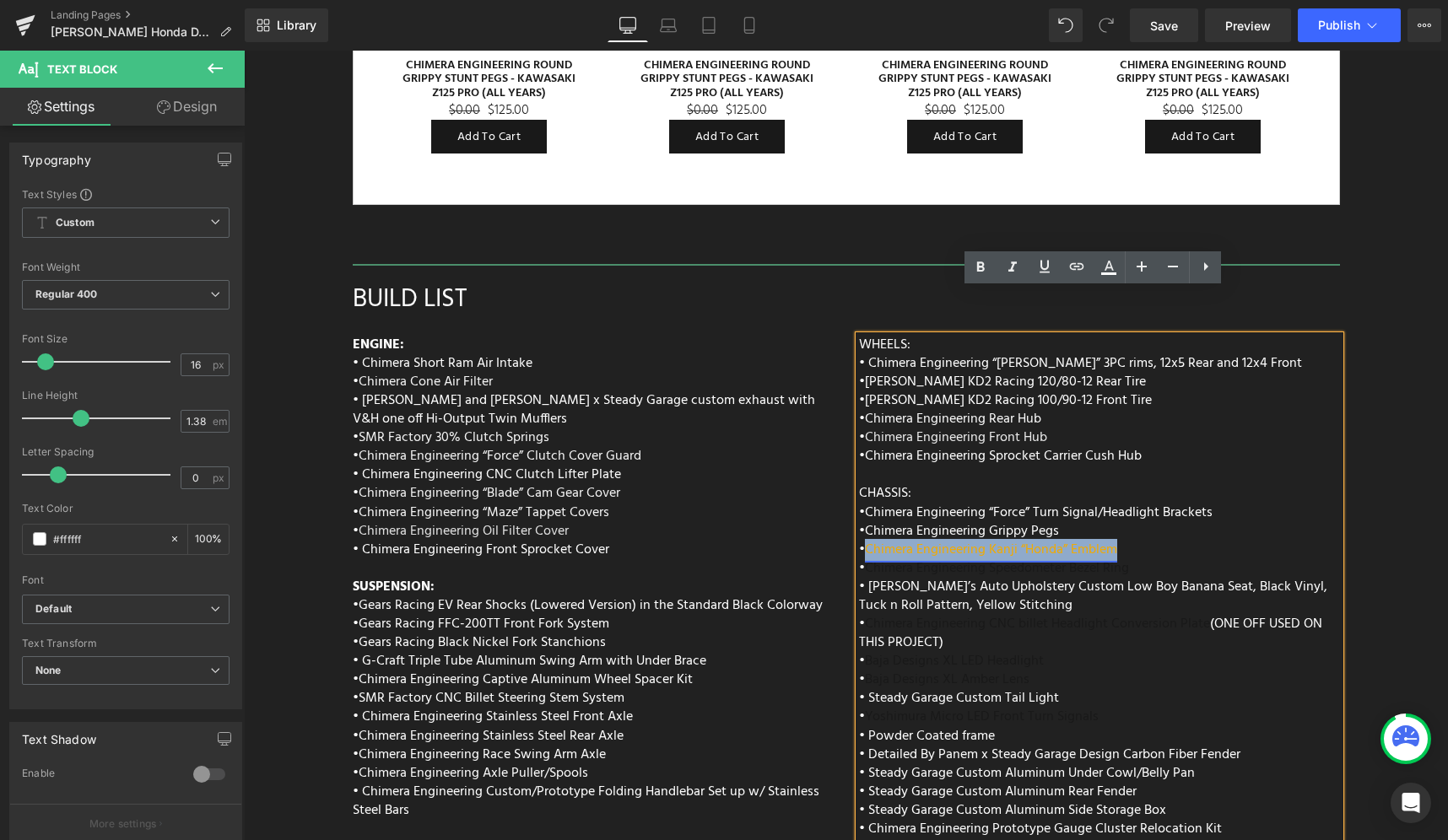
drag, startPoint x: 1139, startPoint y: 506, endPoint x: 862, endPoint y: 509, distance: 277.0
click at [862, 541] on p "• Chimera Engineering Kanji “Honda” Emblem" at bounding box center [1099, 550] width 481 height 19
click at [1116, 271] on icon at bounding box center [1108, 267] width 20 height 20
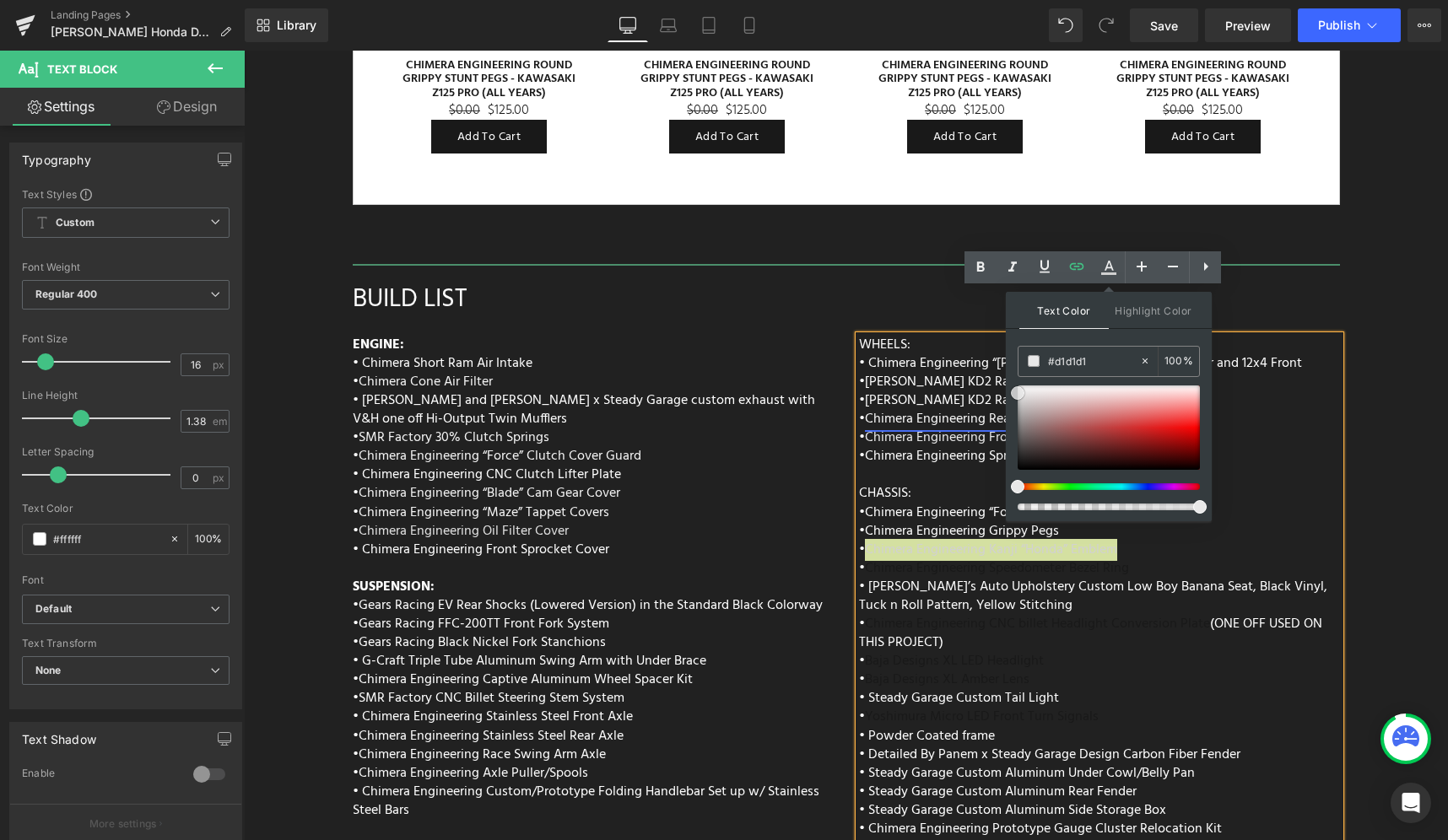
drag, startPoint x: 1274, startPoint y: 473, endPoint x: 991, endPoint y: 369, distance: 301.5
click at [1260, 484] on p "CHASSIS:" at bounding box center [1099, 493] width 481 height 19
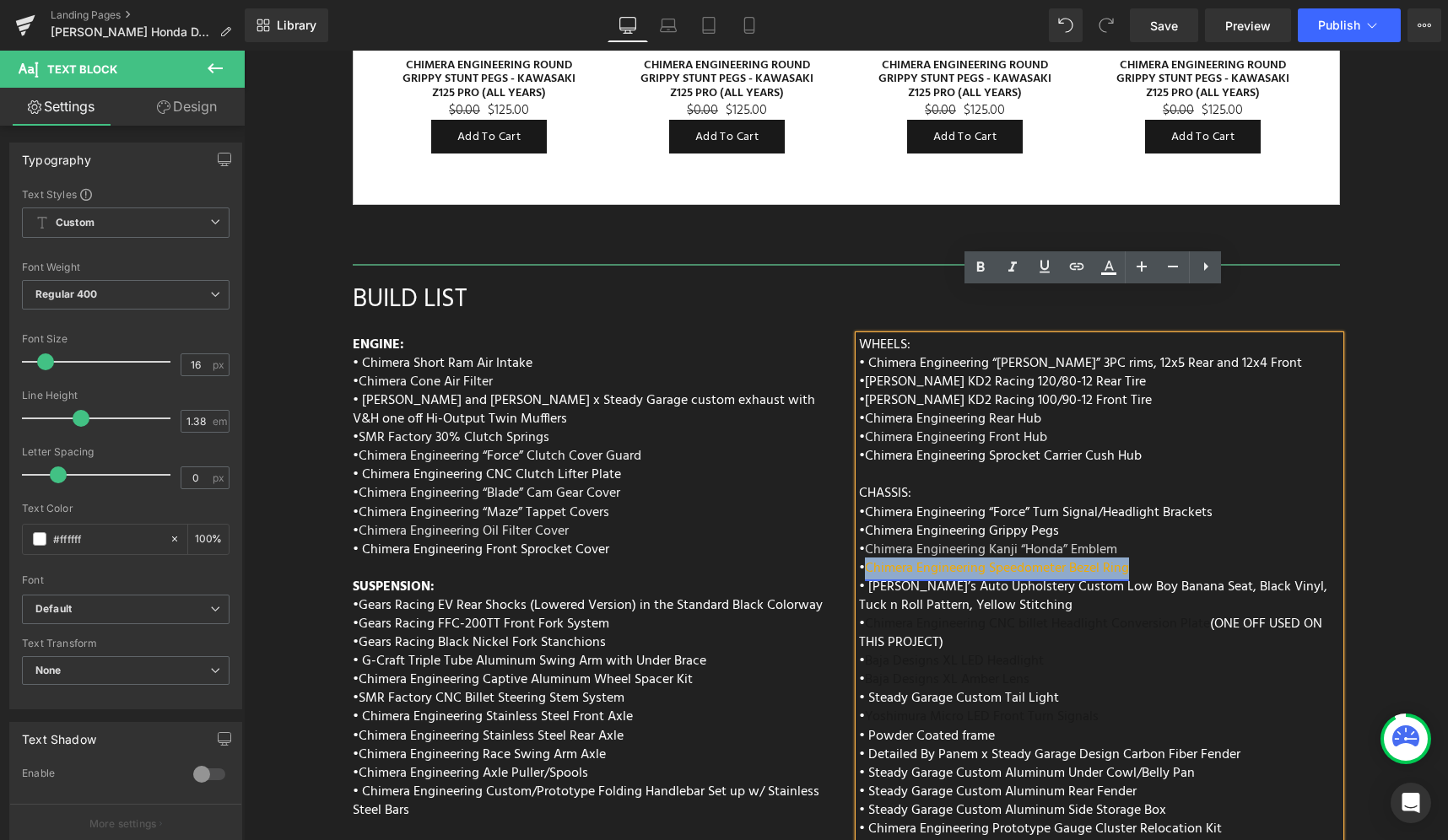
drag, startPoint x: 1136, startPoint y: 521, endPoint x: 862, endPoint y: 528, distance: 274.1
click at [862, 559] on p "• Chimera Engineering Speedometer Bezel Ring" at bounding box center [1099, 569] width 481 height 19
click at [1110, 273] on icon at bounding box center [1109, 273] width 15 height 3
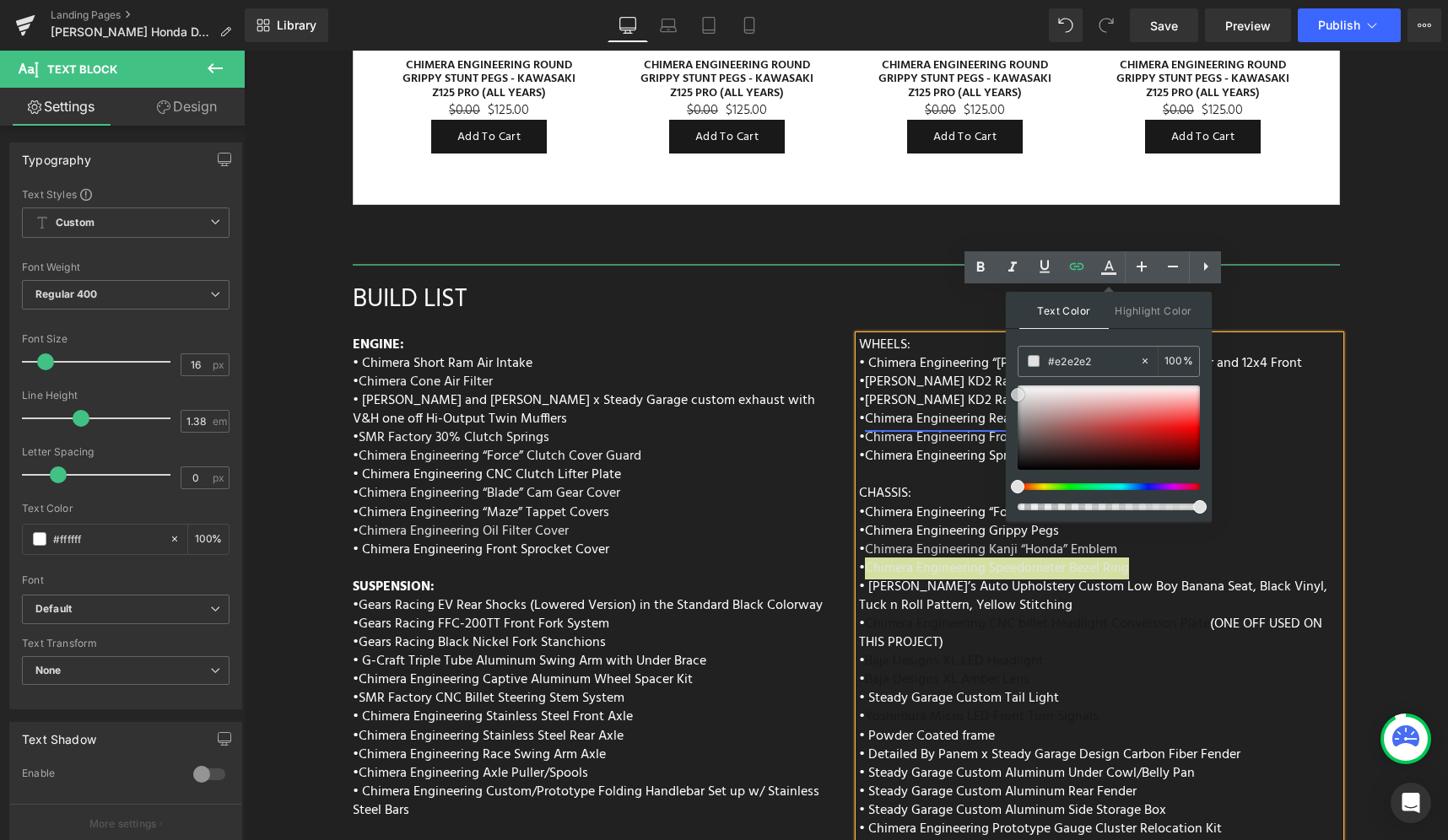
drag, startPoint x: 1324, startPoint y: 480, endPoint x: 987, endPoint y: 371, distance: 354.2
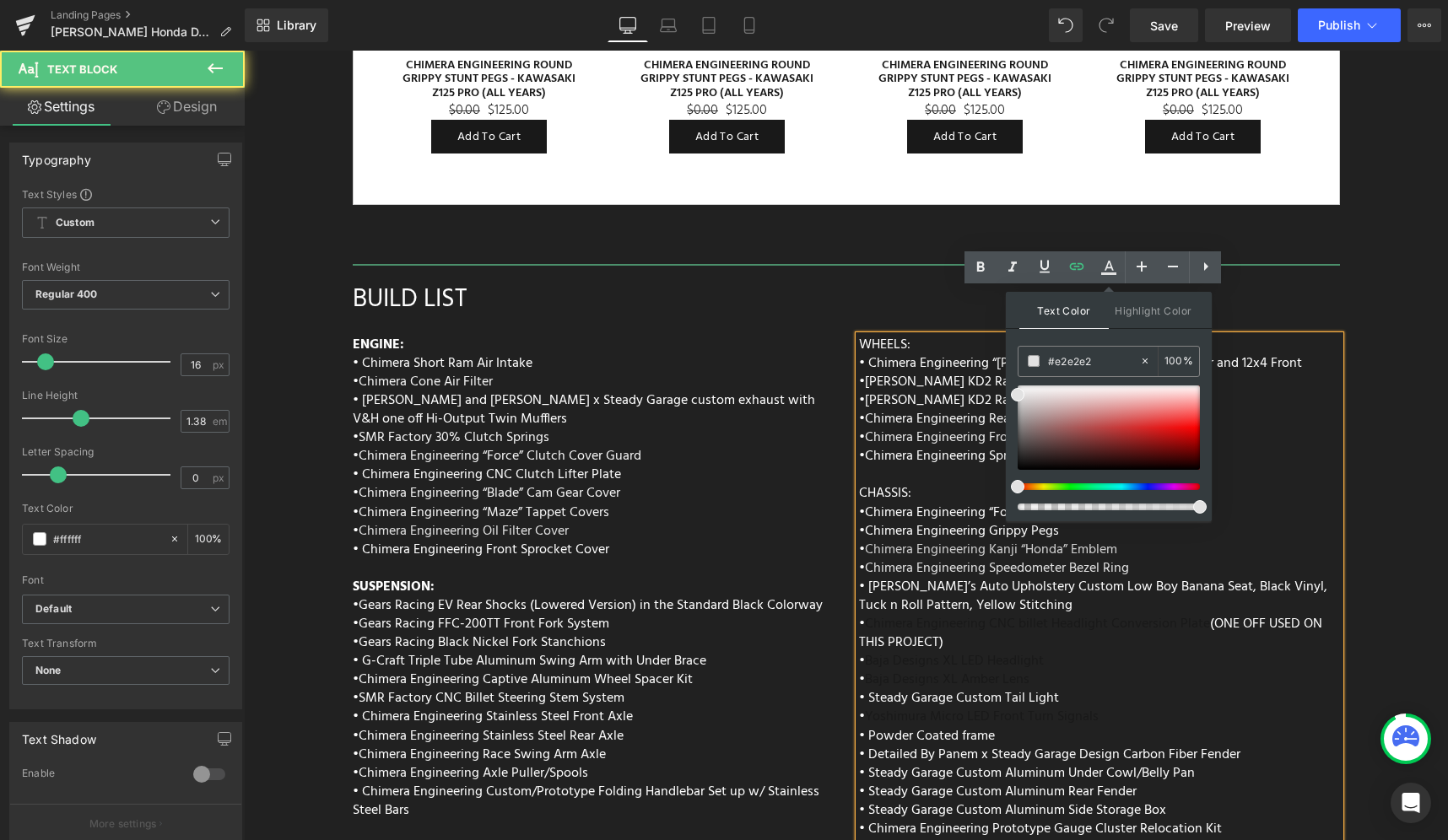
click at [1259, 465] on p at bounding box center [1099, 475] width 481 height 19
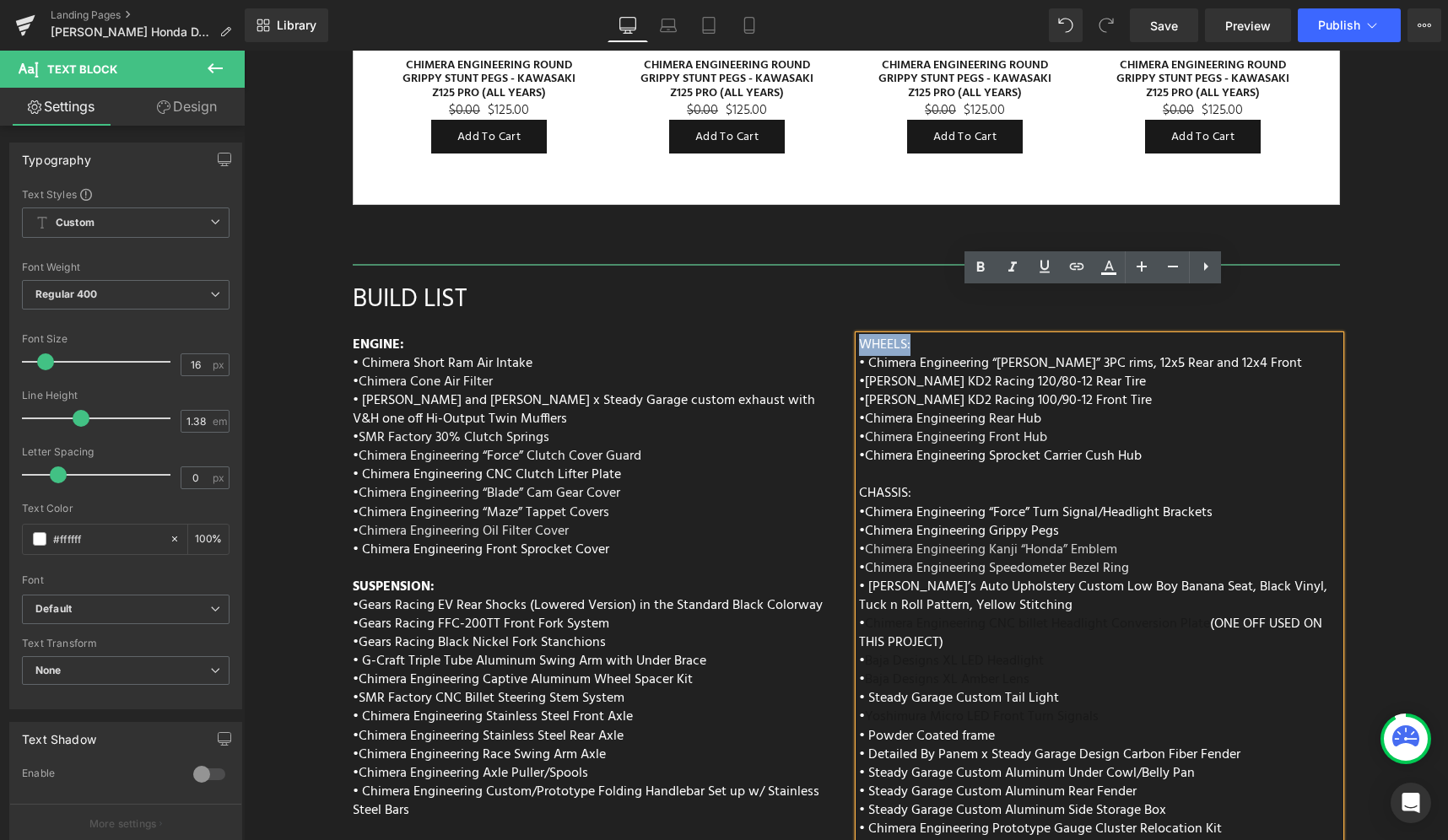
drag, startPoint x: 916, startPoint y: 299, endPoint x: 854, endPoint y: 297, distance: 62.0
click at [859, 335] on p "WHEELS:" at bounding box center [1099, 345] width 481 height 19
click at [975, 267] on icon at bounding box center [980, 267] width 20 height 20
click at [919, 484] on p "CHASSIS:" at bounding box center [1099, 493] width 481 height 19
drag, startPoint x: 894, startPoint y: 443, endPoint x: 845, endPoint y: 442, distance: 49.0
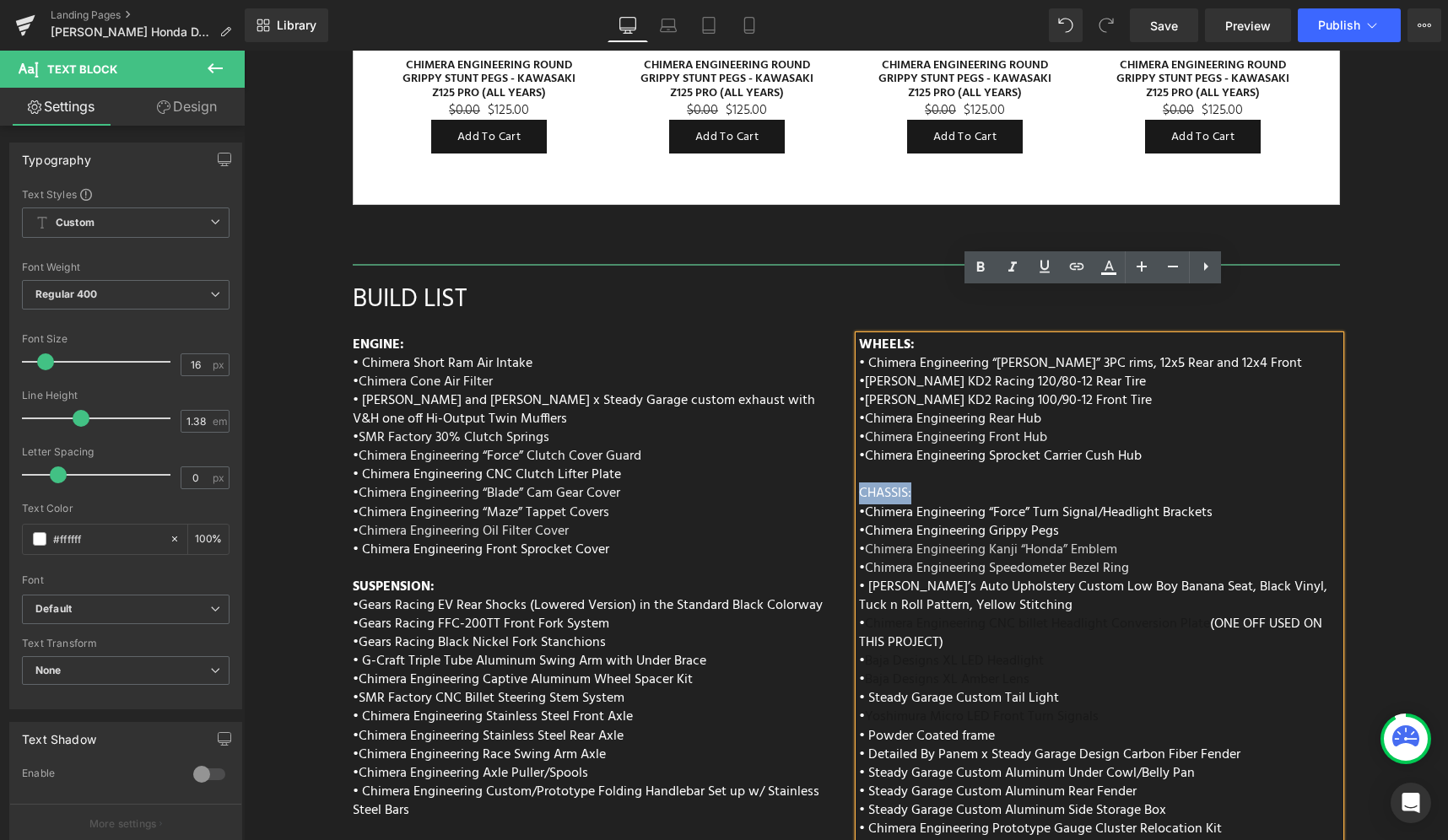
click at [846, 442] on div "WHEELS: • Chimera Engineering “Otto” 3PC rims, 12x5 Rear and 12x4 Front • Kenda…" at bounding box center [1098, 680] width 506 height 689
click at [980, 271] on icon at bounding box center [980, 267] width 20 height 20
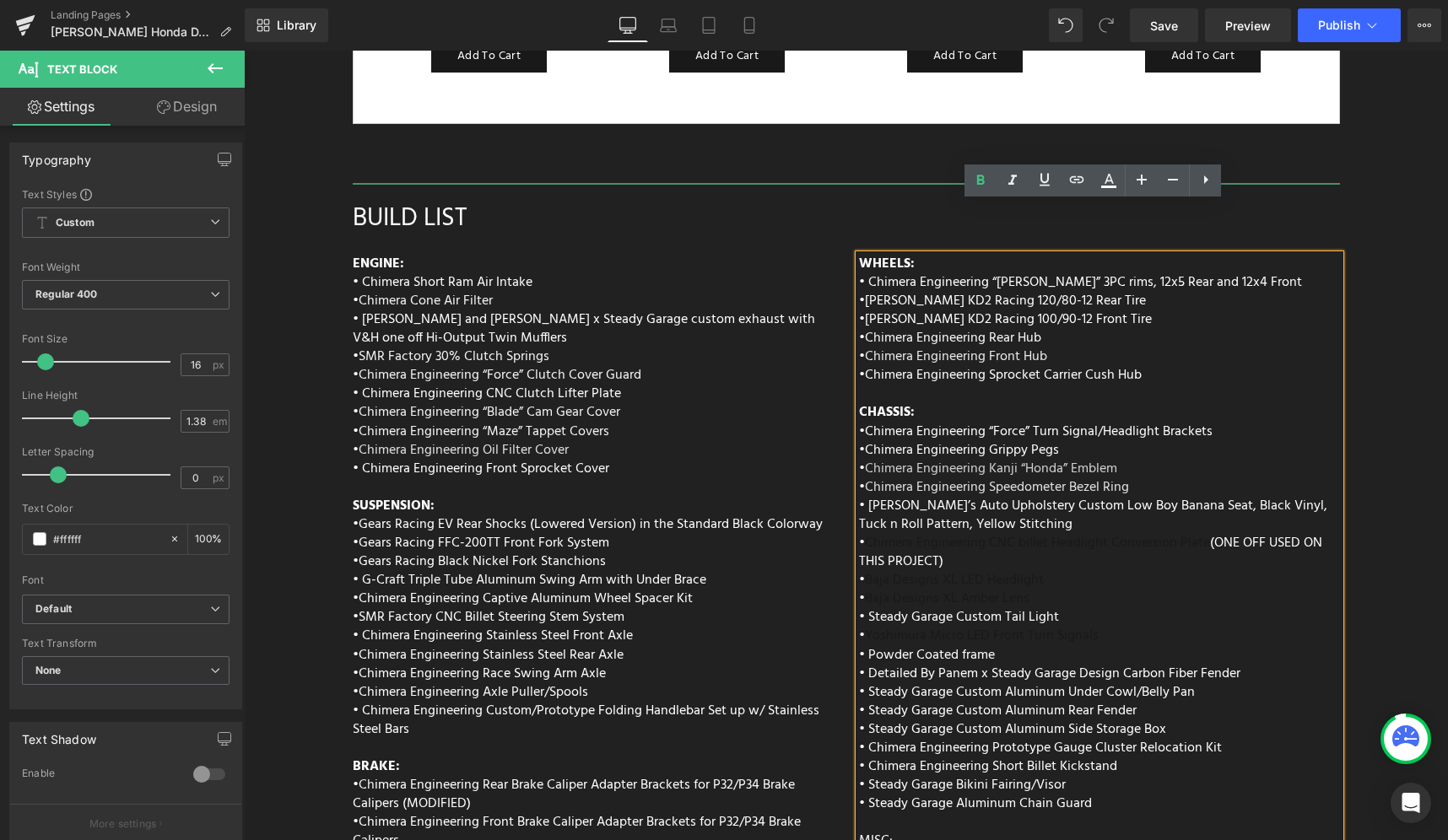
scroll to position [6887, 0]
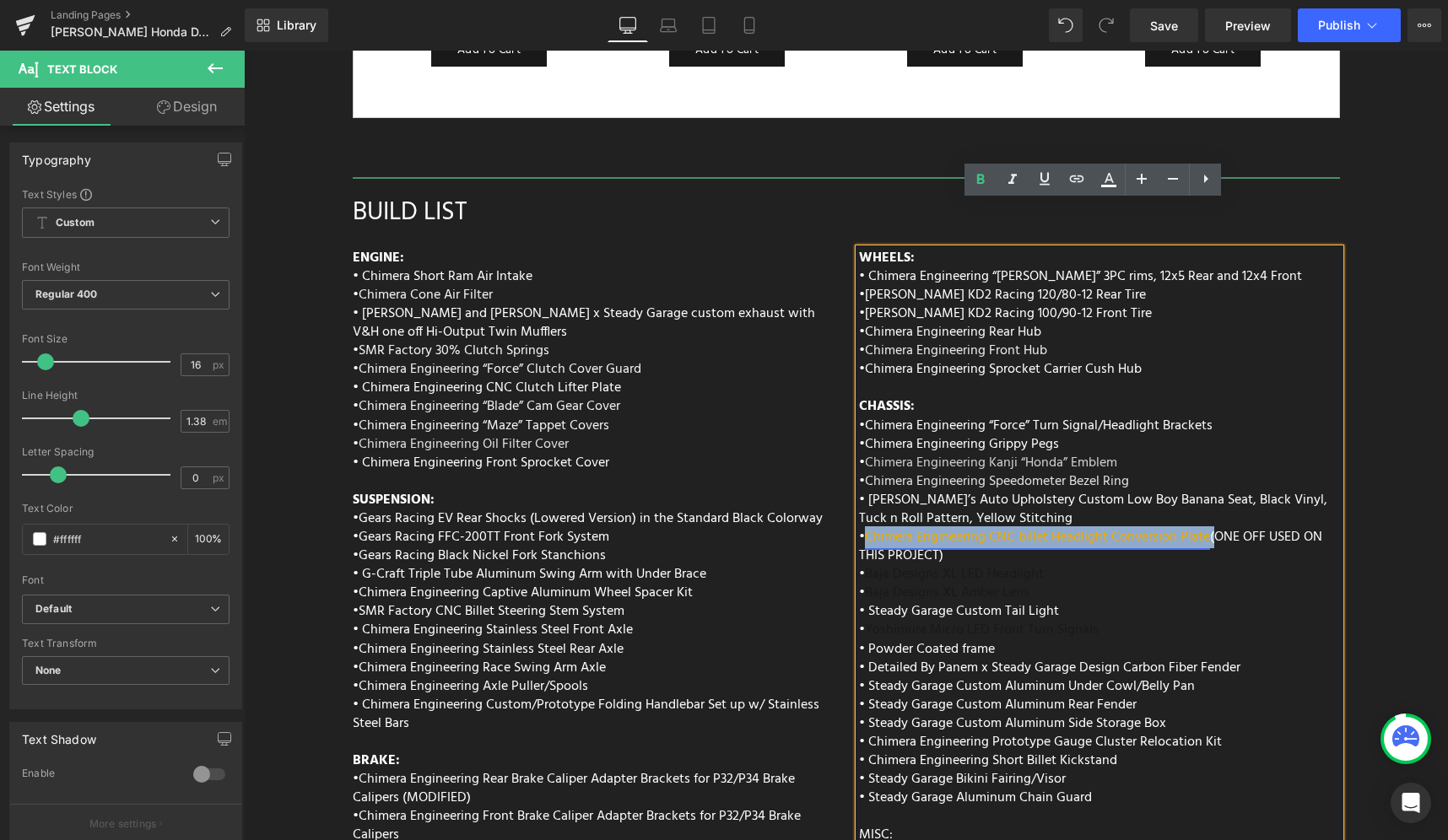
drag, startPoint x: 1203, startPoint y: 493, endPoint x: 865, endPoint y: 494, distance: 338.0
click at [865, 528] on p "• Chimera Engineering CNC billet Headlight Conversion Plate (ONE OFF USED ON TH…" at bounding box center [1099, 546] width 481 height 37
click at [1100, 181] on icon at bounding box center [1108, 179] width 20 height 20
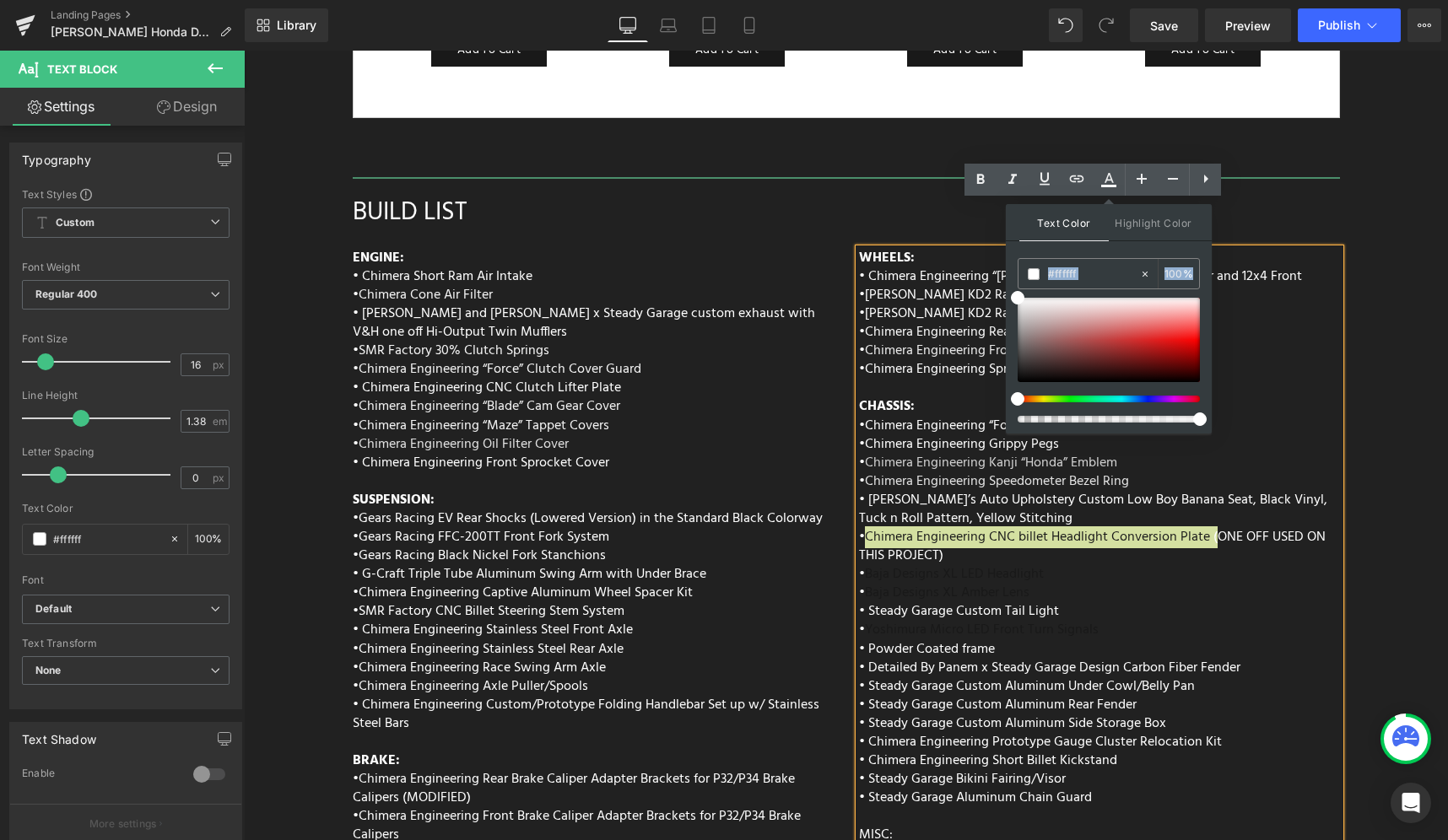
drag, startPoint x: 1053, startPoint y: 303, endPoint x: 1029, endPoint y: 344, distance: 47.5
click at [1029, 344] on div "#333333 100 %" at bounding box center [1108, 346] width 182 height 175
drag, startPoint x: 1031, startPoint y: 344, endPoint x: 1005, endPoint y: 280, distance: 69.1
click at [1006, 280] on div "Text Color Highlight Color #333333 #333333 100 % #212121 100 %" at bounding box center [1109, 319] width 206 height 230
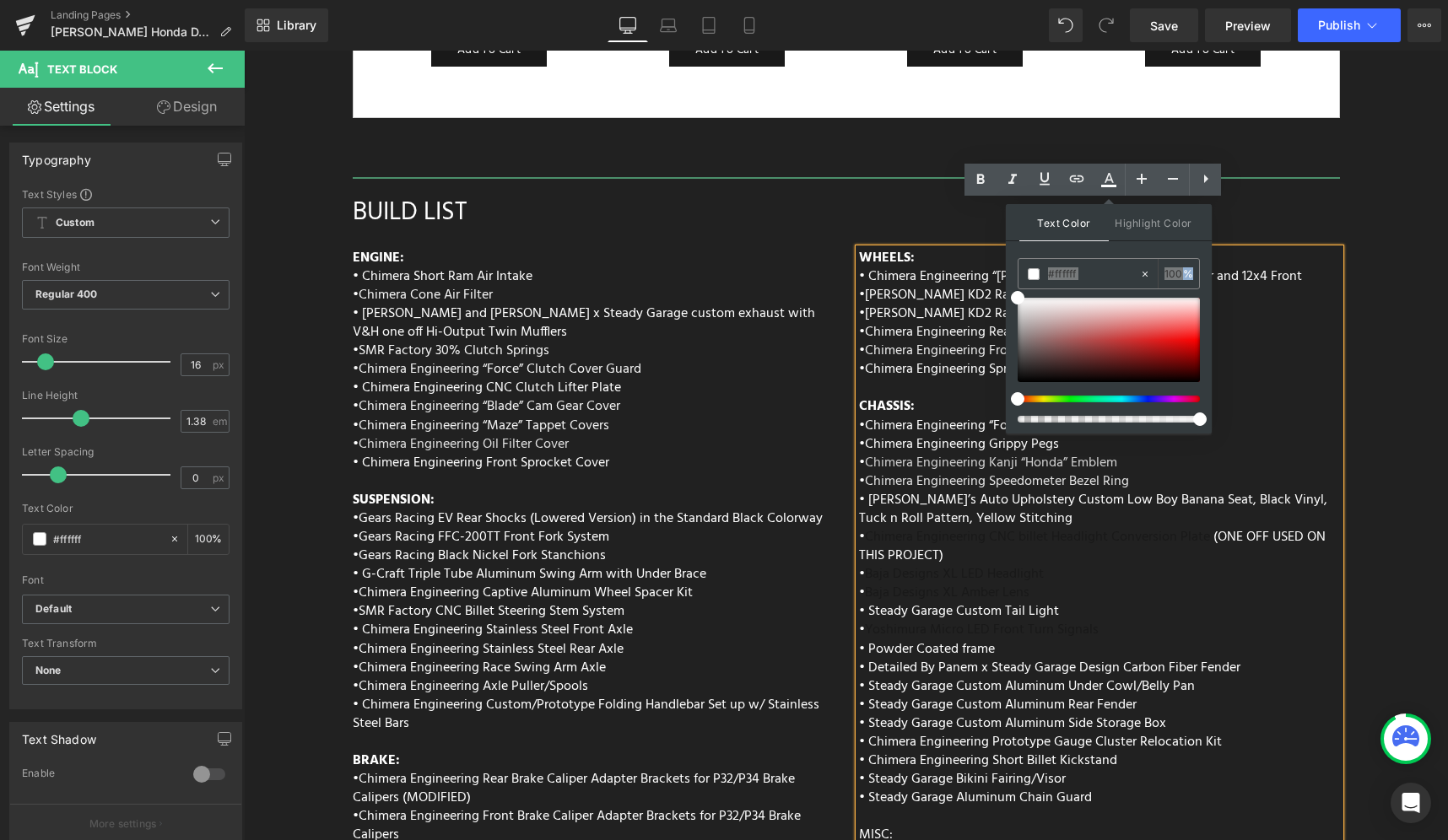
click at [1218, 528] on p "• Chimera Engineering CNC billet Headlight Conversion Plate (ONE OFF USED ON TH…" at bounding box center [1099, 546] width 481 height 37
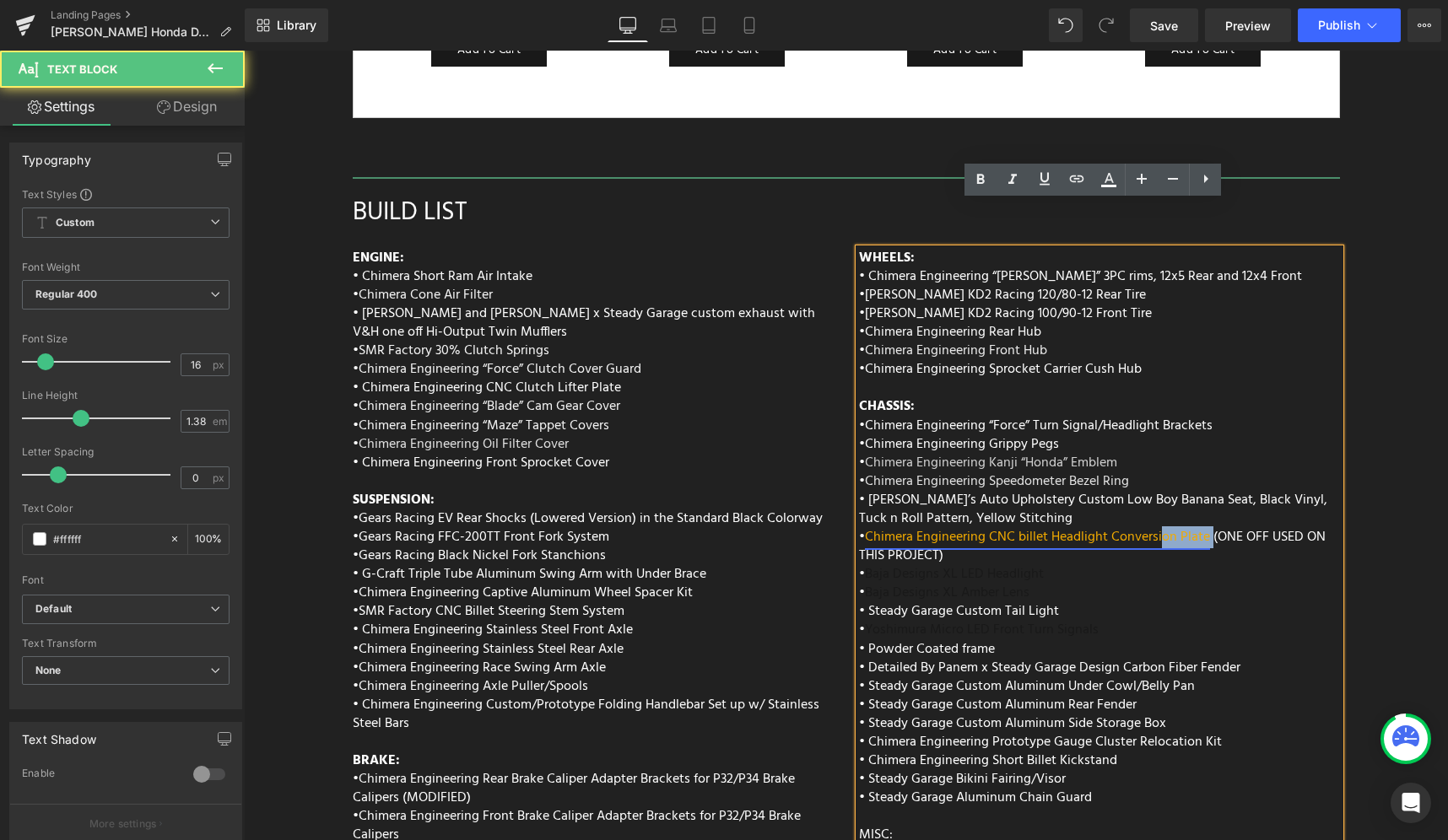
drag, startPoint x: 1203, startPoint y: 491, endPoint x: 1156, endPoint y: 488, distance: 47.1
click at [1156, 526] on span "Chimera Engineering CNC billet Headlight Conversion Plate" at bounding box center [1039, 537] width 349 height 22
click at [1208, 528] on p "• Chimera Engineering CNC billet Headlight Conversion Plate (ONE OFF USED ON TH…" at bounding box center [1099, 546] width 481 height 37
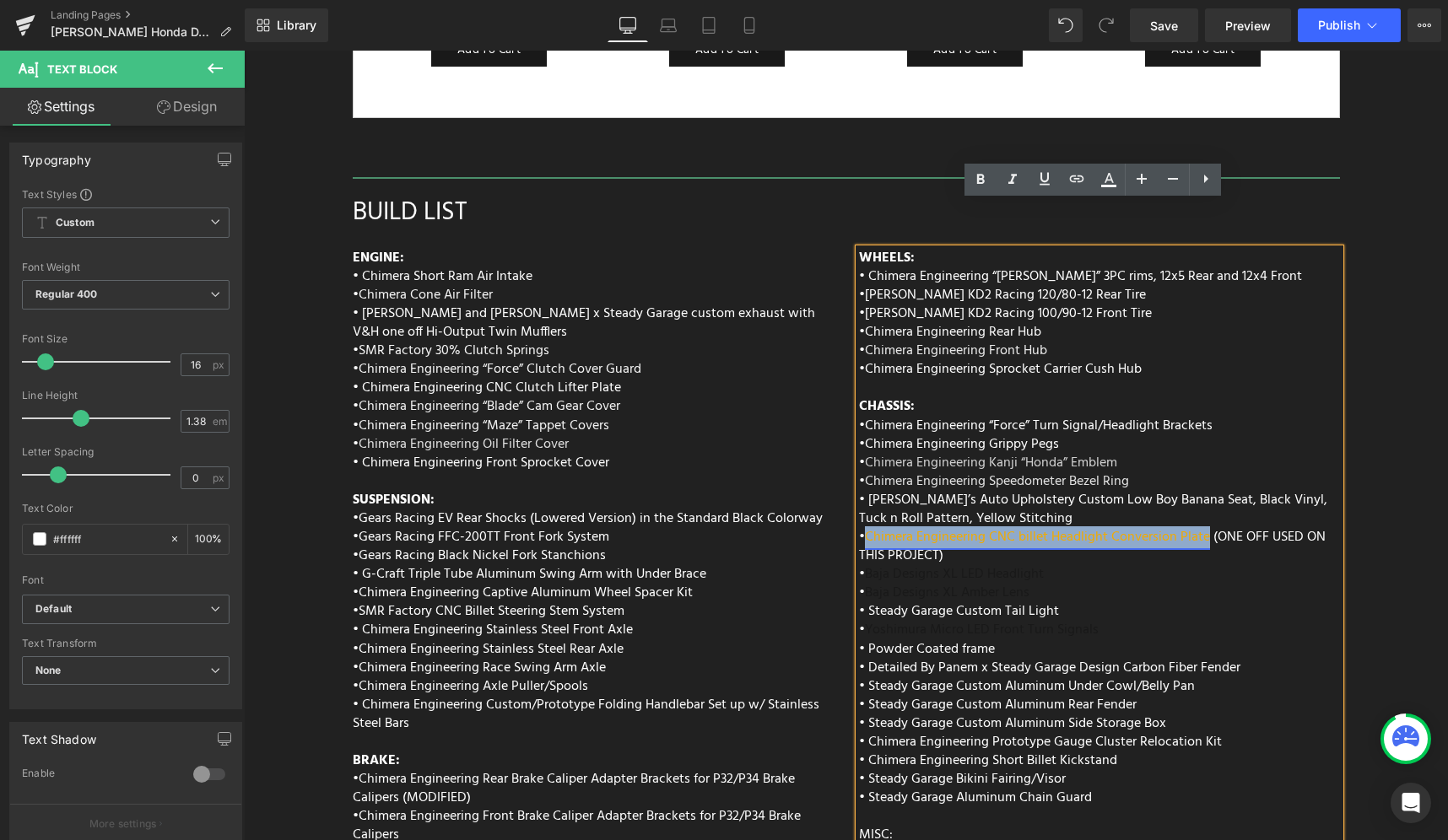
drag, startPoint x: 862, startPoint y: 491, endPoint x: 1200, endPoint y: 492, distance: 338.0
click at [1200, 526] on link "Chimera Engineering CNC billet Headlight Conversion Plate" at bounding box center [1037, 537] width 345 height 22
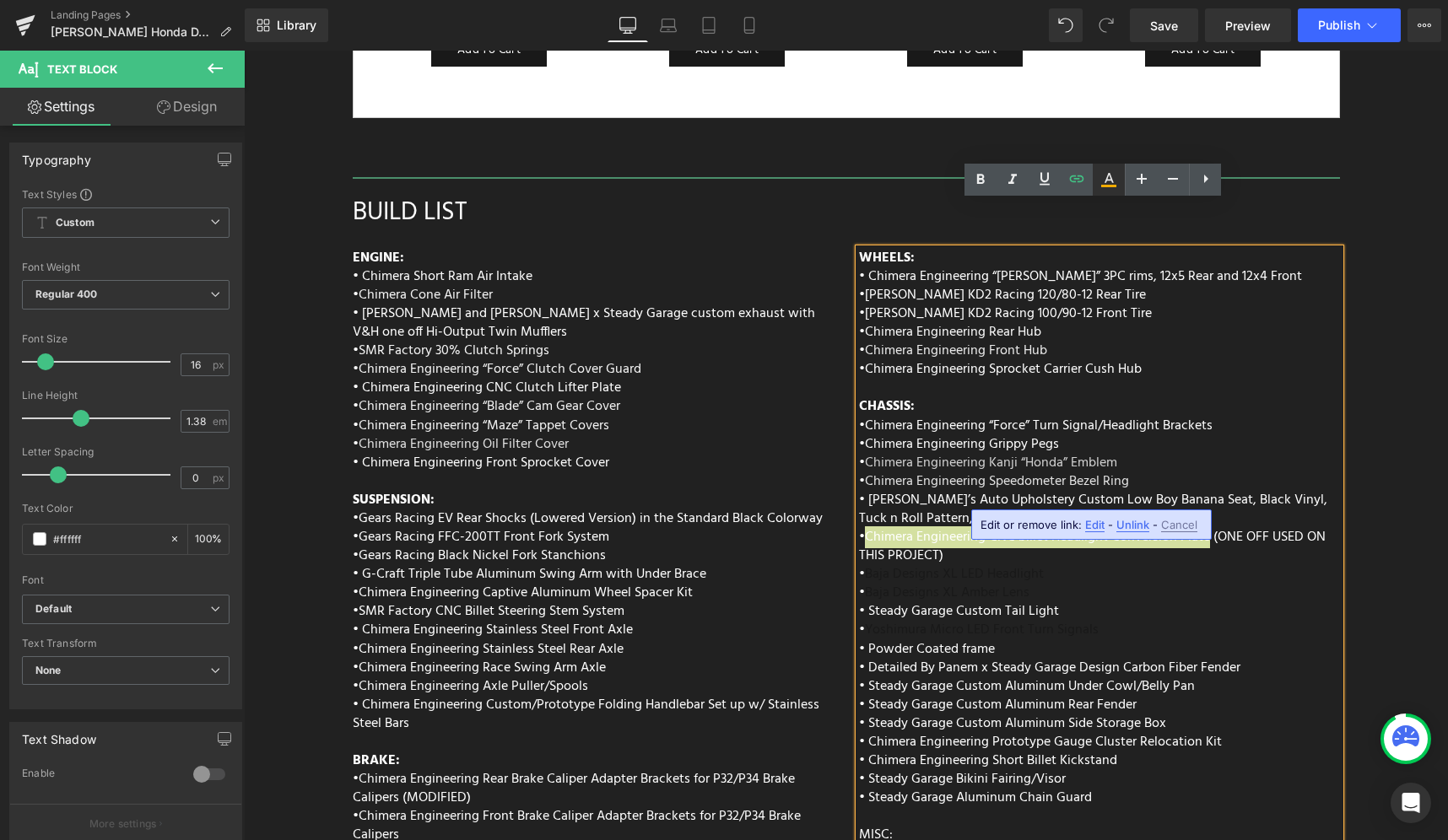
drag, startPoint x: 1115, startPoint y: 183, endPoint x: 854, endPoint y: 173, distance: 261.2
click at [1115, 183] on icon at bounding box center [1108, 179] width 20 height 20
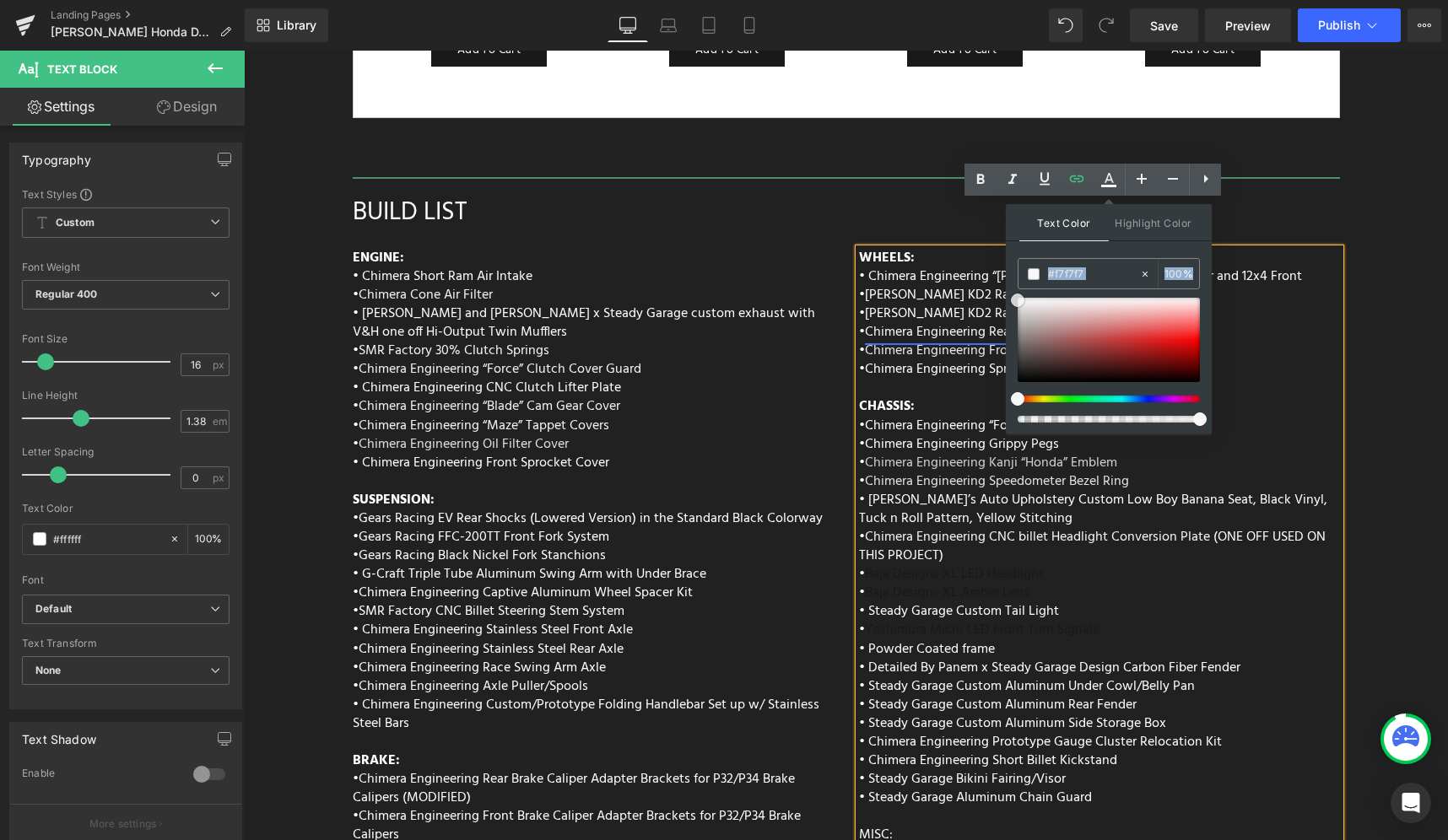
drag, startPoint x: 1288, startPoint y: 396, endPoint x: 992, endPoint y: 284, distance: 316.5
click at [1198, 584] on p "• Baja Designs XL Amber Lens" at bounding box center [1099, 593] width 481 height 19
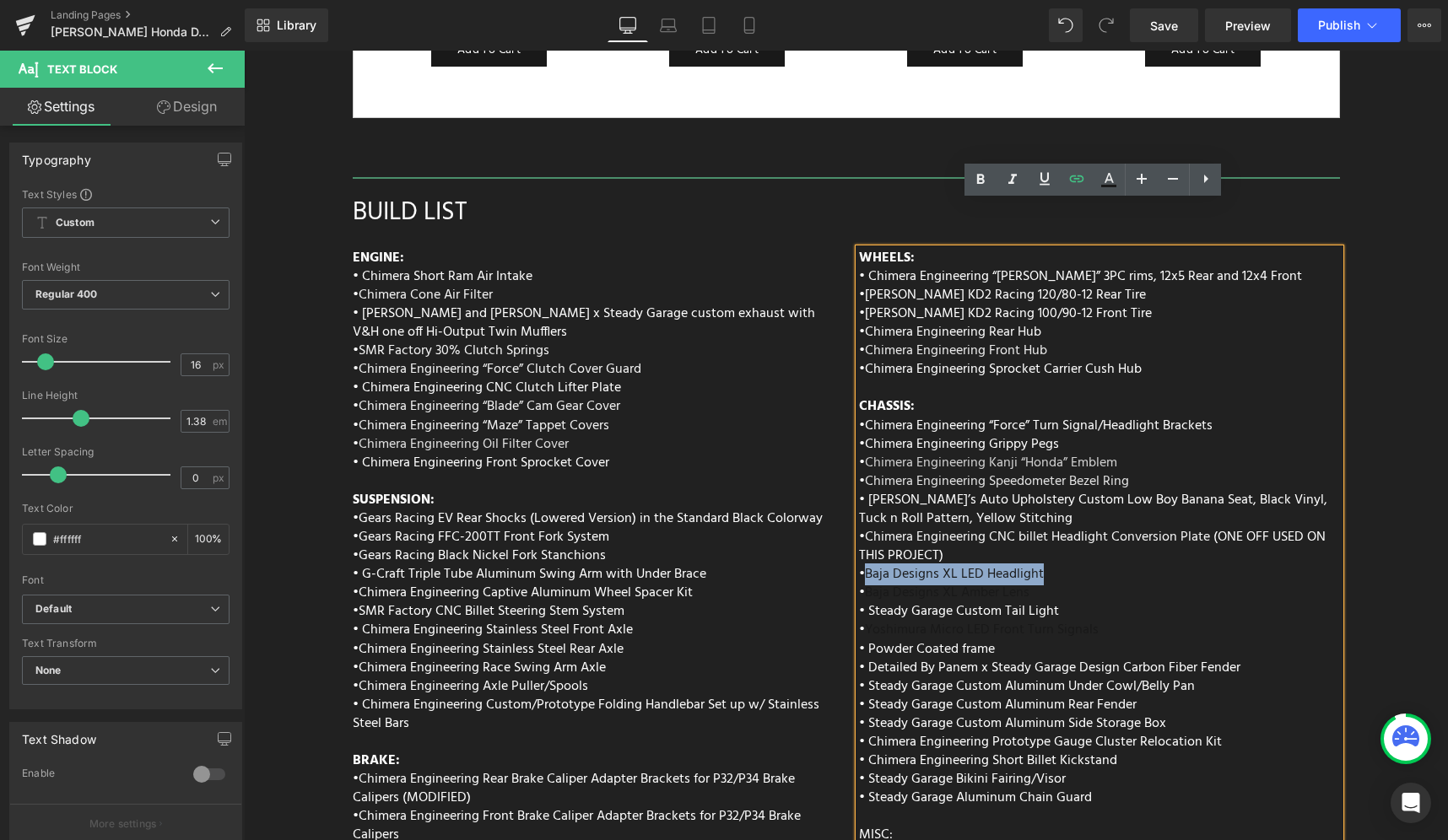
drag, startPoint x: 865, startPoint y: 528, endPoint x: 1029, endPoint y: 510, distance: 165.0
click at [1037, 565] on p "• Baja Designs XL LED Headlight" at bounding box center [1099, 574] width 481 height 19
click at [1104, 190] on link at bounding box center [1109, 180] width 32 height 32
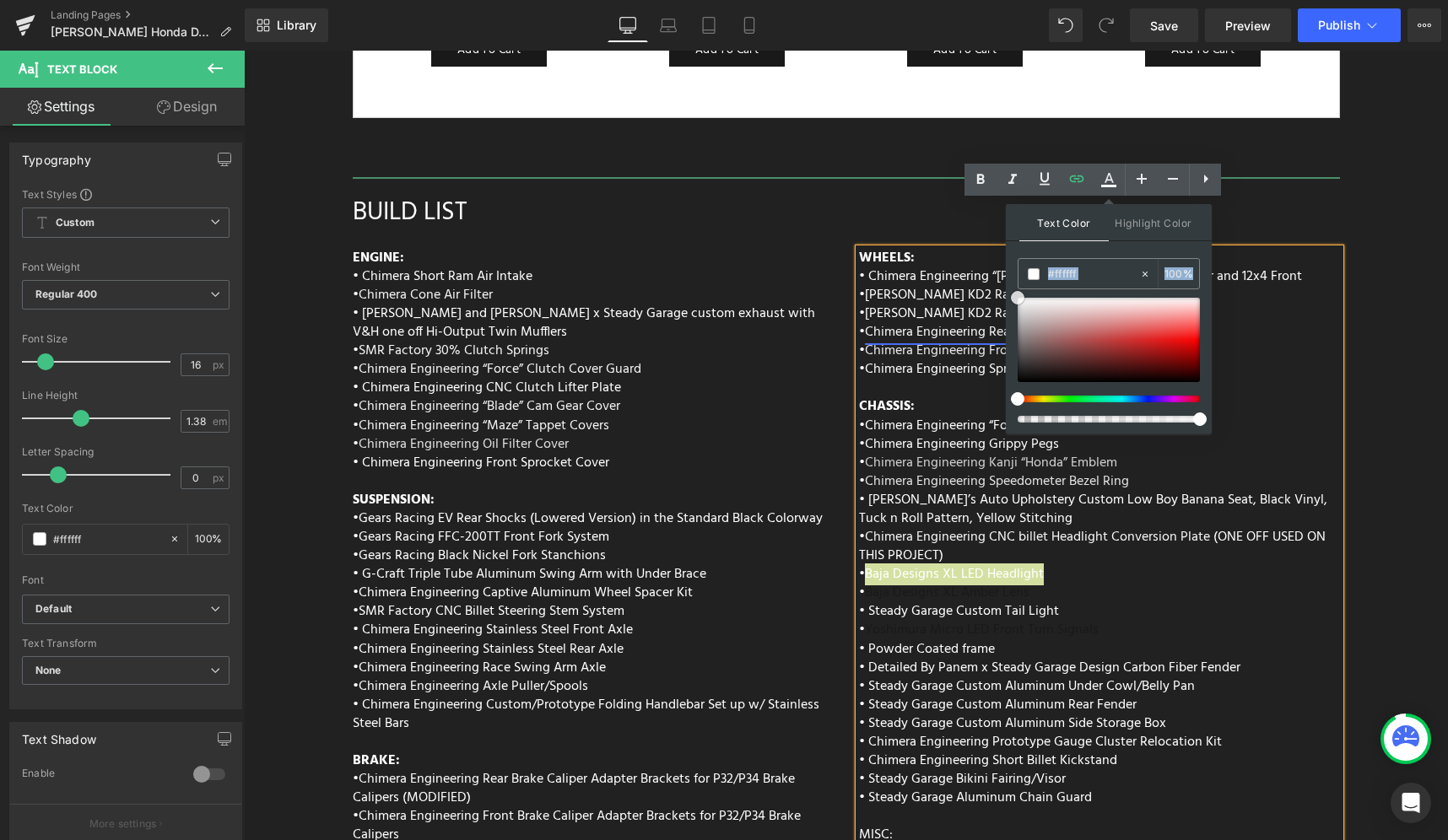
drag, startPoint x: 1300, startPoint y: 378, endPoint x: 992, endPoint y: 282, distance: 322.6
click at [1104, 528] on p "• Chimera Engineering CNC billet Headlight Conversion Plate (ONE OFF USED ON TH…" at bounding box center [1099, 546] width 481 height 37
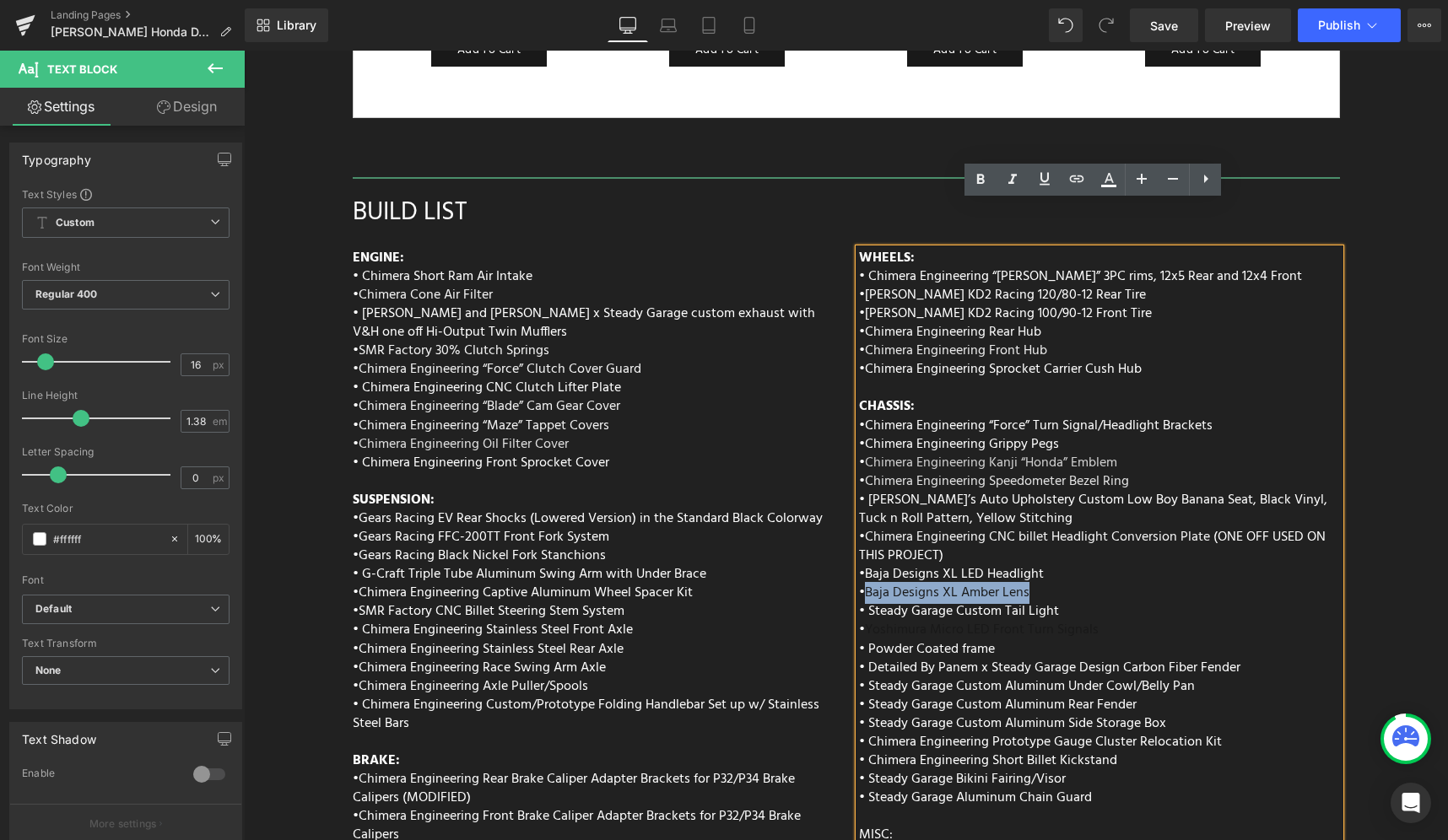
drag, startPoint x: 864, startPoint y: 550, endPoint x: 1030, endPoint y: 477, distance: 181.3
click at [1026, 584] on p "• Baja Designs XL Amber Lens" at bounding box center [1099, 593] width 481 height 19
drag, startPoint x: 1114, startPoint y: 176, endPoint x: 829, endPoint y: 169, distance: 285.1
click at [1114, 176] on icon at bounding box center [1108, 179] width 20 height 20
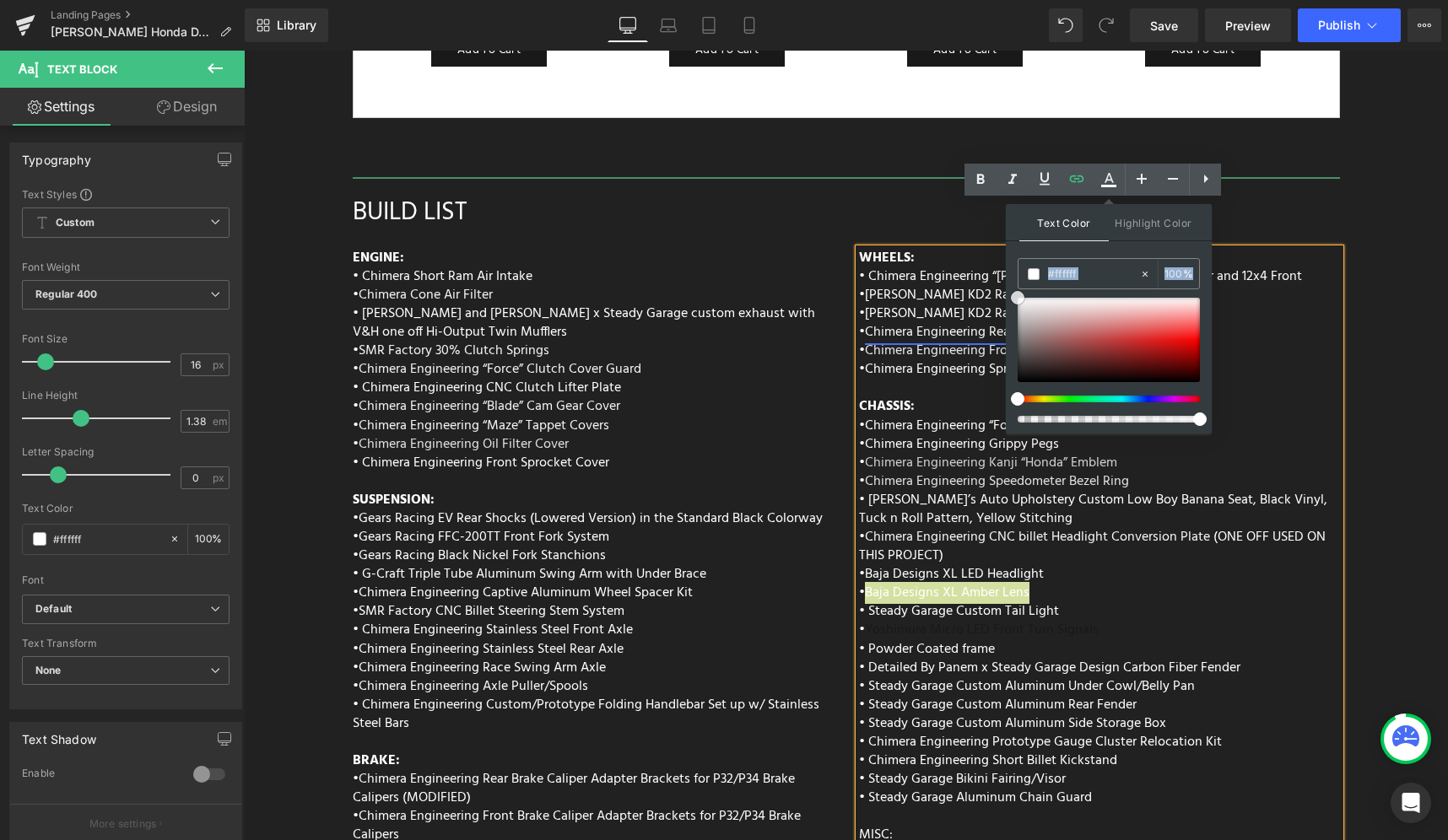
drag, startPoint x: 1286, startPoint y: 380, endPoint x: 982, endPoint y: 279, distance: 320.3
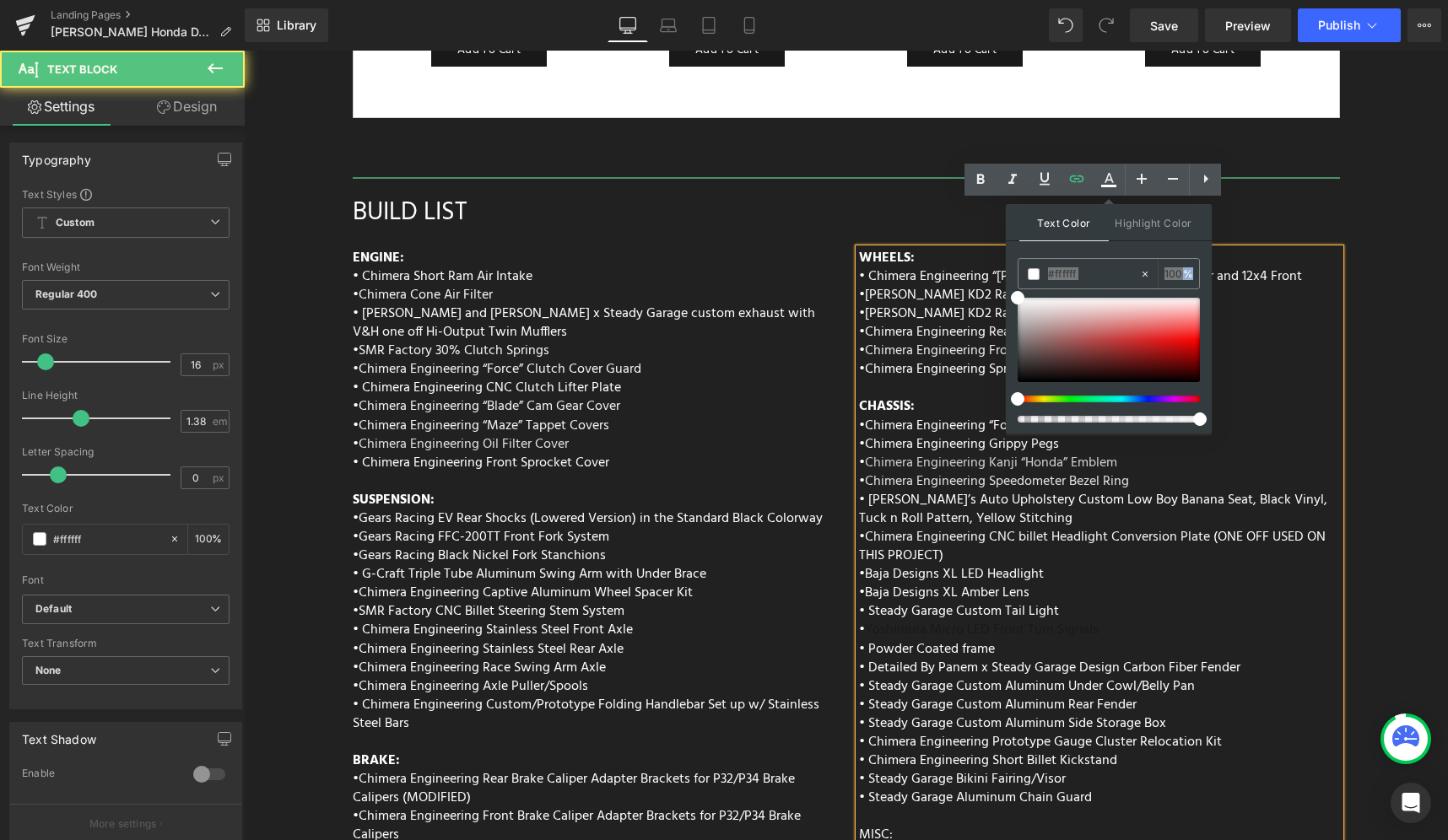
click at [1073, 565] on p "• Baja Designs XL LED Headlight" at bounding box center [1099, 574] width 481 height 19
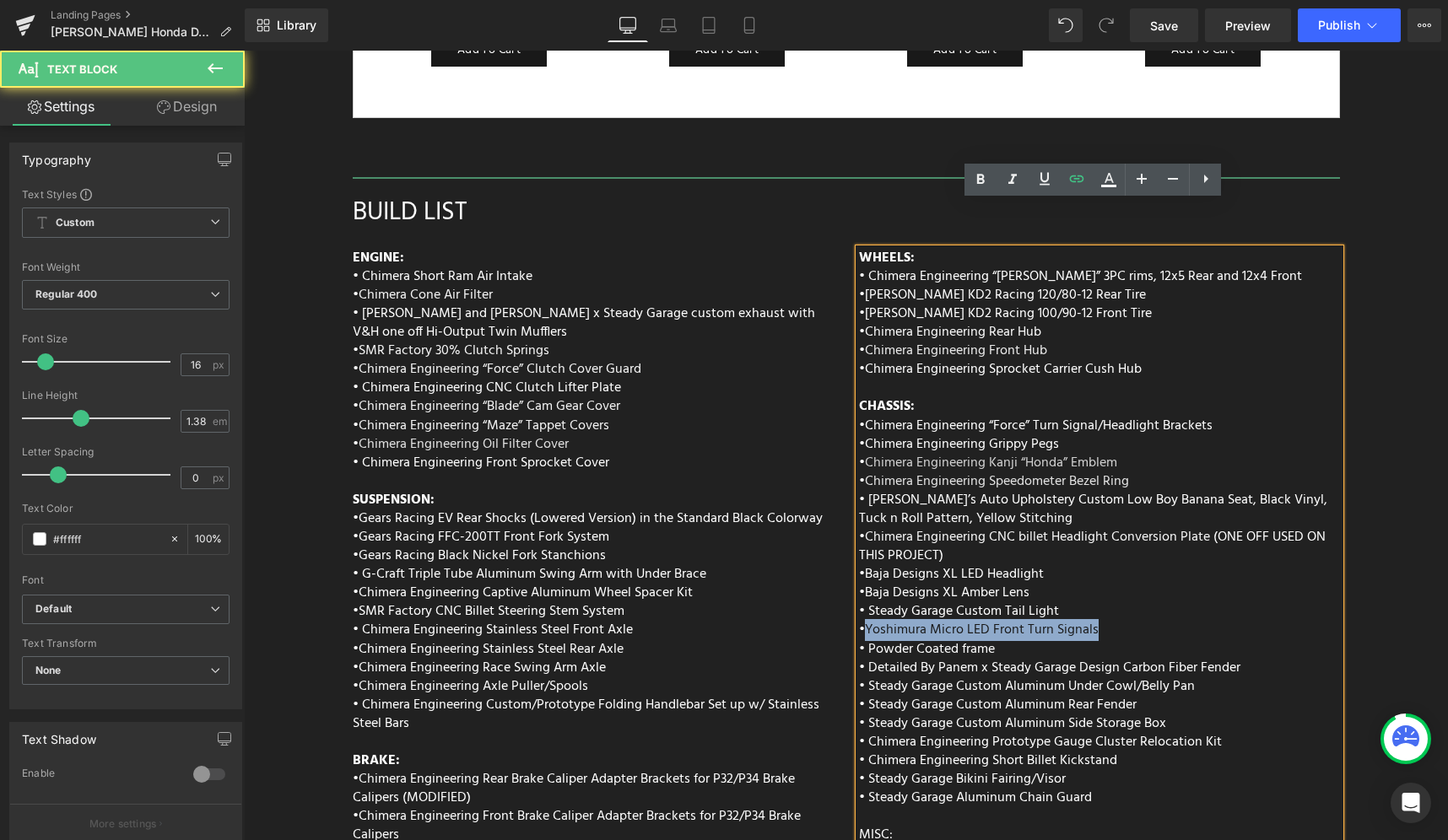
drag, startPoint x: 864, startPoint y: 583, endPoint x: 1091, endPoint y: 587, distance: 227.0
click at [1091, 621] on p "• Yoshimura Micro LED Front Turn Signals" at bounding box center [1099, 630] width 481 height 19
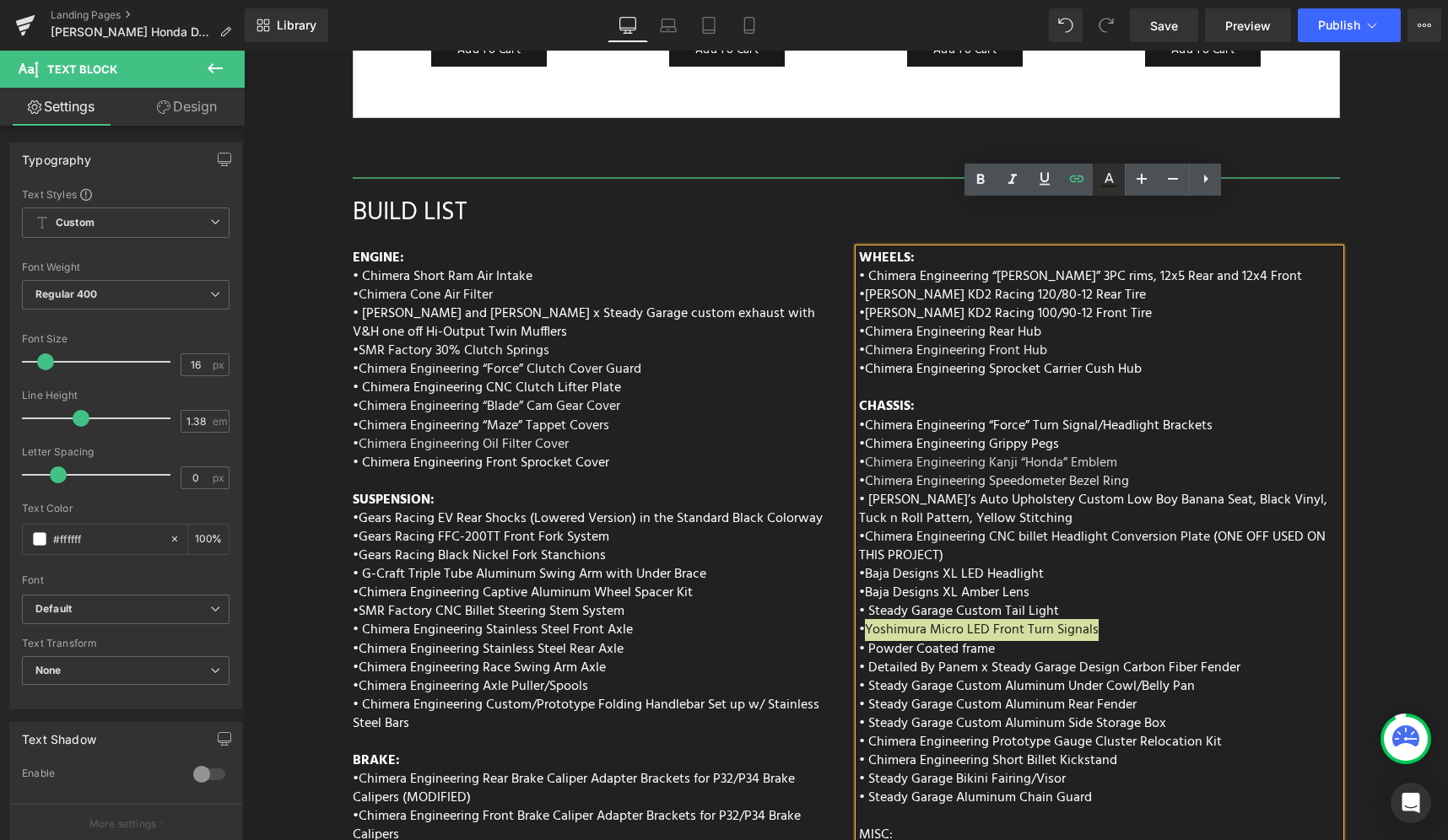
click at [1117, 186] on icon at bounding box center [1108, 179] width 20 height 20
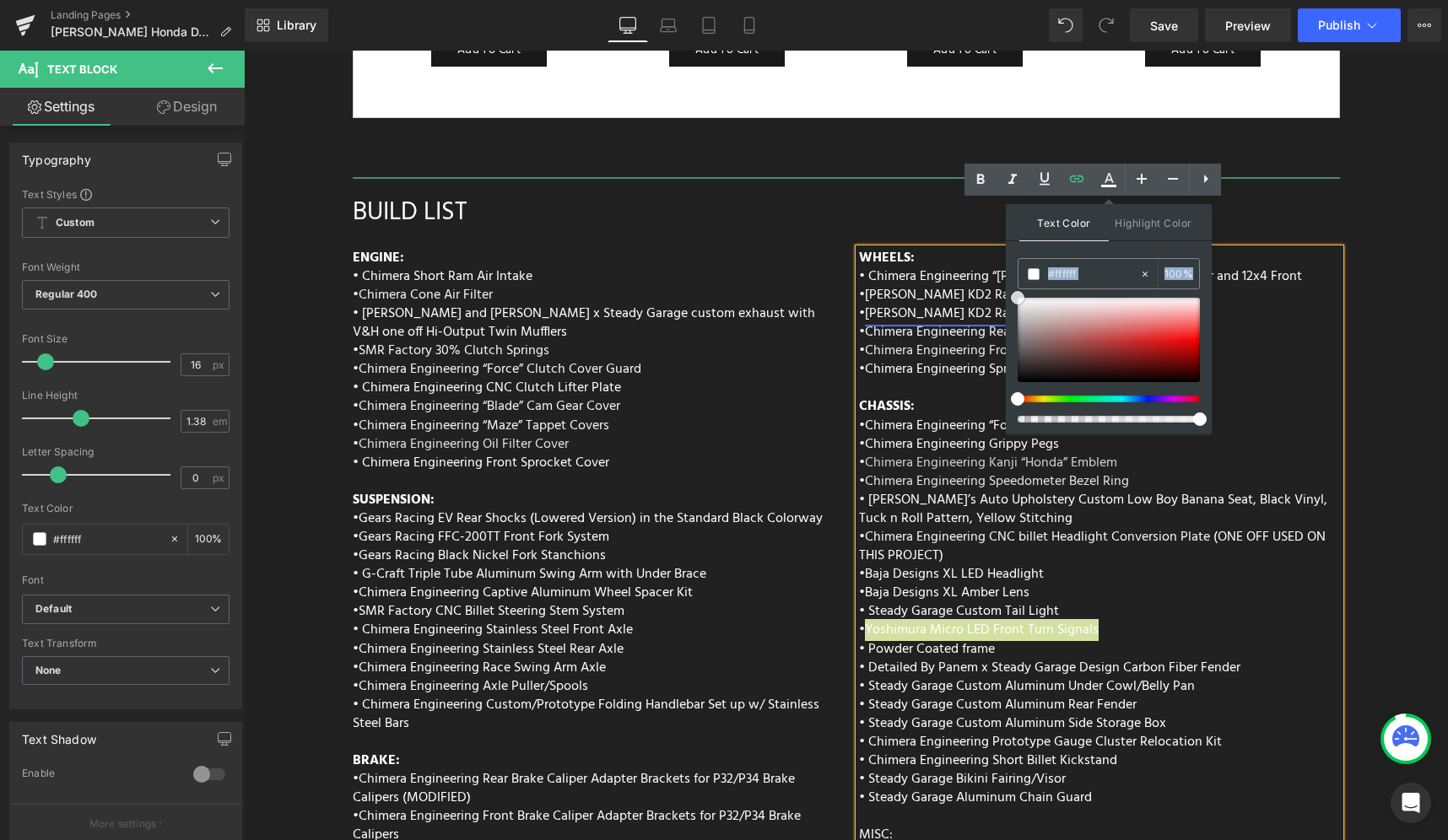
drag, startPoint x: 1285, startPoint y: 366, endPoint x: 995, endPoint y: 266, distance: 306.8
click at [1092, 603] on p "• Steady Garage Custom Tail Light" at bounding box center [1099, 612] width 481 height 19
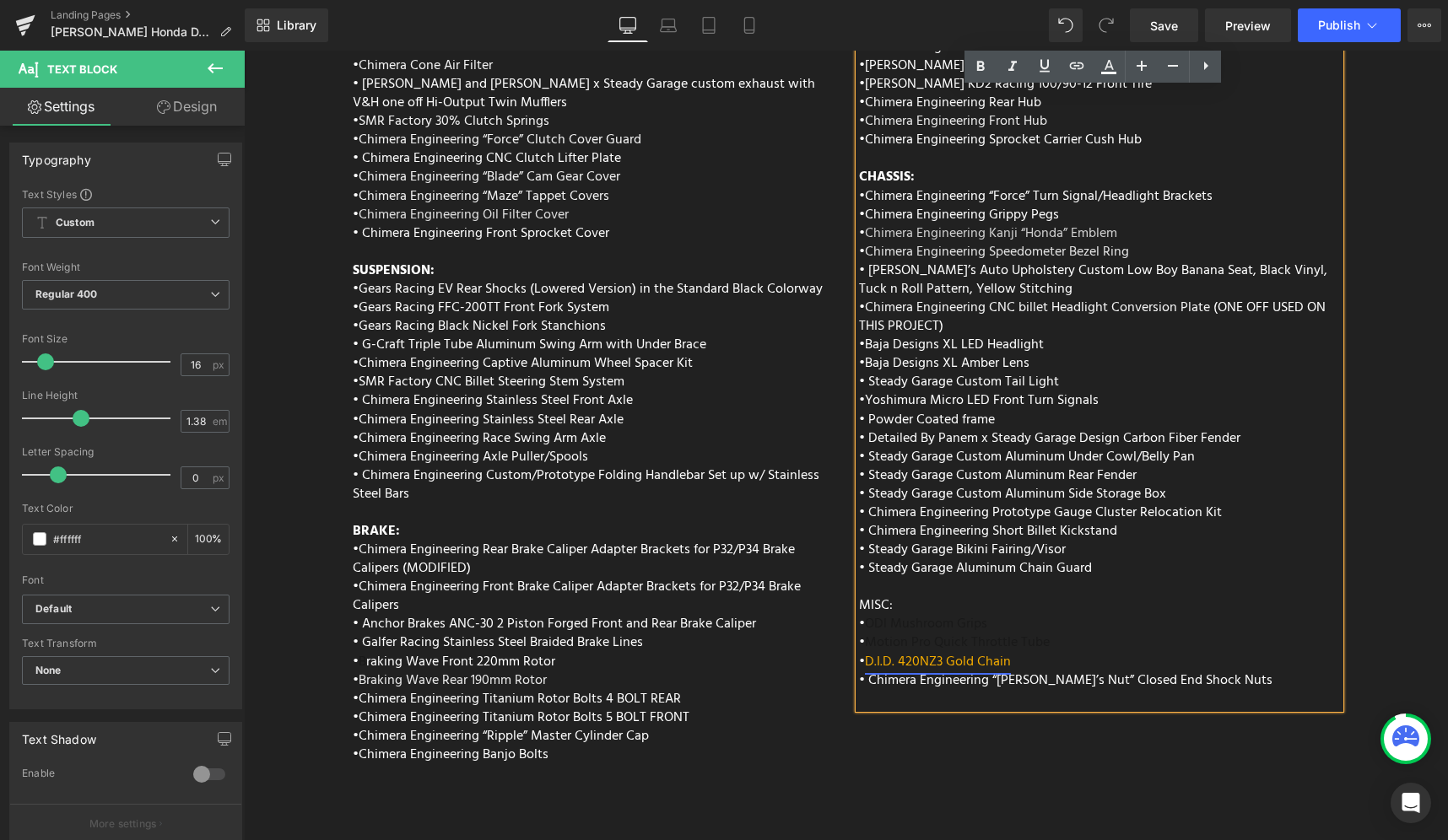
scroll to position [7116, 0]
drag, startPoint x: 863, startPoint y: 576, endPoint x: 1001, endPoint y: 575, distance: 138.0
click at [1001, 614] on p "• ODI Mushroom Grips" at bounding box center [1099, 623] width 481 height 19
click at [1102, 73] on icon at bounding box center [1109, 73] width 15 height 3
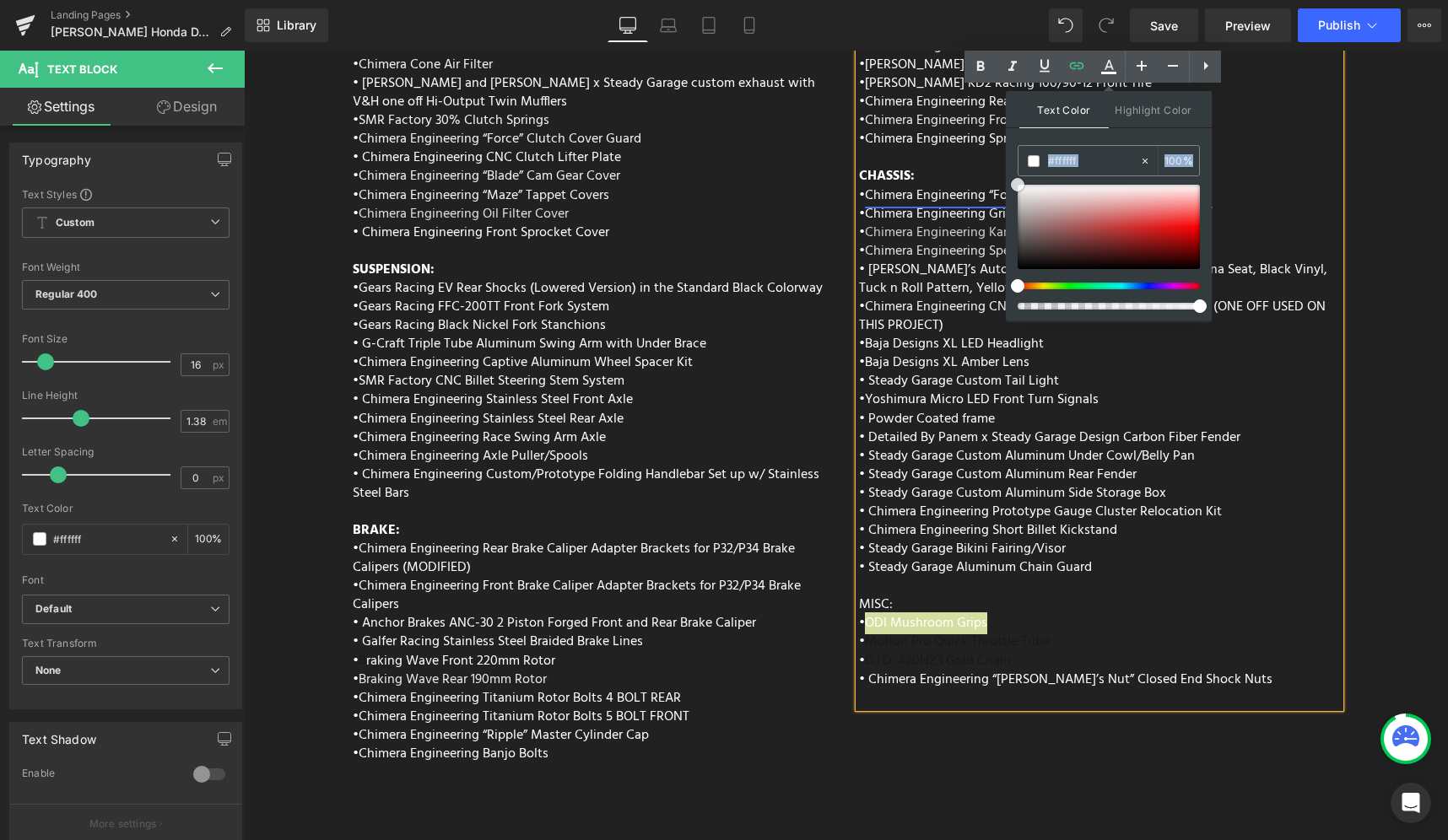
drag, startPoint x: 1287, startPoint y: 287, endPoint x: 1000, endPoint y: 152, distance: 317.2
click at [1072, 577] on p at bounding box center [1099, 587] width 481 height 19
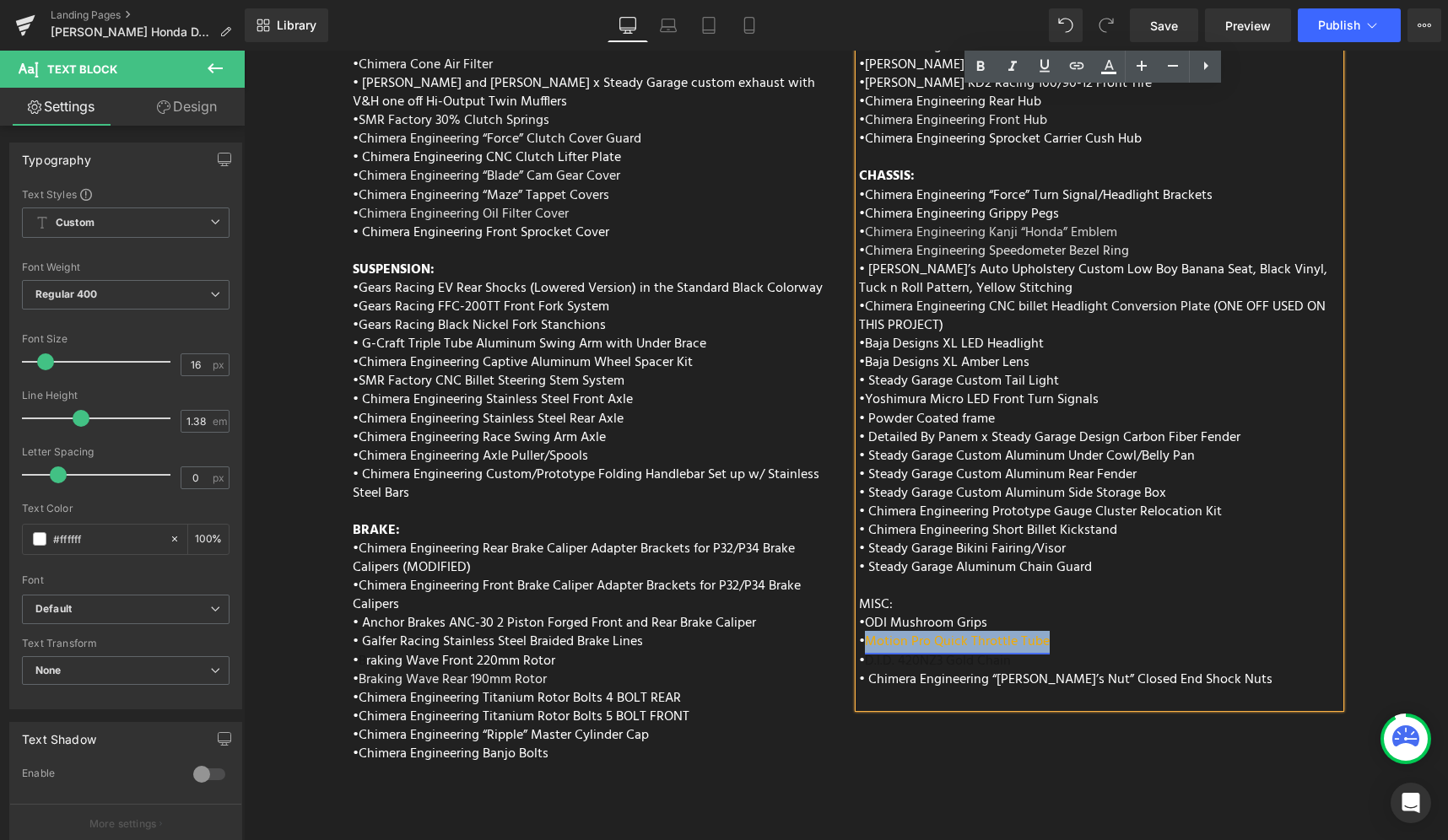
drag, startPoint x: 866, startPoint y: 596, endPoint x: 1043, endPoint y: 593, distance: 177.0
click at [1043, 631] on link "Motion Pro Quick Throttle Tube" at bounding box center [957, 641] width 185 height 22
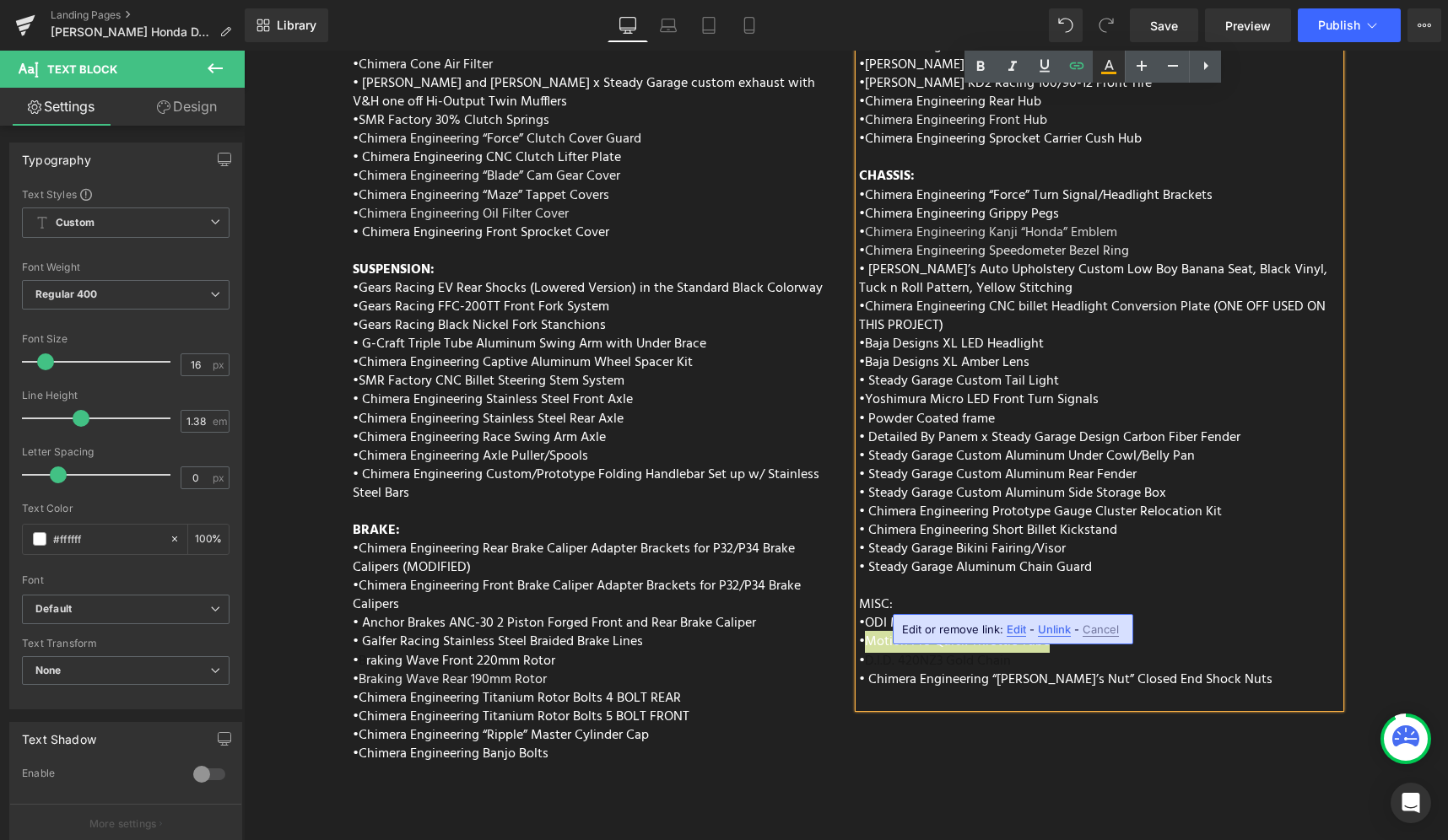
click at [1103, 77] on link at bounding box center [1109, 67] width 32 height 32
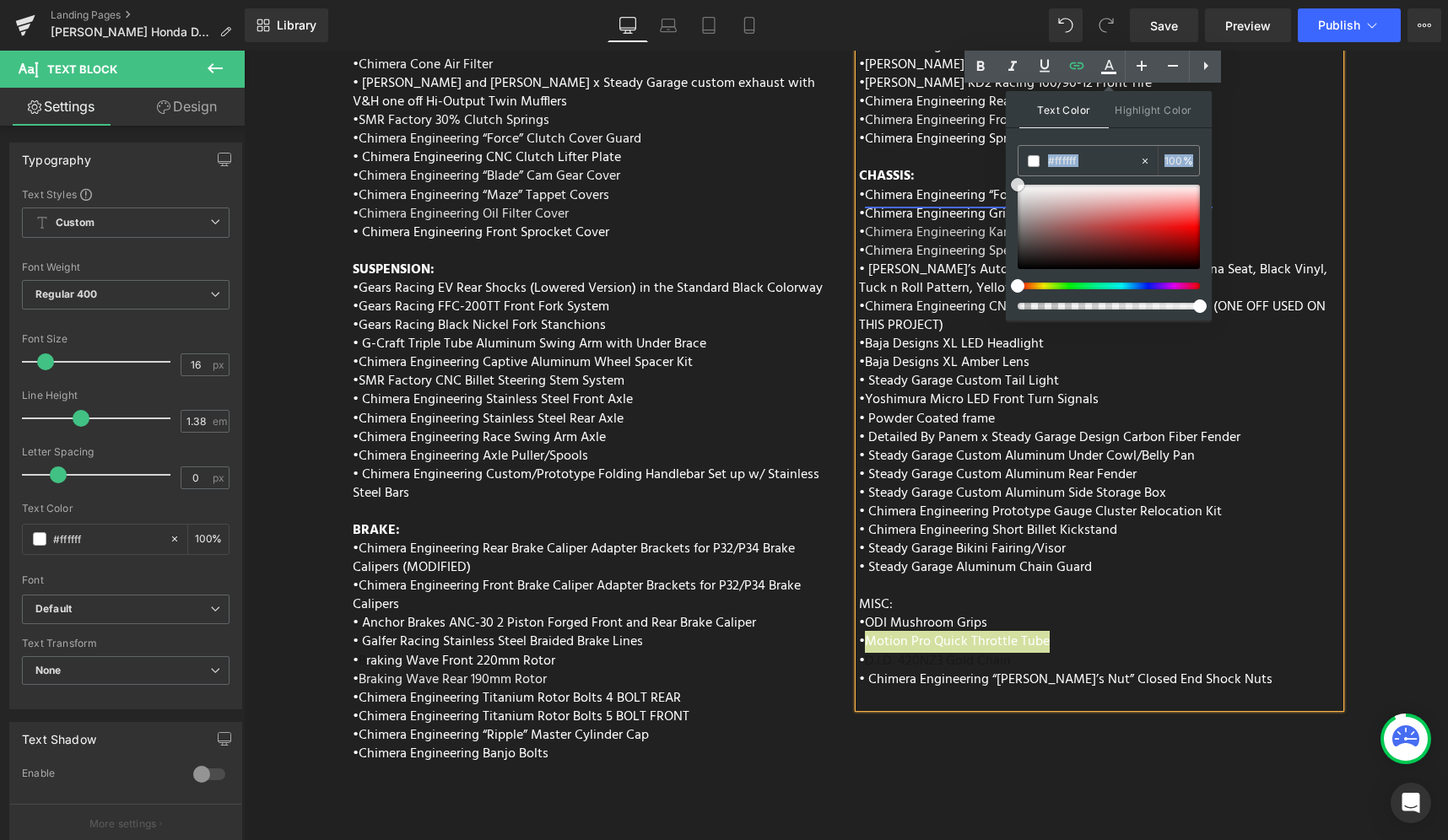
drag, startPoint x: 1315, startPoint y: 255, endPoint x: 992, endPoint y: 146, distance: 340.9
click at [1062, 633] on p "• Motion Pro Quick Throttle Tube" at bounding box center [1099, 642] width 481 height 19
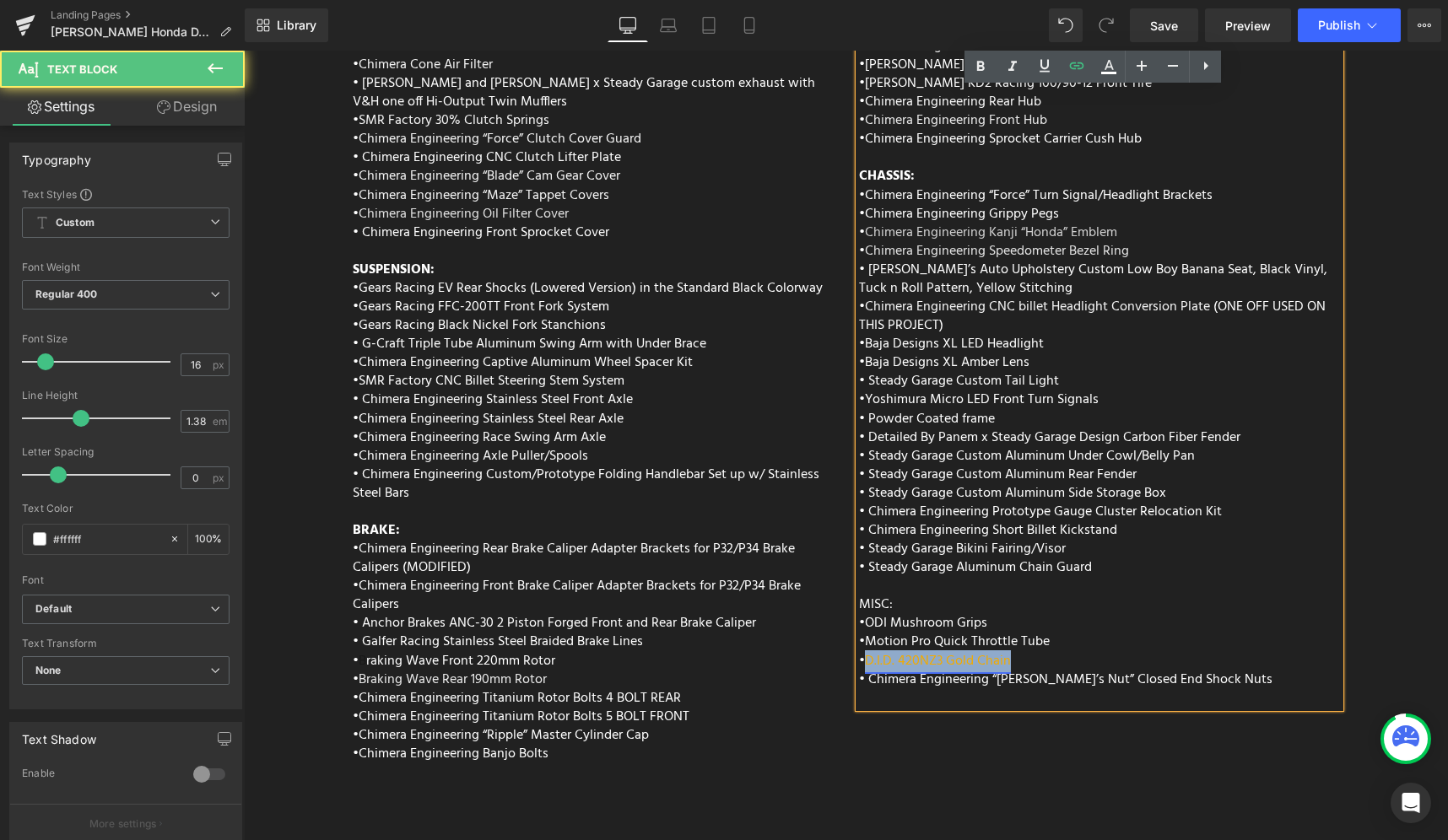
drag, startPoint x: 864, startPoint y: 618, endPoint x: 1003, endPoint y: 615, distance: 139.0
click at [1003, 651] on link "D.I.D. 420NZ3 Gold Chain" at bounding box center [937, 661] width 146 height 22
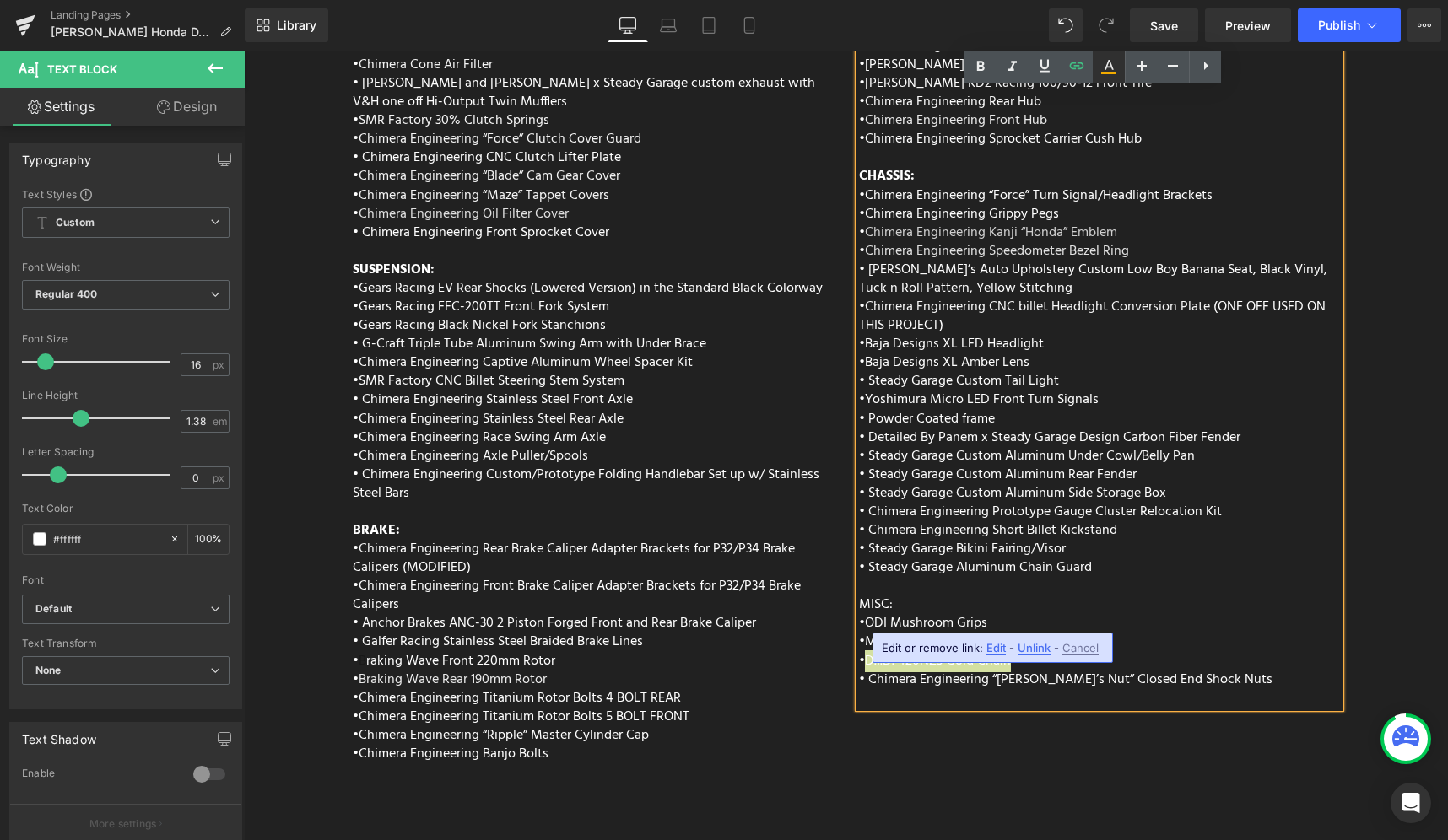
click at [1104, 76] on icon at bounding box center [1108, 66] width 20 height 20
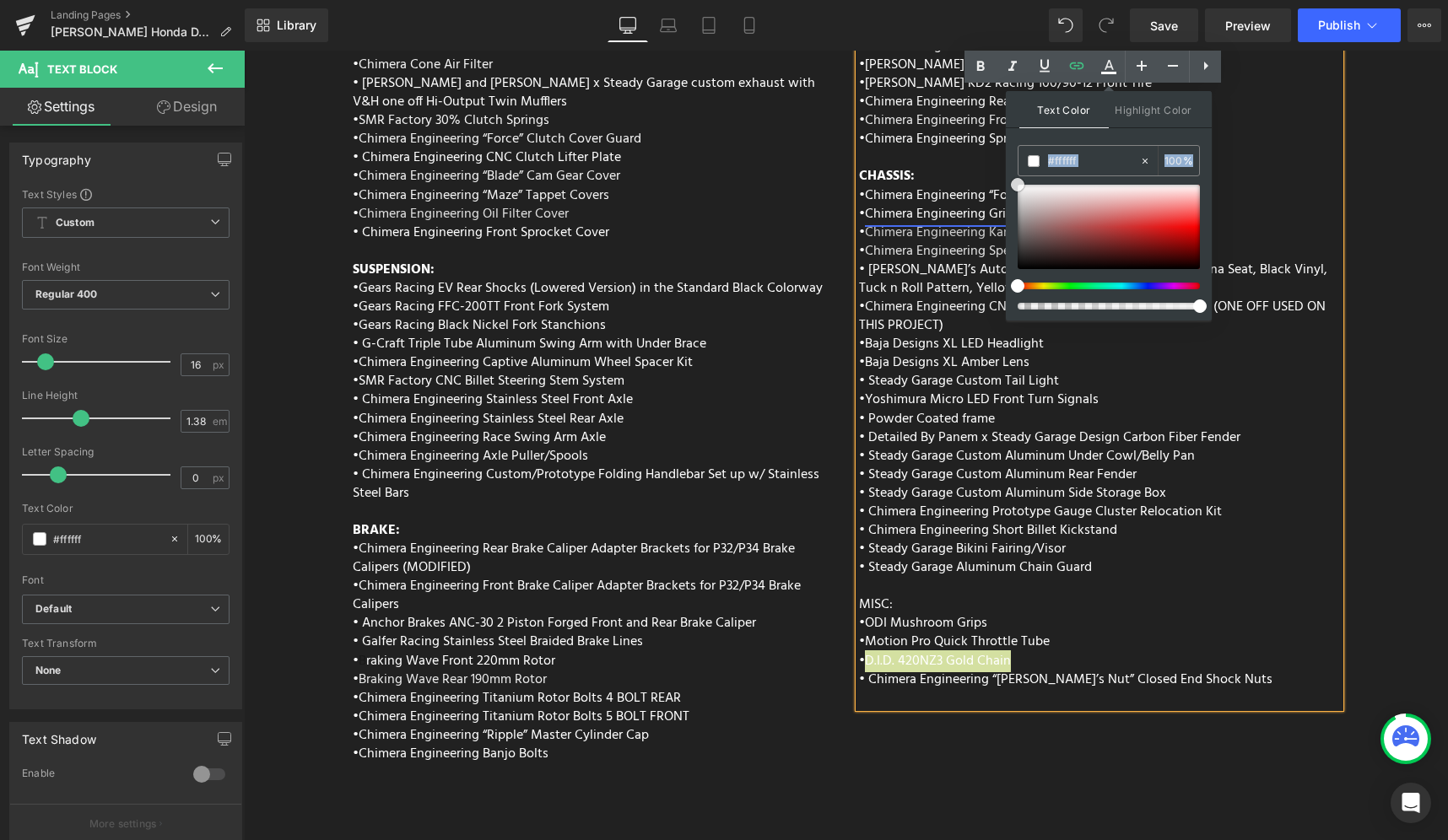
drag, startPoint x: 1304, startPoint y: 286, endPoint x: 996, endPoint y: 170, distance: 329.1
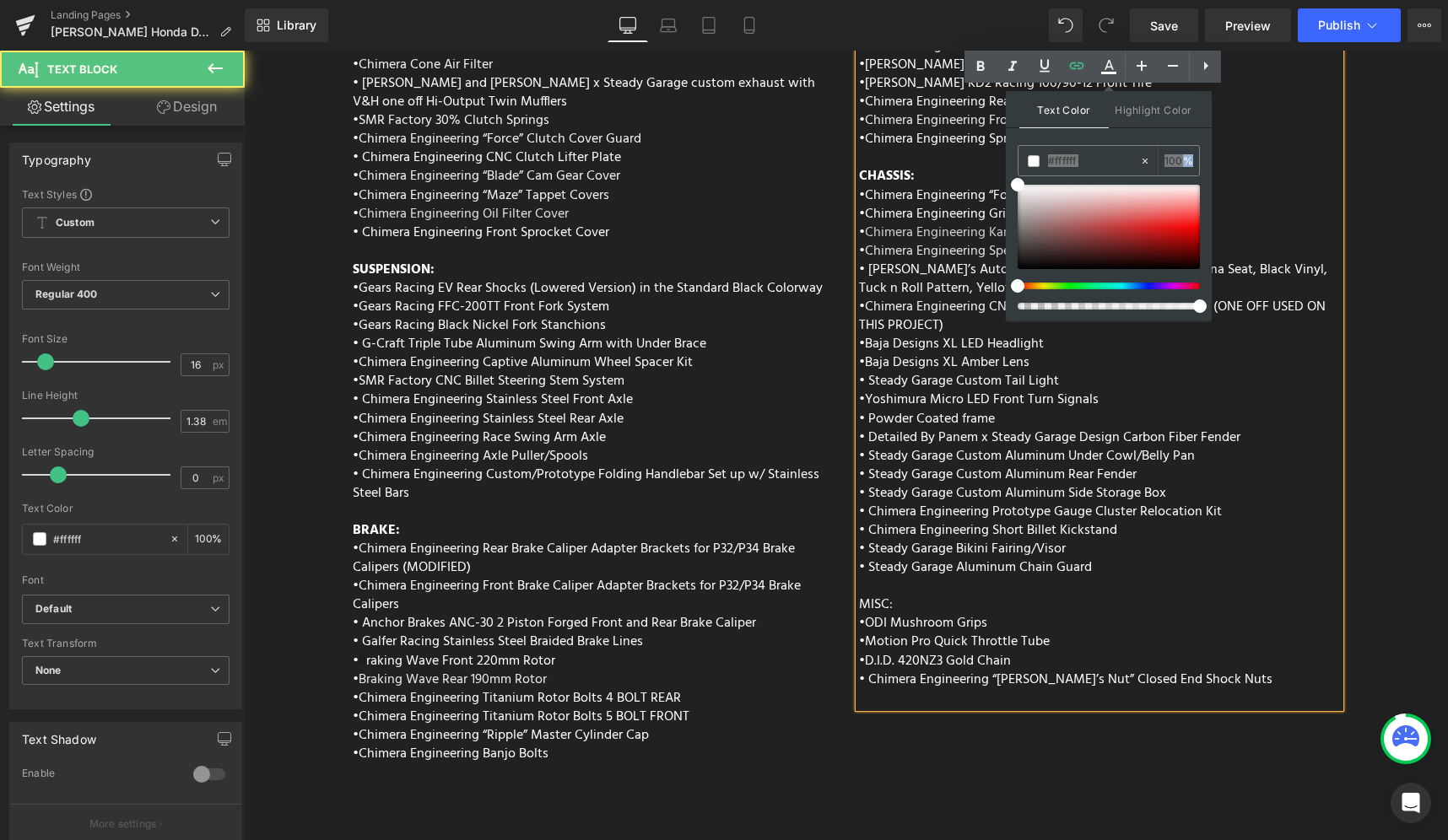
click at [1114, 614] on p "• ODI Mushroom Grips" at bounding box center [1099, 623] width 481 height 19
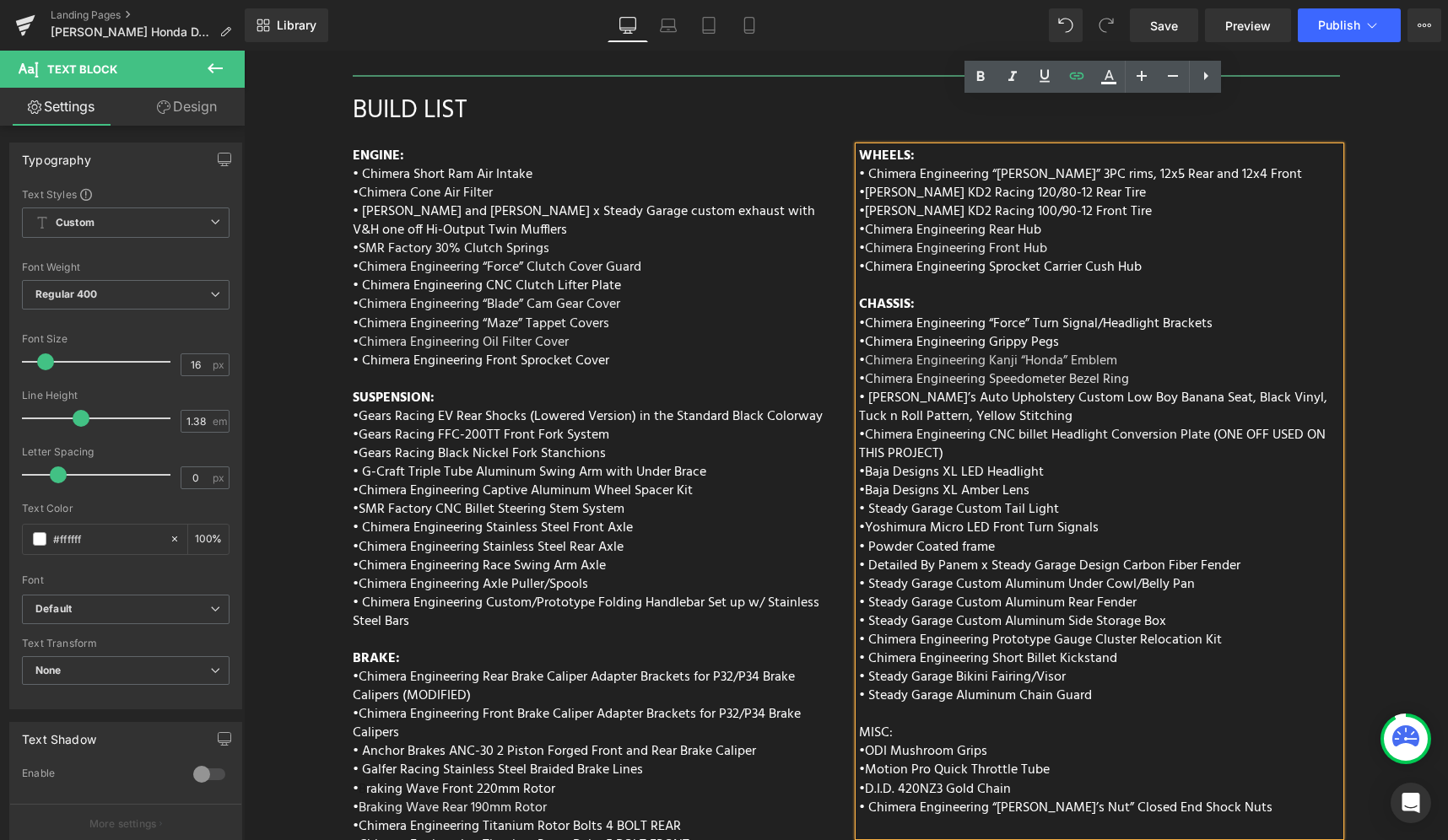
scroll to position [6992, 0]
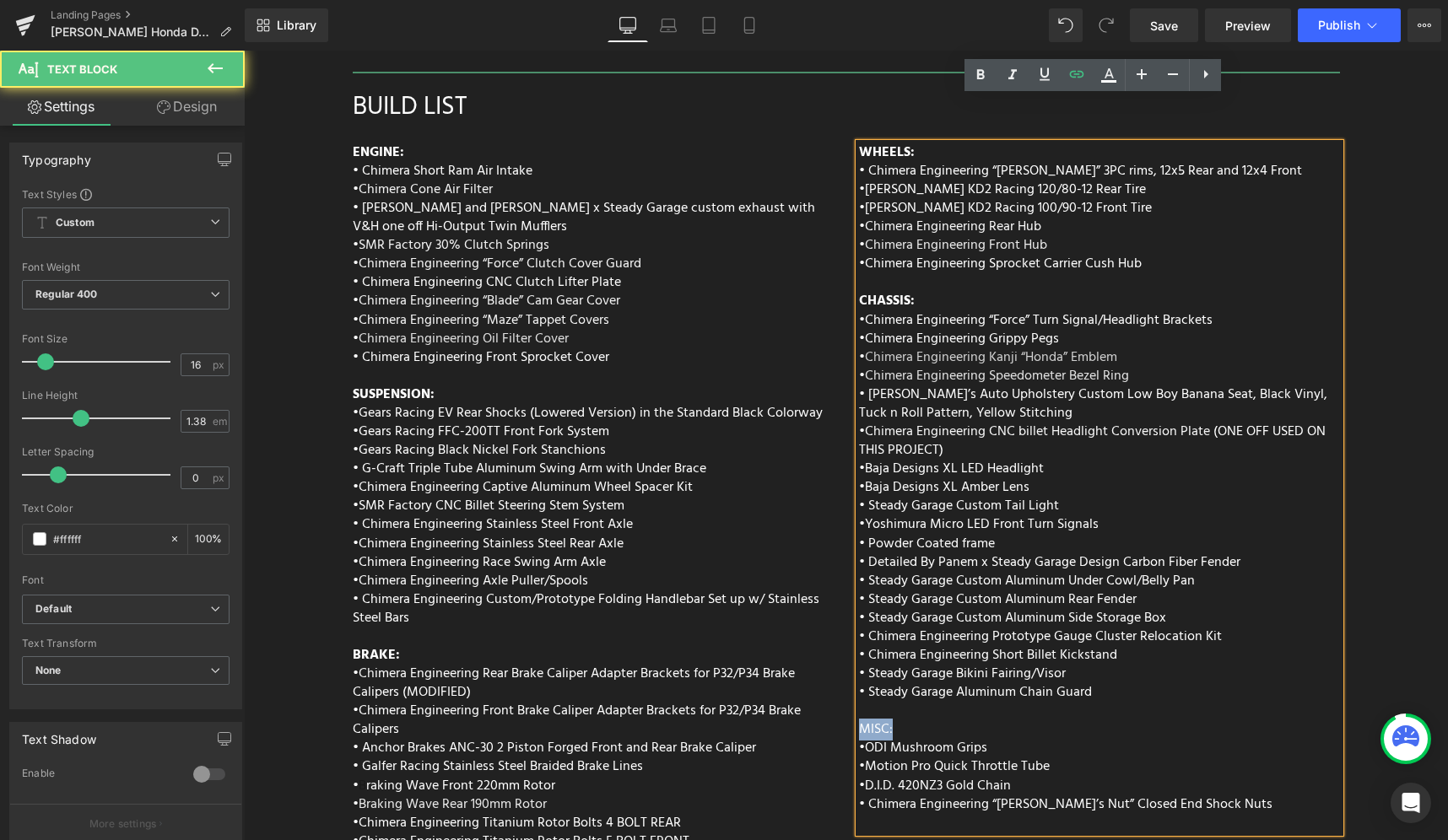
drag, startPoint x: 890, startPoint y: 681, endPoint x: 838, endPoint y: 683, distance: 52.0
click at [838, 683] on div "ENGINE: • Chimera Short Ram Air Intake • Chimera Cone Air Filter • Vance and Hi…" at bounding box center [846, 541] width 1013 height 814
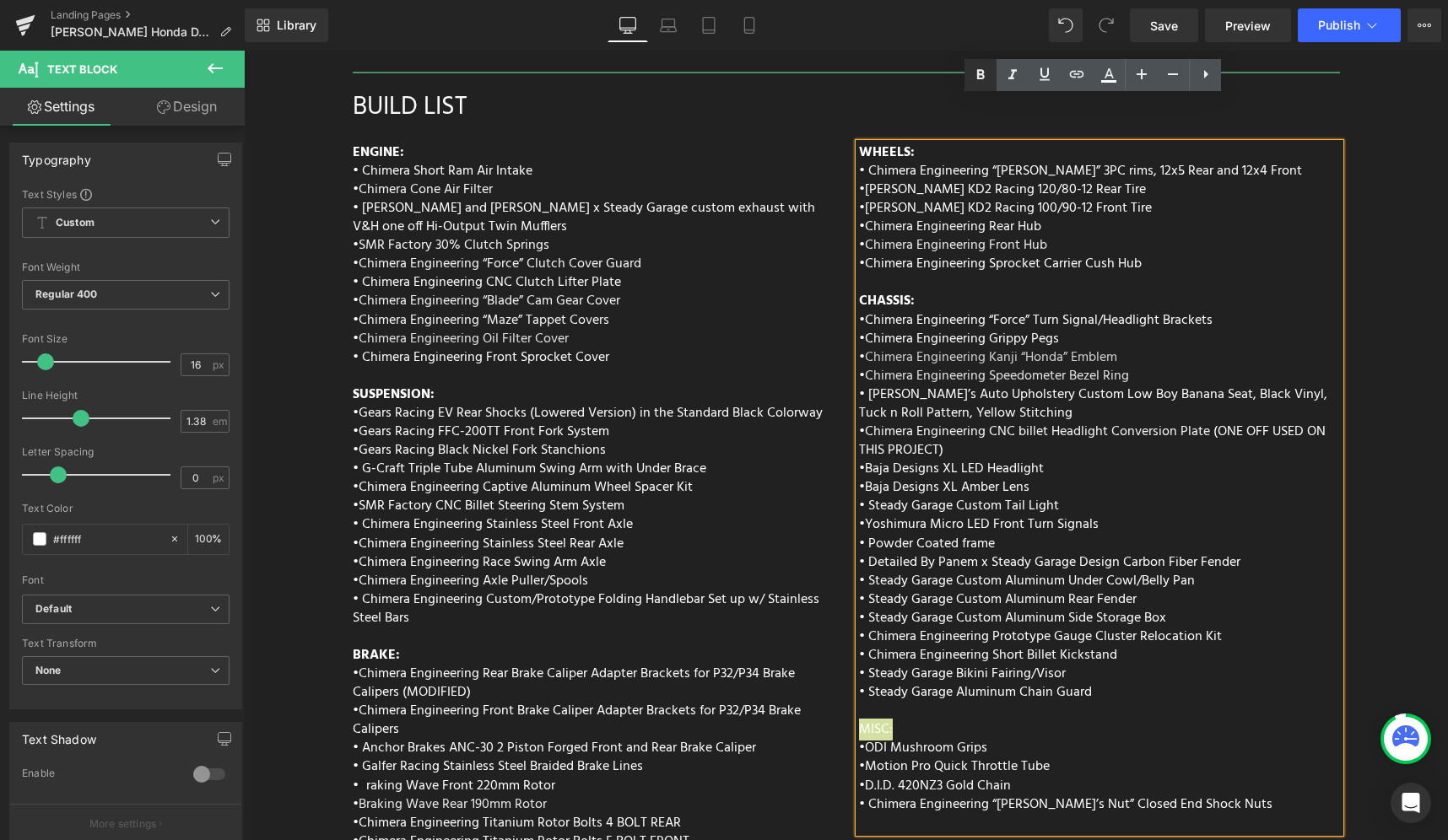
click at [984, 76] on icon at bounding box center [981, 73] width 8 height 10
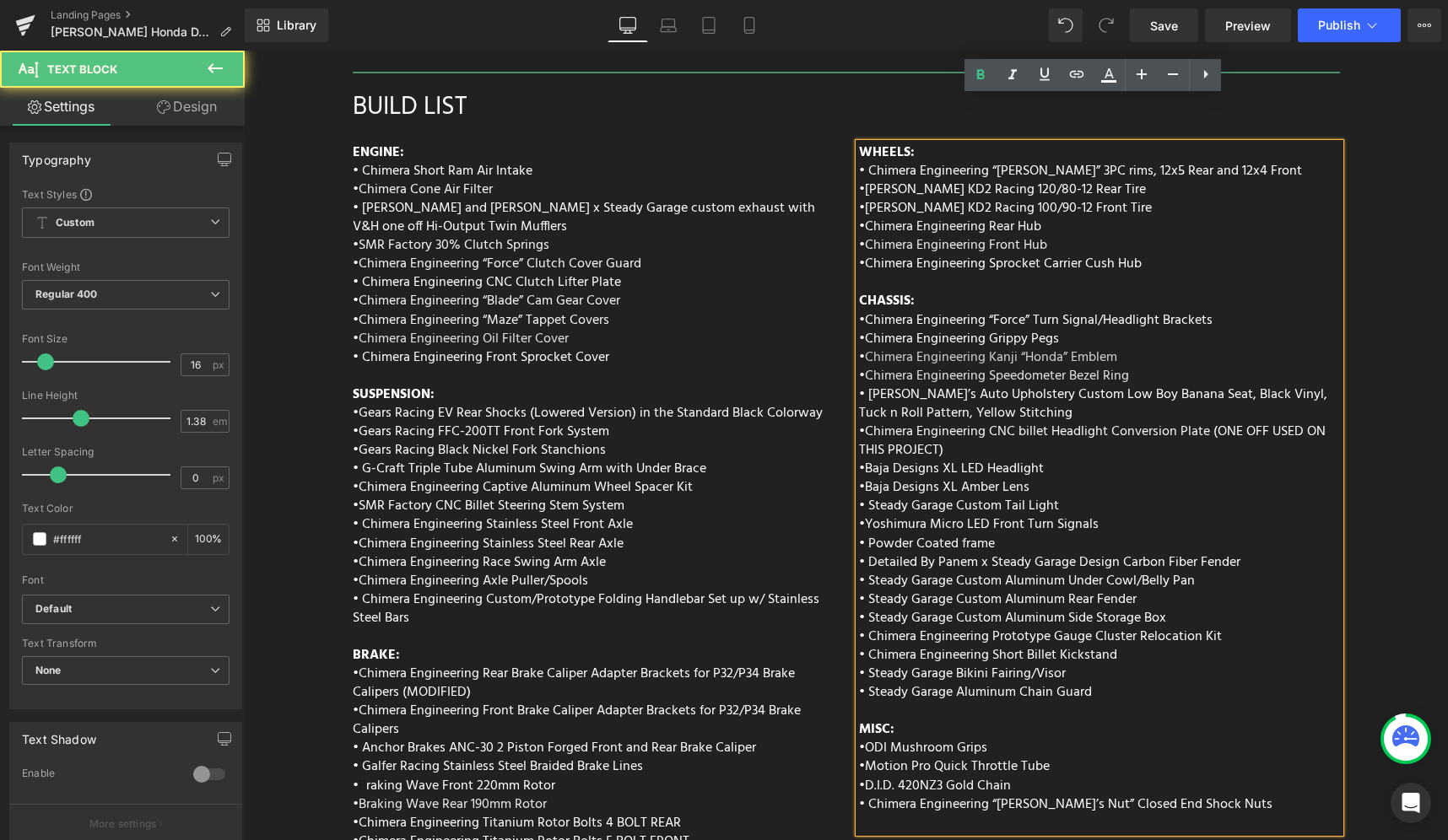
click at [1163, 665] on p "• Steady Garage Bikini Fairing/Visor" at bounding box center [1099, 674] width 481 height 19
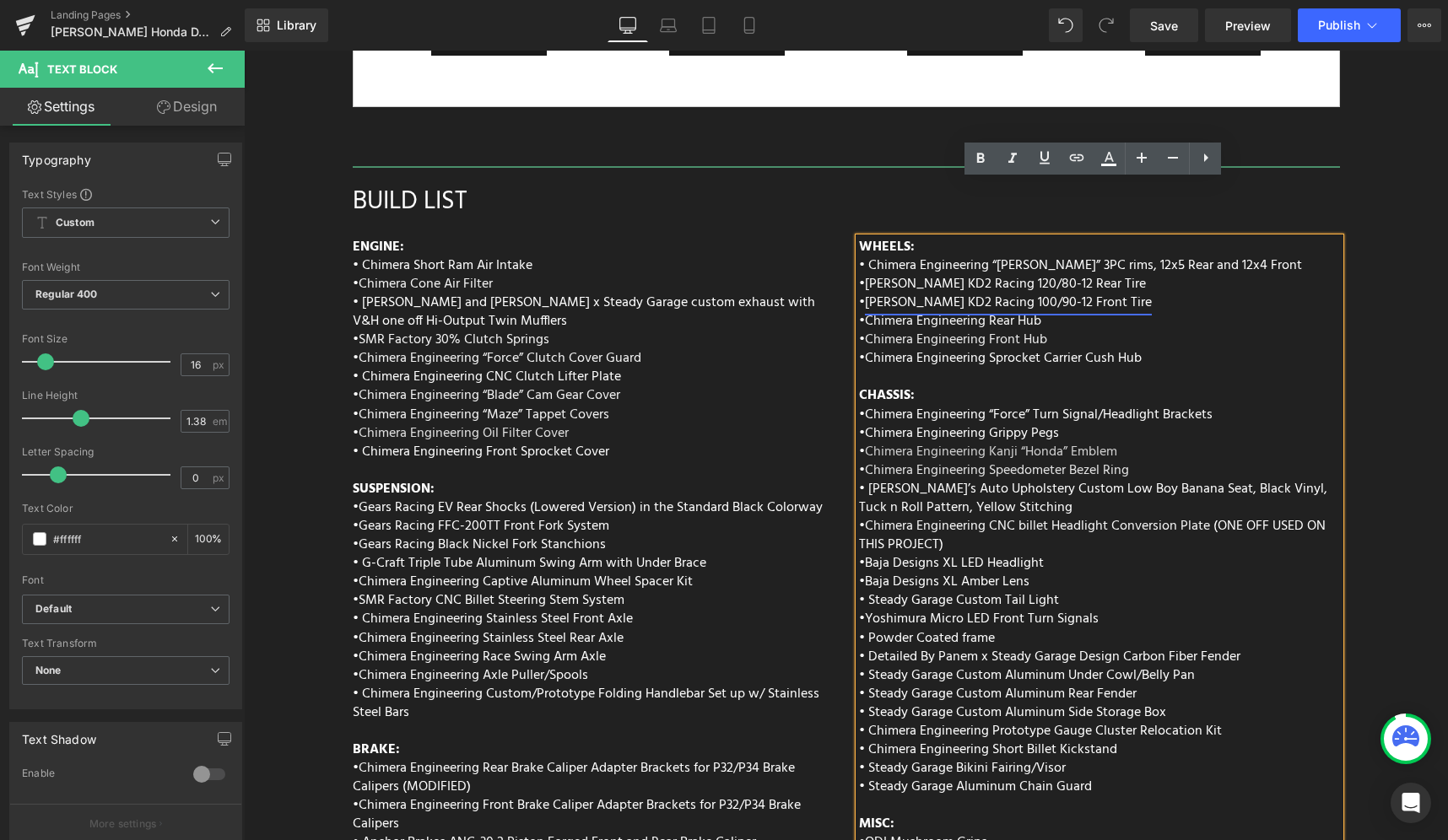
scroll to position [6863, 0]
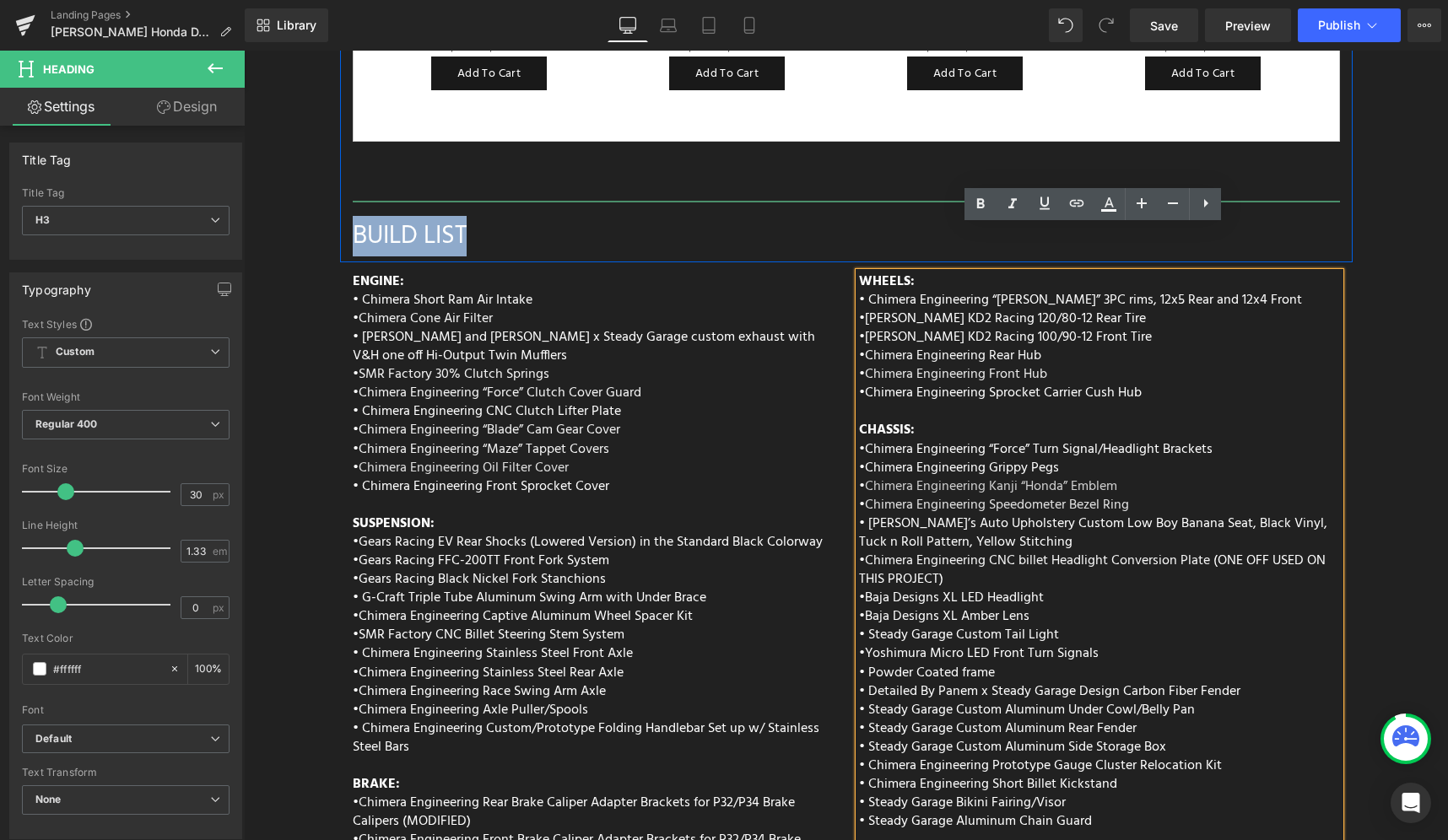
drag, startPoint x: 461, startPoint y: 189, endPoint x: 339, endPoint y: 194, distance: 122.1
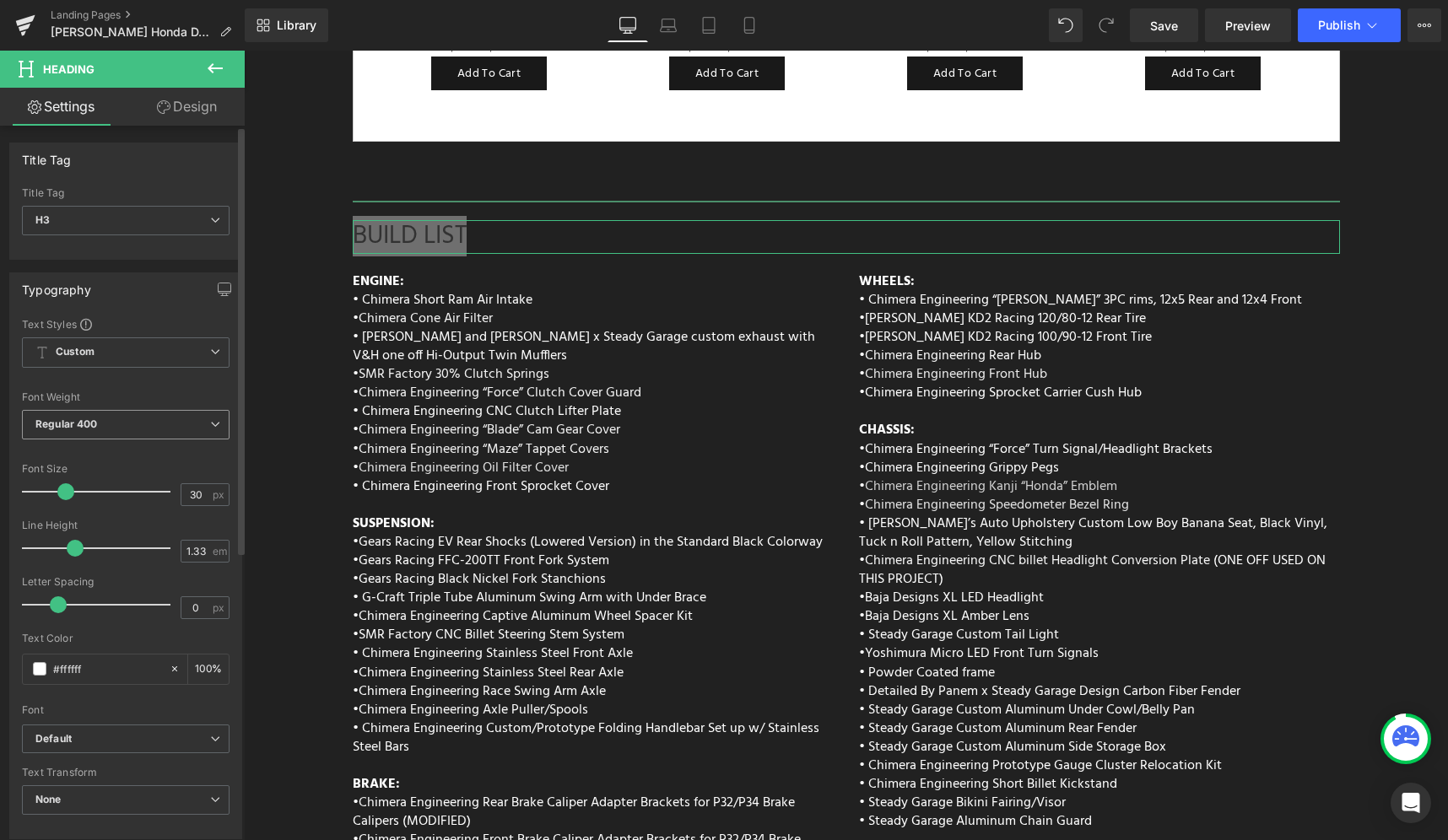
click at [177, 416] on span "Regular 400" at bounding box center [125, 424] width 207 height 29
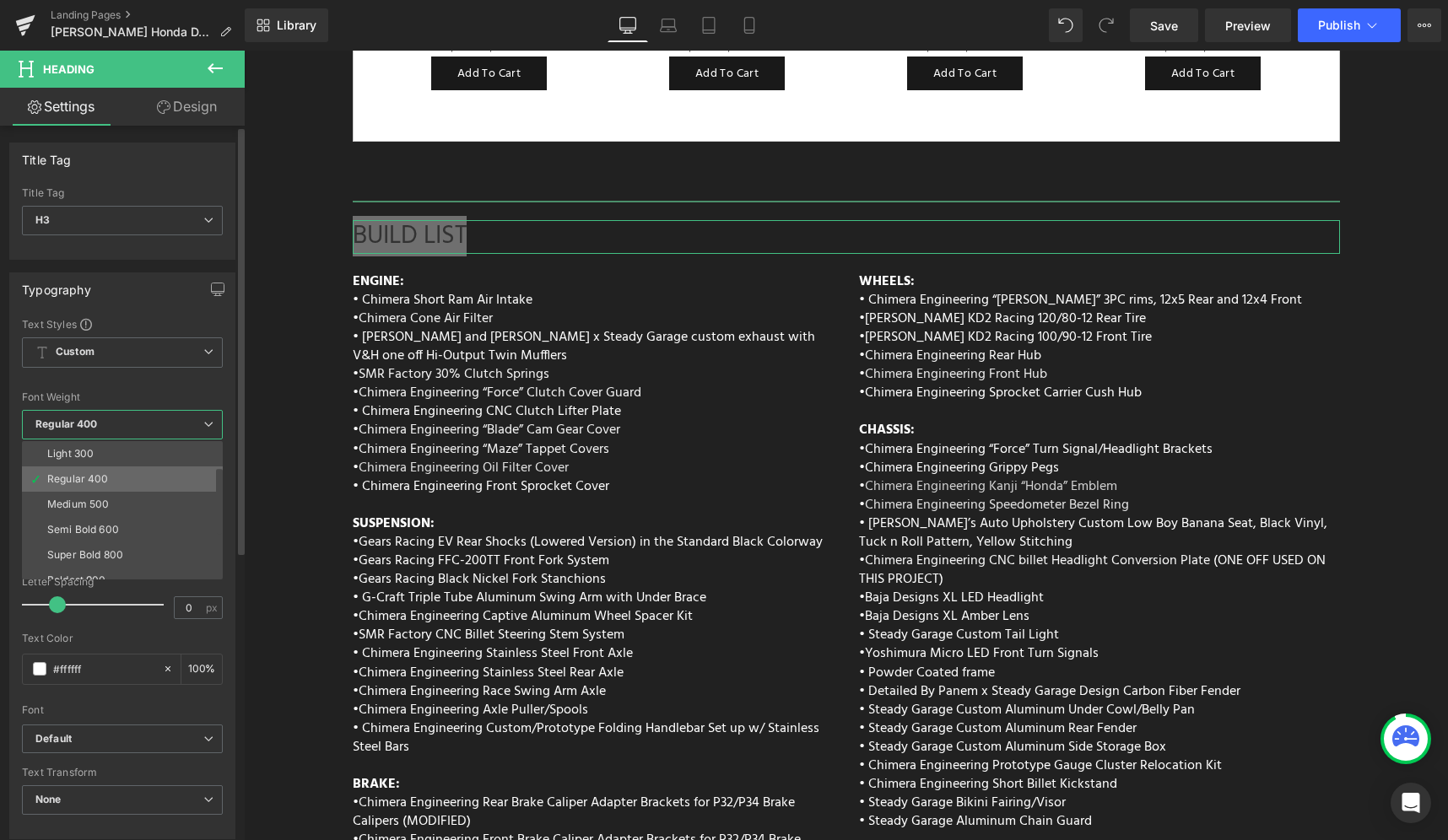
scroll to position [53, 0]
click at [122, 530] on li "Semi Bold 600" at bounding box center [125, 527] width 208 height 25
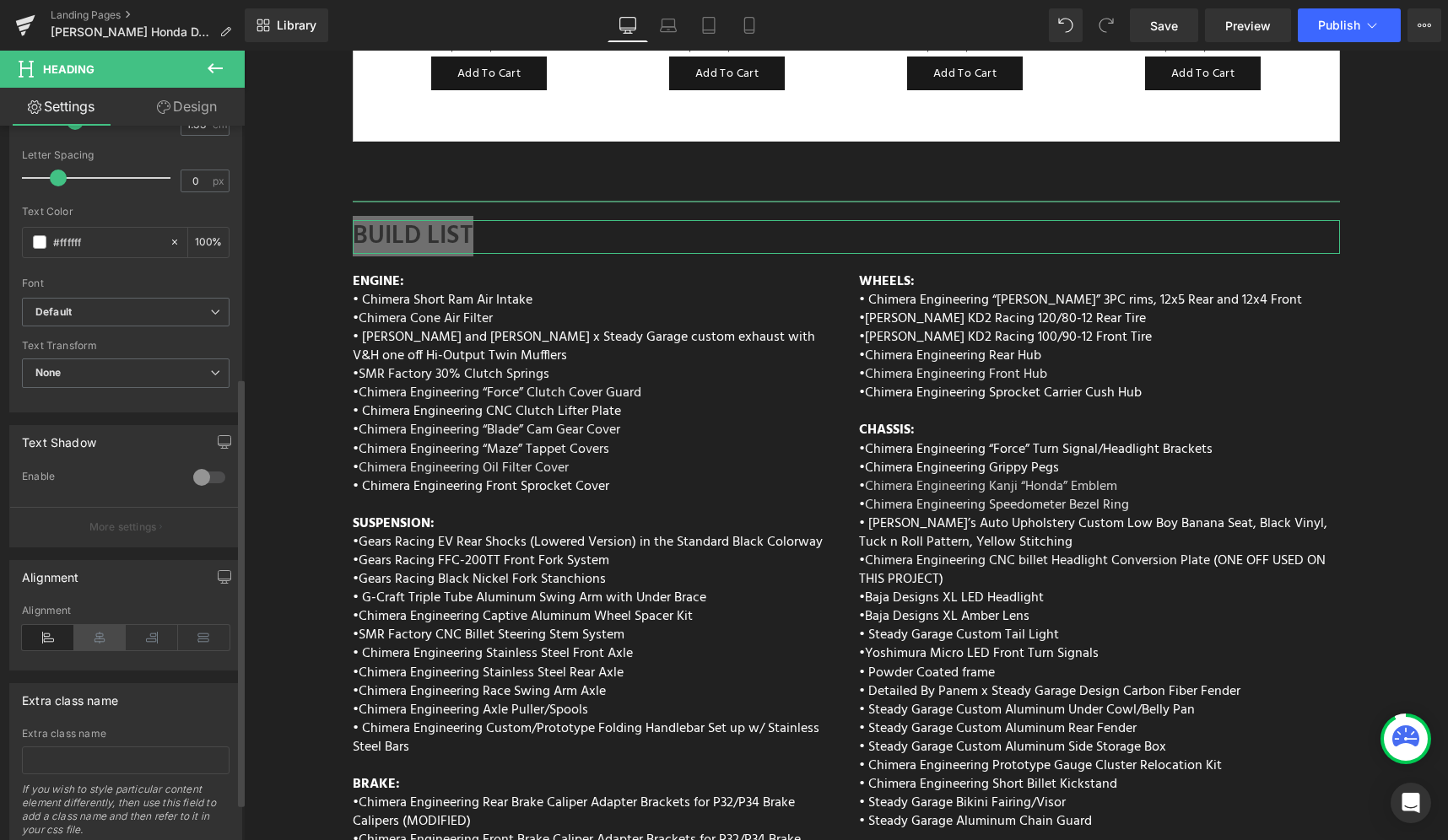
scroll to position [430, 0]
click at [104, 635] on icon at bounding box center [101, 634] width 53 height 25
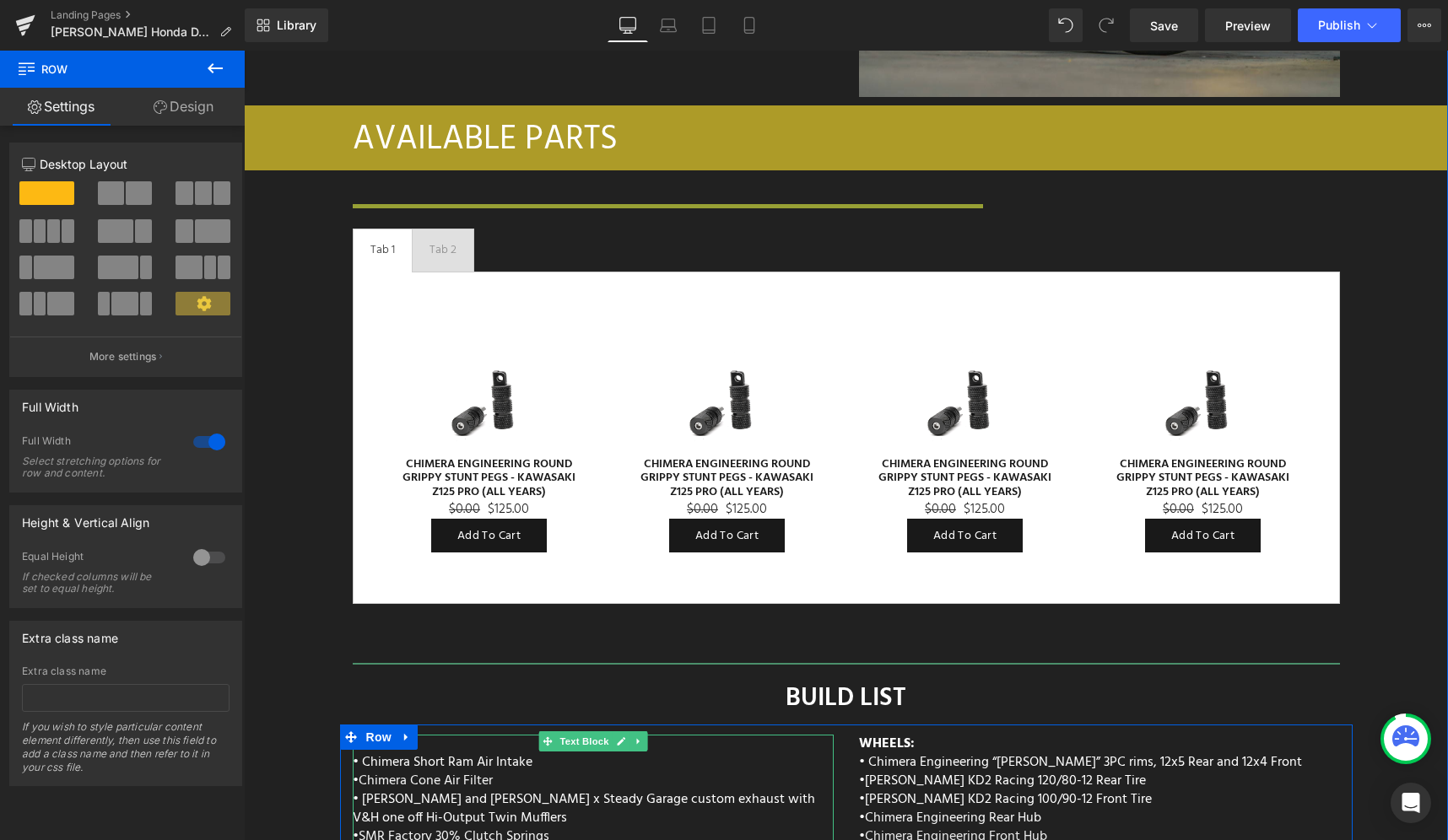
scroll to position [6373, 0]
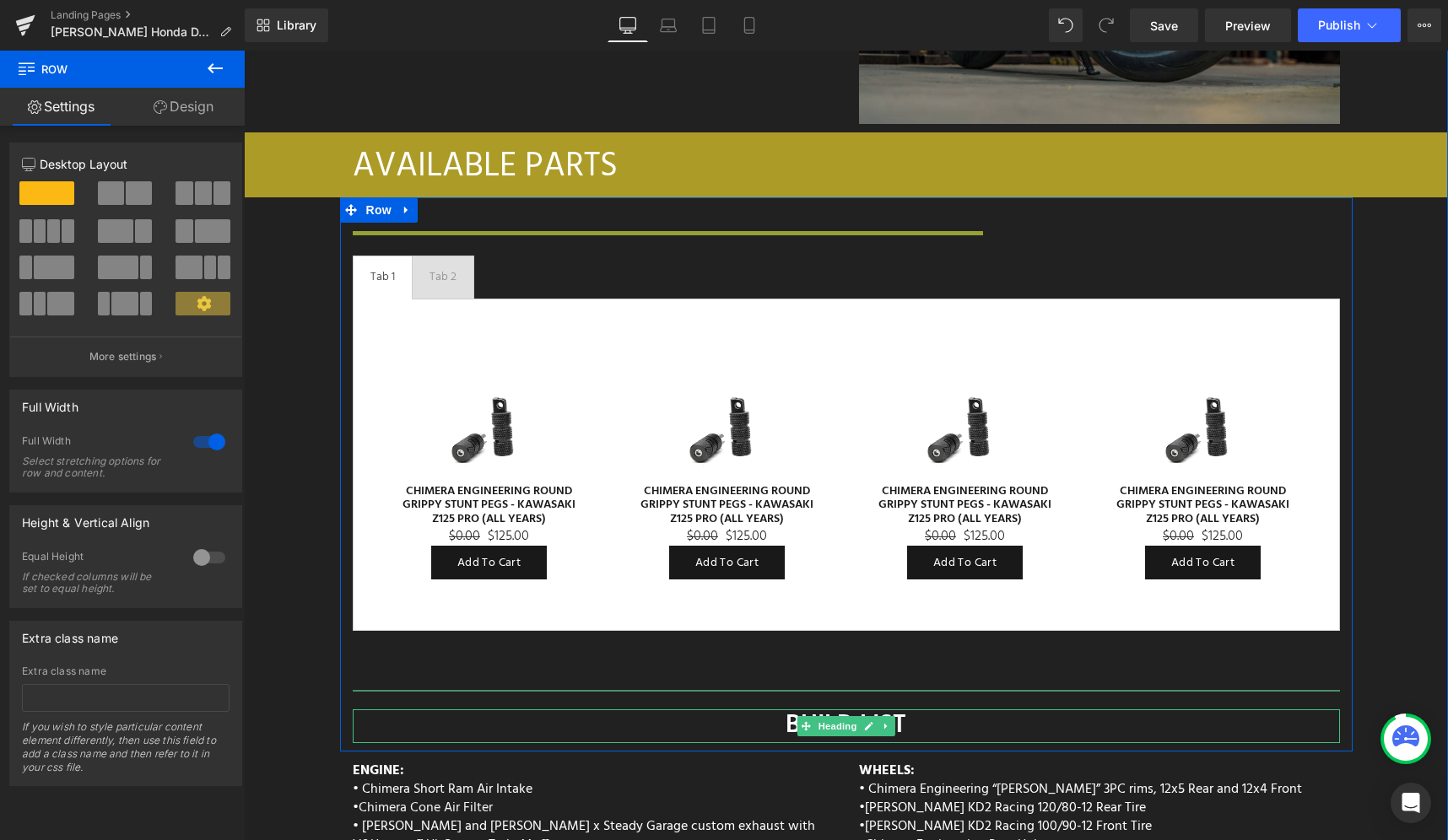
click at [670, 709] on div "BUILD LIST" at bounding box center [846, 726] width 987 height 34
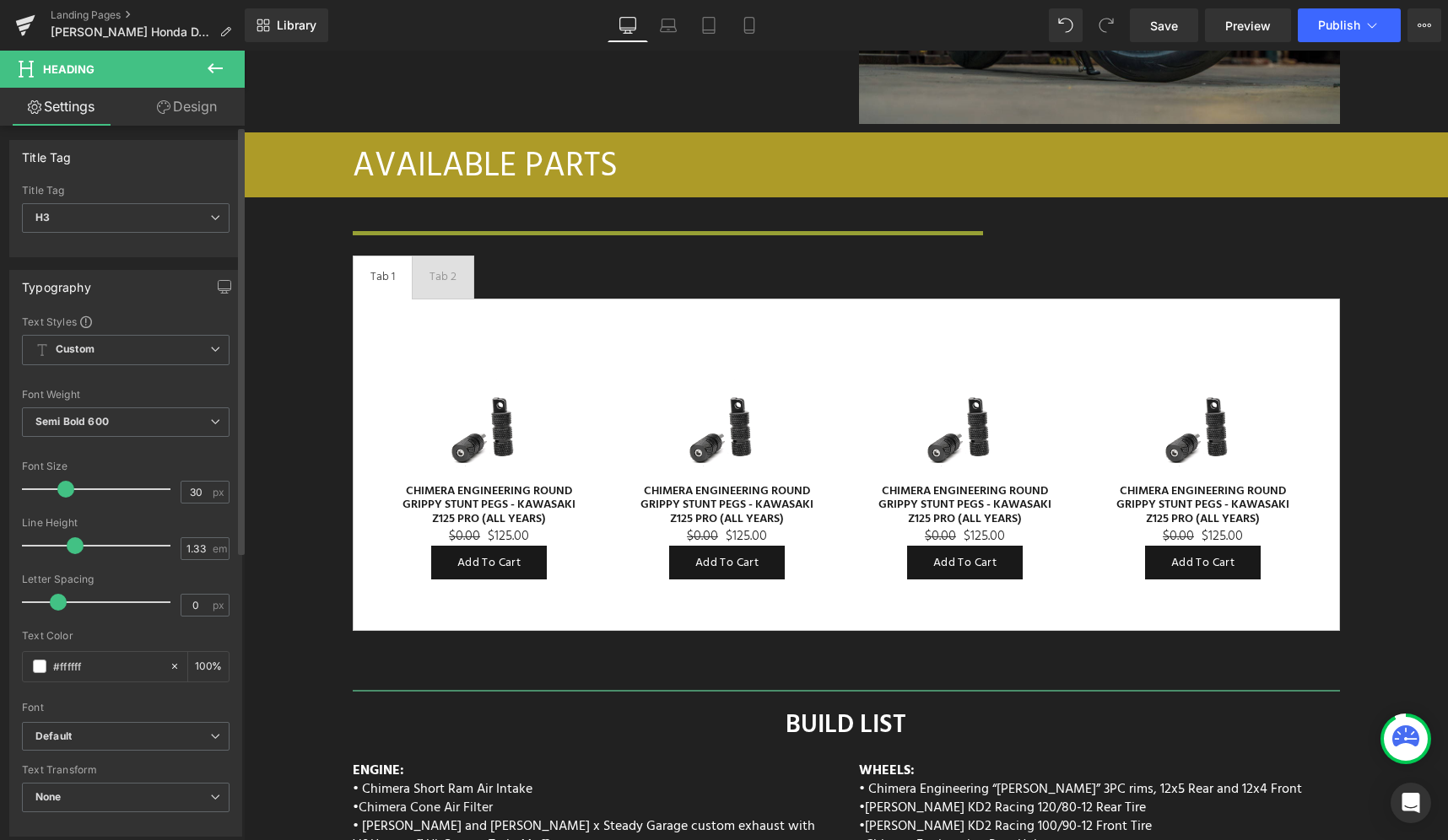
scroll to position [0, 0]
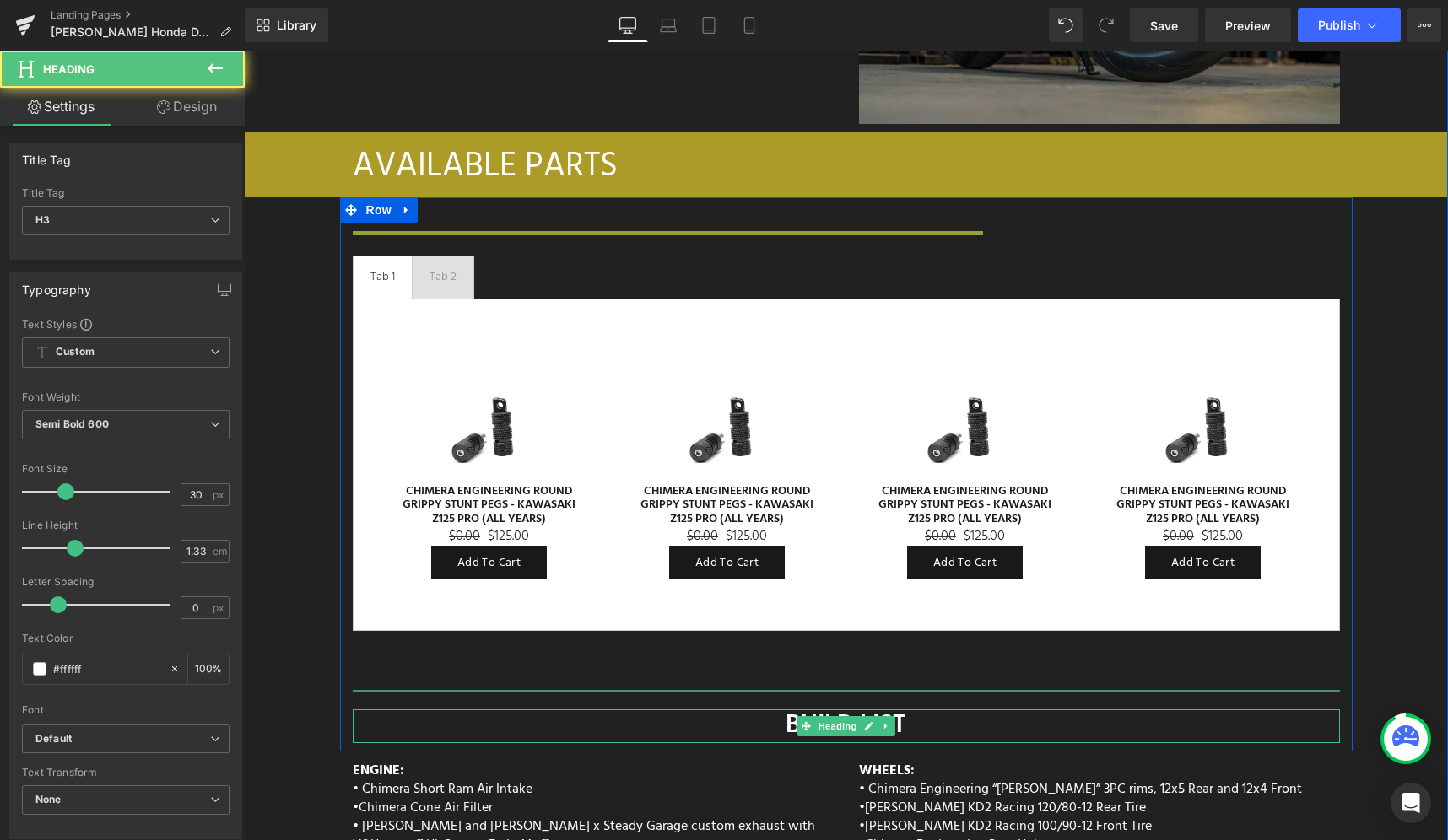
click at [430, 709] on div "BUILD LIST" at bounding box center [846, 726] width 987 height 34
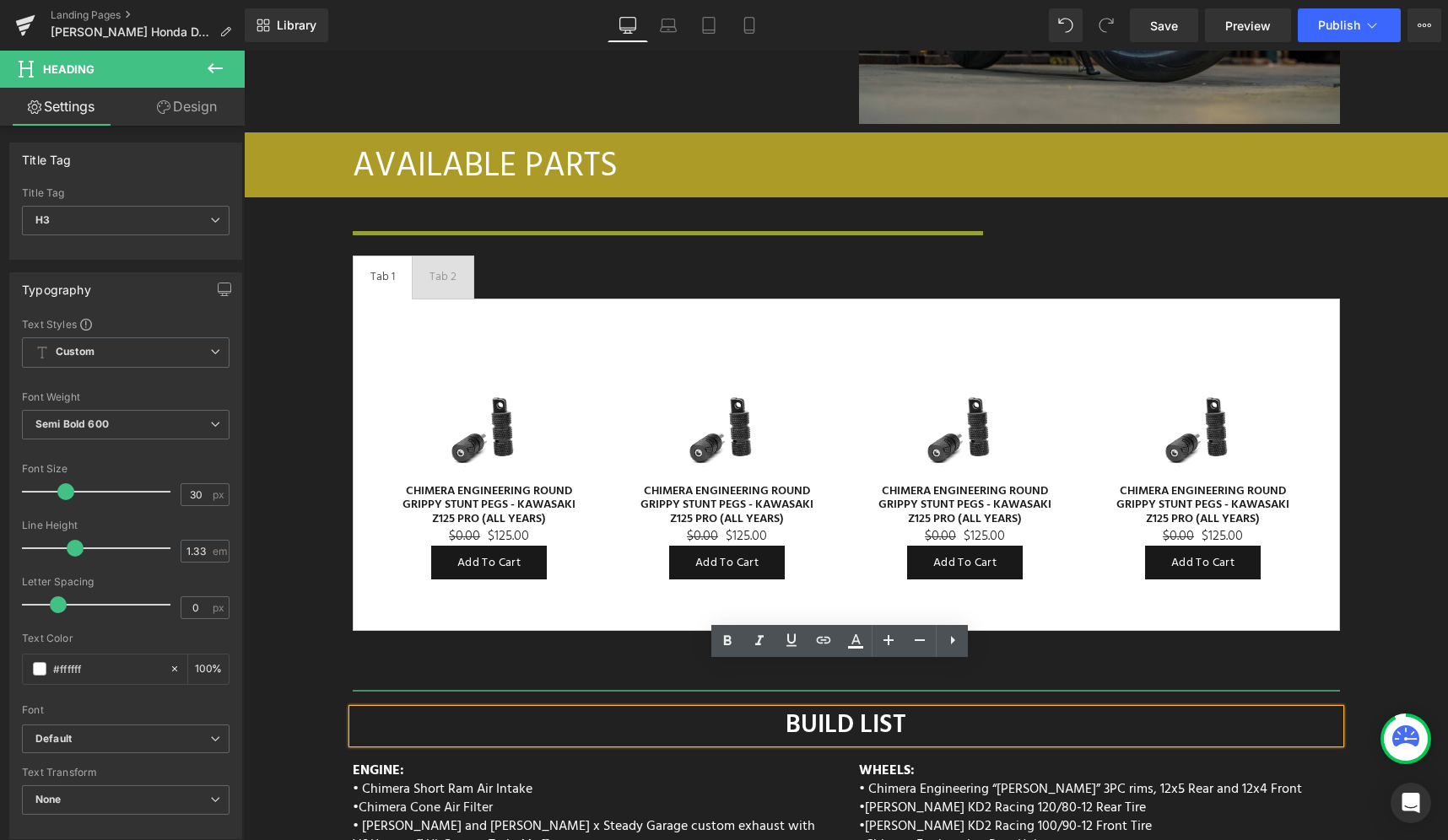
click at [545, 709] on div "BUILD LIST" at bounding box center [846, 726] width 987 height 34
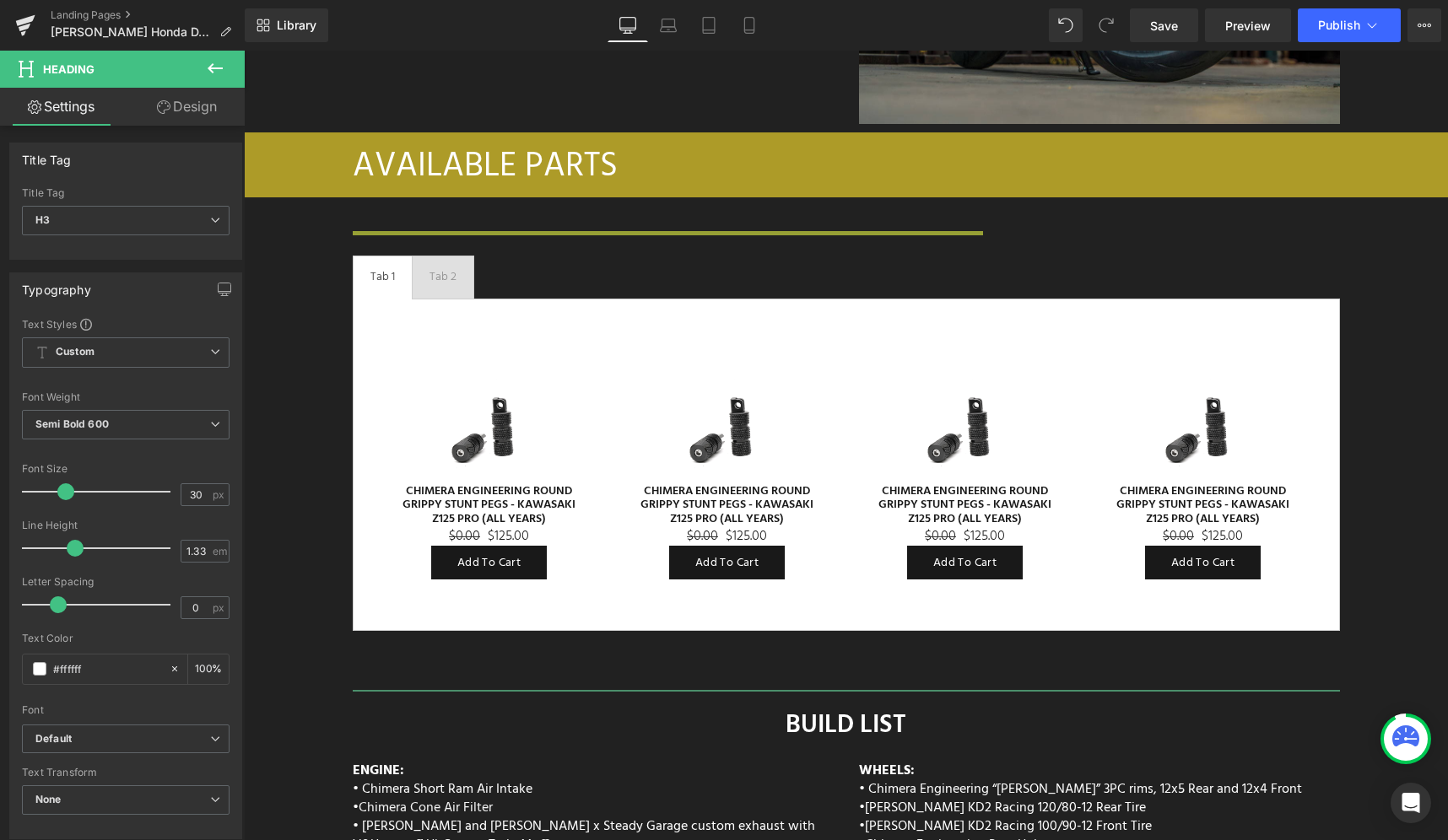
click at [189, 110] on link "Design" at bounding box center [187, 106] width 122 height 38
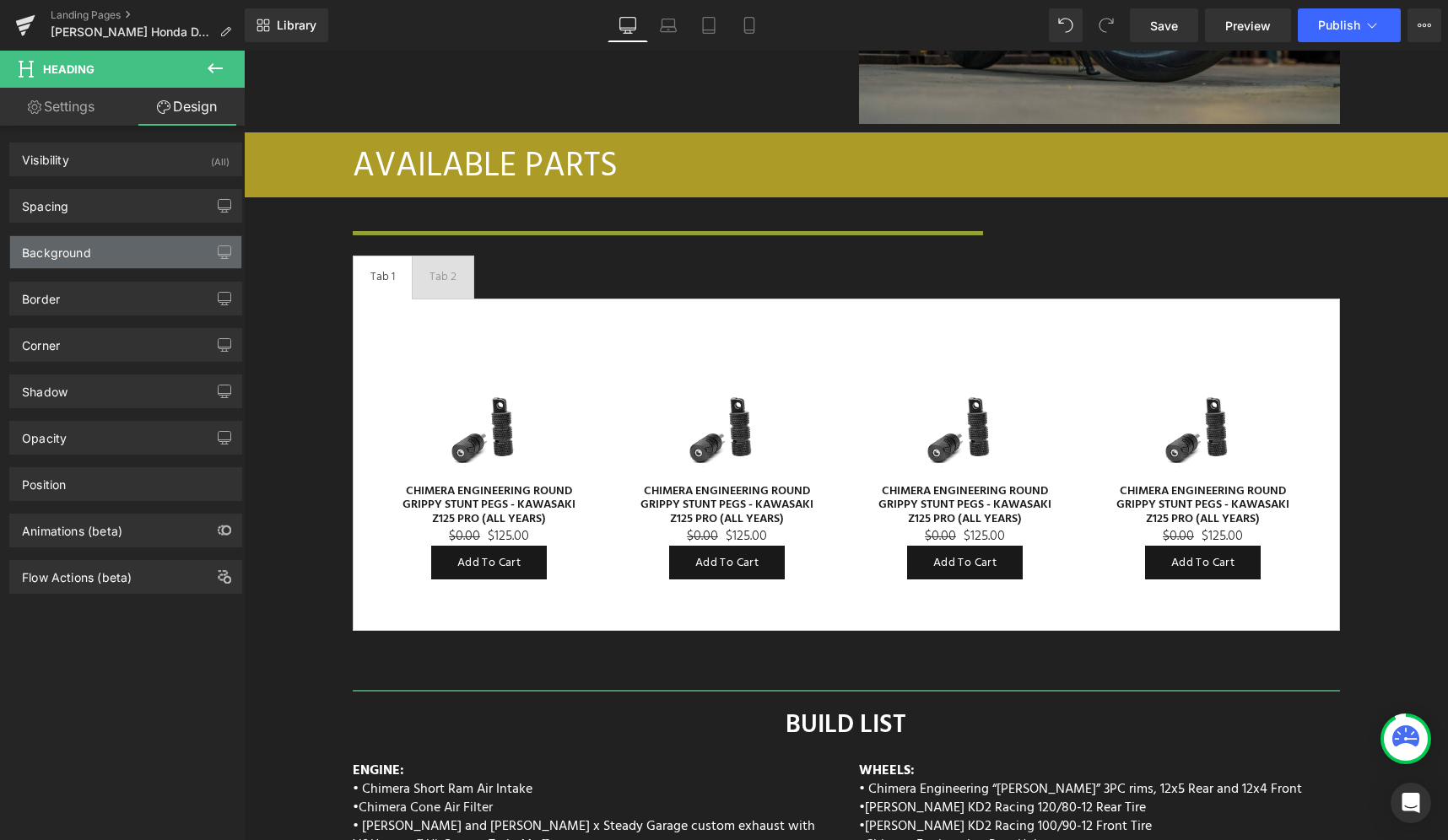
click at [110, 263] on div "Background" at bounding box center [125, 252] width 231 height 32
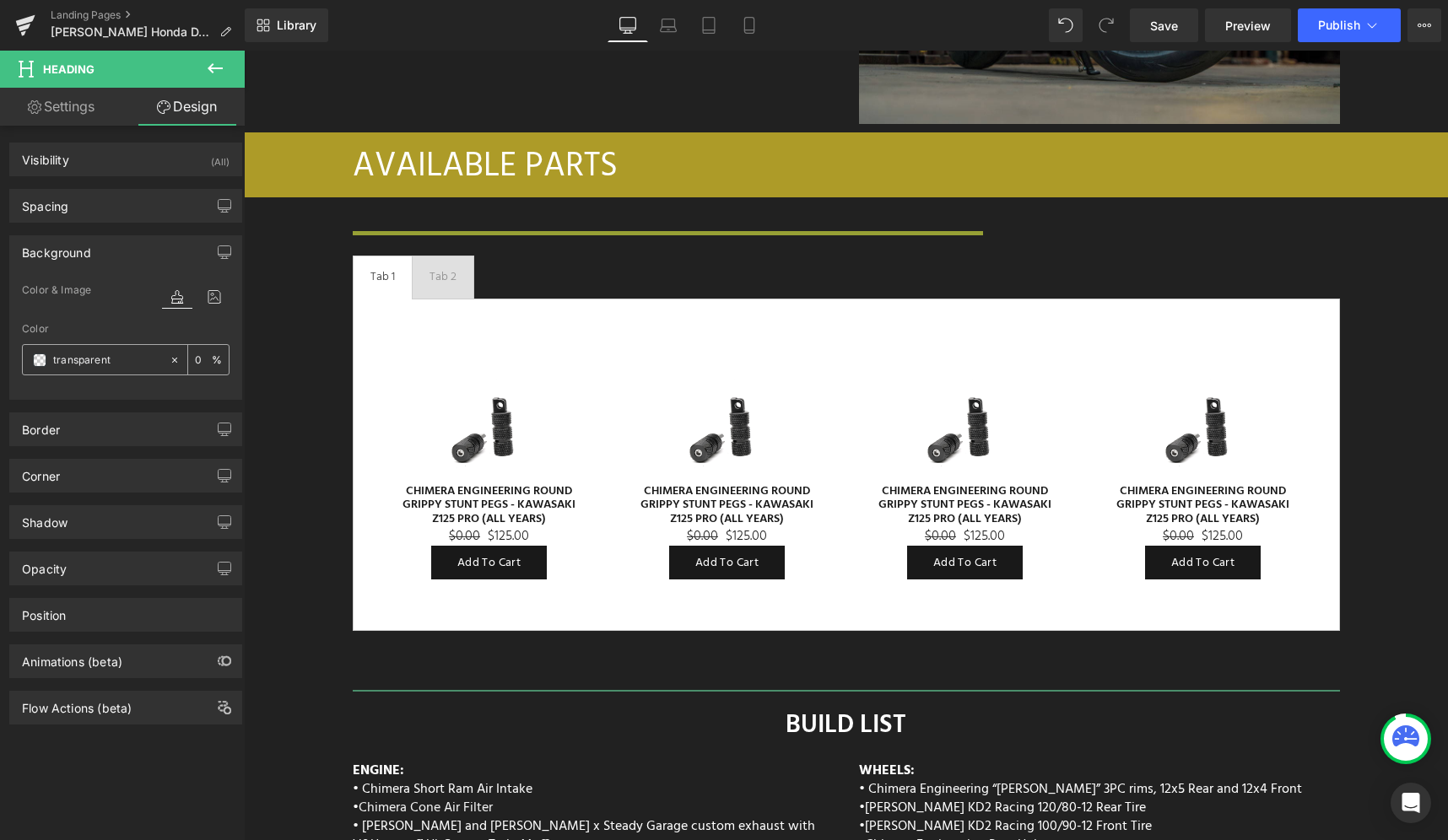
click at [35, 363] on span at bounding box center [40, 360] width 13 height 13
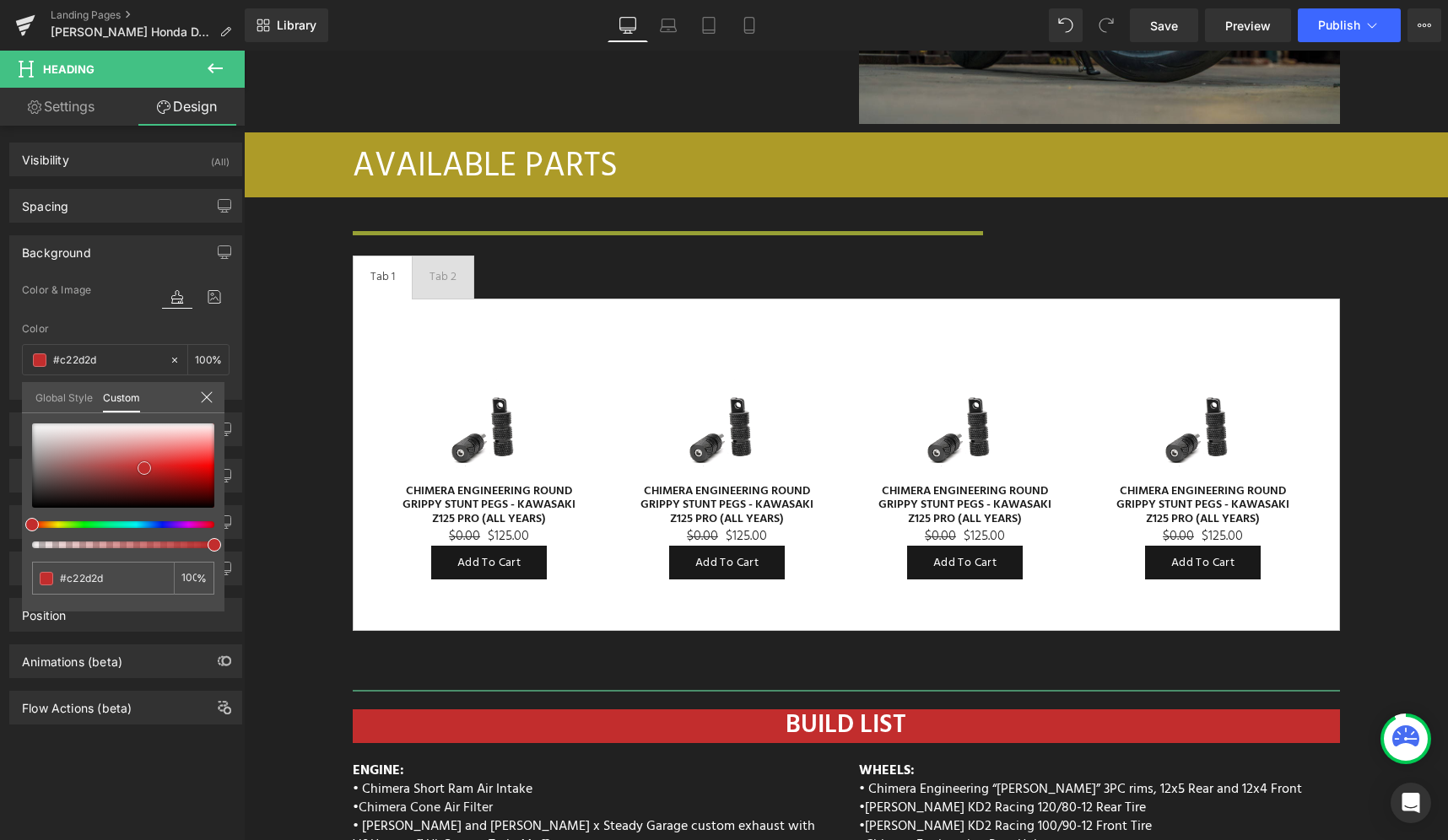
drag, startPoint x: 123, startPoint y: 481, endPoint x: 144, endPoint y: 468, distance: 24.7
click at [144, 468] on div at bounding box center [122, 466] width 182 height 85
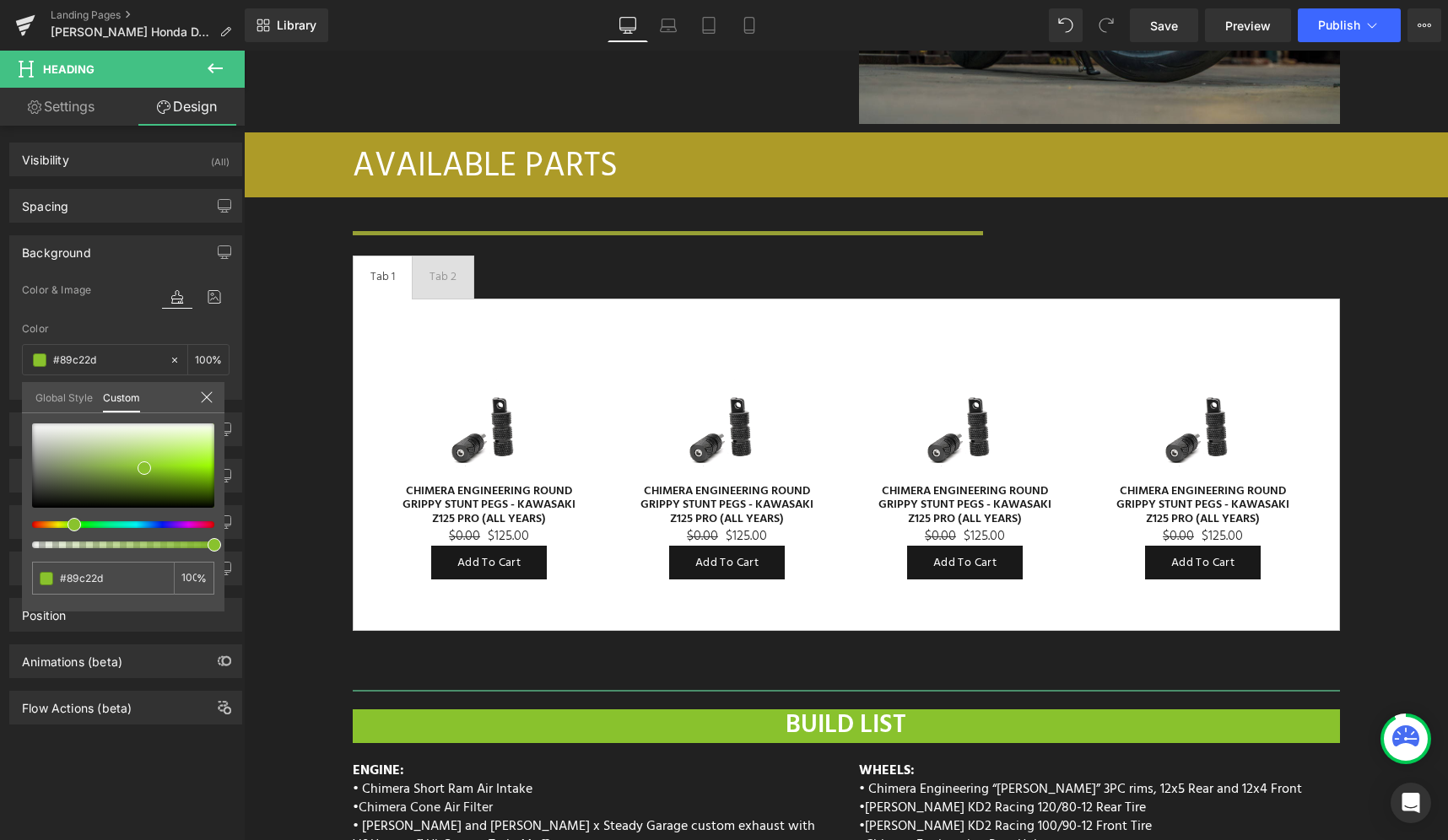
drag, startPoint x: 67, startPoint y: 523, endPoint x: 105, endPoint y: 513, distance: 39.3
click at [68, 535] on div at bounding box center [122, 486] width 182 height 125
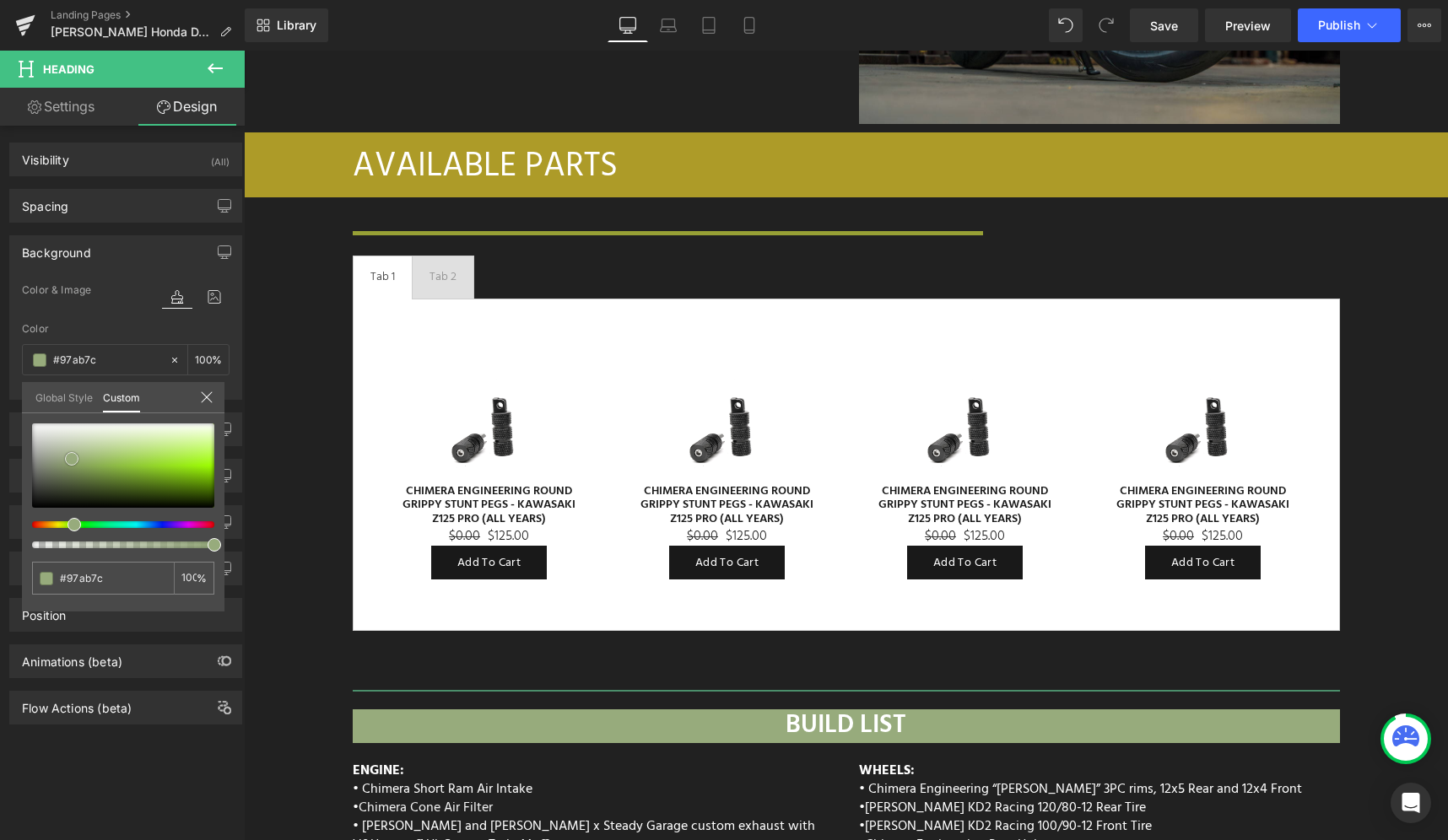
drag, startPoint x: 139, startPoint y: 456, endPoint x: 72, endPoint y: 459, distance: 67.1
click at [72, 459] on div at bounding box center [122, 466] width 182 height 85
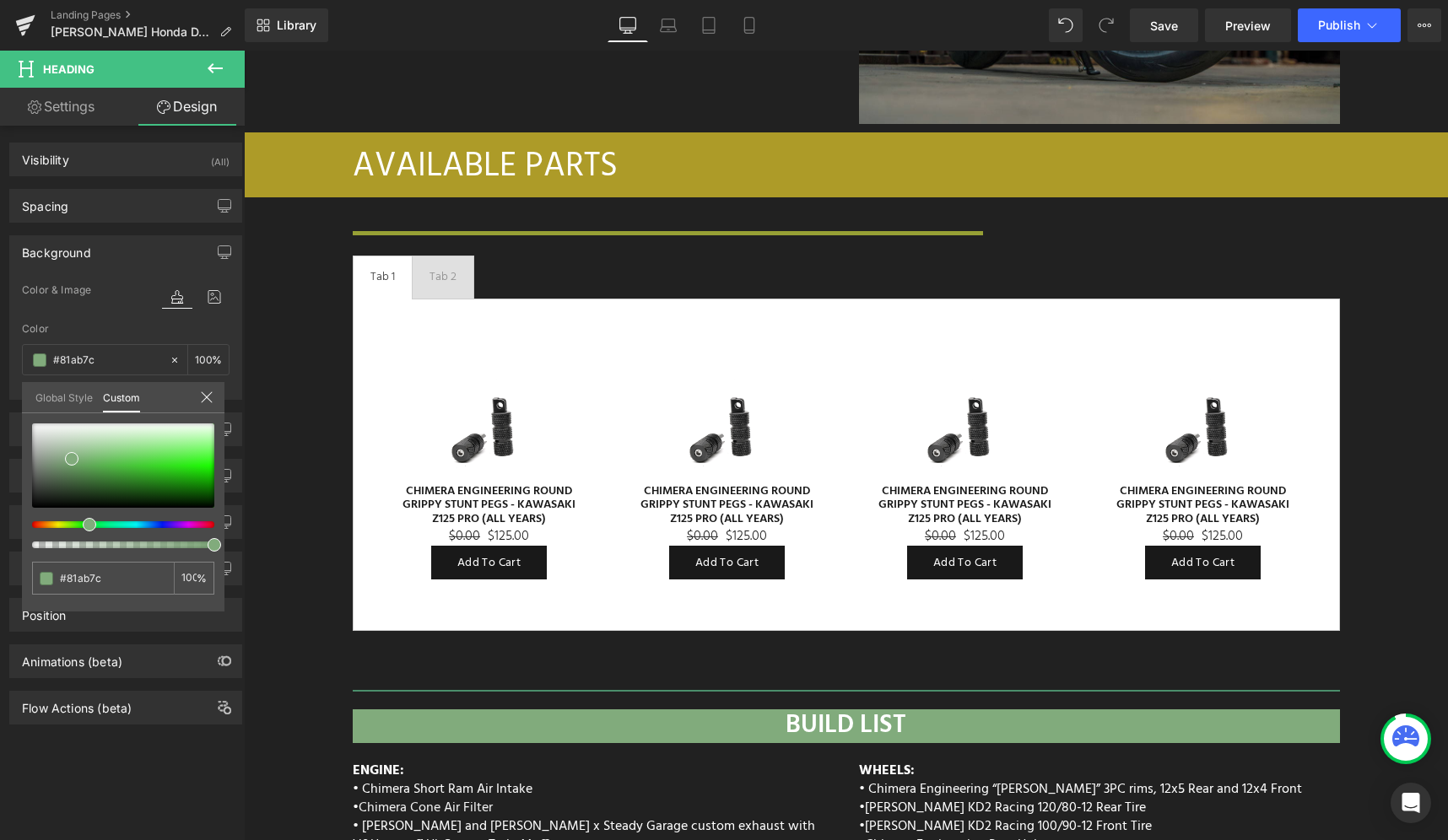
drag, startPoint x: 71, startPoint y: 528, endPoint x: 80, endPoint y: 534, distance: 10.8
click at [80, 534] on div at bounding box center [122, 486] width 182 height 125
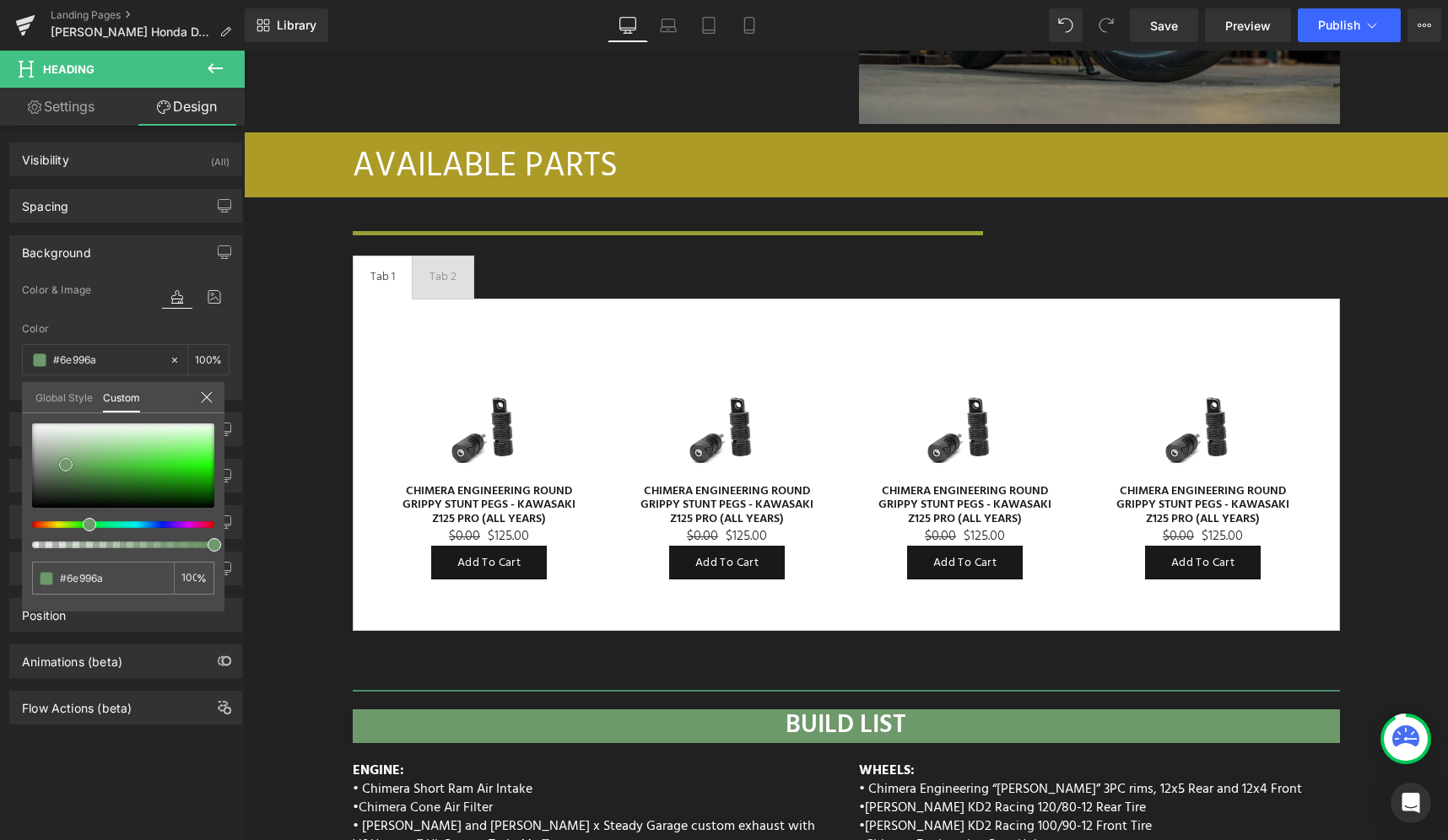
click at [67, 465] on span at bounding box center [66, 464] width 13 height 13
click at [90, 522] on div at bounding box center [116, 525] width 182 height 7
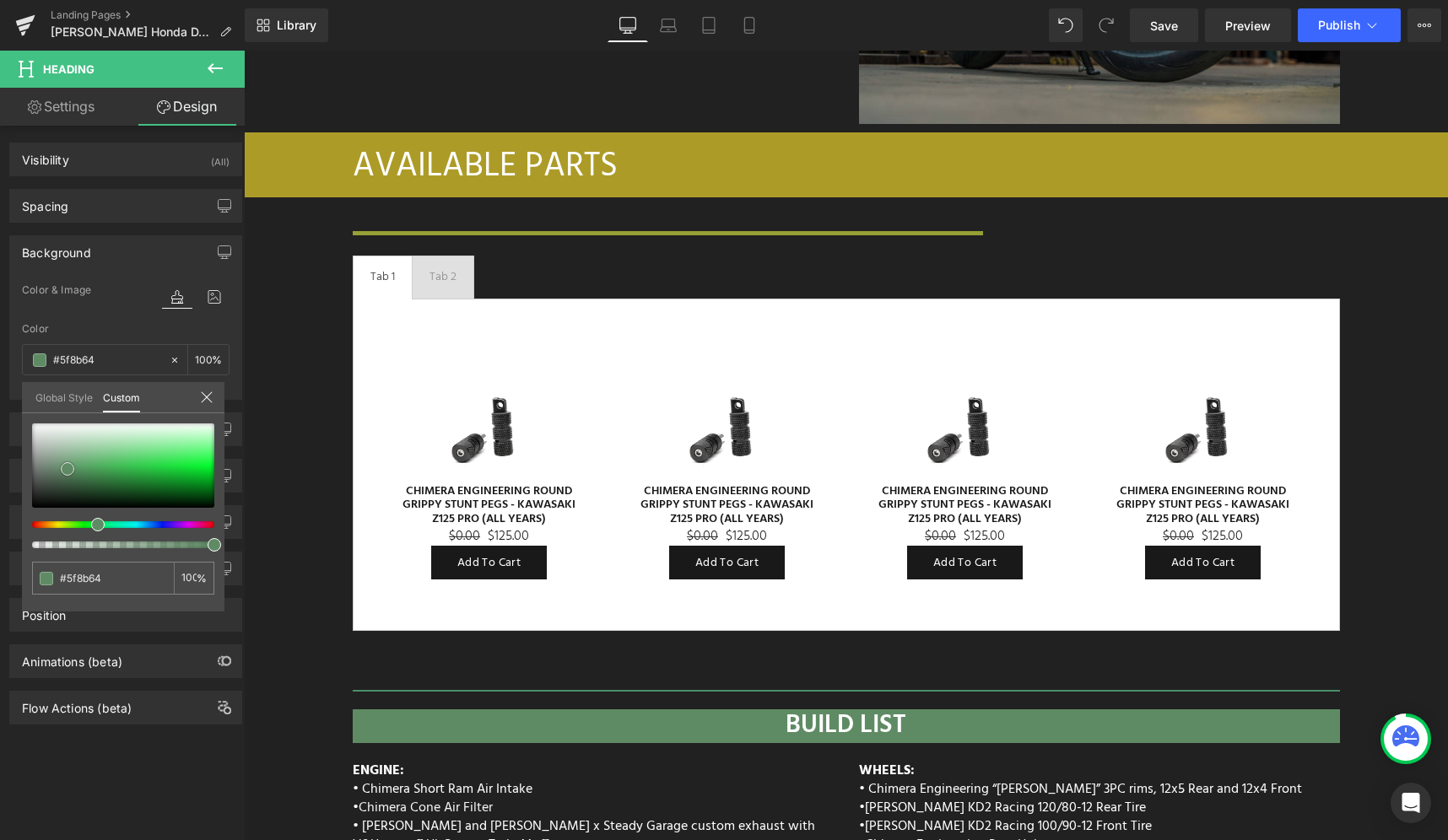
click at [62, 467] on span at bounding box center [67, 469] width 13 height 13
click at [1178, 20] on span "Save" at bounding box center [1164, 25] width 28 height 18
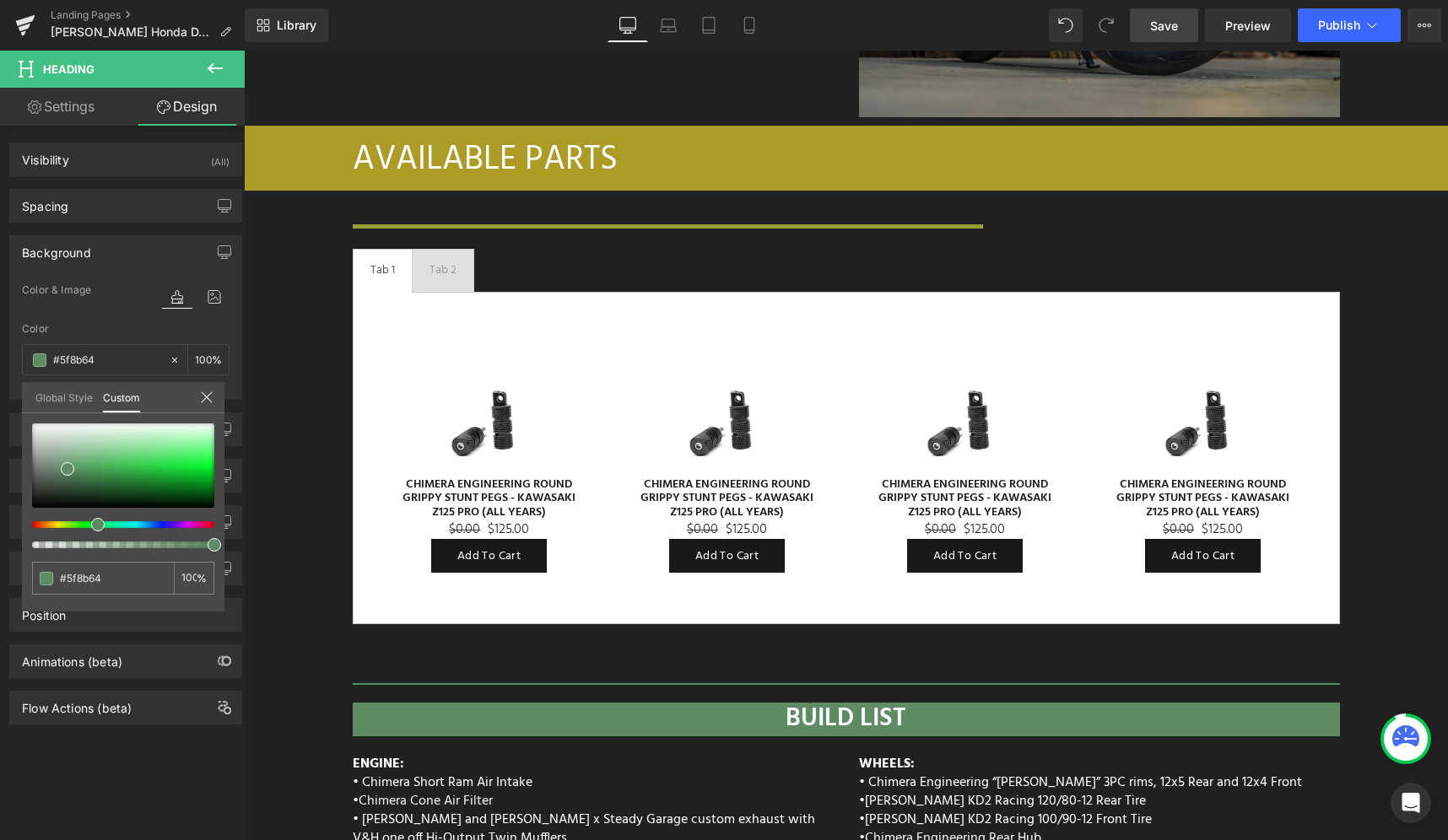
scroll to position [6610, 0]
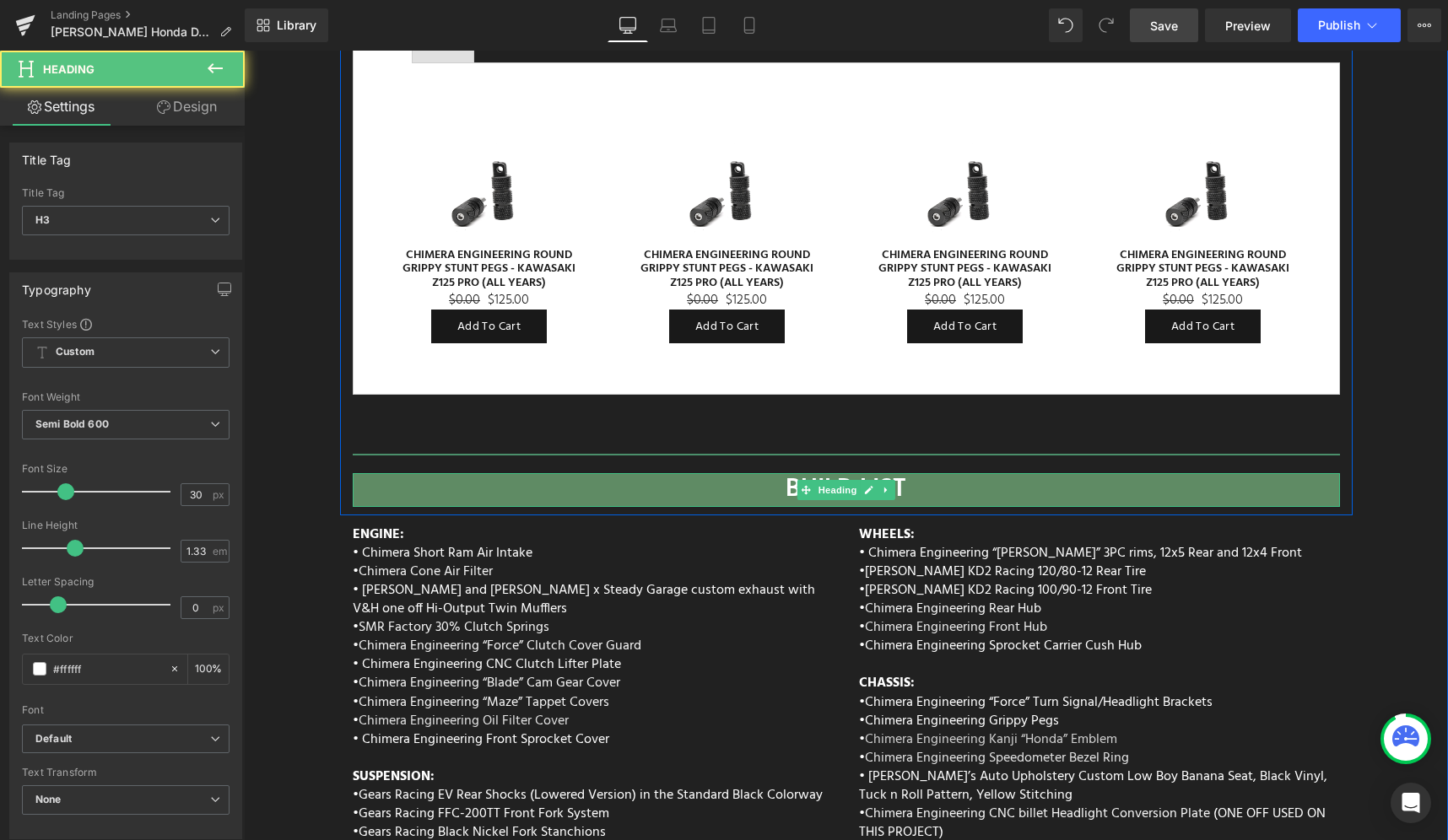
click at [1110, 473] on div "BUILD LIST" at bounding box center [846, 490] width 987 height 34
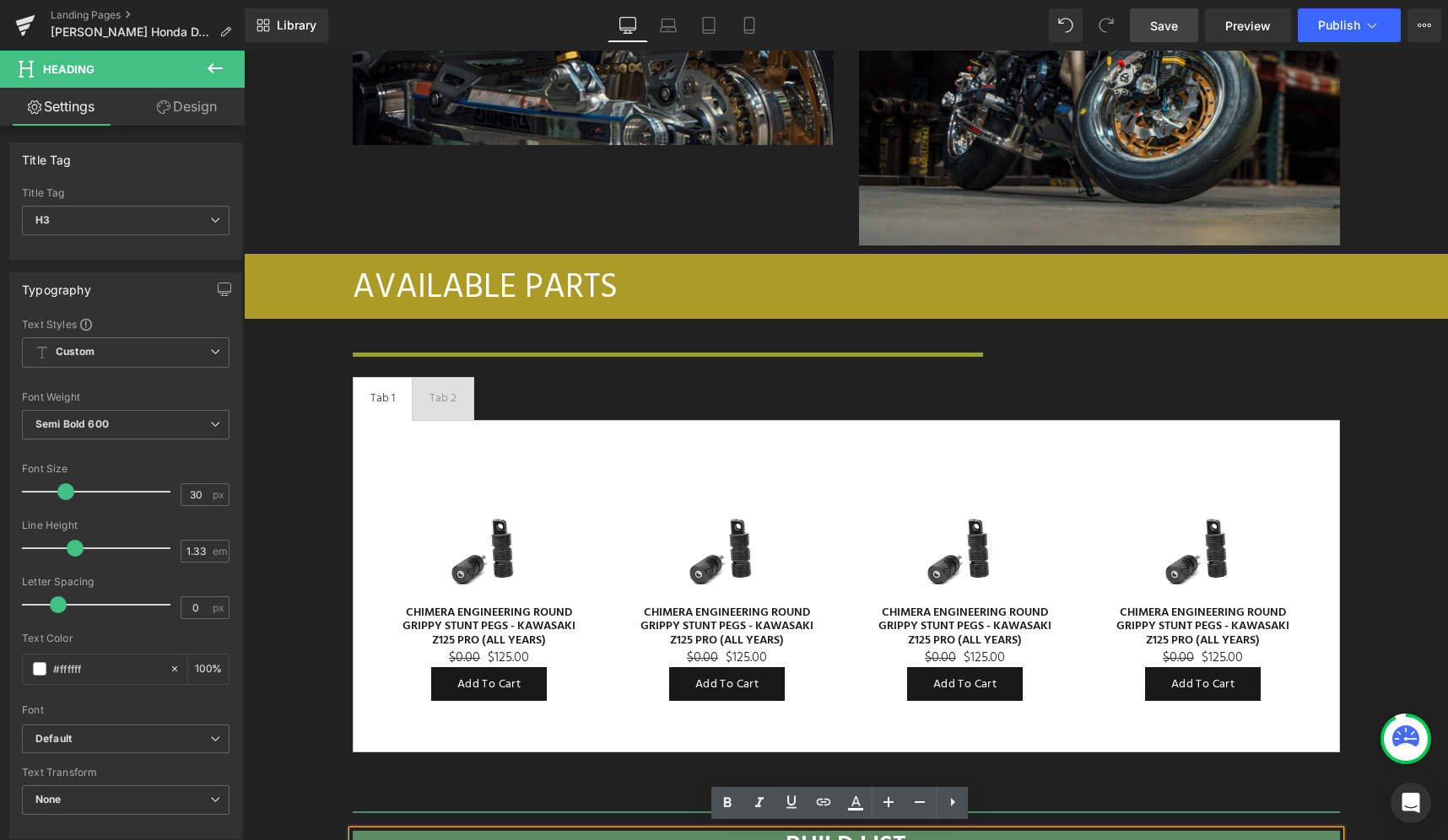
scroll to position [6202, 0]
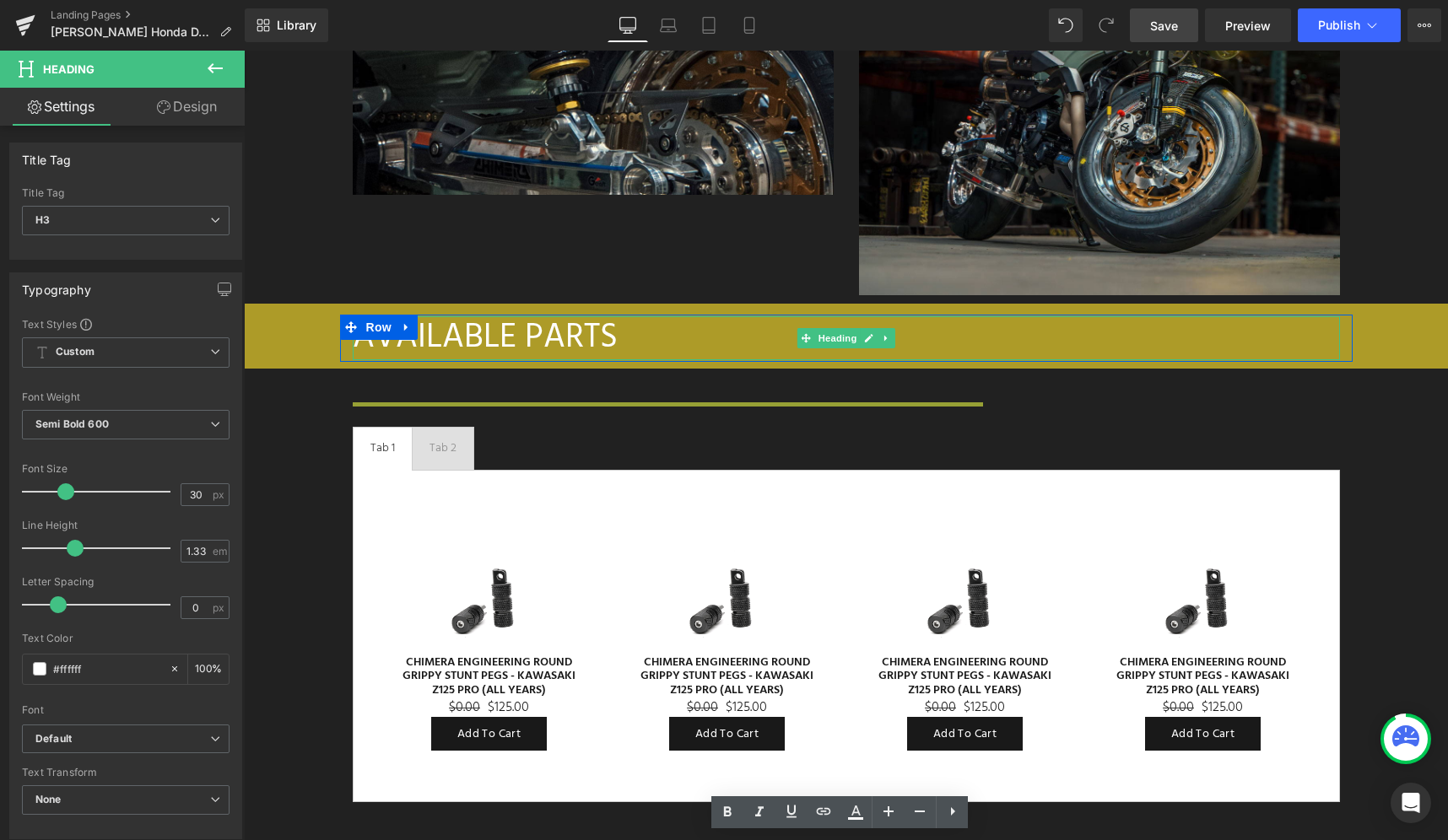
click at [1066, 316] on div "AVAILABLE PARTS" at bounding box center [846, 338] width 987 height 44
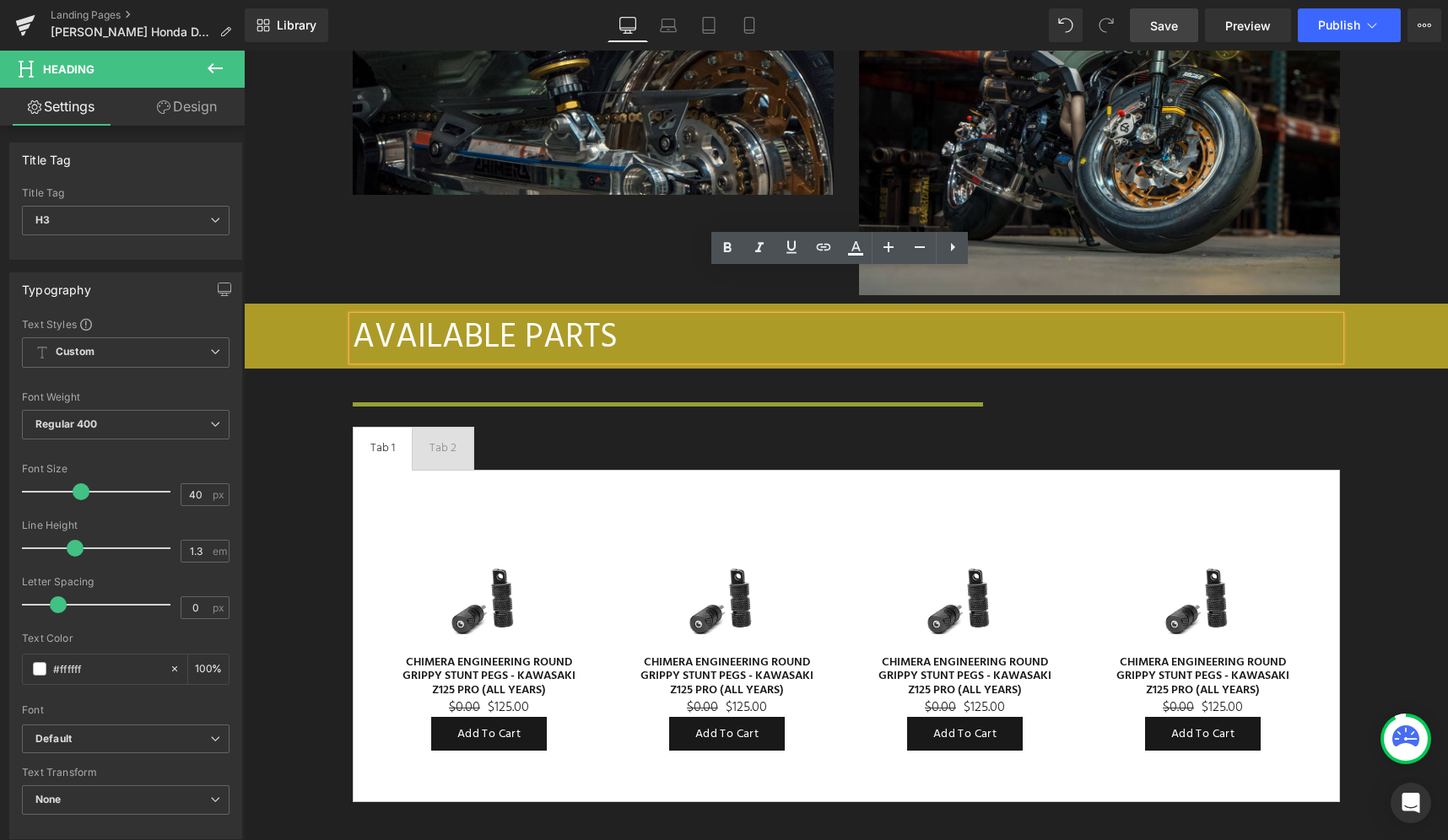
click at [310, 315] on div "AVAILABLE PARTS Heading Row" at bounding box center [846, 338] width 1204 height 47
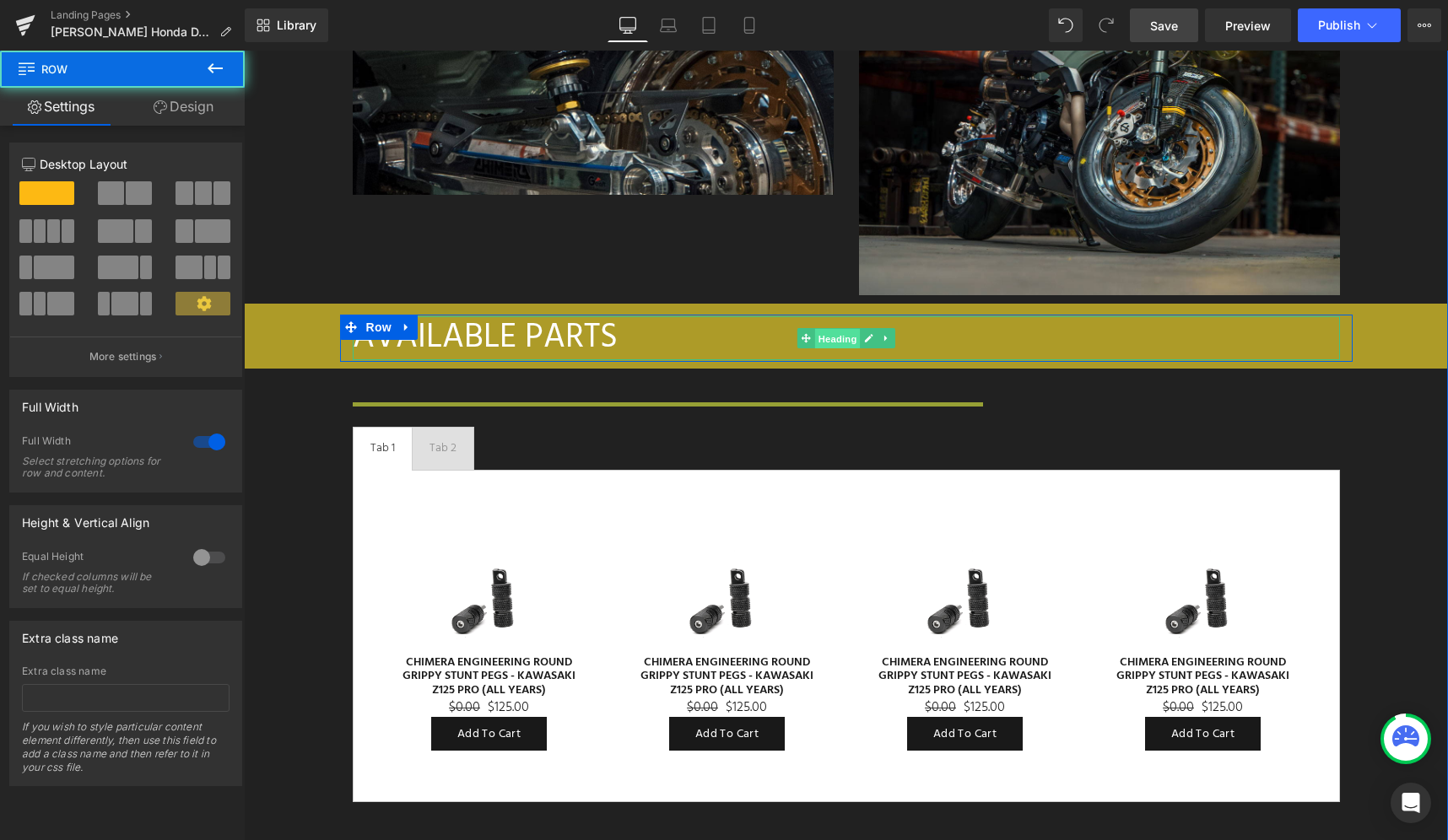
click at [820, 329] on span "Heading" at bounding box center [837, 338] width 45 height 20
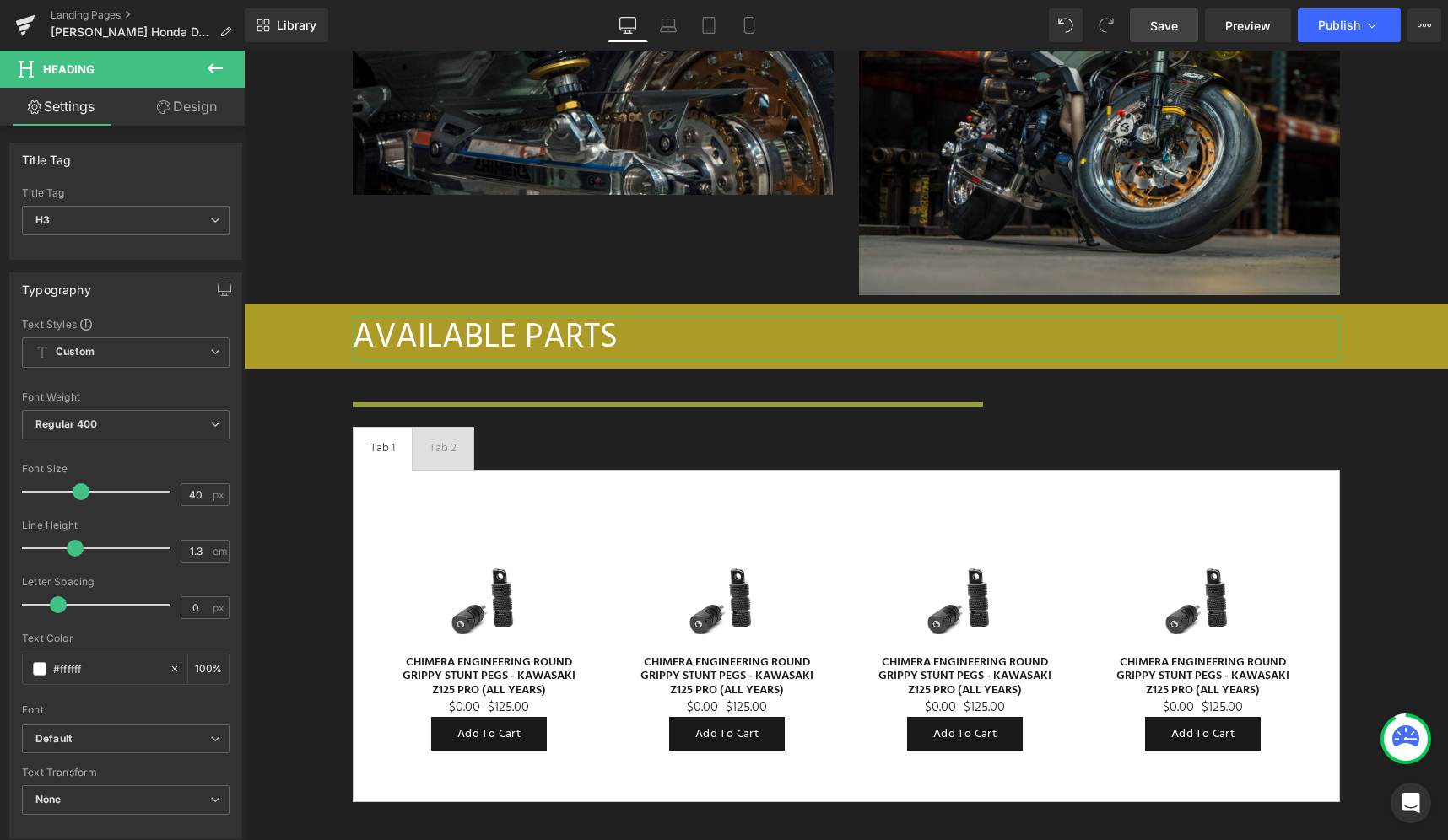
click at [193, 116] on link "Design" at bounding box center [187, 106] width 122 height 38
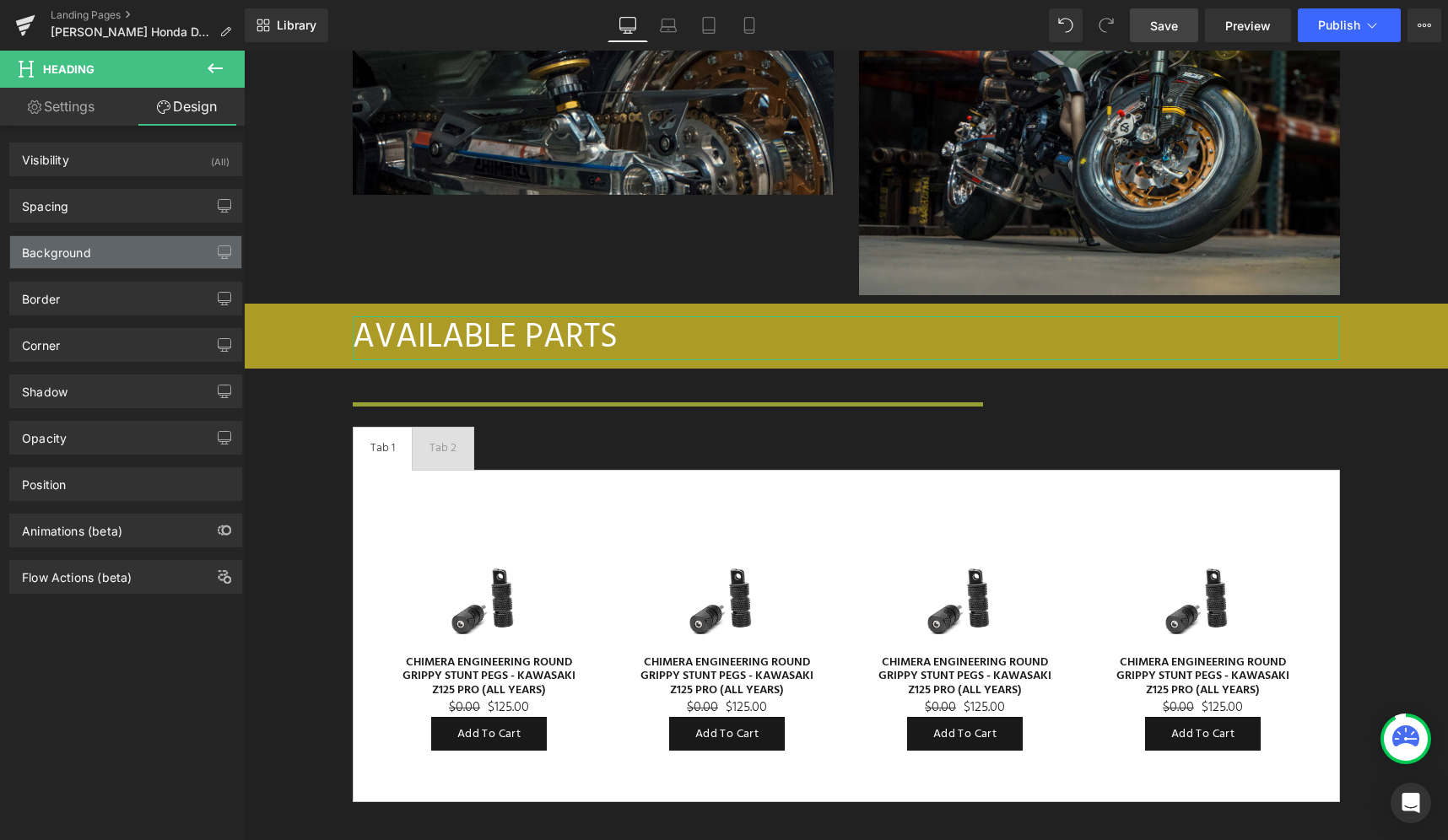
click at [132, 263] on div "Background" at bounding box center [125, 252] width 231 height 32
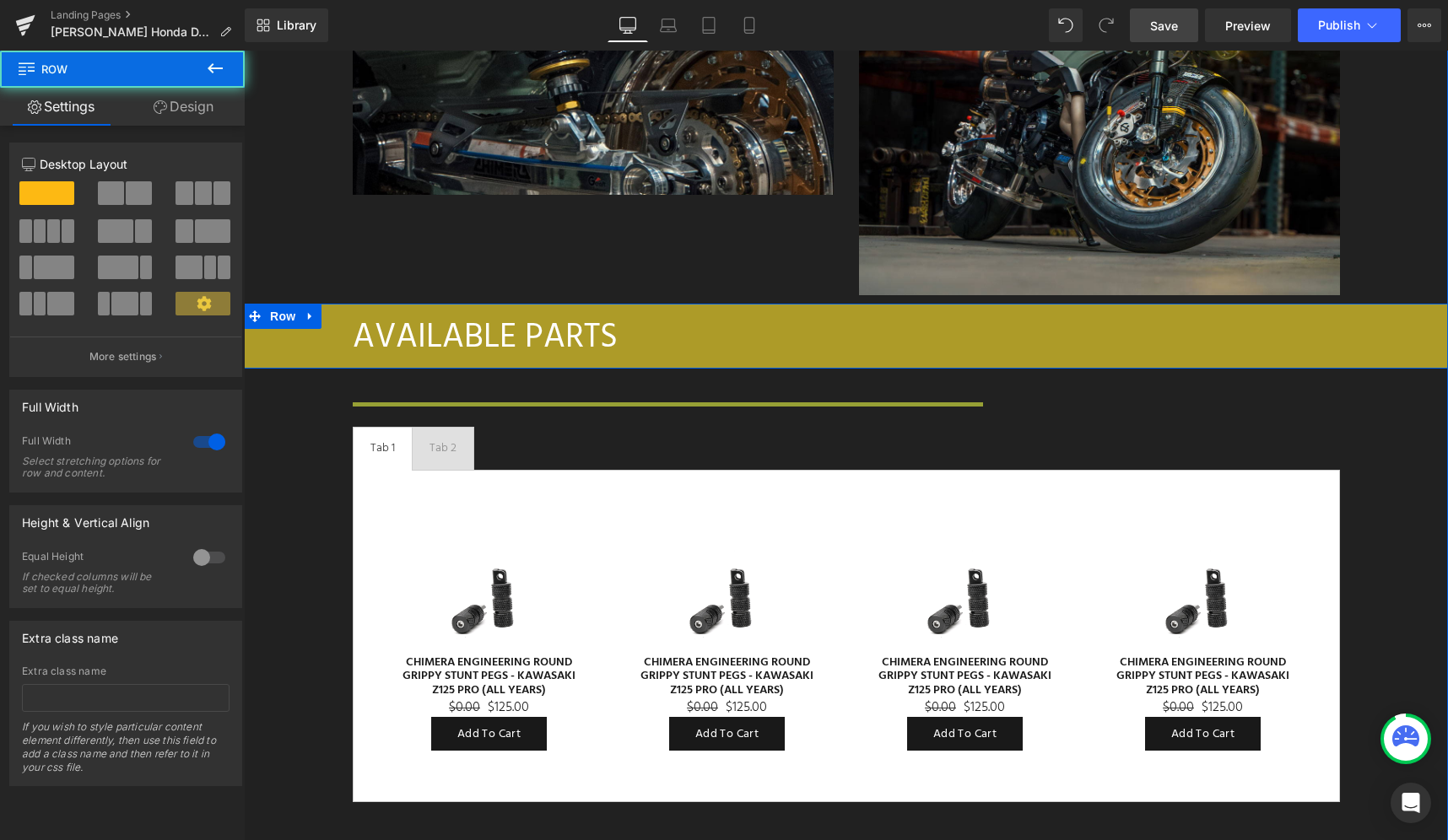
click at [1408, 315] on div "AVAILABLE PARTS Heading Row" at bounding box center [846, 338] width 1204 height 47
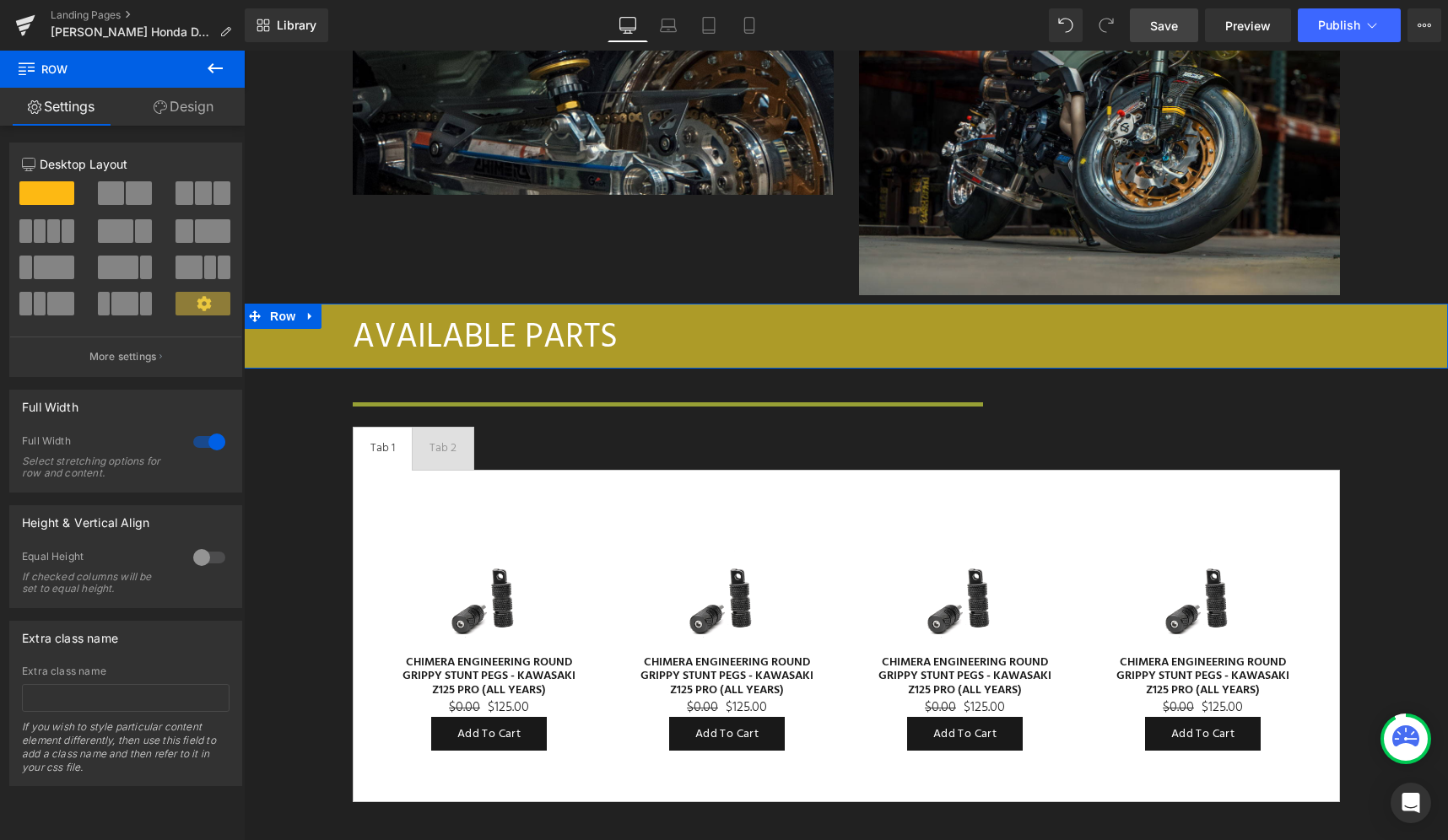
click at [205, 105] on link "Design" at bounding box center [184, 106] width 122 height 38
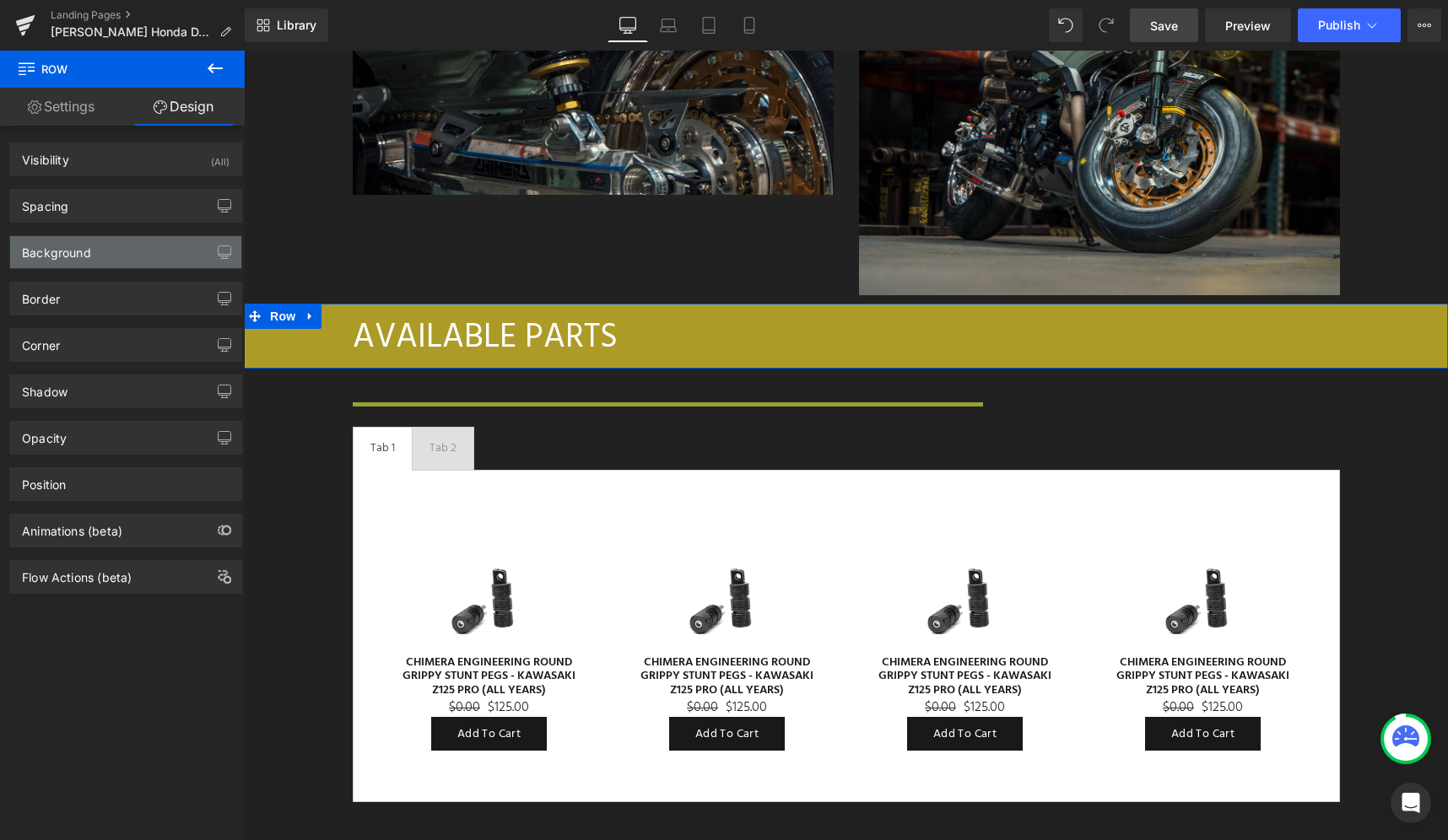
click at [148, 264] on div "Background" at bounding box center [125, 252] width 231 height 32
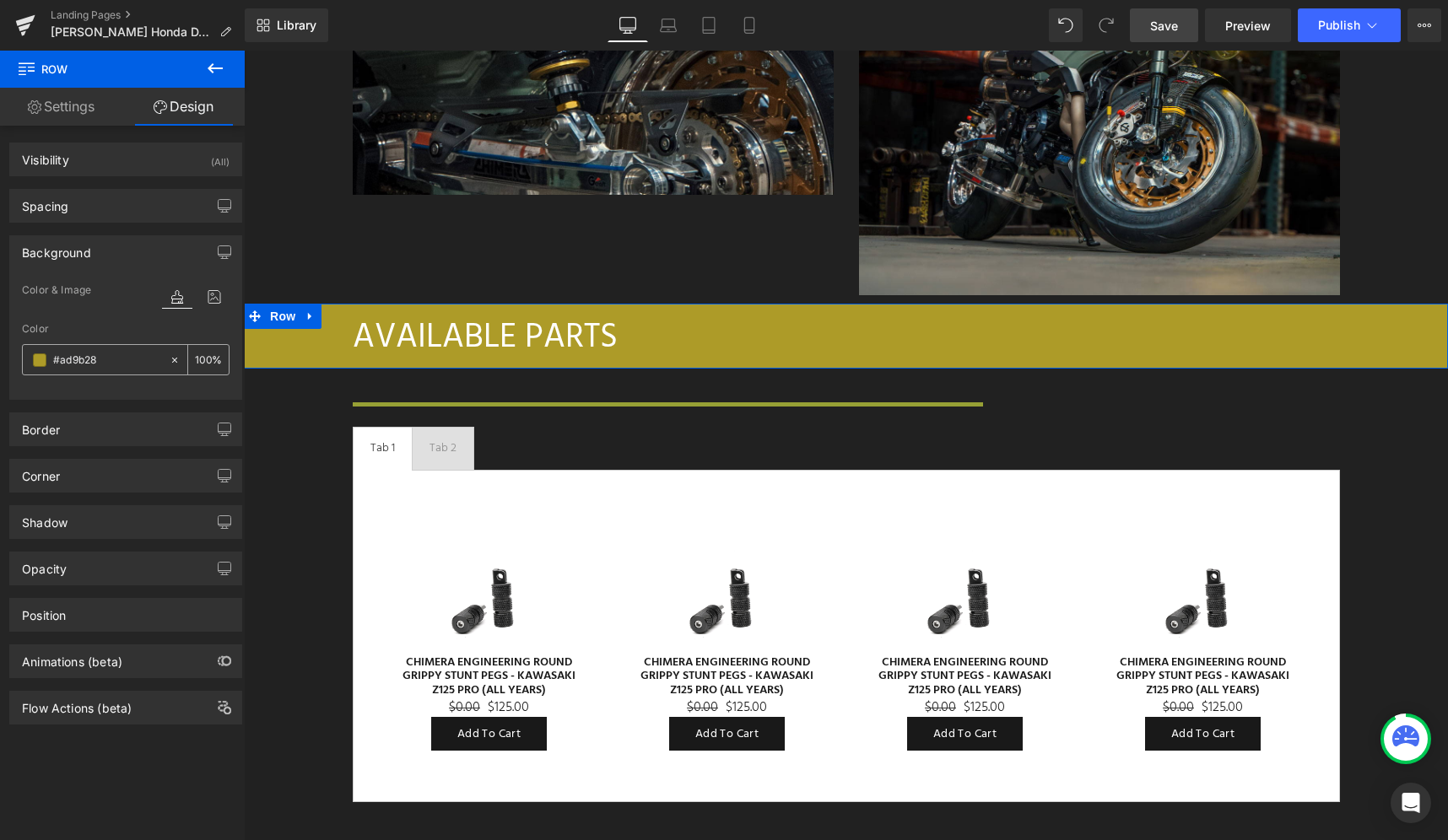
click at [83, 363] on input "#ad9b28" at bounding box center [106, 361] width 108 height 19
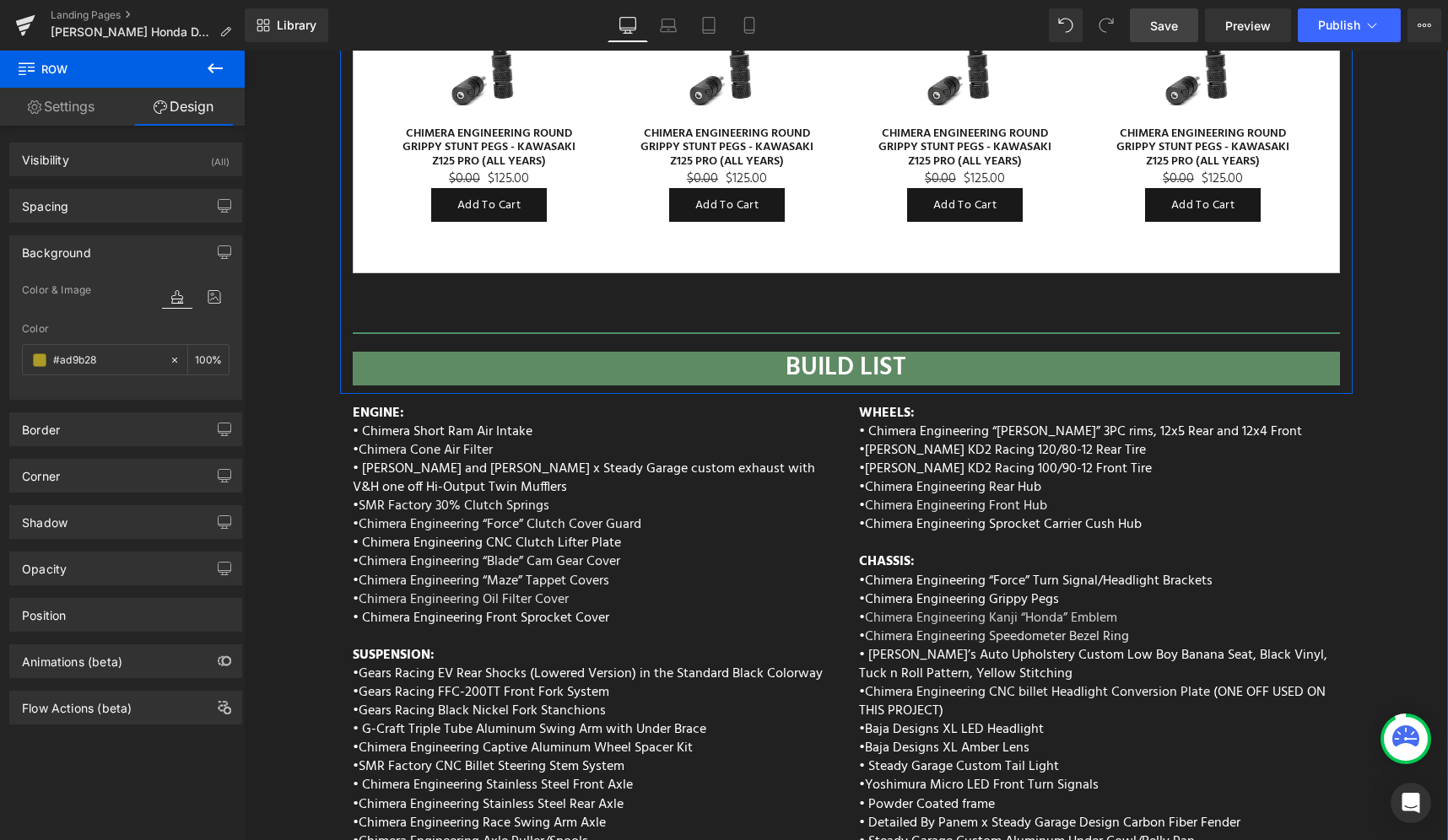
scroll to position [6769, 0]
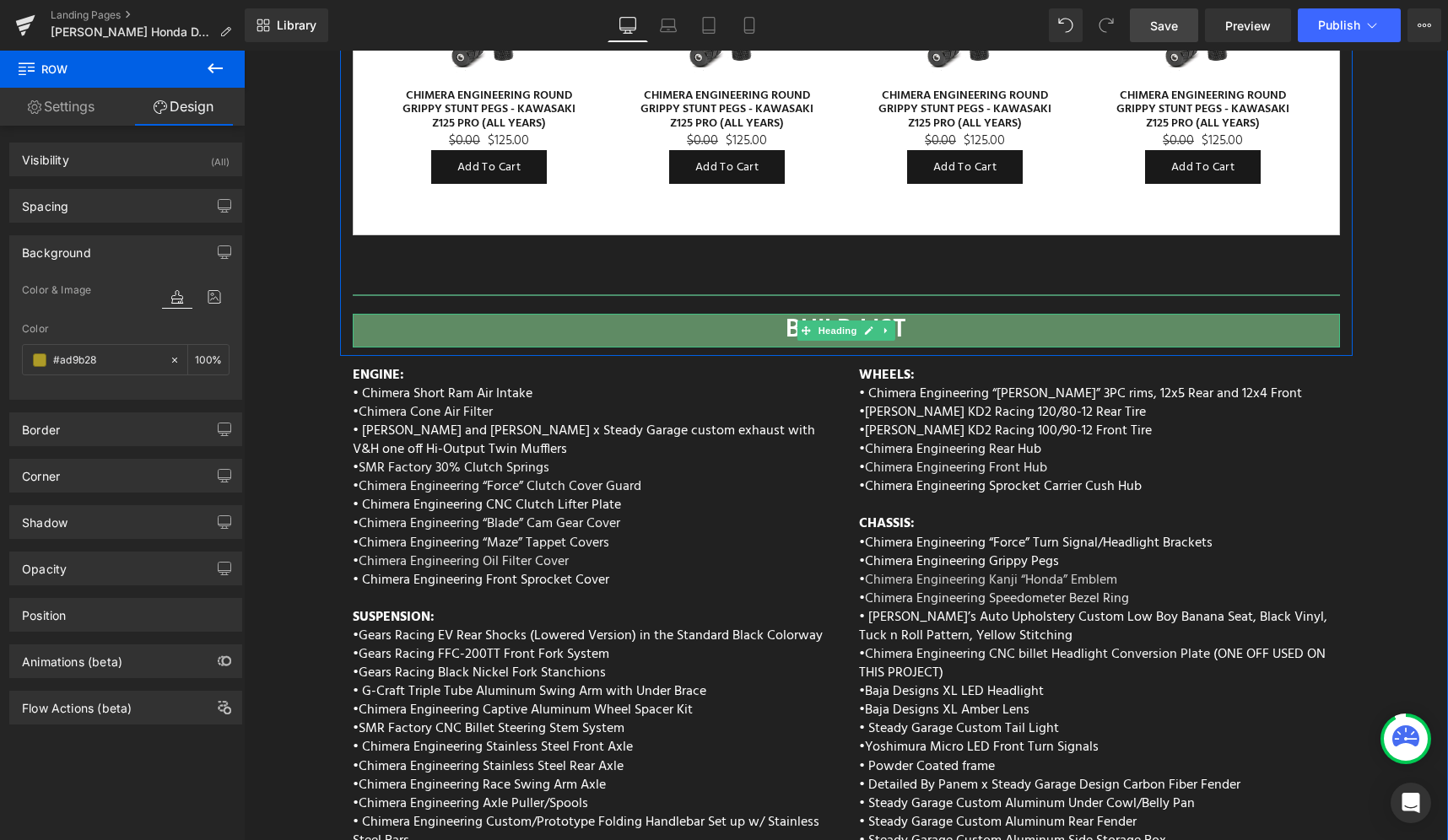
click at [496, 314] on div "BUILD LIST" at bounding box center [846, 331] width 987 height 34
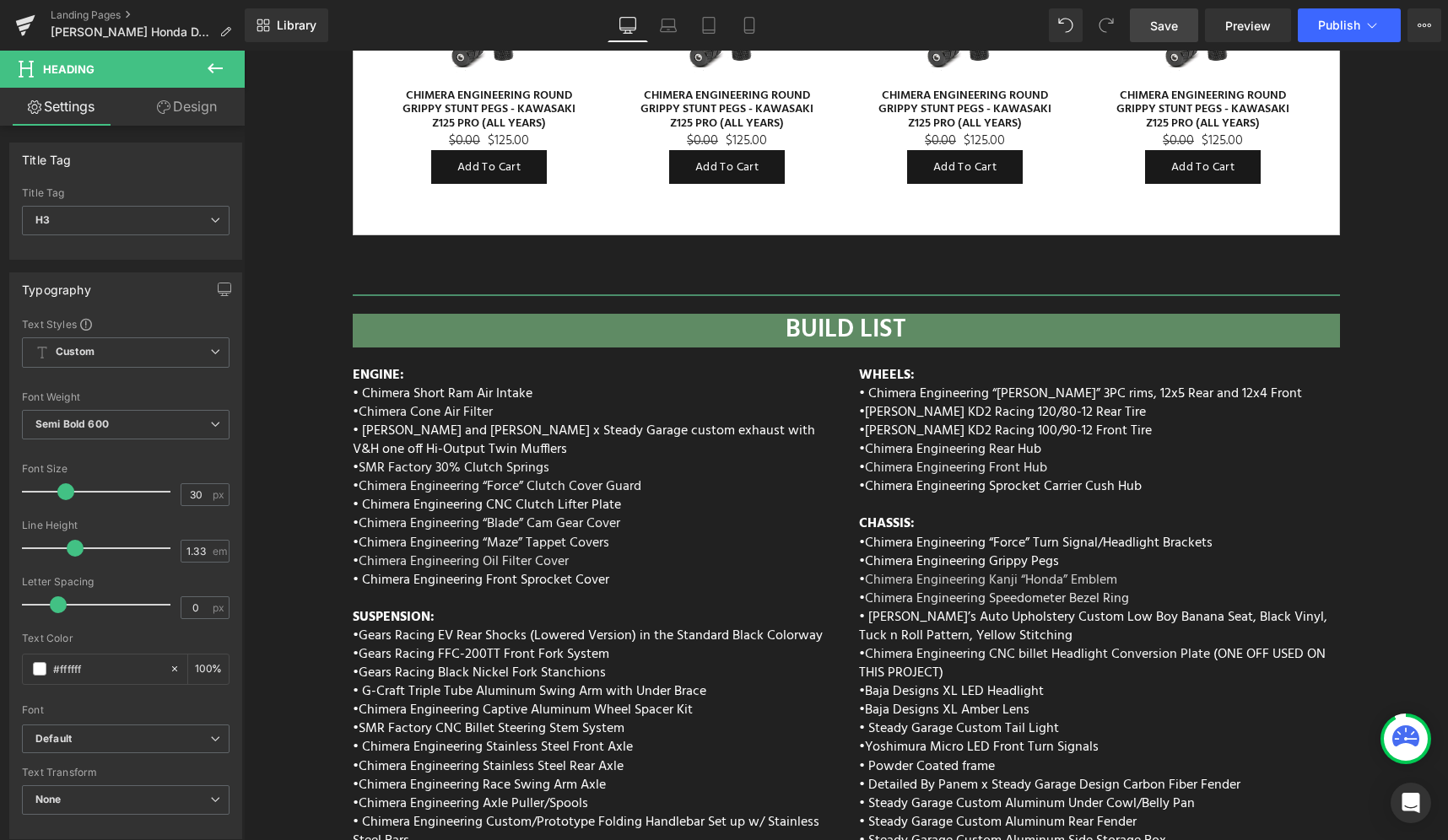
click at [204, 96] on link "Design" at bounding box center [187, 106] width 122 height 38
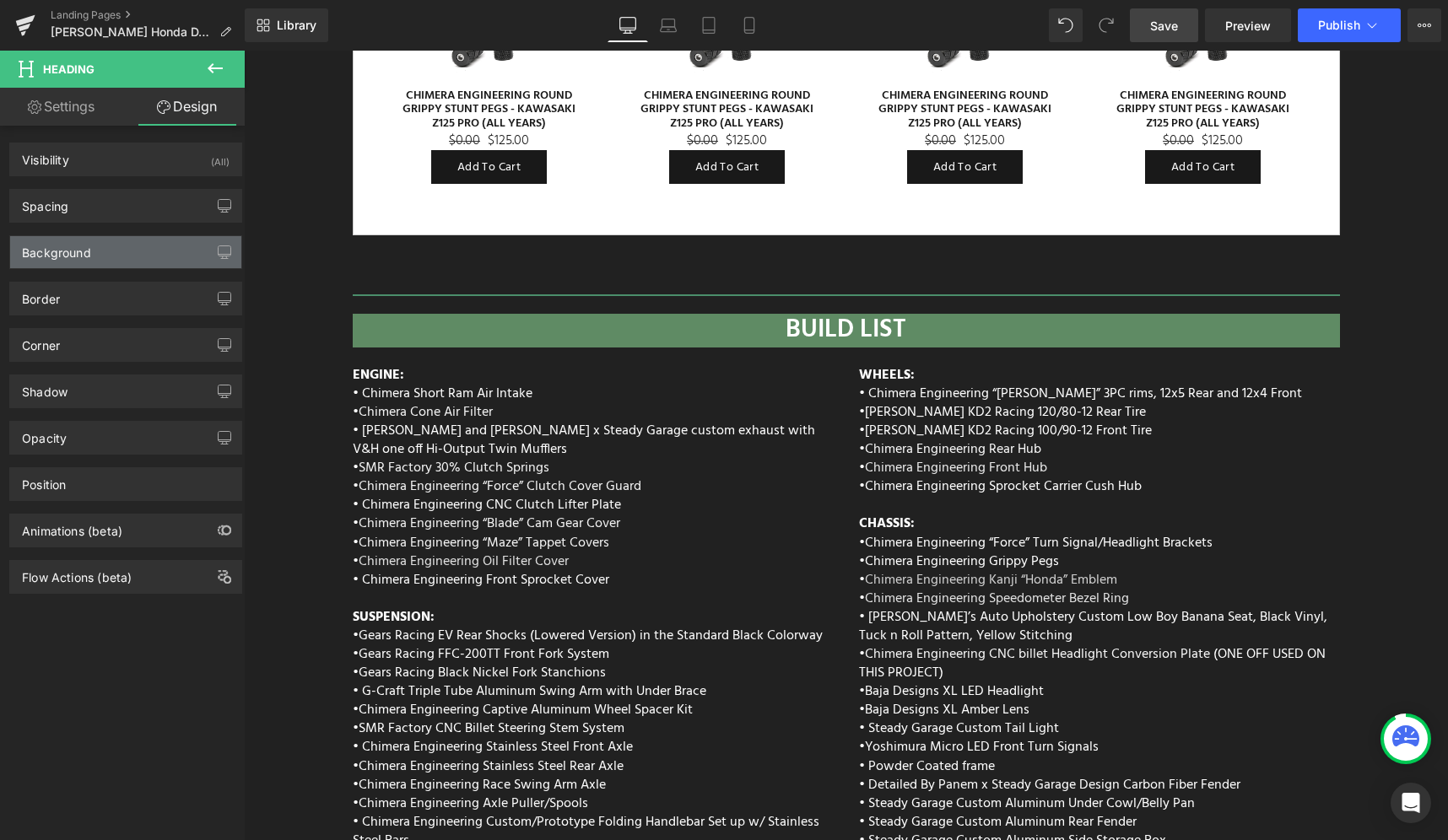
click at [109, 260] on div "Background" at bounding box center [125, 252] width 231 height 32
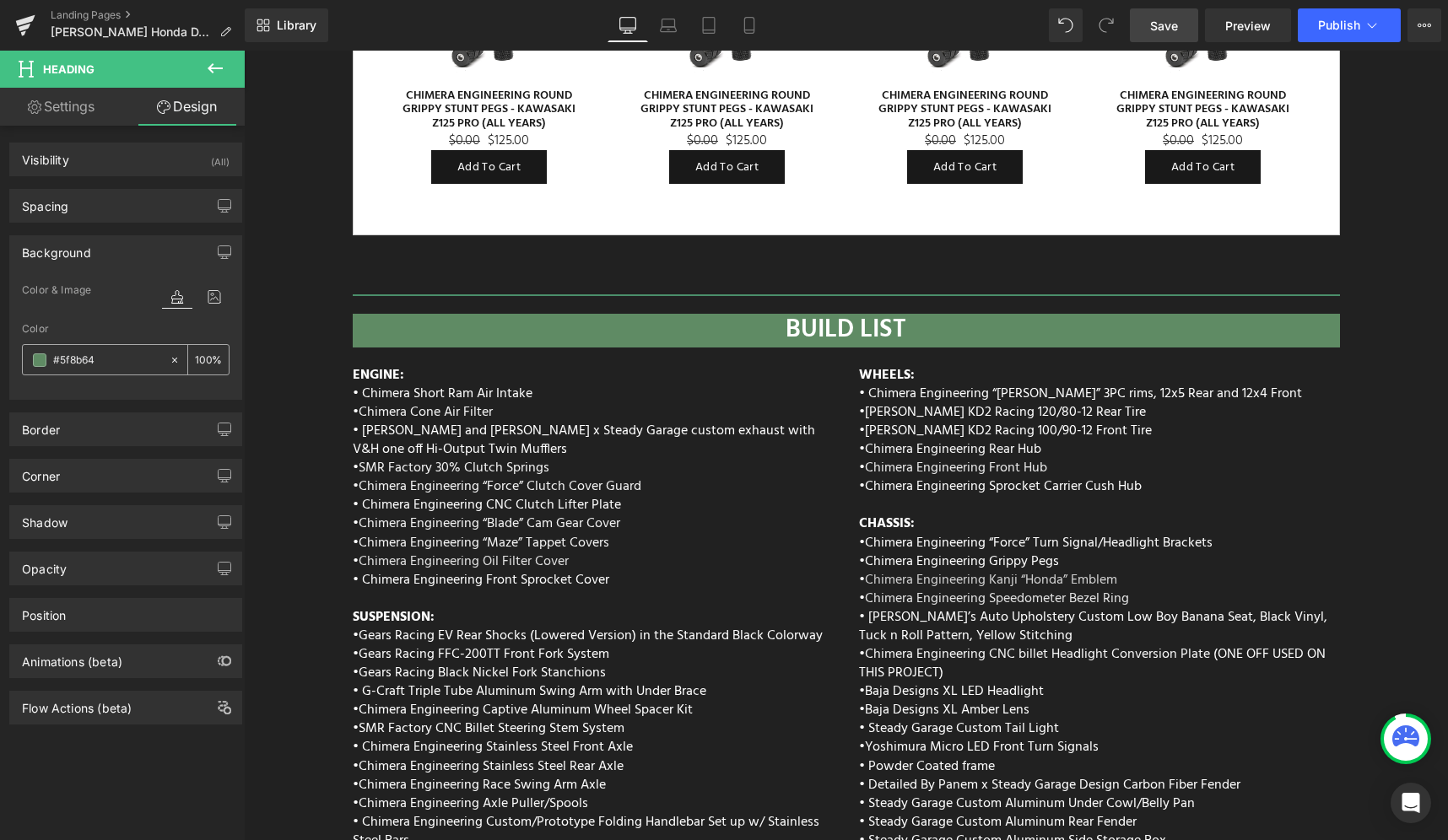
click at [76, 357] on input "#5f8b64" at bounding box center [106, 361] width 108 height 19
paste input "ad9b28"
type input "#ad9b28"
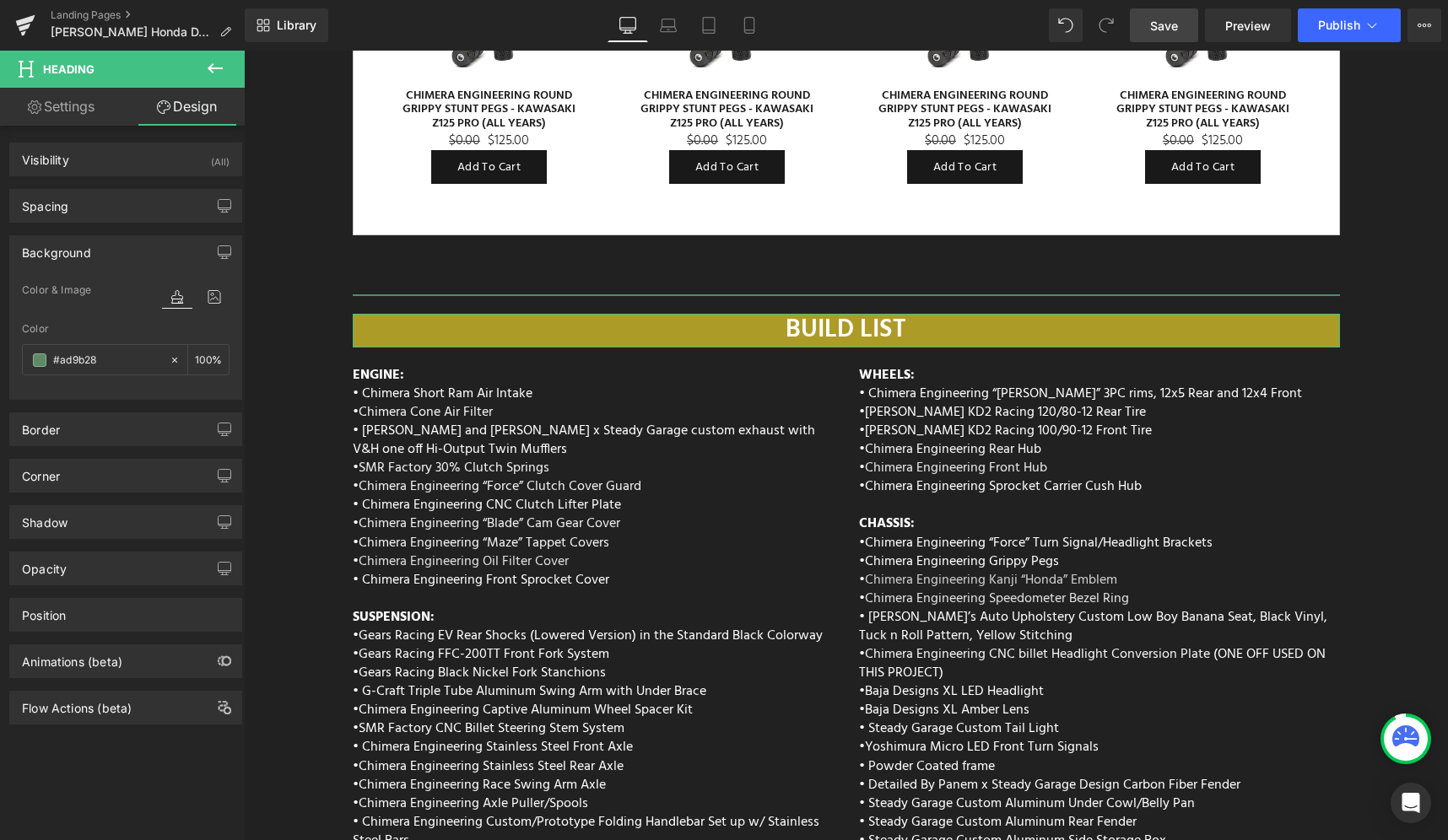
click at [124, 335] on div "Color #ad9b28 100 %" at bounding box center [125, 359] width 207 height 72
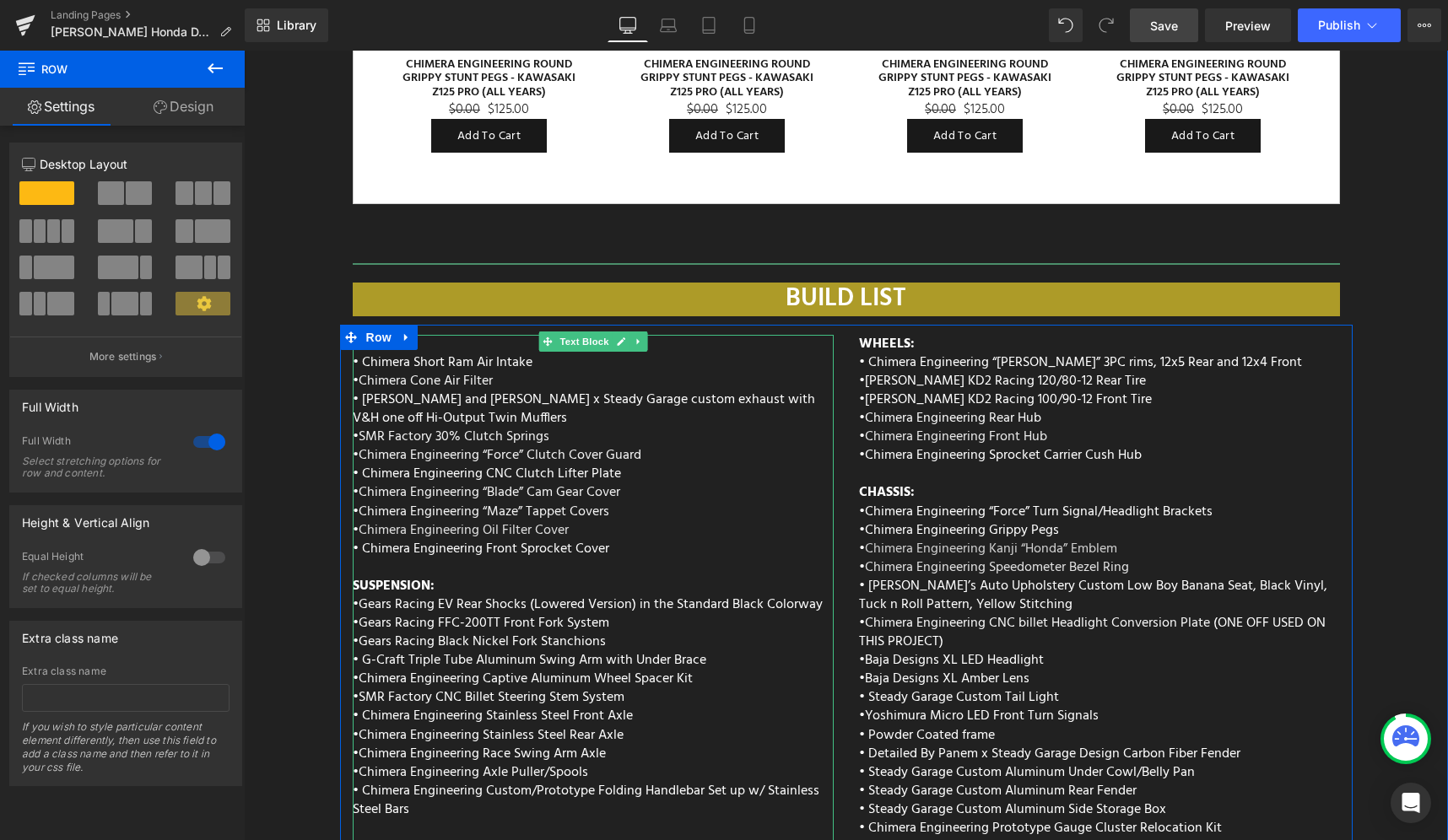
scroll to position [6706, 0]
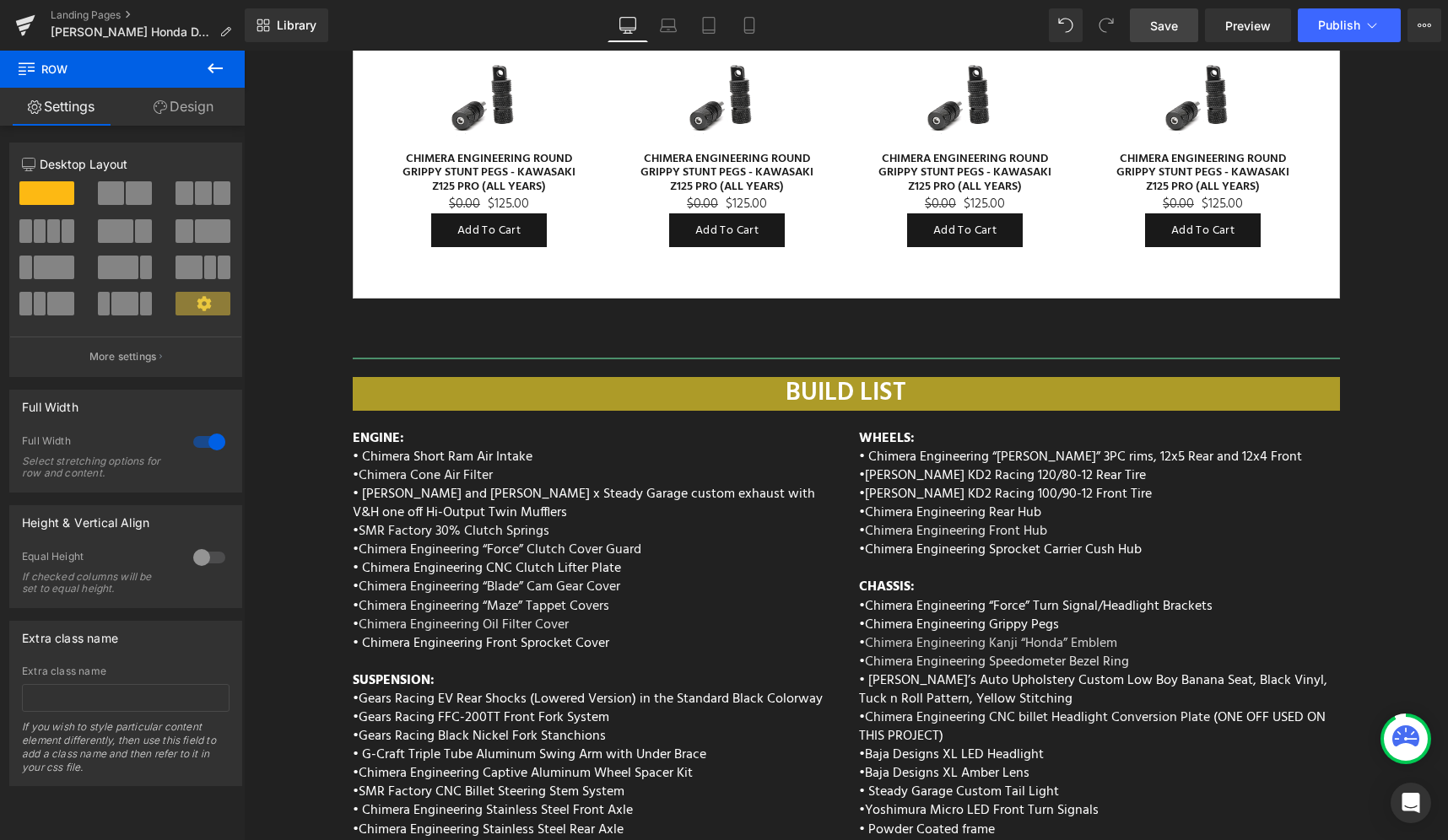
drag, startPoint x: 1168, startPoint y: 28, endPoint x: 831, endPoint y: 202, distance: 379.3
click at [1168, 28] on span "Save" at bounding box center [1164, 25] width 28 height 18
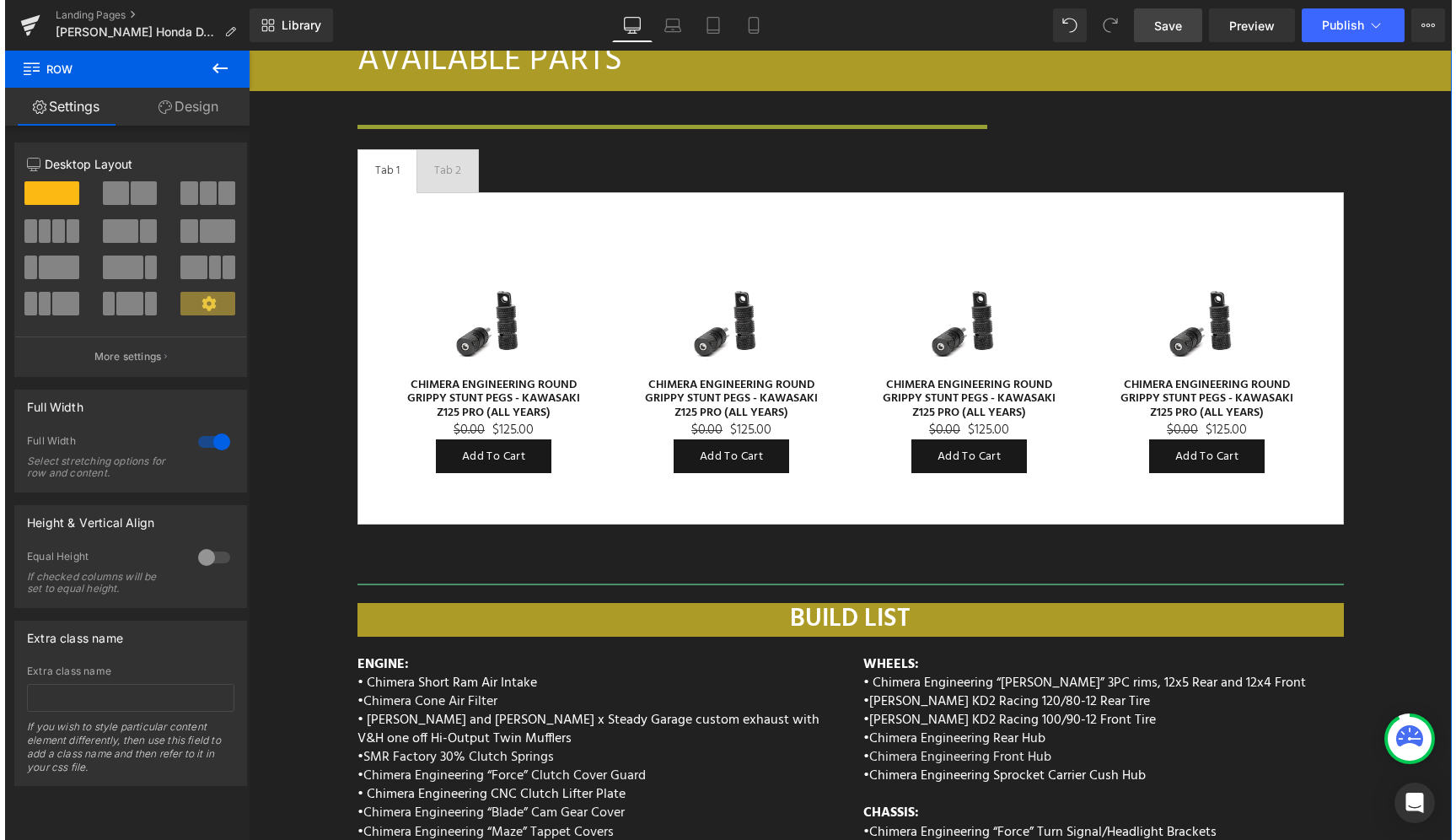
scroll to position [6467, 0]
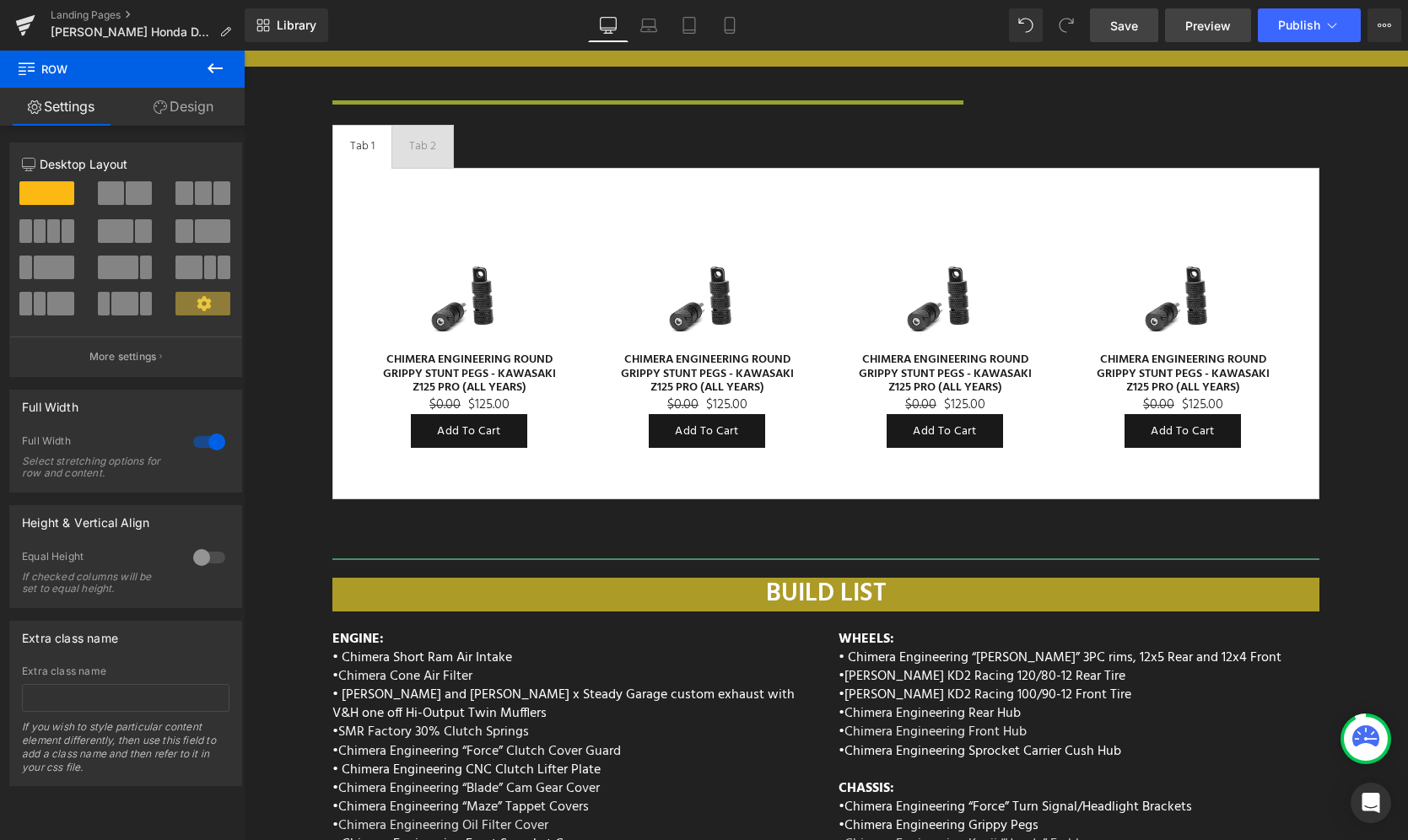
click at [1210, 26] on span "Preview" at bounding box center [1207, 25] width 45 height 18
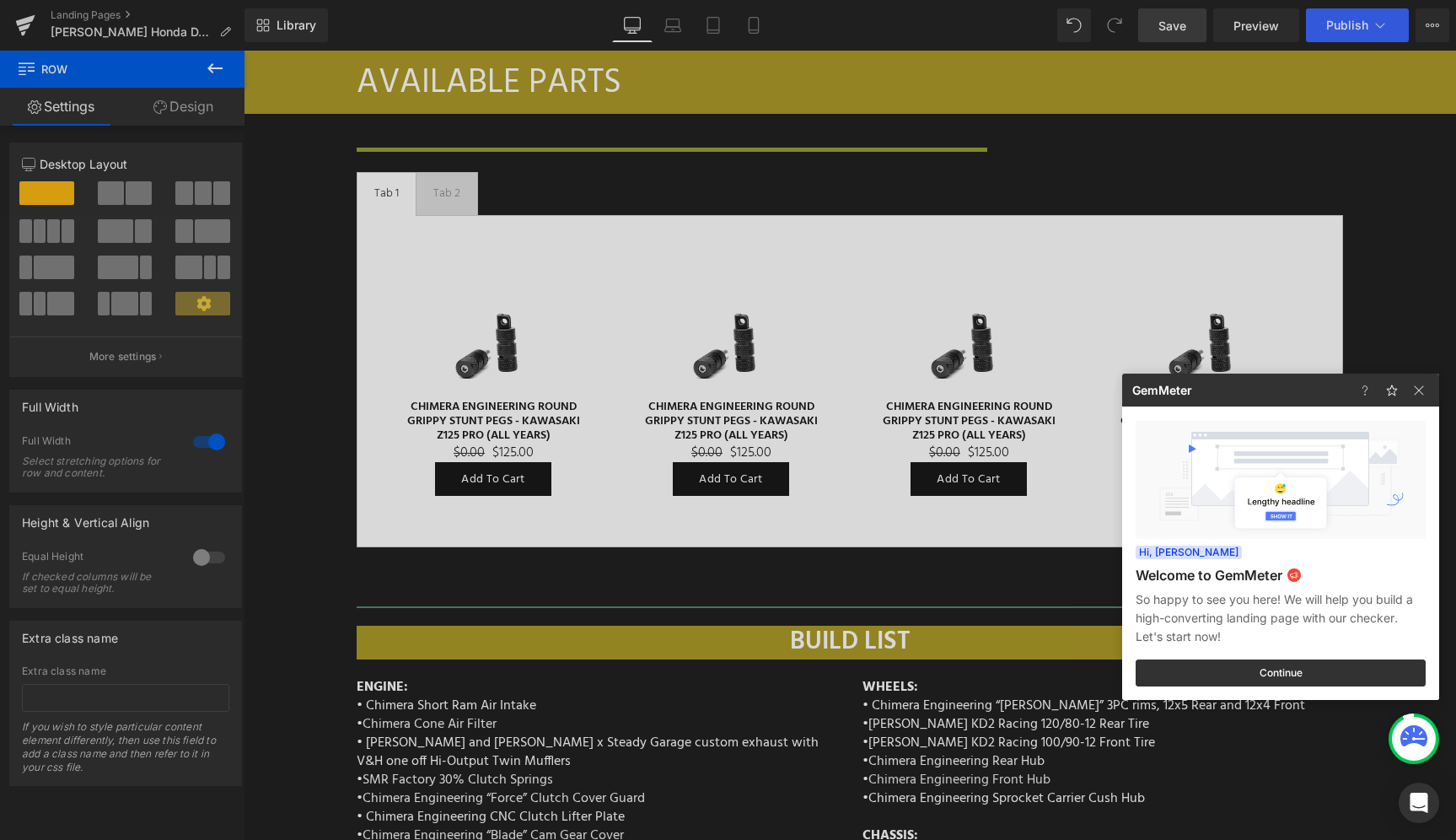
click at [692, 140] on div at bounding box center [728, 420] width 1456 height 840
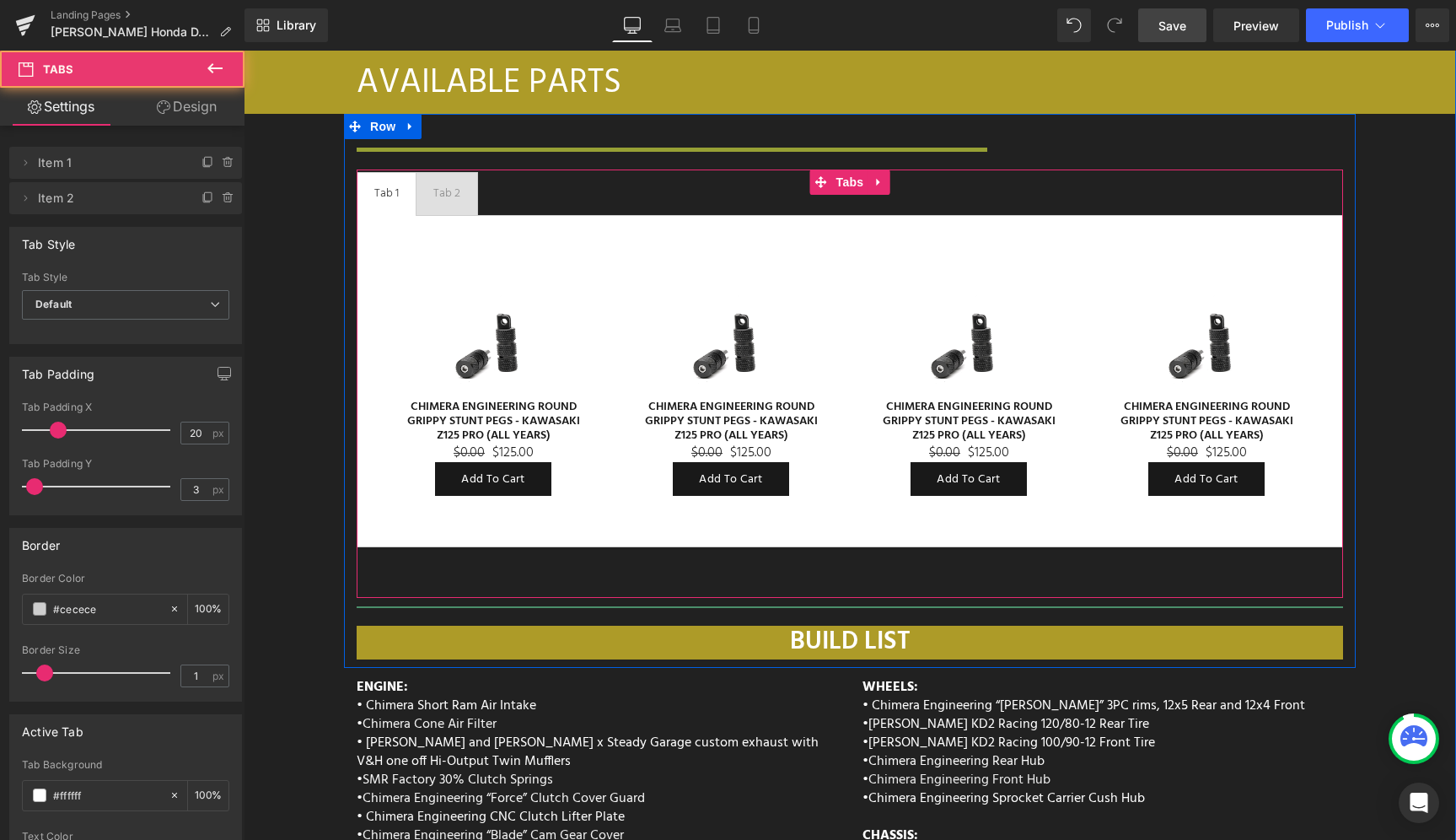
click at [647, 172] on ul "Tab 1 Text Block Tab 2 Text Block" at bounding box center [850, 194] width 986 height 44
click at [844, 170] on span "Tabs" at bounding box center [850, 182] width 37 height 25
click at [872, 176] on icon at bounding box center [878, 182] width 12 height 12
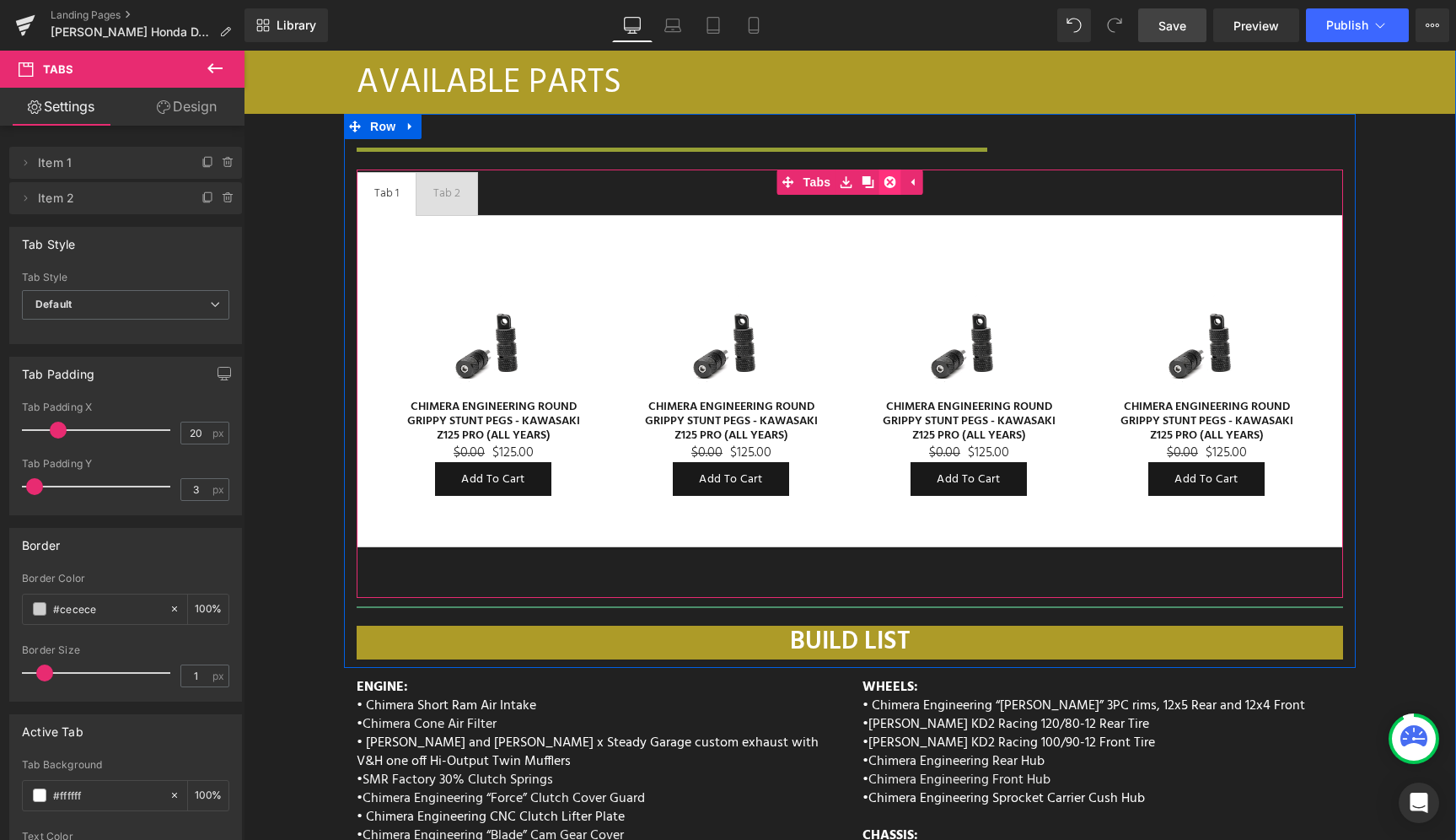
click at [884, 176] on icon at bounding box center [889, 182] width 12 height 12
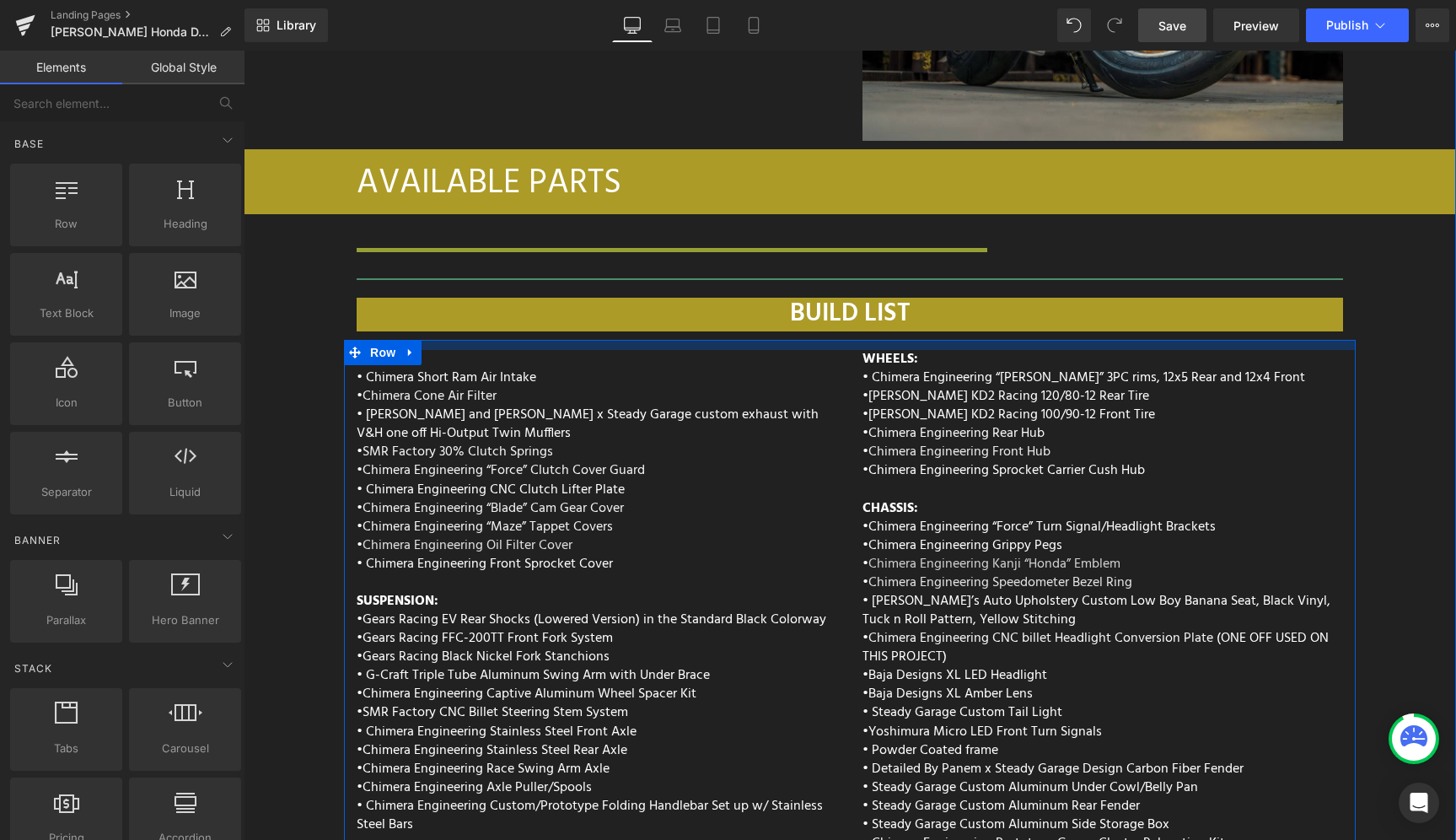
scroll to position [6362, 0]
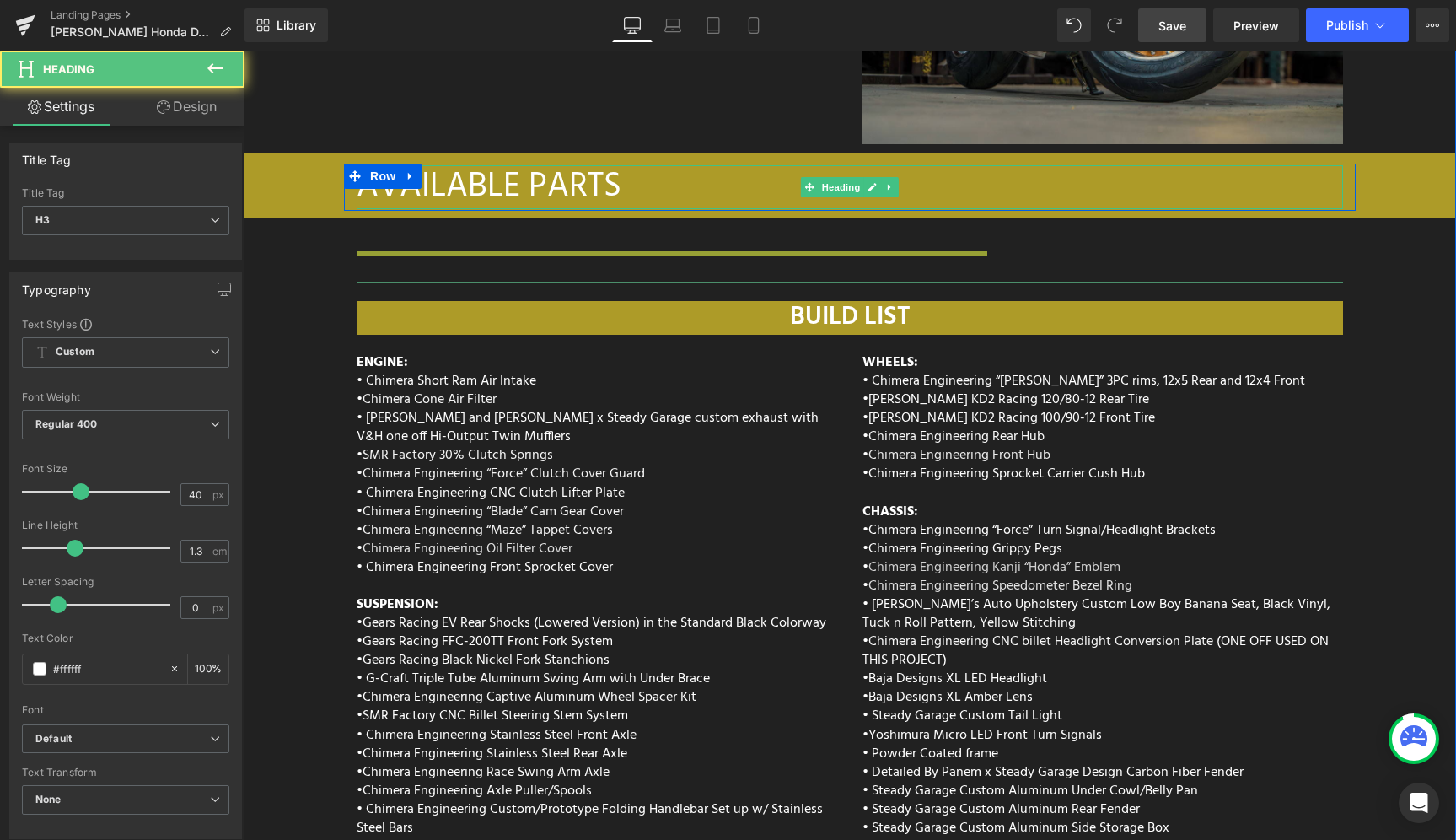
click at [983, 166] on div "AVAILABLE PARTS" at bounding box center [850, 187] width 986 height 44
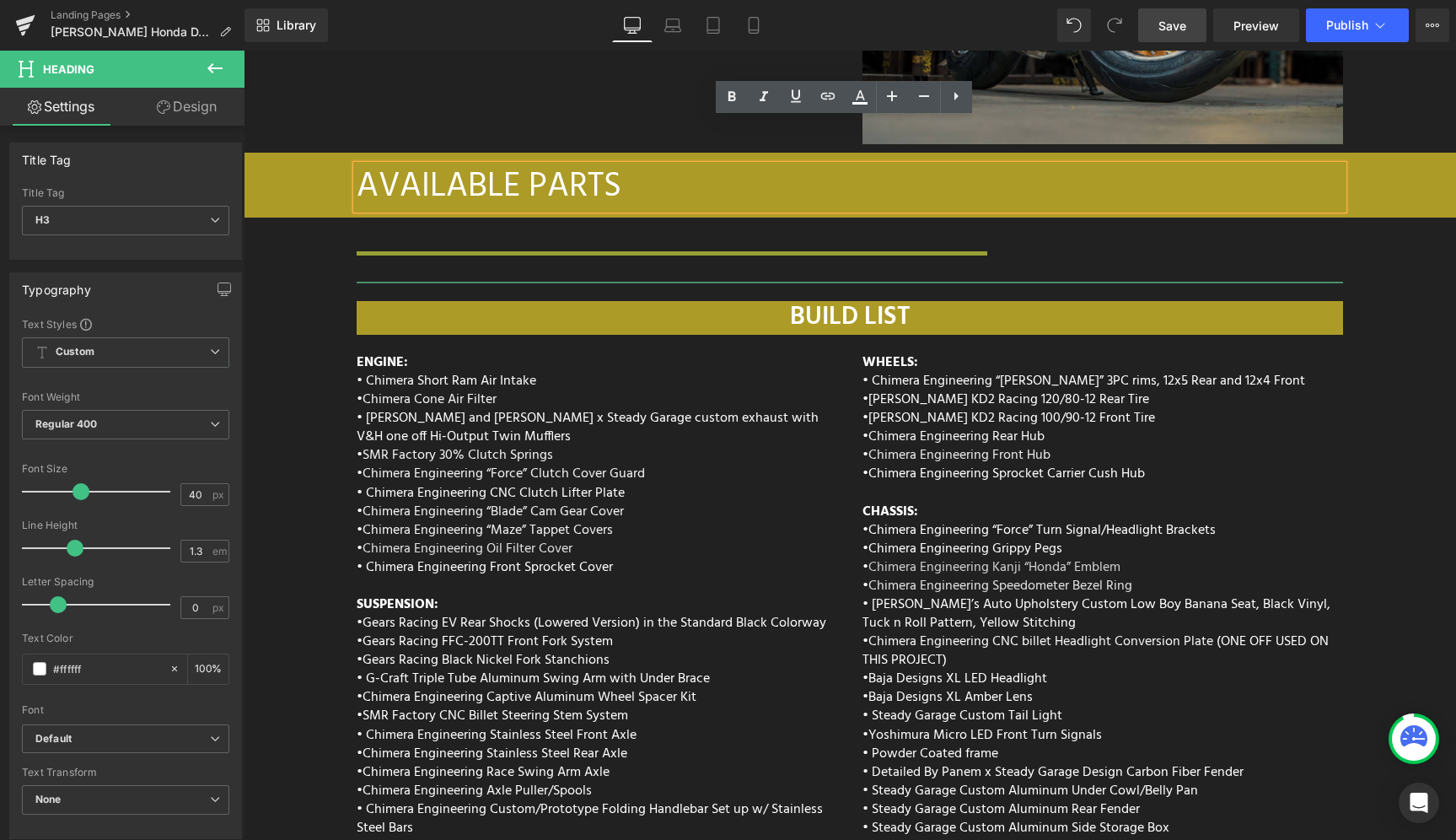
click at [1384, 164] on div "AVAILABLE PARTS Heading Row" at bounding box center [850, 187] width 1212 height 47
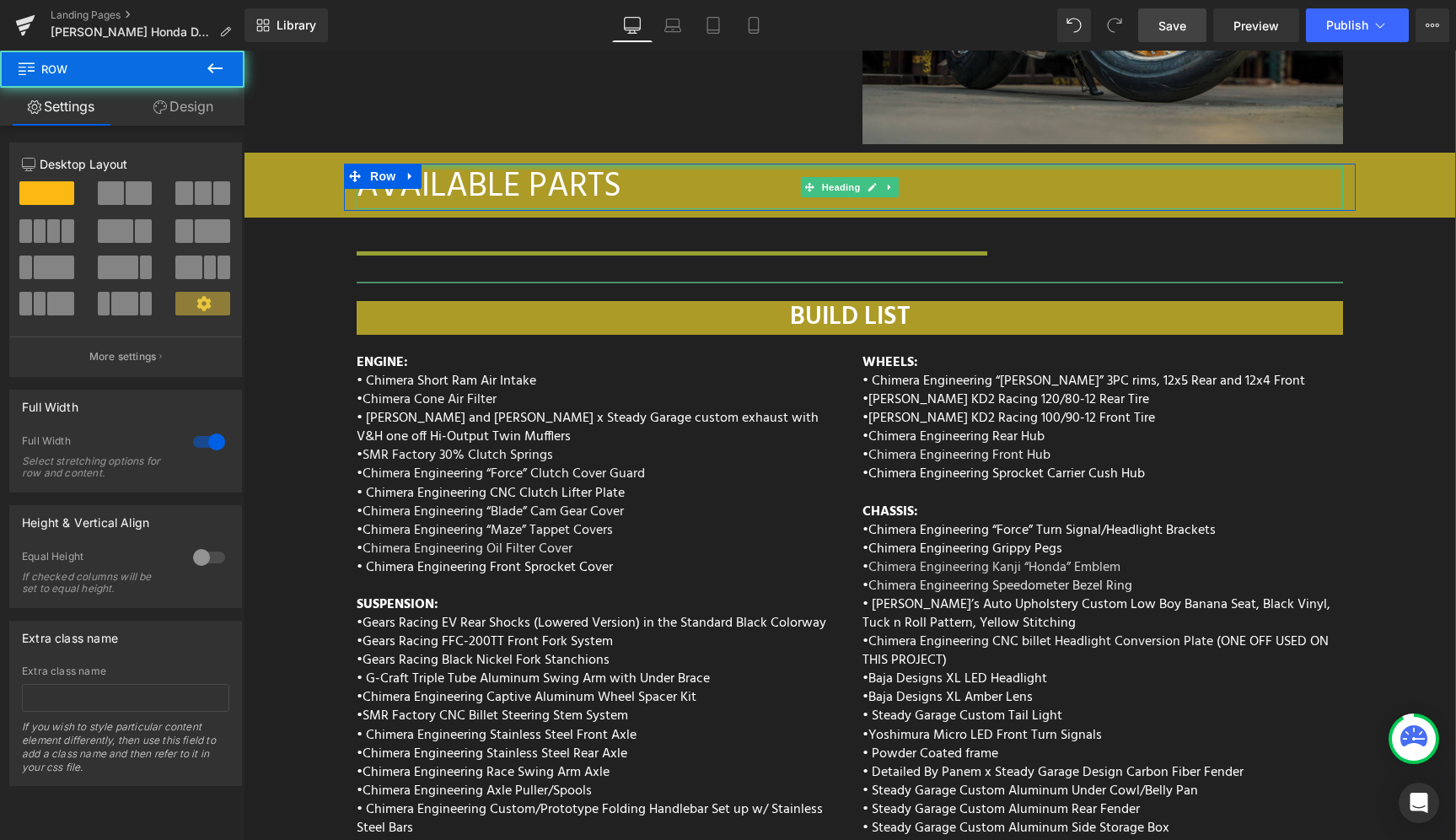
click at [971, 166] on div "AVAILABLE PARTS Heading" at bounding box center [850, 187] width 986 height 44
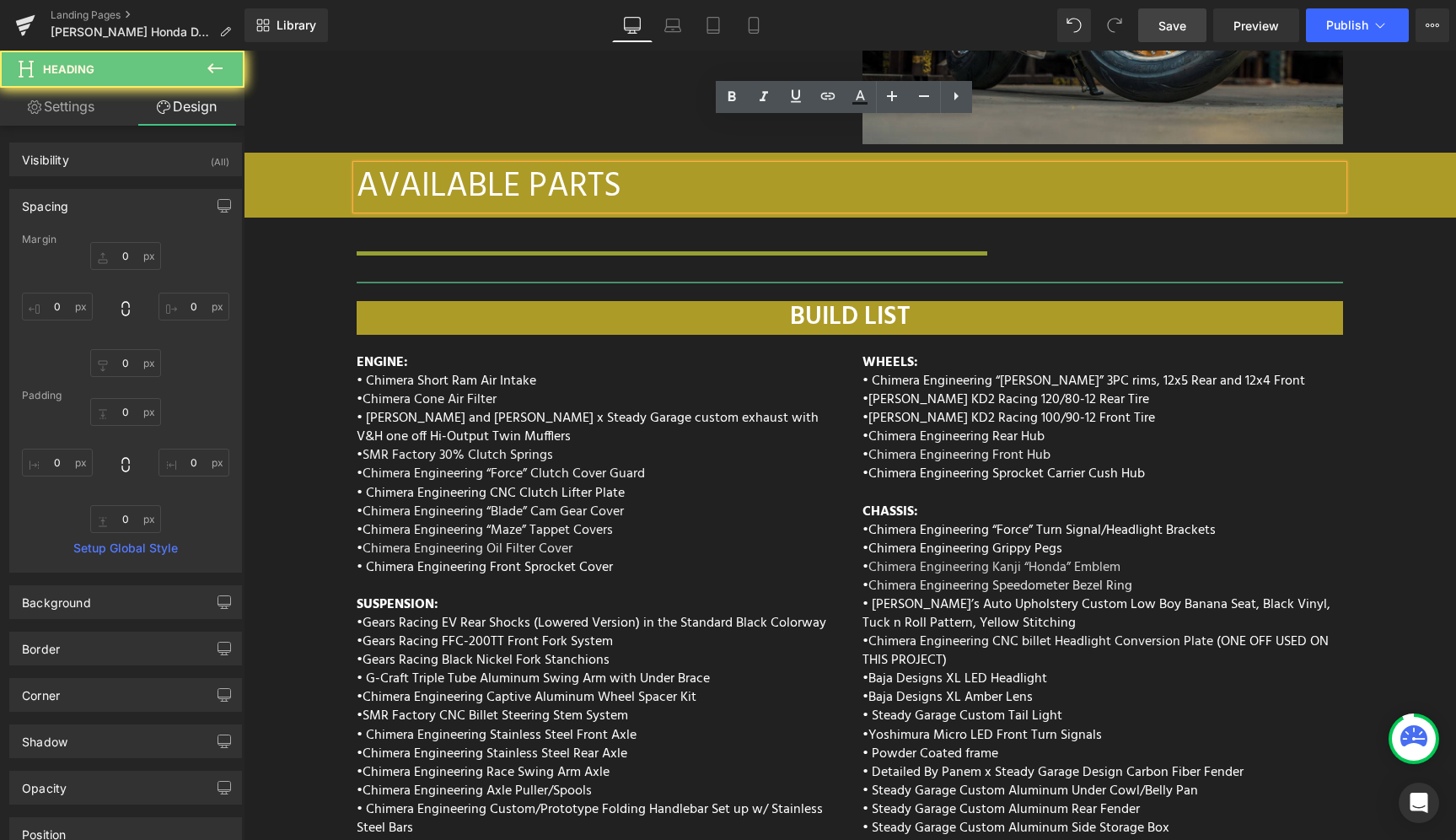
click at [965, 166] on div "AVAILABLE PARTS" at bounding box center [850, 187] width 986 height 44
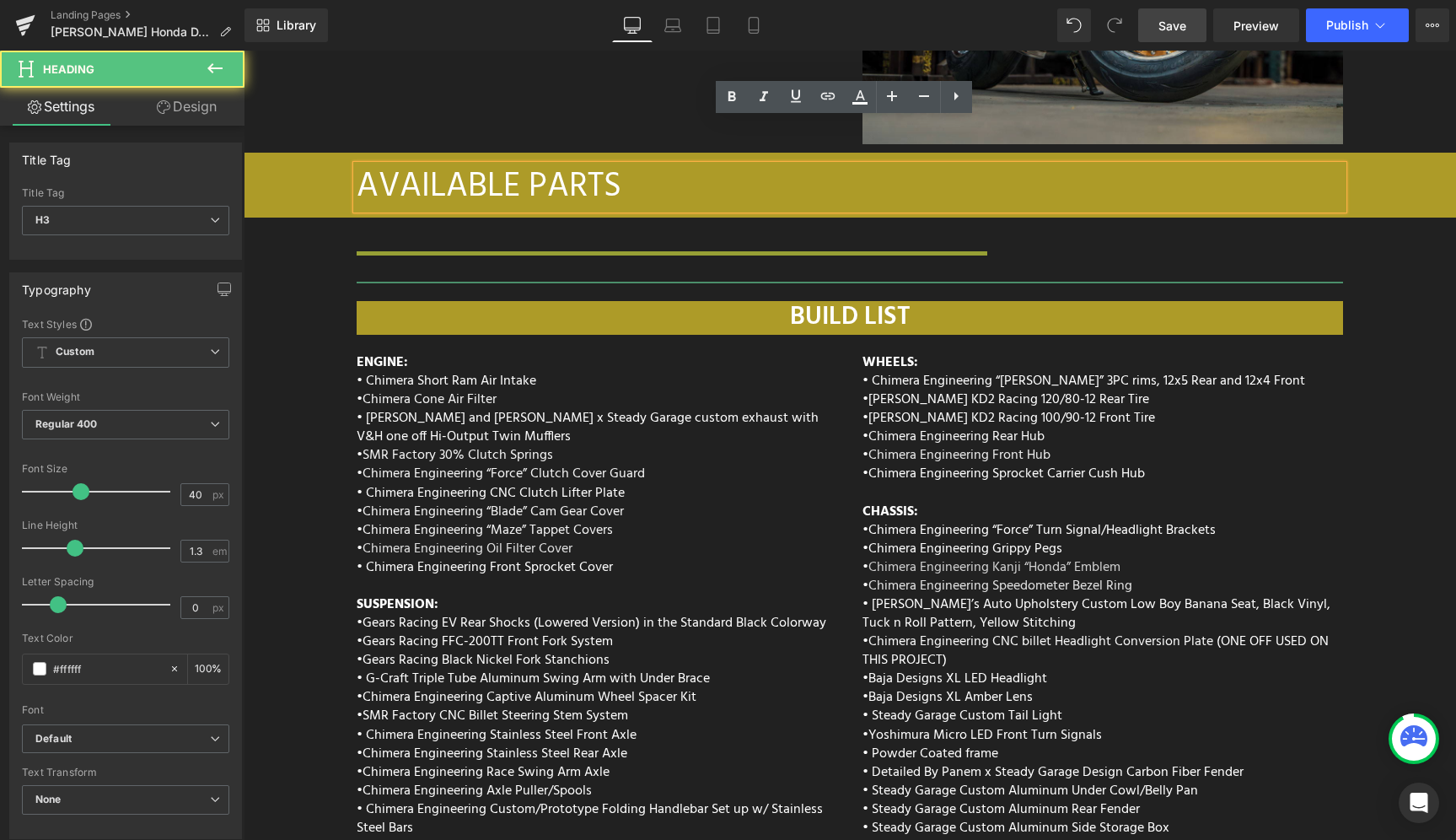
click at [816, 166] on div "AVAILABLE PARTS" at bounding box center [850, 187] width 986 height 44
click at [357, 166] on div "AVAILABLE PARTS" at bounding box center [850, 187] width 986 height 44
click at [306, 164] on div "AVAILABLE PARTS Heading Row" at bounding box center [850, 187] width 1212 height 47
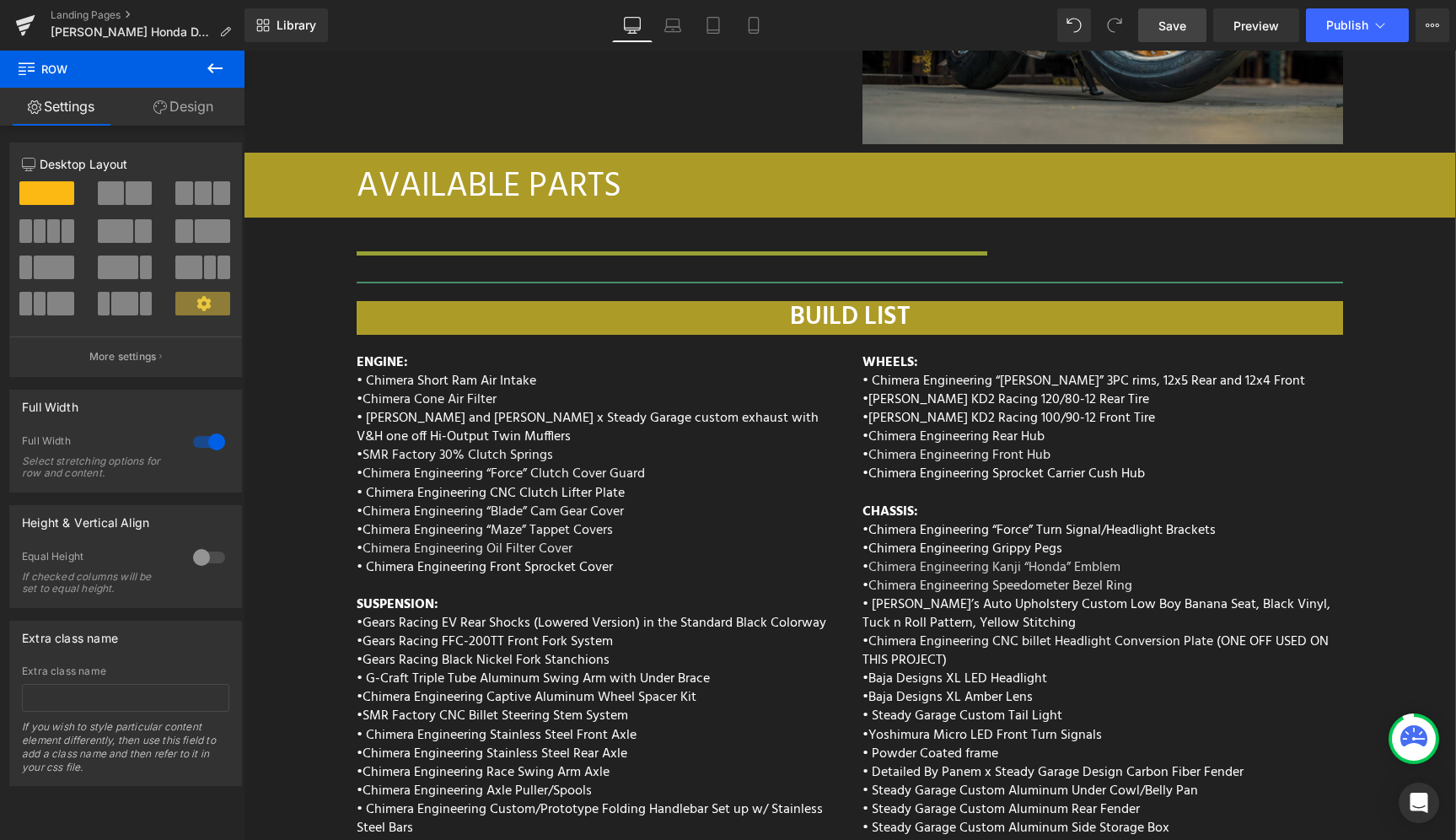
click at [391, 166] on div "AVAILABLE PARTS" at bounding box center [850, 187] width 986 height 44
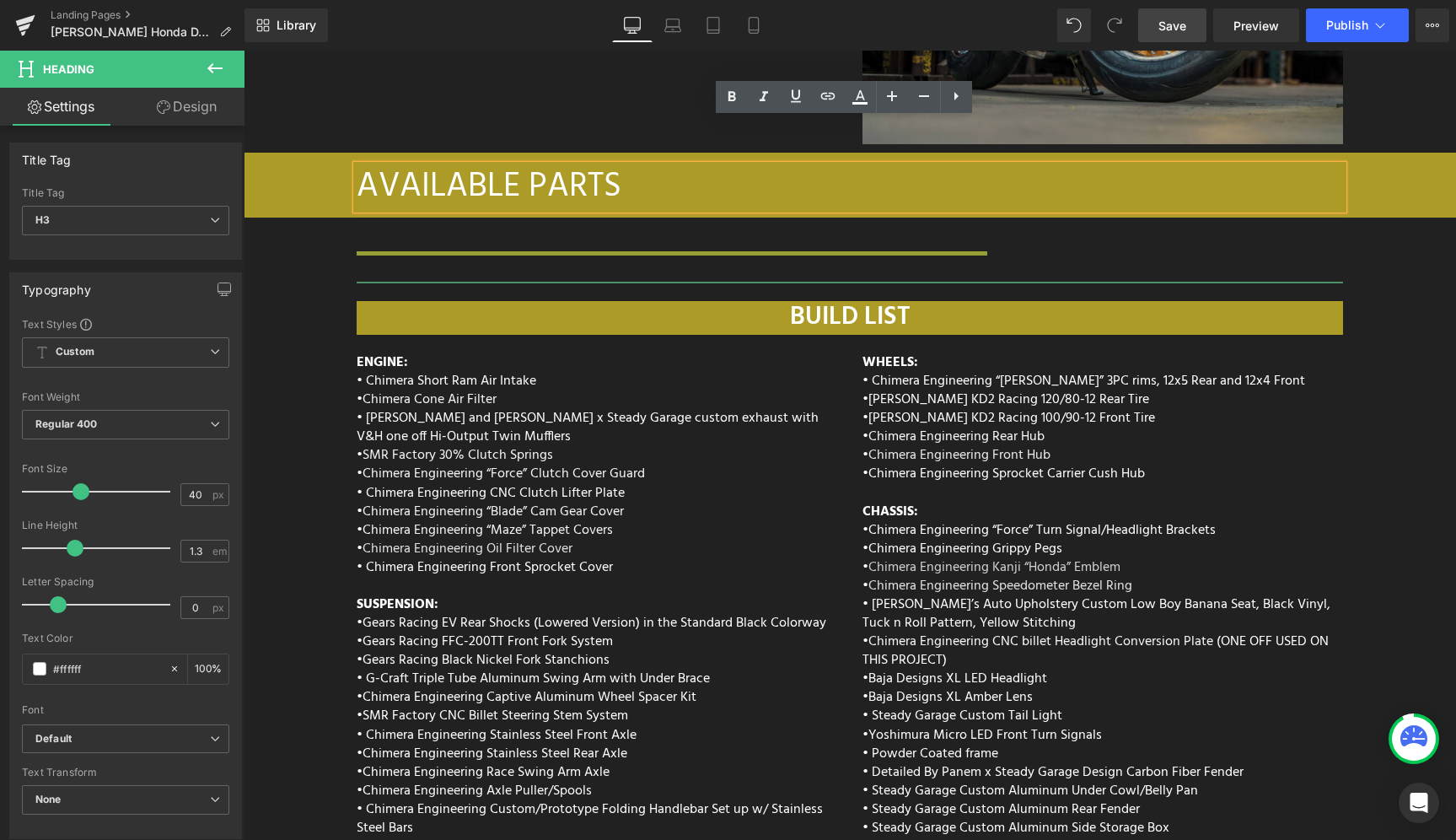
click at [387, 167] on div "AVAILABLE PARTS" at bounding box center [850, 187] width 986 height 44
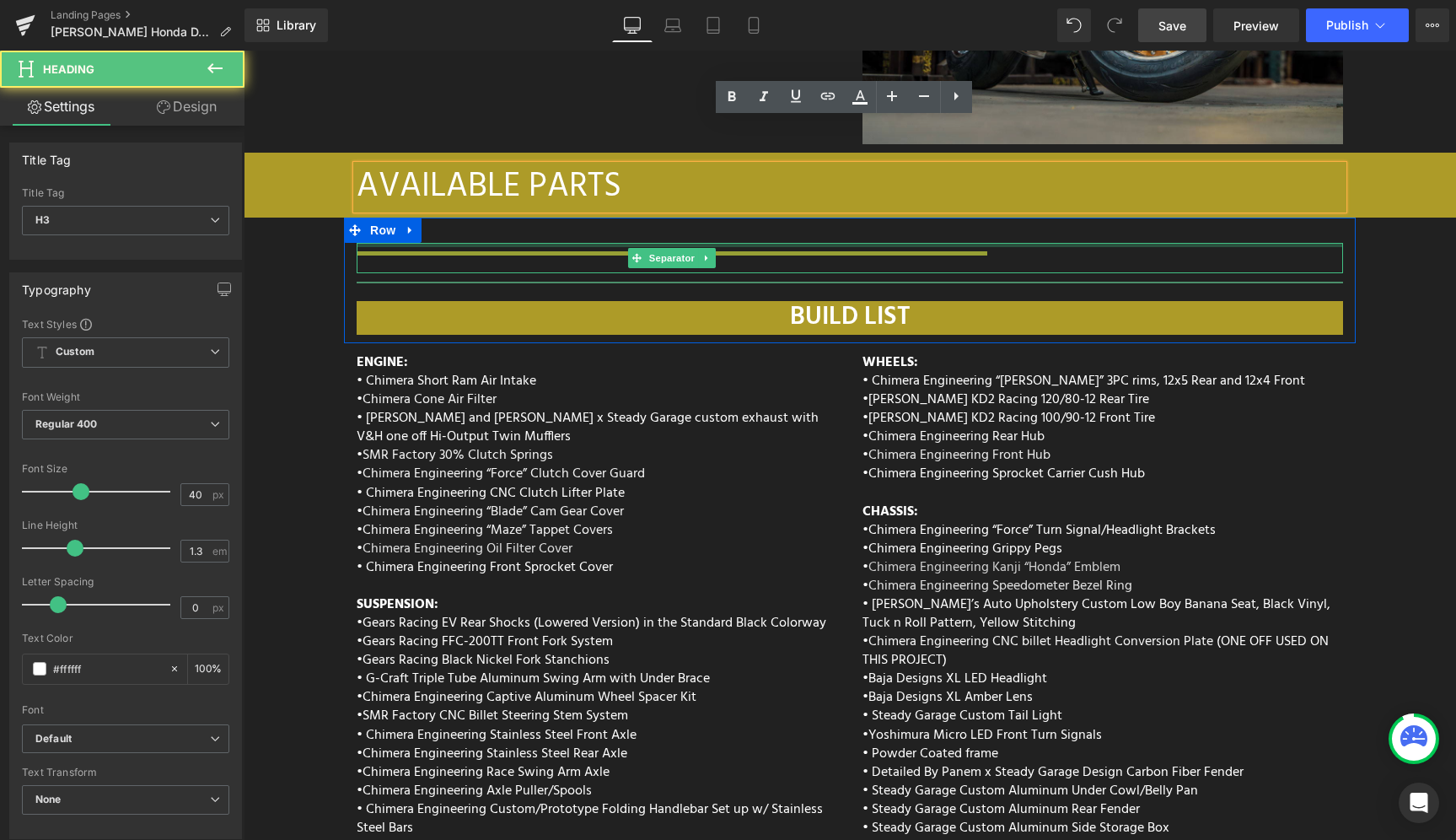
click at [845, 251] on hr at bounding box center [672, 257] width 631 height 12
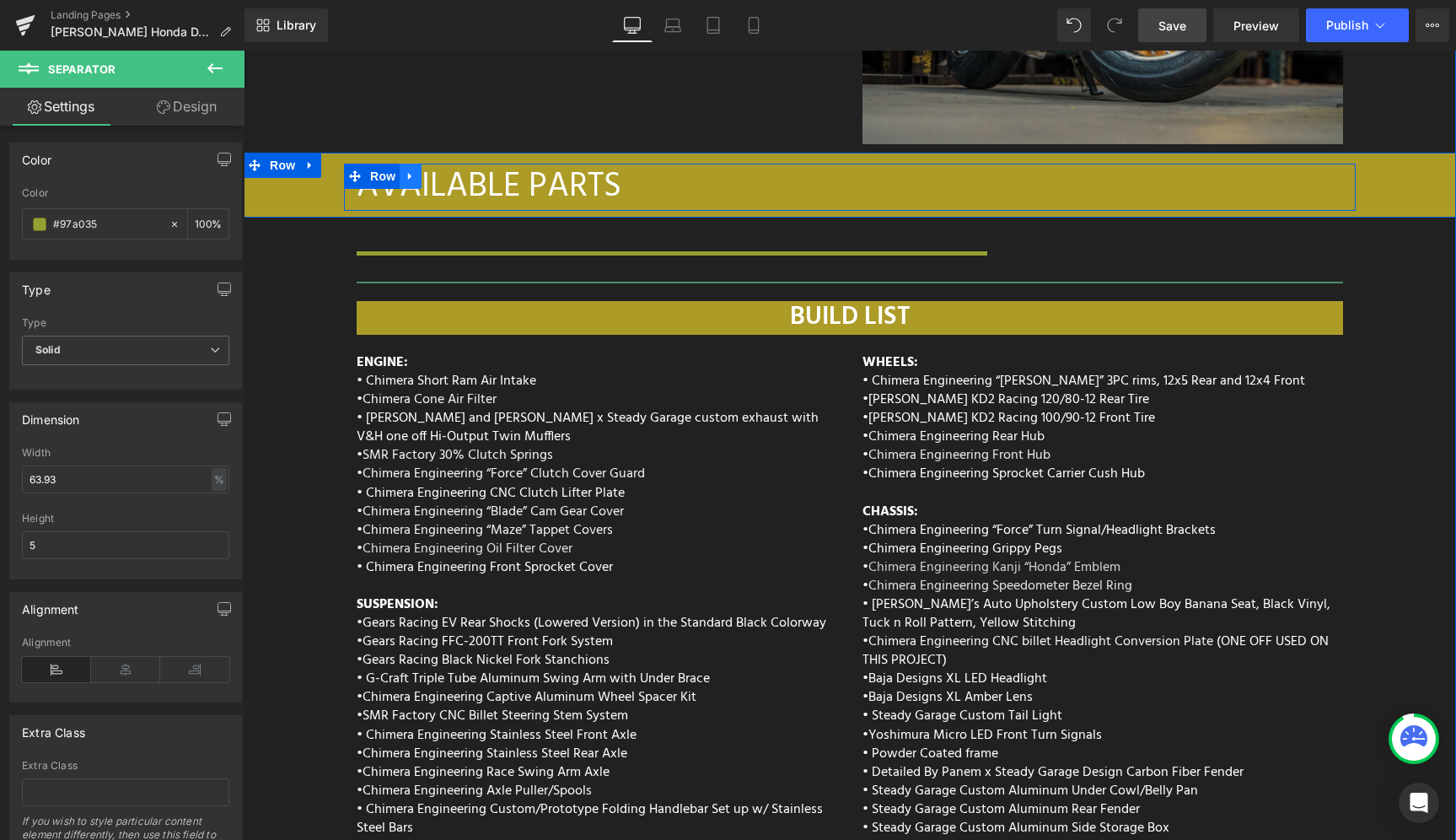
click at [405, 170] on icon at bounding box center [410, 176] width 12 height 12
click at [451, 170] on icon at bounding box center [455, 176] width 12 height 12
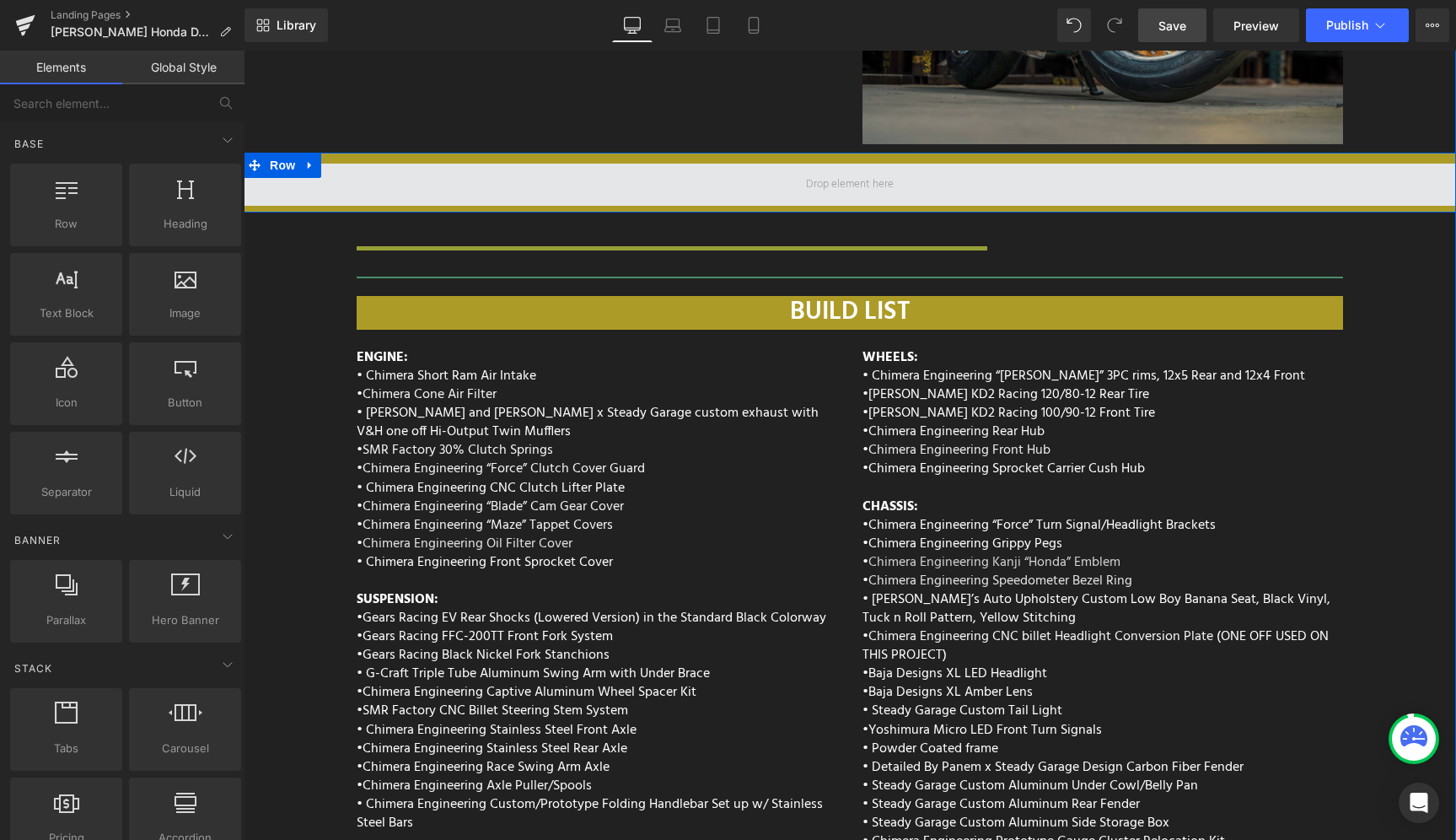
click at [314, 164] on span at bounding box center [850, 185] width 1212 height 42
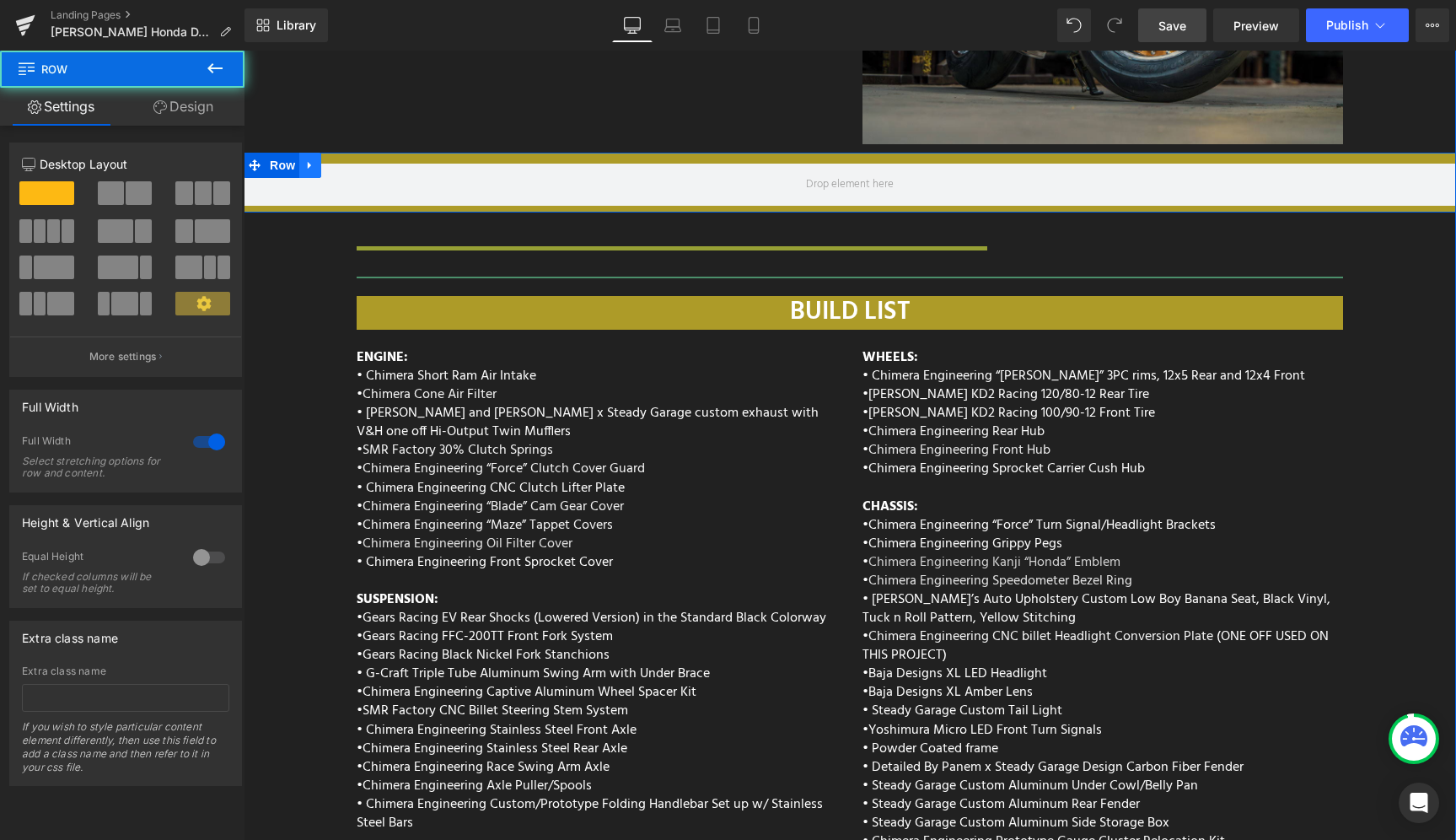
click at [310, 153] on link at bounding box center [310, 165] width 22 height 25
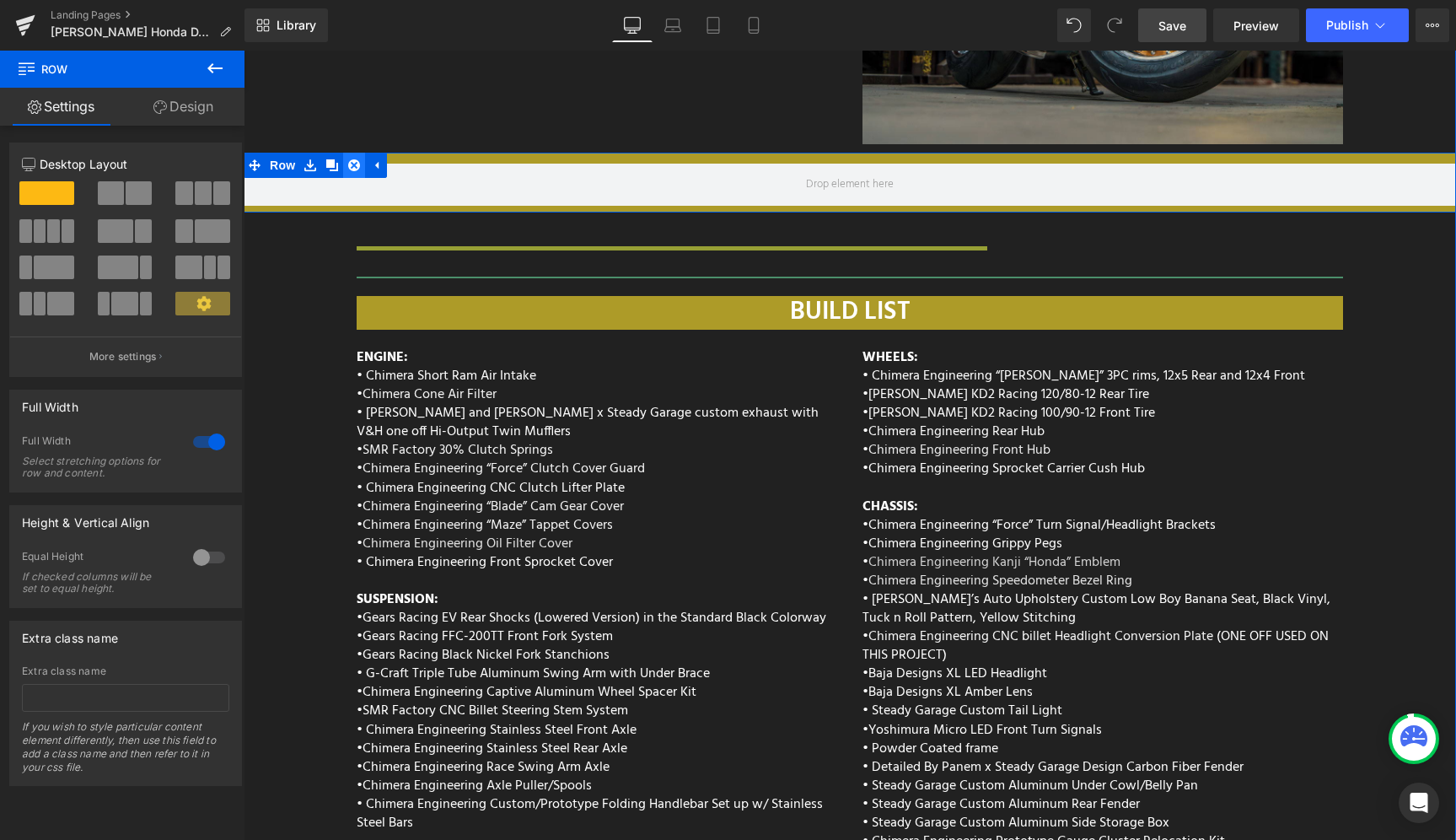
click at [348, 159] on icon at bounding box center [354, 165] width 12 height 12
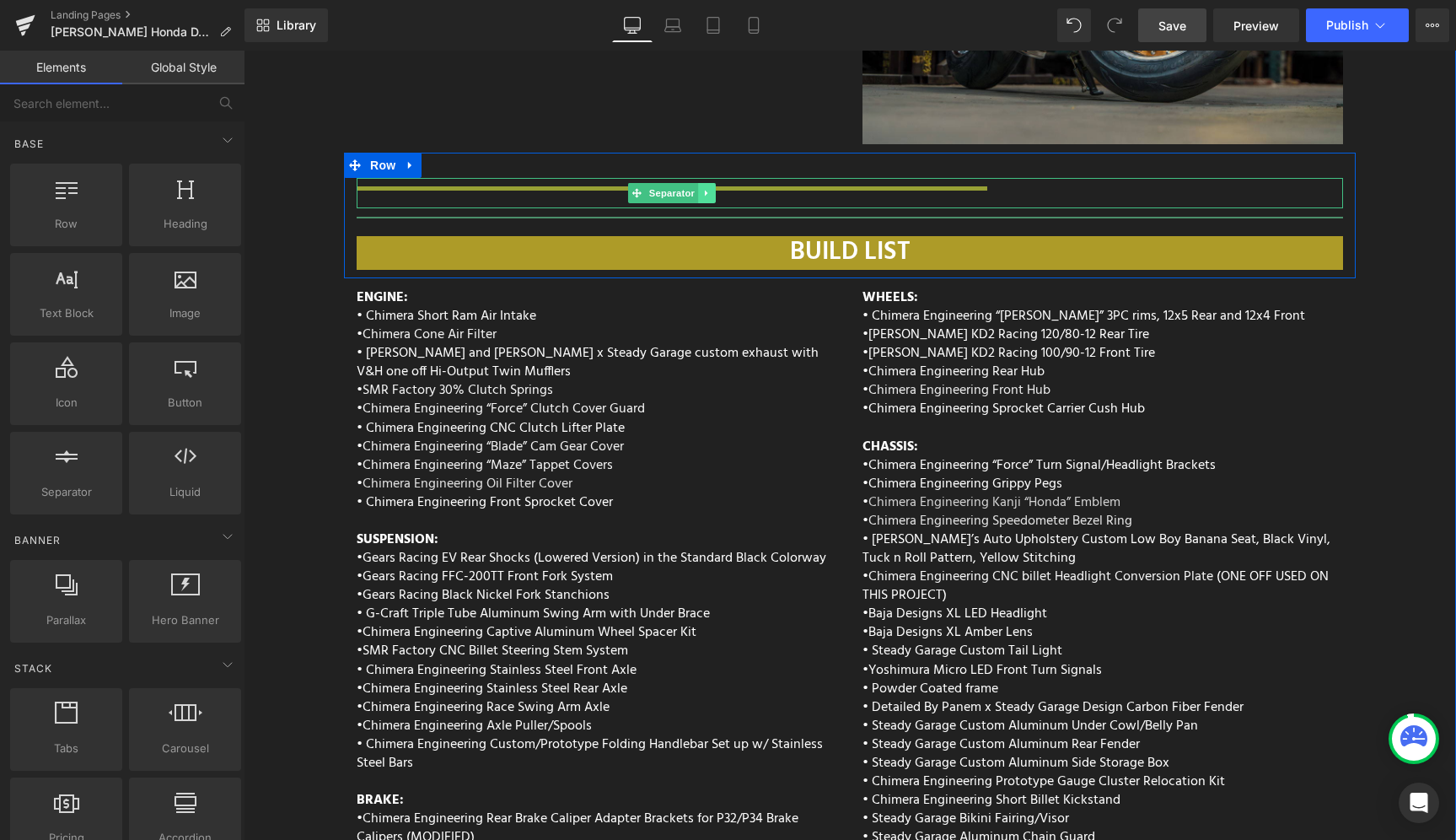
click at [705, 190] on icon at bounding box center [706, 193] width 3 height 6
click at [711, 188] on icon at bounding box center [715, 193] width 9 height 9
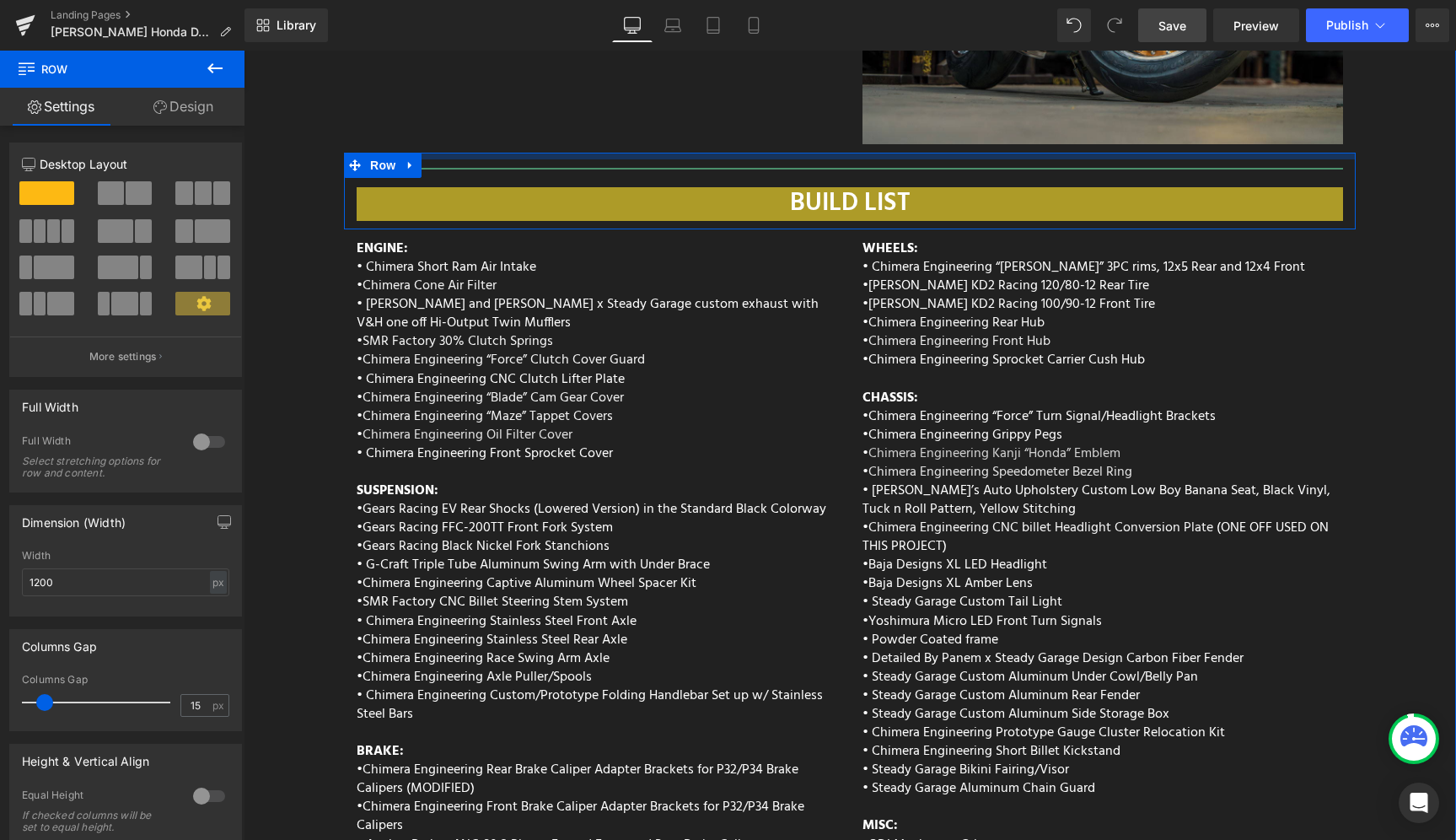
drag, startPoint x: 850, startPoint y: 123, endPoint x: 859, endPoint y: 104, distance: 21.0
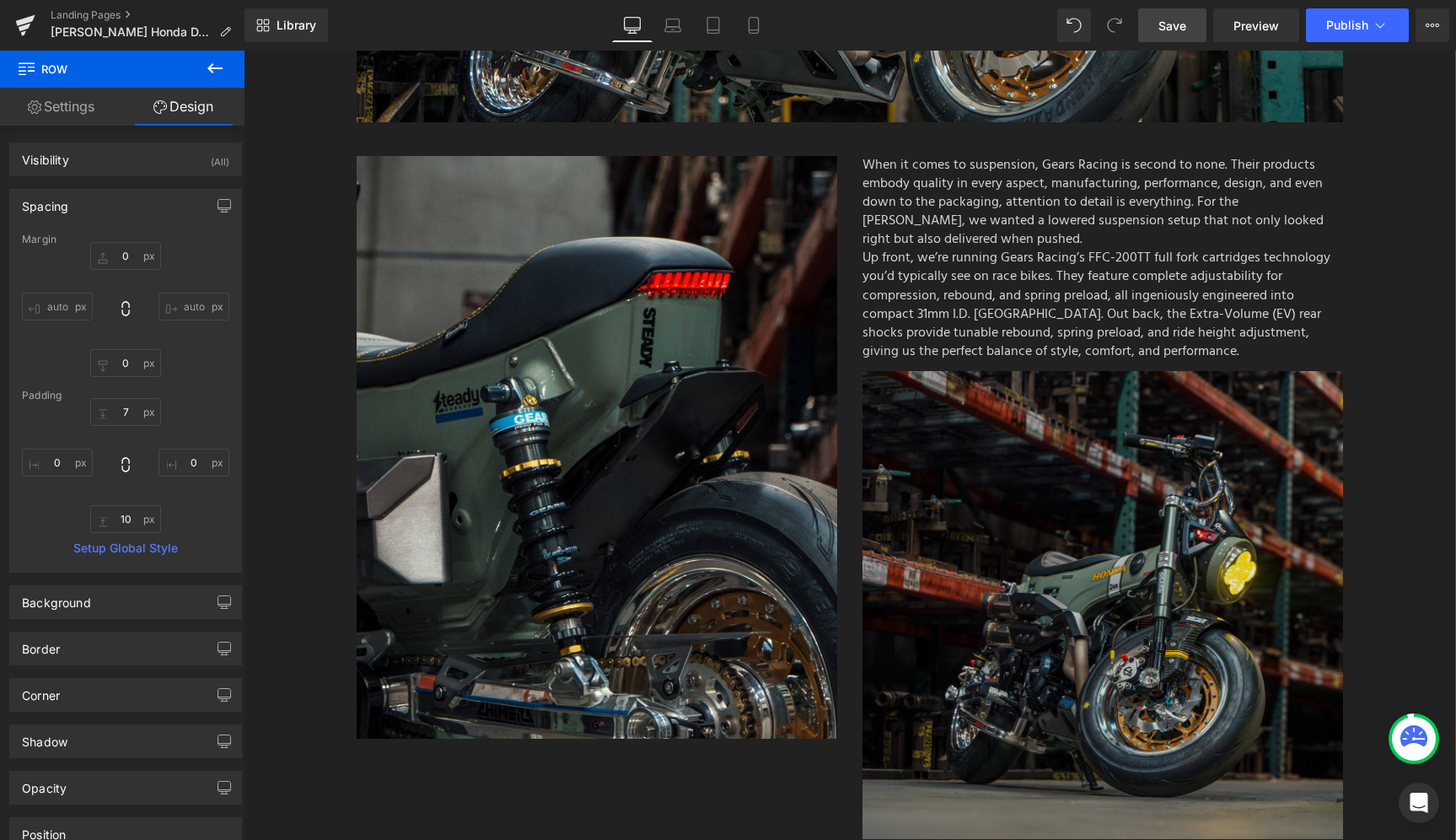
scroll to position [5541, 0]
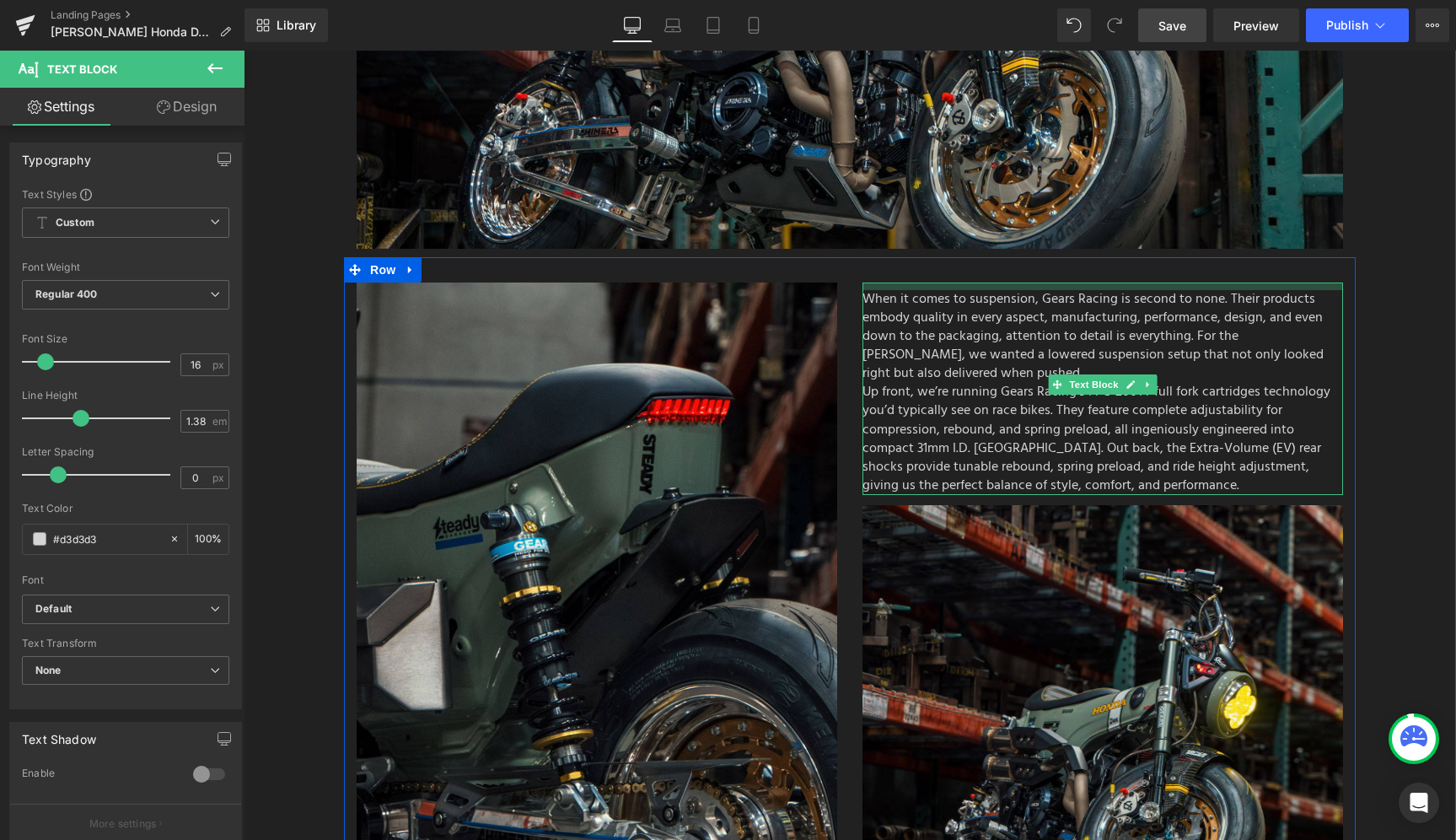
click at [966, 283] on div "When it comes to suspension, Gears Racing is second to none. Their products emb…" at bounding box center [1102, 389] width 481 height 213
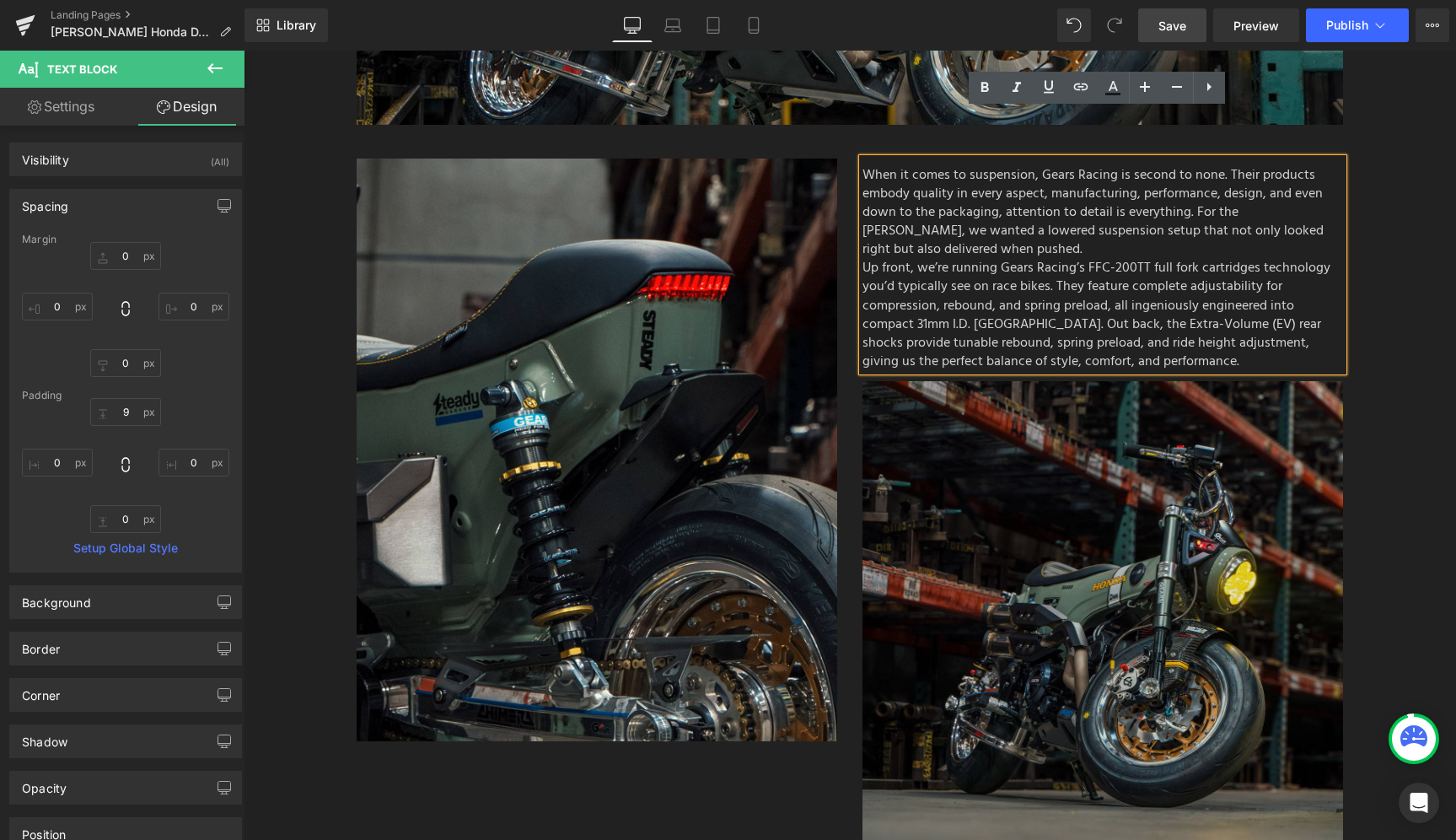
scroll to position [5666, 0]
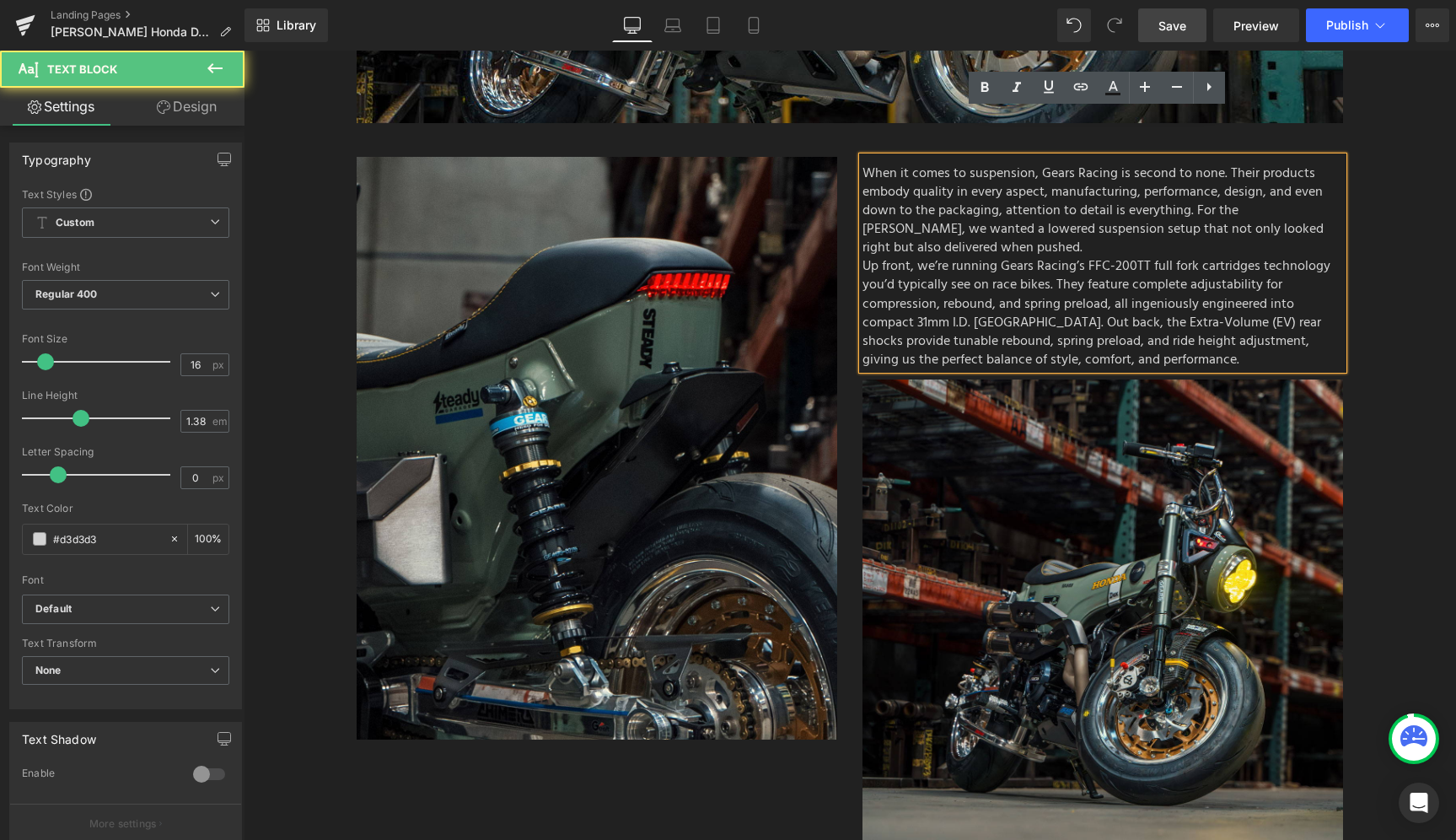
click at [968, 165] on p "When it comes to suspension, Gears Racing is second to none. Their products emb…" at bounding box center [1102, 211] width 481 height 93
click at [931, 157] on div "When it comes to suspension, Gears Racing is second to none. Their products emb…" at bounding box center [1102, 264] width 481 height 213
click at [935, 165] on p "When it comes to suspension, Gears Racing is second to none. Their products emb…" at bounding box center [1102, 211] width 481 height 93
click at [937, 269] on p "Up front, we’re running Gears Racing’s FFC-200TT full fork cartridges technolog…" at bounding box center [1102, 313] width 481 height 111
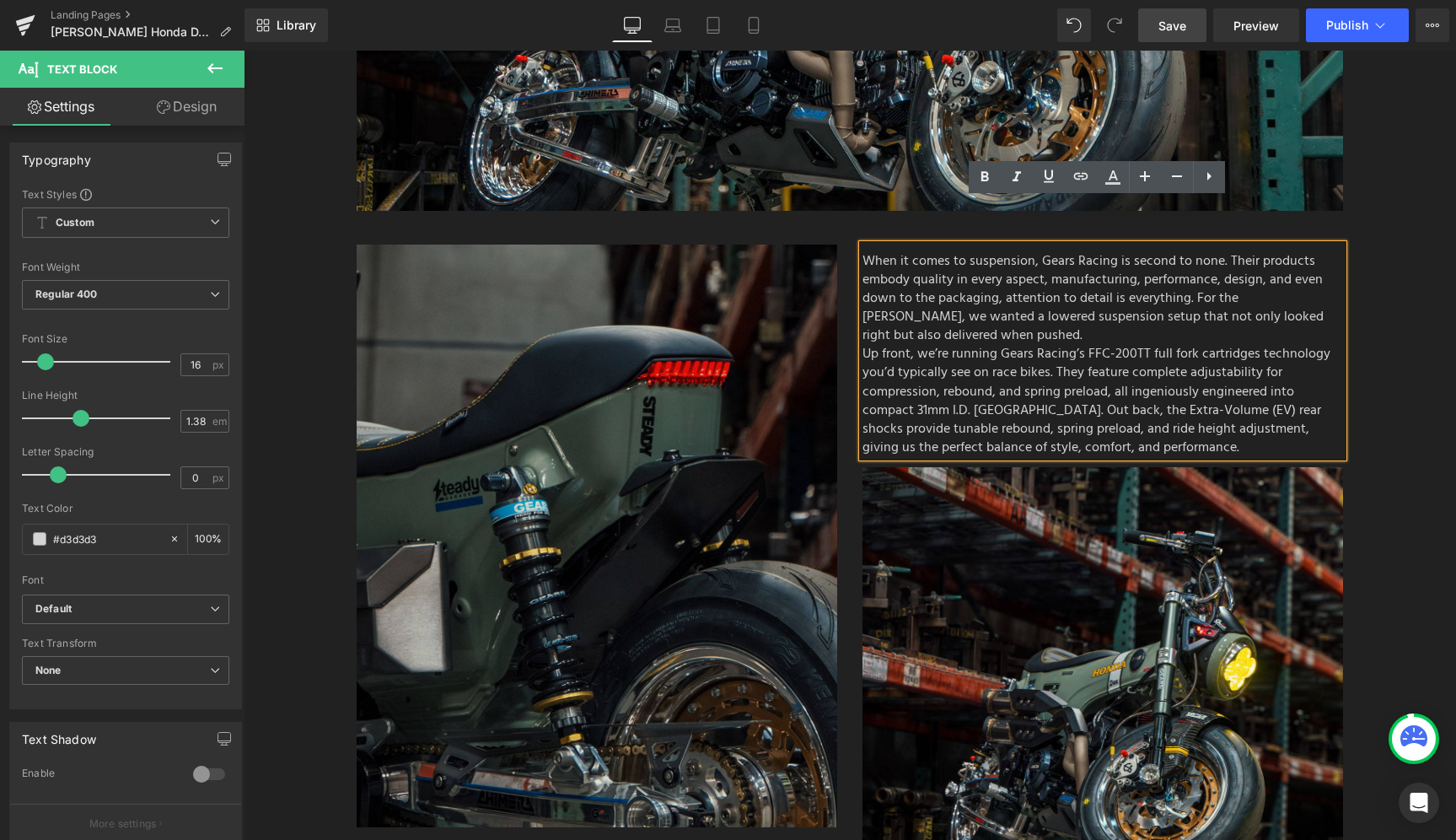
scroll to position [5577, 0]
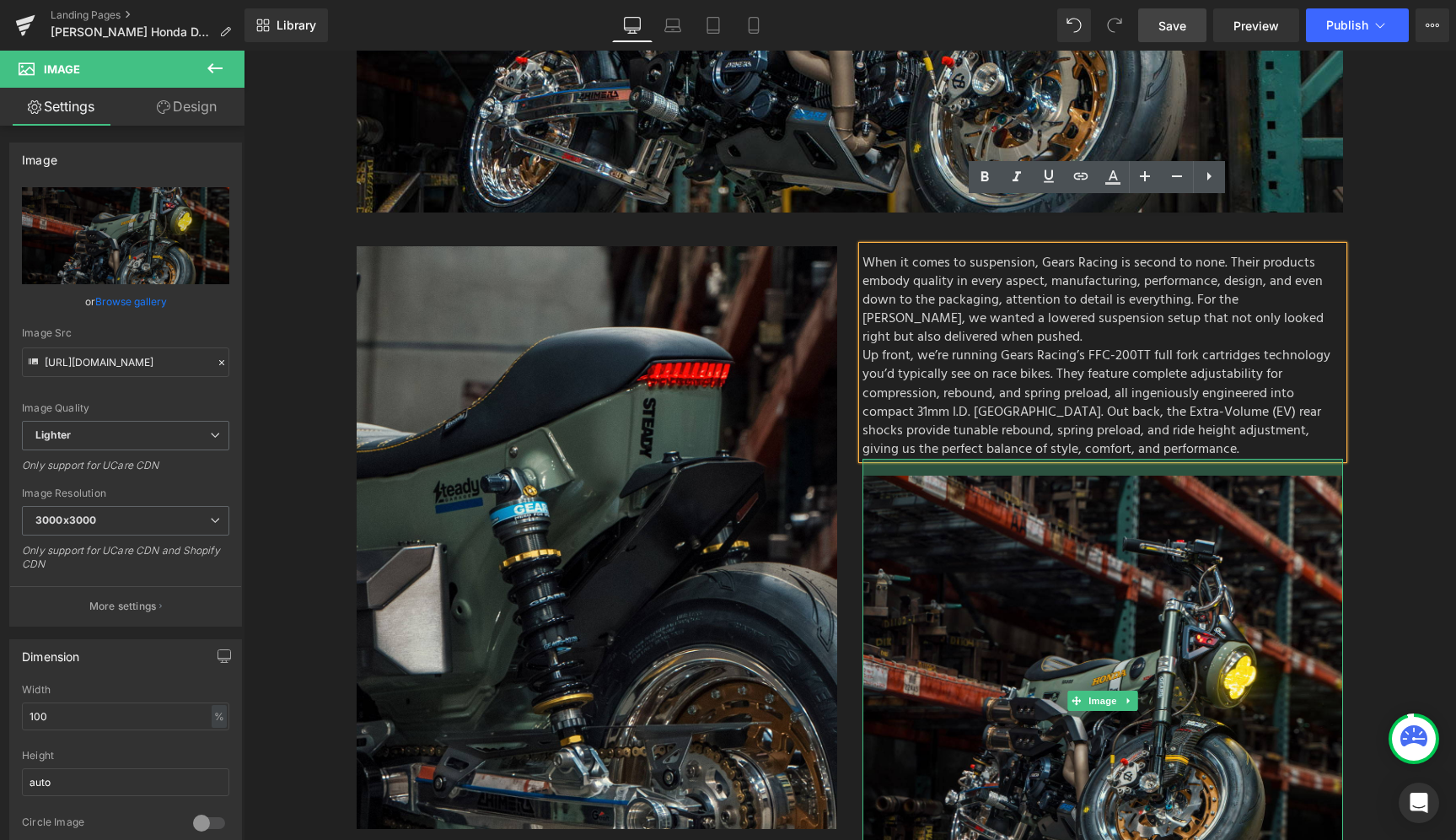
click at [1053, 459] on div at bounding box center [1102, 467] width 481 height 17
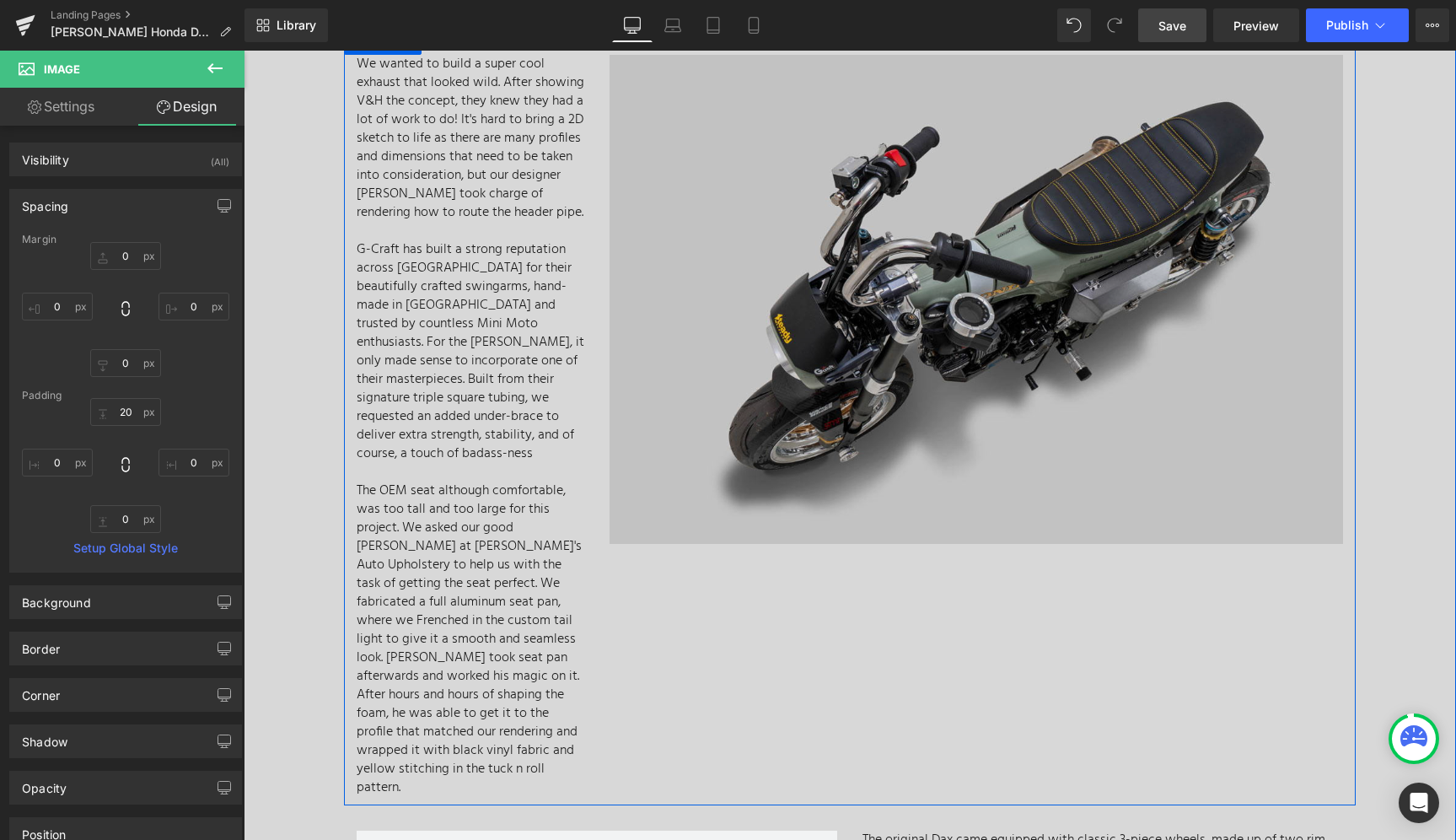
scroll to position [4205, 0]
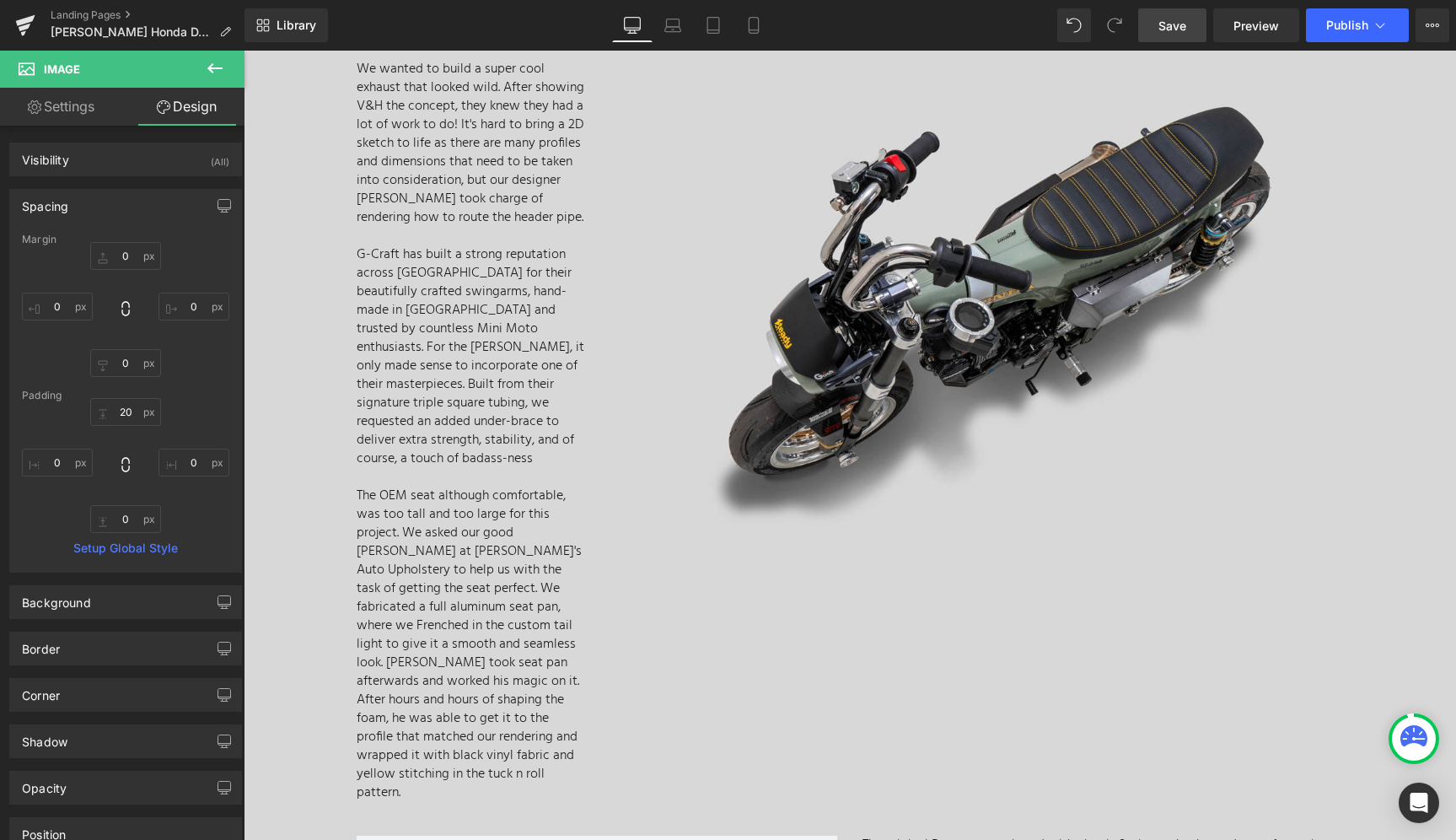
click at [1180, 27] on span "Save" at bounding box center [1173, 25] width 28 height 18
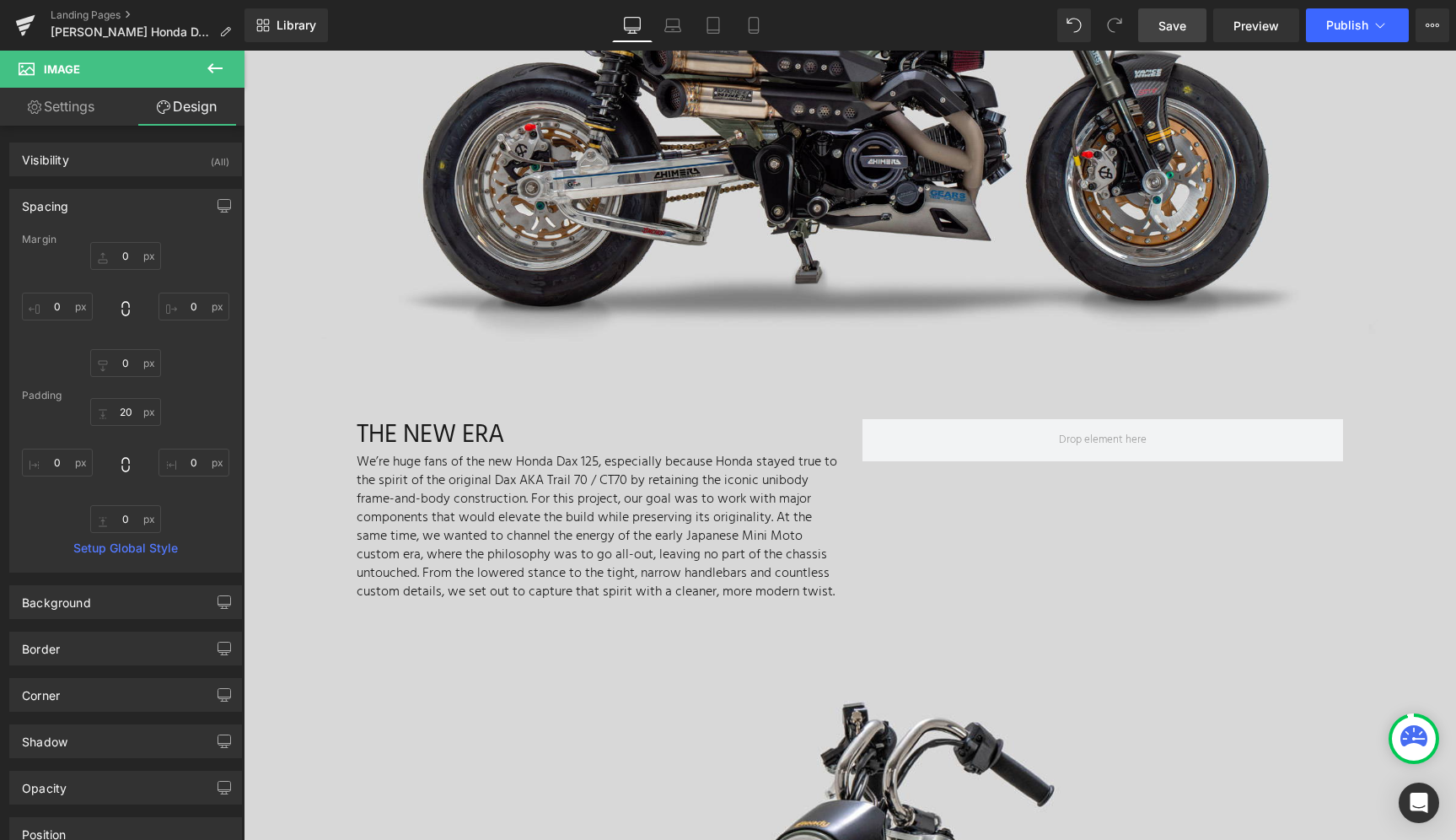
scroll to position [406, 0]
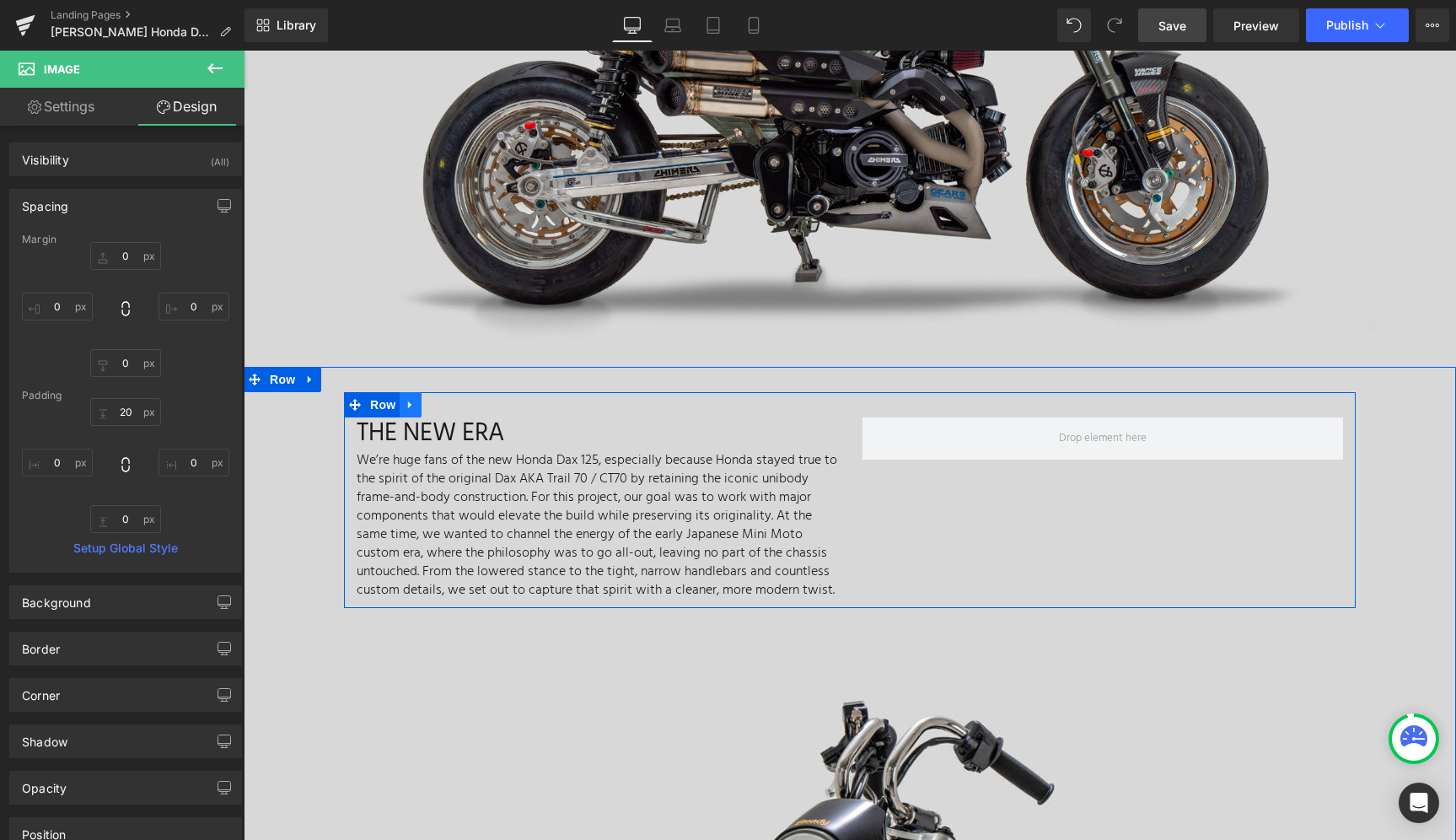
click at [408, 401] on icon at bounding box center [410, 405] width 4 height 8
click at [475, 401] on icon at bounding box center [477, 405] width 4 height 8
click at [408, 399] on icon at bounding box center [410, 405] width 12 height 12
click at [522, 451] on p "We’re huge fans of the new Honda Dax 125, especially because Honda stayed true …" at bounding box center [597, 525] width 481 height 149
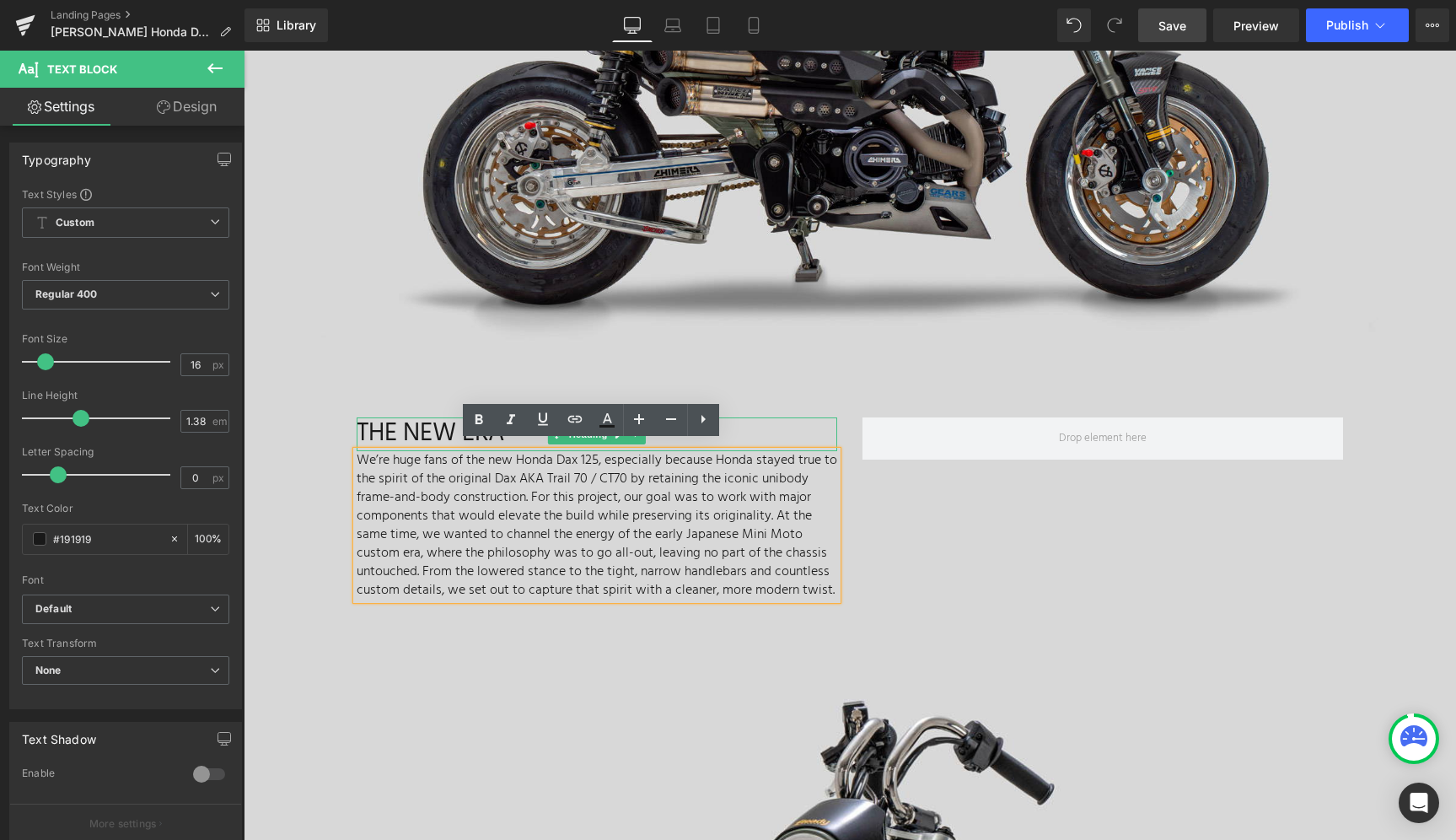
click at [377, 421] on h3 "THE NEW ERA" at bounding box center [597, 434] width 481 height 34
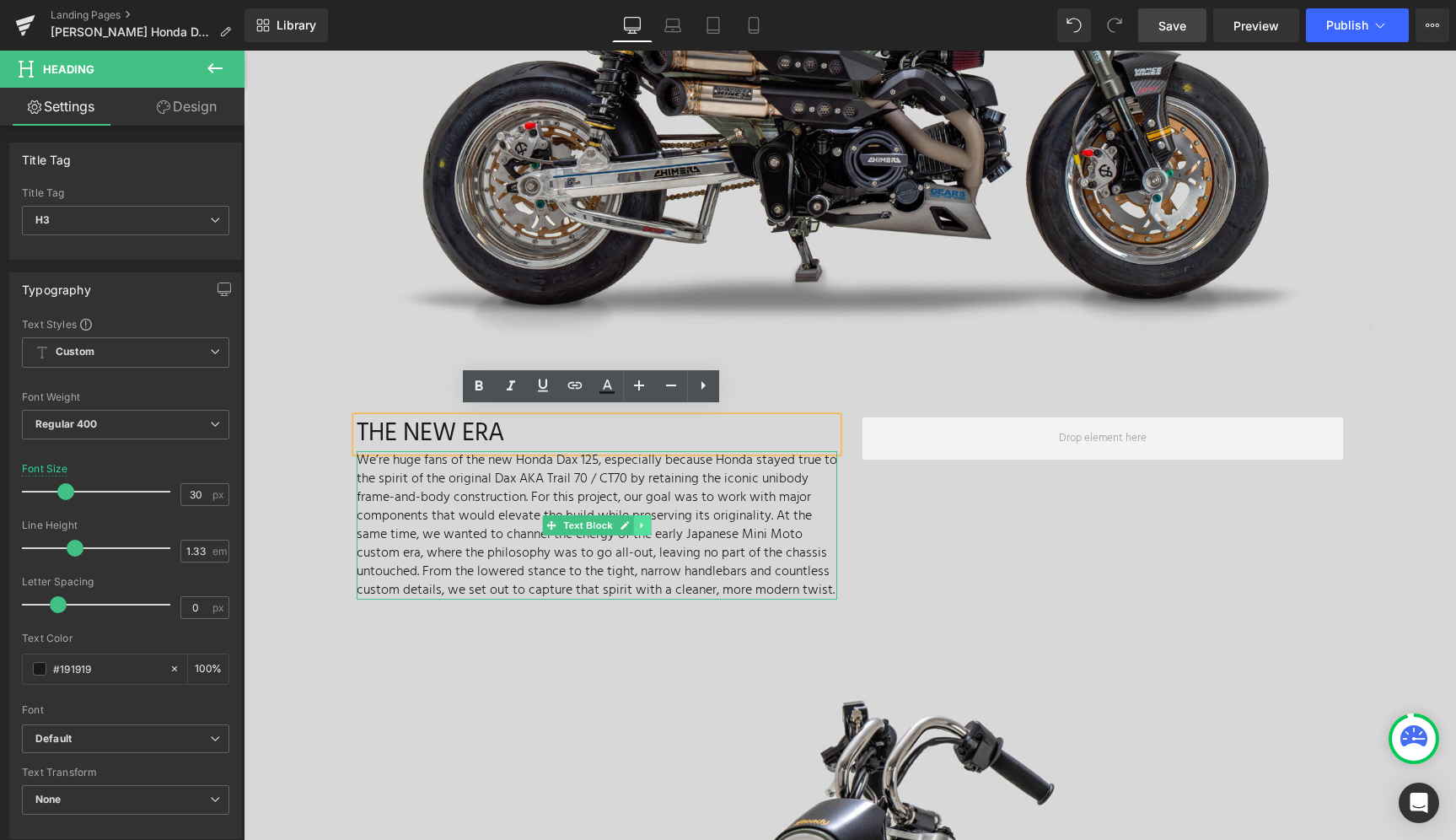
click at [634, 524] on link at bounding box center [643, 525] width 18 height 20
click at [964, 533] on div "THE NEW ERA Heading We’re huge fans of the new Honda Dax 125, especially becaus…" at bounding box center [849, 500] width 1012 height 216
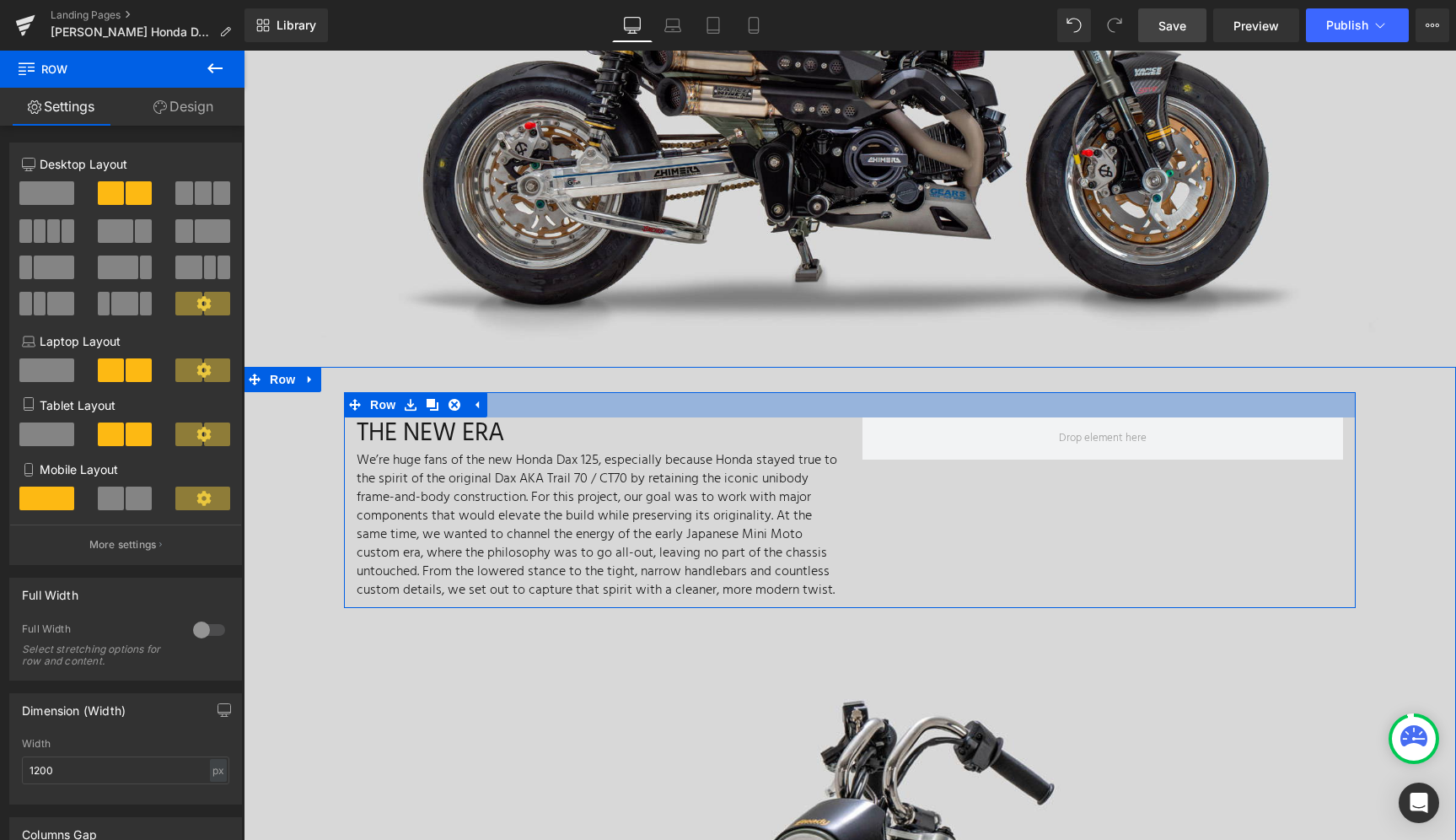
click at [910, 393] on div at bounding box center [849, 405] width 1012 height 25
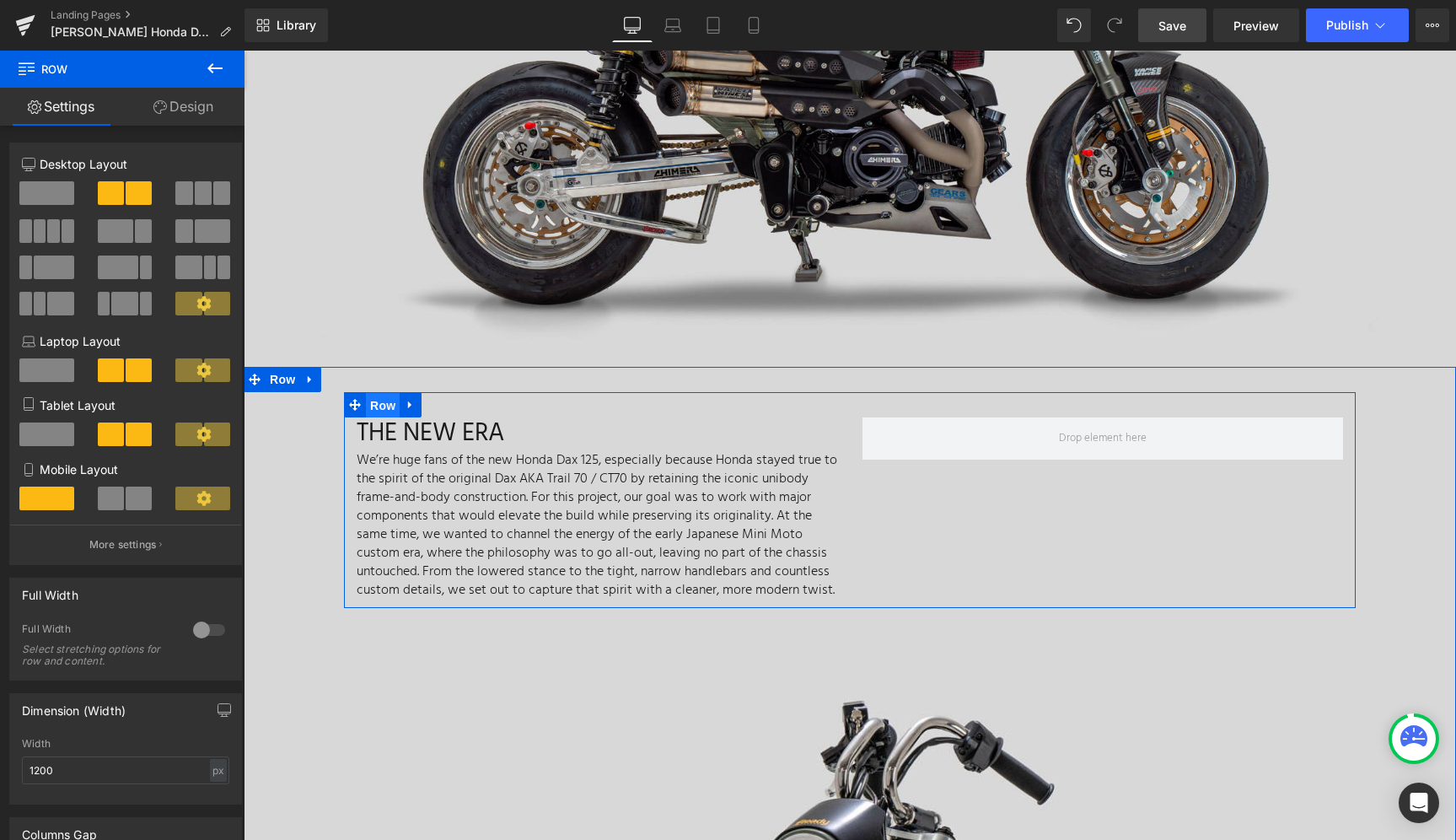
click at [370, 400] on span "Row" at bounding box center [383, 405] width 34 height 25
click at [50, 181] on div at bounding box center [125, 255] width 207 height 164
click at [50, 187] on span at bounding box center [47, 193] width 55 height 24
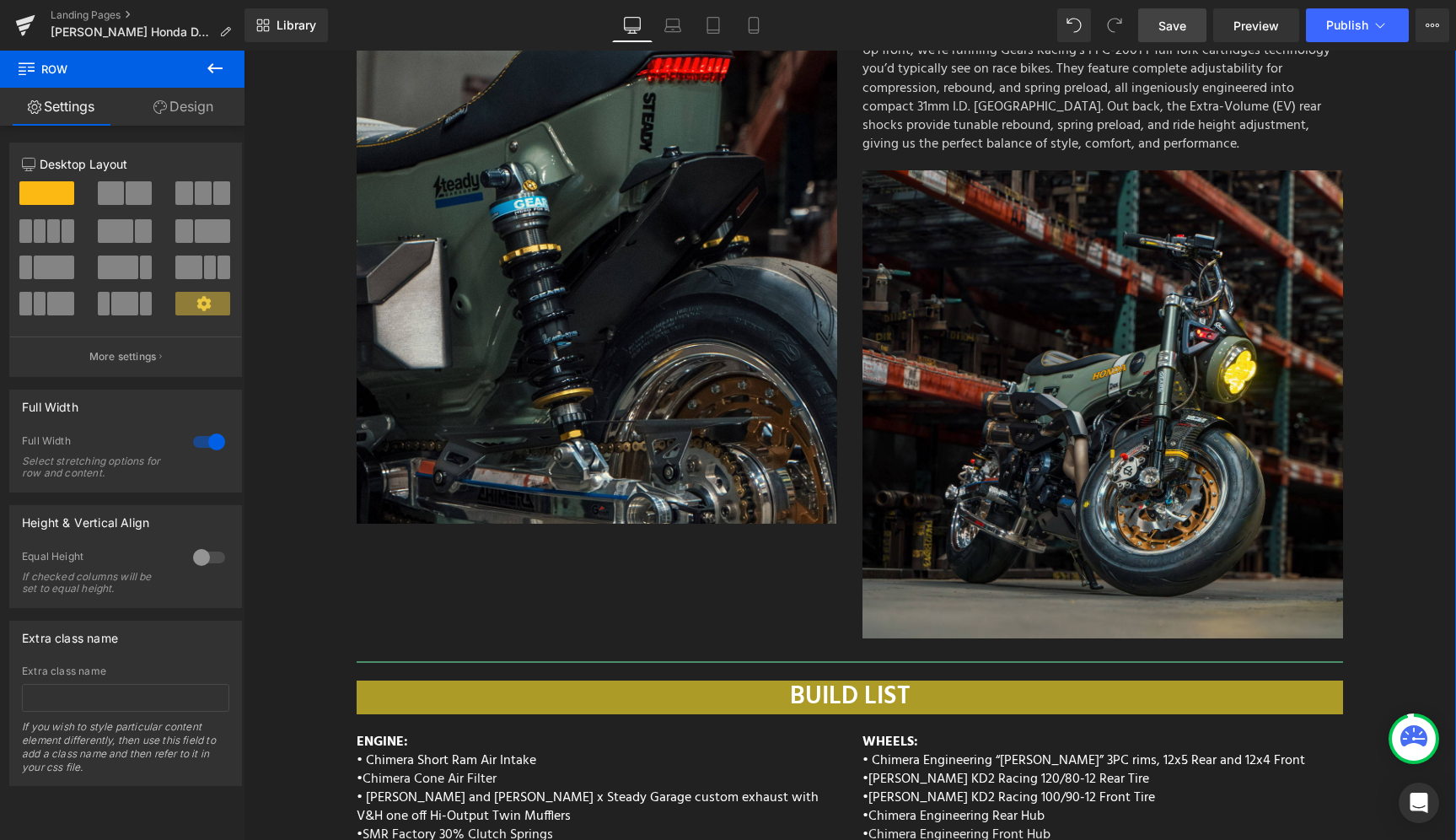
scroll to position [5842, 0]
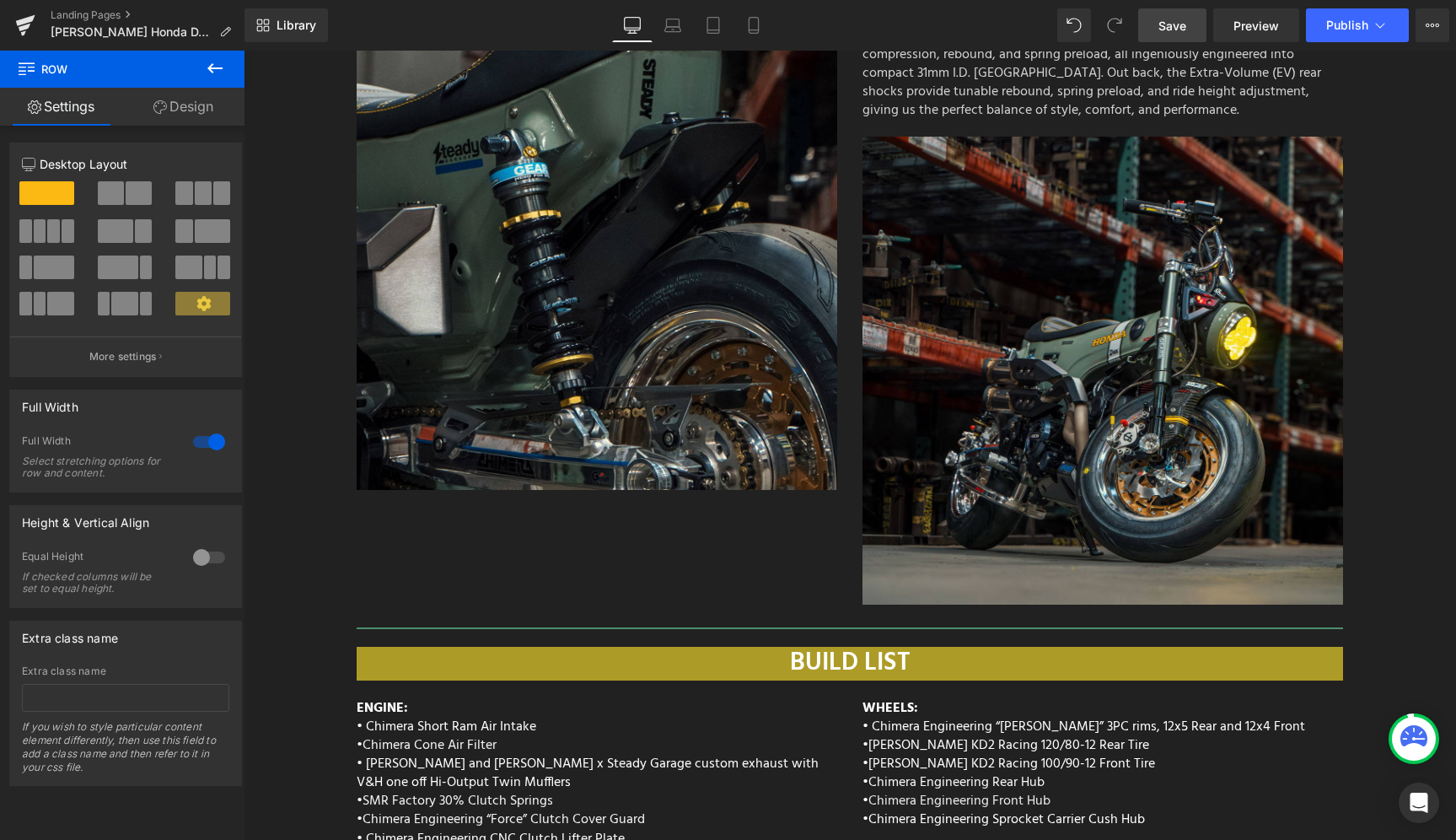
click at [1185, 22] on span "Save" at bounding box center [1173, 25] width 28 height 18
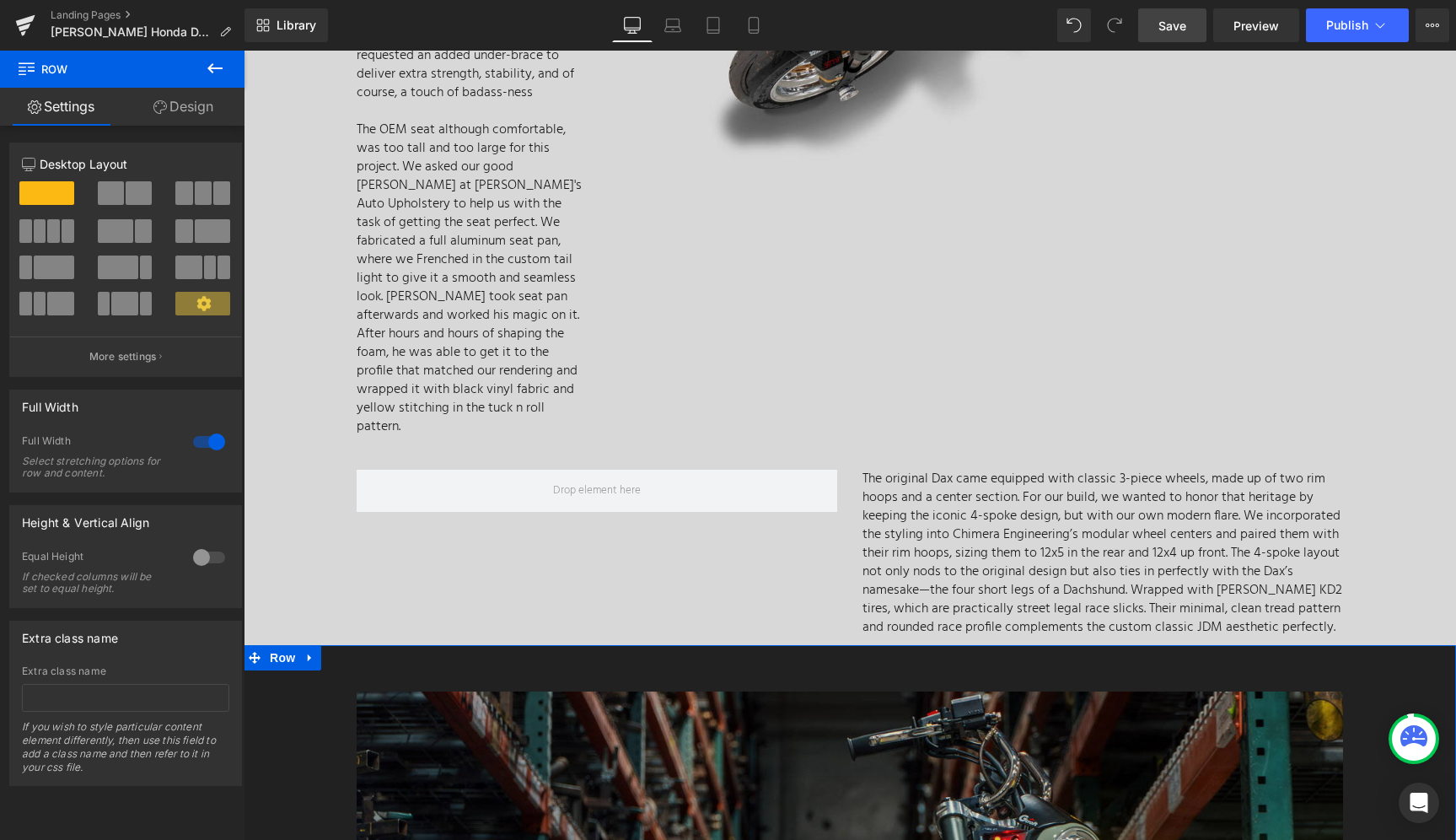
scroll to position [4489, 0]
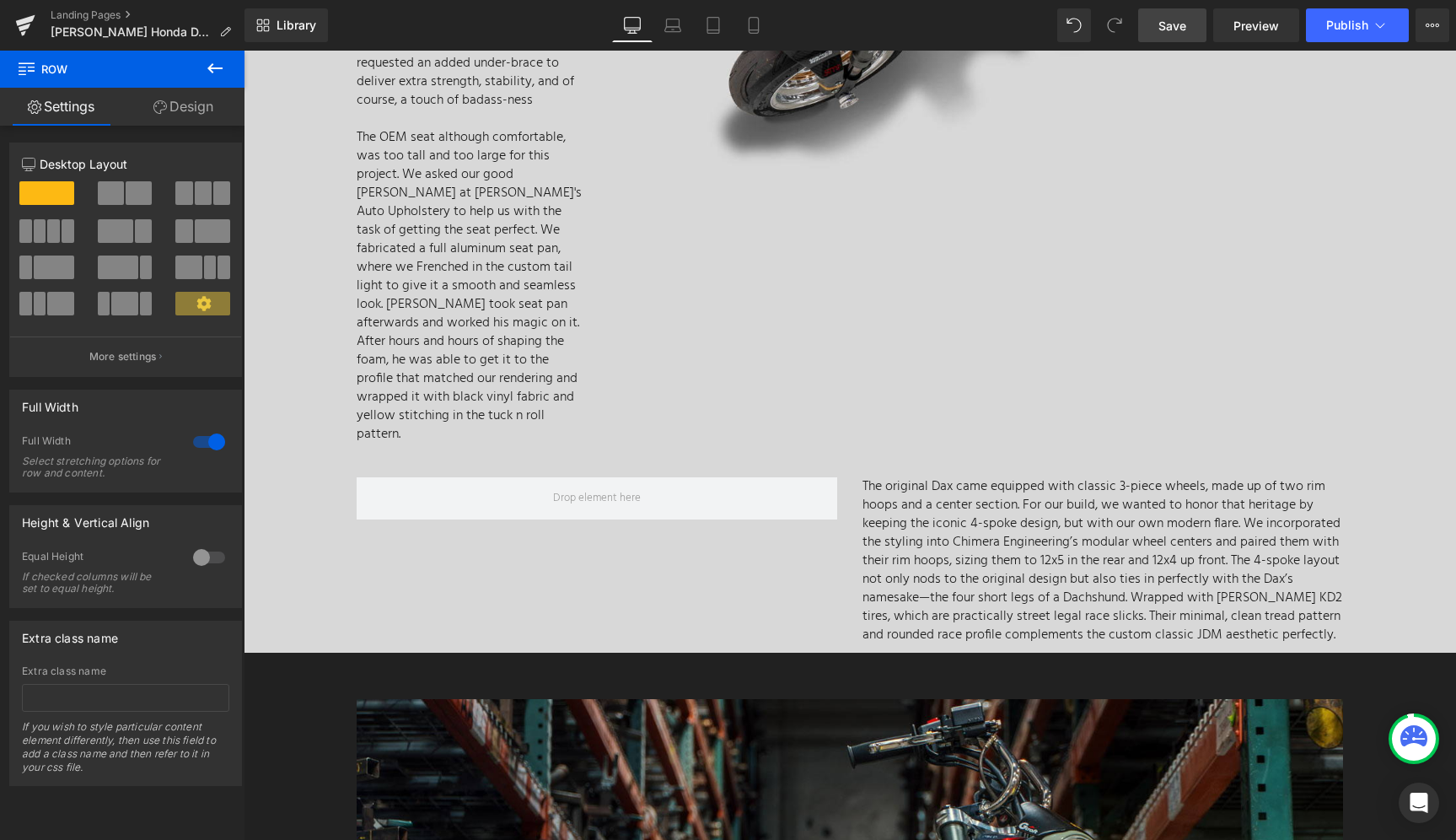
click at [1179, 18] on span "Save" at bounding box center [1173, 25] width 28 height 18
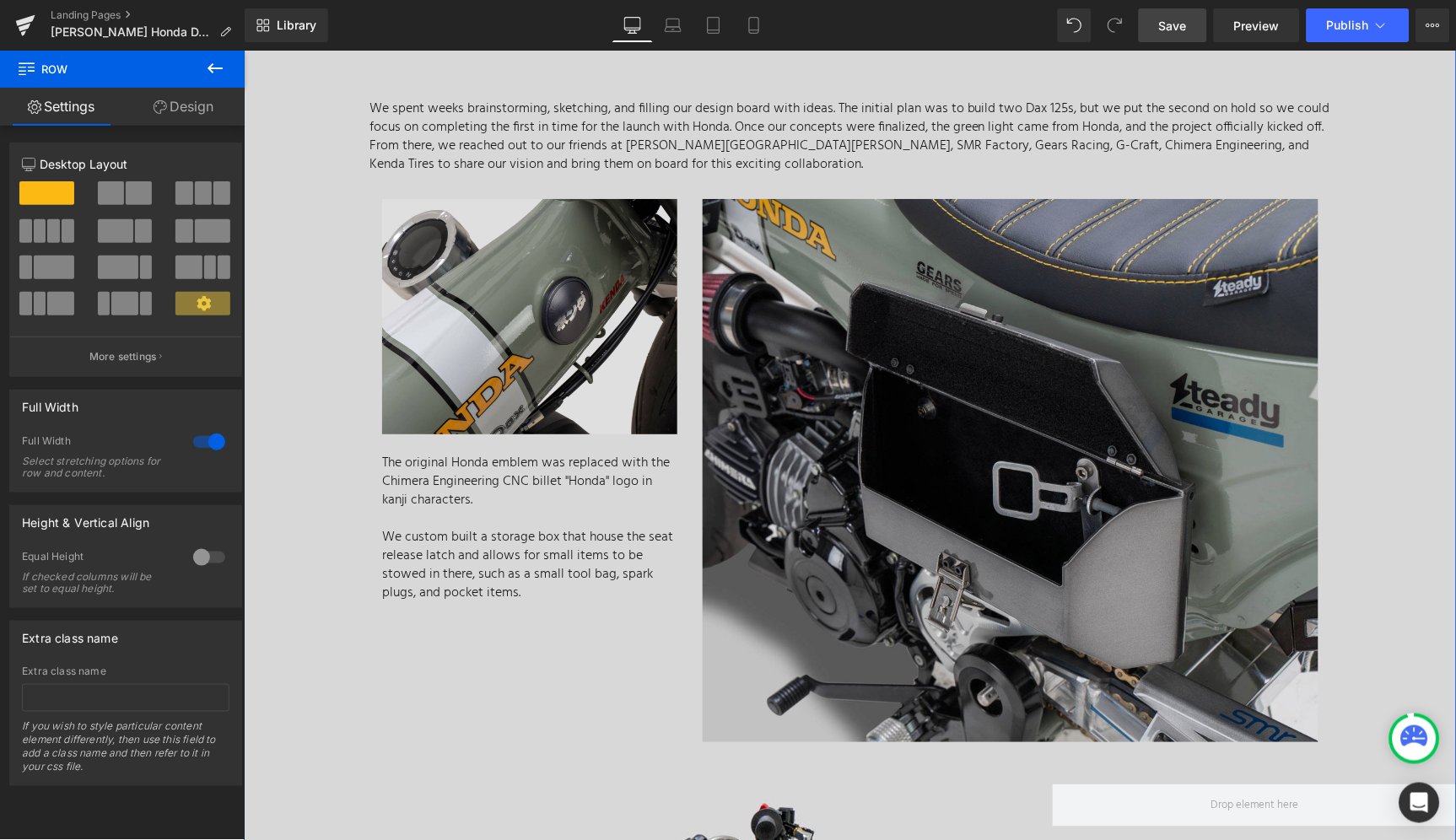
scroll to position [2792, 0]
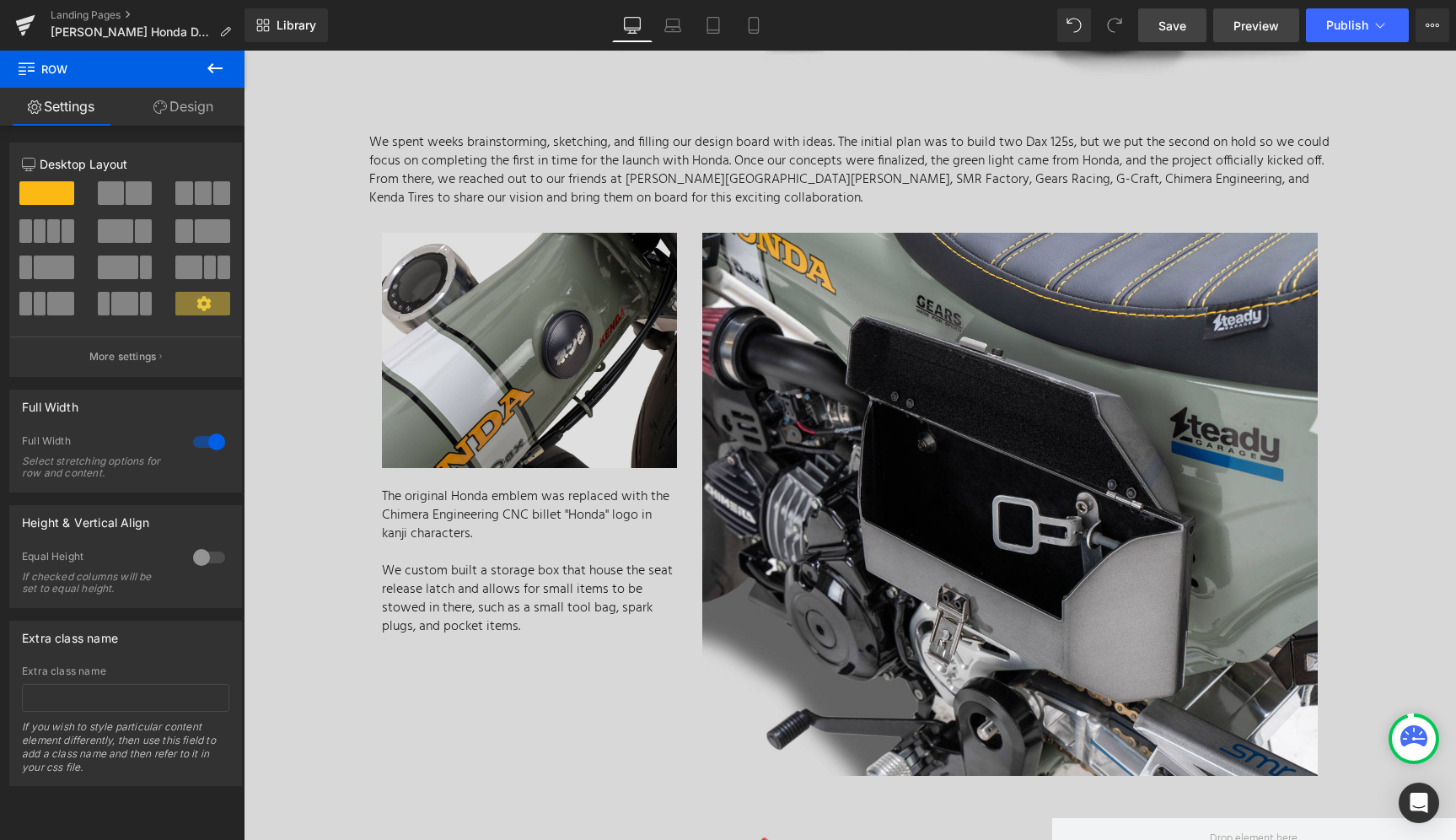
click at [1266, 33] on span "Preview" at bounding box center [1256, 25] width 45 height 18
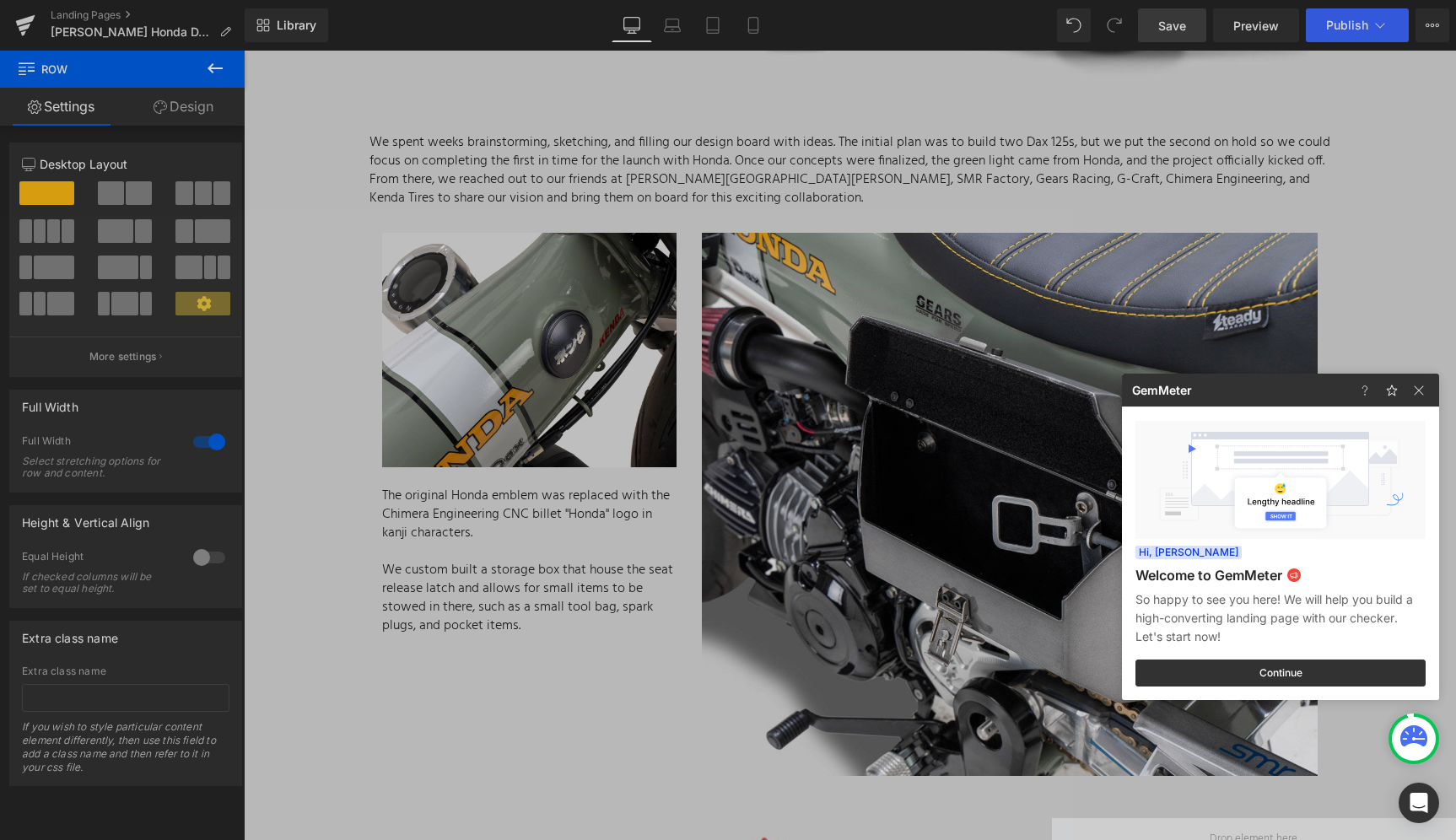
click at [1163, 23] on div at bounding box center [728, 420] width 1456 height 840
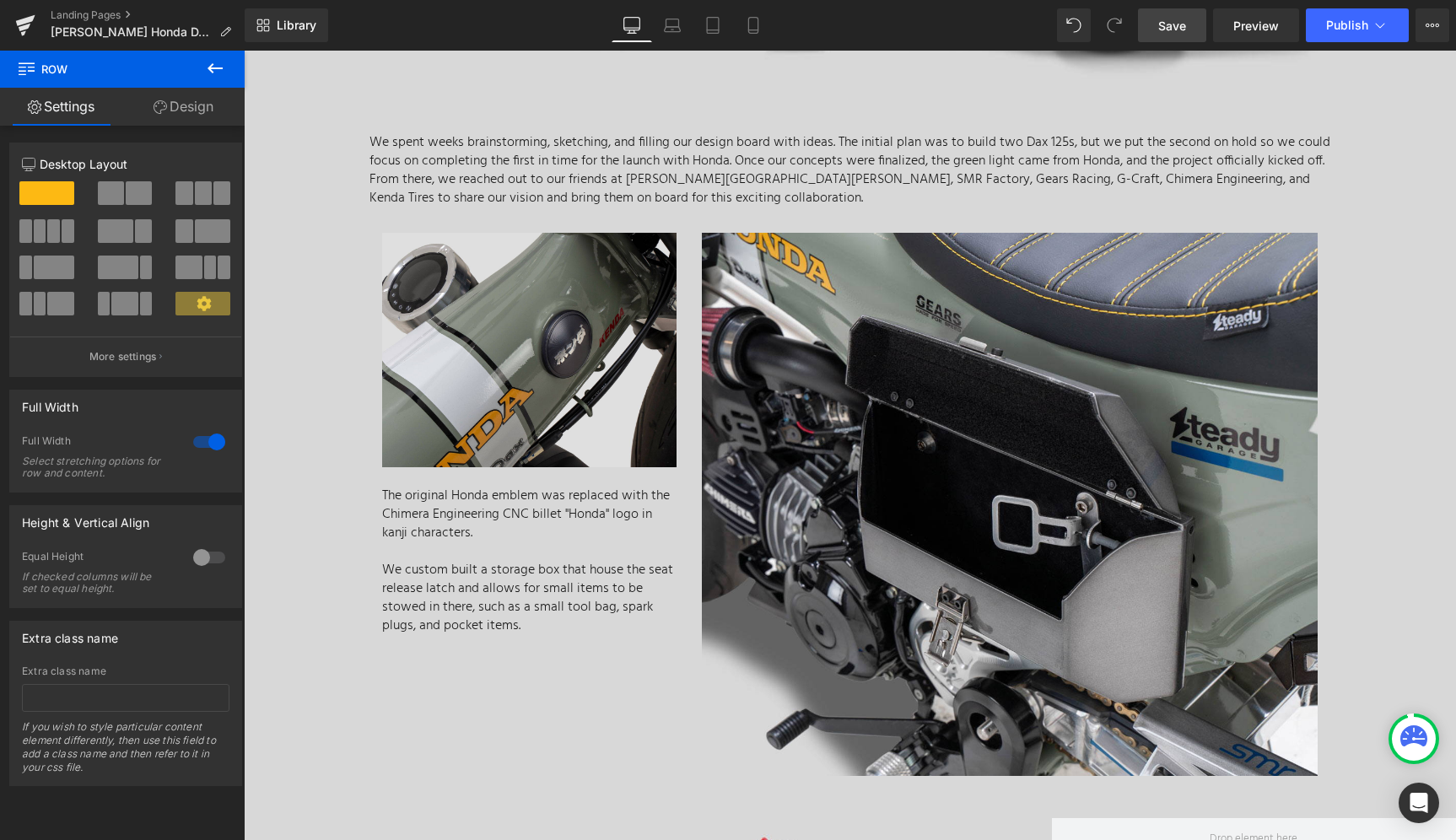
click at [1163, 19] on span "Save" at bounding box center [1173, 25] width 28 height 18
click at [93, 12] on link "Landing Pages" at bounding box center [148, 15] width 194 height 13
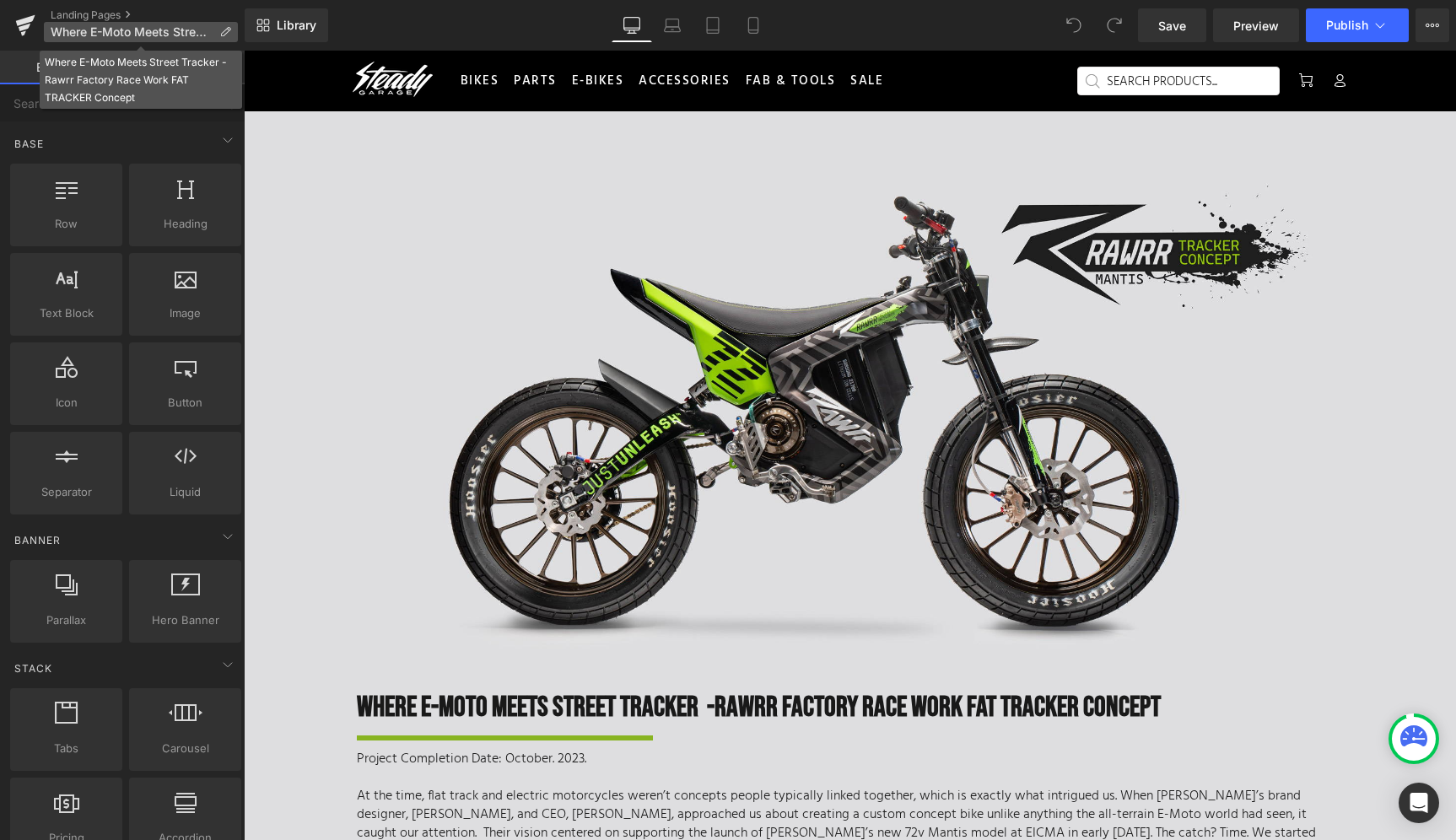
click at [227, 34] on icon at bounding box center [225, 32] width 12 height 12
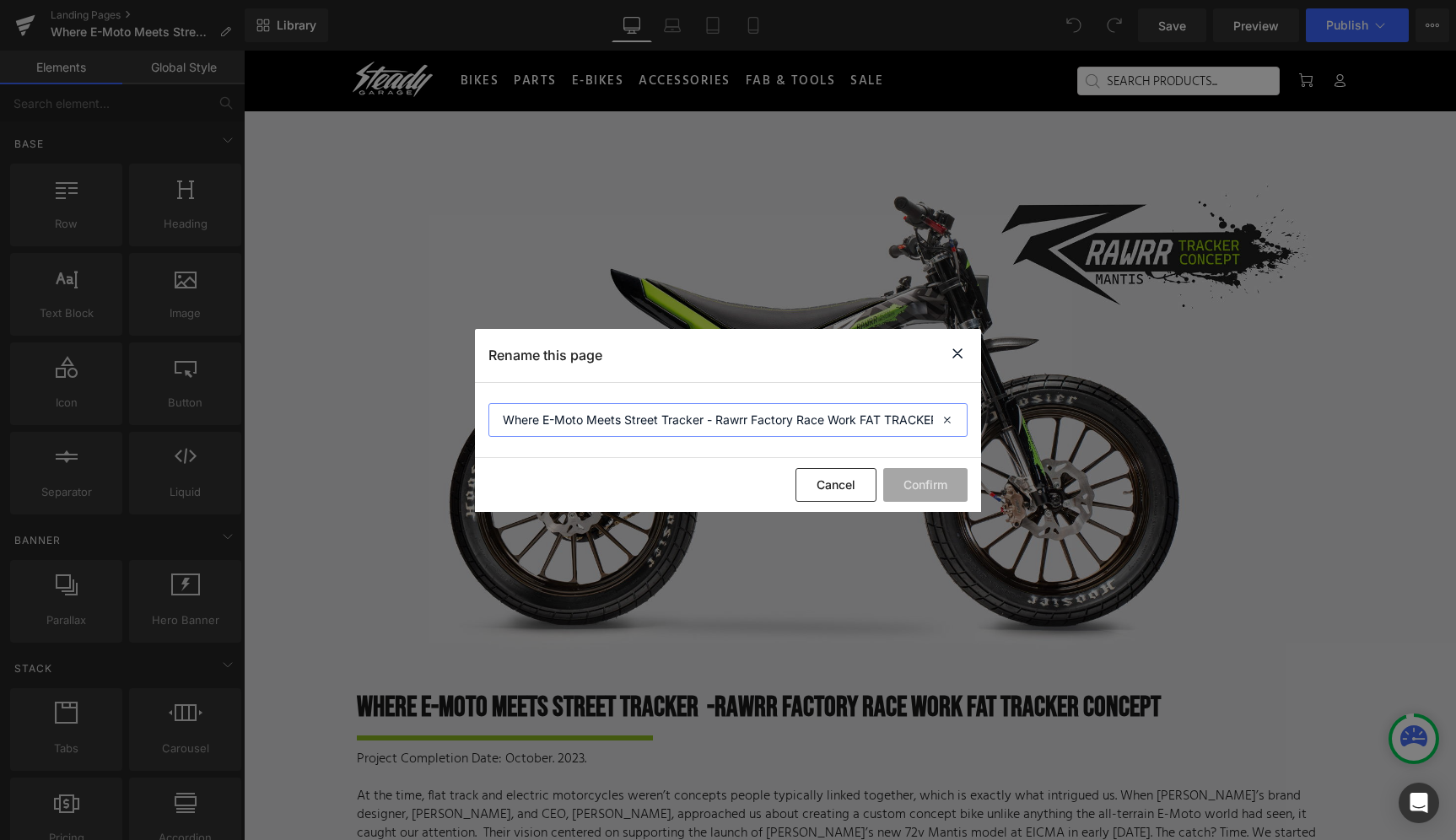
drag, startPoint x: 546, startPoint y: 423, endPoint x: 435, endPoint y: 416, distance: 111.2
click at [435, 416] on div "Rename this page Where E-Moto Meets Street Tracker - Rawrr Factory Race Work FA…" at bounding box center [728, 420] width 1456 height 840
type input "E-Moto Meets Street Tracker - Rawrr Factory Race Work FAT TRACKER Concept"
click at [918, 481] on button "Confirm" at bounding box center [926, 485] width 85 height 34
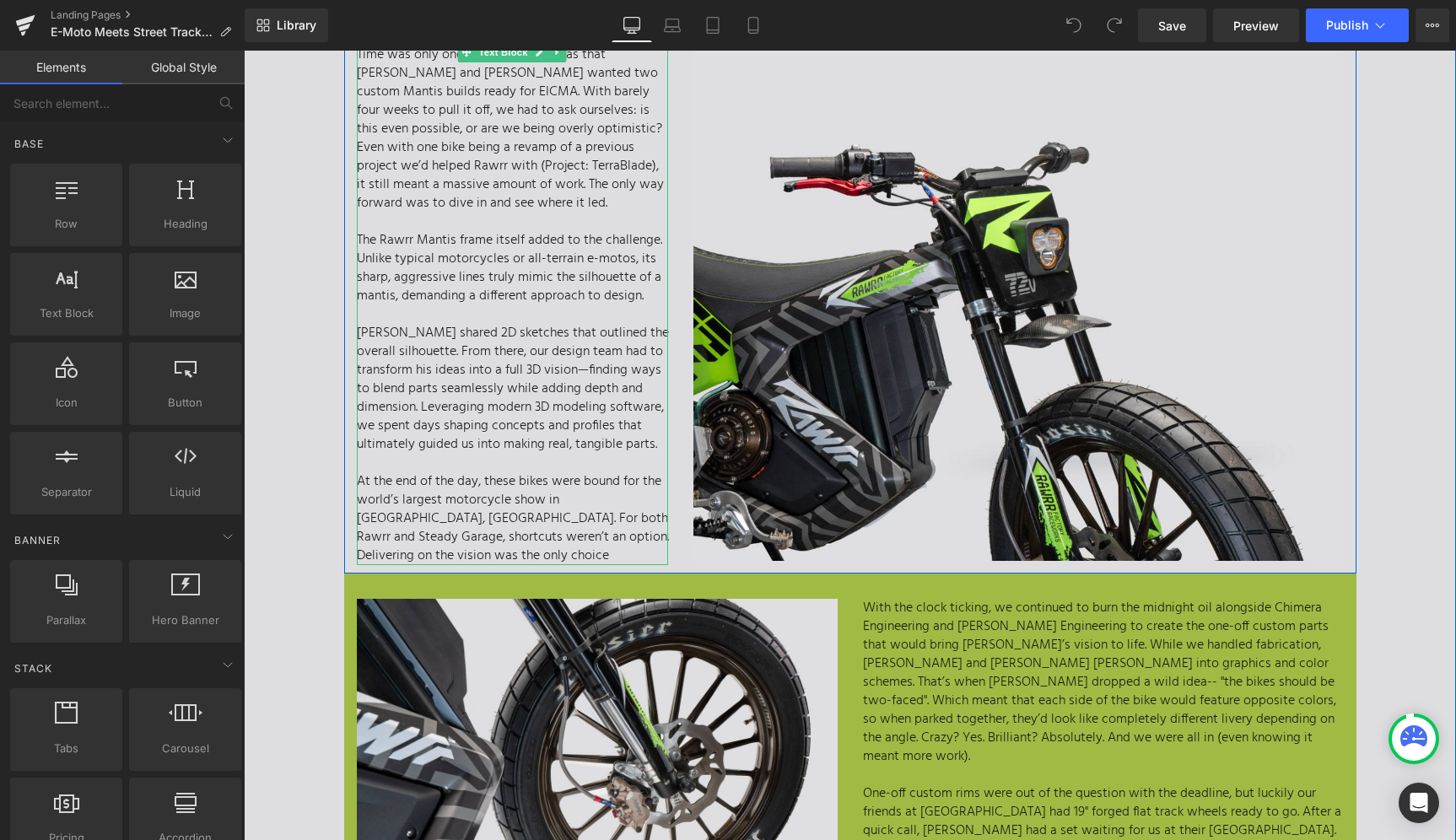
scroll to position [1521, 0]
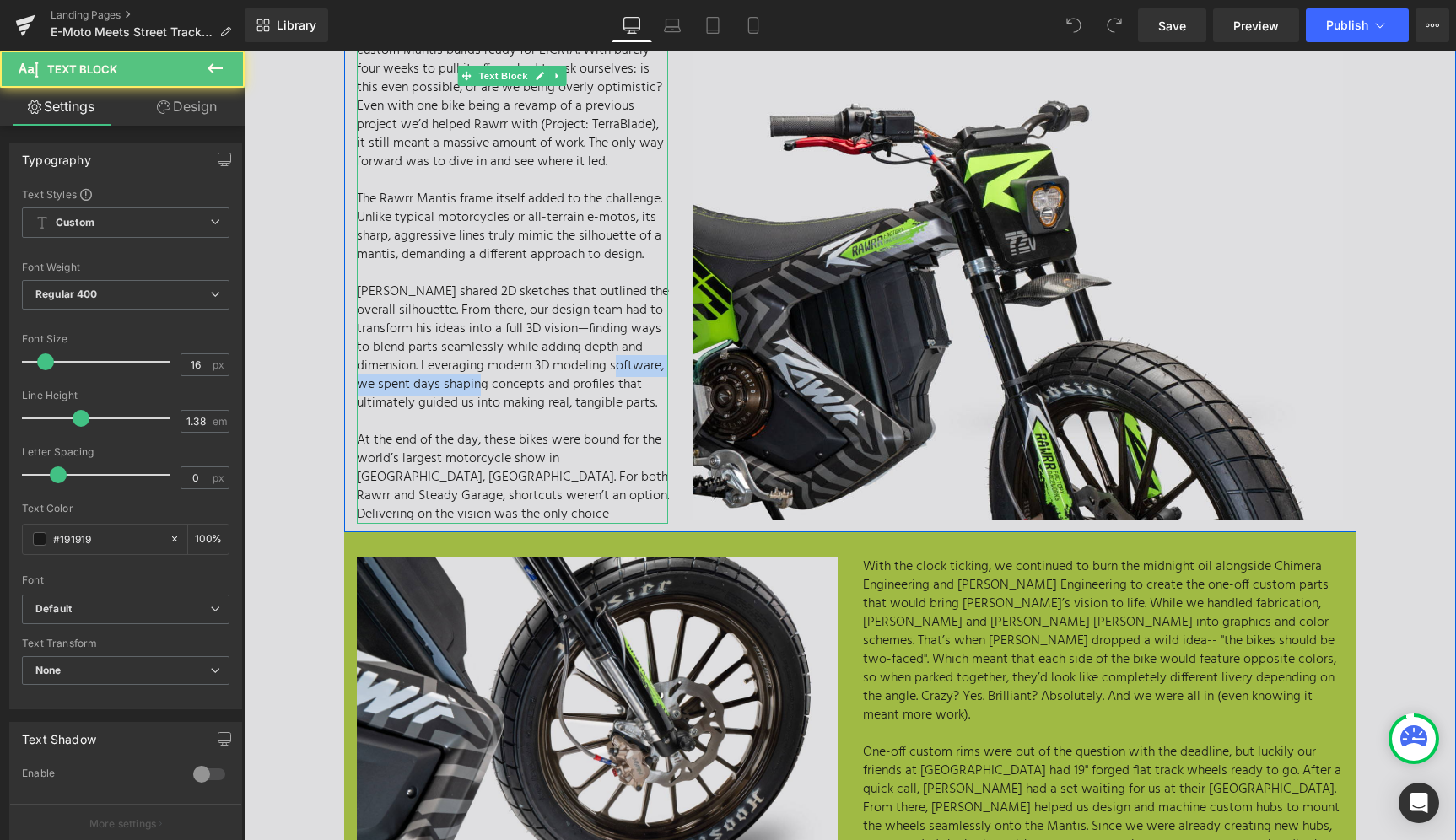
drag, startPoint x: 355, startPoint y: 374, endPoint x: 537, endPoint y: 384, distance: 182.3
click at [537, 384] on p "[PERSON_NAME] shared 2D sketches that outlined the overall silhouette. From the…" at bounding box center [512, 347] width 312 height 130
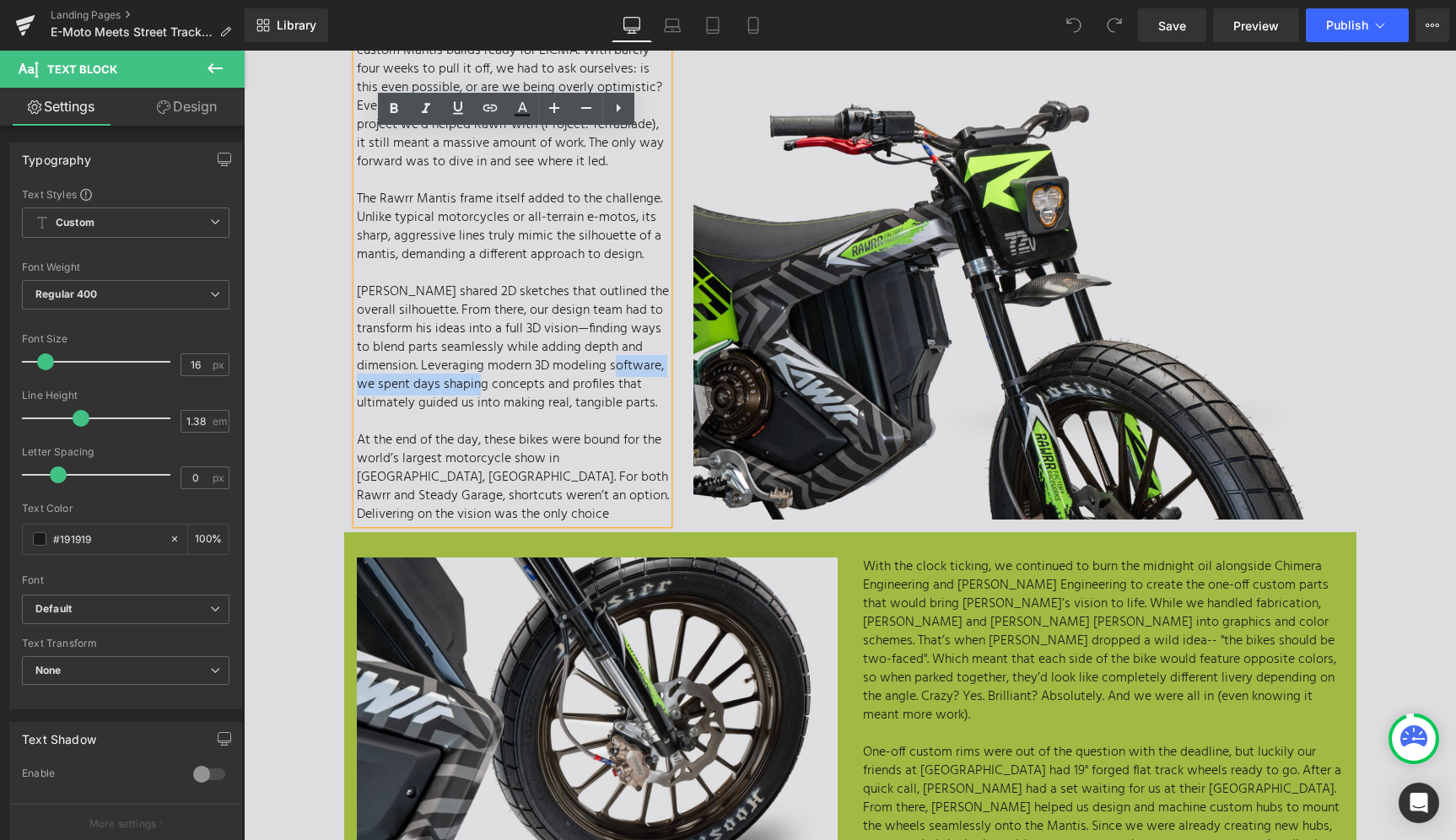
click at [537, 384] on p "[PERSON_NAME] shared 2D sketches that outlined the overall silhouette. From the…" at bounding box center [512, 347] width 312 height 130
drag, startPoint x: 352, startPoint y: 376, endPoint x: 650, endPoint y: 392, distance: 298.4
click at [650, 392] on p "[PERSON_NAME] shared 2D sketches that outlined the overall silhouette. From the…" at bounding box center [512, 347] width 312 height 130
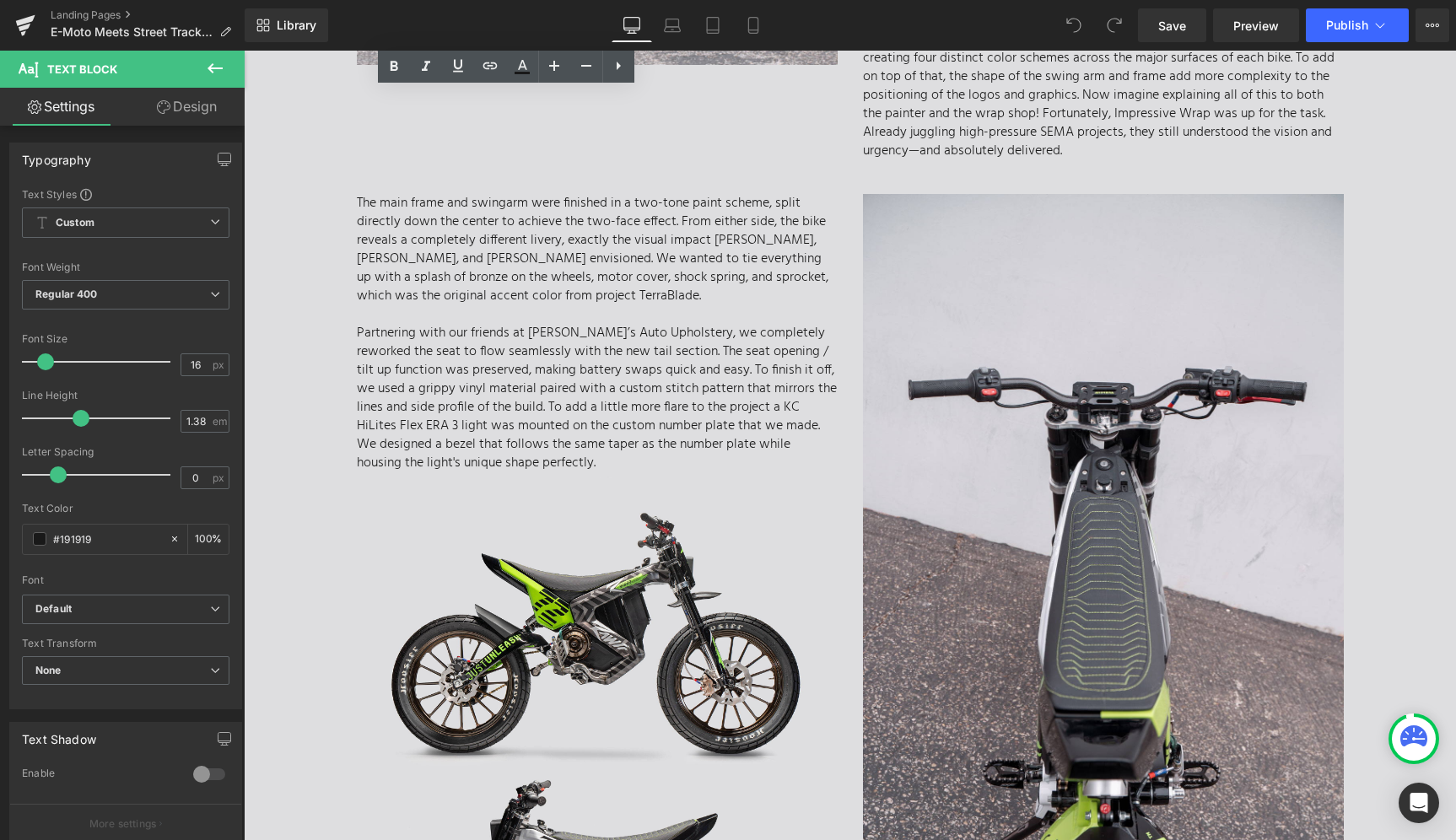
scroll to position [4795, 0]
